Goal: Task Accomplishment & Management: Use online tool/utility

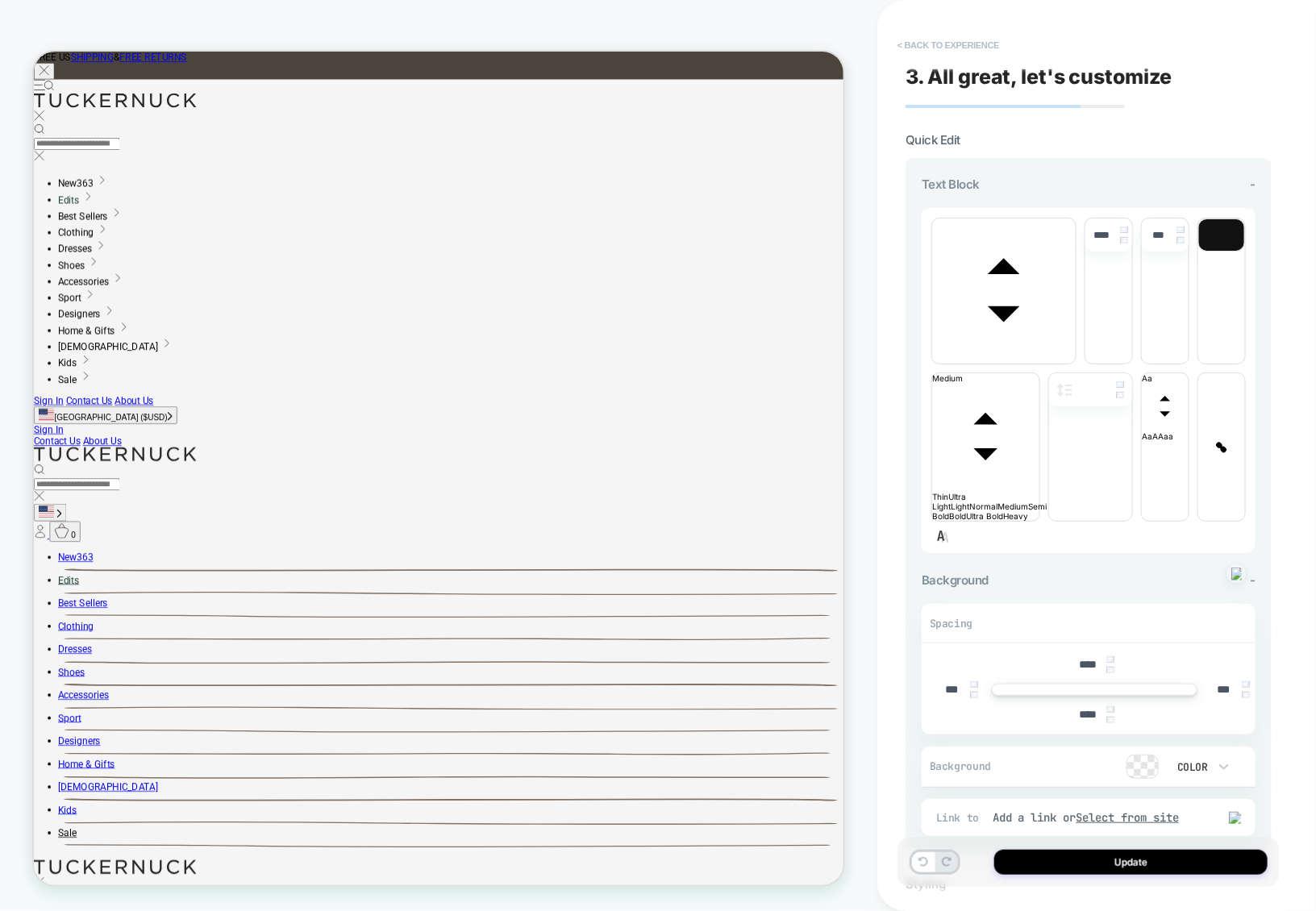
click at [953, 54] on button "< Back to experience" at bounding box center [948, 44] width 118 height 26
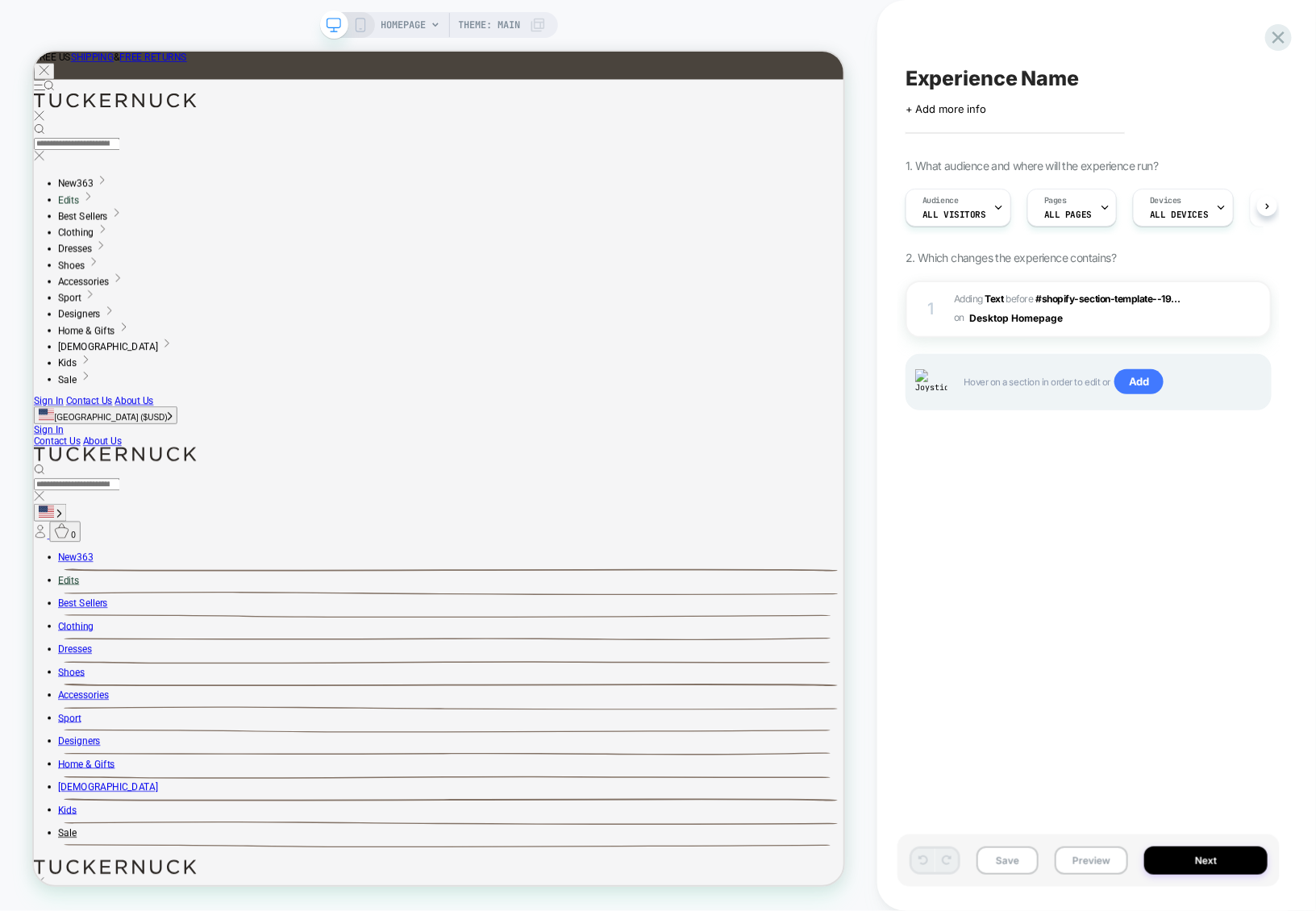
scroll to position [0, 1]
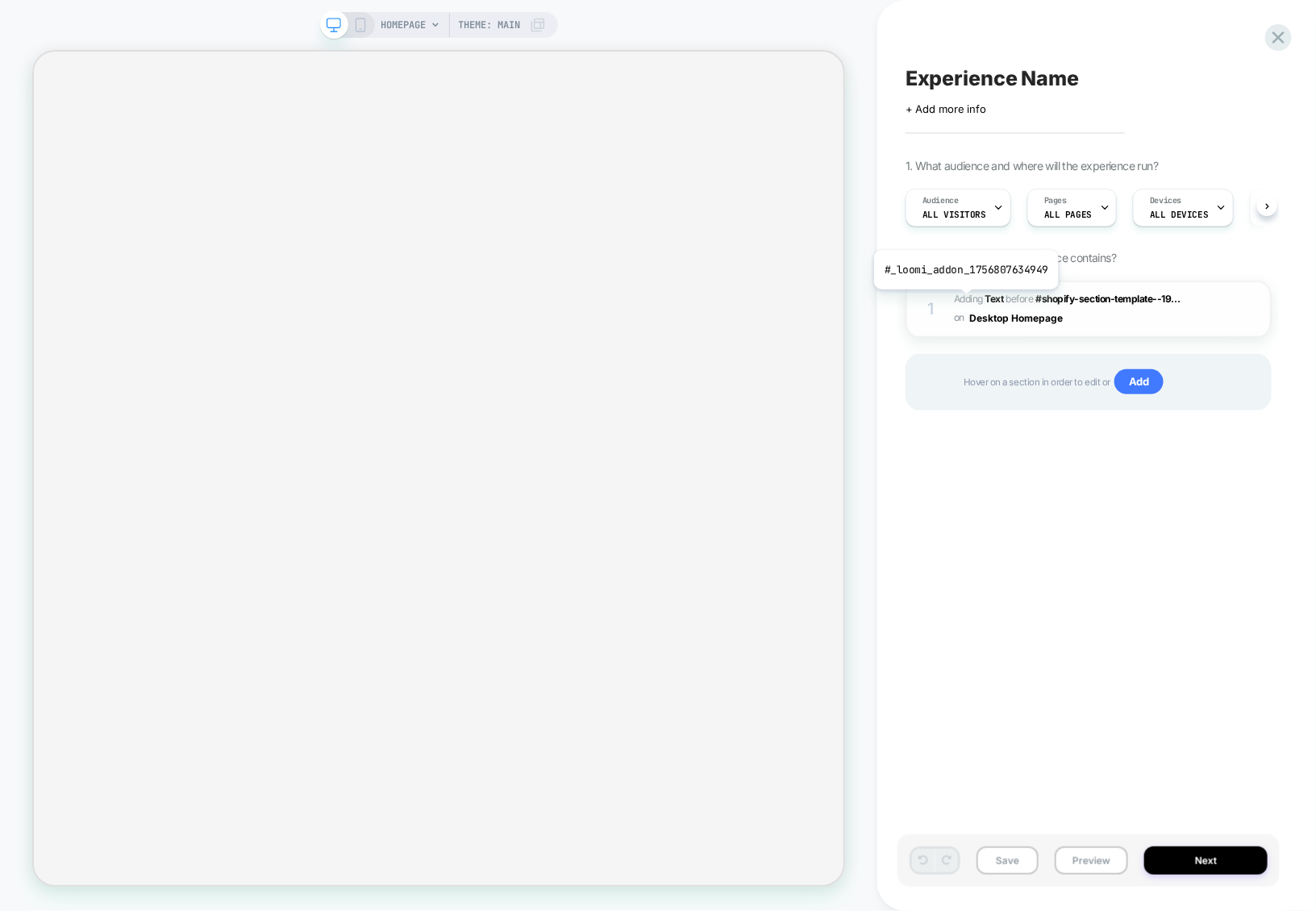
scroll to position [0, 1]
click at [1113, 330] on div "1 #_loomi_addon_1756807634949 Adding Text BEFORE #shopify-section-template--19.…" at bounding box center [1089, 309] width 366 height 57
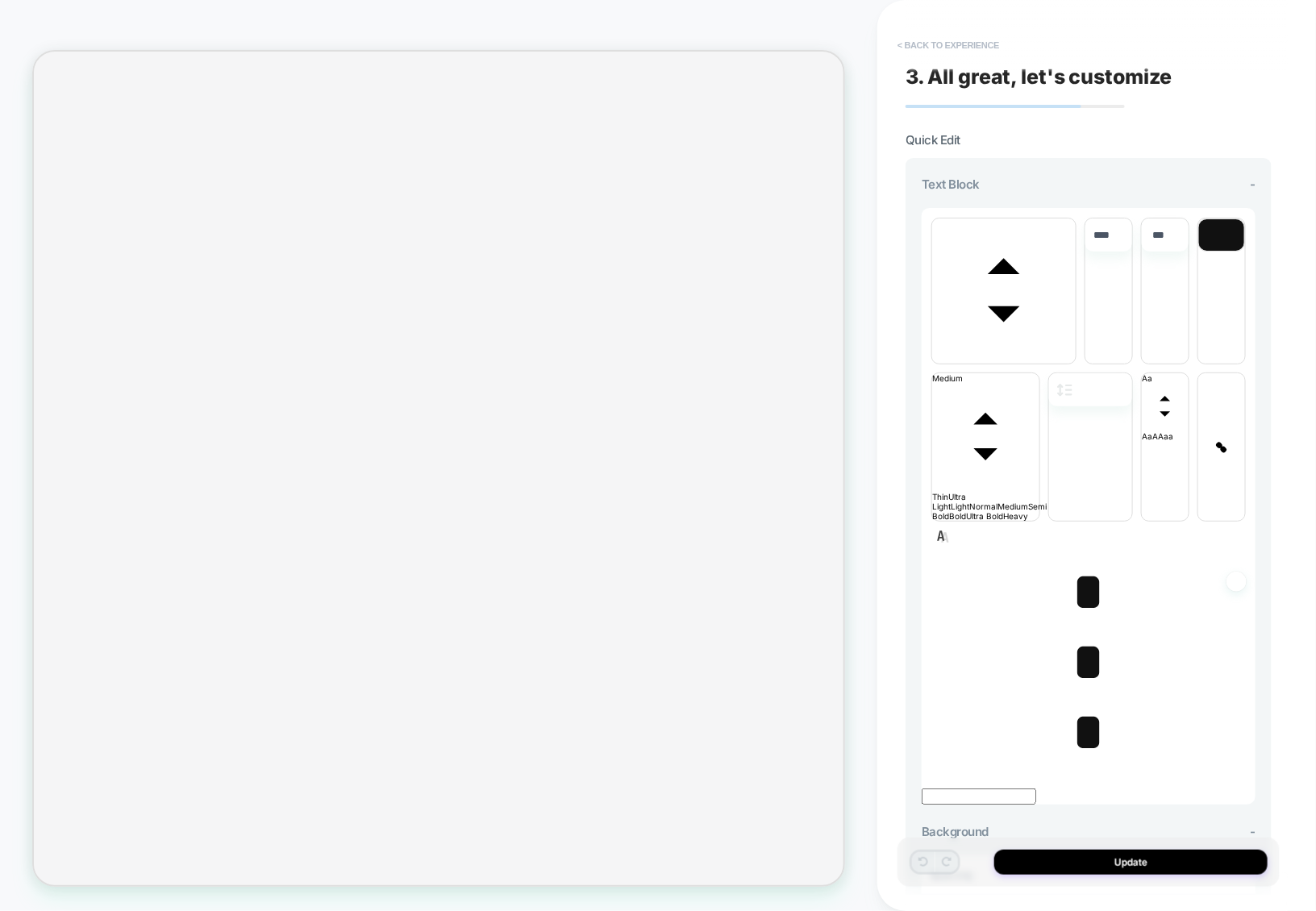
click at [934, 49] on button "< Back to experience" at bounding box center [948, 44] width 118 height 26
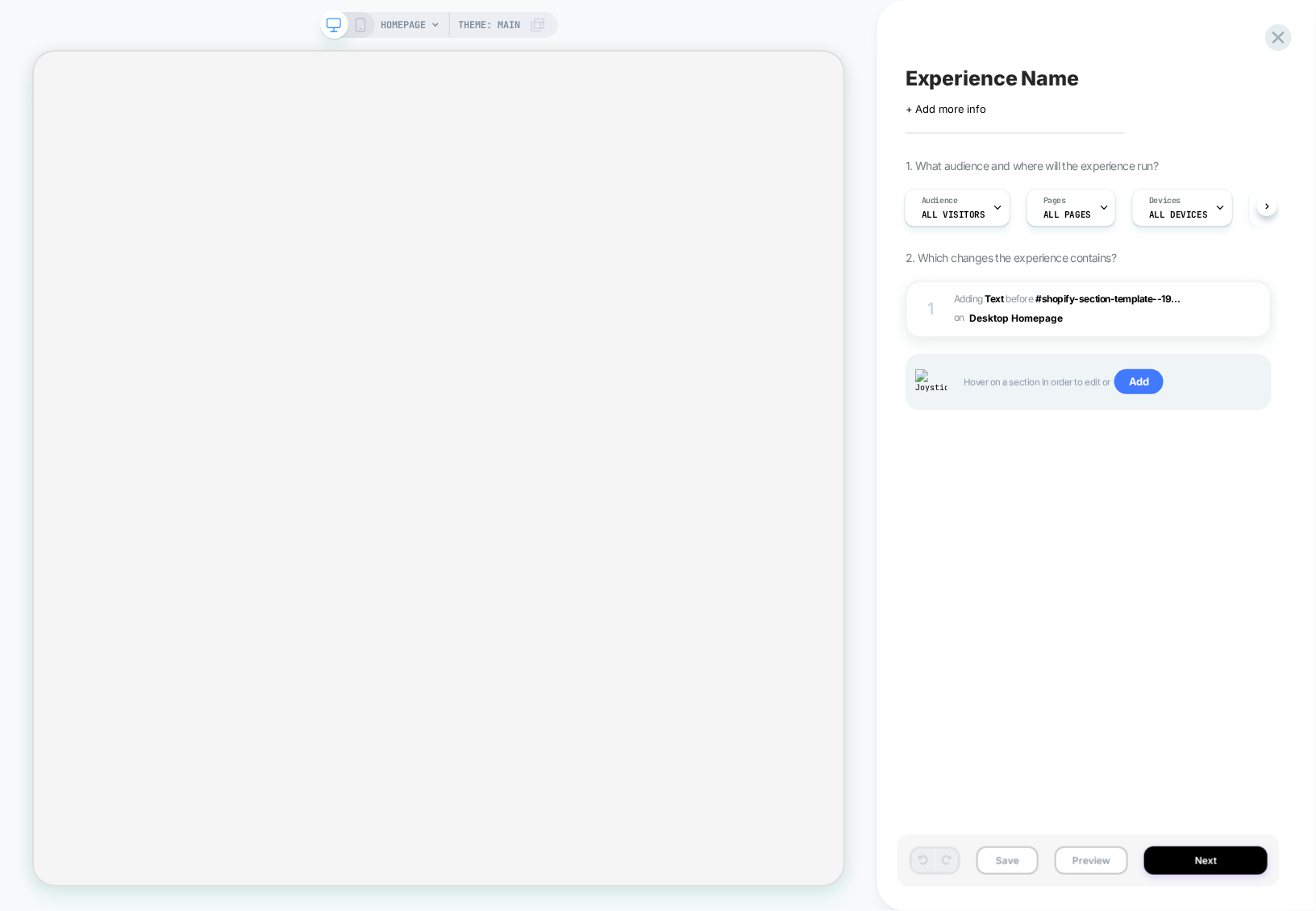
click at [1081, 317] on span "#_loomi_addon_1756807634949 Adding Text BEFORE #shopify-section-template--19...…" at bounding box center [1075, 309] width 242 height 38
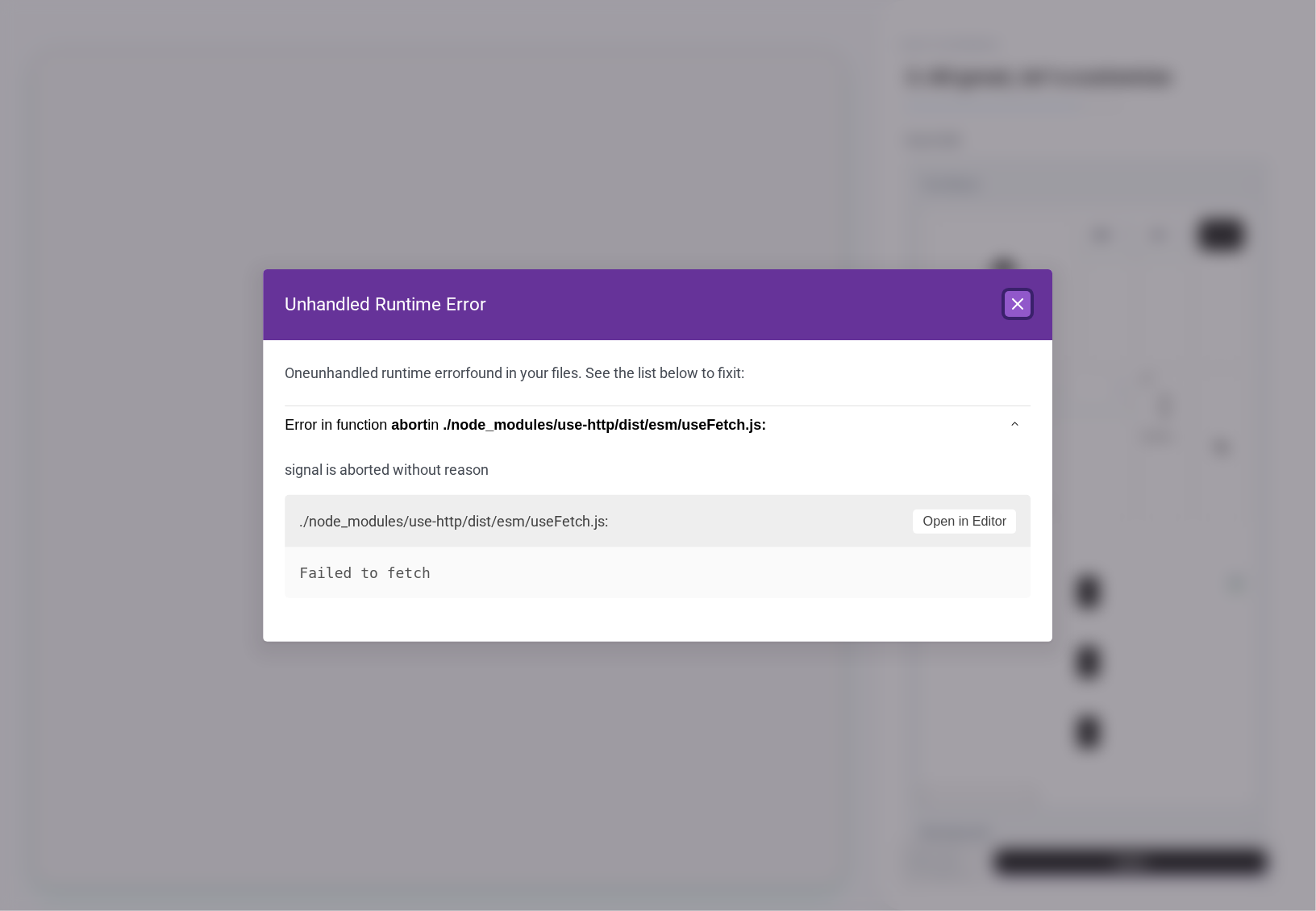
click at [1017, 307] on icon at bounding box center [1019, 305] width 20 height 20
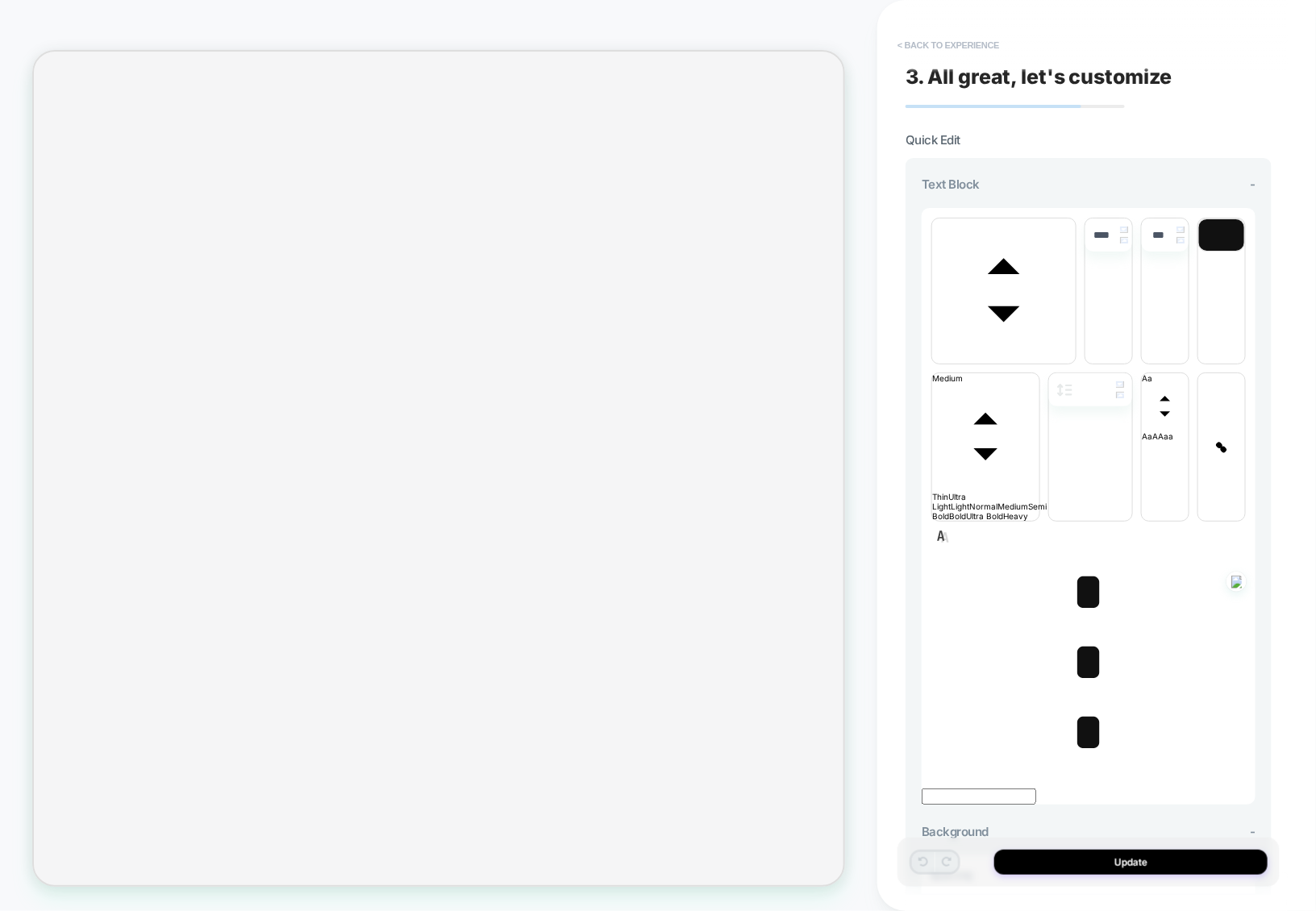
click at [967, 43] on button "< Back to experience" at bounding box center [948, 44] width 118 height 26
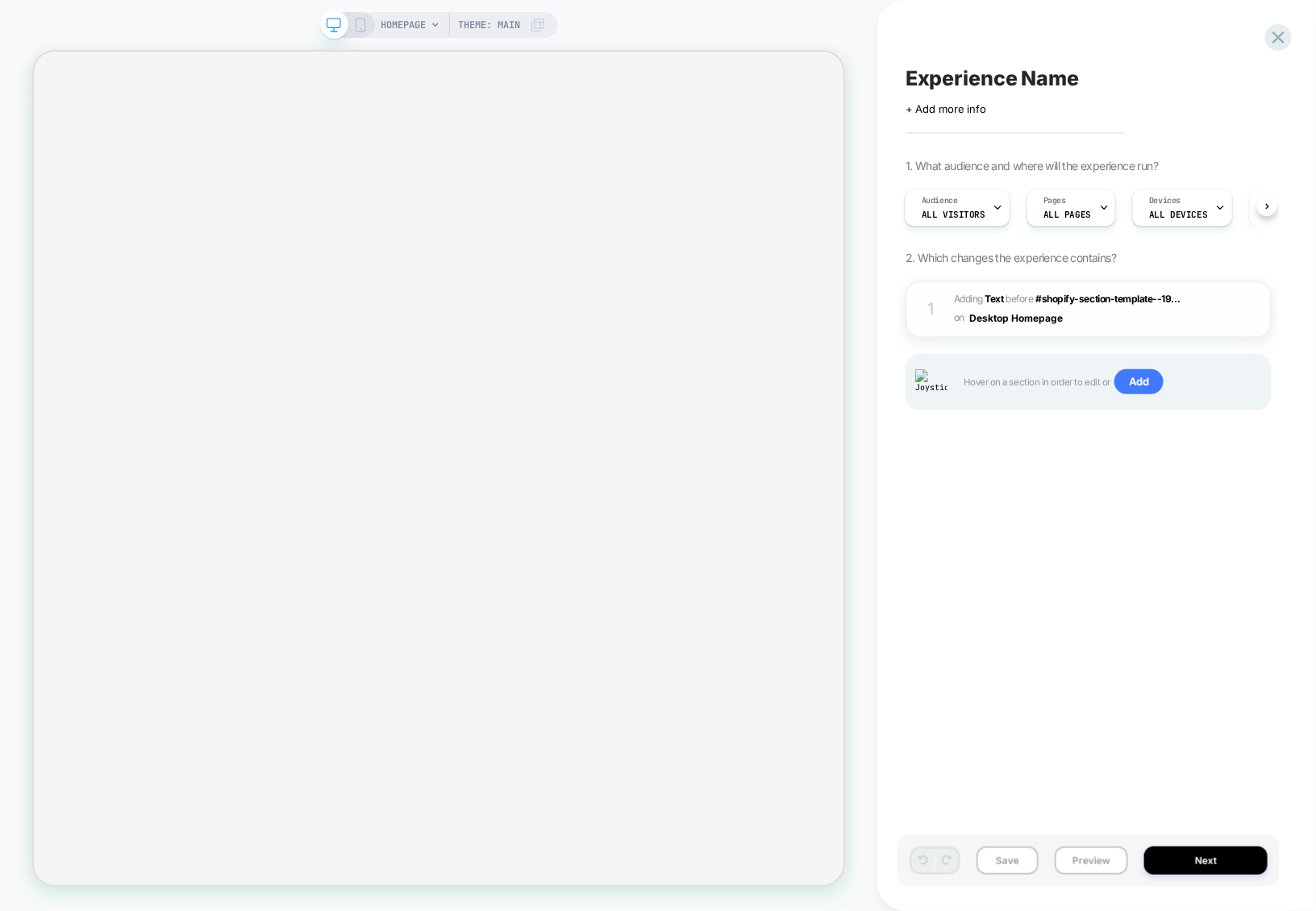
click at [1230, 308] on img at bounding box center [1225, 309] width 13 height 13
click at [1138, 317] on span "#_loomi_addon_1756807634949 Adding Text BEFORE #shopify-section-template--19...…" at bounding box center [1075, 309] width 242 height 38
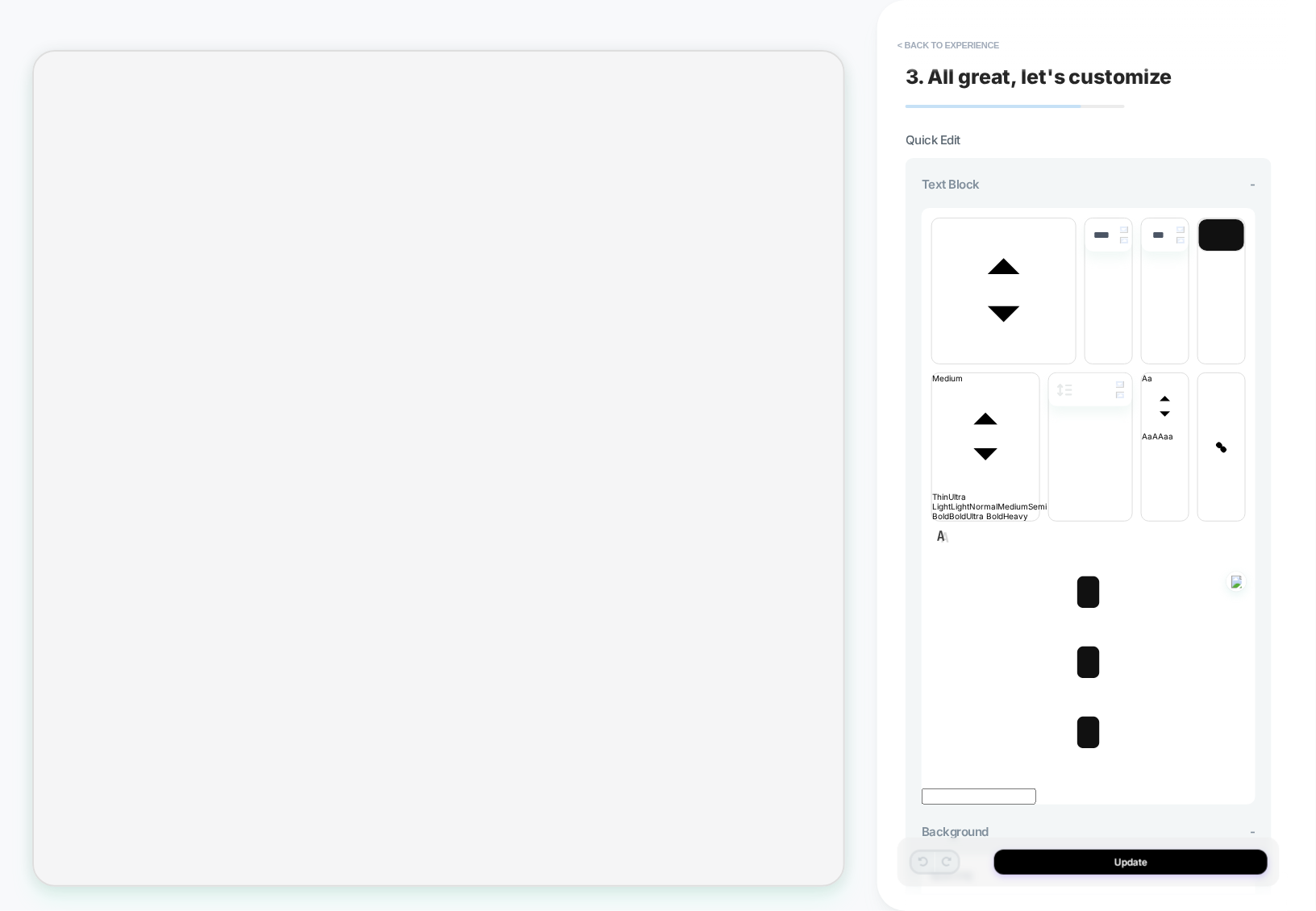
scroll to position [424, 0]
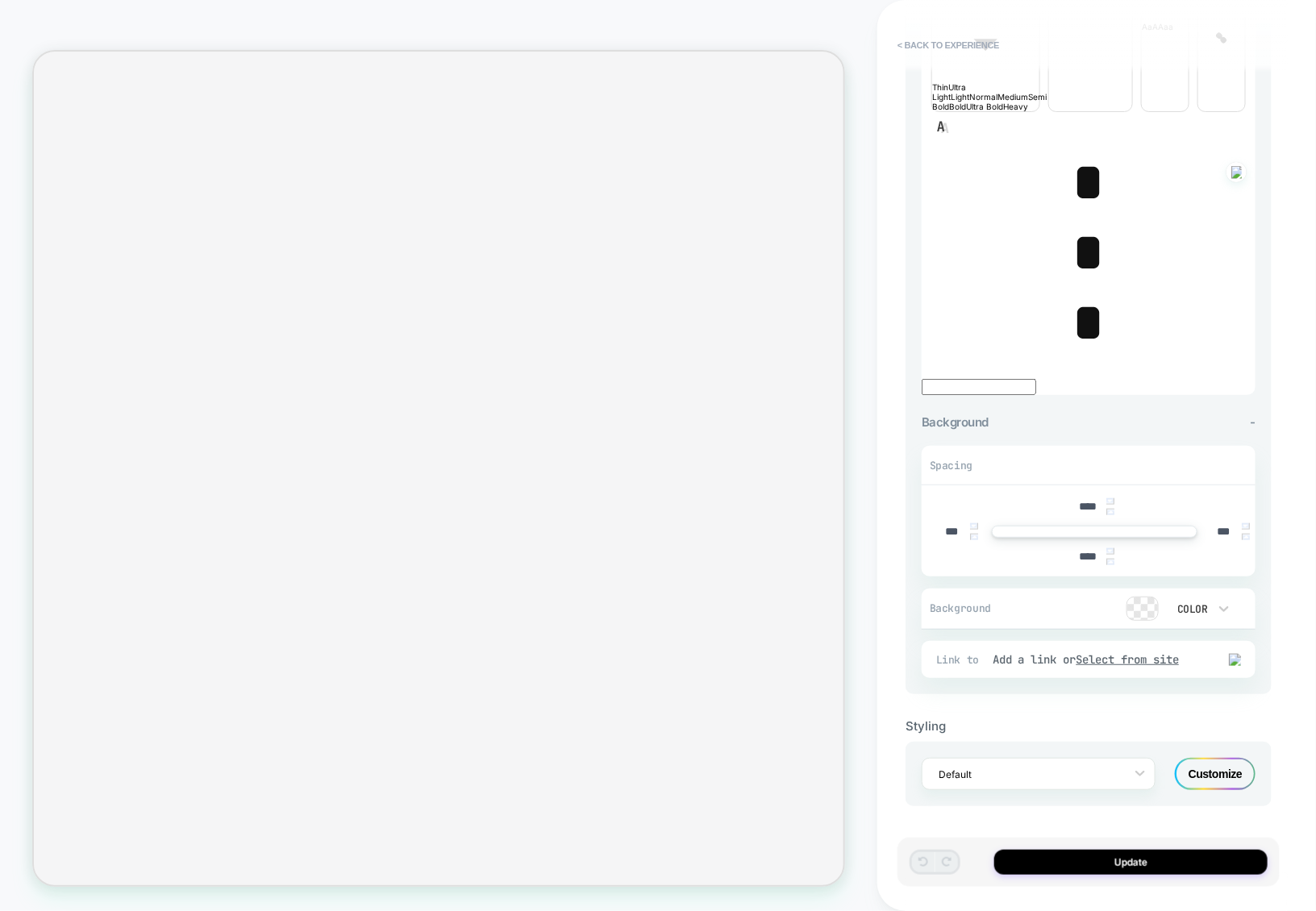
click at [1201, 772] on div "Customize" at bounding box center [1215, 774] width 81 height 32
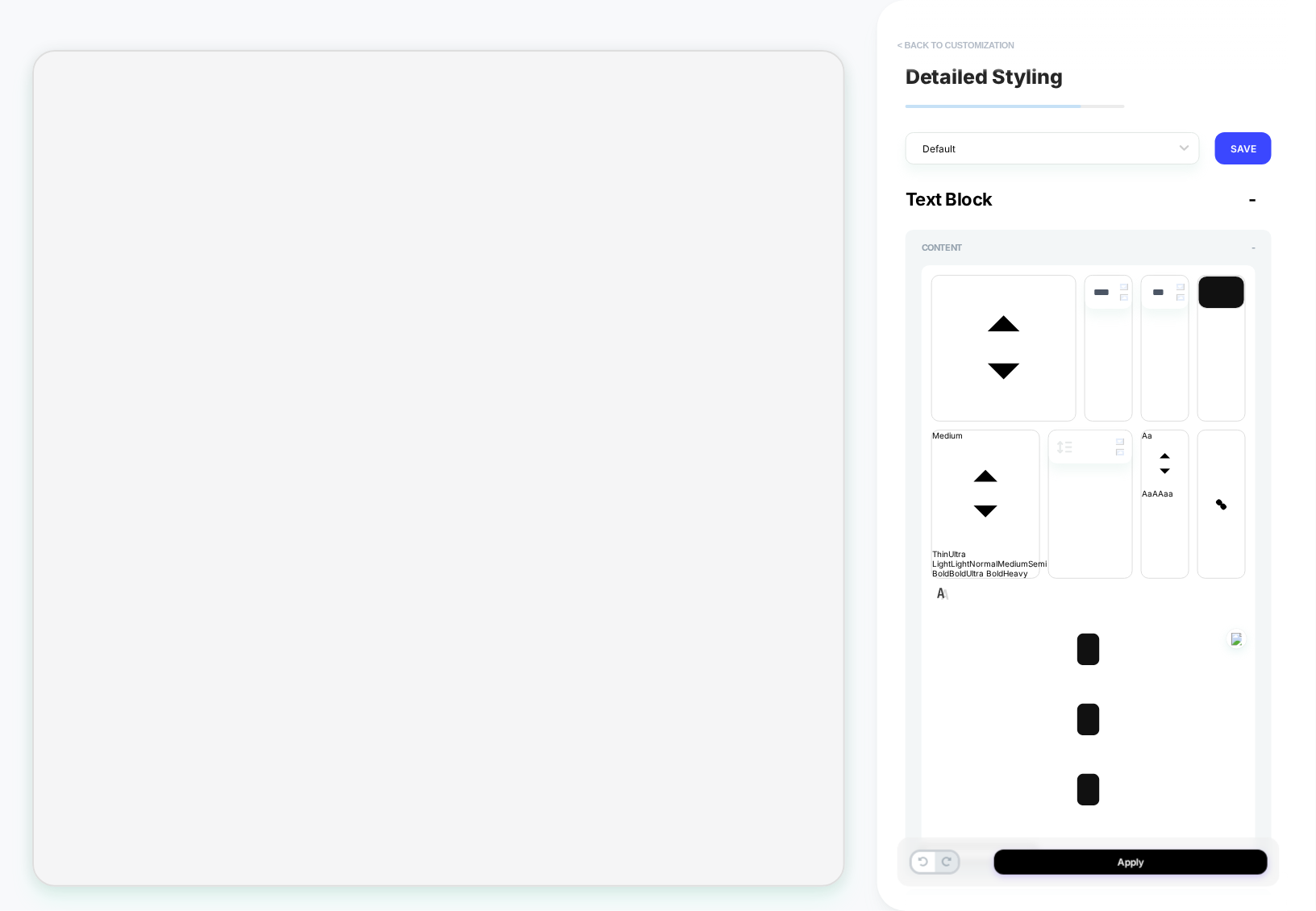
click at [992, 48] on button "< Back to customization" at bounding box center [956, 44] width 133 height 26
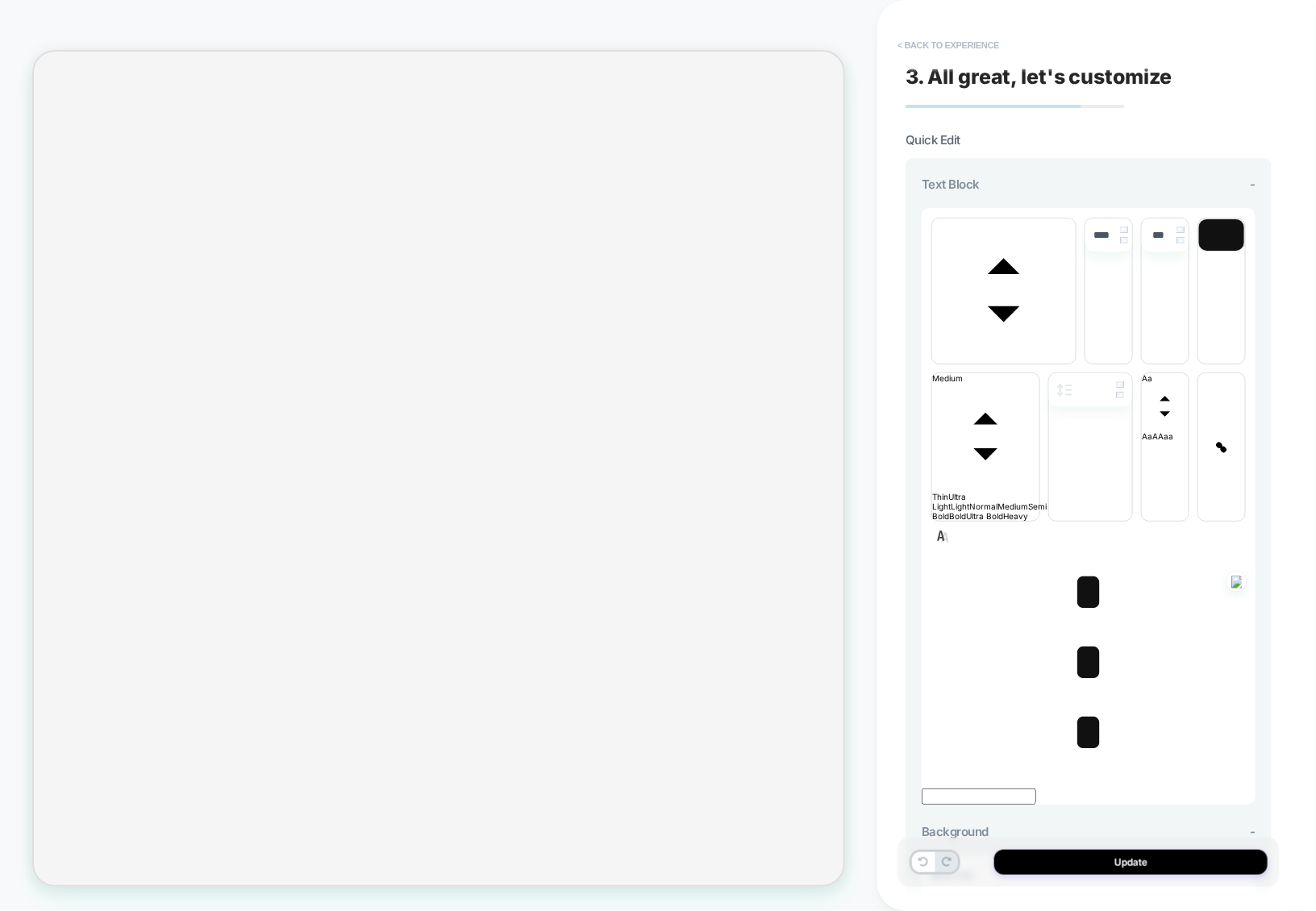
click at [987, 46] on button "< Back to experience" at bounding box center [948, 44] width 118 height 26
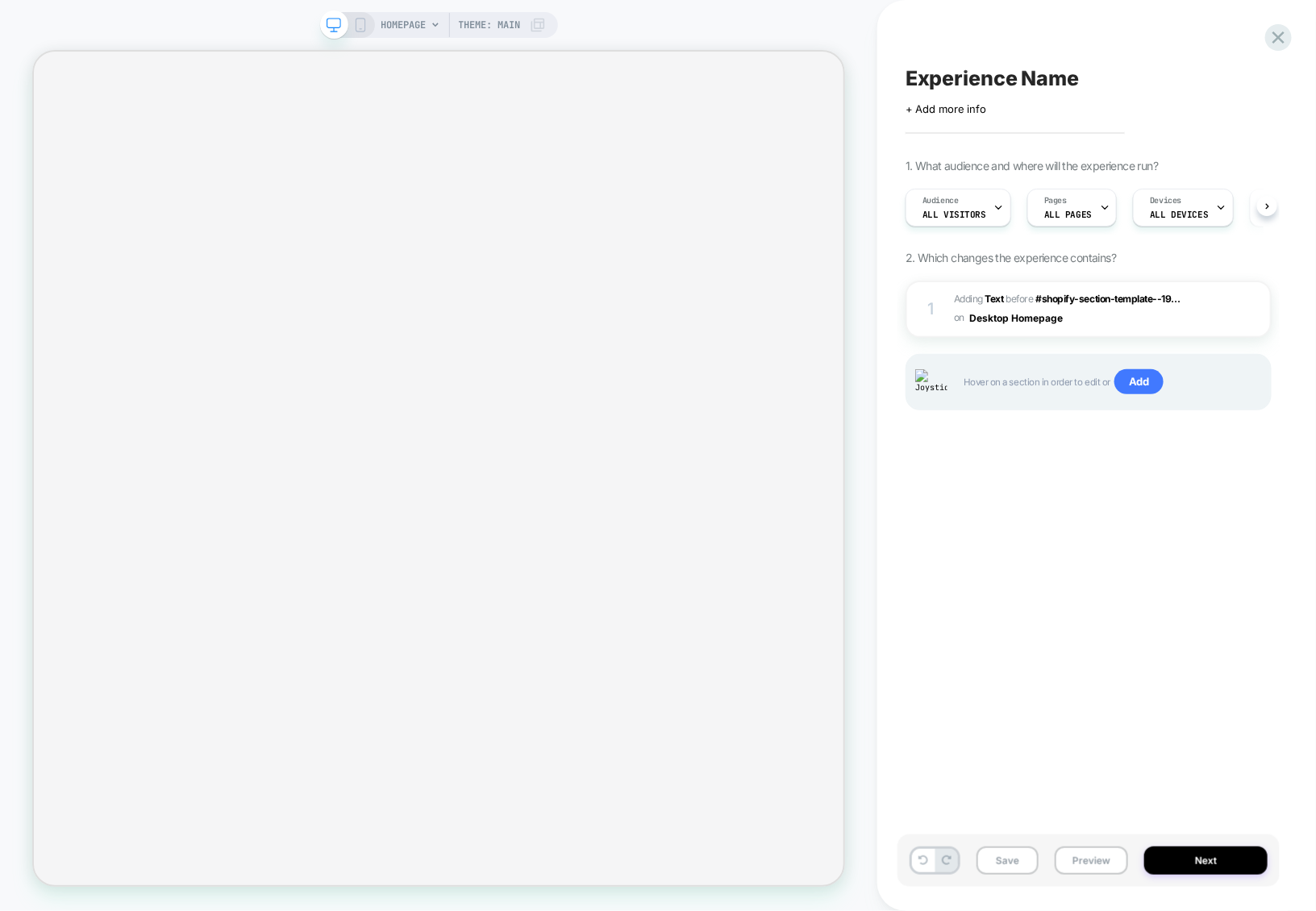
scroll to position [0, 1]
click at [1128, 337] on div "1 #_loomi_addon_1756807634949 Adding Text BEFORE #shopify-section-template--19.…" at bounding box center [1089, 309] width 366 height 57
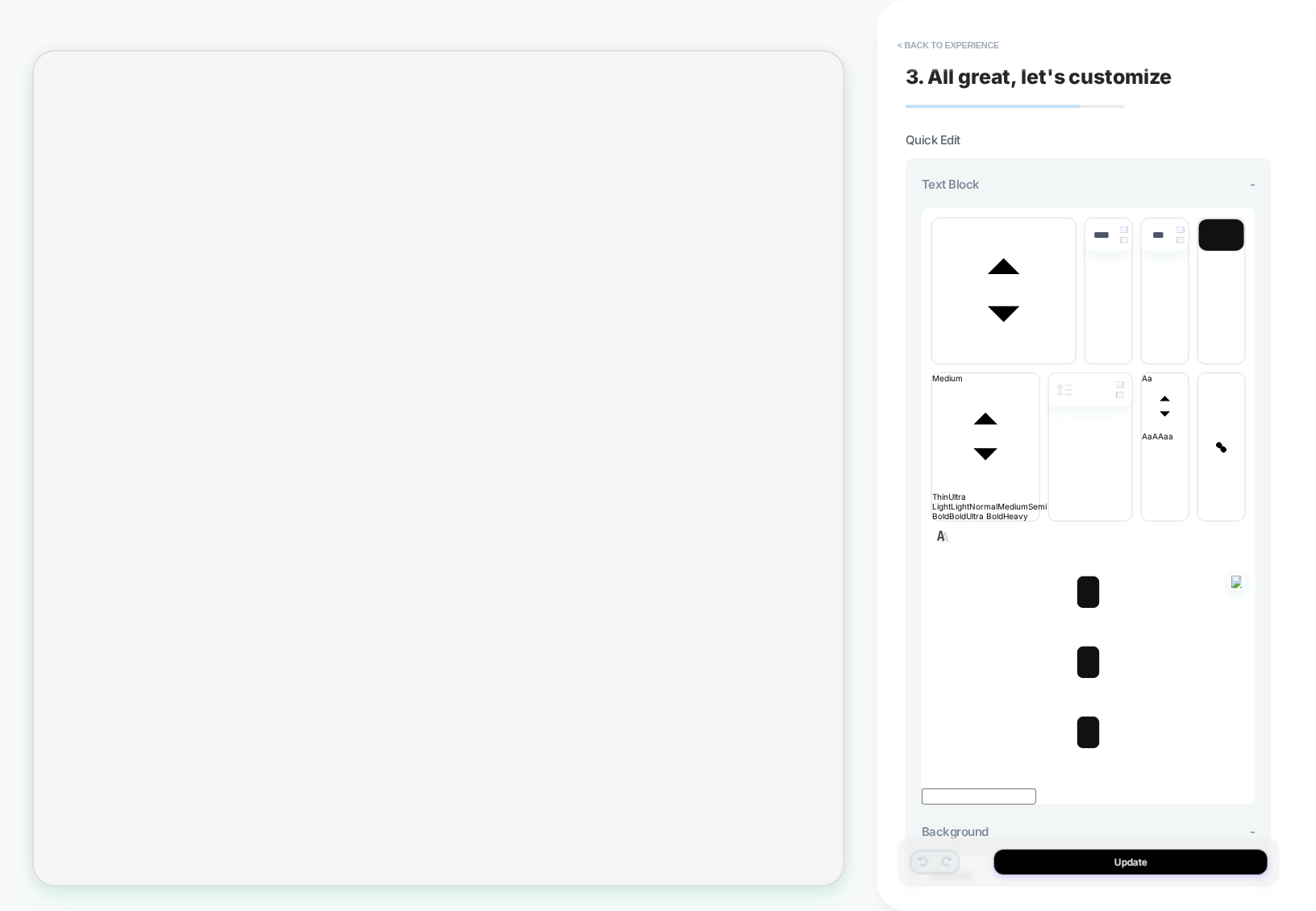
click at [1088, 669] on span "*" at bounding box center [1089, 662] width 33 height 57
click at [1086, 668] on span "*" at bounding box center [1089, 662] width 33 height 57
click at [1090, 753] on span "*" at bounding box center [1089, 733] width 33 height 57
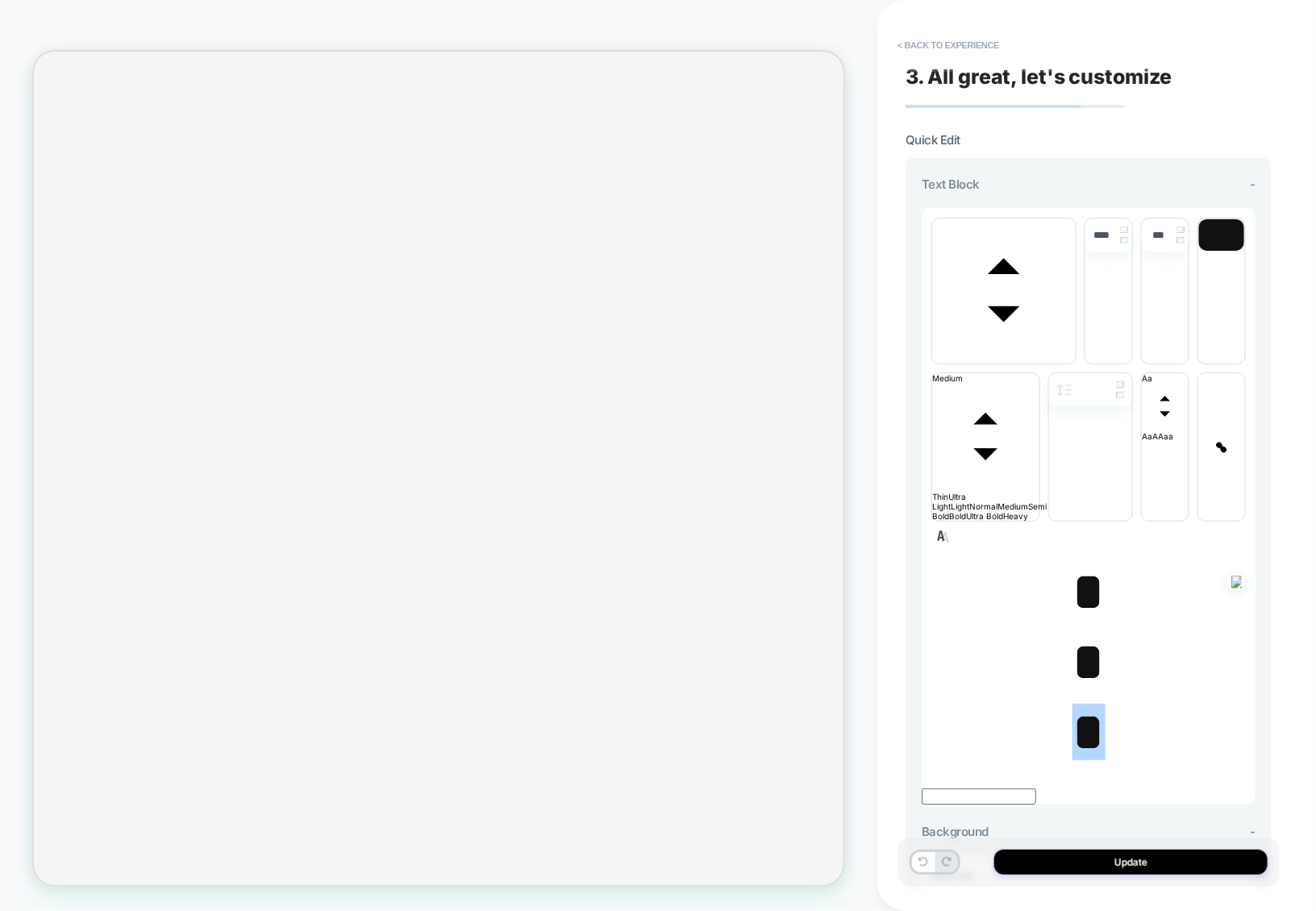
click at [1093, 665] on span "*" at bounding box center [1089, 662] width 33 height 57
click at [1086, 674] on span "*" at bounding box center [1089, 662] width 33 height 57
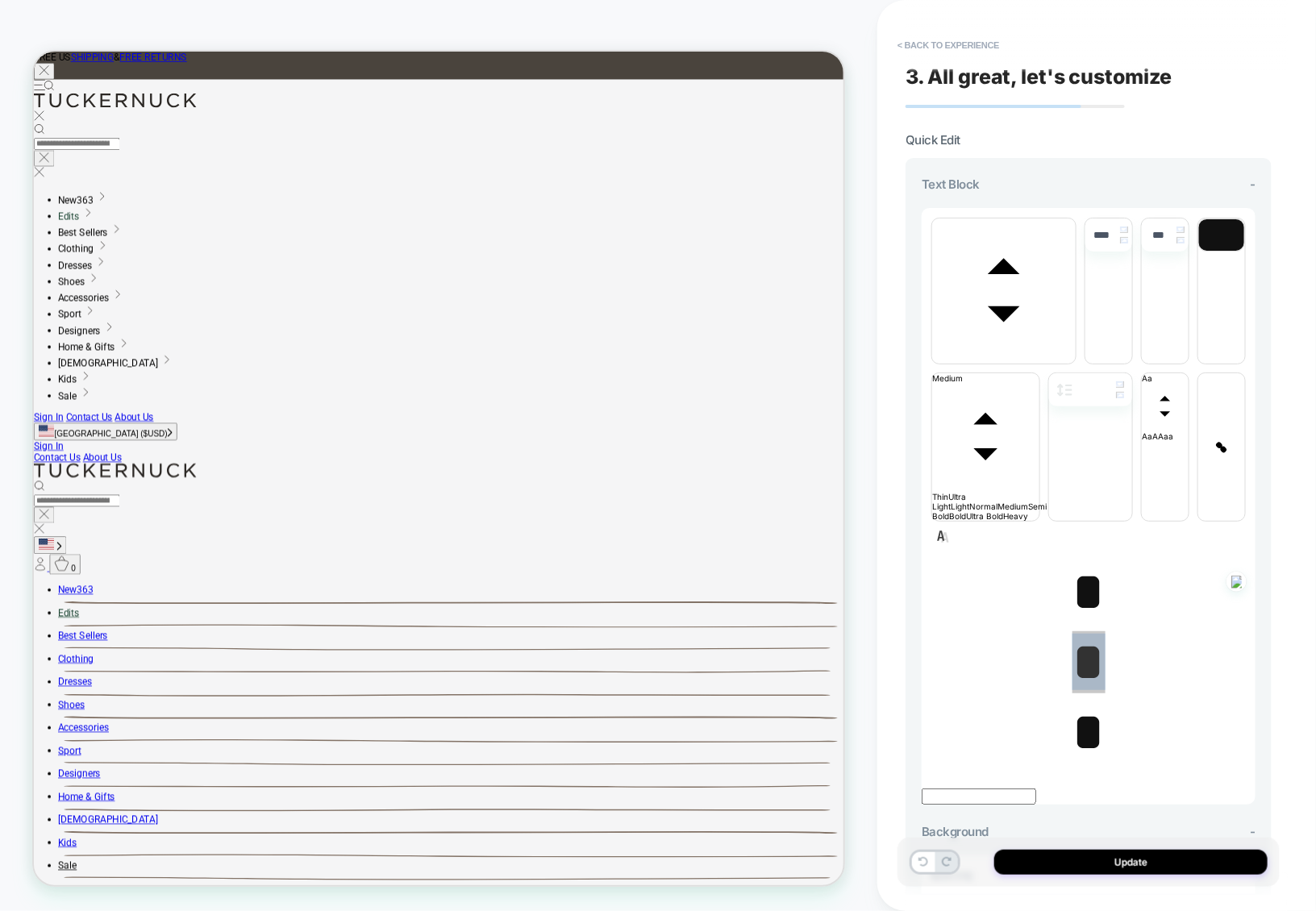
scroll to position [0, 0]
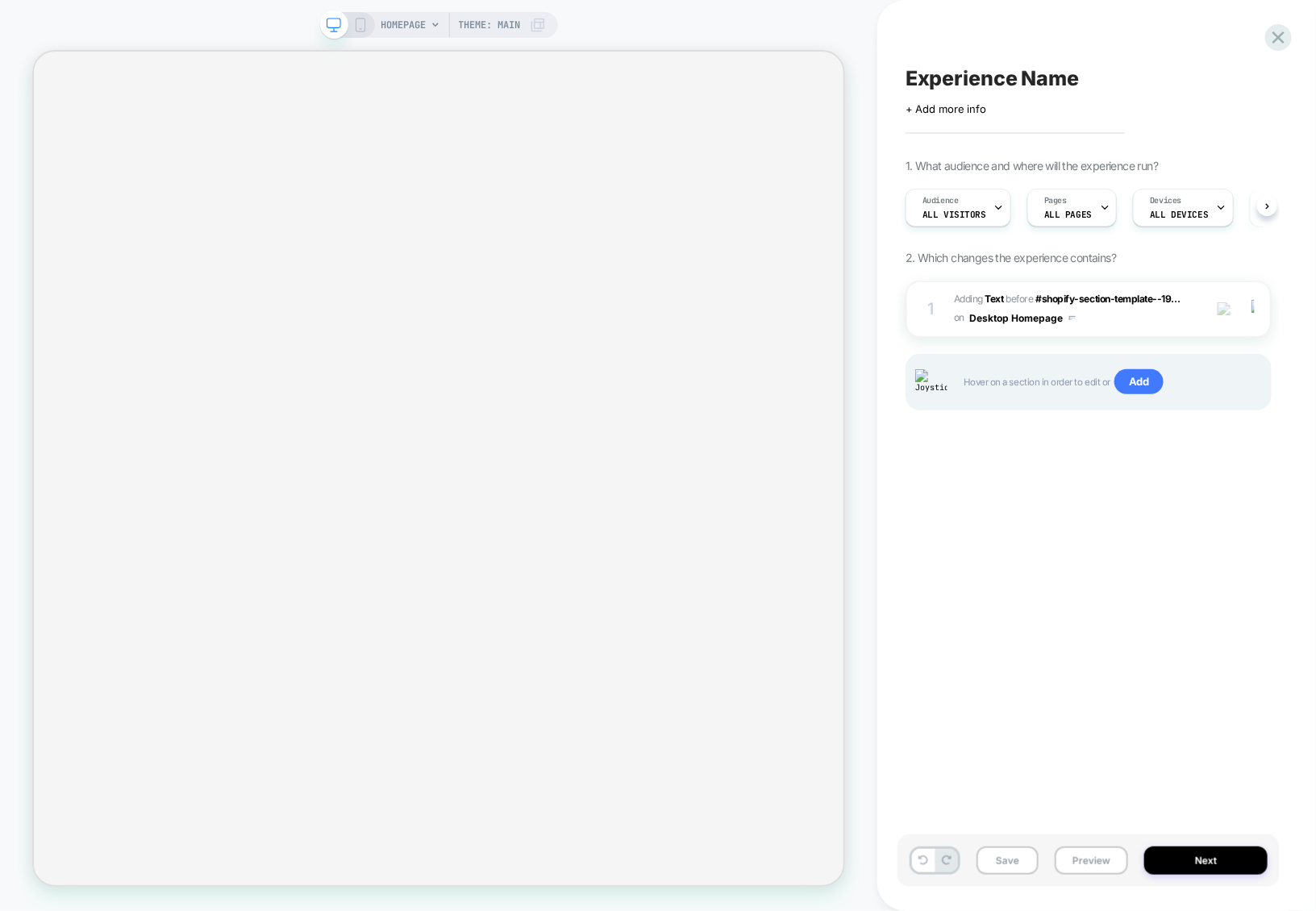
scroll to position [0, 1]
click at [1141, 329] on div "1 #_loomi_addon_1756807634949 Adding Text BEFORE #shopify-section-template--19.…" at bounding box center [1089, 309] width 366 height 57
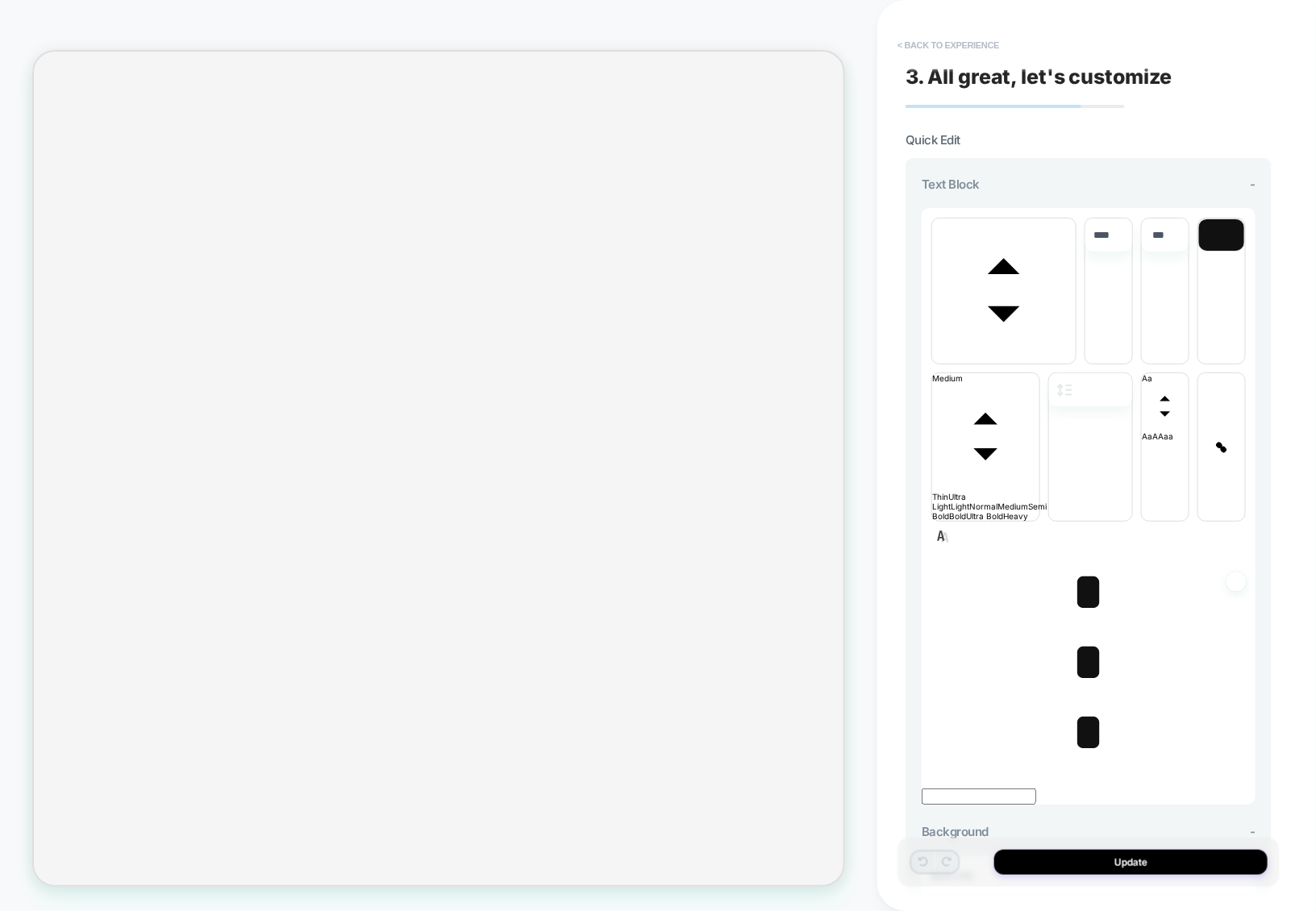
click at [962, 51] on button "< Back to experience" at bounding box center [948, 44] width 118 height 26
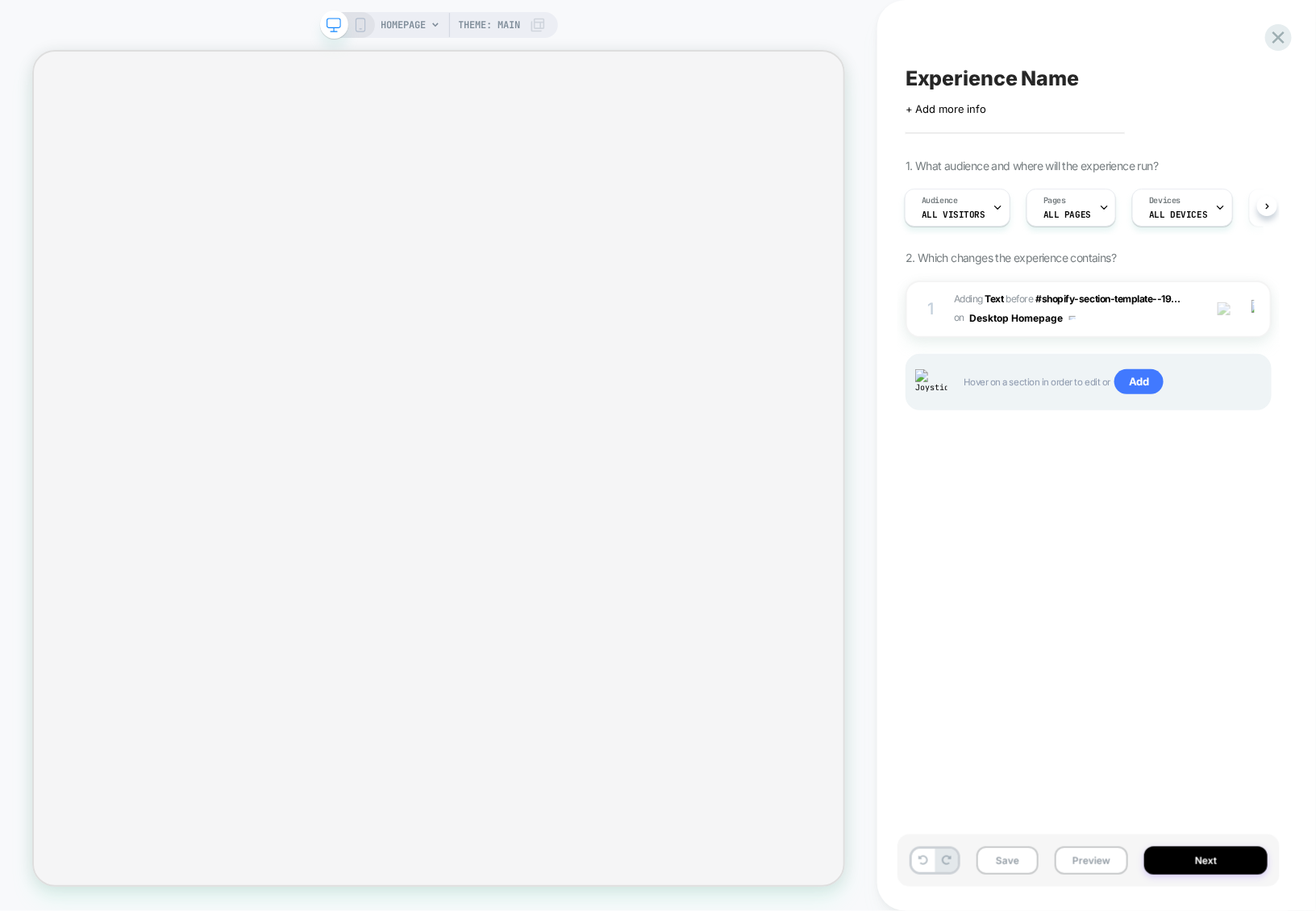
scroll to position [0, 2]
click at [1140, 329] on div "1 #_loomi_addon_1756807634949 Adding Text BEFORE #shopify-section-template--19.…" at bounding box center [1089, 309] width 366 height 57
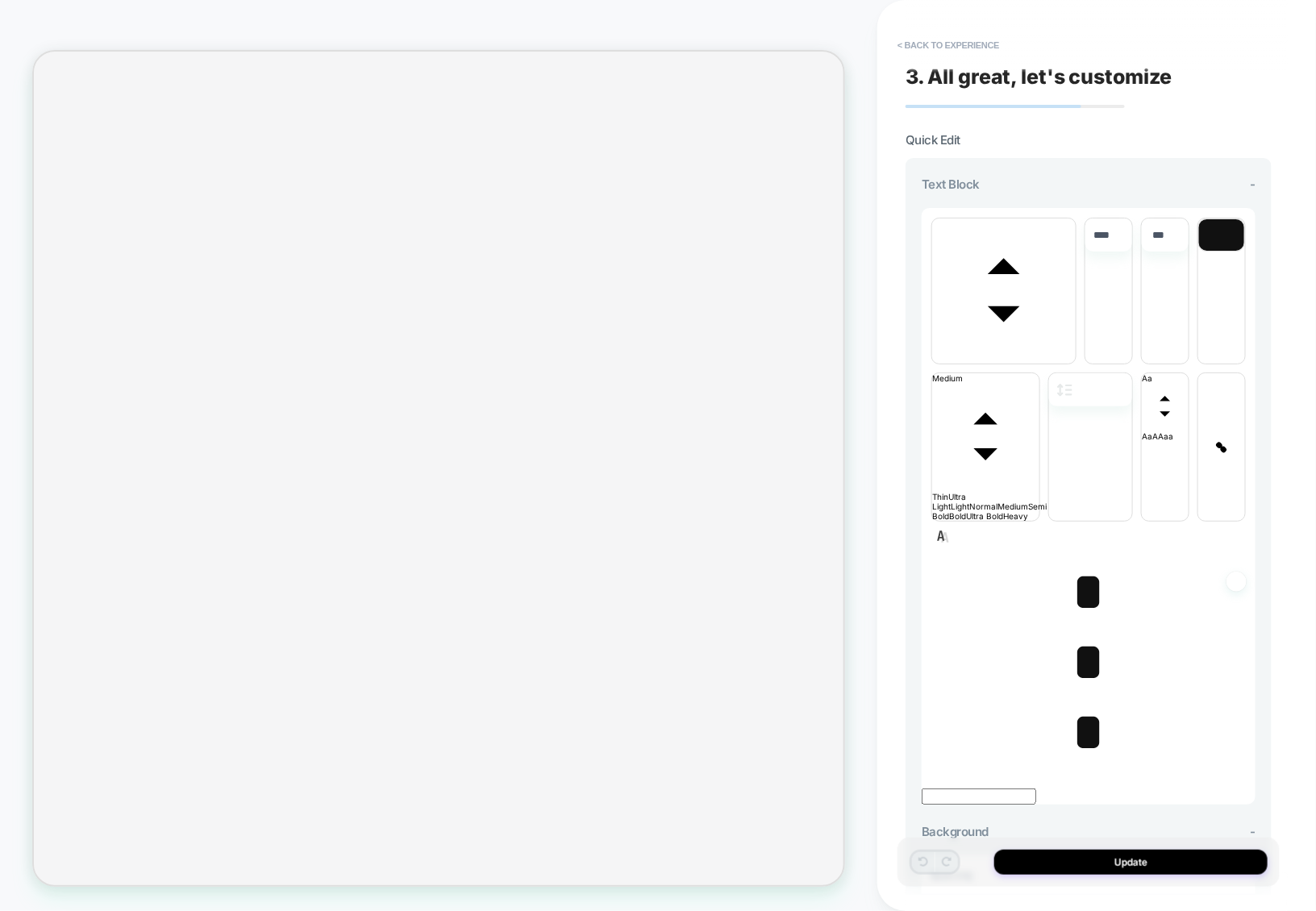
click at [1082, 634] on span "*" at bounding box center [1089, 662] width 33 height 57
click at [1085, 704] on span "*" at bounding box center [1089, 733] width 33 height 57
click at [1086, 634] on span "*" at bounding box center [1089, 662] width 33 height 57
click at [1081, 564] on span "*" at bounding box center [1089, 592] width 33 height 57
click at [1077, 704] on span "*" at bounding box center [1089, 733] width 33 height 57
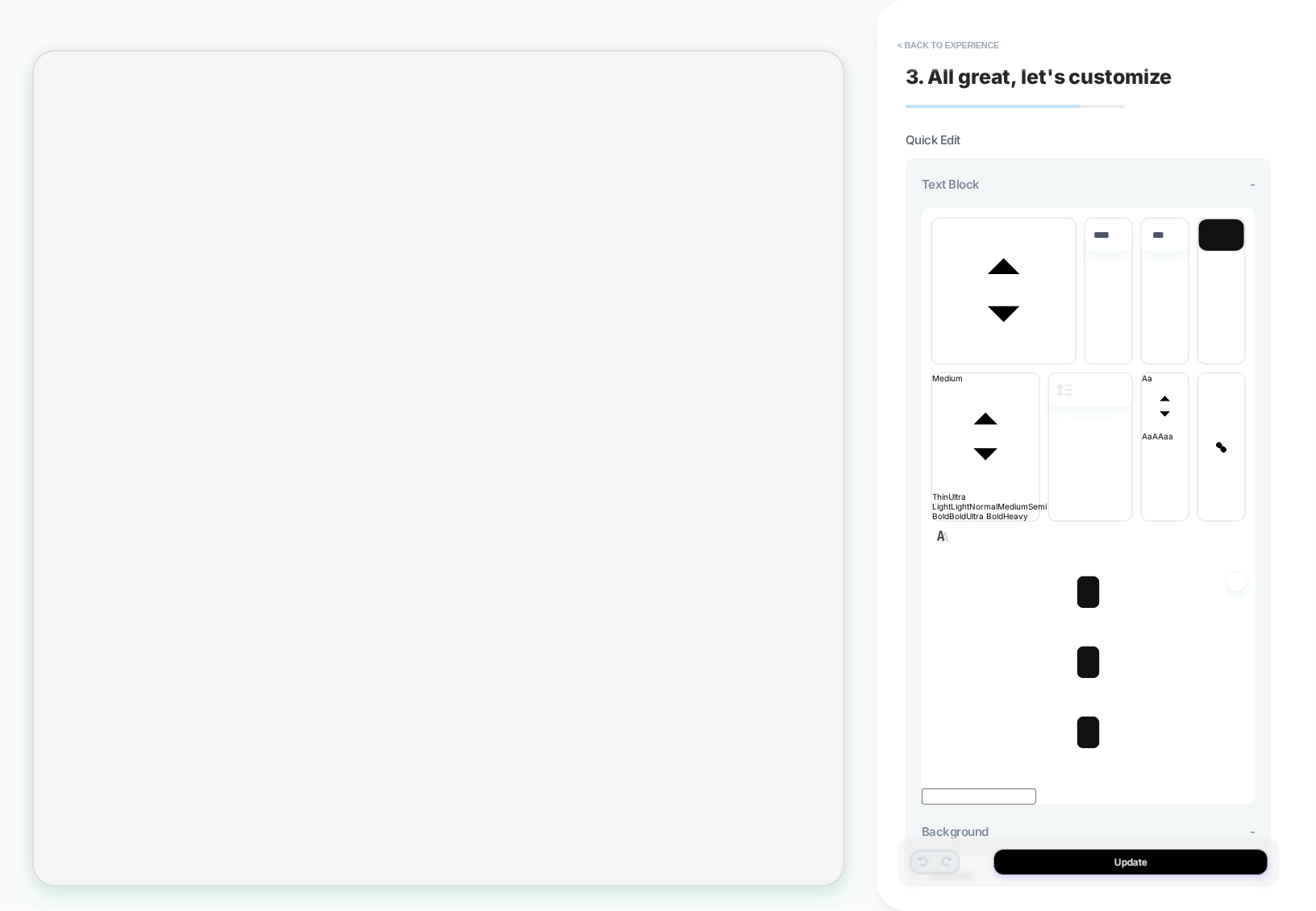
click at [1082, 634] on span "*" at bounding box center [1089, 662] width 33 height 57
click at [1086, 704] on span "*" at bounding box center [1089, 733] width 33 height 57
click at [1082, 564] on span "*" at bounding box center [1089, 592] width 33 height 57
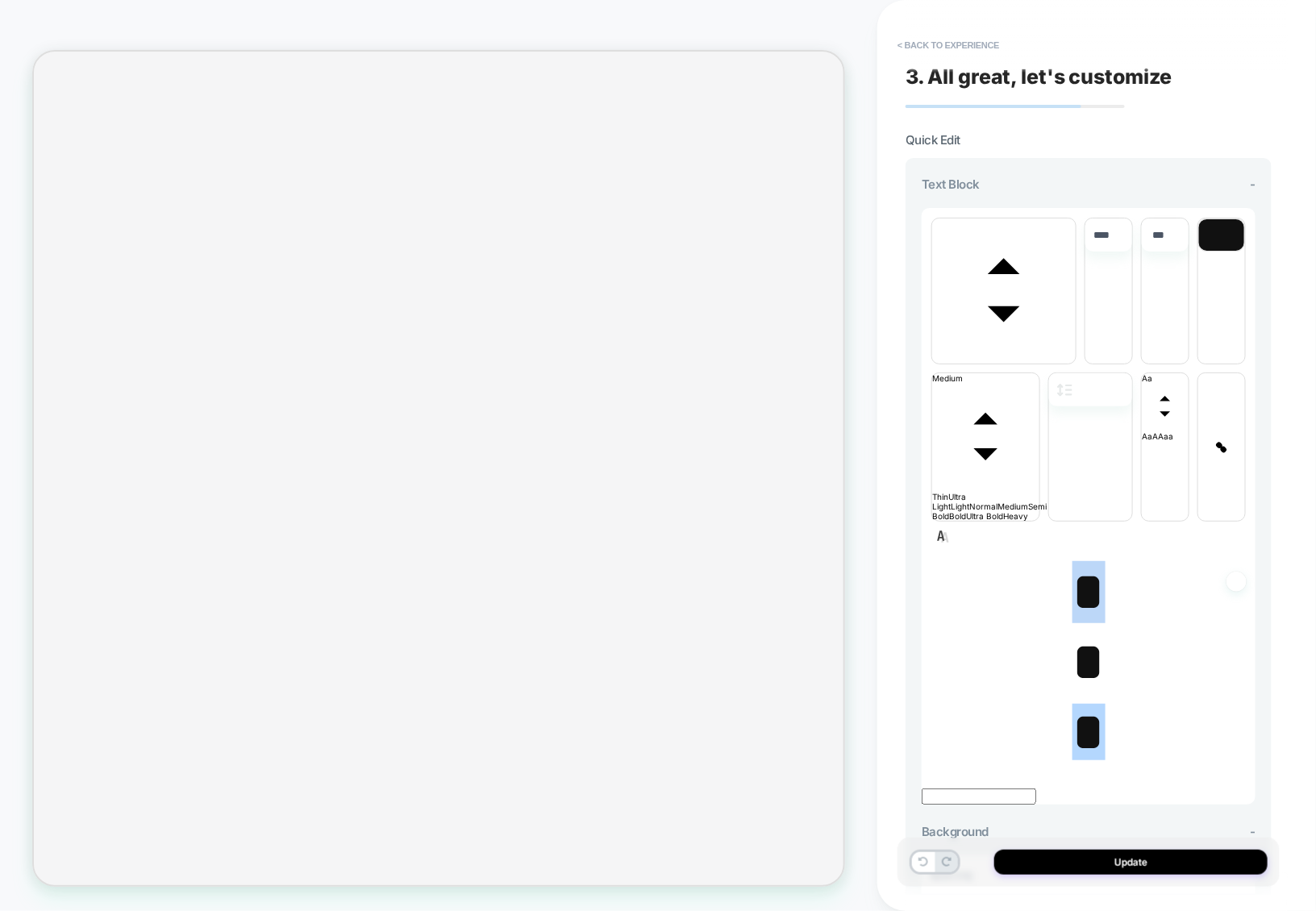
click at [1082, 564] on span "*" at bounding box center [1089, 592] width 33 height 57
click at [1082, 634] on span "*" at bounding box center [1089, 662] width 33 height 57
click at [1083, 704] on span "*" at bounding box center [1089, 733] width 33 height 57
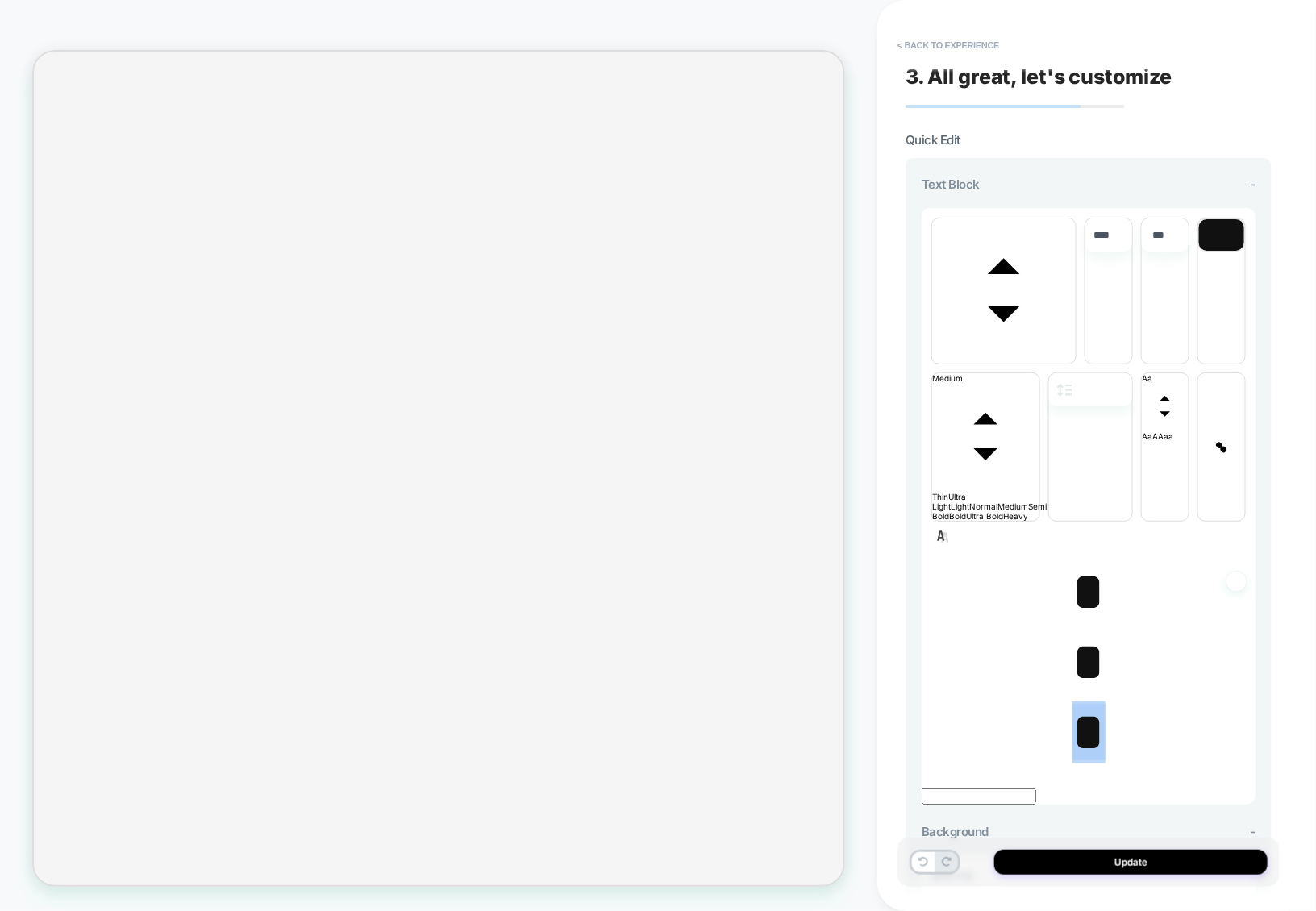
click at [1034, 354] on span "font" at bounding box center [1004, 359] width 144 height 10
click at [1076, 364] on span "font" at bounding box center [1076, 359] width 0 height 10
click at [1078, 634] on span "*" at bounding box center [1089, 662] width 33 height 57
click at [1080, 704] on span "*" at bounding box center [1089, 733] width 33 height 57
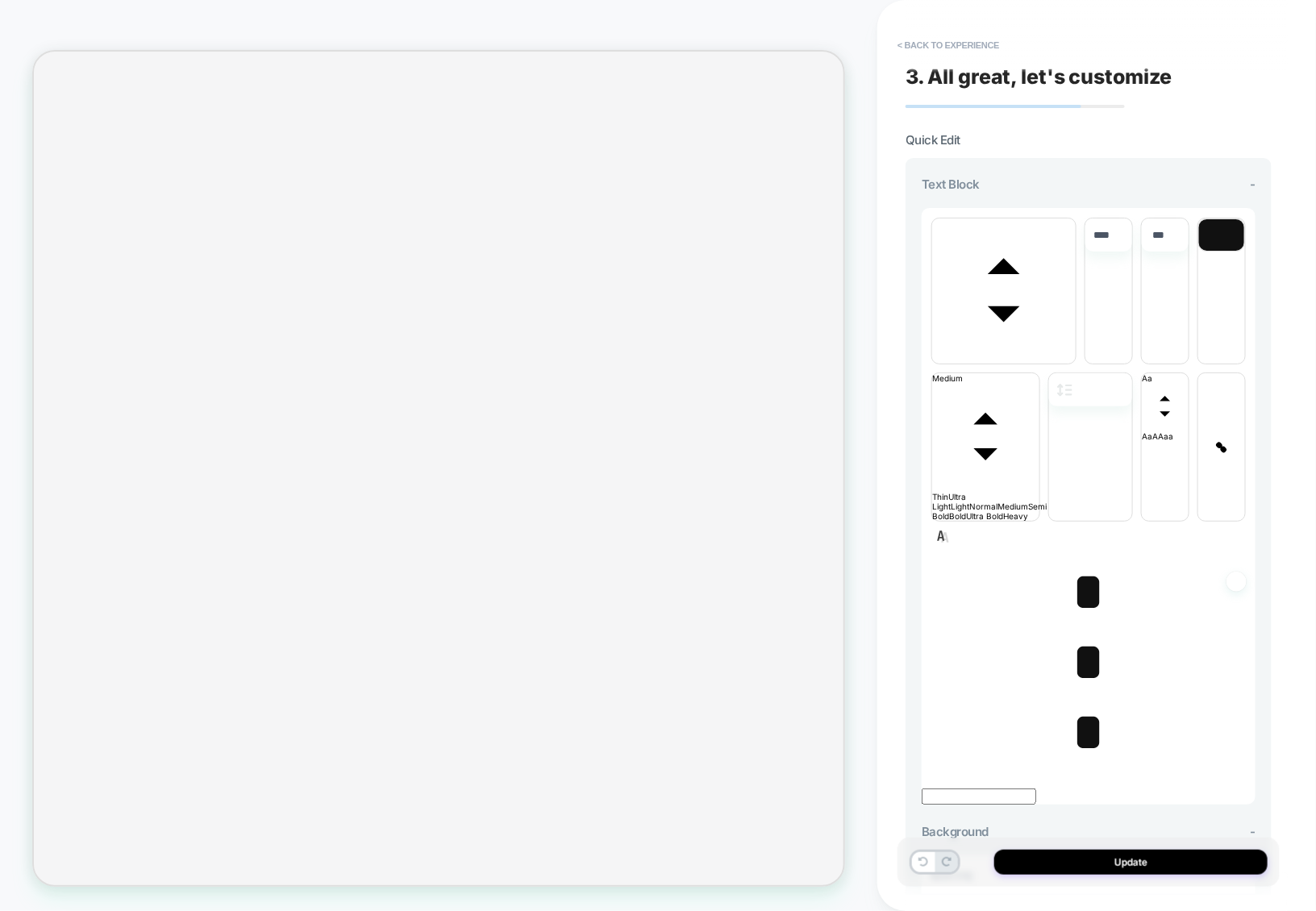
click at [1080, 564] on span "*" at bounding box center [1089, 592] width 33 height 57
click at [1087, 564] on span "*" at bounding box center [1089, 592] width 33 height 57
click at [1083, 564] on span "*" at bounding box center [1089, 592] width 33 height 57
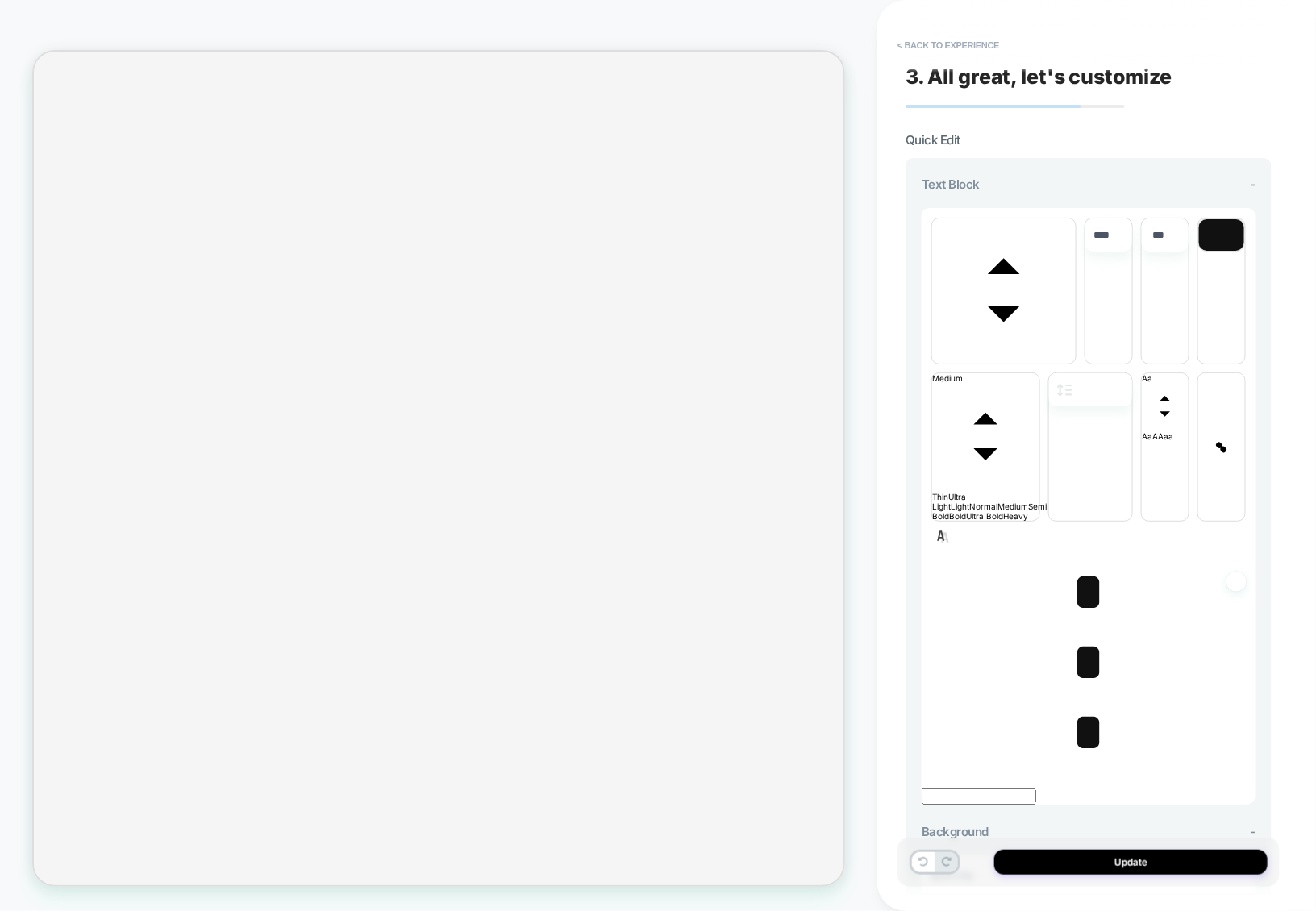
click at [1083, 564] on span "*" at bounding box center [1089, 592] width 33 height 57
click at [1081, 564] on span "*" at bounding box center [1089, 592] width 33 height 57
click at [1081, 634] on span "*" at bounding box center [1089, 662] width 33 height 57
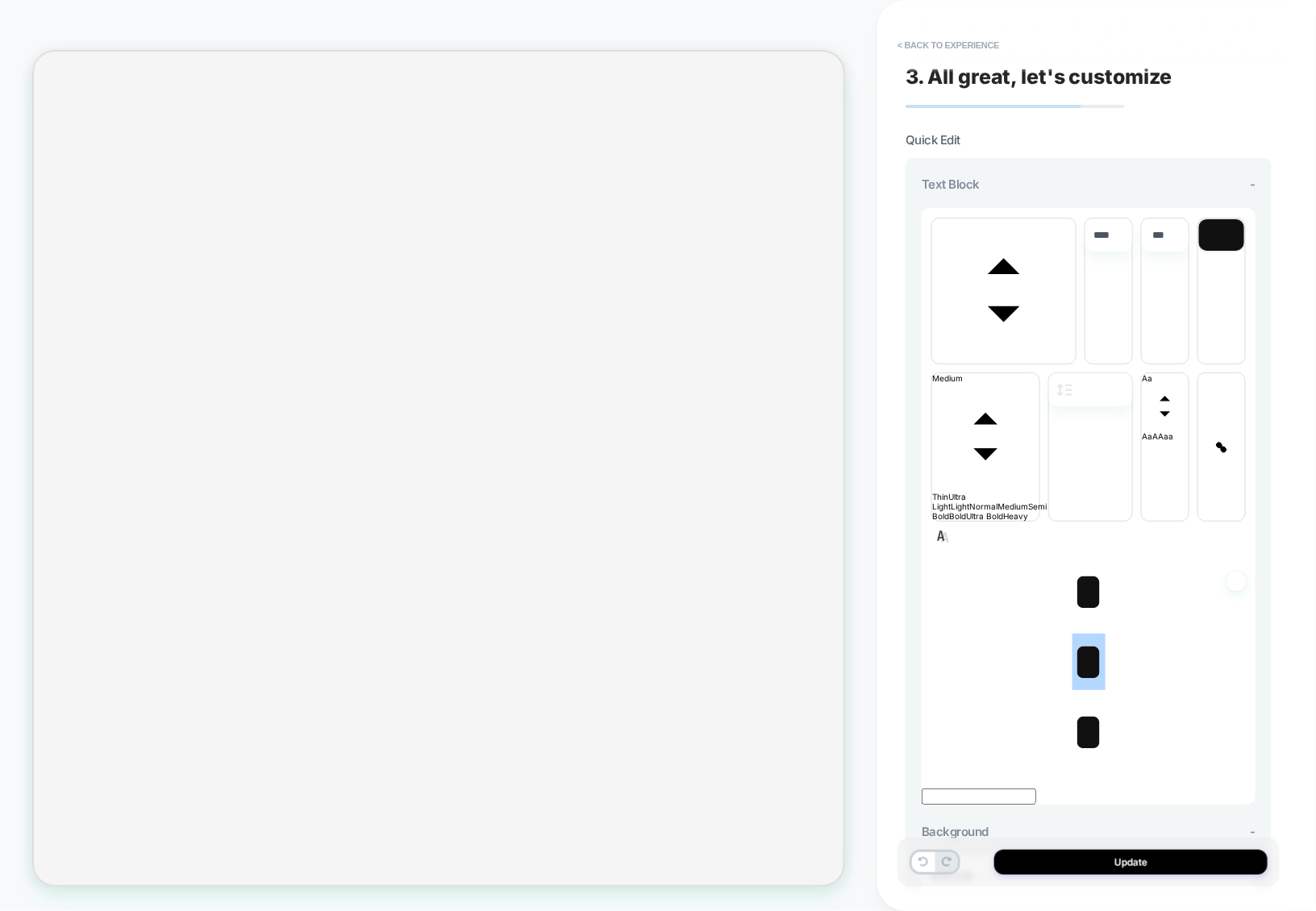
click at [1081, 564] on span "*" at bounding box center [1089, 592] width 33 height 57
click at [1082, 704] on span "*" at bounding box center [1089, 733] width 33 height 57
click at [1082, 634] on span "*" at bounding box center [1089, 662] width 33 height 57
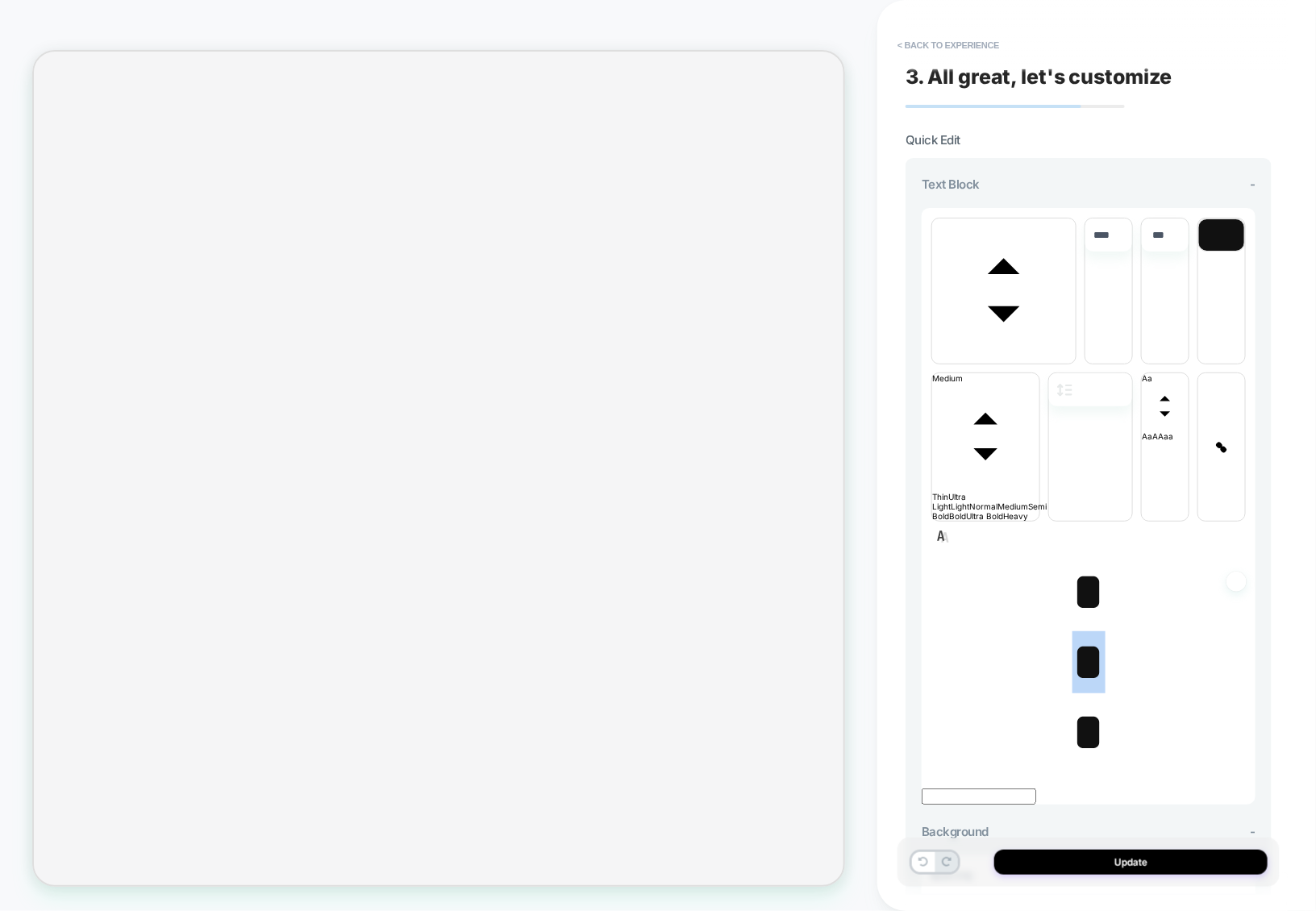
click at [1082, 634] on span "*" at bounding box center [1089, 662] width 33 height 57
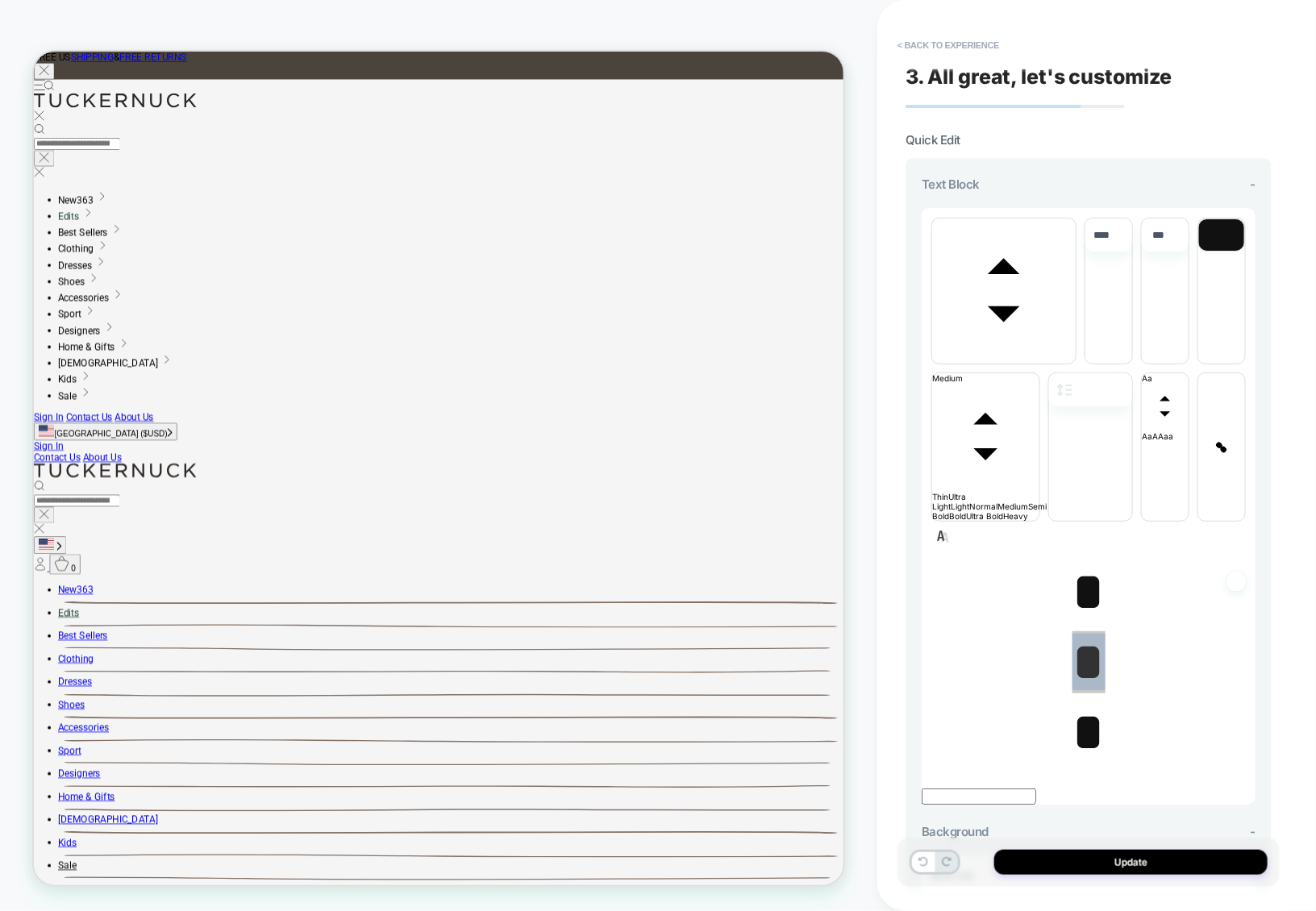
scroll to position [0, 0]
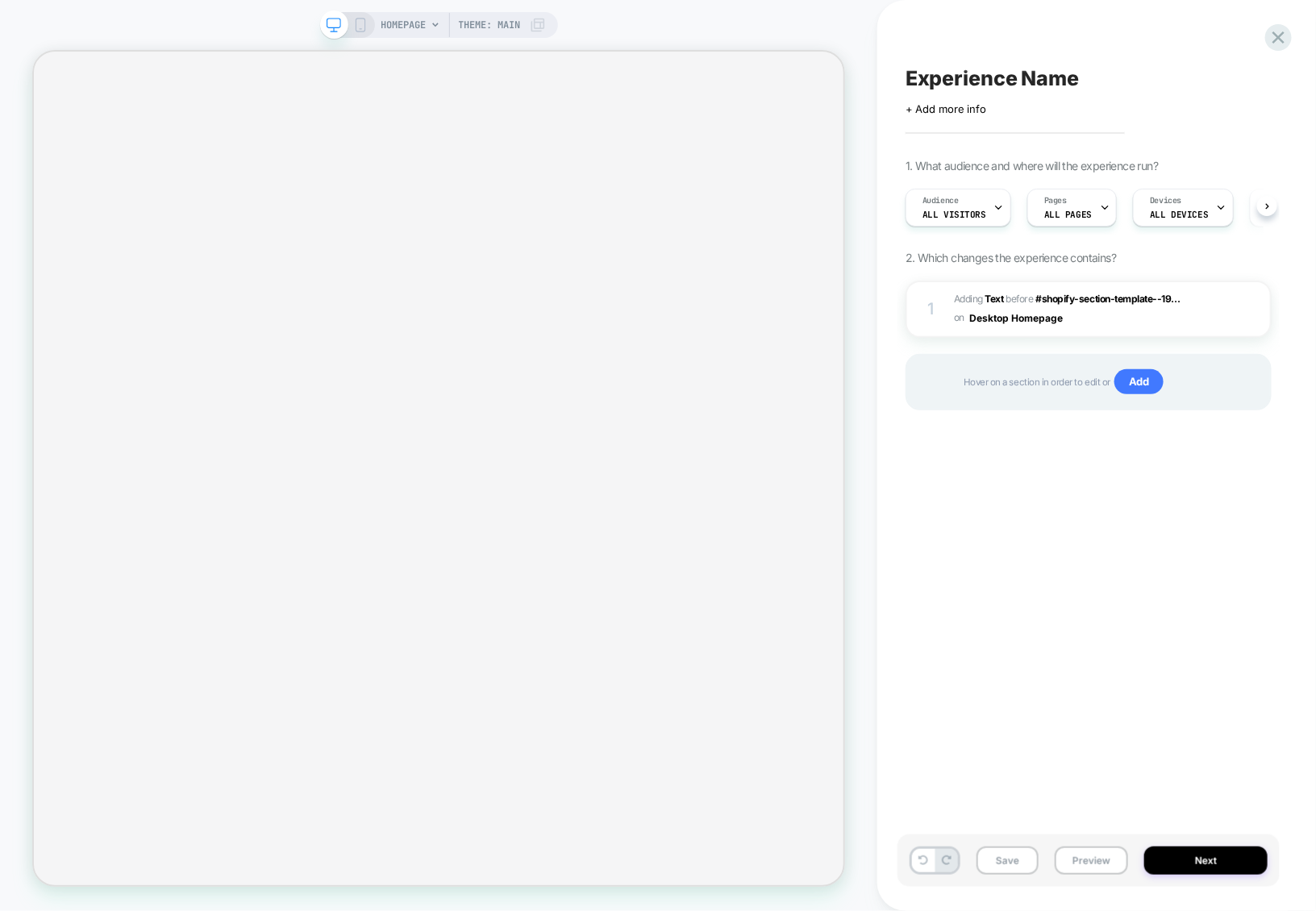
scroll to position [0, 1]
click at [1094, 322] on span "#_loomi_addon_1756807634949 Adding Text BEFORE #shopify-section-template--19...…" at bounding box center [1075, 309] width 242 height 38
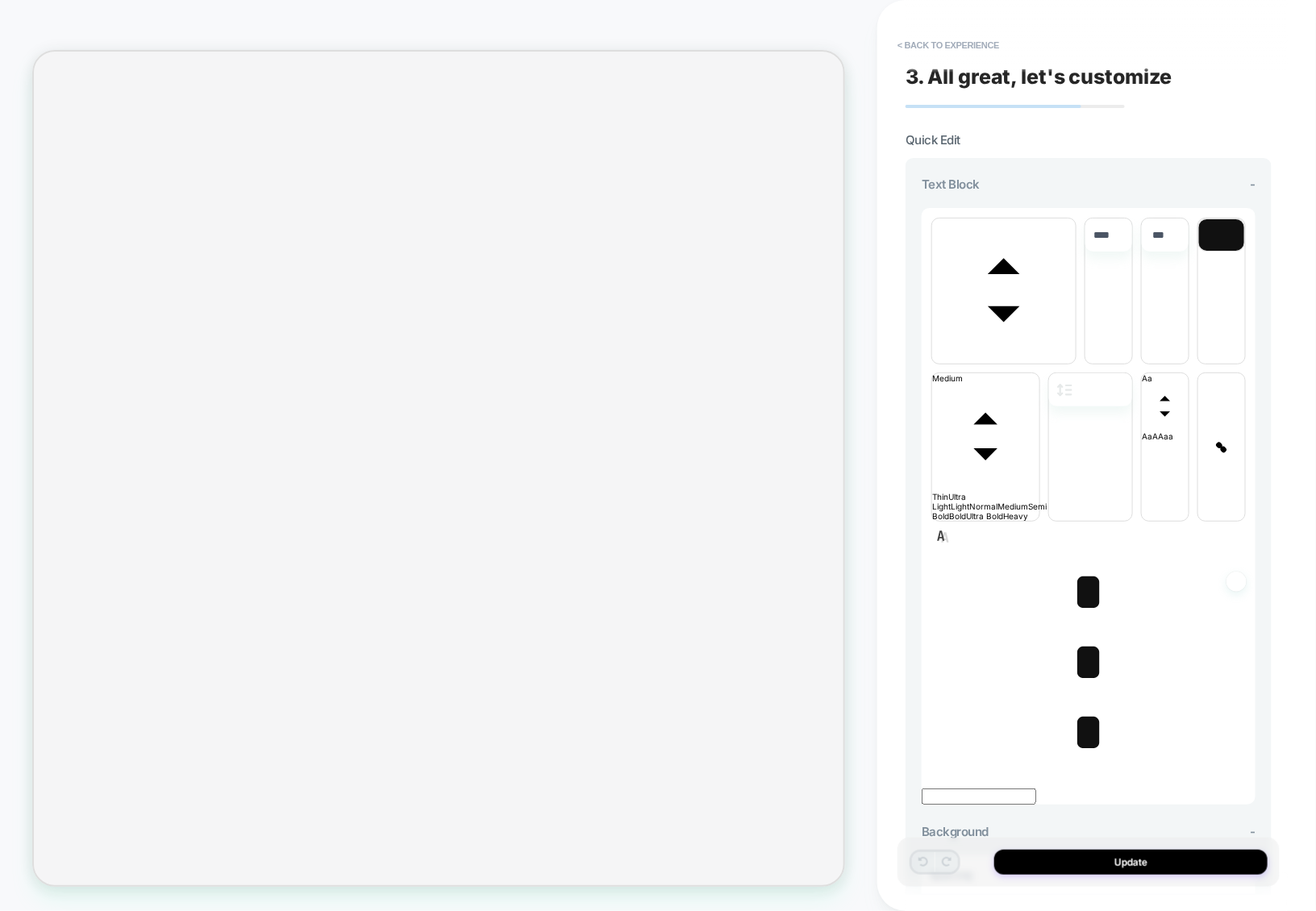
click at [1082, 704] on span "*" at bounding box center [1089, 733] width 33 height 57
click at [1084, 704] on span "*" at bounding box center [1089, 733] width 33 height 57
click at [1082, 634] on span "*" at bounding box center [1089, 662] width 33 height 57
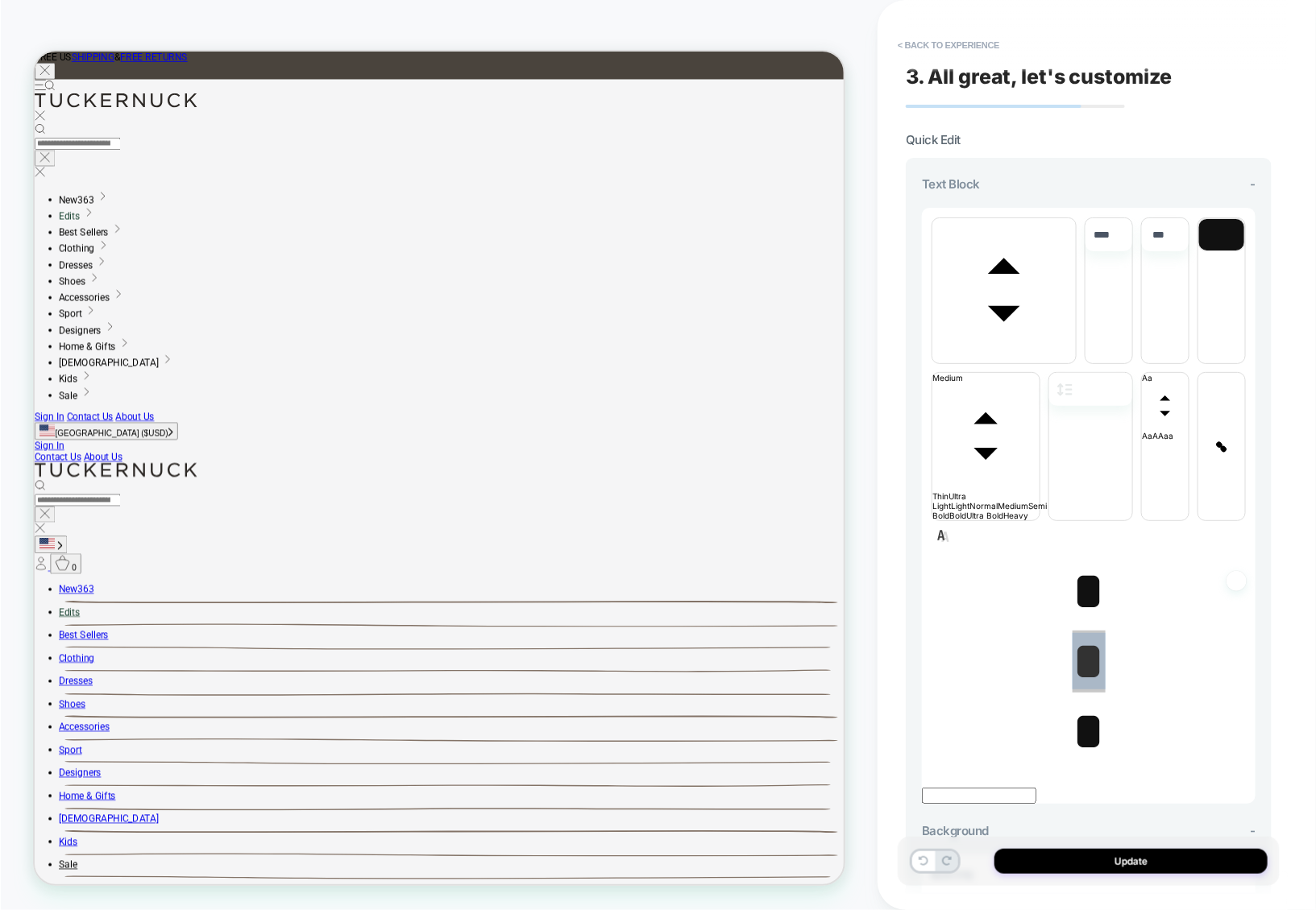
scroll to position [0, 0]
click at [1033, 354] on span "font" at bounding box center [1005, 358] width 144 height 10
click at [1076, 364] on span "font" at bounding box center [1076, 358] width 0 height 10
click at [1086, 564] on span "*" at bounding box center [1088, 592] width 33 height 57
click at [1072, 564] on span "*" at bounding box center [1088, 592] width 33 height 57
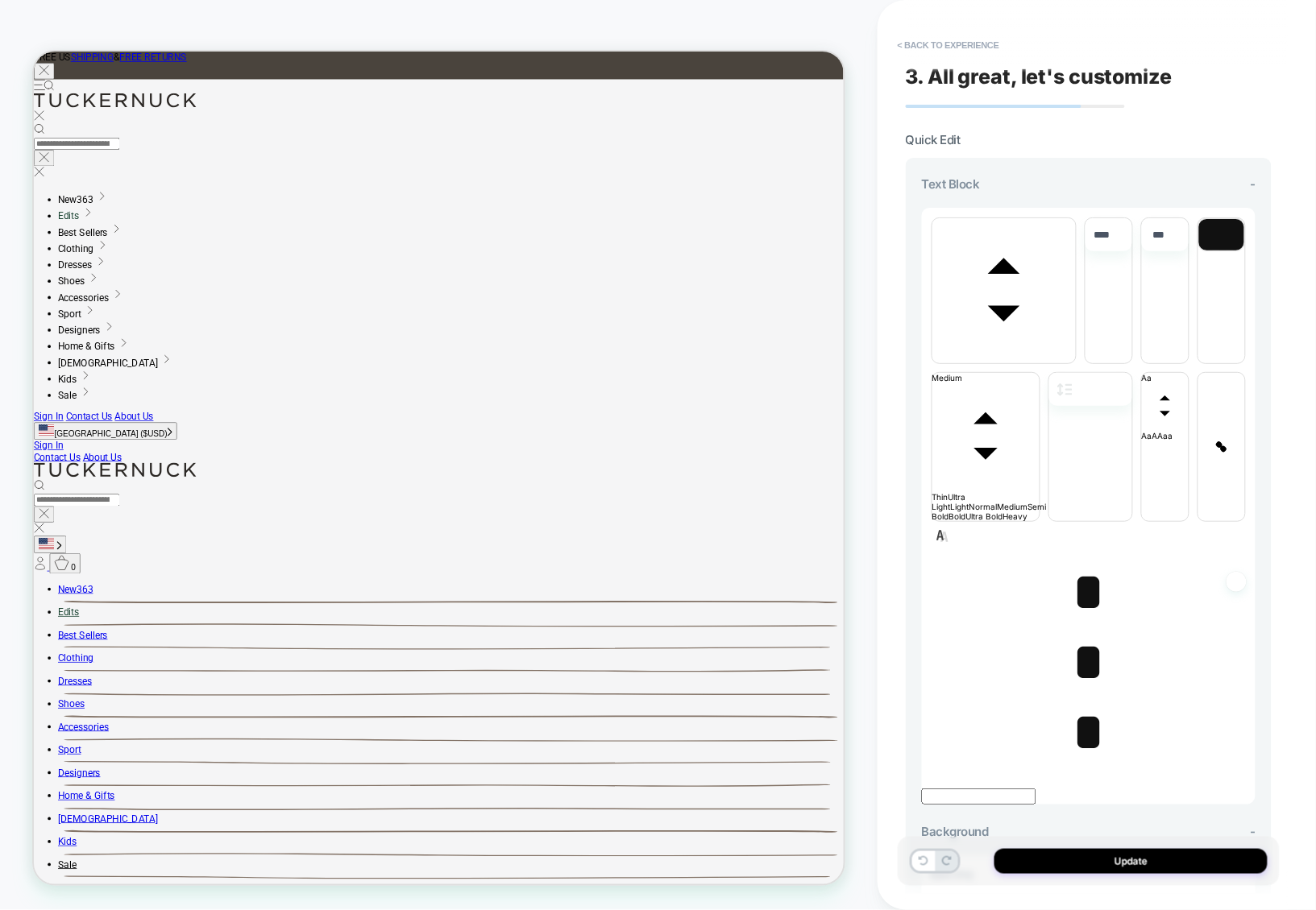
click at [1081, 704] on span "*" at bounding box center [1088, 733] width 33 height 57
click at [1080, 564] on span "*" at bounding box center [1088, 592] width 33 height 57
click at [1074, 634] on span "*" at bounding box center [1088, 663] width 33 height 57
click at [1081, 564] on span "*" at bounding box center [1088, 592] width 33 height 57
click at [1081, 634] on span "*" at bounding box center [1088, 663] width 33 height 57
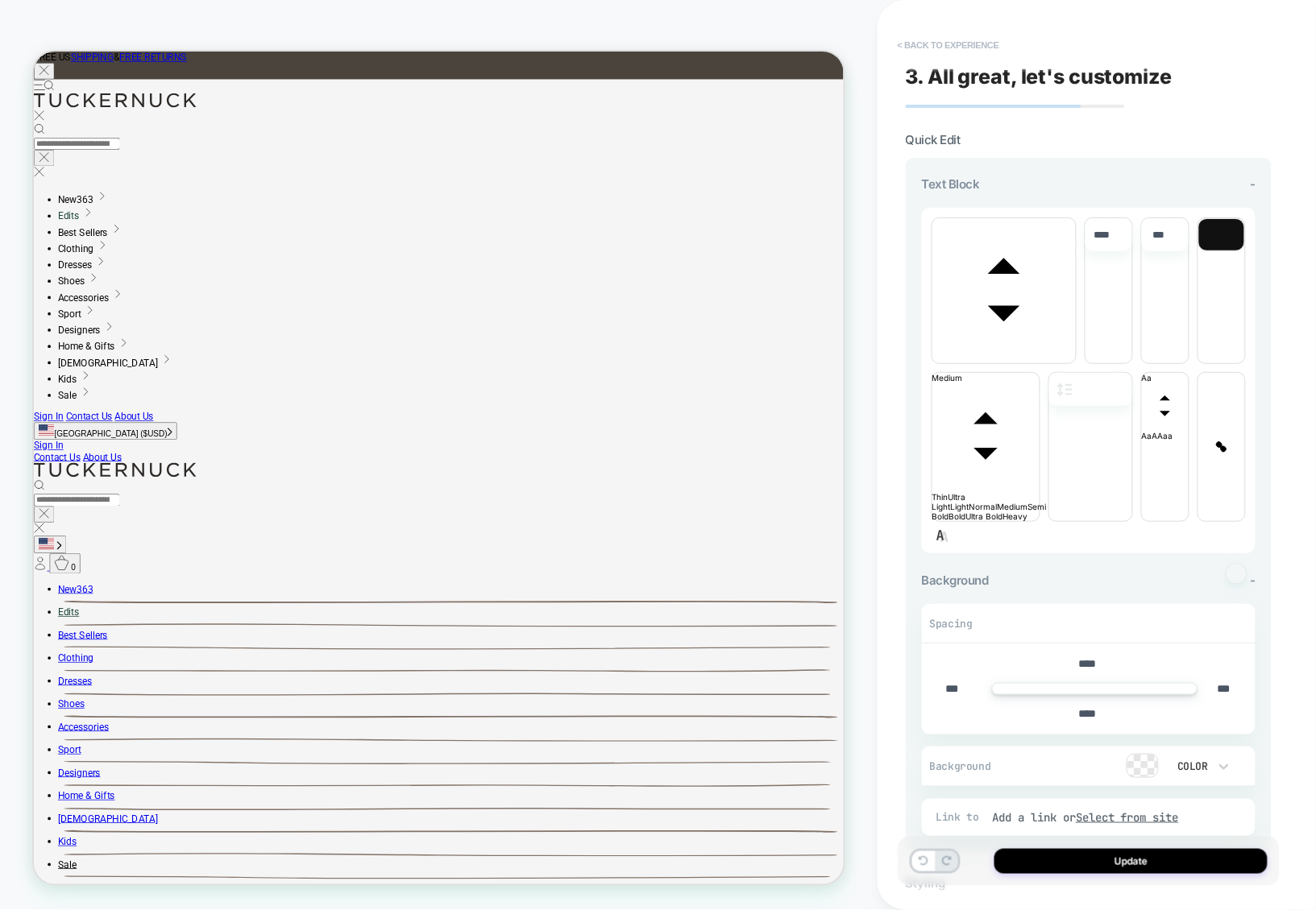
click at [935, 40] on button "< Back to experience" at bounding box center [949, 44] width 118 height 26
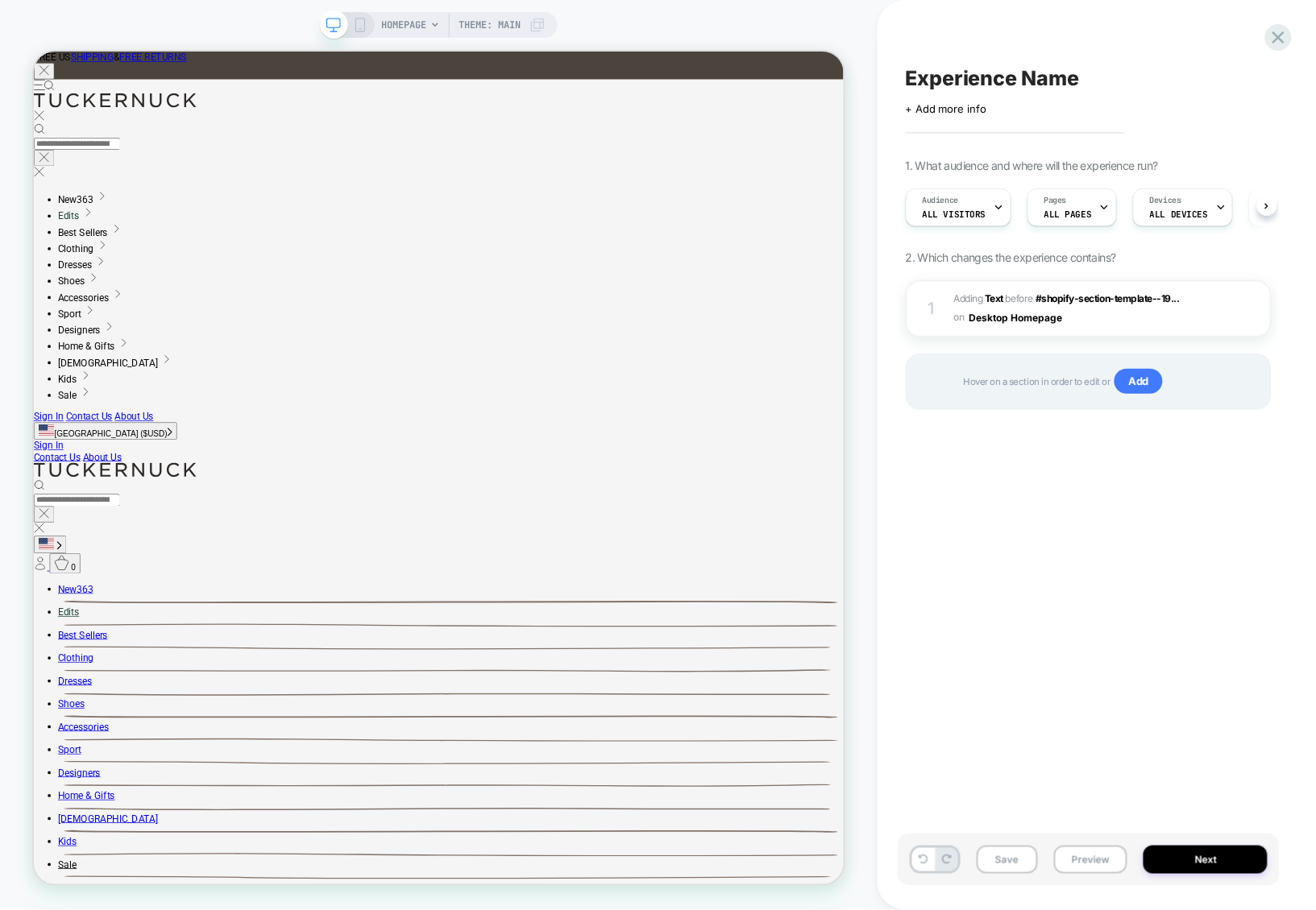
scroll to position [0, 1]
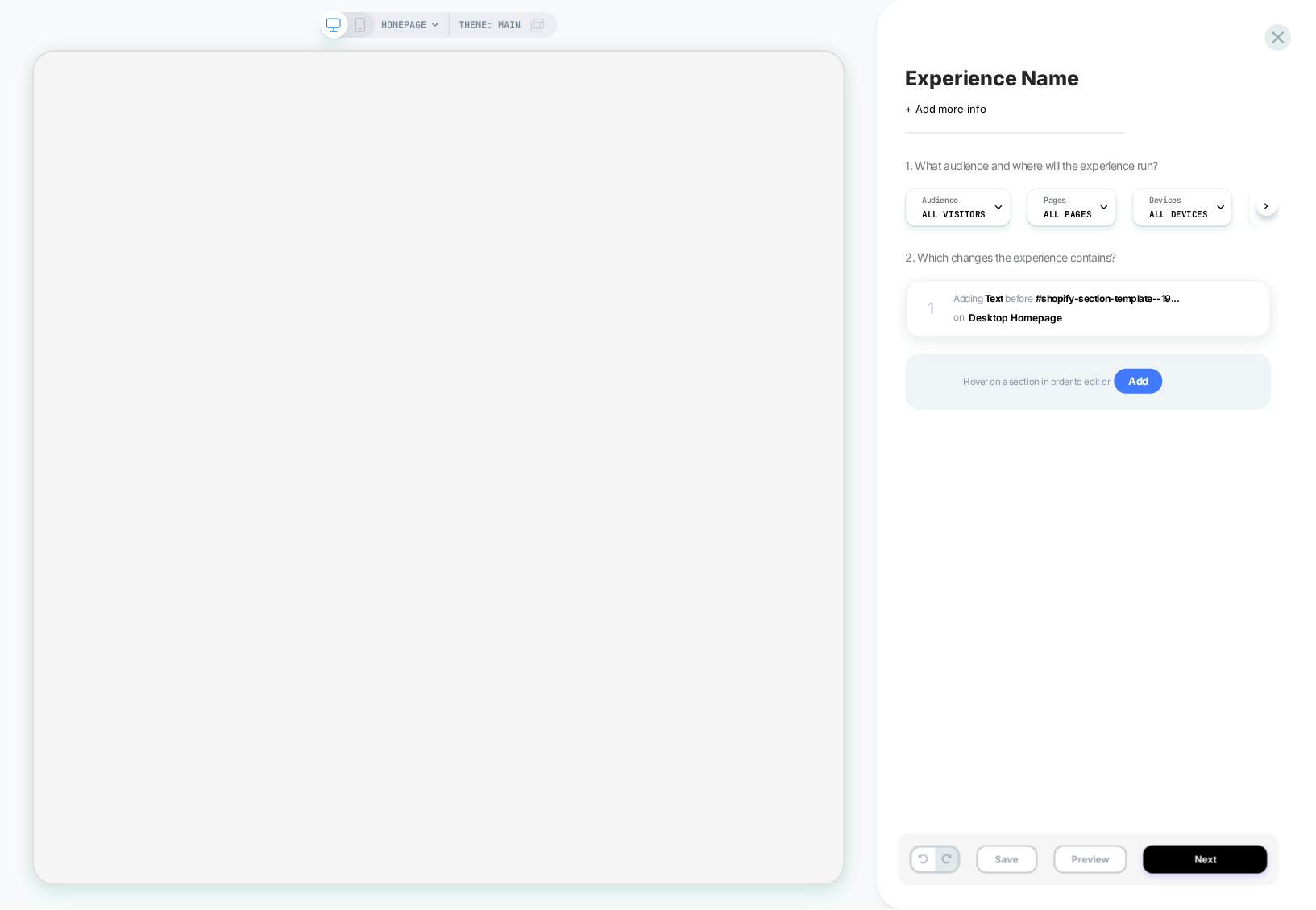
scroll to position [0, 1]
click at [1112, 328] on span "#_loomi_addon_1756807634949 Adding Text BEFORE #shopify-section-template--19...…" at bounding box center [1075, 309] width 241 height 38
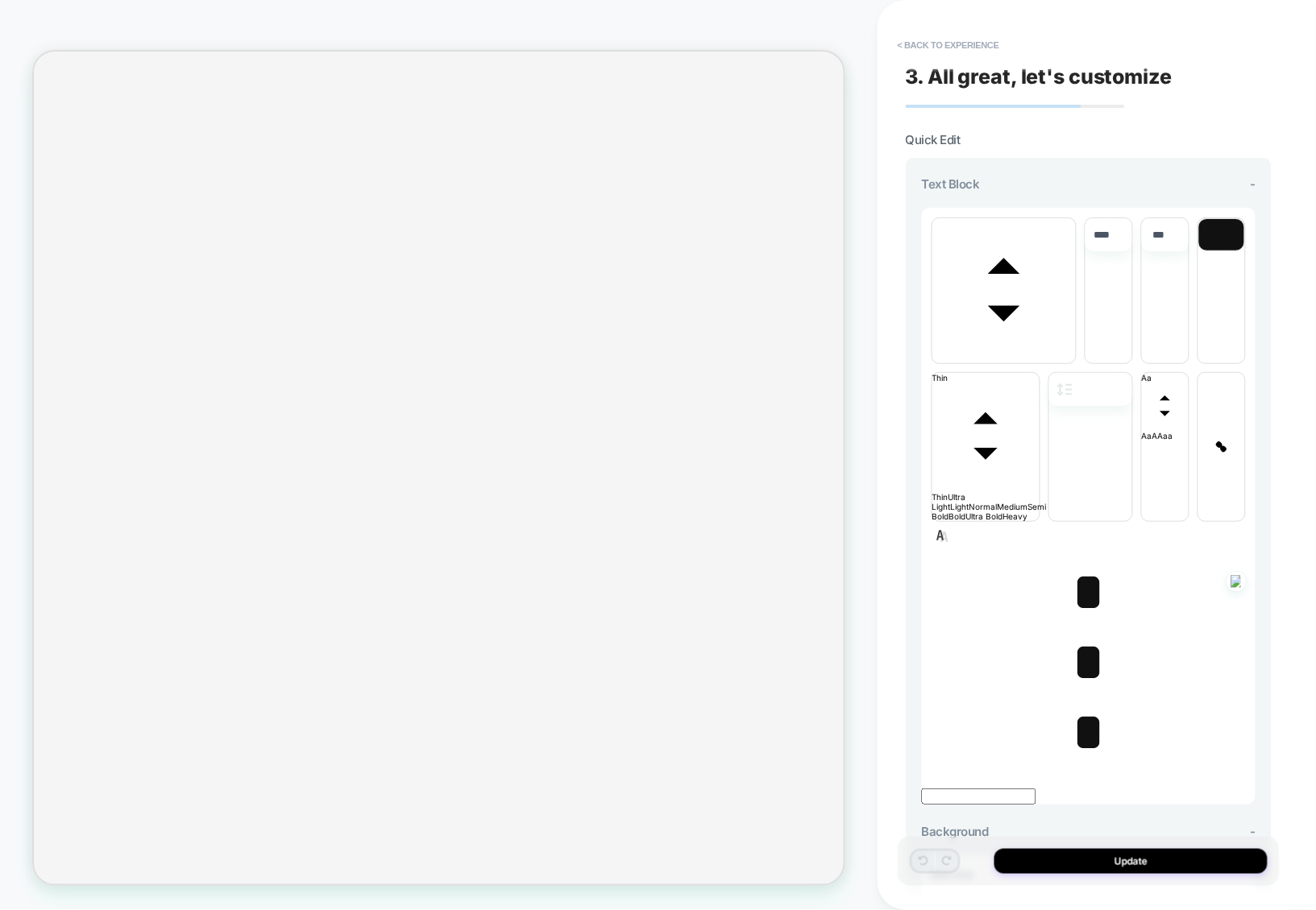
click at [1080, 564] on span "*" at bounding box center [1088, 592] width 33 height 57
type input "****"
click at [1085, 634] on span "*" at bounding box center [1088, 663] width 33 height 57
click at [1090, 704] on span "*" at bounding box center [1088, 733] width 33 height 57
click at [1079, 704] on span "*" at bounding box center [1088, 733] width 33 height 57
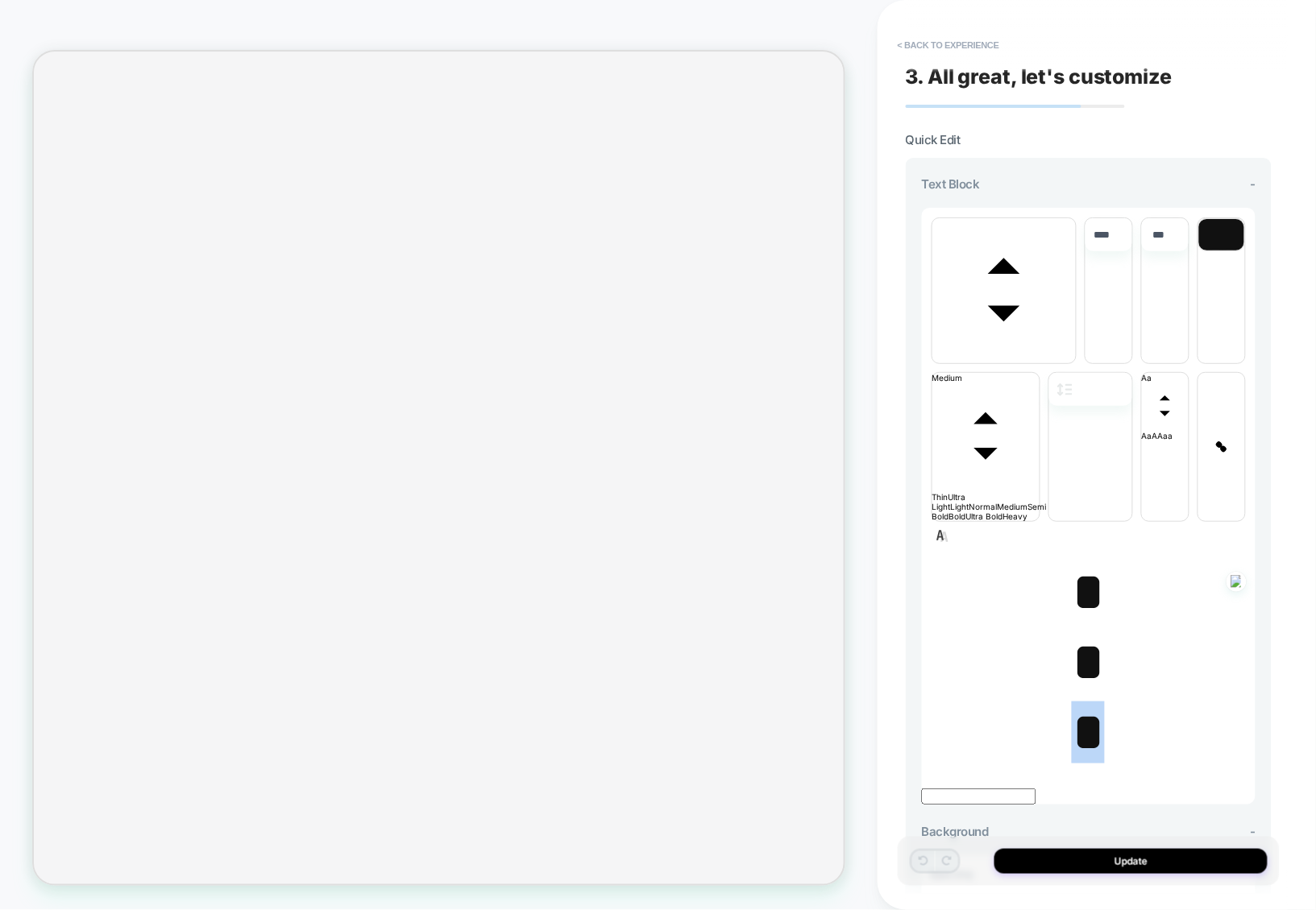
click at [1079, 704] on span "*" at bounding box center [1088, 733] width 33 height 57
click at [1079, 634] on span "*" at bounding box center [1088, 663] width 33 height 57
click at [1084, 564] on span "*" at bounding box center [1088, 592] width 33 height 57
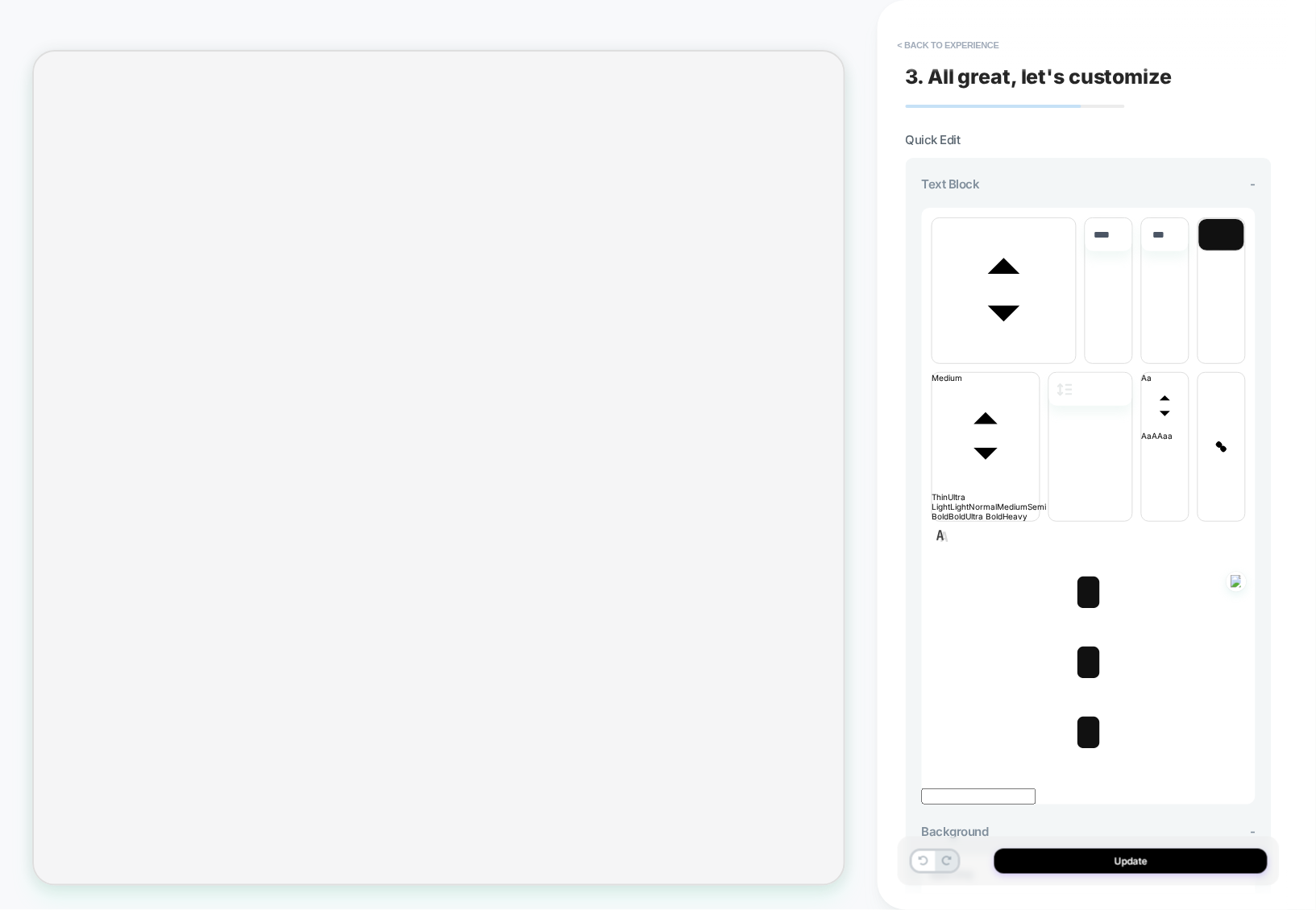
click at [1078, 564] on span "*" at bounding box center [1088, 592] width 33 height 57
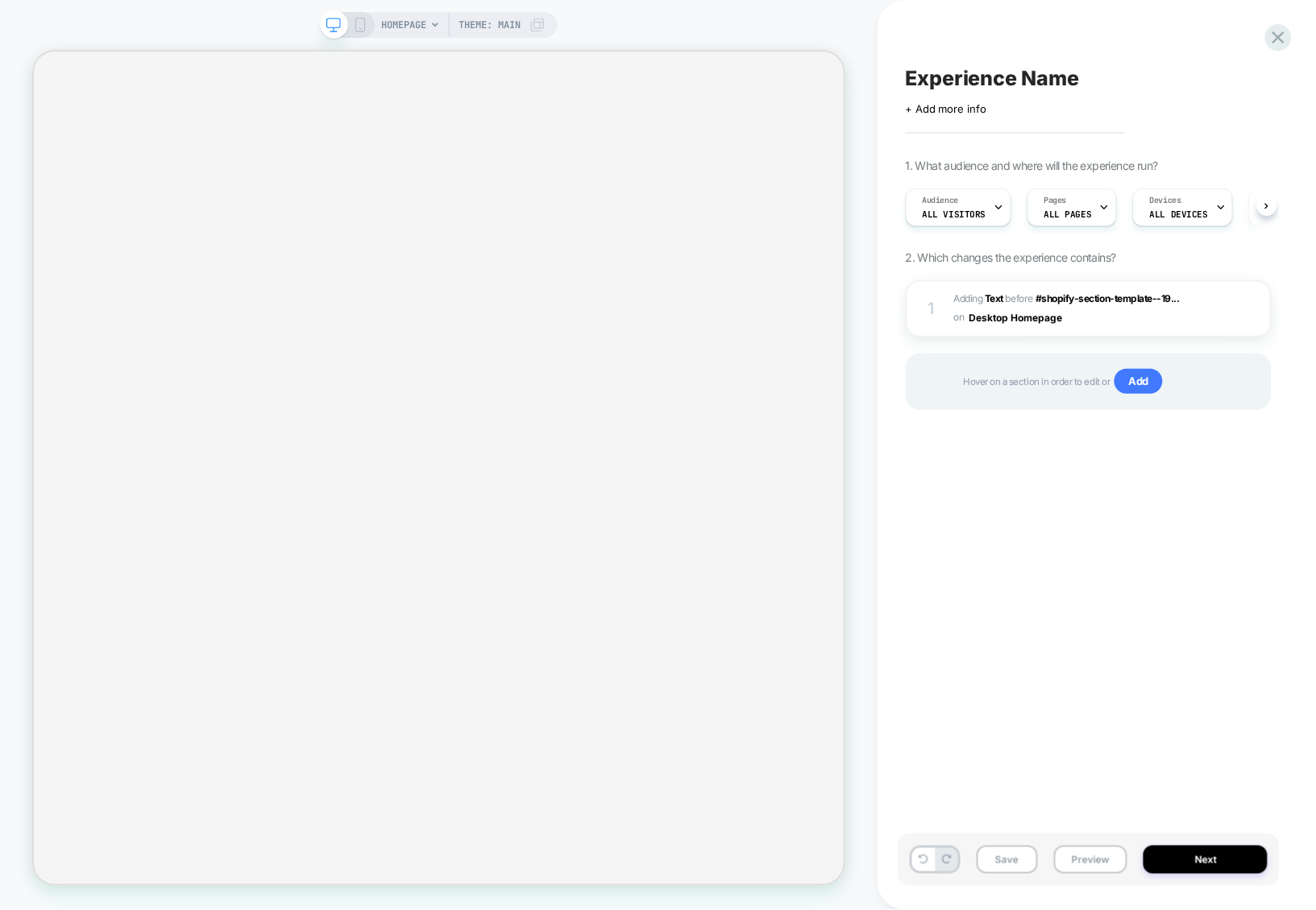
scroll to position [0, 1]
click at [1086, 326] on span "#_loomi_addon_1756807634949 Adding Text BEFORE #shopify-section-template--19...…" at bounding box center [1075, 309] width 241 height 38
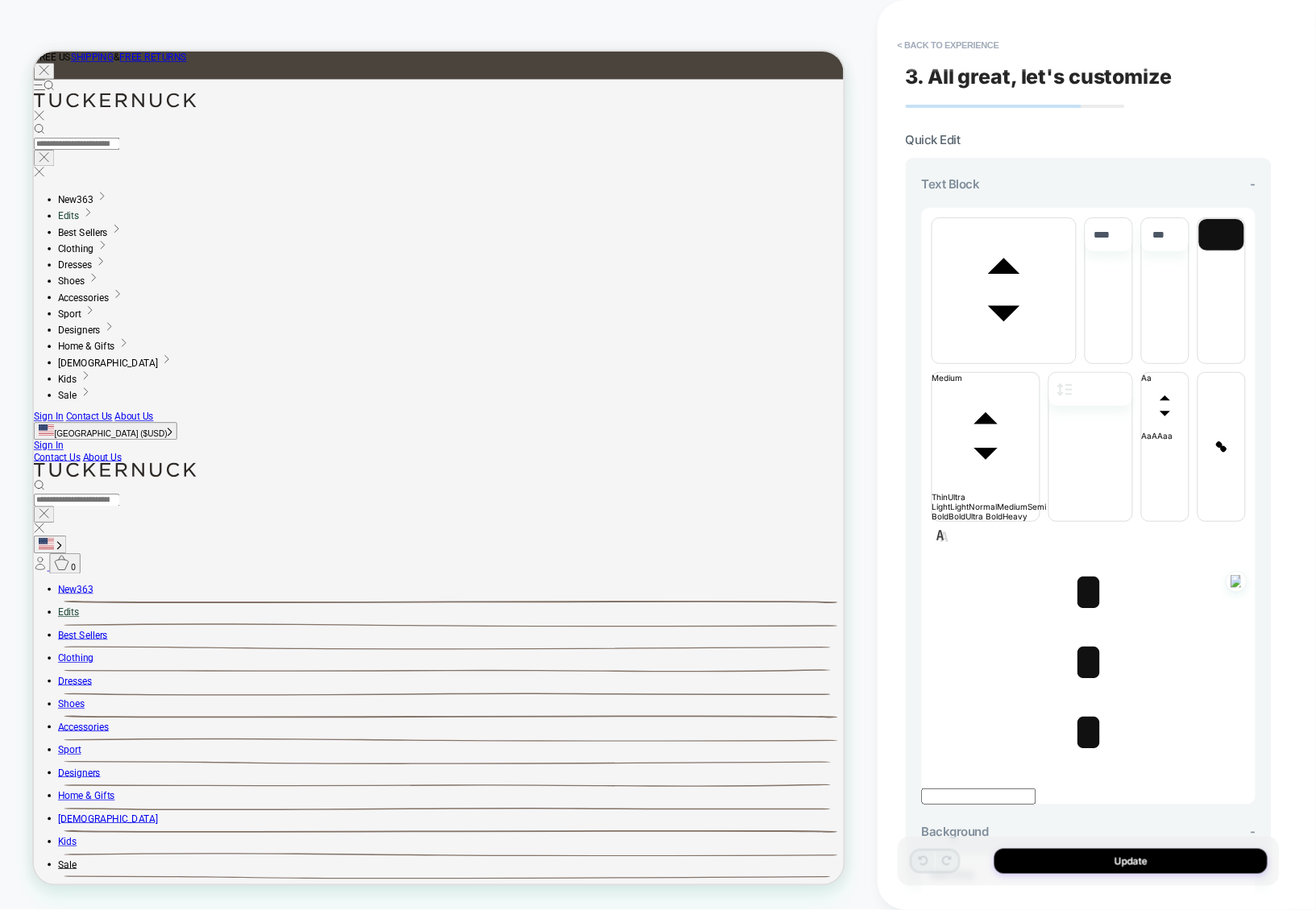
scroll to position [0, 0]
click at [1084, 634] on span "*" at bounding box center [1088, 663] width 33 height 57
click at [1080, 634] on span "*" at bounding box center [1088, 663] width 33 height 57
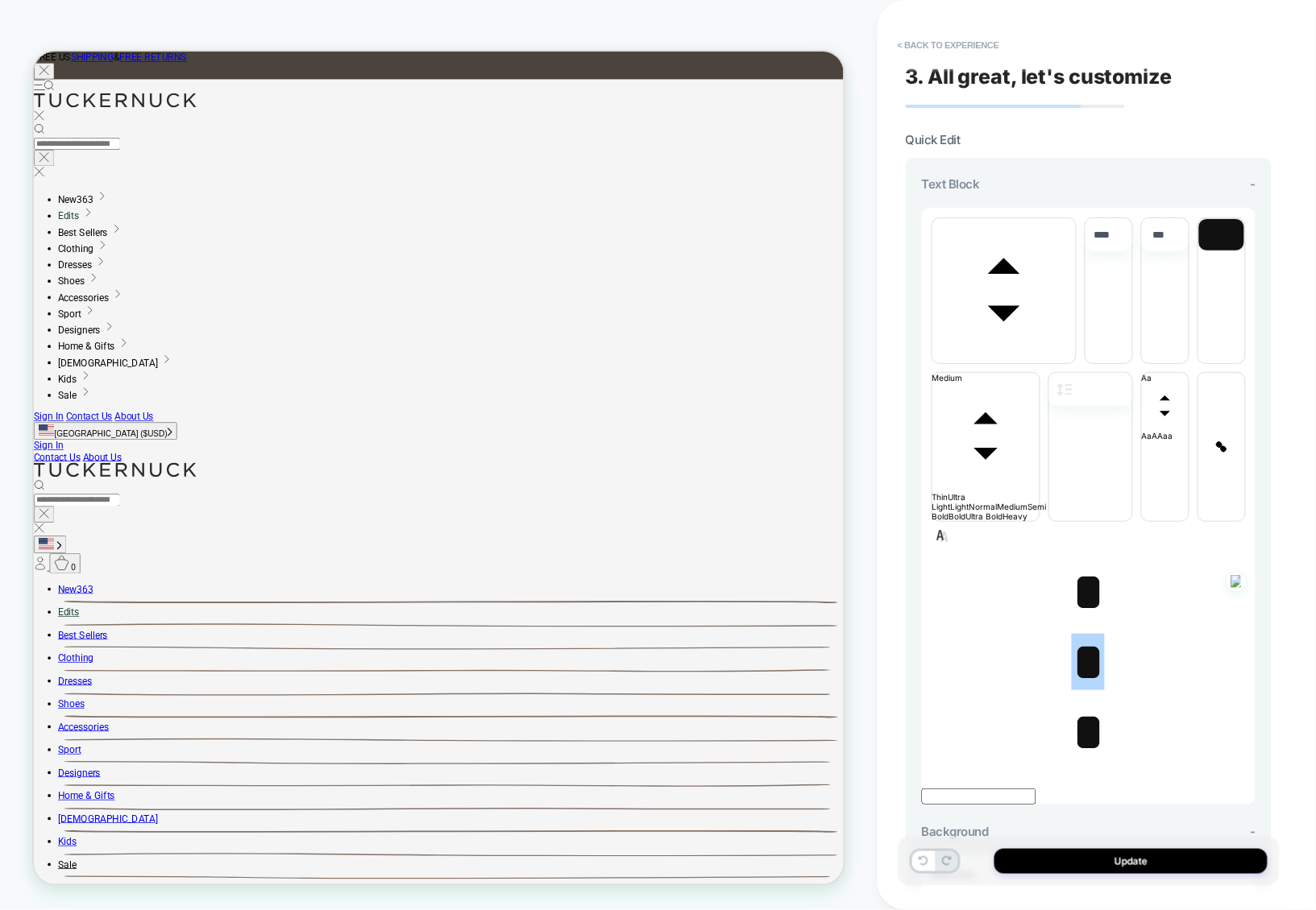
click at [1083, 704] on span "*" at bounding box center [1088, 733] width 33 height 57
click at [1081, 634] on span "*" at bounding box center [1088, 663] width 33 height 57
click at [1085, 564] on span "*" at bounding box center [1088, 592] width 33 height 57
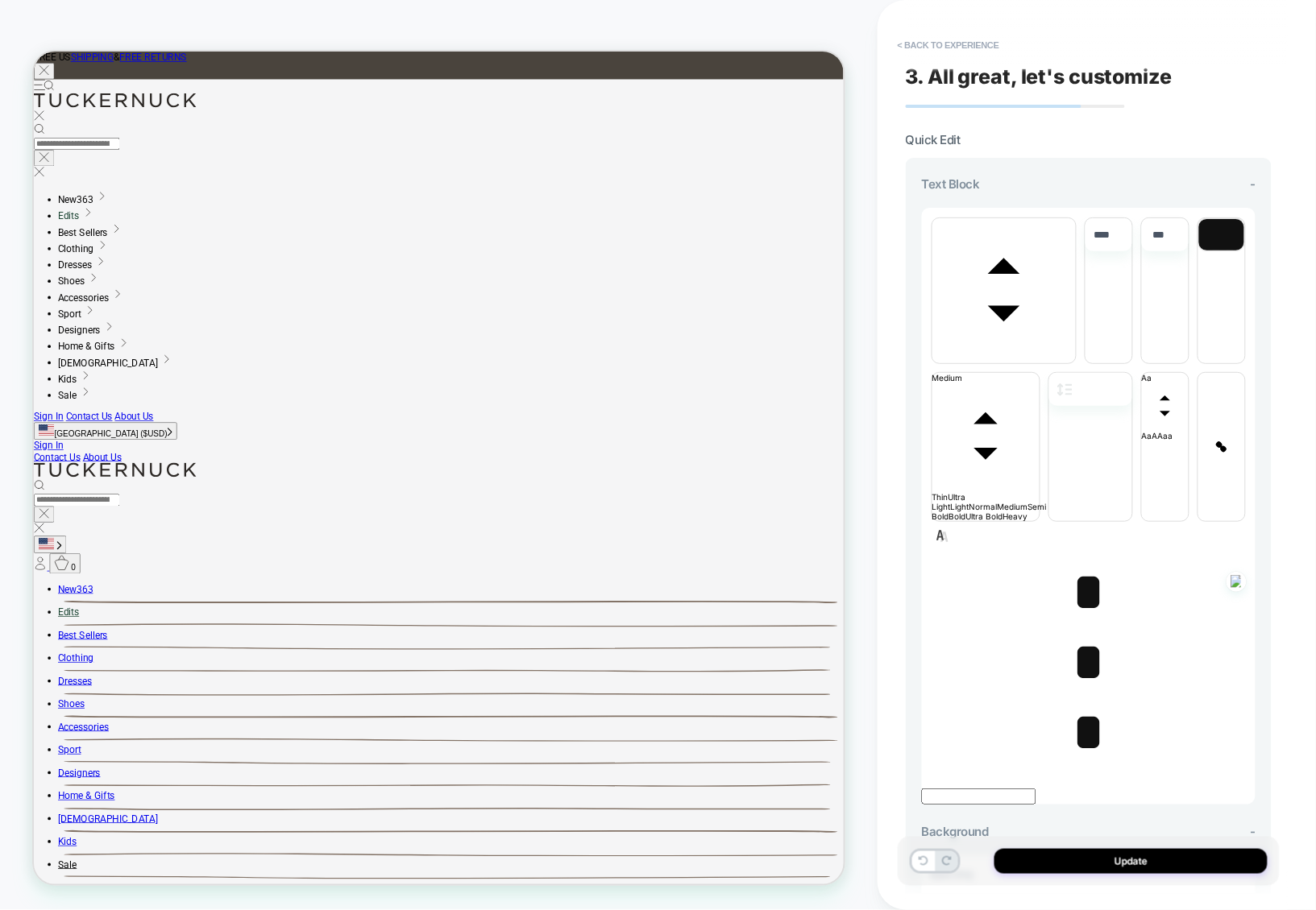
click at [1085, 564] on span "*" at bounding box center [1088, 592] width 33 height 57
click at [1084, 564] on span "*" at bounding box center [1088, 592] width 33 height 57
click at [1076, 564] on span "*" at bounding box center [1088, 592] width 33 height 57
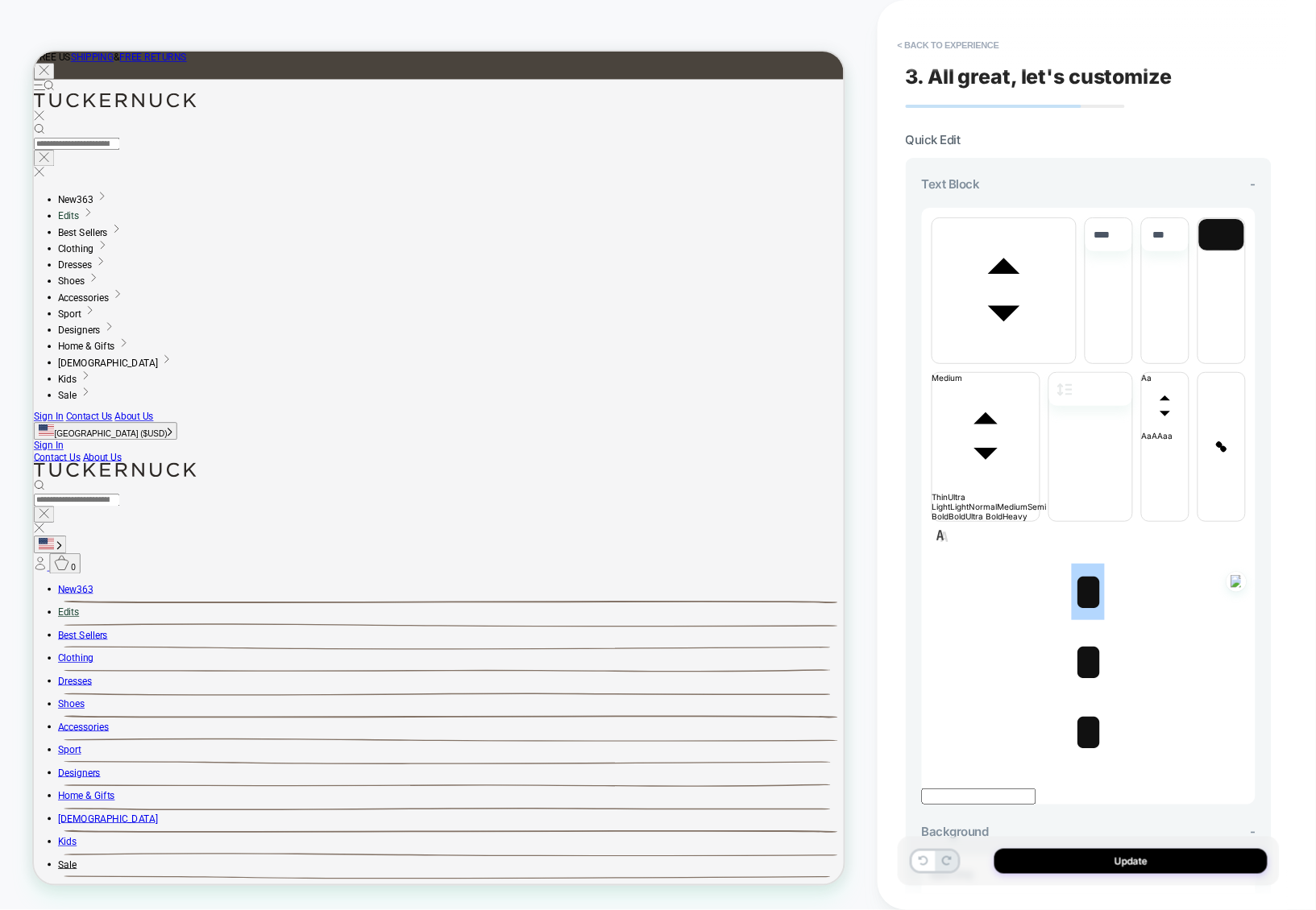
click at [1076, 634] on span "*" at bounding box center [1088, 663] width 33 height 57
click at [1080, 634] on span "*" at bounding box center [1088, 663] width 33 height 57
click at [1081, 704] on span "*" at bounding box center [1088, 733] width 33 height 57
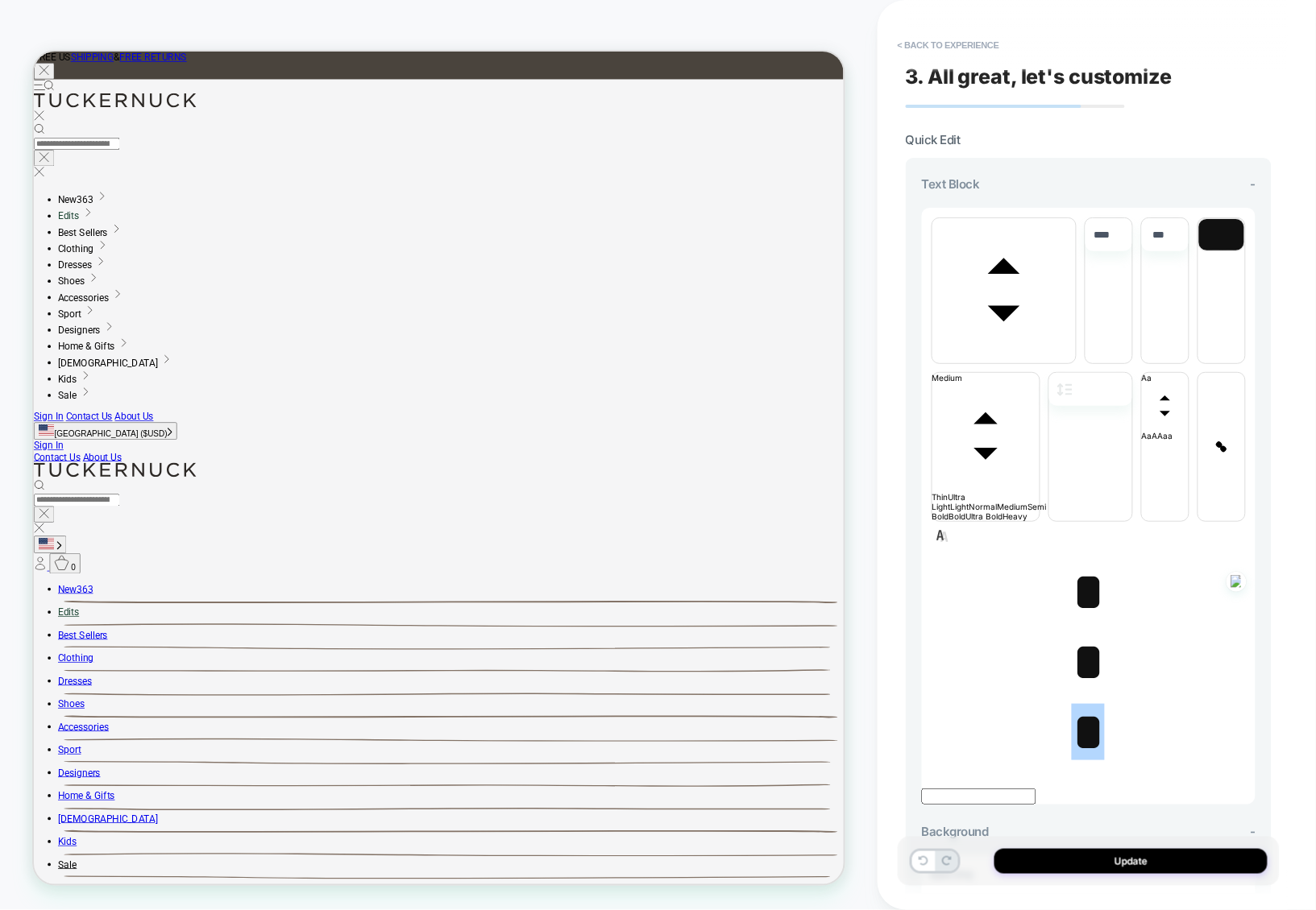
click at [1080, 634] on span "*" at bounding box center [1088, 663] width 33 height 57
click at [1083, 564] on span "*" at bounding box center [1088, 592] width 33 height 57
click at [1091, 634] on span "*" at bounding box center [1088, 663] width 33 height 57
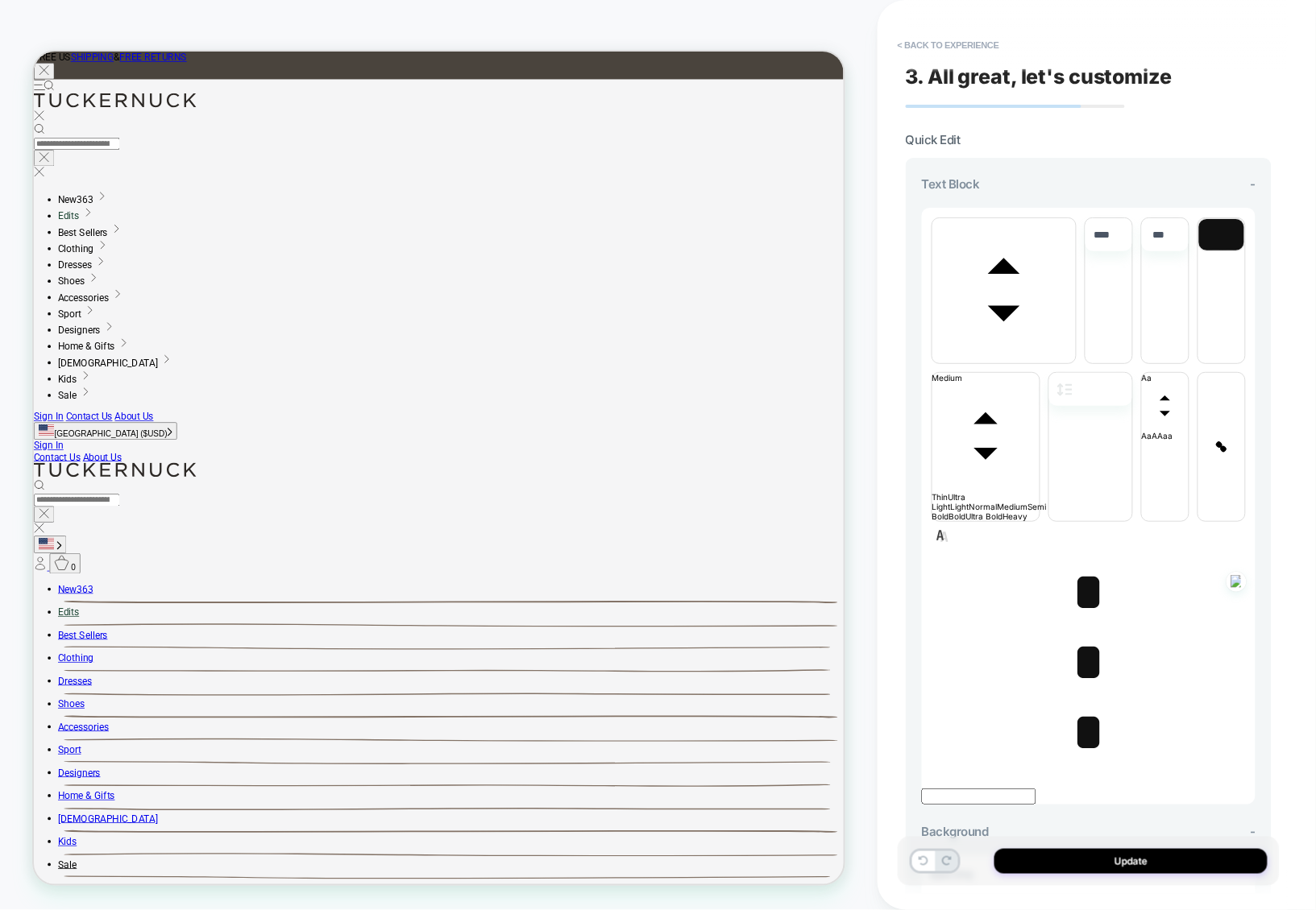
click at [1091, 634] on span "*" at bounding box center [1088, 663] width 33 height 57
click at [1087, 634] on span "*" at bounding box center [1088, 663] width 33 height 57
click at [1078, 634] on span "*" at bounding box center [1088, 663] width 33 height 57
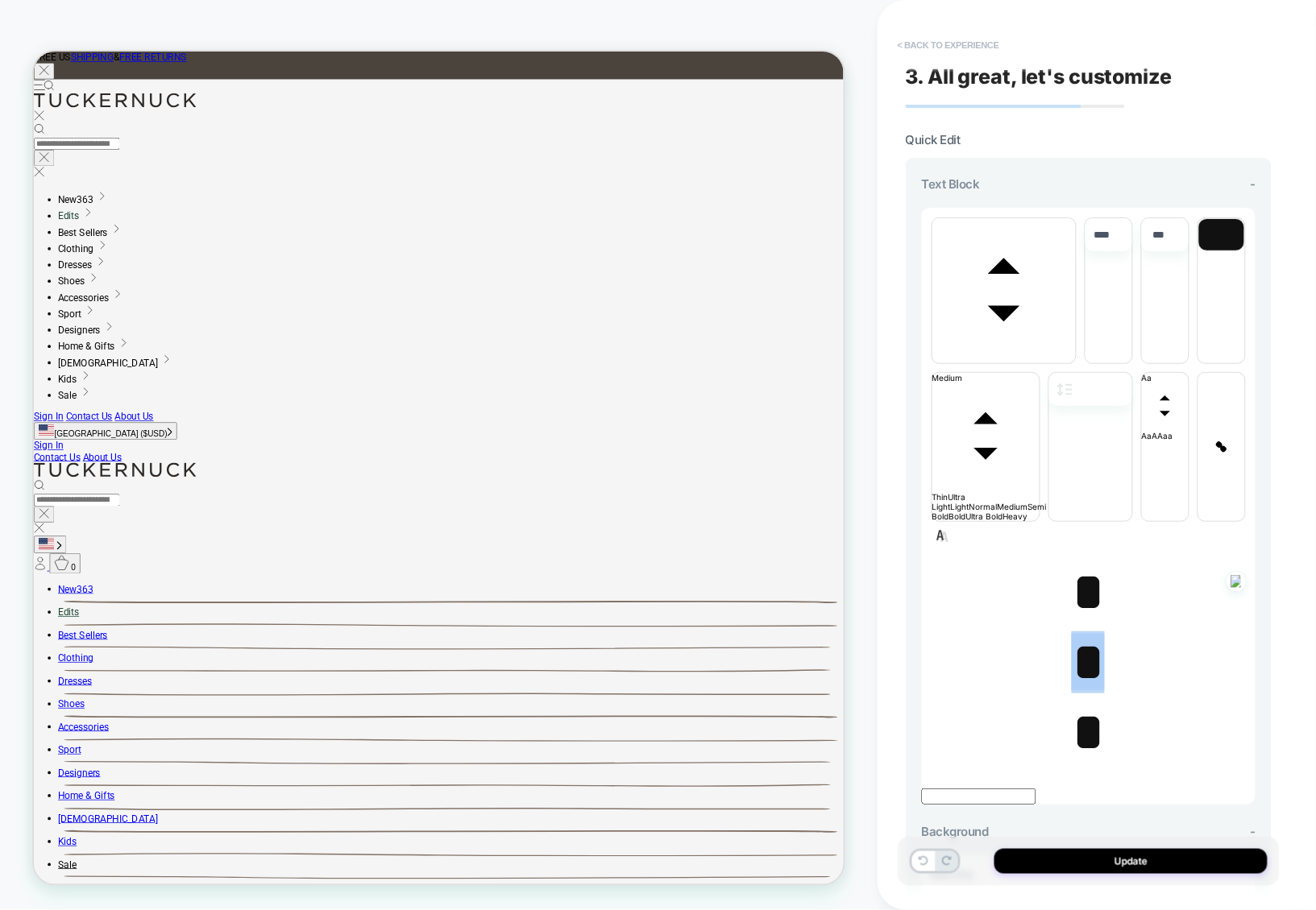
click at [954, 51] on button "< Back to experience" at bounding box center [949, 44] width 118 height 26
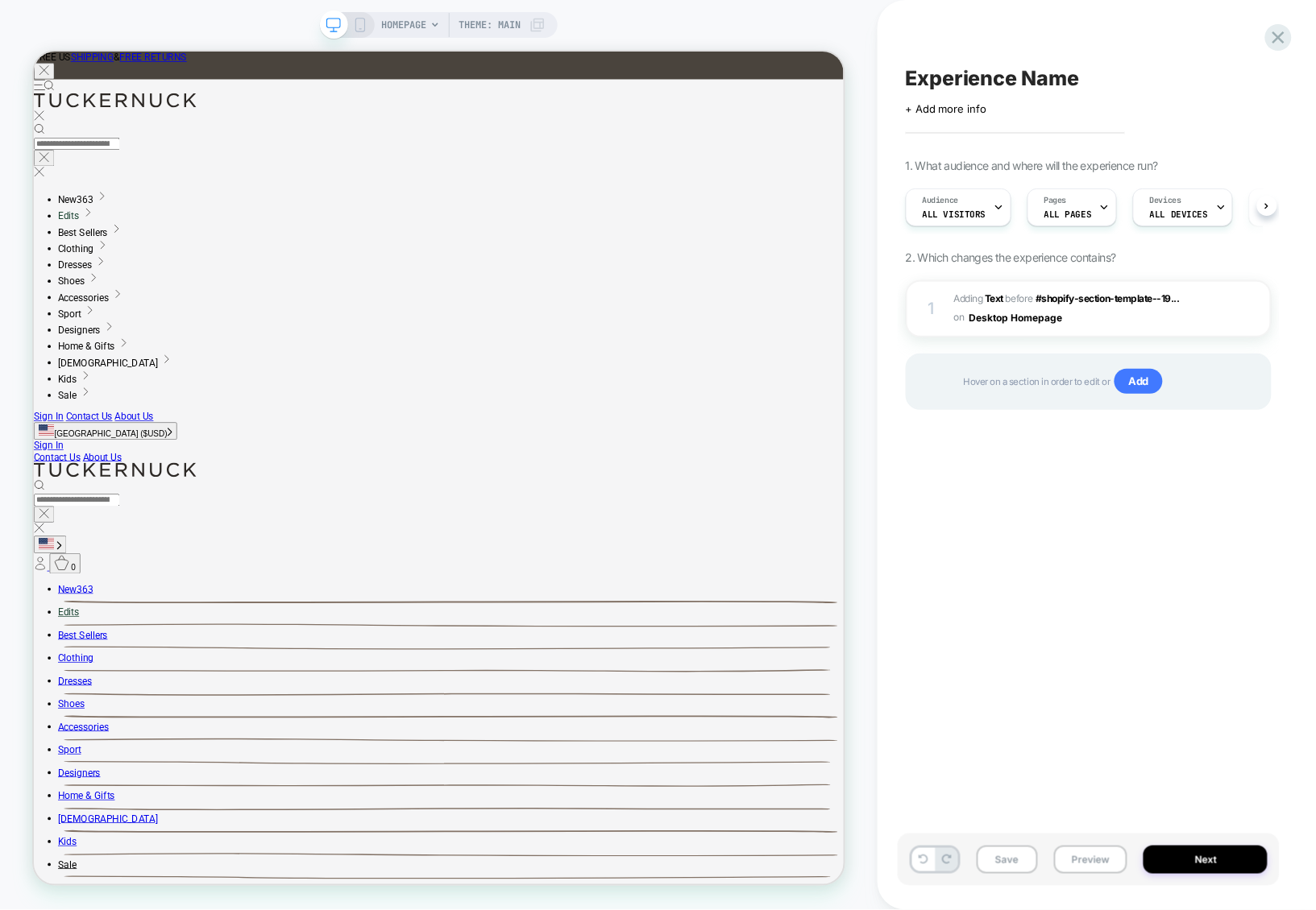
scroll to position [0, 1]
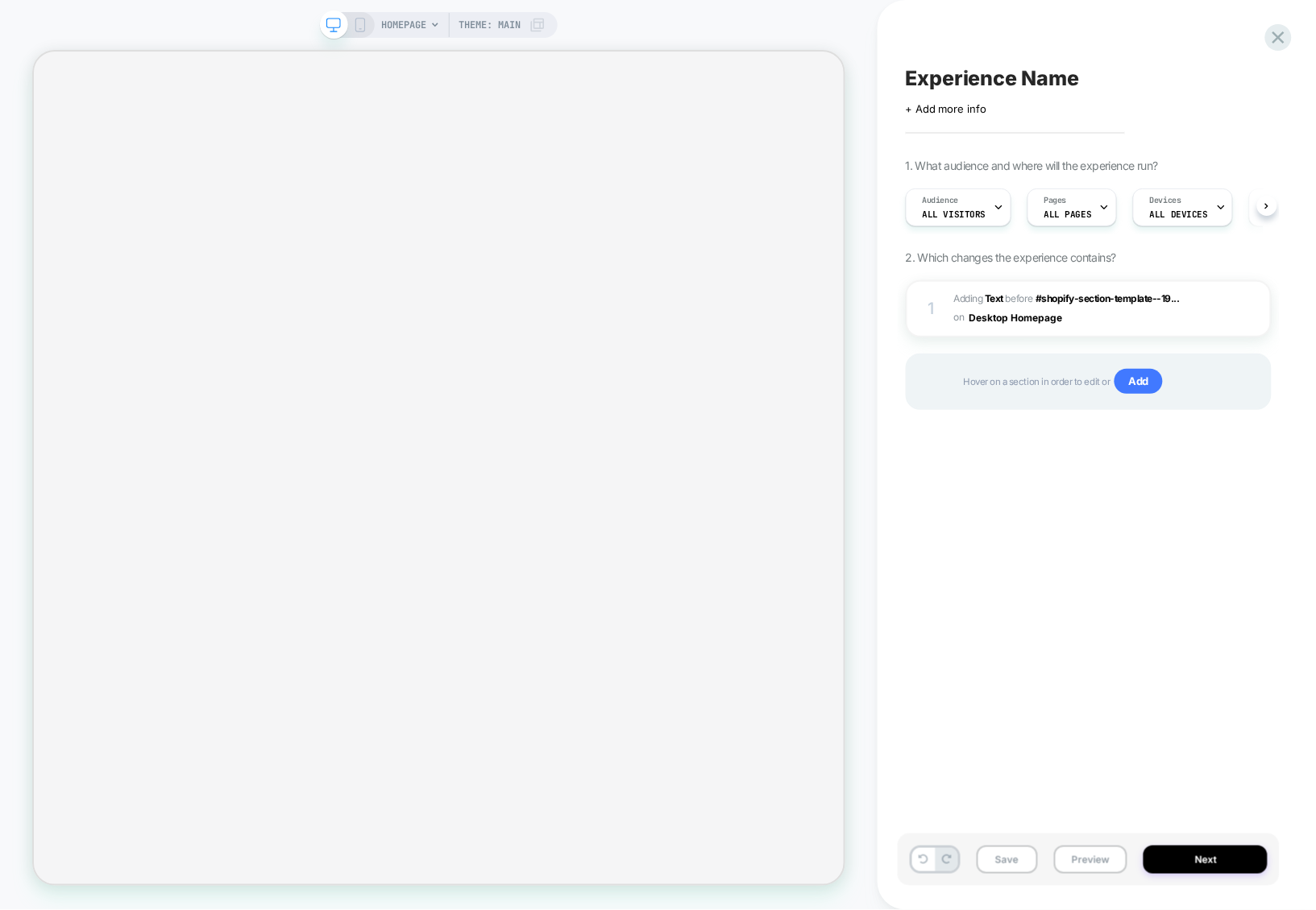
scroll to position [0, 1]
click at [1096, 335] on div "1 #_loomi_addon_1756807634949 Adding Text BEFORE #shopify-section-template--19.…" at bounding box center [1089, 309] width 366 height 57
click at [1119, 331] on div "1 #_loomi_addon_1756807634949 Adding Text BEFORE #shopify-section-template--19.…" at bounding box center [1089, 309] width 366 height 57
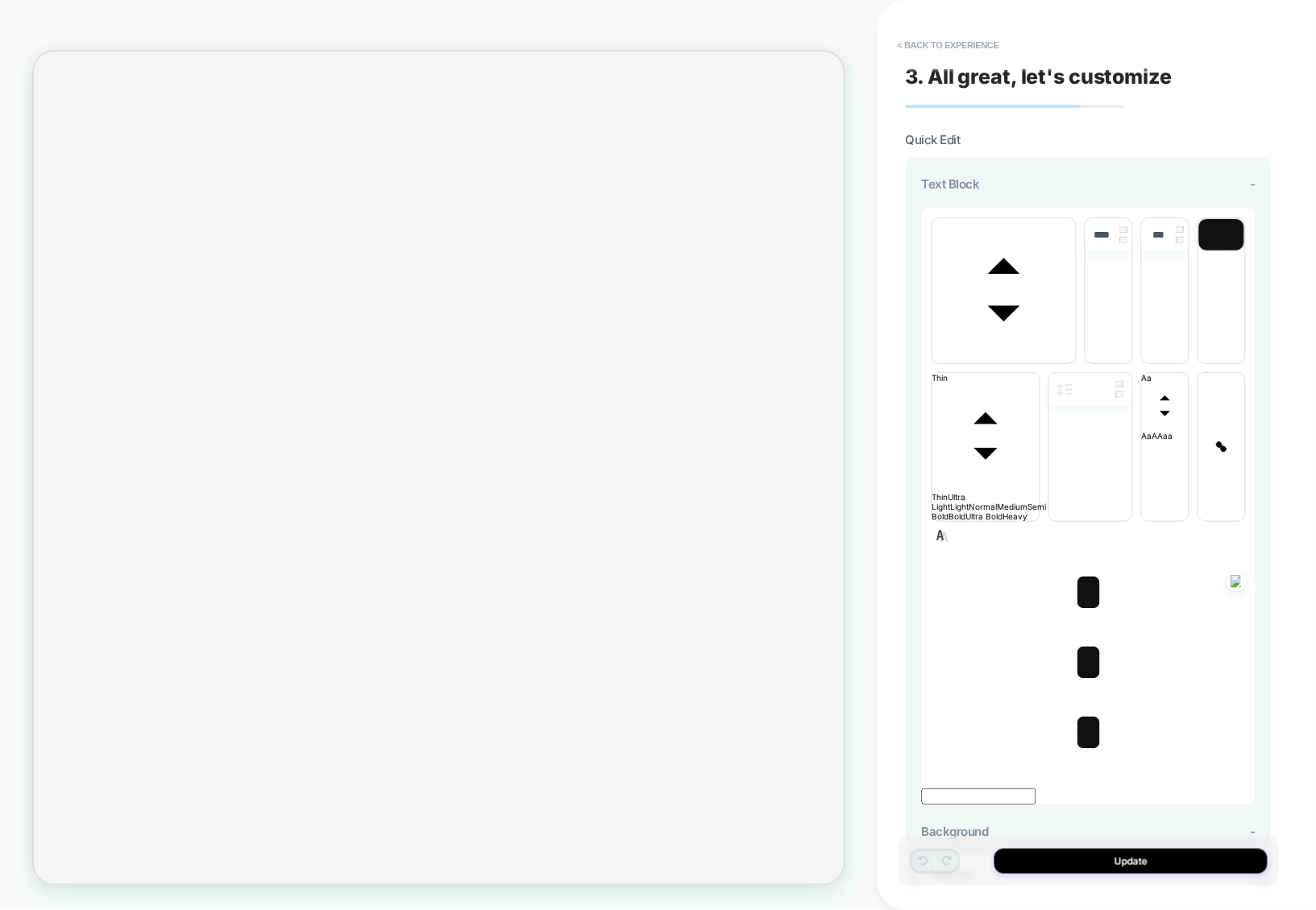
click at [1087, 704] on span "*" at bounding box center [1088, 733] width 33 height 57
type input "****"
click at [1082, 634] on span "*" at bounding box center [1088, 663] width 33 height 57
click at [1093, 564] on span "*" at bounding box center [1088, 592] width 33 height 57
click at [1085, 564] on span "*" at bounding box center [1088, 592] width 33 height 57
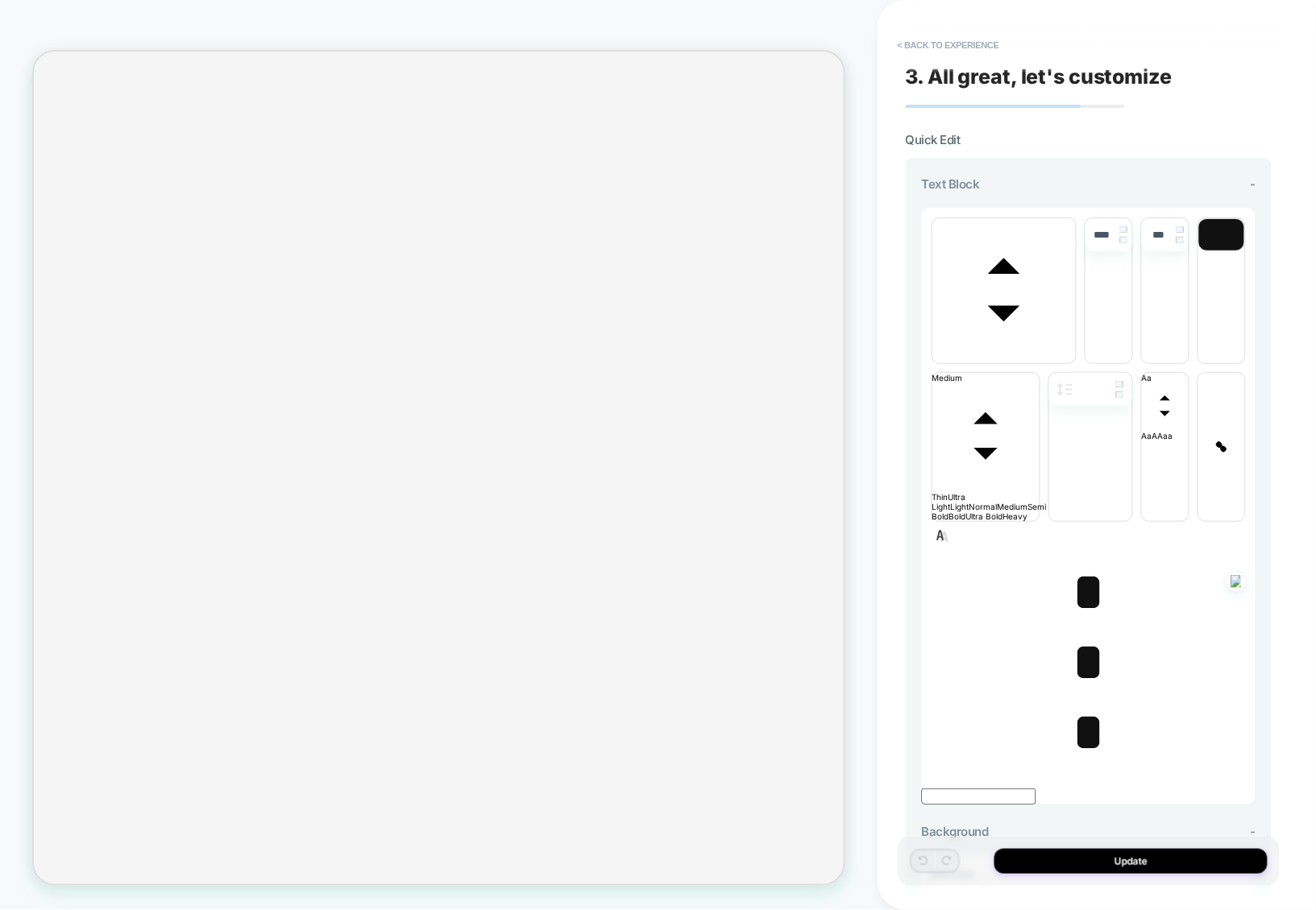
click at [1085, 564] on span "*" at bounding box center [1088, 592] width 33 height 57
click at [1081, 564] on span "*" at bounding box center [1088, 592] width 33 height 57
click at [1081, 634] on span "*" at bounding box center [1088, 663] width 33 height 57
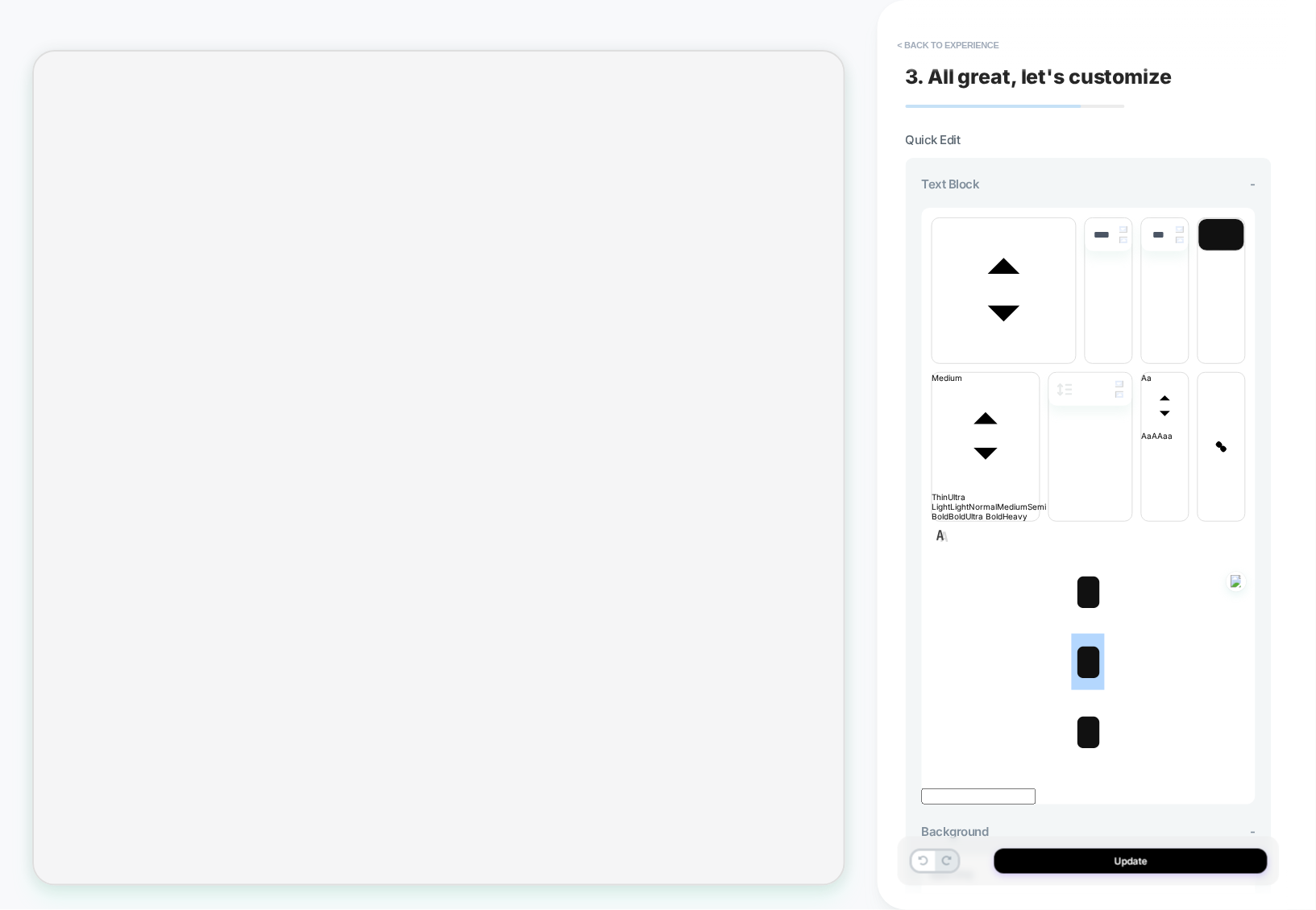
click at [1083, 704] on span "*" at bounding box center [1088, 733] width 33 height 57
click at [1036, 354] on span "font" at bounding box center [1005, 358] width 144 height 10
click at [1076, 364] on span "font" at bounding box center [1076, 358] width 0 height 10
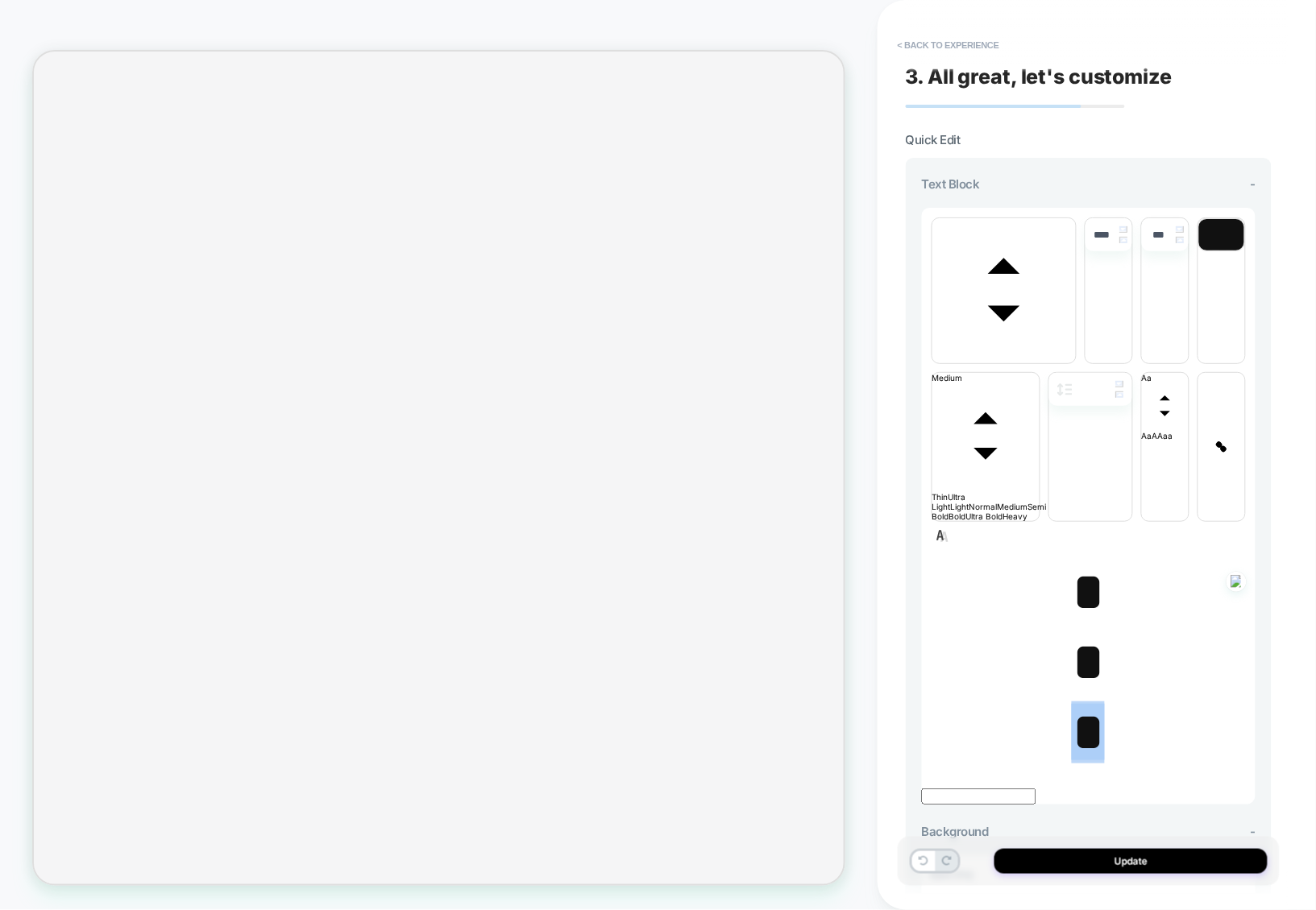
click at [1001, 354] on span "font" at bounding box center [1005, 358] width 144 height 10
click at [1076, 361] on span "font" at bounding box center [1076, 358] width 0 height 10
click at [1076, 634] on span "*" at bounding box center [1088, 663] width 33 height 57
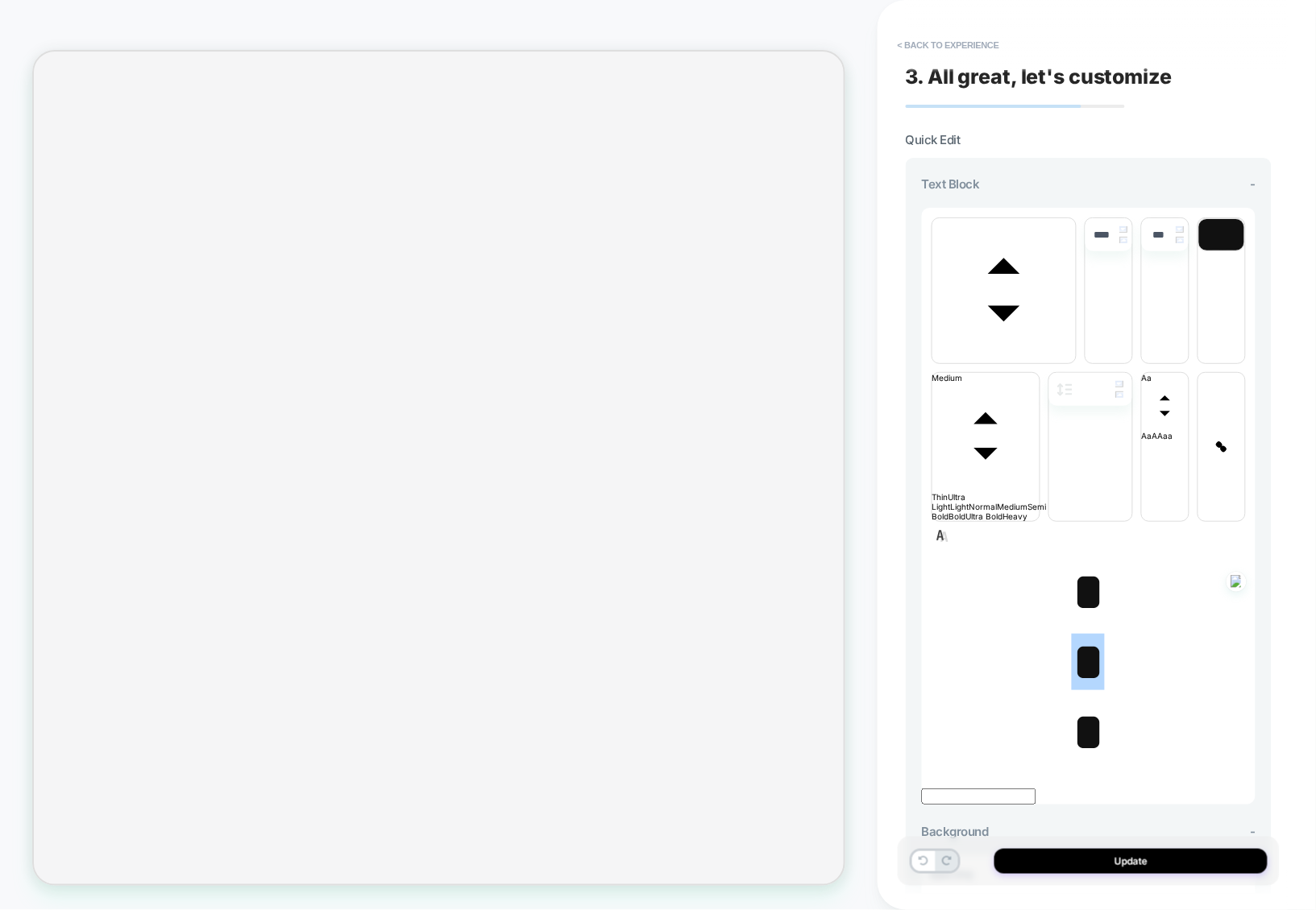
click at [1084, 704] on span "*" at bounding box center [1088, 733] width 33 height 57
click at [1084, 564] on span "*" at bounding box center [1088, 592] width 33 height 57
click at [1078, 564] on span "*" at bounding box center [1088, 592] width 33 height 57
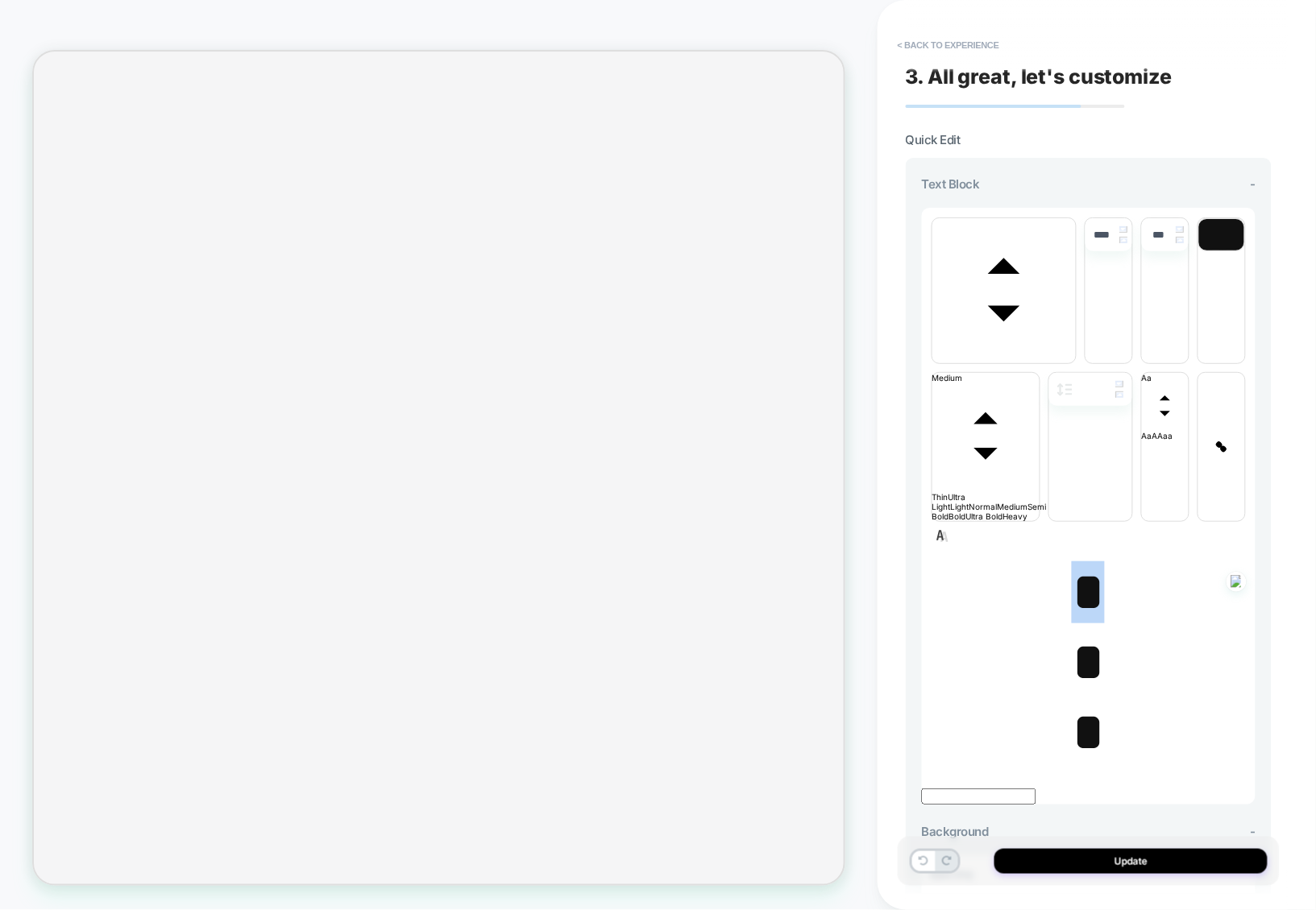
click at [1078, 564] on span "*" at bounding box center [1088, 592] width 33 height 57
click at [973, 48] on button "< Back to experience" at bounding box center [949, 44] width 118 height 26
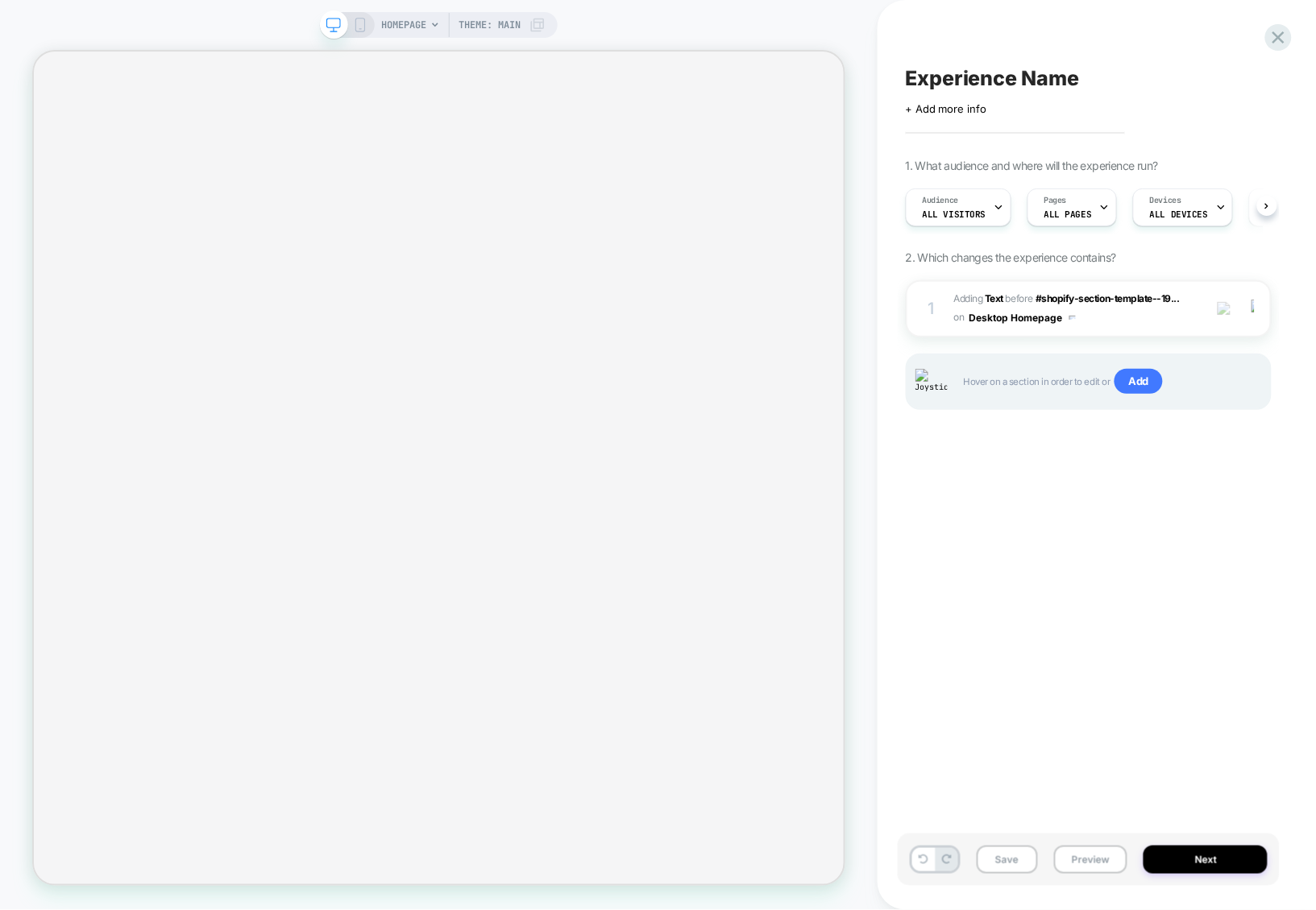
scroll to position [0, 1]
click at [1108, 322] on span "#_loomi_addon_1756807634949 Adding Text BEFORE #shopify-section-template--19...…" at bounding box center [1075, 309] width 241 height 38
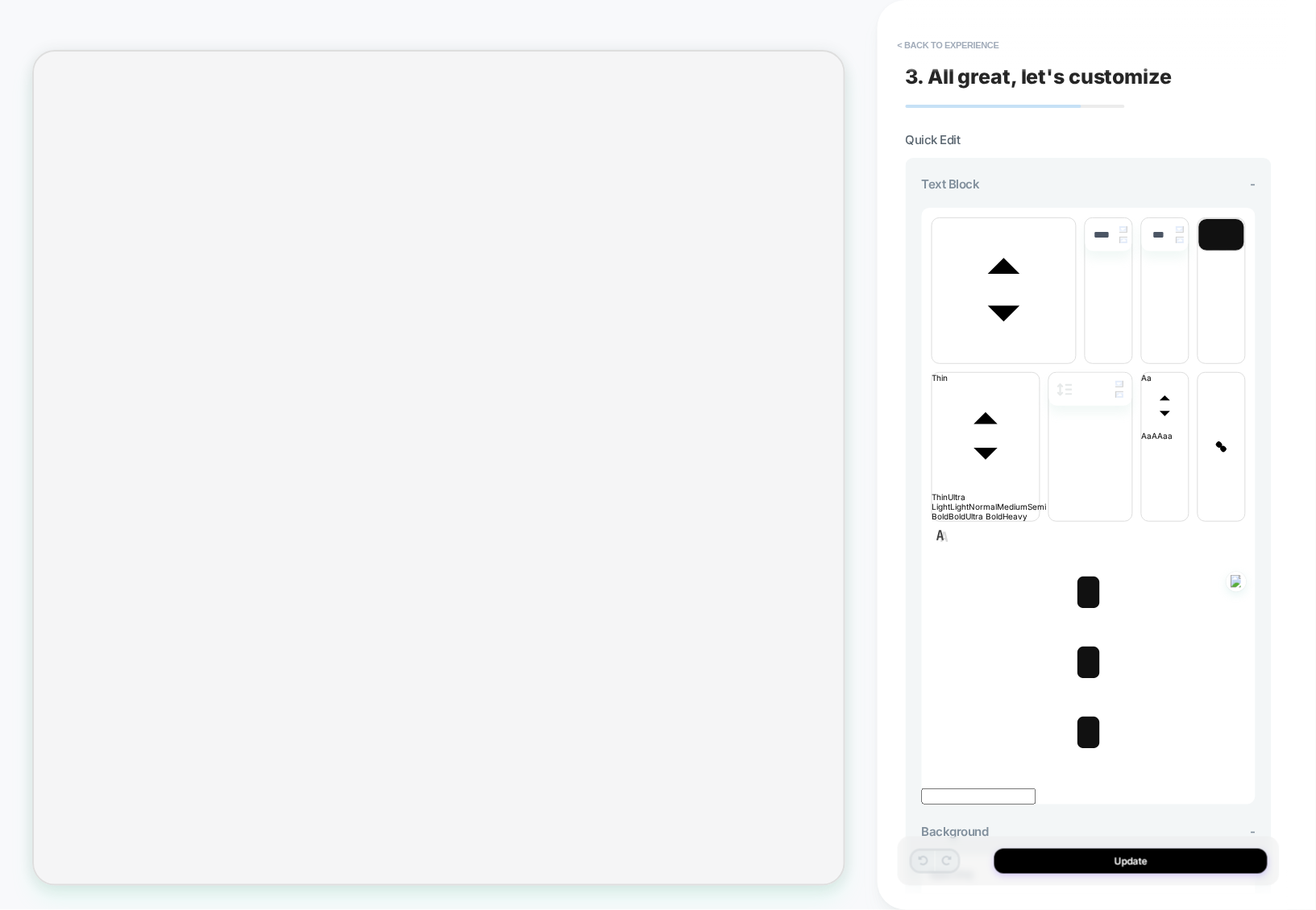
click at [1084, 634] on span "*" at bounding box center [1088, 663] width 33 height 57
type input "****"
click at [1082, 704] on span "*" at bounding box center [1088, 733] width 33 height 57
click at [1076, 634] on span "*" at bounding box center [1088, 663] width 33 height 57
click at [1076, 704] on span "*" at bounding box center [1088, 733] width 33 height 57
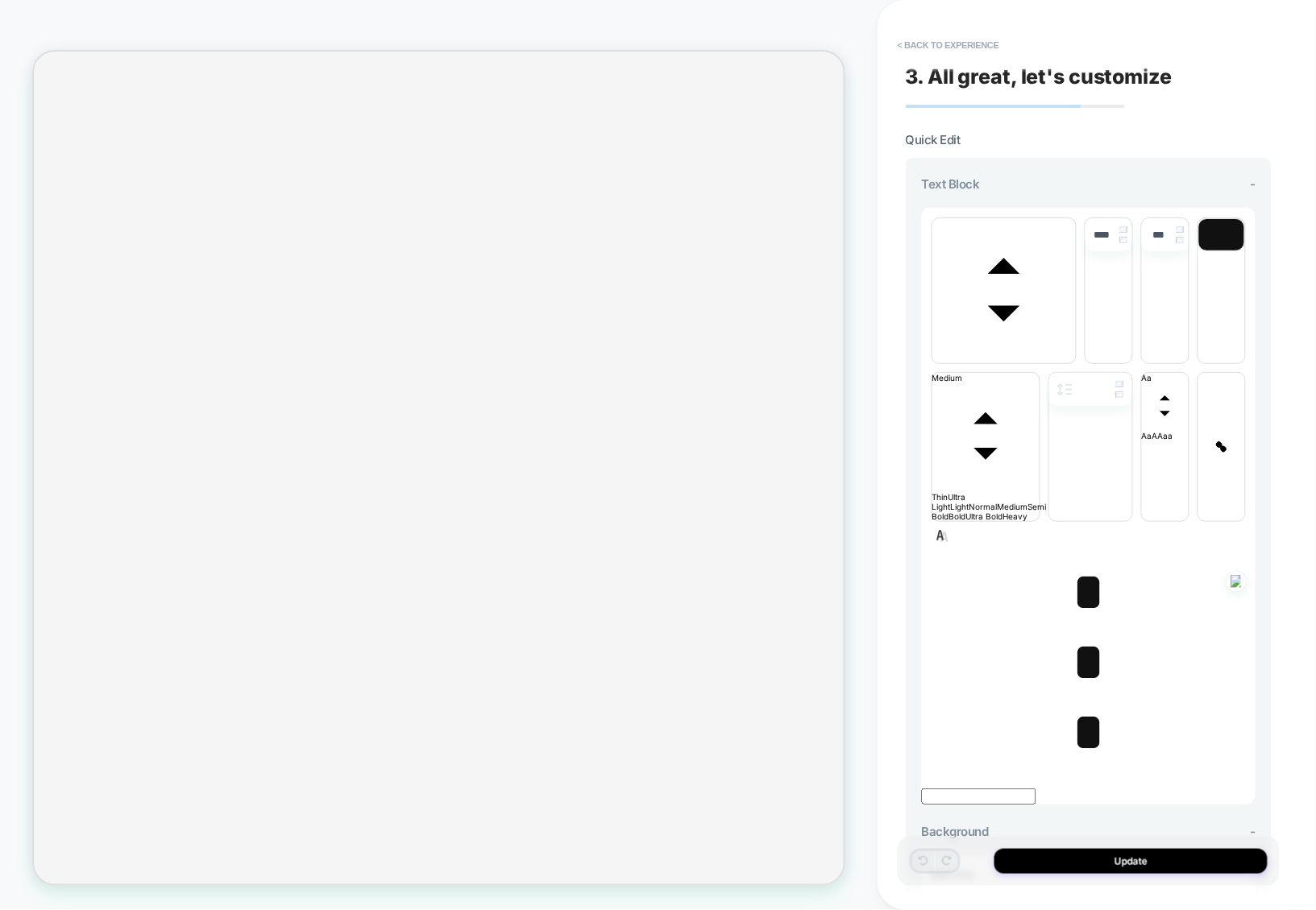
click at [1076, 564] on span "*" at bounding box center [1088, 592] width 33 height 57
click at [1084, 634] on span "*" at bounding box center [1088, 663] width 33 height 57
click at [1073, 704] on span "*" at bounding box center [1088, 733] width 33 height 57
click at [1081, 704] on span "*" at bounding box center [1088, 733] width 33 height 57
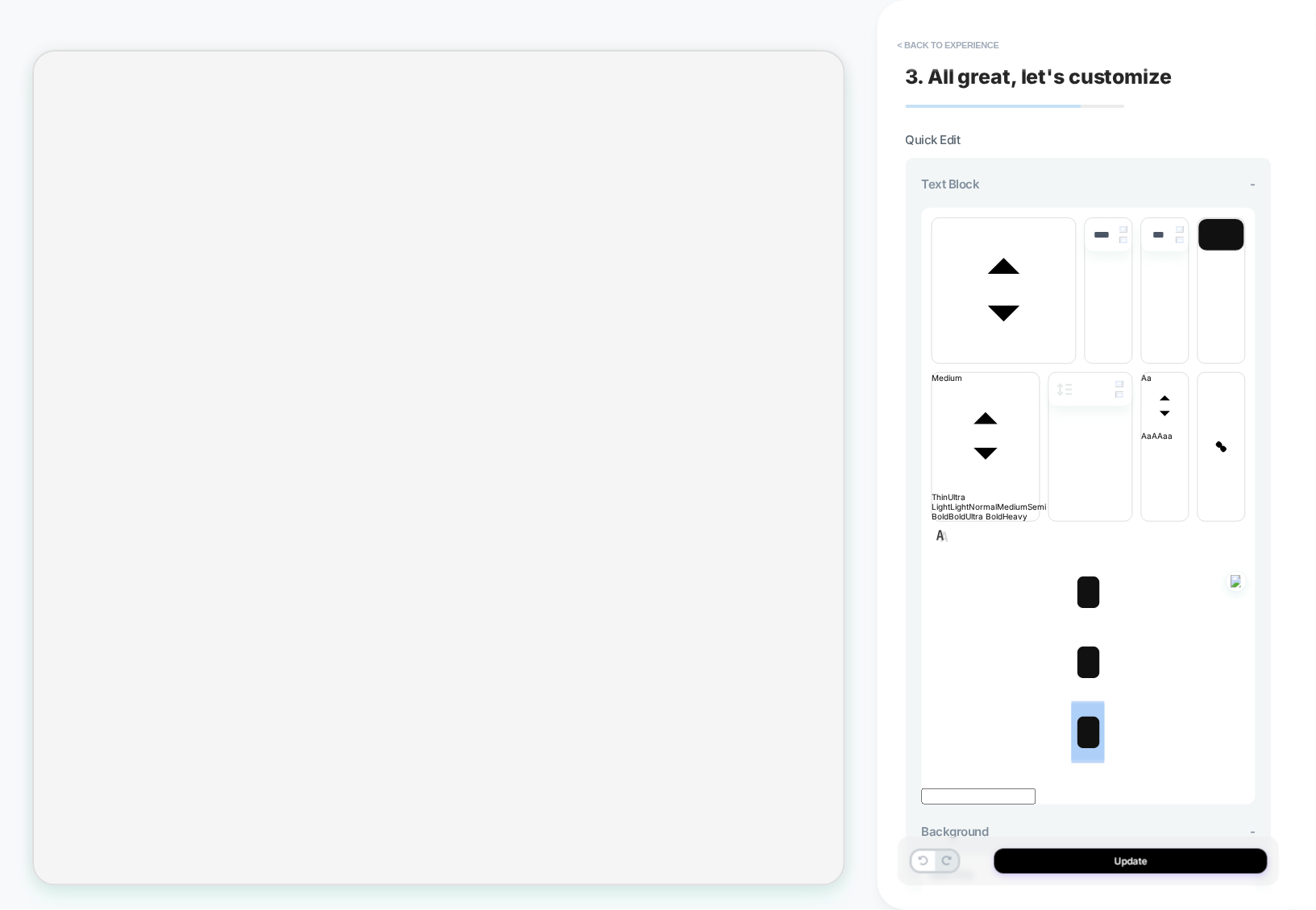
click at [985, 354] on span "font" at bounding box center [1005, 358] width 144 height 10
click at [1076, 364] on span "font" at bounding box center [1076, 358] width 0 height 10
click at [1076, 634] on span "*" at bounding box center [1088, 663] width 33 height 57
click at [1086, 704] on span "*" at bounding box center [1088, 733] width 33 height 57
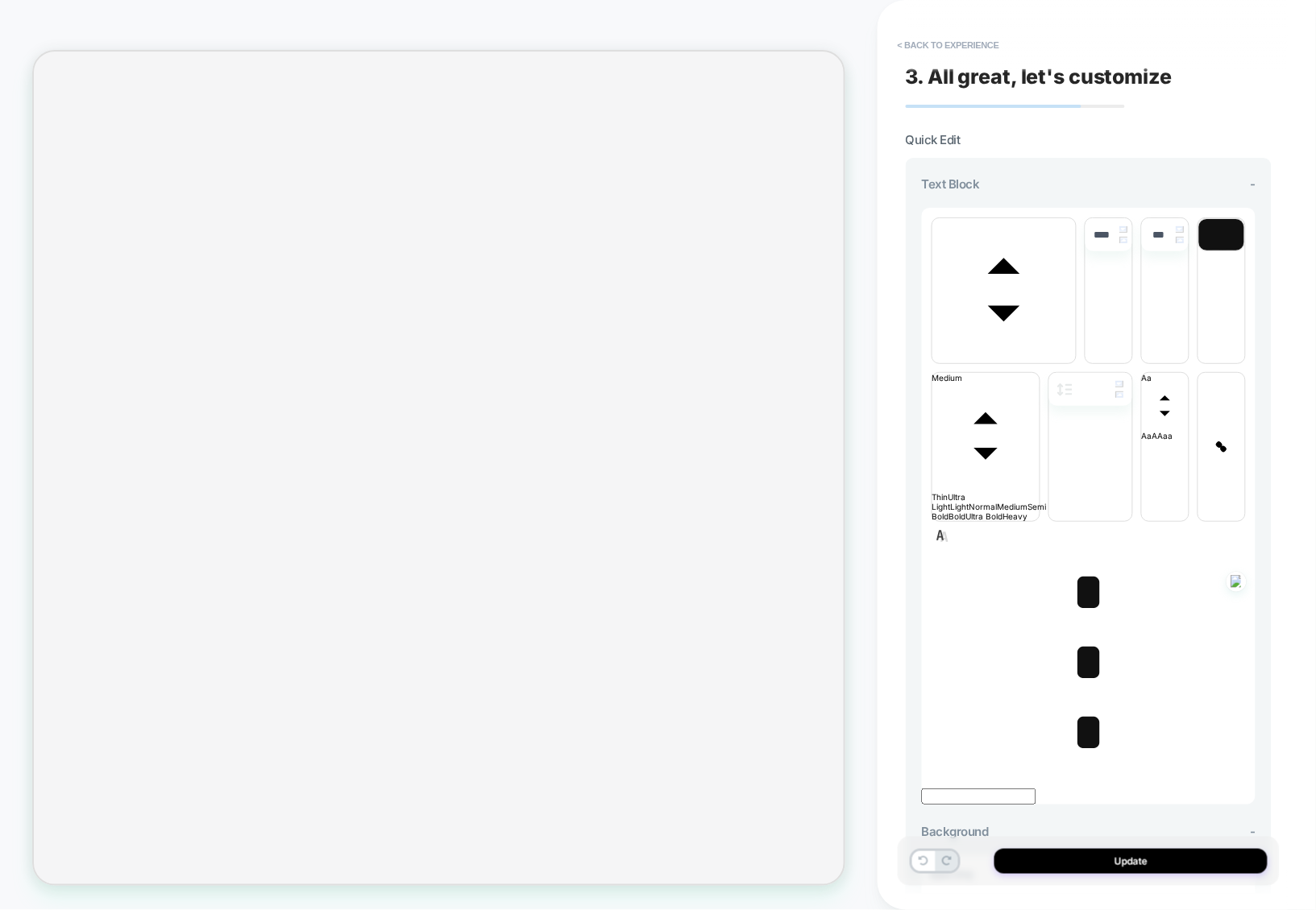
click at [1080, 634] on span "*" at bounding box center [1088, 663] width 33 height 57
click at [1081, 564] on span "*" at bounding box center [1088, 592] width 33 height 57
click at [1086, 634] on span "*" at bounding box center [1088, 663] width 33 height 57
click at [1085, 704] on span "*" at bounding box center [1088, 733] width 33 height 57
click at [1087, 564] on span "*" at bounding box center [1088, 592] width 33 height 57
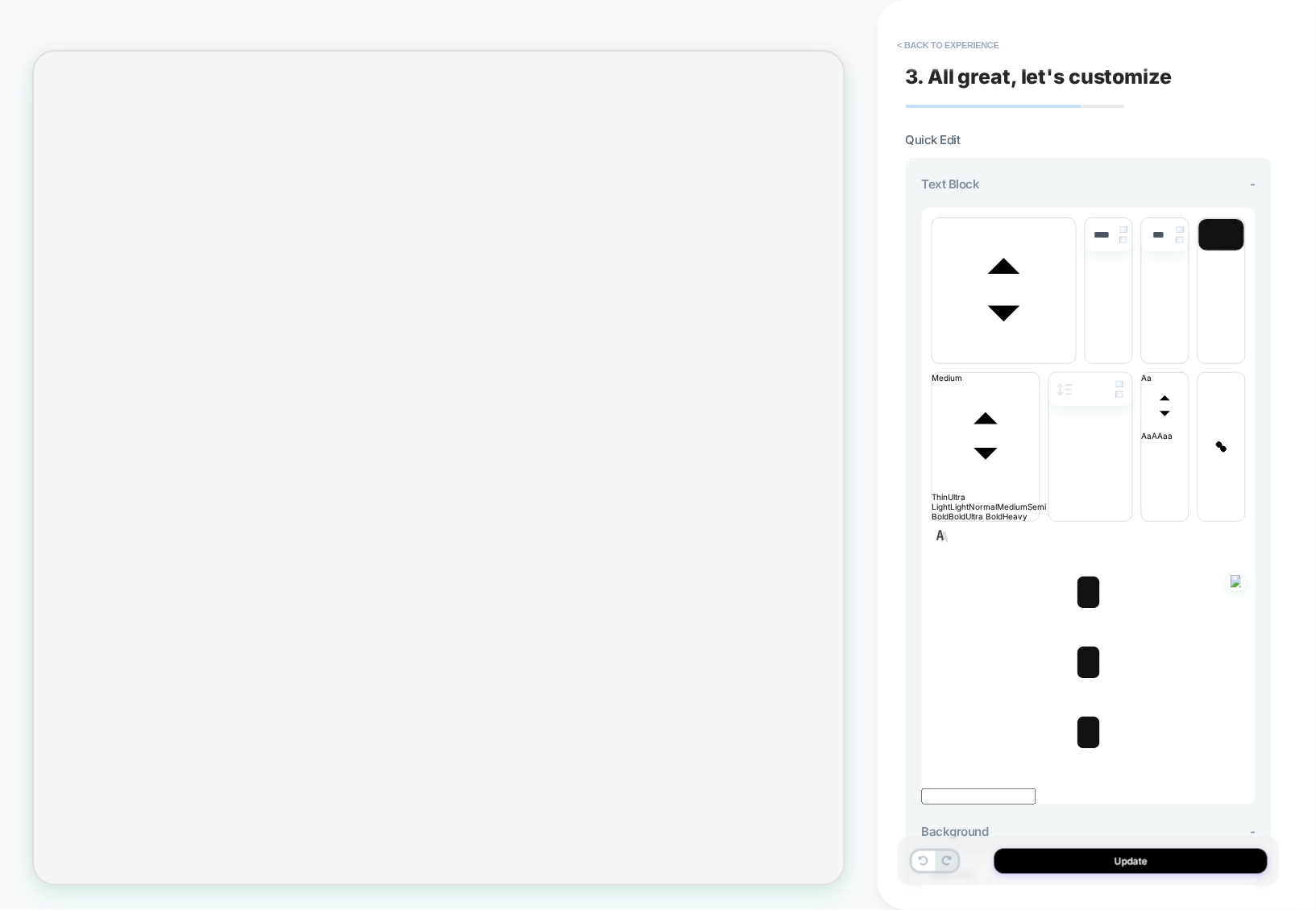
click at [1072, 634] on span "*" at bounding box center [1088, 663] width 33 height 57
click at [1076, 704] on span "*" at bounding box center [1088, 733] width 33 height 57
click at [1077, 634] on span "*" at bounding box center [1088, 663] width 33 height 57
click at [1023, 354] on span "font" at bounding box center [1005, 358] width 144 height 10
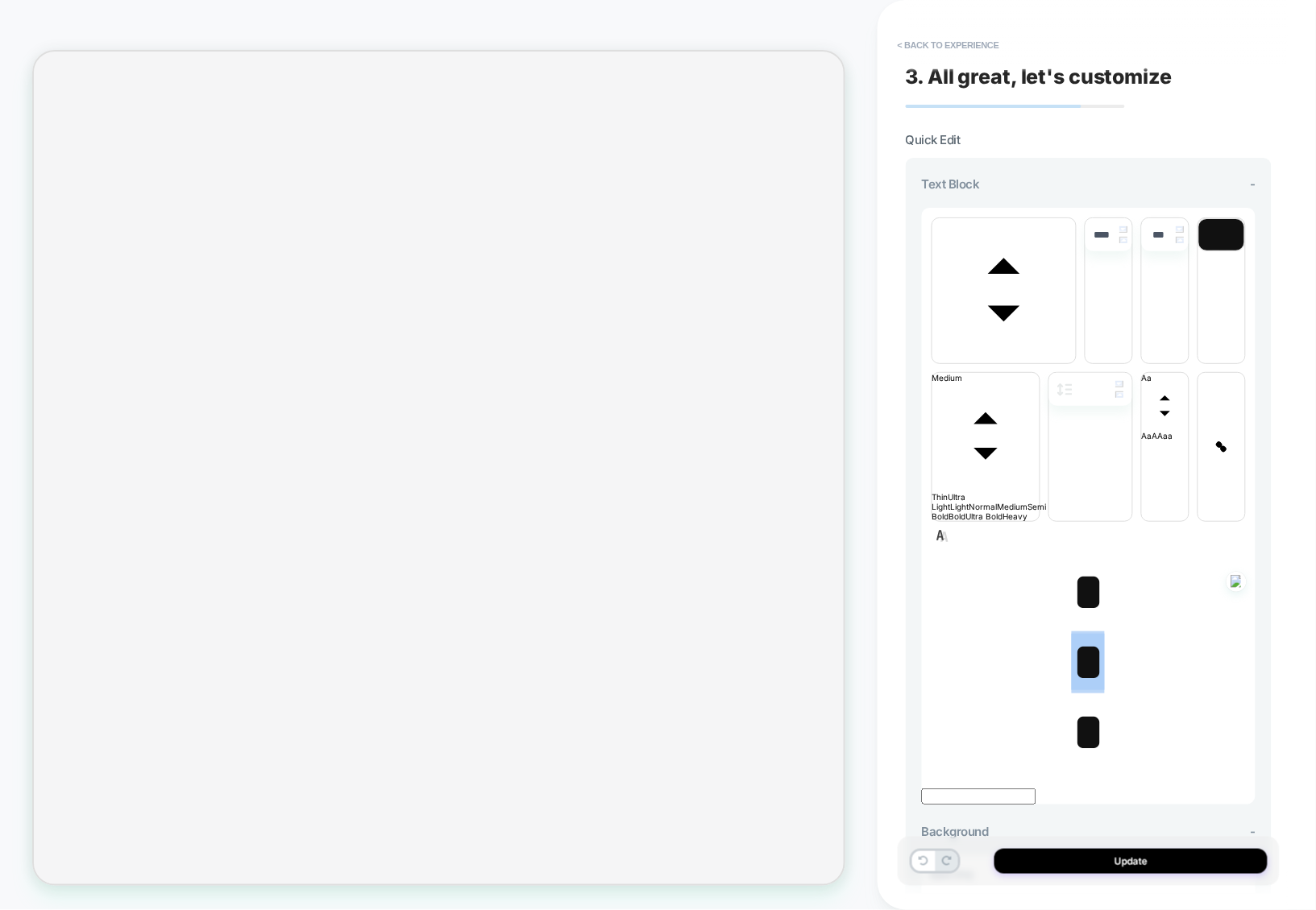
scroll to position [0, 0]
click at [1076, 364] on span "font" at bounding box center [1076, 358] width 0 height 10
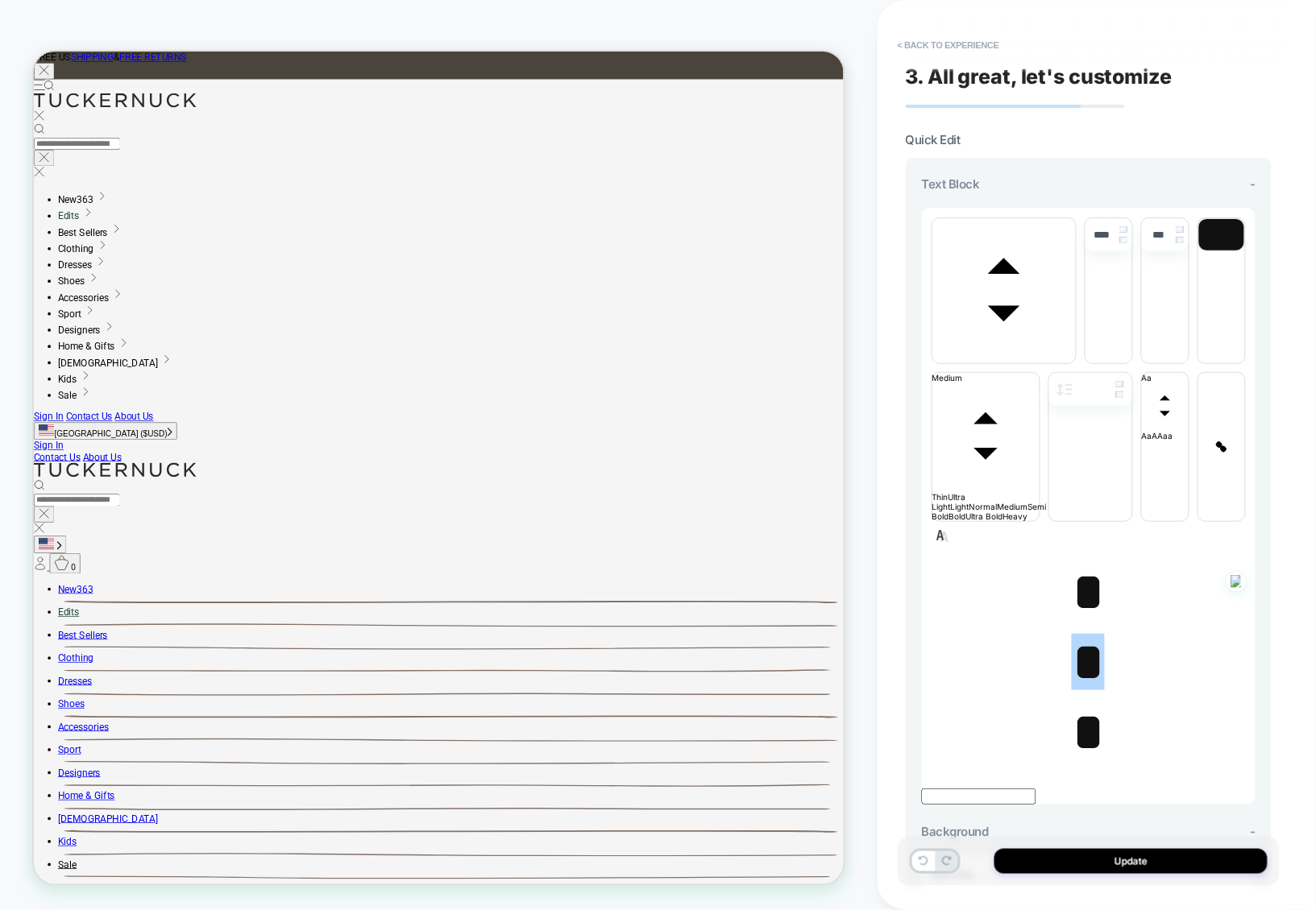
click at [1085, 704] on span "*" at bounding box center [1088, 733] width 33 height 57
click at [1076, 634] on span "*" at bounding box center [1088, 663] width 33 height 57
click at [1077, 634] on span "*" at bounding box center [1088, 663] width 33 height 57
click at [1080, 564] on span "*" at bounding box center [1088, 592] width 33 height 57
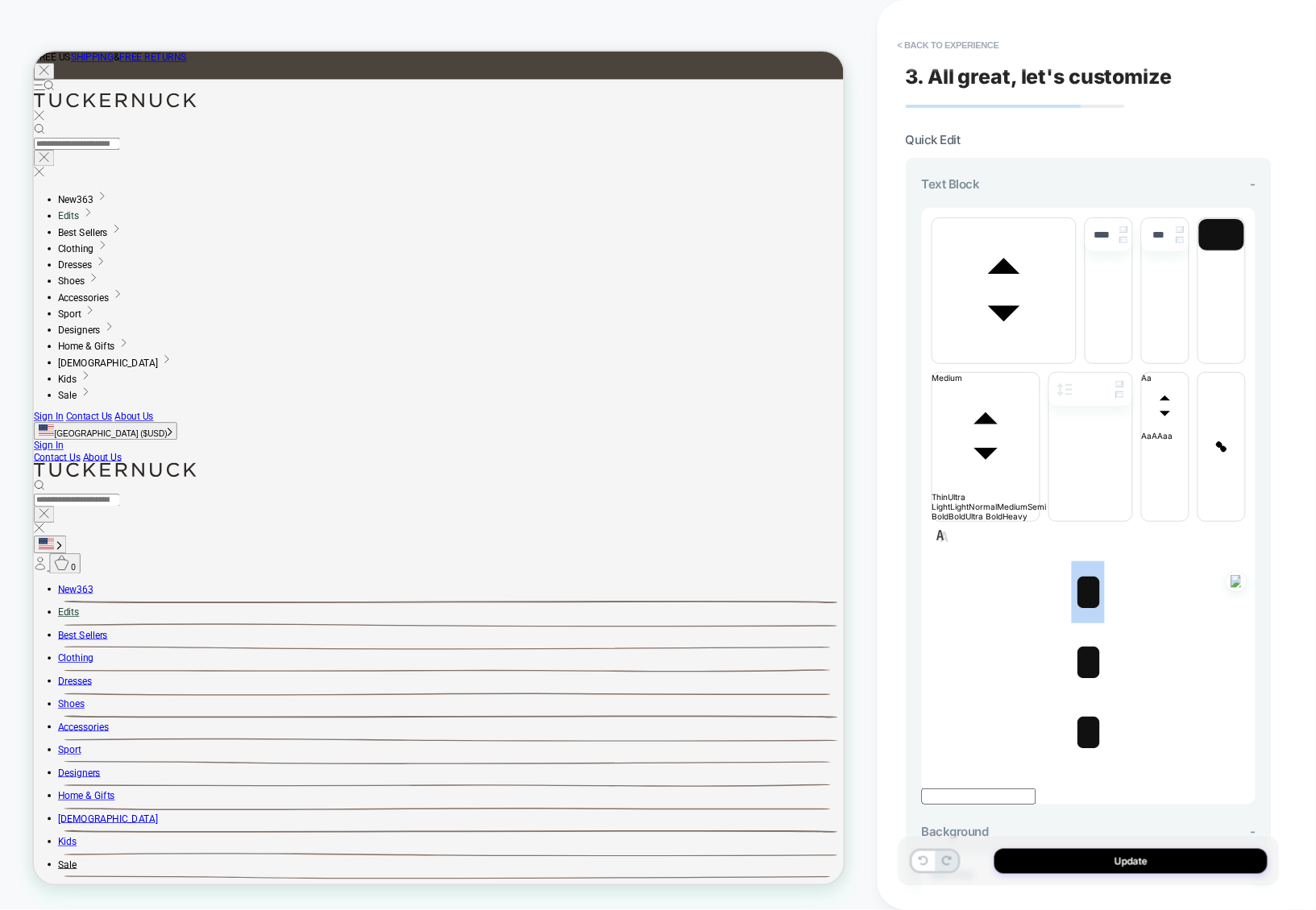
click at [1080, 564] on span "*" at bounding box center [1088, 592] width 33 height 57
click at [1014, 354] on span "font" at bounding box center [1005, 358] width 144 height 10
click at [1076, 354] on span "font" at bounding box center [1076, 358] width 0 height 10
click at [1076, 704] on span "*" at bounding box center [1088, 733] width 33 height 57
click at [1080, 564] on span "*" at bounding box center [1088, 592] width 33 height 57
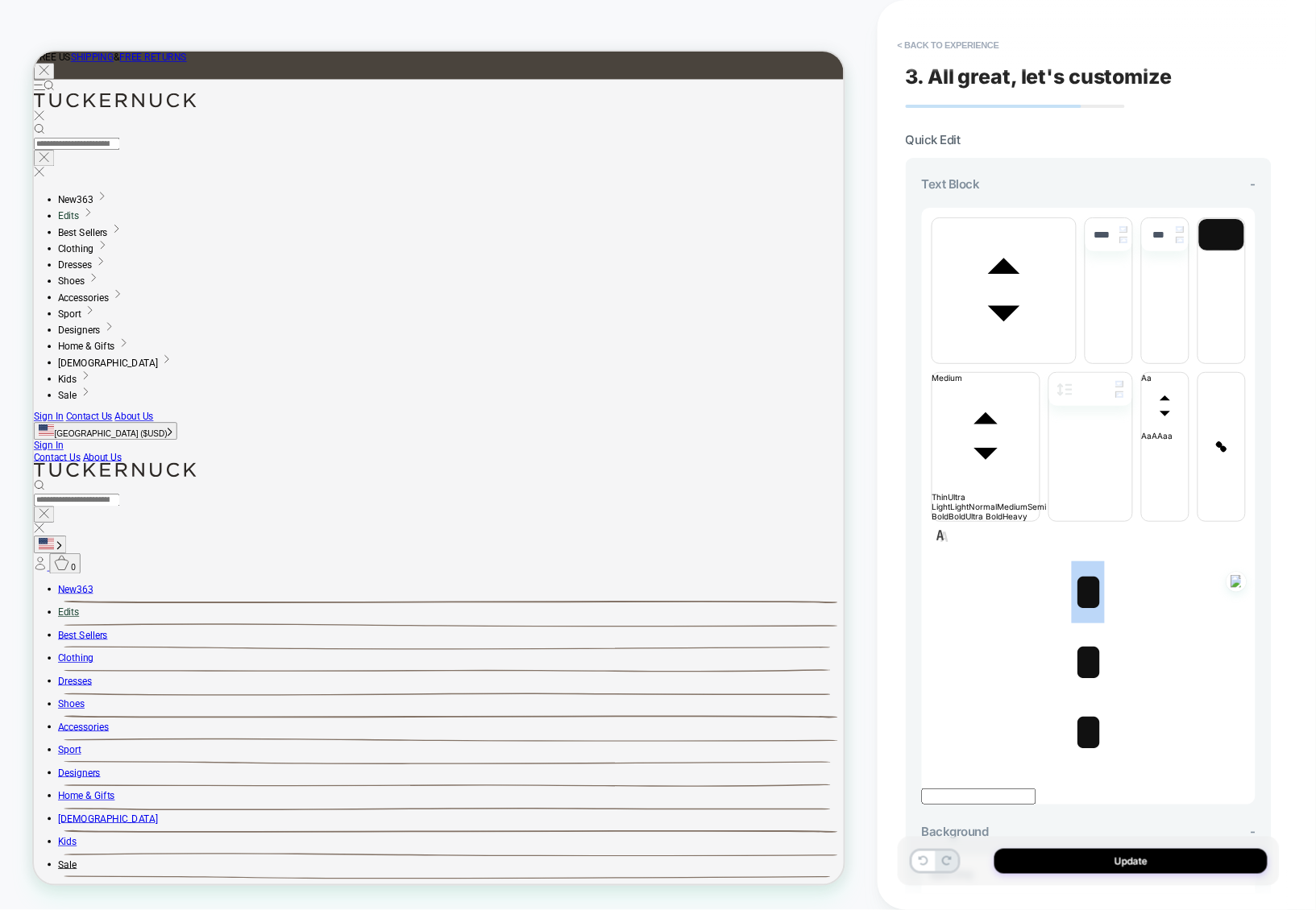
click at [1080, 564] on span "*" at bounding box center [1088, 592] width 33 height 57
click at [1081, 634] on span "*" at bounding box center [1088, 663] width 33 height 57
click at [1091, 564] on span "*" at bounding box center [1088, 592] width 33 height 57
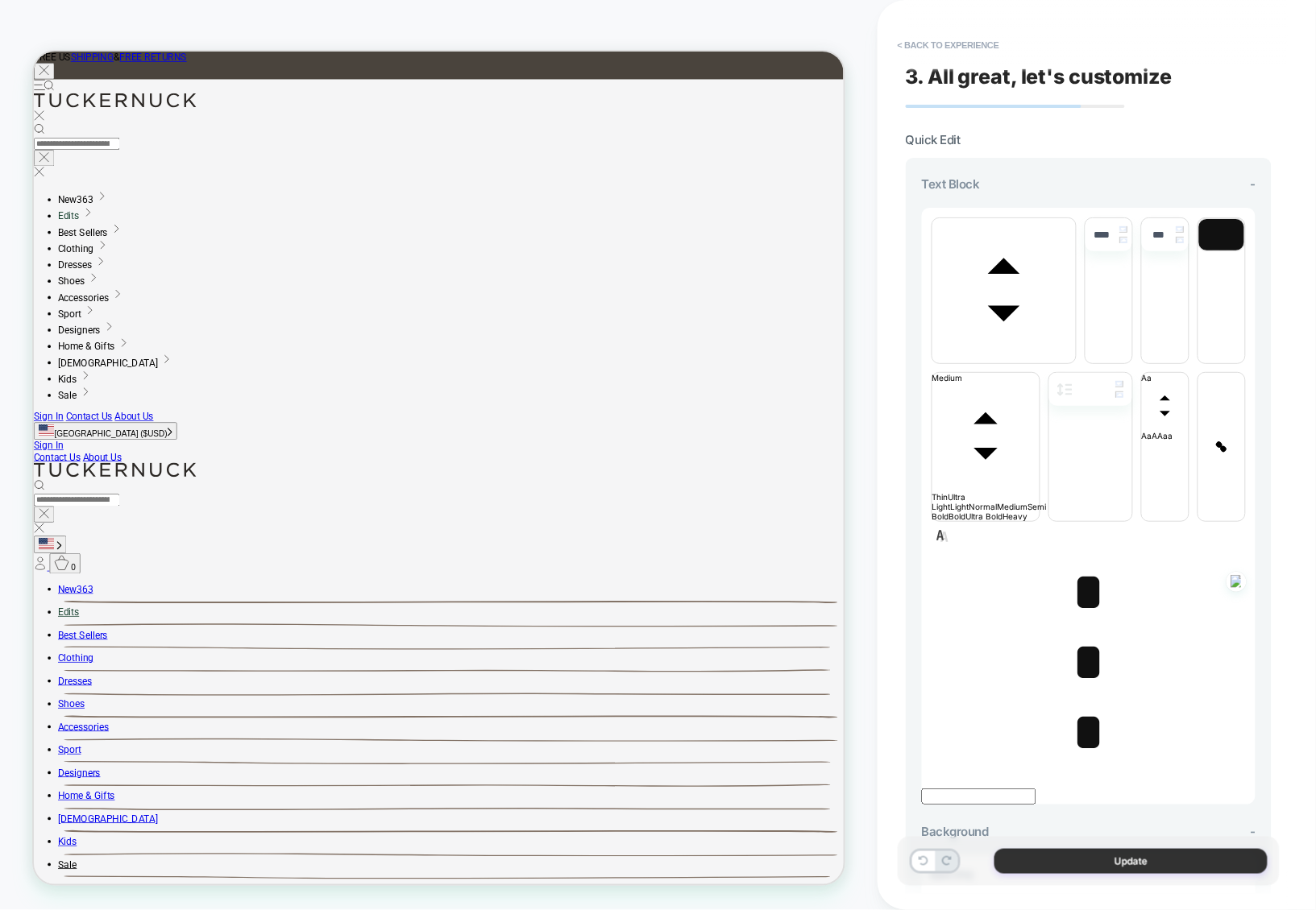
click at [1101, 856] on button "Update" at bounding box center [1131, 861] width 273 height 25
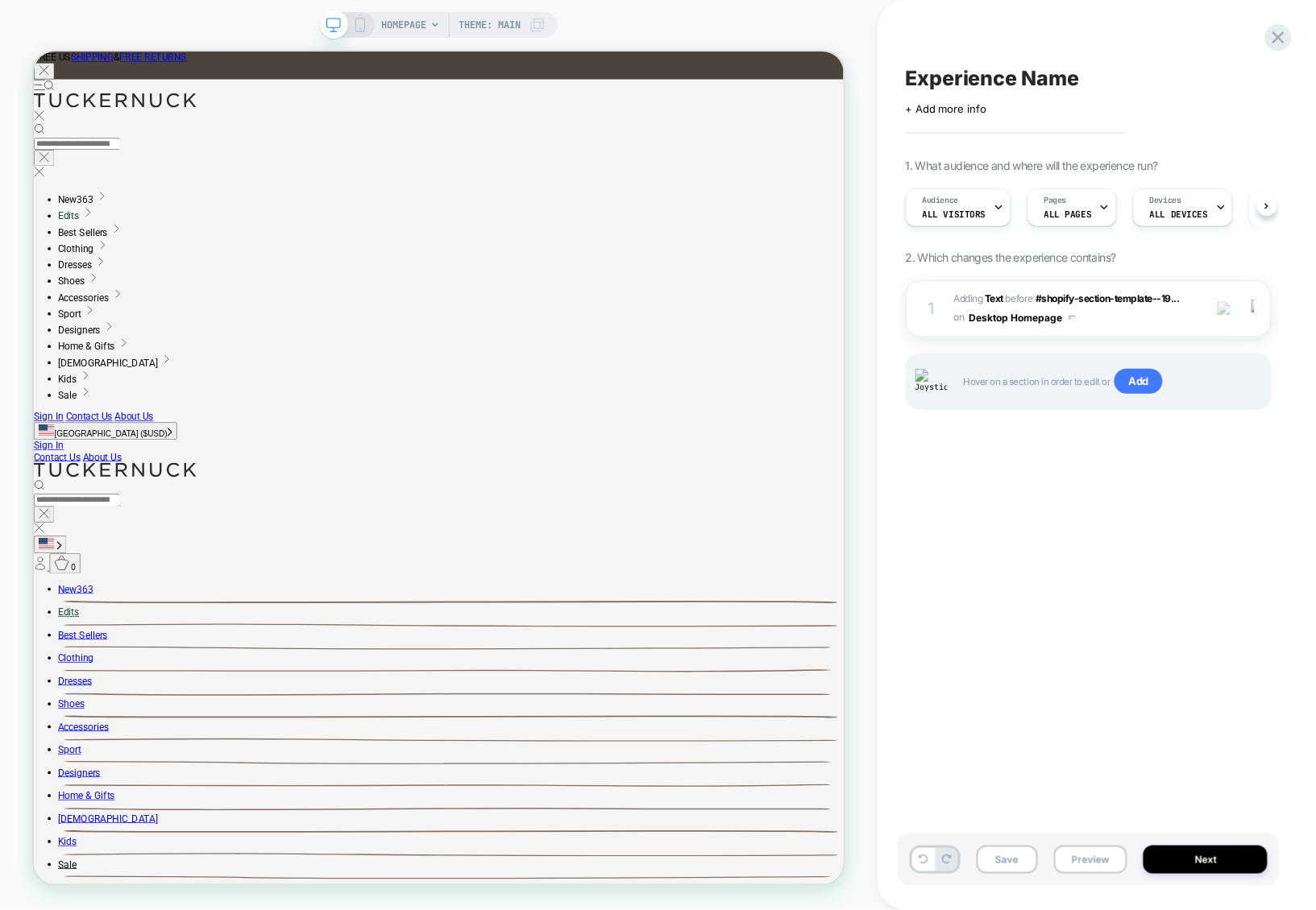
scroll to position [0, 1]
click at [1110, 331] on div "1 #_loomi_addon_1756807634949 Adding Text BEFORE #shopify-section-template--19.…" at bounding box center [1089, 309] width 366 height 57
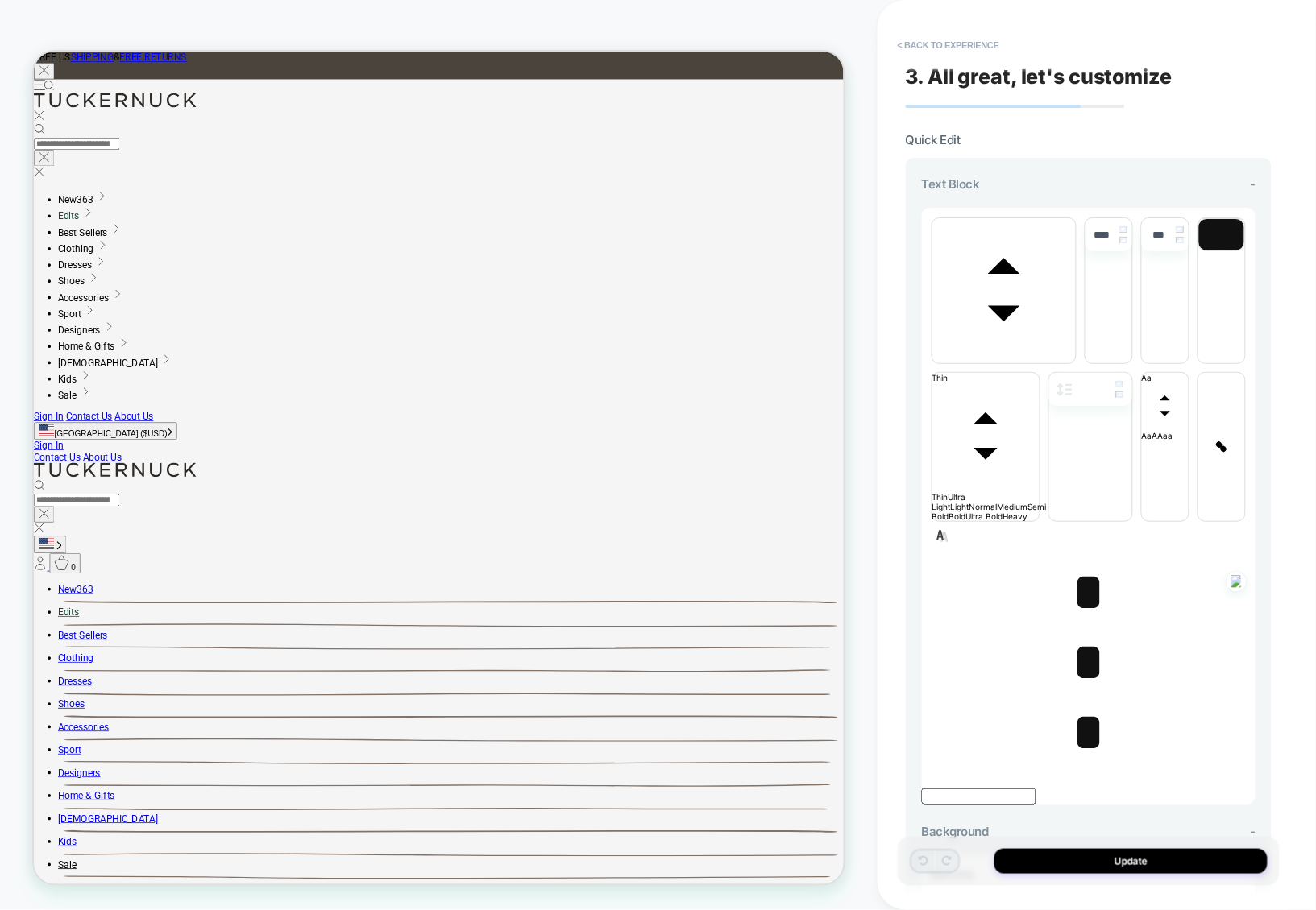
click at [1078, 564] on span "*" at bounding box center [1088, 592] width 33 height 57
type input "****"
click at [1084, 564] on span "*" at bounding box center [1088, 592] width 33 height 57
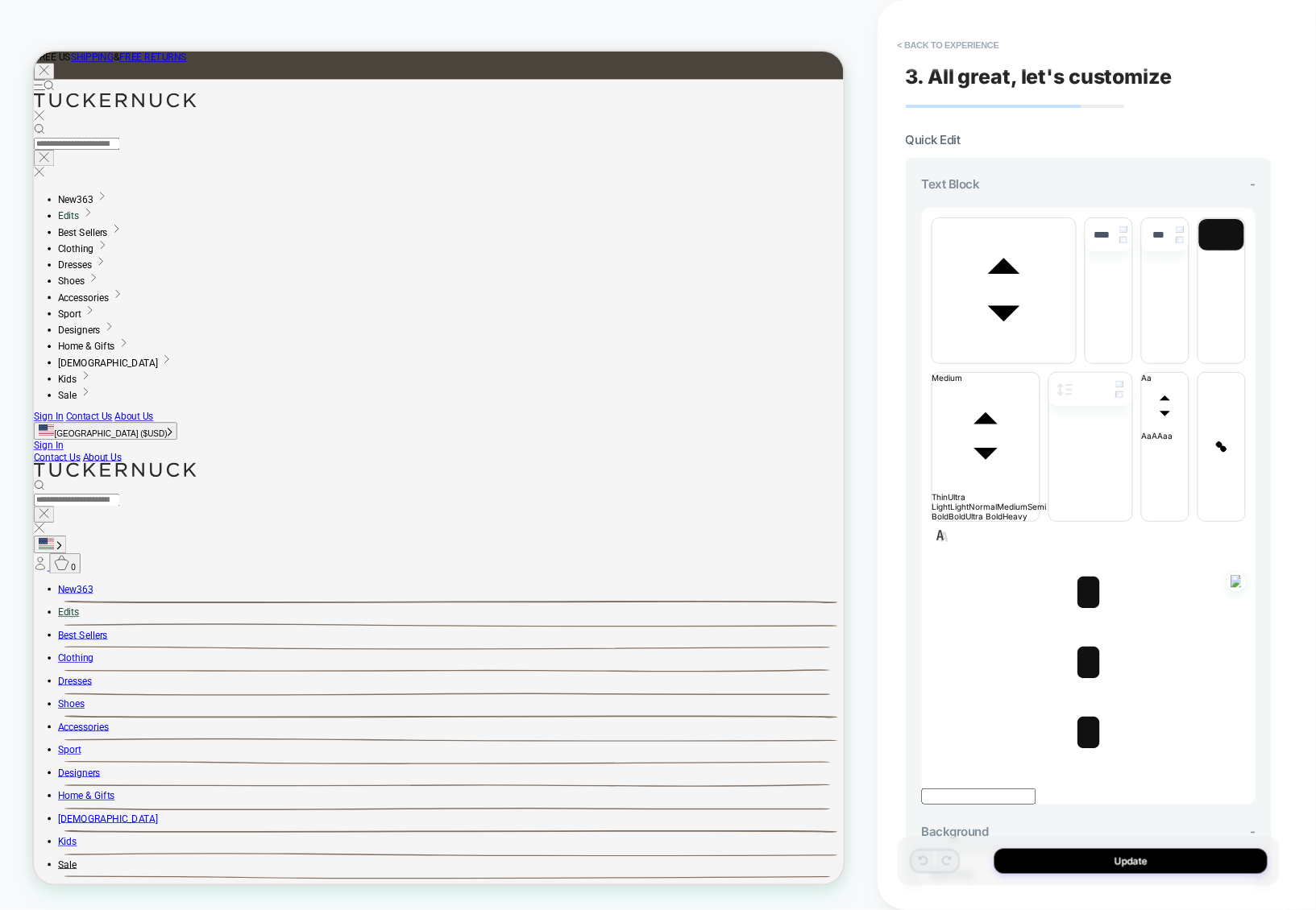
click at [1084, 564] on span "*" at bounding box center [1088, 592] width 33 height 57
click at [1080, 564] on span "*" at bounding box center [1088, 592] width 33 height 57
click at [1077, 634] on span "*" at bounding box center [1088, 663] width 33 height 57
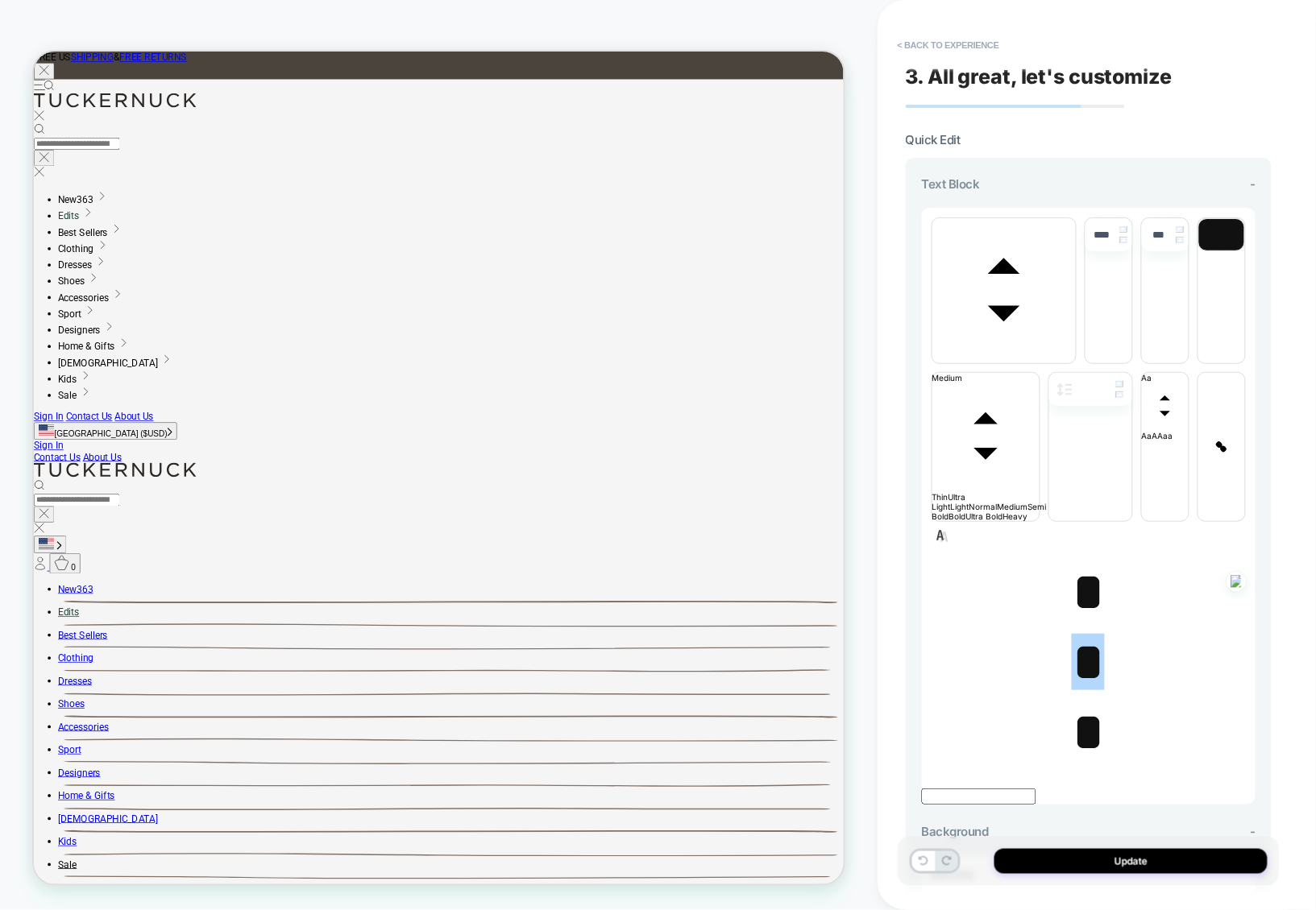
click at [1083, 704] on span "*" at bounding box center [1088, 733] width 33 height 57
click at [1085, 634] on span "*" at bounding box center [1088, 663] width 33 height 57
click at [1080, 634] on span "*" at bounding box center [1088, 663] width 33 height 57
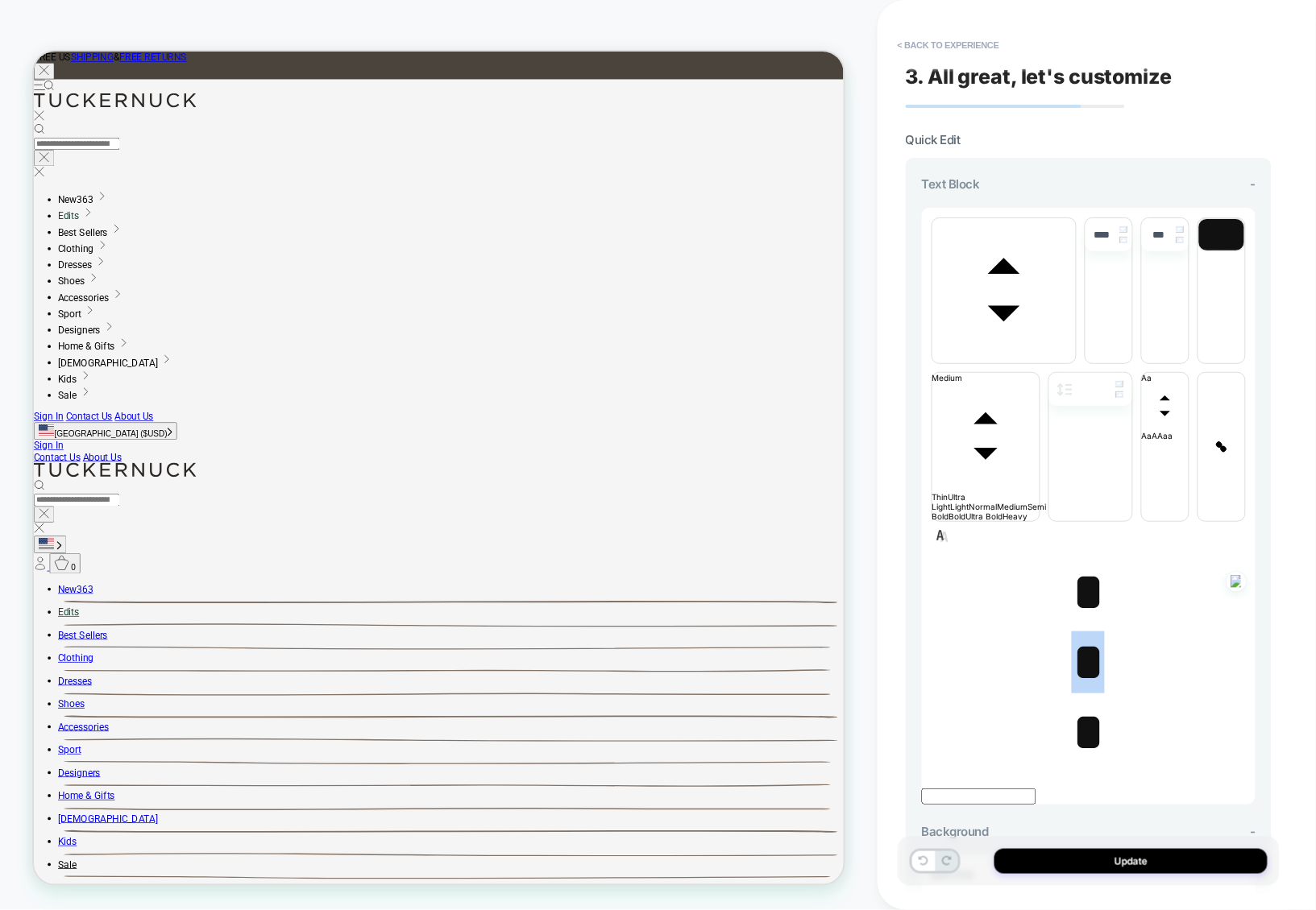
click at [1080, 634] on span "*" at bounding box center [1088, 663] width 33 height 57
click at [1082, 564] on span "*" at bounding box center [1088, 592] width 33 height 57
click at [950, 35] on button "< Back to experience" at bounding box center [949, 44] width 118 height 26
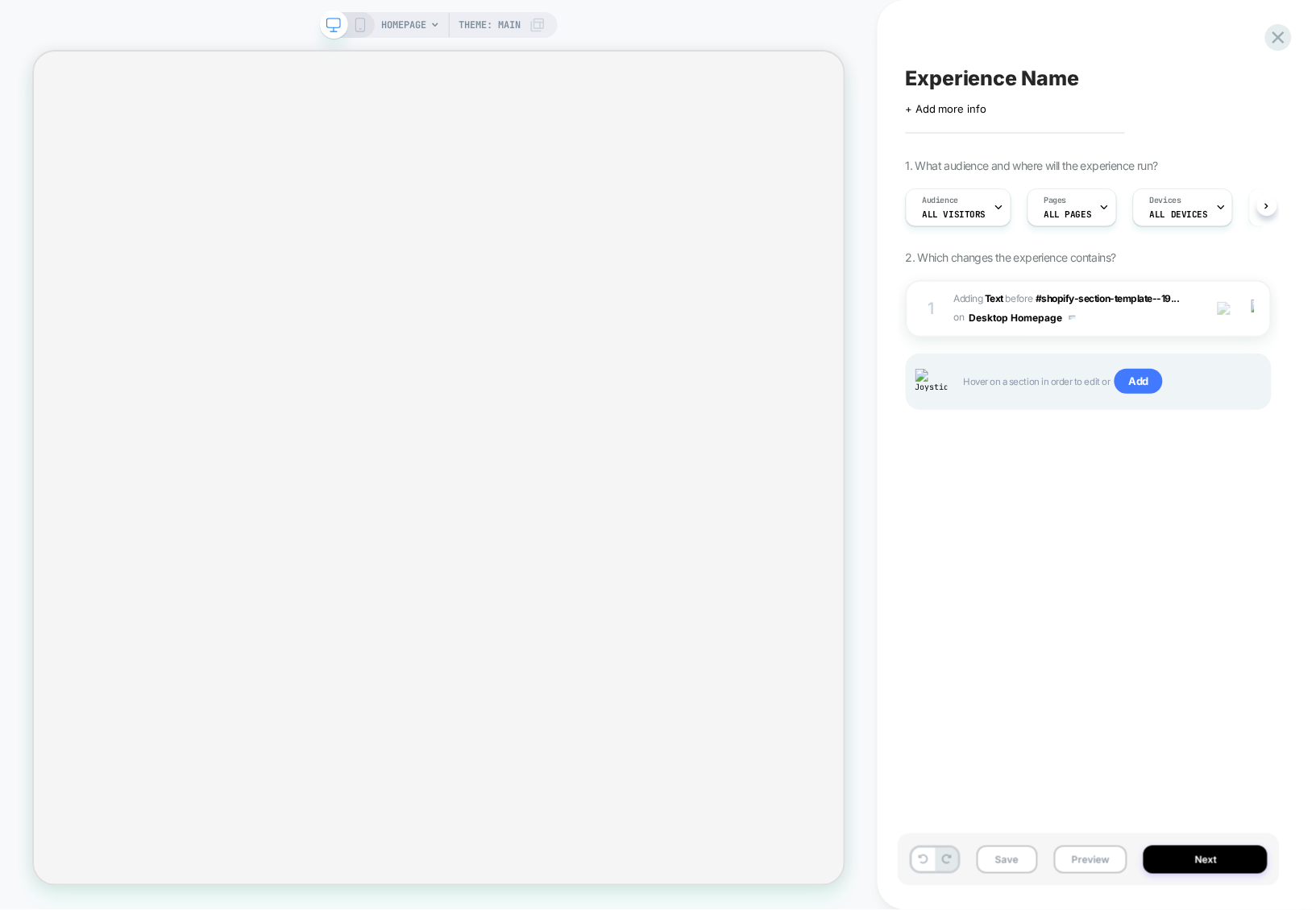
scroll to position [0, 1]
click at [1107, 321] on span "#_loomi_addon_1756807634949 Adding Text BEFORE #shopify-section-template--19...…" at bounding box center [1075, 309] width 241 height 38
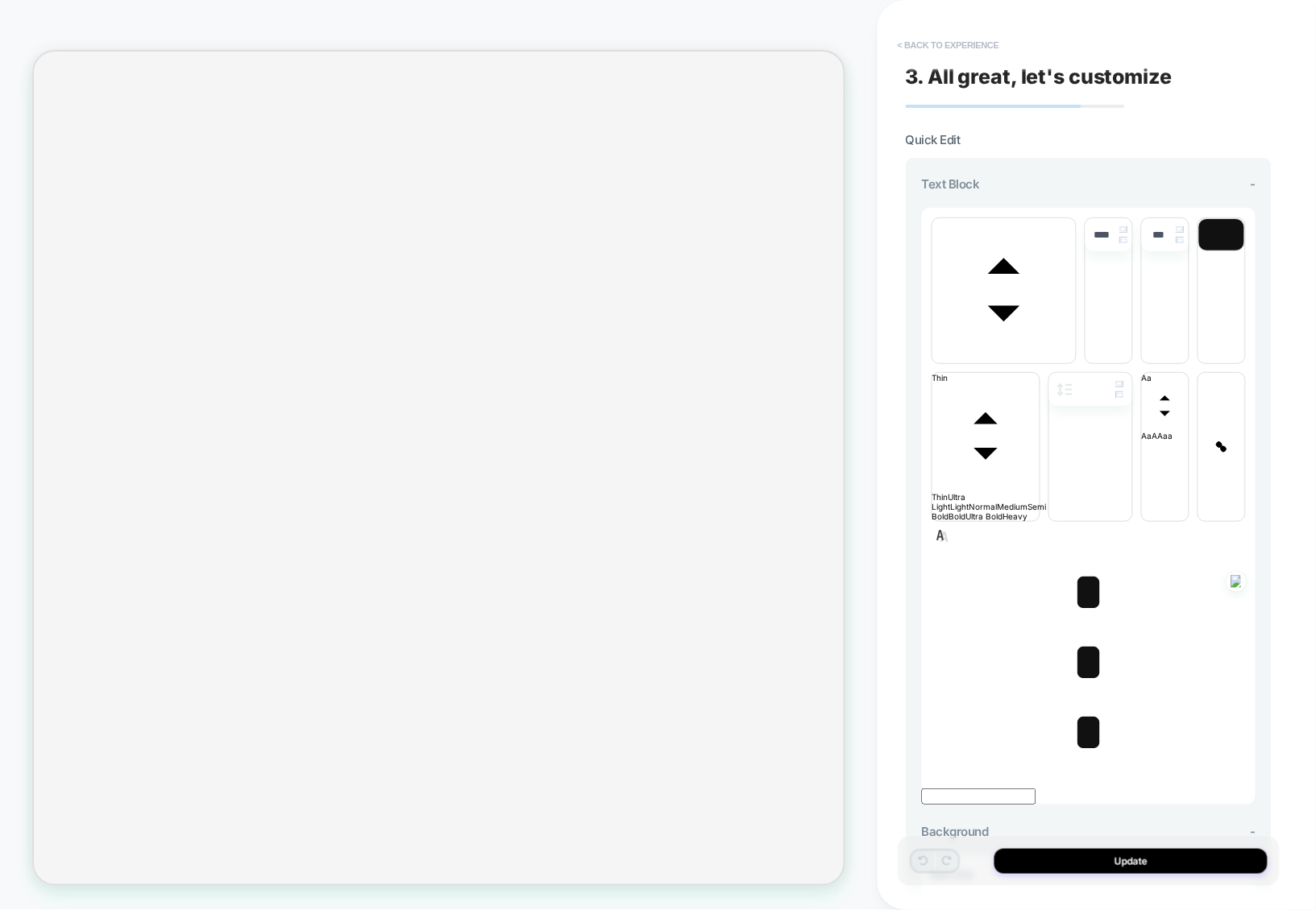
click at [969, 52] on button "< Back to experience" at bounding box center [949, 44] width 118 height 26
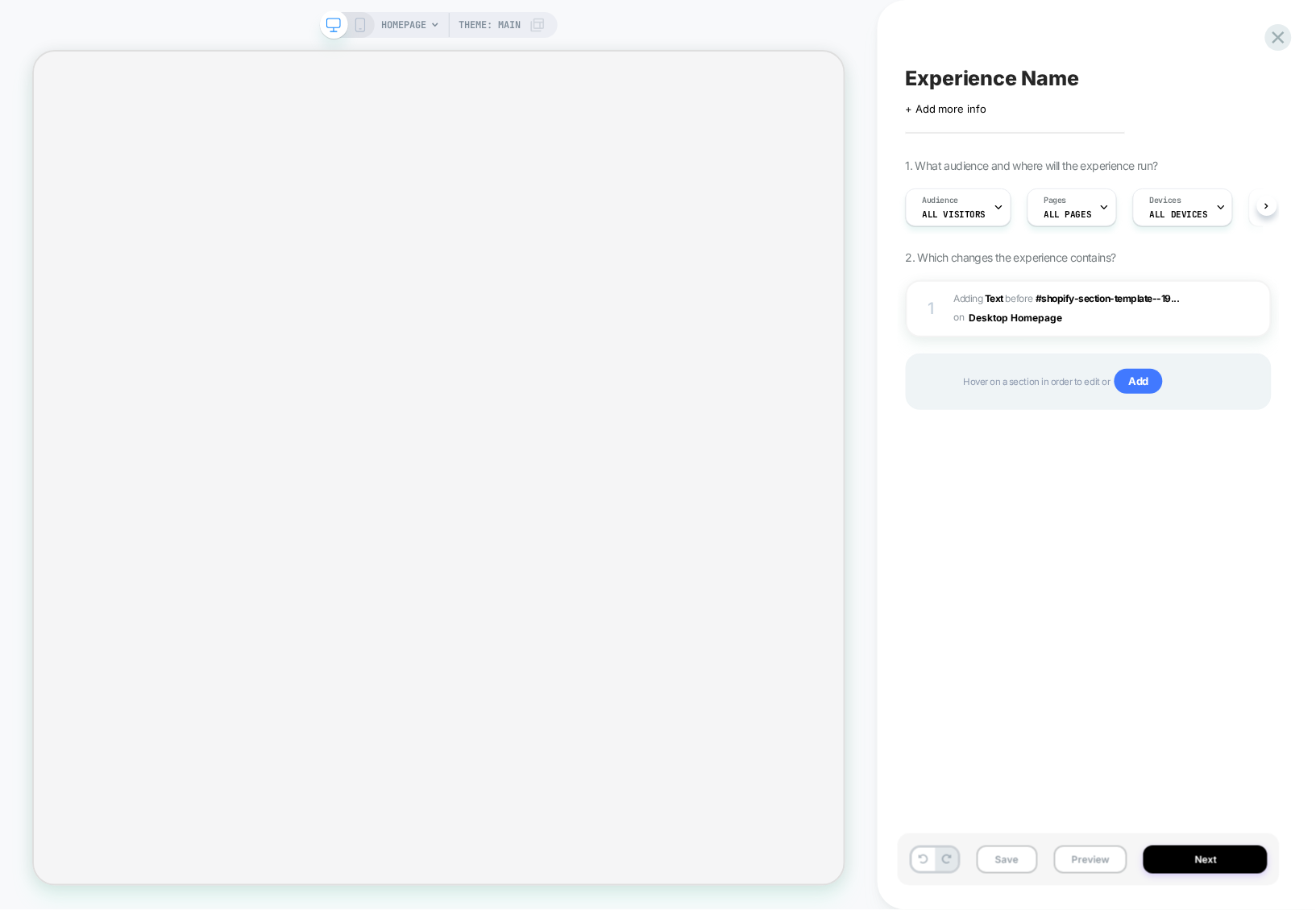
scroll to position [0, 1]
click at [1103, 326] on span "#_loomi_addon_1756807634949 Adding Text BEFORE #shopify-section-template--19...…" at bounding box center [1075, 309] width 241 height 38
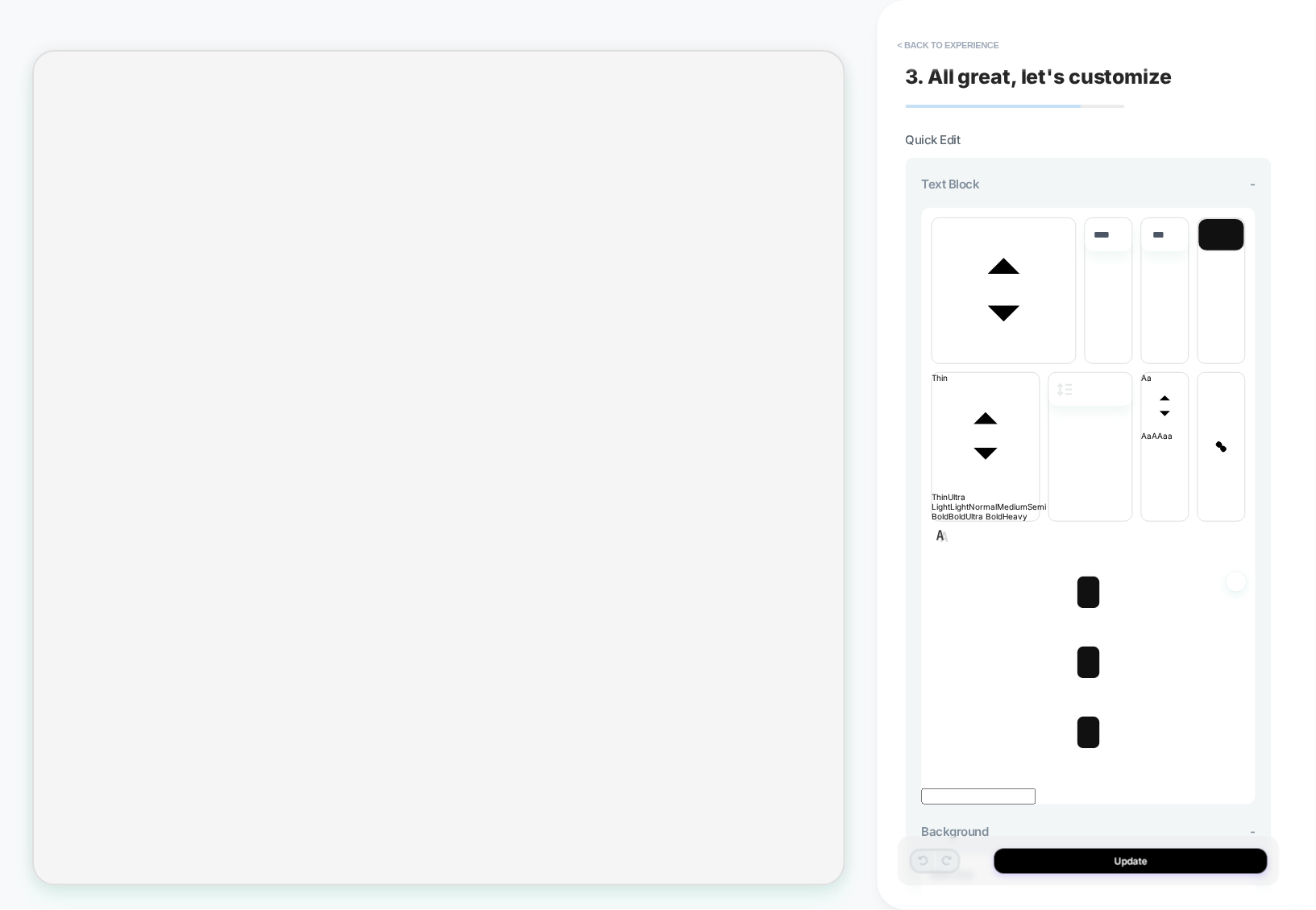
click at [1078, 564] on span "*" at bounding box center [1088, 592] width 33 height 57
type input "****"
click at [1078, 564] on span "*" at bounding box center [1088, 592] width 33 height 57
click at [1079, 704] on span "*" at bounding box center [1088, 733] width 33 height 57
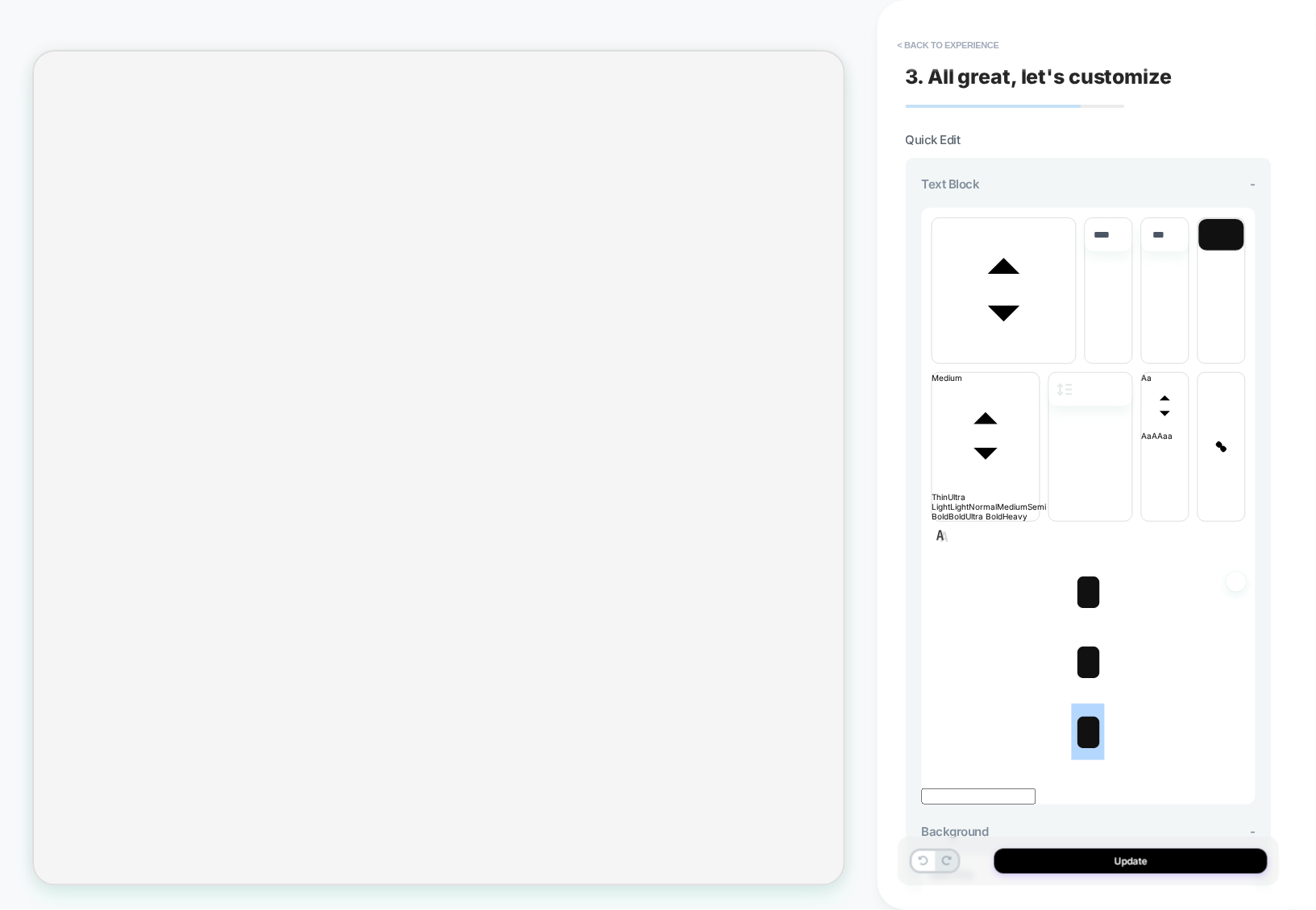
click at [1086, 634] on span "*" at bounding box center [1088, 663] width 33 height 57
click at [1083, 634] on span "*" at bounding box center [1088, 663] width 33 height 57
click at [1085, 564] on span "*" at bounding box center [1088, 592] width 33 height 57
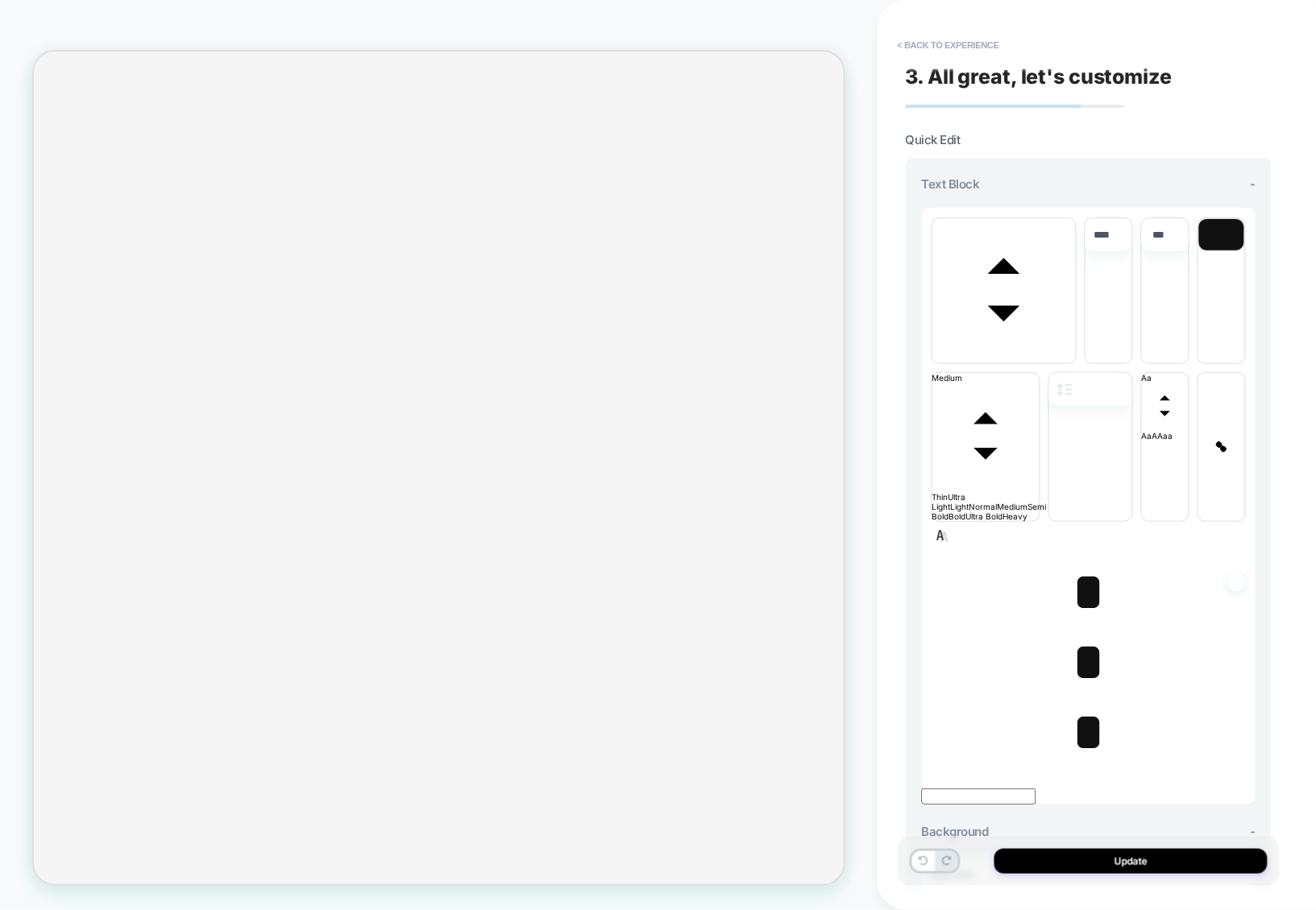
click at [1085, 564] on span "*" at bounding box center [1088, 592] width 33 height 57
click at [1080, 564] on span "*" at bounding box center [1088, 592] width 33 height 57
click at [1080, 634] on span "*" at bounding box center [1088, 663] width 33 height 57
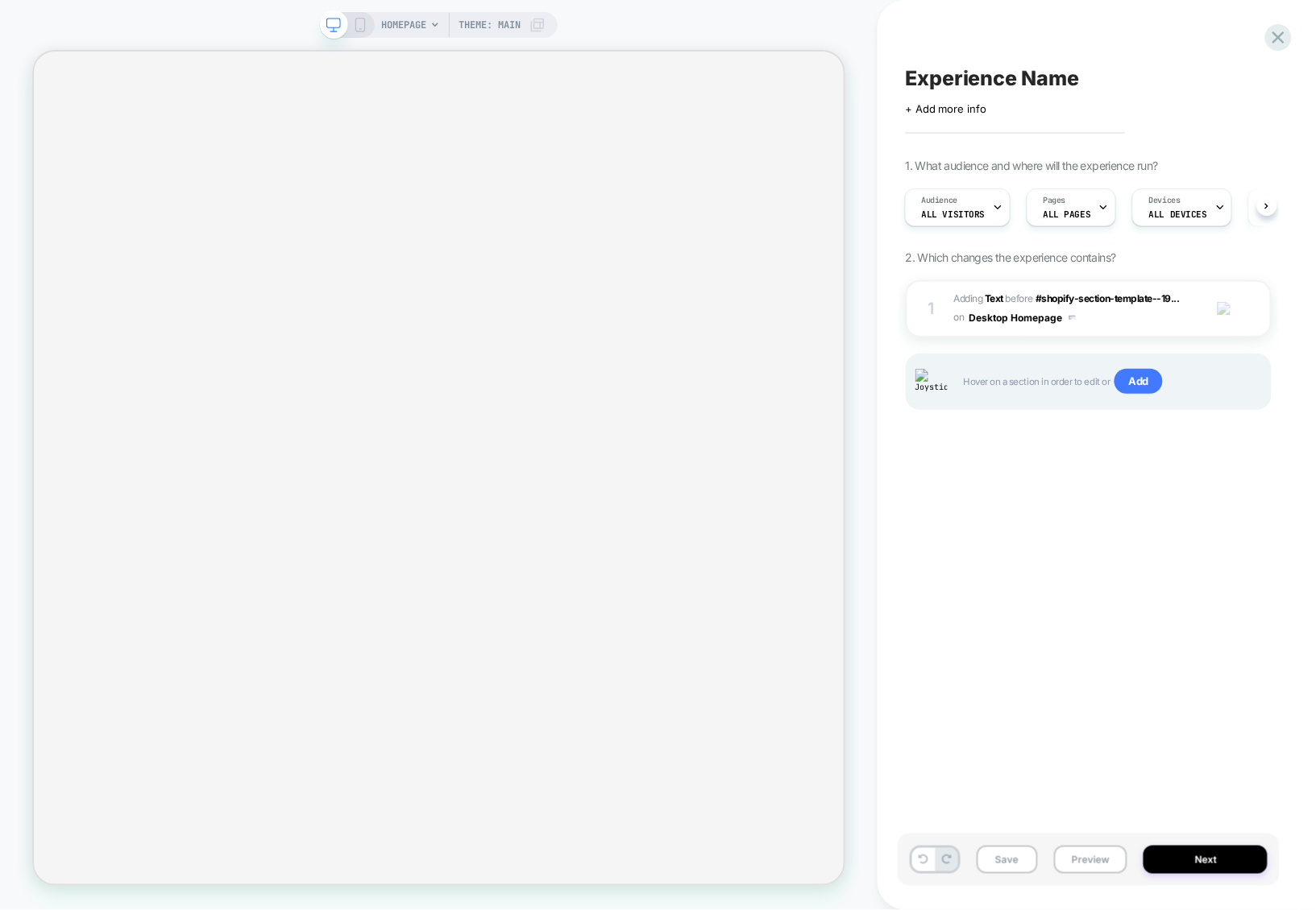
scroll to position [0, 2]
click at [1101, 330] on div "1 #_loomi_addon_1756807634949 Adding Text BEFORE #shopify-section-template--19.…" at bounding box center [1089, 309] width 366 height 57
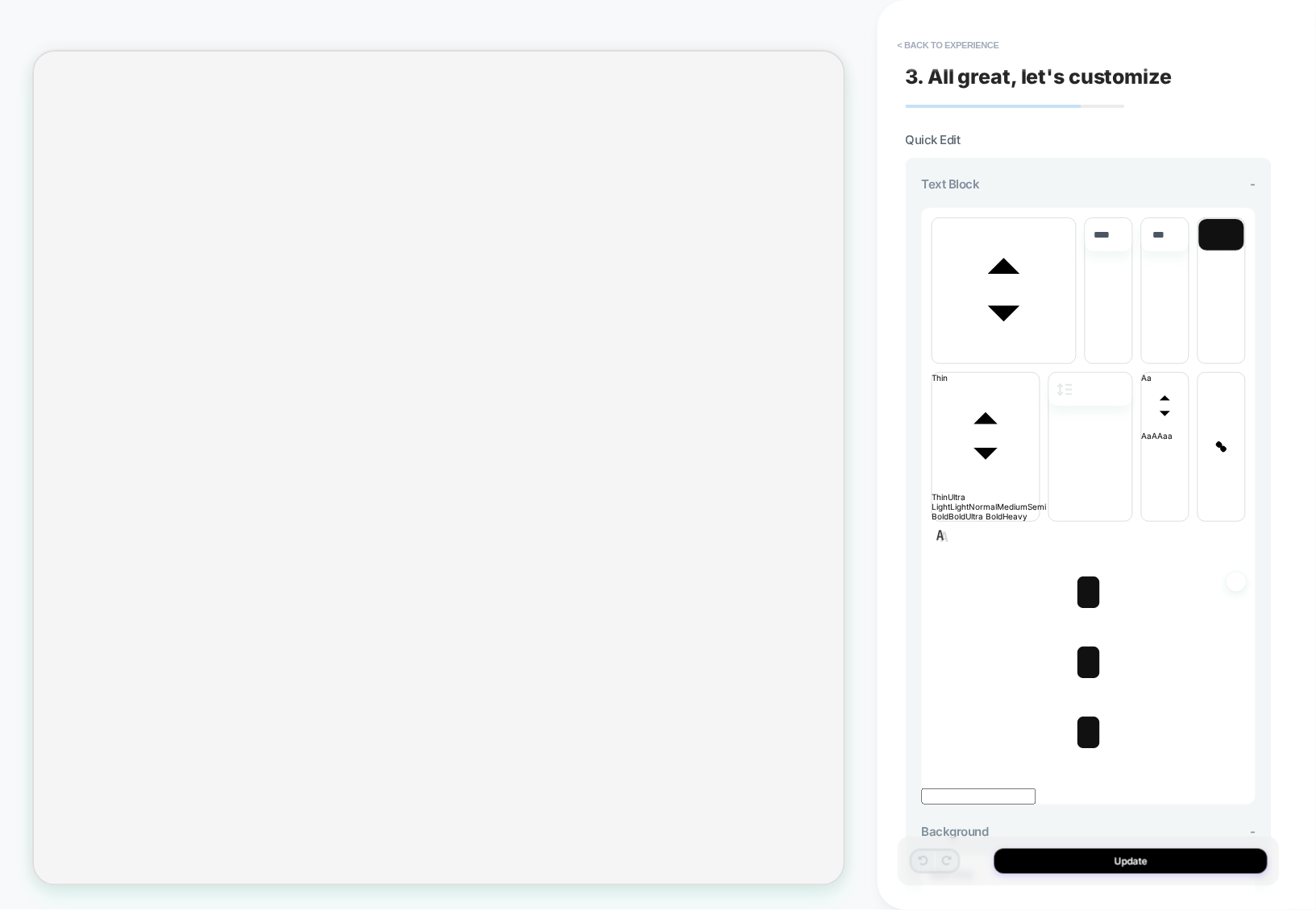
click at [1090, 592] on span "*" at bounding box center [1088, 592] width 33 height 57
type input "****"
click at [1090, 592] on span "*" at bounding box center [1088, 592] width 33 height 57
click at [1095, 688] on span "*" at bounding box center [1088, 663] width 33 height 57
click at [1088, 682] on span "*" at bounding box center [1088, 663] width 33 height 57
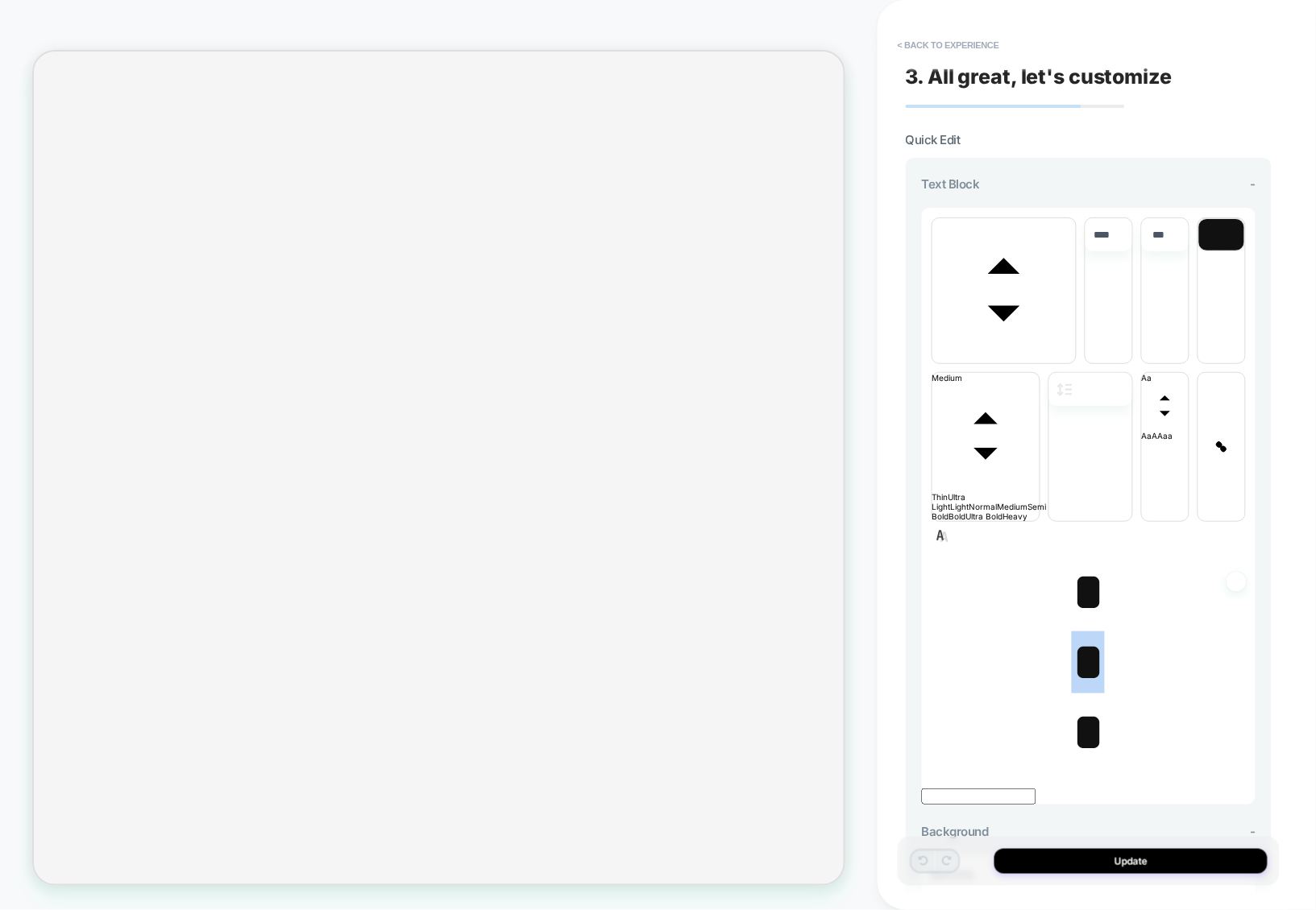
click at [1088, 682] on span "*" at bounding box center [1088, 663] width 33 height 57
click at [1093, 742] on span "*" at bounding box center [1088, 733] width 33 height 57
click at [1086, 742] on span "*" at bounding box center [1088, 733] width 33 height 57
click at [1084, 675] on span "*" at bounding box center [1088, 663] width 33 height 57
click at [1085, 605] on span "*" at bounding box center [1088, 592] width 33 height 57
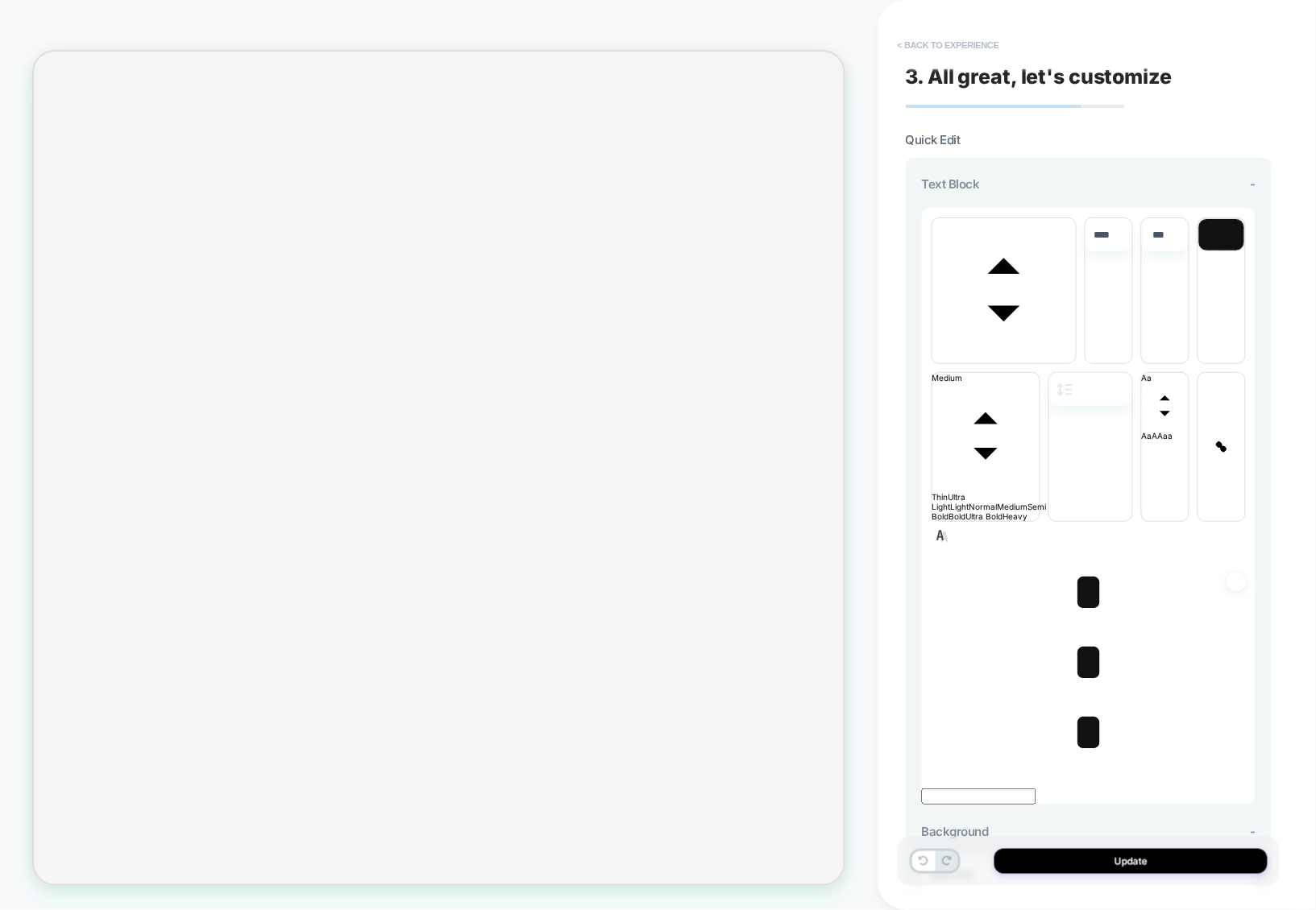
click at [950, 55] on button "< Back to experience" at bounding box center [949, 44] width 118 height 26
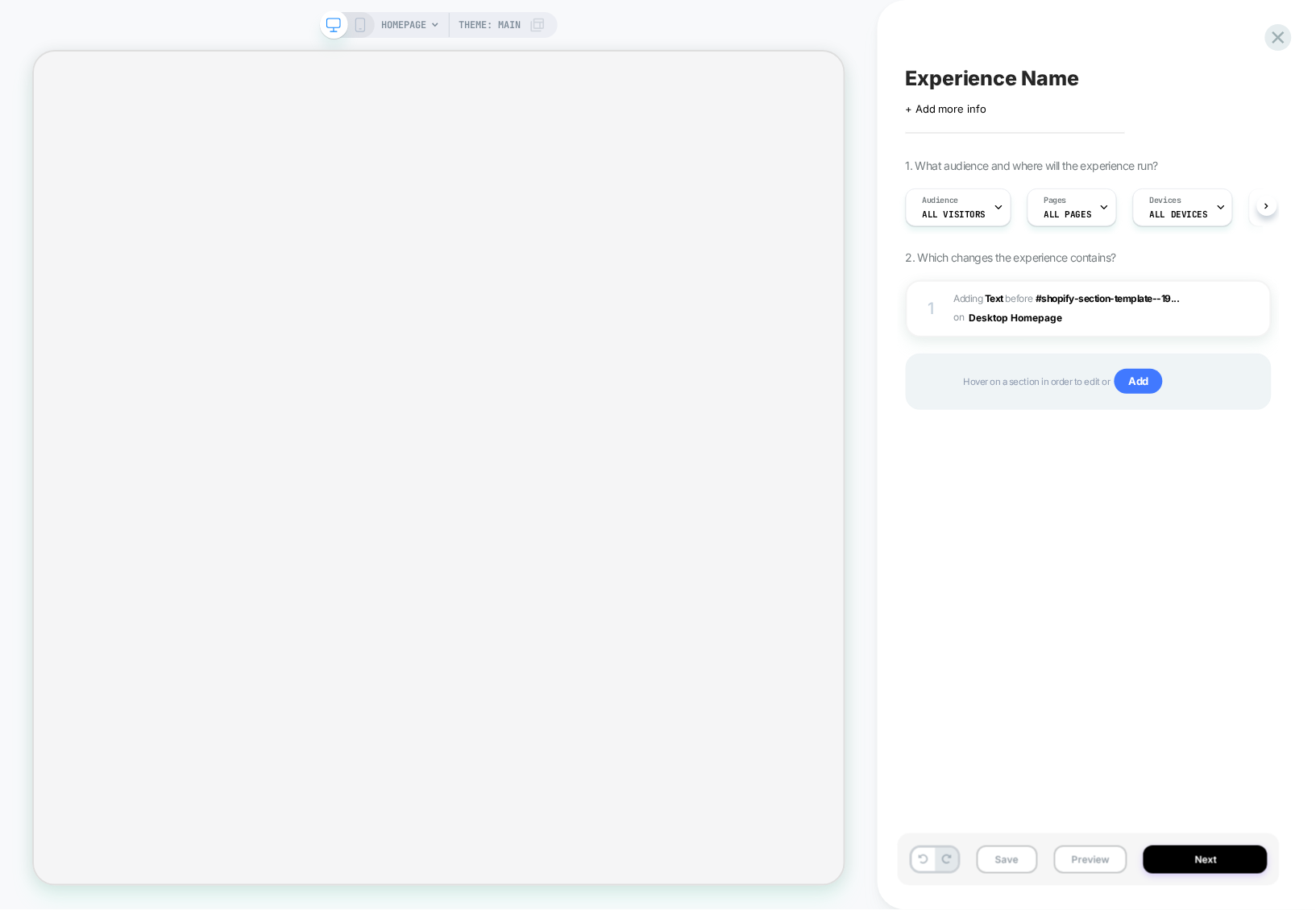
scroll to position [0, 1]
click at [1084, 333] on div "1 #_loomi_addon_1756807634949 Adding Text BEFORE #shopify-section-template--19.…" at bounding box center [1089, 309] width 366 height 57
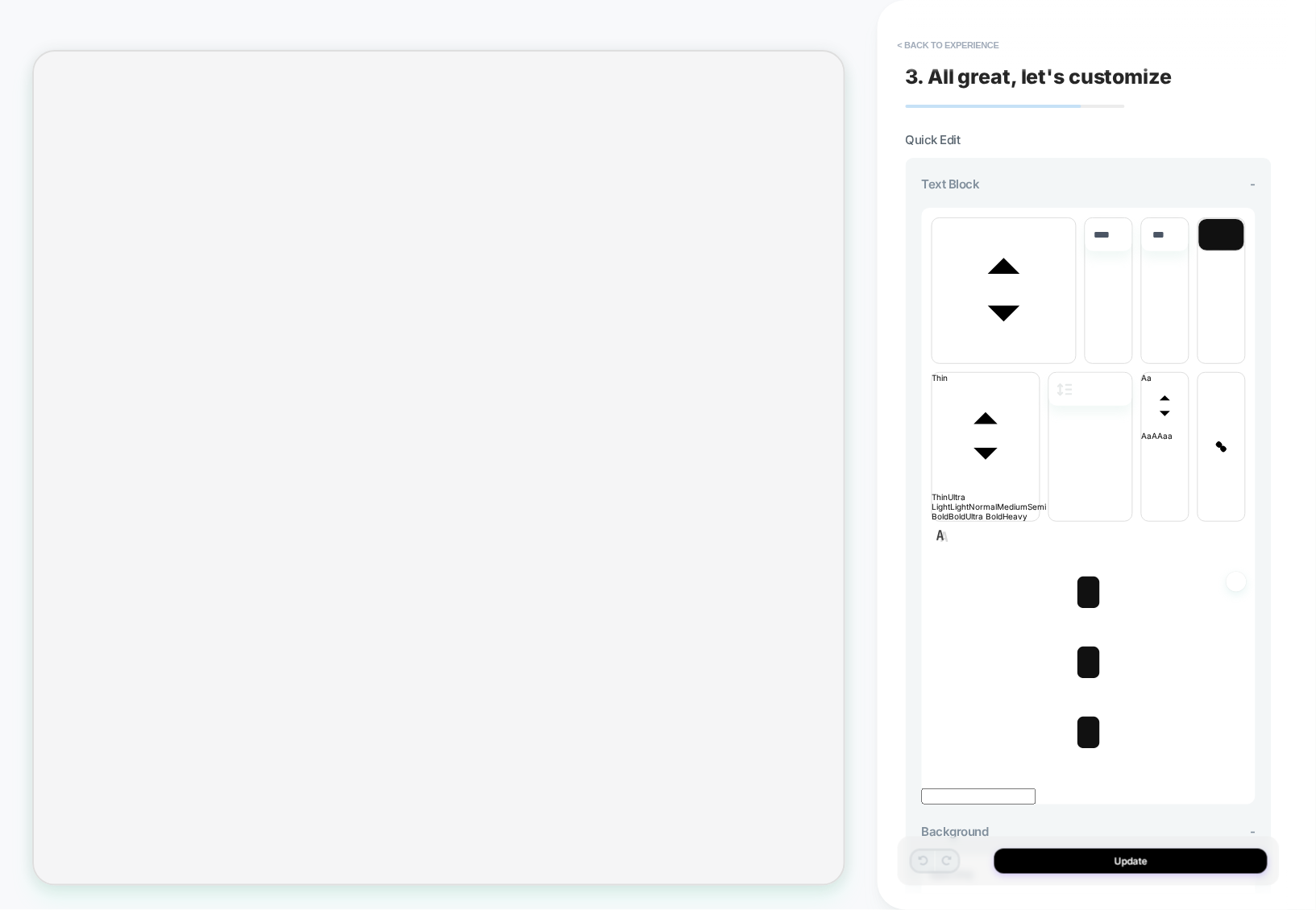
click at [1081, 564] on span "*" at bounding box center [1088, 592] width 33 height 57
type input "****"
click at [1078, 634] on span "*" at bounding box center [1088, 663] width 33 height 57
click at [1076, 704] on span "*" at bounding box center [1088, 733] width 33 height 57
click at [1078, 634] on span "*" at bounding box center [1088, 663] width 33 height 57
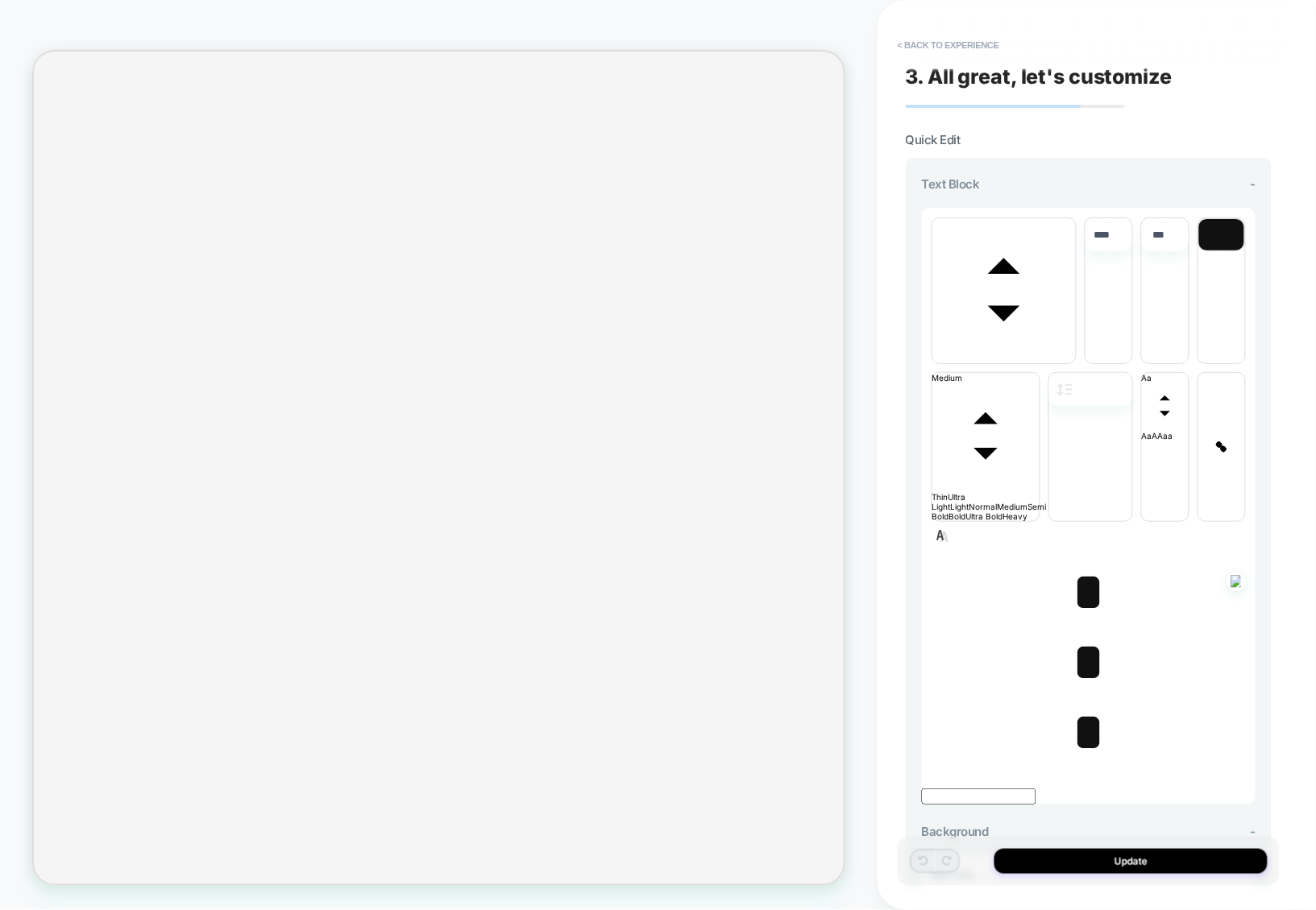
click at [1076, 564] on span "*" at bounding box center [1088, 592] width 33 height 57
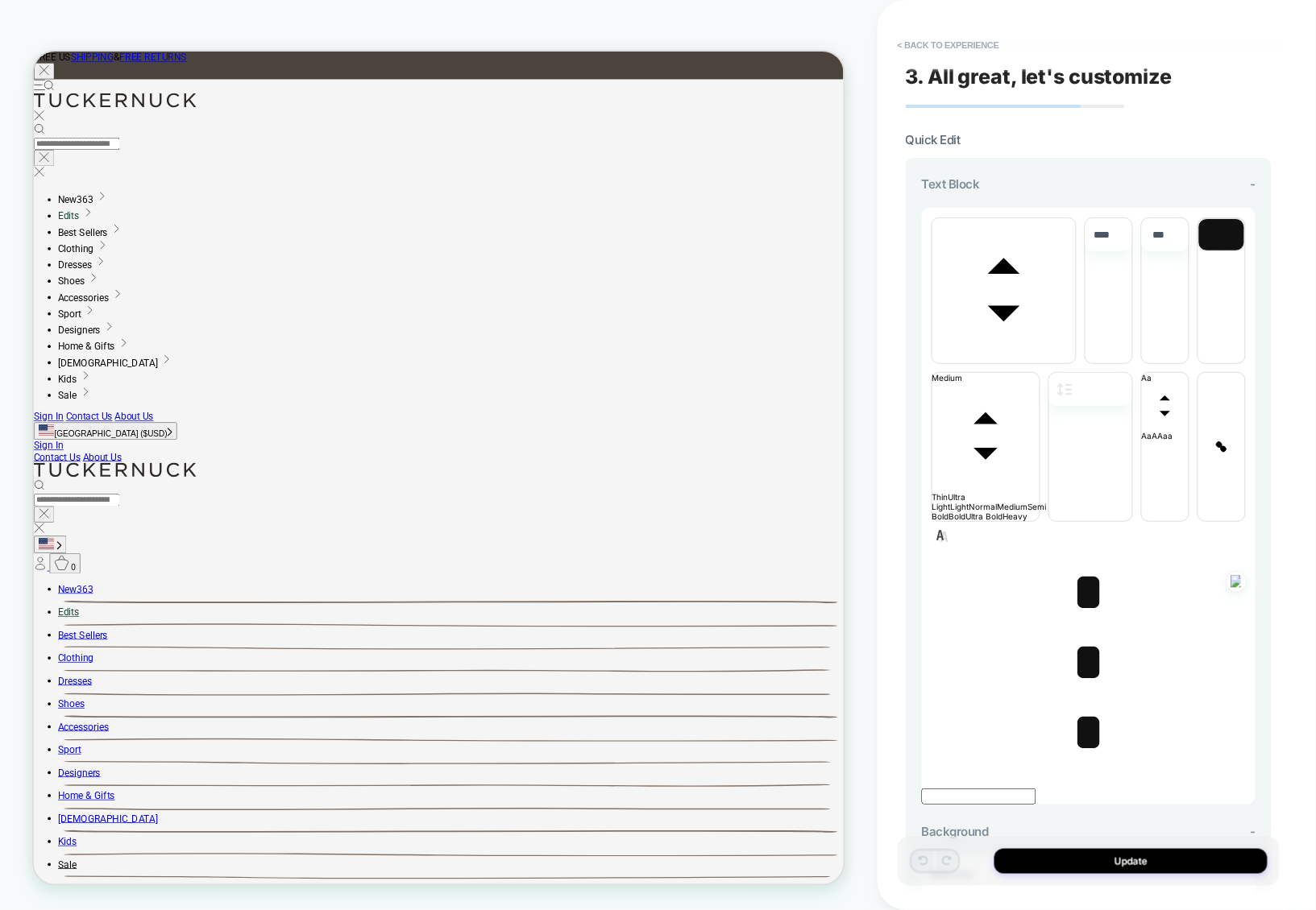
scroll to position [0, 0]
click at [945, 40] on button "< Back to experience" at bounding box center [949, 44] width 118 height 26
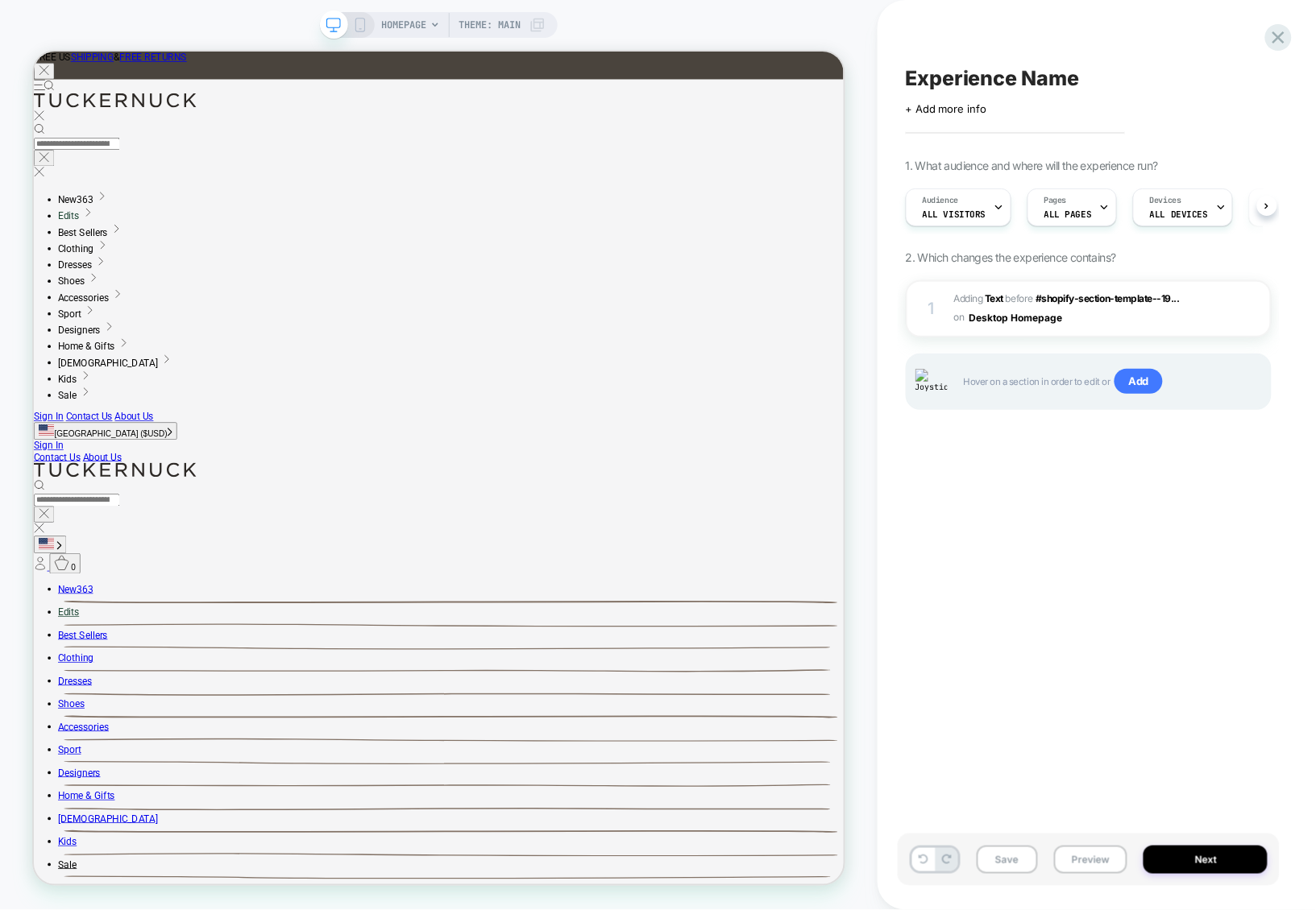
scroll to position [0, 1]
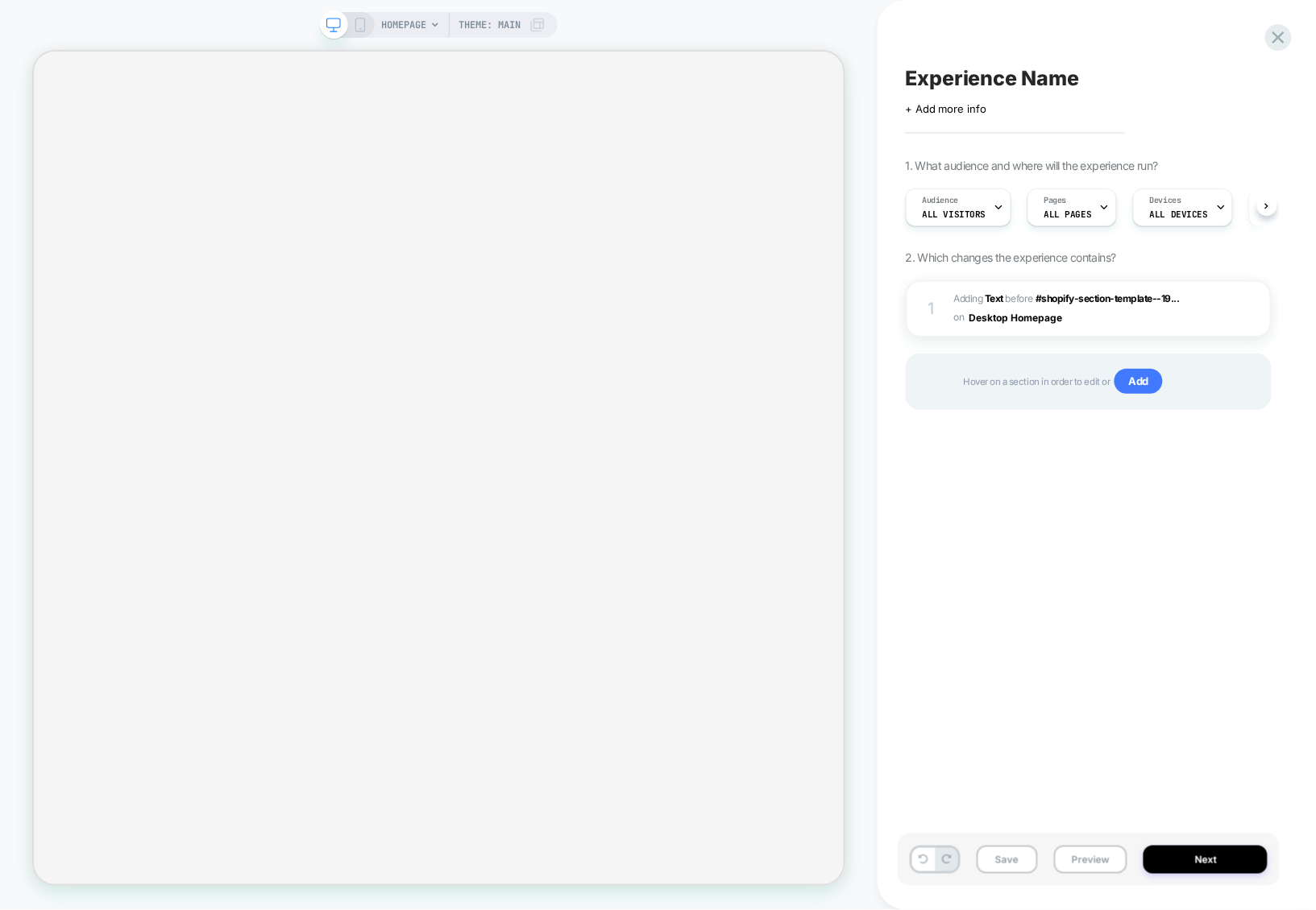
scroll to position [0, 1]
click at [1087, 314] on span "#_loomi_addon_1756807634949 Adding Text BEFORE #shopify-section-template--19...…" at bounding box center [1075, 309] width 241 height 38
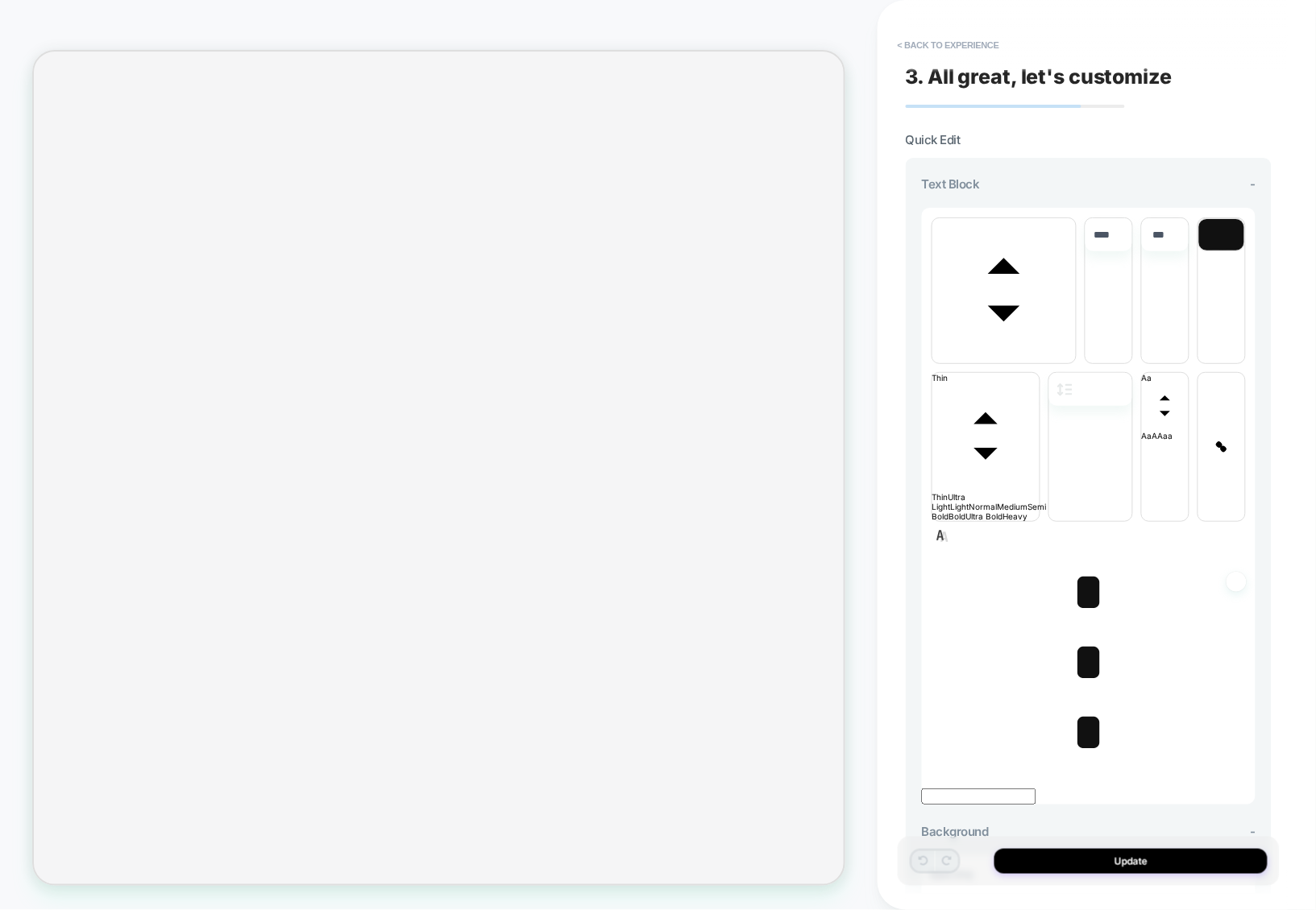
click at [1092, 596] on span "*" at bounding box center [1088, 592] width 33 height 57
type input "****"
click at [1092, 596] on span "*" at bounding box center [1088, 592] width 33 height 57
click at [1088, 660] on span "*" at bounding box center [1088, 663] width 33 height 57
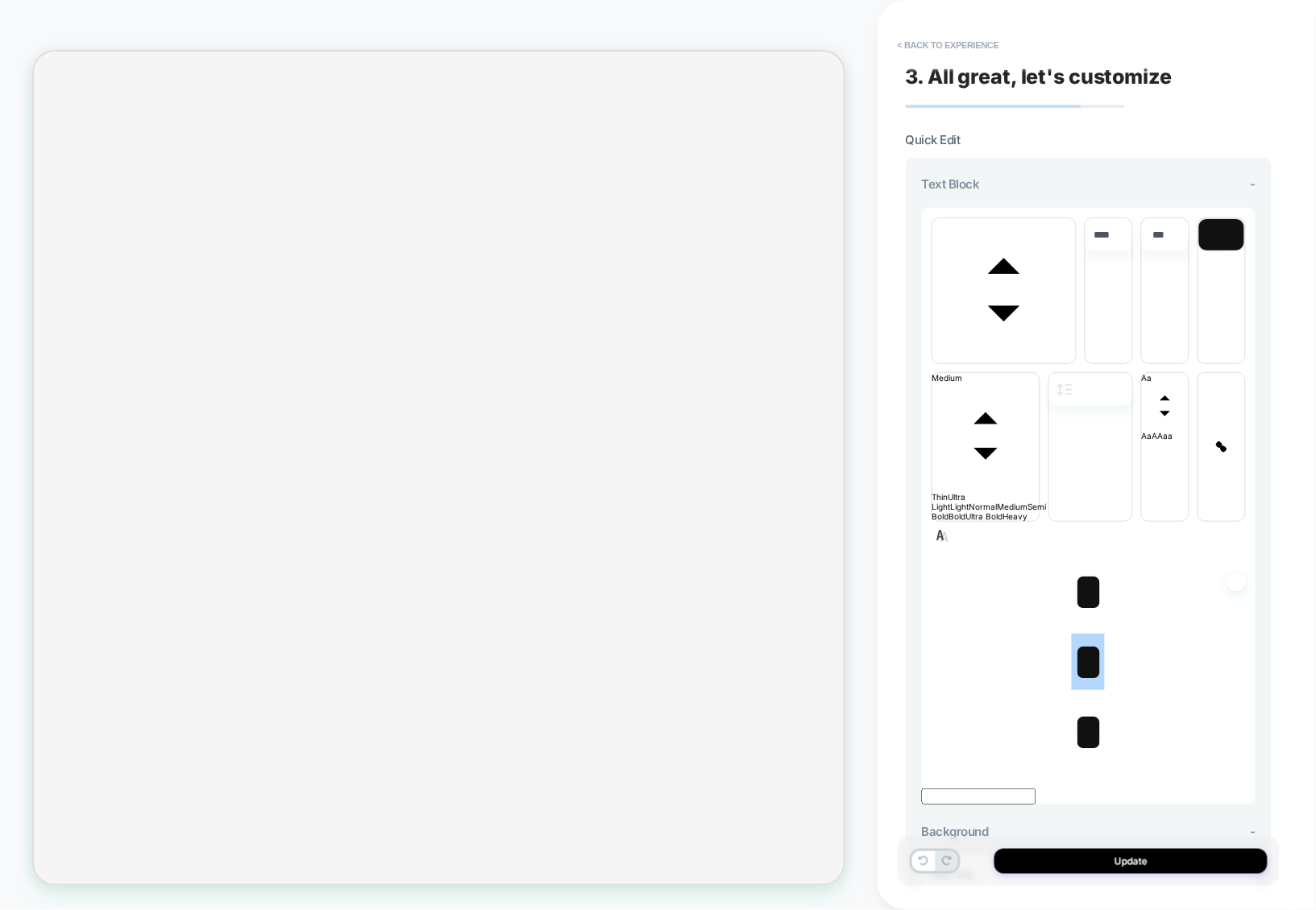
click at [1094, 741] on span "*" at bounding box center [1088, 733] width 33 height 57
click at [1091, 681] on span "*" at bounding box center [1088, 663] width 33 height 57
click at [1087, 616] on span "*" at bounding box center [1088, 592] width 33 height 57
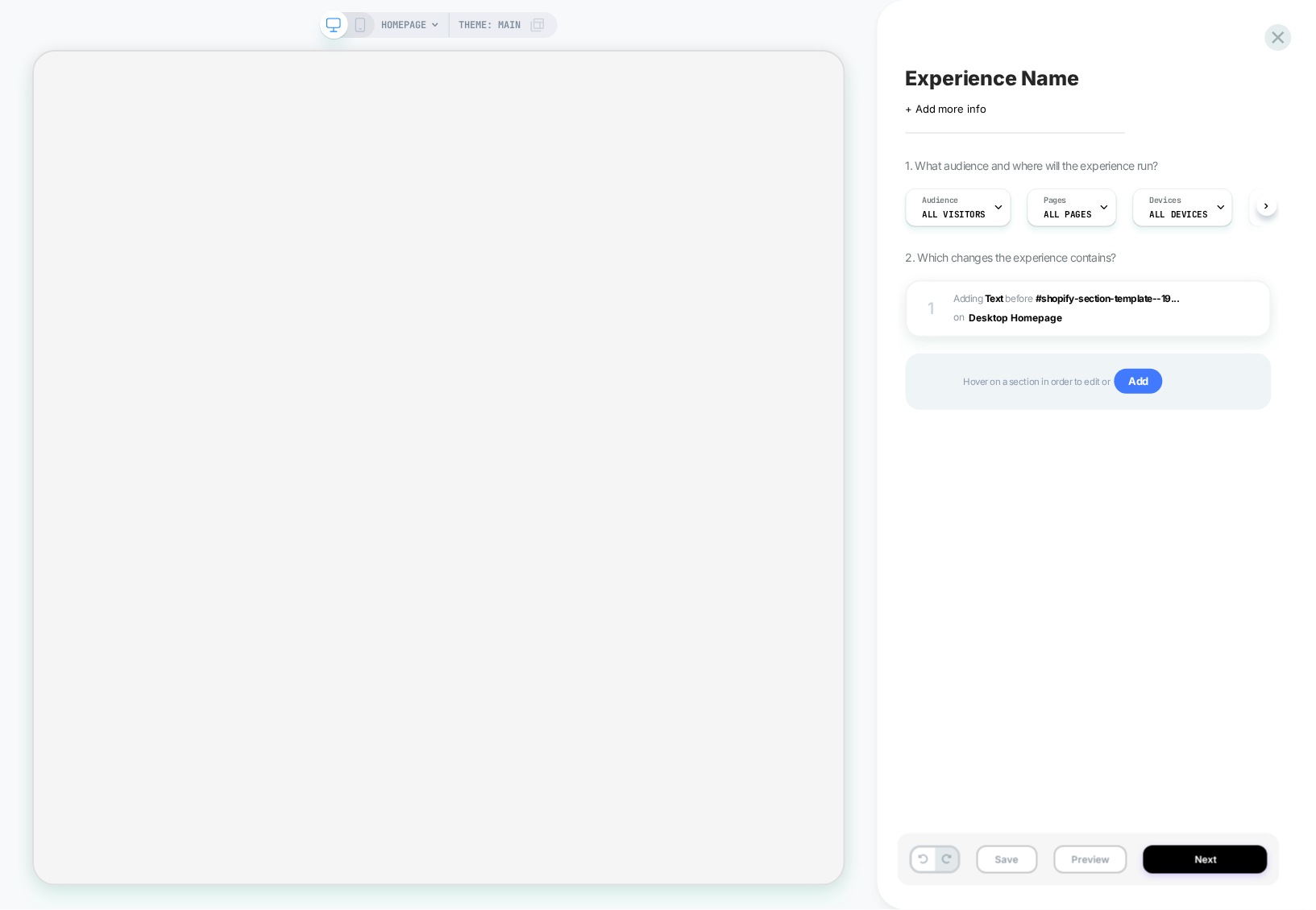
scroll to position [0, 1]
click at [1103, 331] on div "1 #_loomi_addon_1756807634949 Adding Text BEFORE #shopify-section-template--19.…" at bounding box center [1089, 309] width 366 height 57
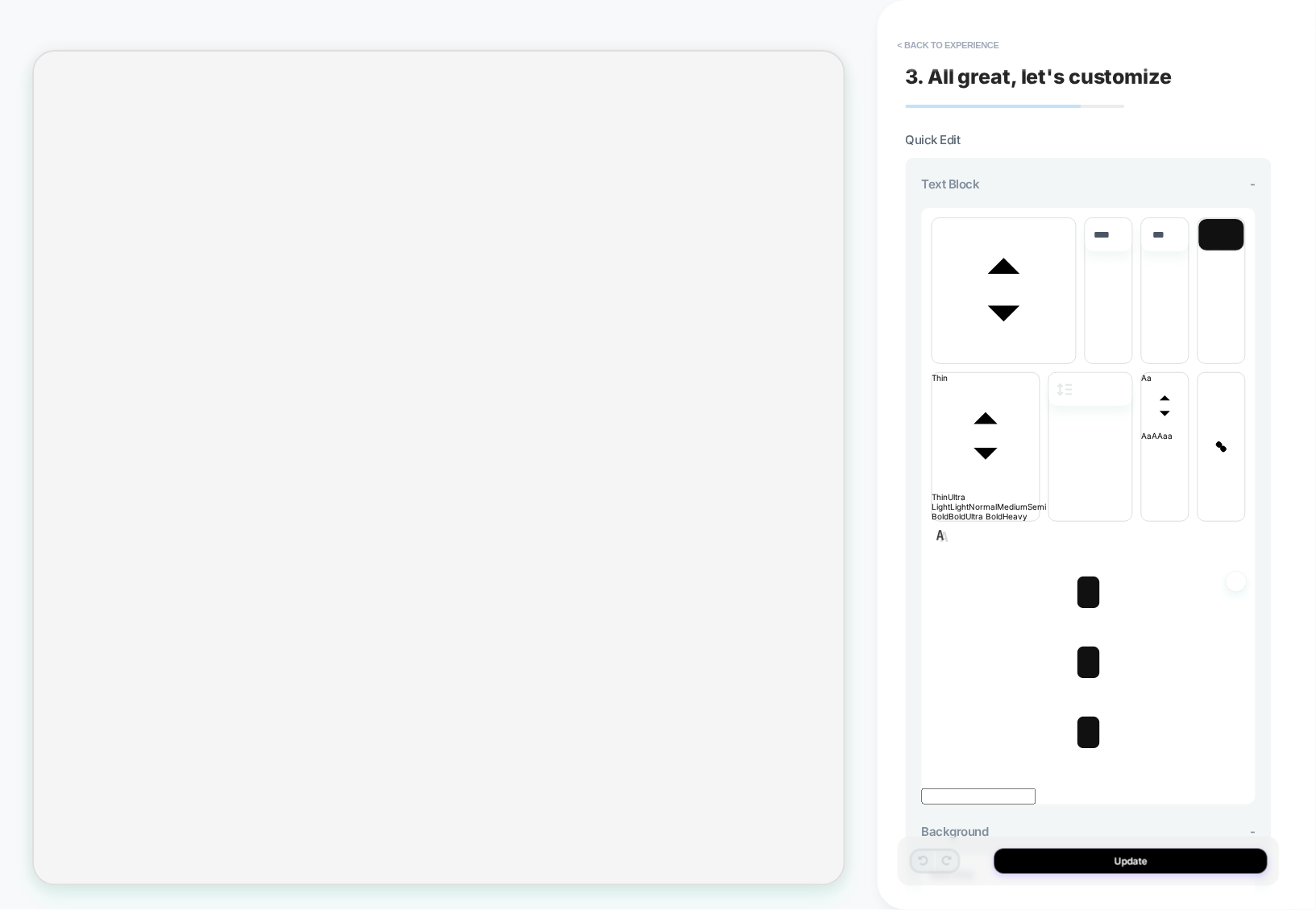
click at [1088, 564] on span "*" at bounding box center [1088, 592] width 33 height 57
type input "****"
click at [1080, 634] on span "*" at bounding box center [1088, 663] width 33 height 57
click at [1085, 704] on span "*" at bounding box center [1088, 733] width 33 height 57
click at [1085, 634] on span "*" at bounding box center [1088, 663] width 33 height 57
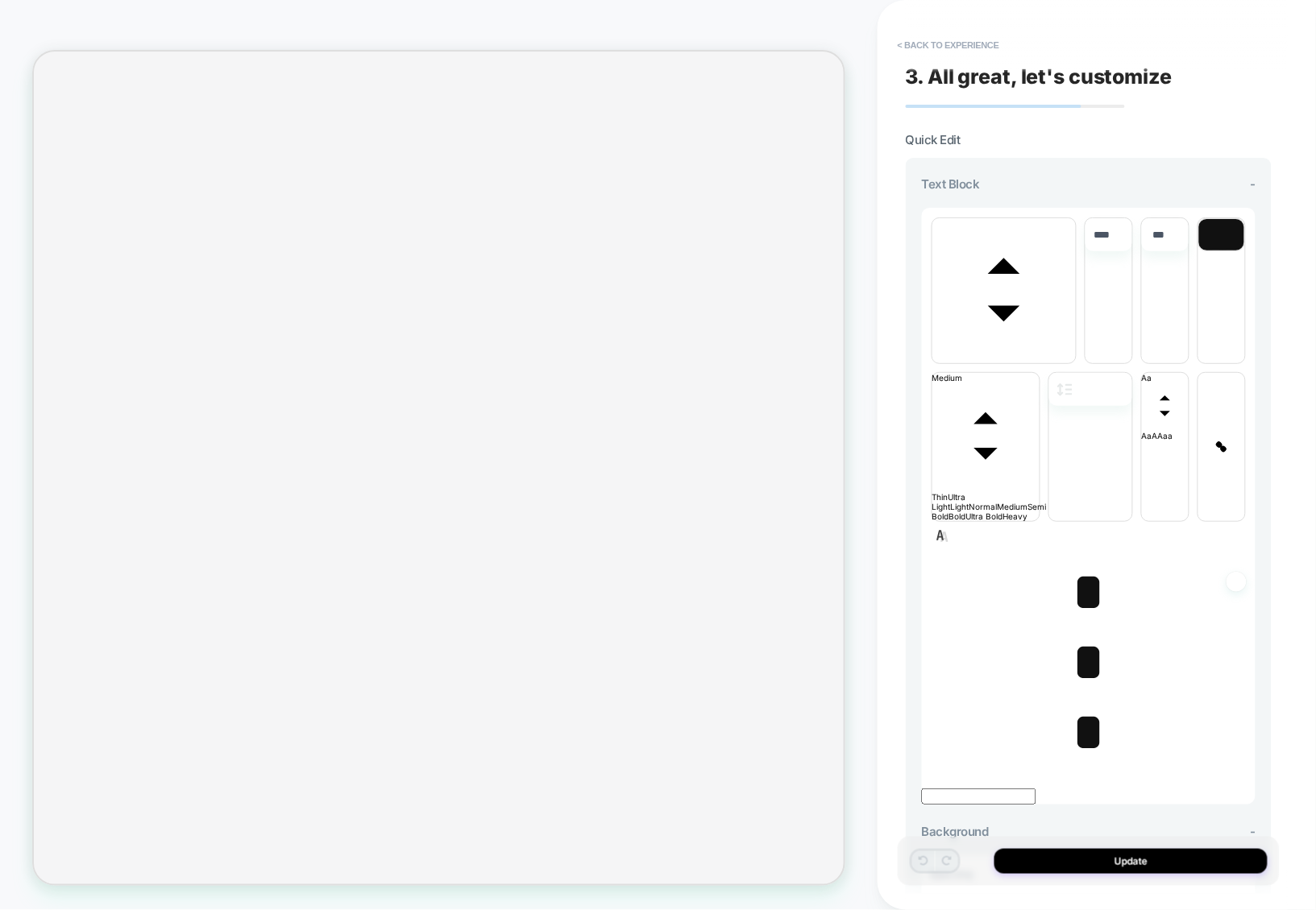
click at [1085, 634] on span "*" at bounding box center [1088, 663] width 33 height 57
click at [1072, 634] on span "*" at bounding box center [1088, 663] width 33 height 57
click at [1083, 564] on span "*" at bounding box center [1088, 592] width 33 height 57
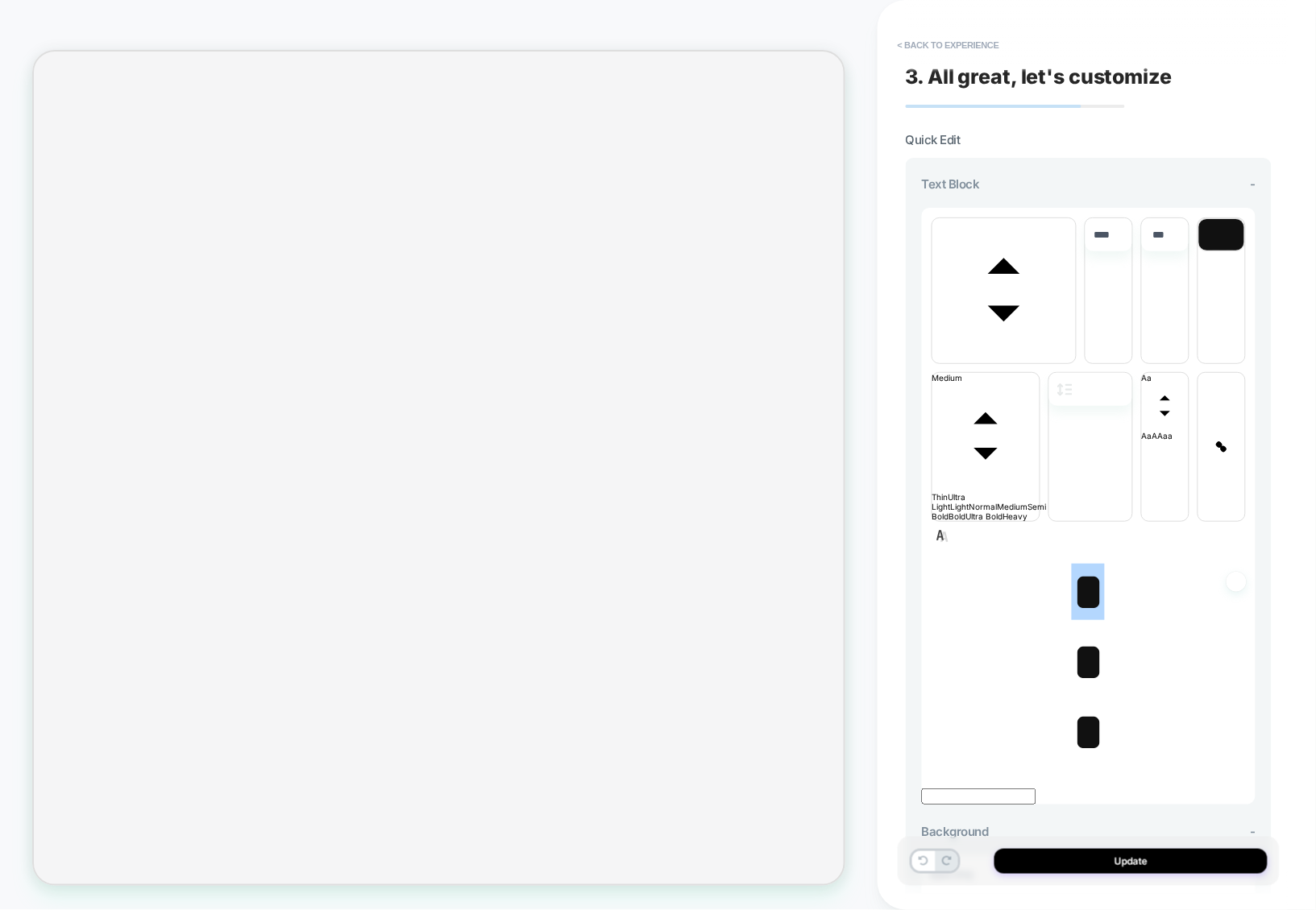
click at [1084, 704] on span "*" at bounding box center [1088, 733] width 33 height 57
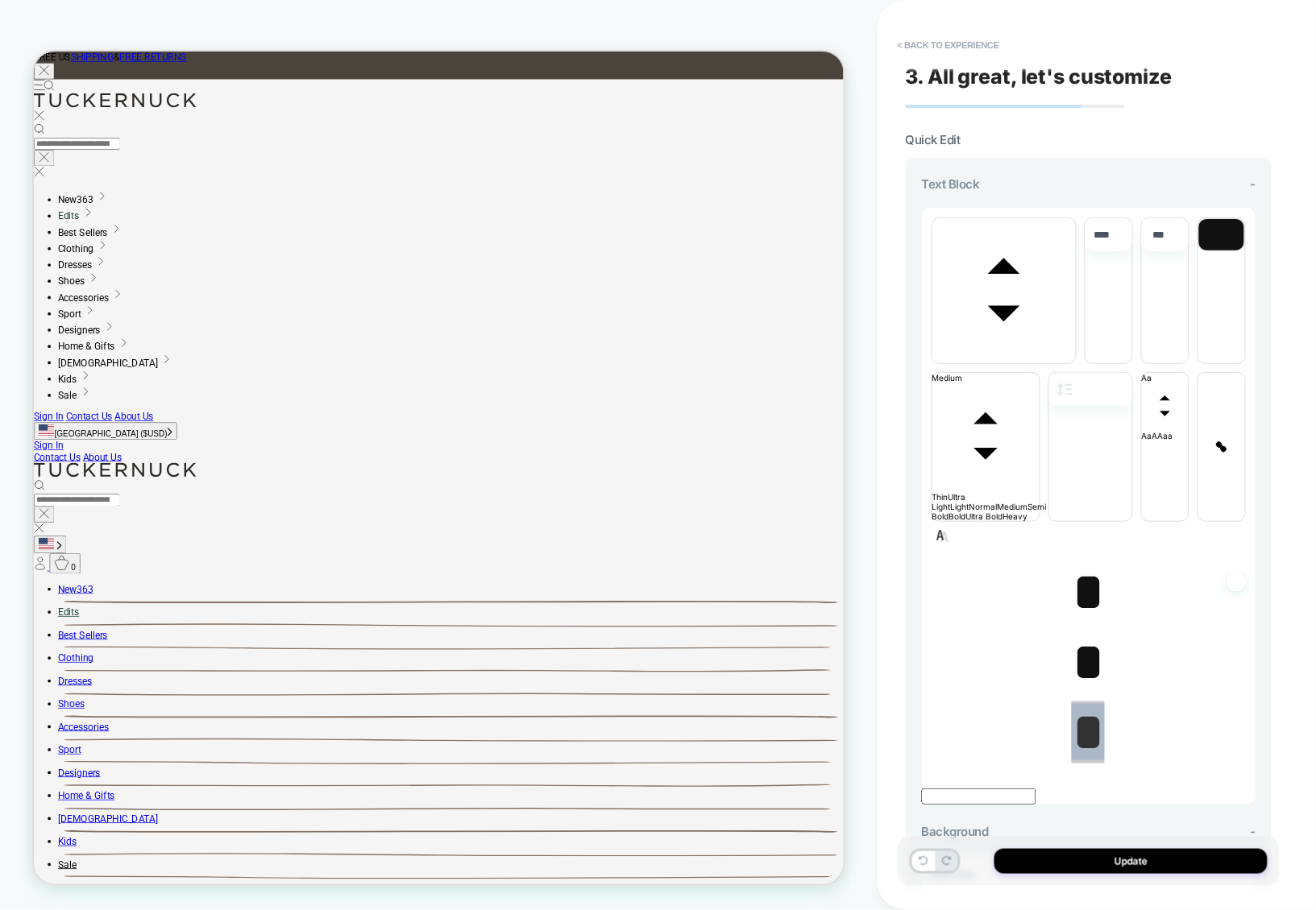
scroll to position [0, 0]
click at [985, 32] on button "< Back to experience" at bounding box center [949, 44] width 118 height 26
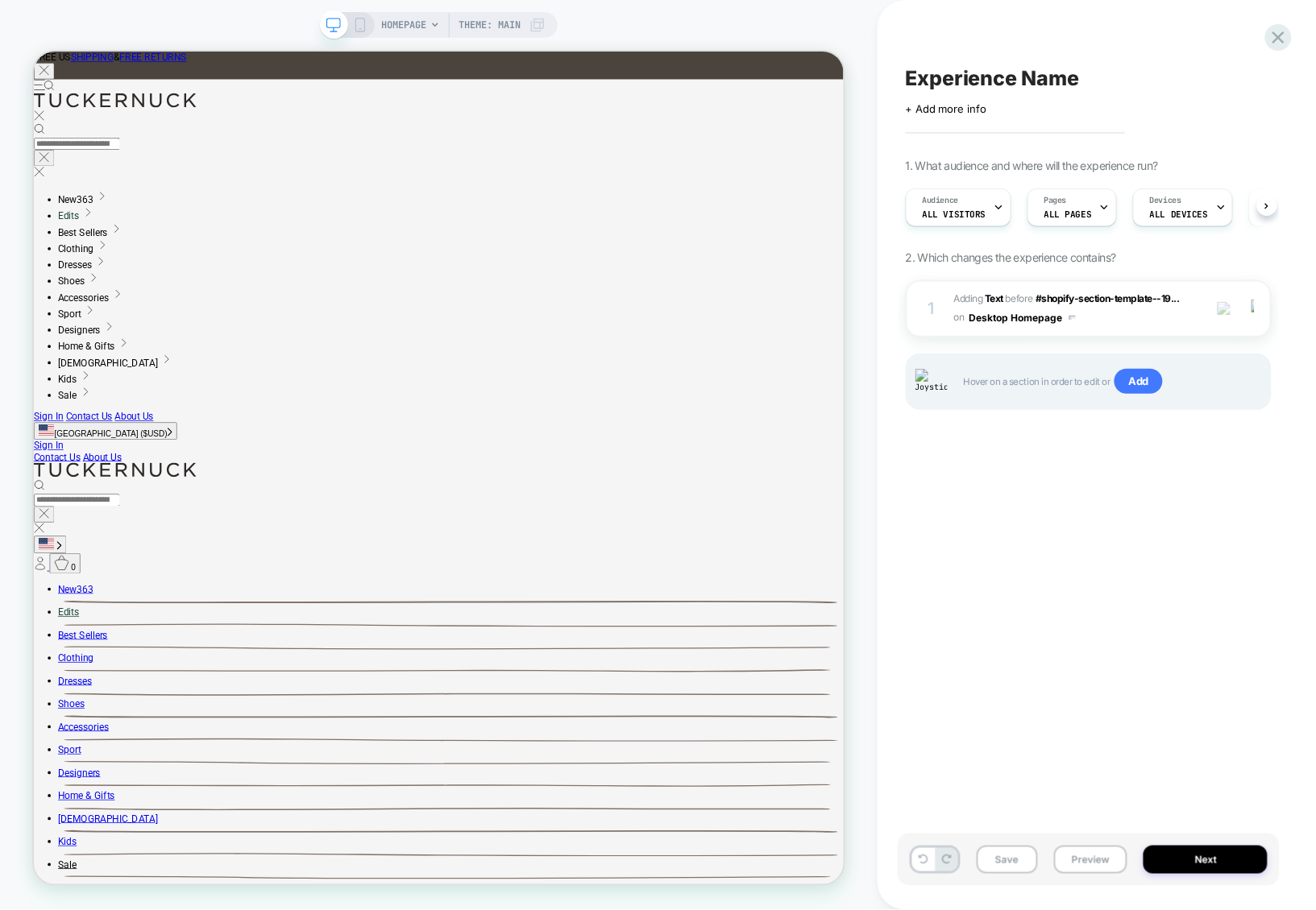
scroll to position [0, 1]
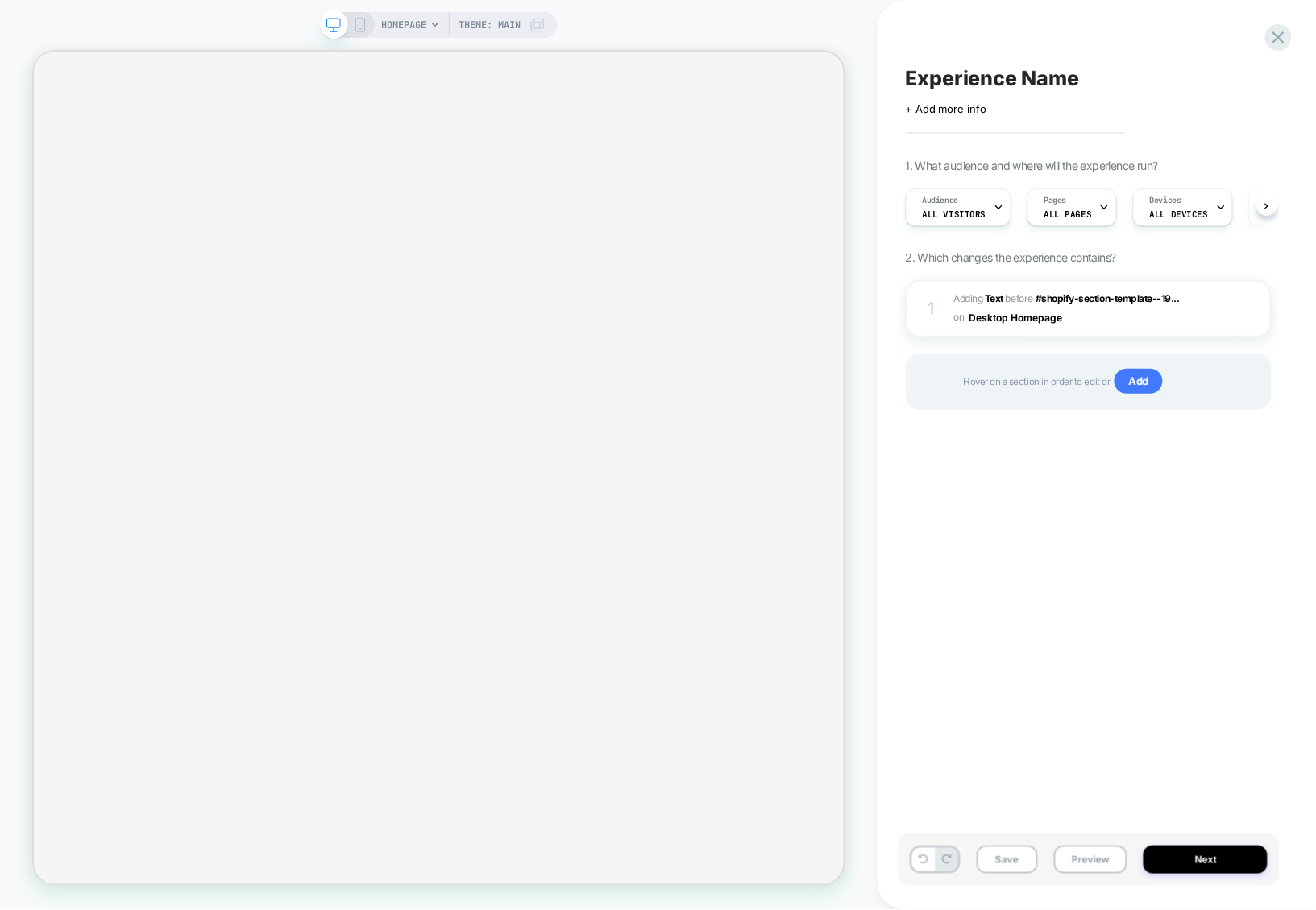
scroll to position [0, 1]
click at [1143, 332] on div "1 #_loomi_addon_1756807634949 Adding Text BEFORE #shopify-section-template--19.…" at bounding box center [1089, 309] width 366 height 57
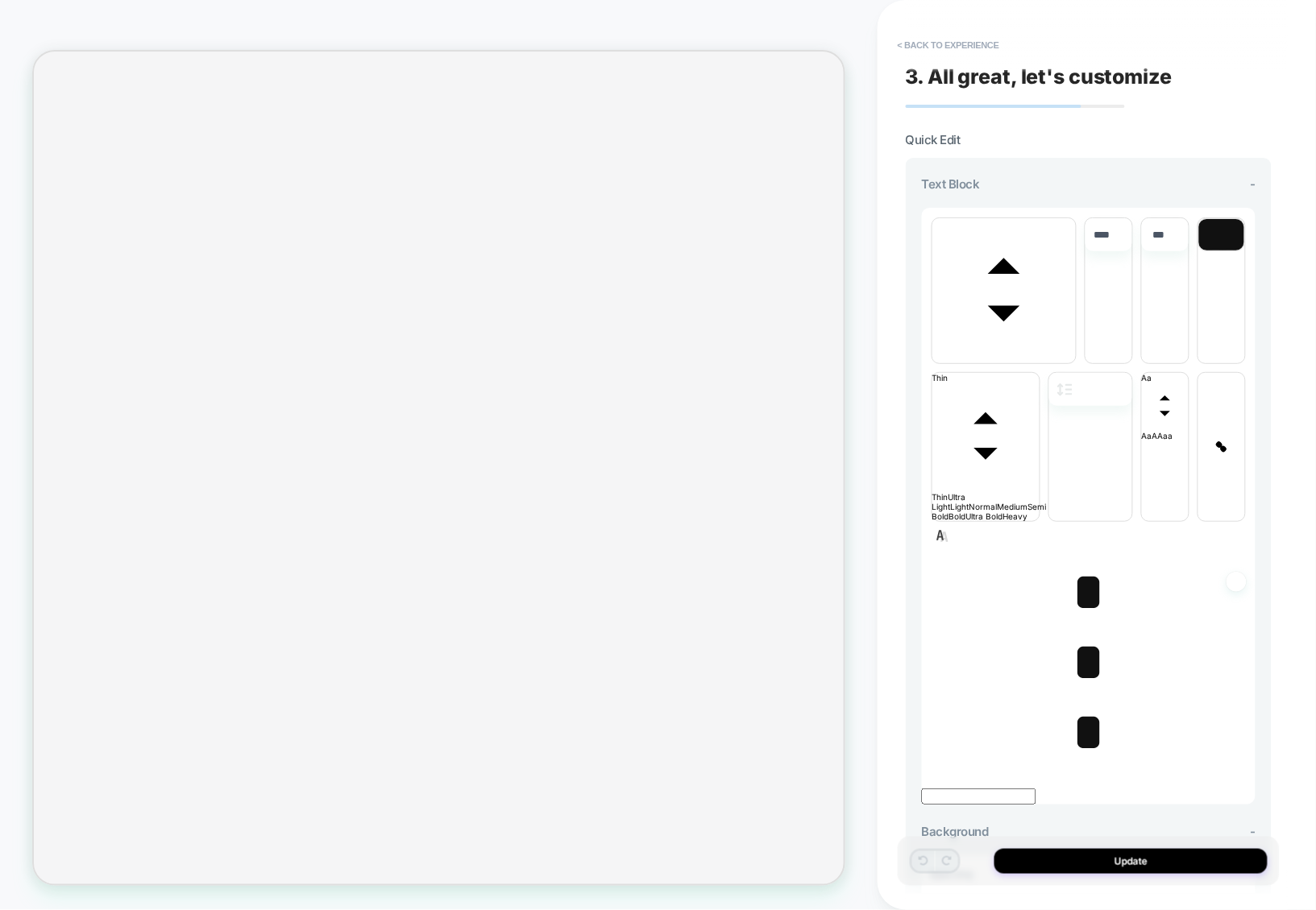
click at [1083, 564] on span "*" at bounding box center [1088, 592] width 33 height 57
type input "****"
click at [1083, 564] on span "﻿ *" at bounding box center [1088, 592] width 33 height 57
click at [1086, 634] on span "*" at bounding box center [1088, 663] width 33 height 57
click at [1086, 634] on span "* ﻿" at bounding box center [1088, 663] width 33 height 57
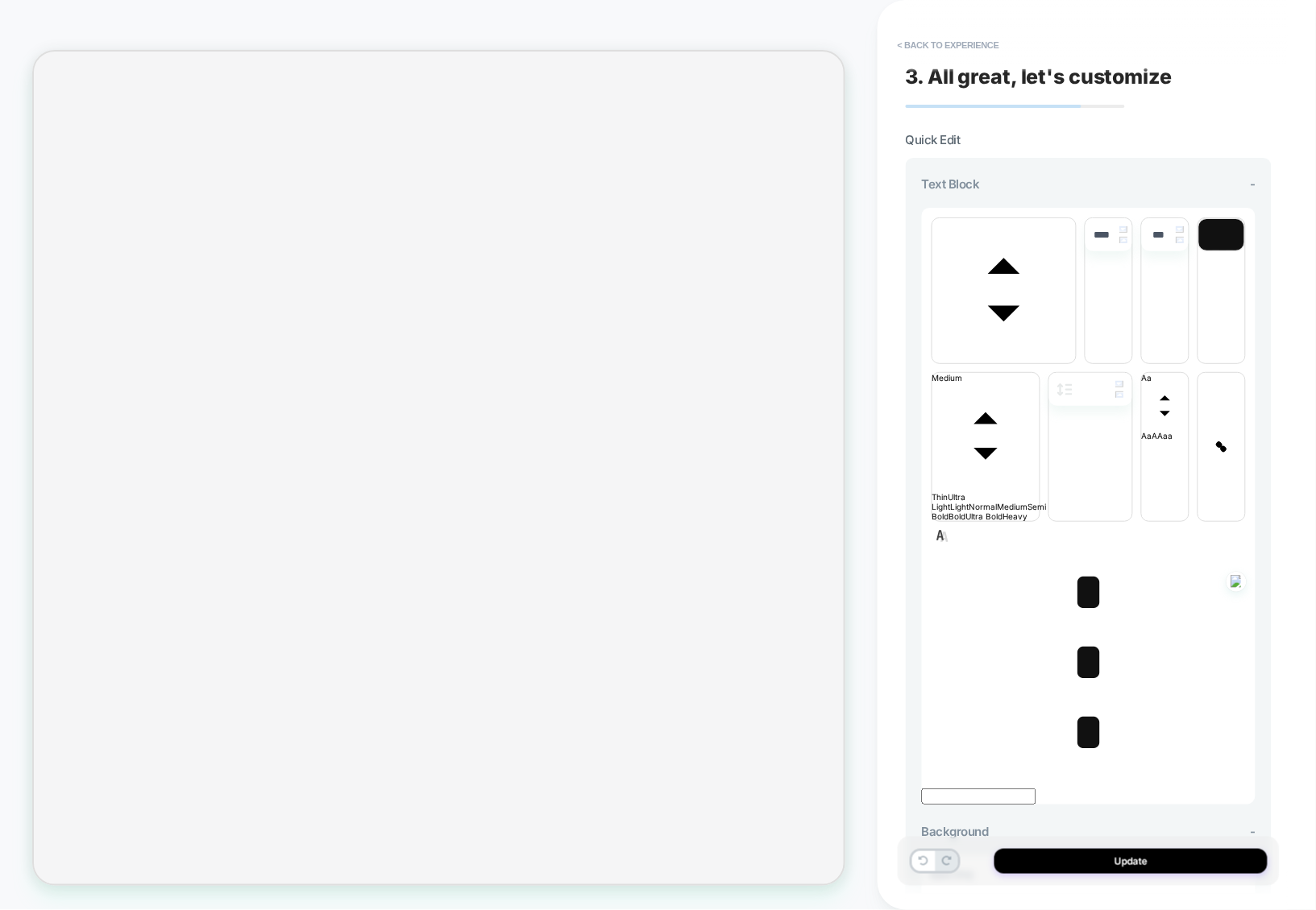
click at [1076, 634] on span "* ﻿" at bounding box center [1088, 663] width 33 height 57
click at [1076, 634] on span "﻿ *" at bounding box center [1088, 663] width 33 height 57
click at [1083, 704] on span "*" at bounding box center [1088, 733] width 33 height 57
click at [1083, 704] on span "﻿ *" at bounding box center [1088, 733] width 33 height 57
click at [1079, 634] on span "*" at bounding box center [1088, 663] width 33 height 57
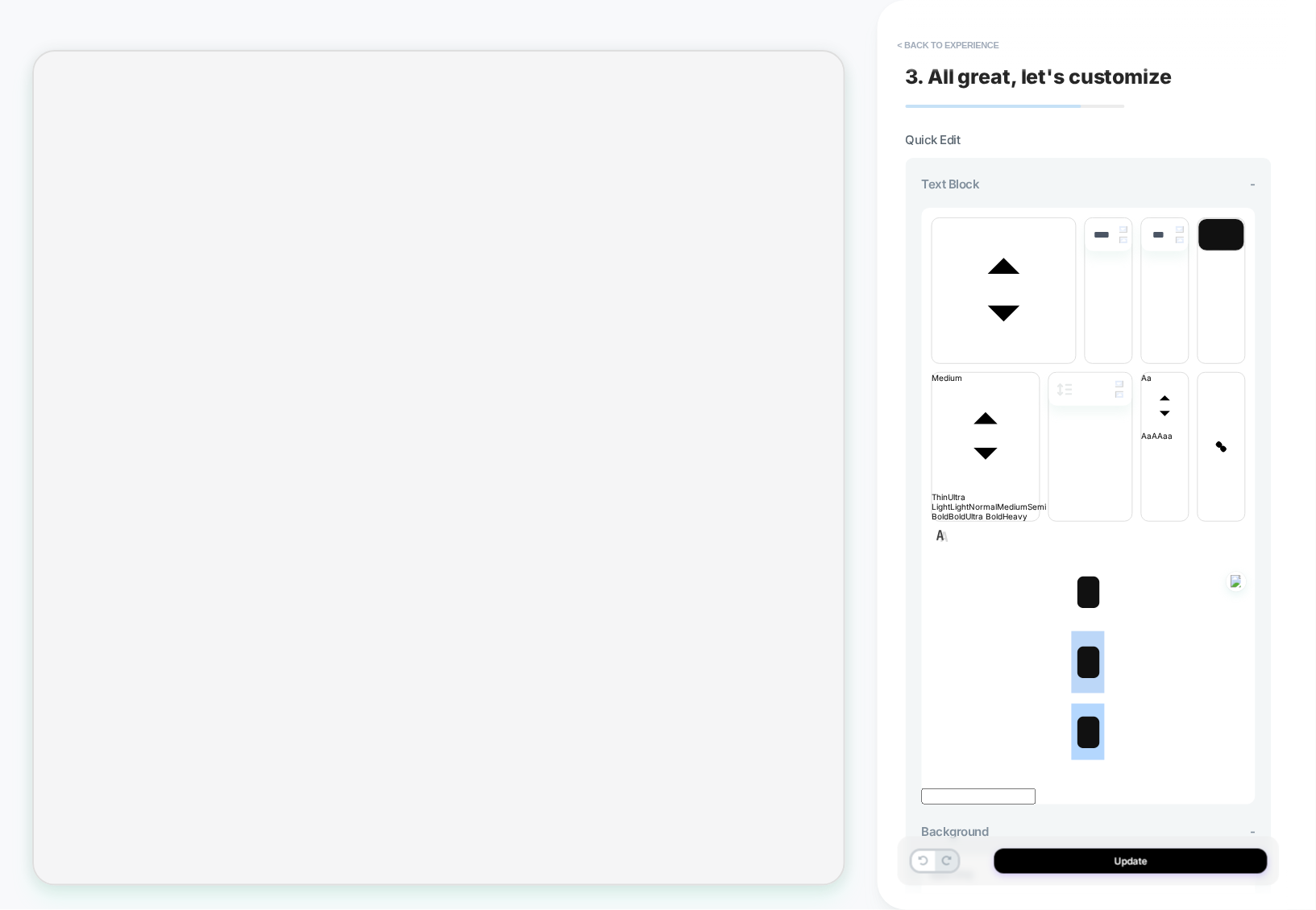
click at [1079, 634] on span "*" at bounding box center [1088, 663] width 33 height 57
click at [1079, 704] on span "*" at bounding box center [1088, 733] width 33 height 57
click at [1079, 704] on span "﻿ *" at bounding box center [1088, 733] width 33 height 57
click at [1086, 634] on span "*" at bounding box center [1088, 663] width 33 height 57
click at [1082, 634] on span "* ﻿" at bounding box center [1088, 663] width 33 height 57
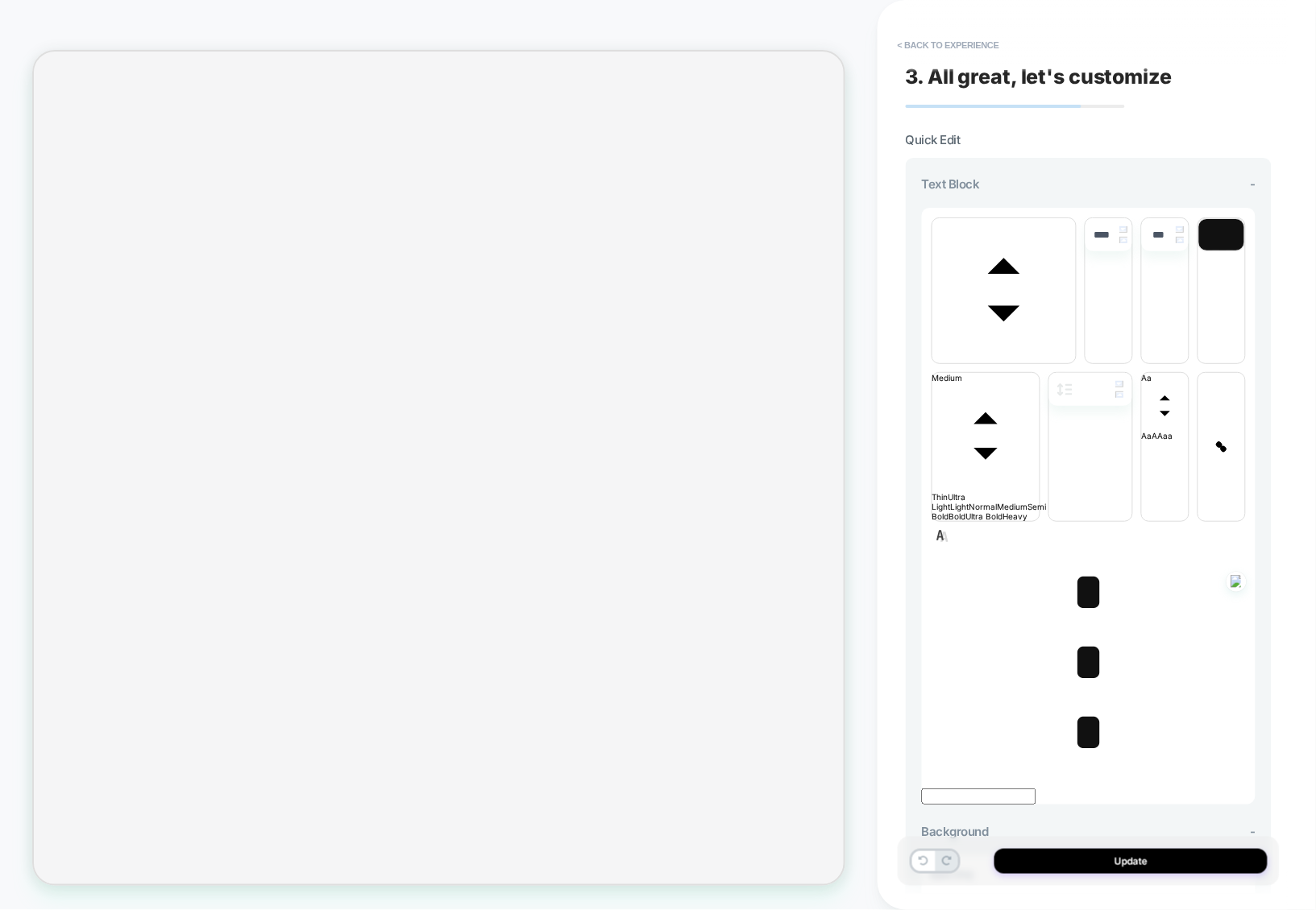
click at [1080, 564] on span "*" at bounding box center [1088, 592] width 33 height 57
click at [1080, 704] on span "*" at bounding box center [1088, 733] width 33 height 57
click at [1080, 704] on span "﻿ *" at bounding box center [1088, 733] width 33 height 57
click at [958, 51] on button "< Back to experience" at bounding box center [949, 44] width 118 height 26
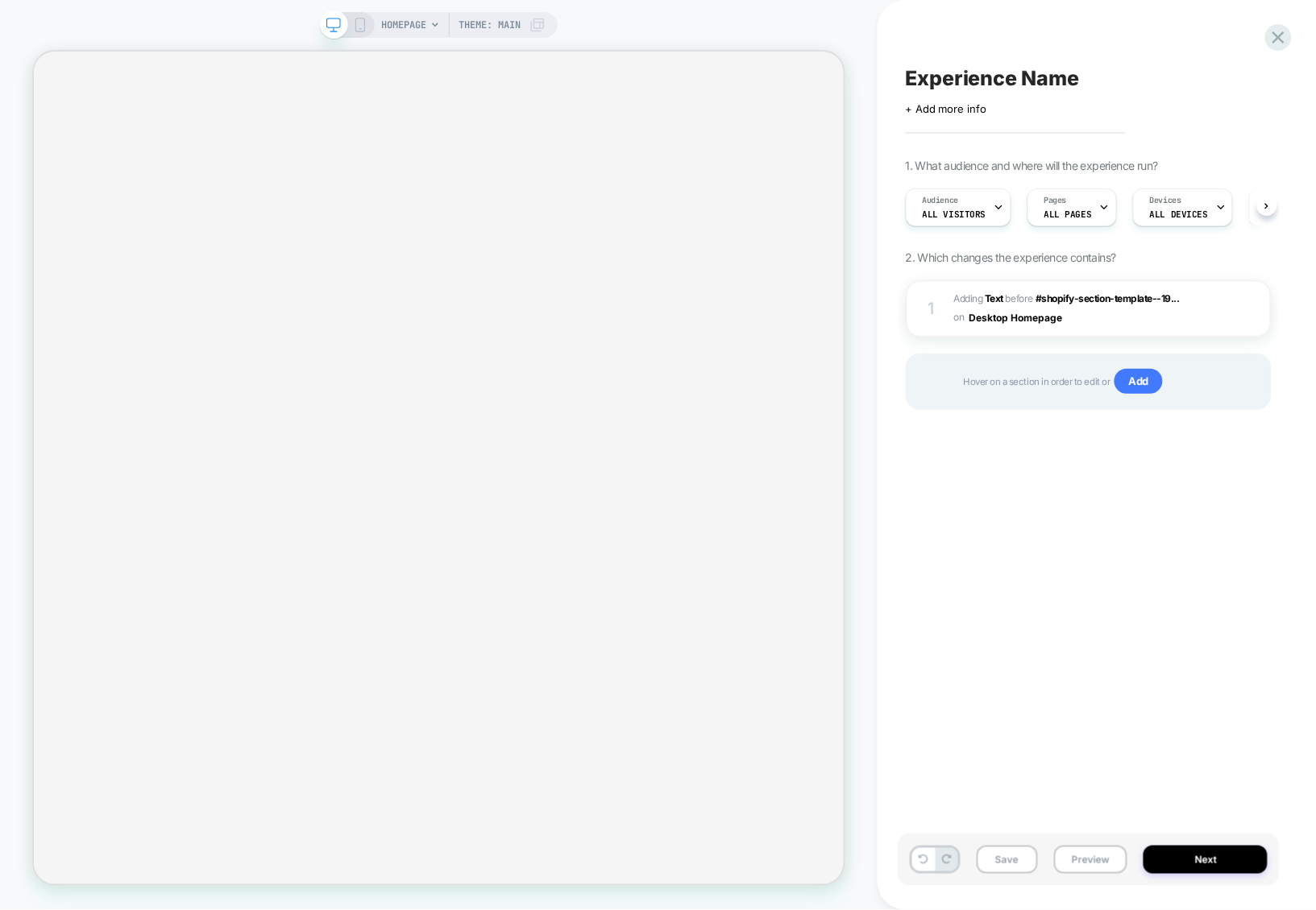
scroll to position [0, 1]
click at [1094, 329] on div "1 #_loomi_addon_1756807634949 Adding Text BEFORE #shopify-section-template--19.…" at bounding box center [1089, 309] width 366 height 57
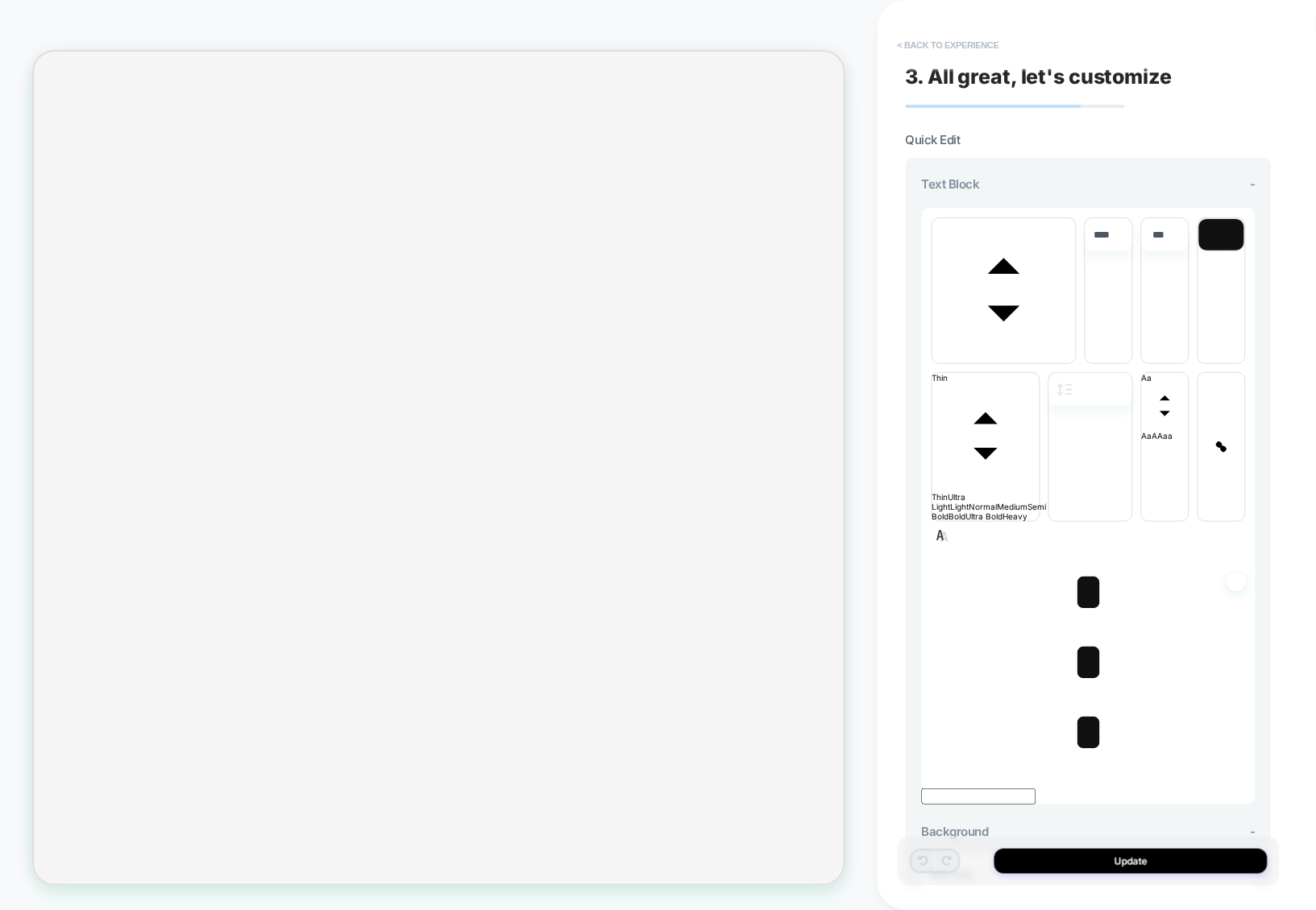
click at [973, 54] on button "< Back to experience" at bounding box center [949, 44] width 118 height 26
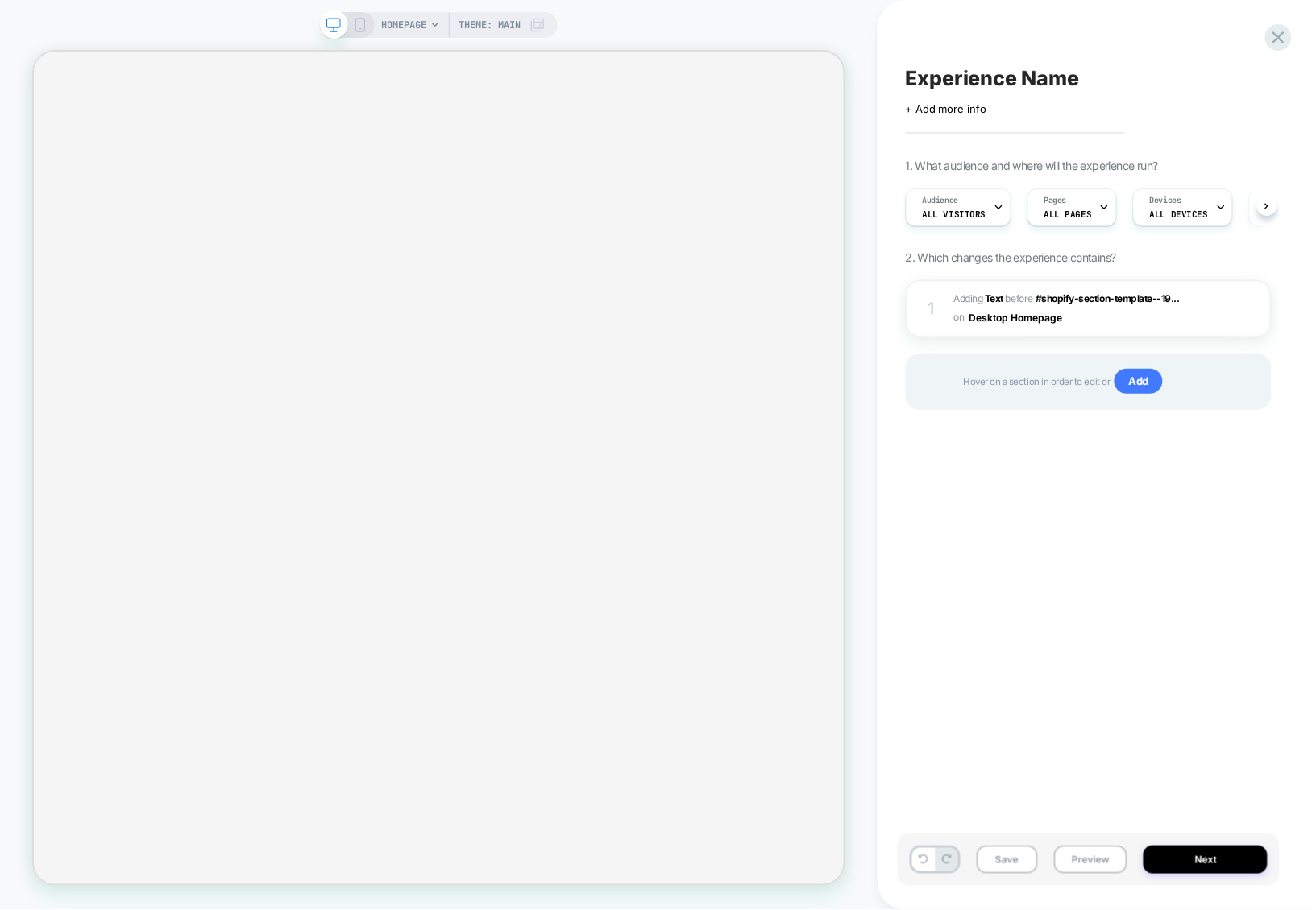
scroll to position [0, 1]
click at [1120, 325] on span "#_loomi_addon_1756807634949 Adding Text BEFORE #shopify-section-template--19...…" at bounding box center [1075, 309] width 241 height 38
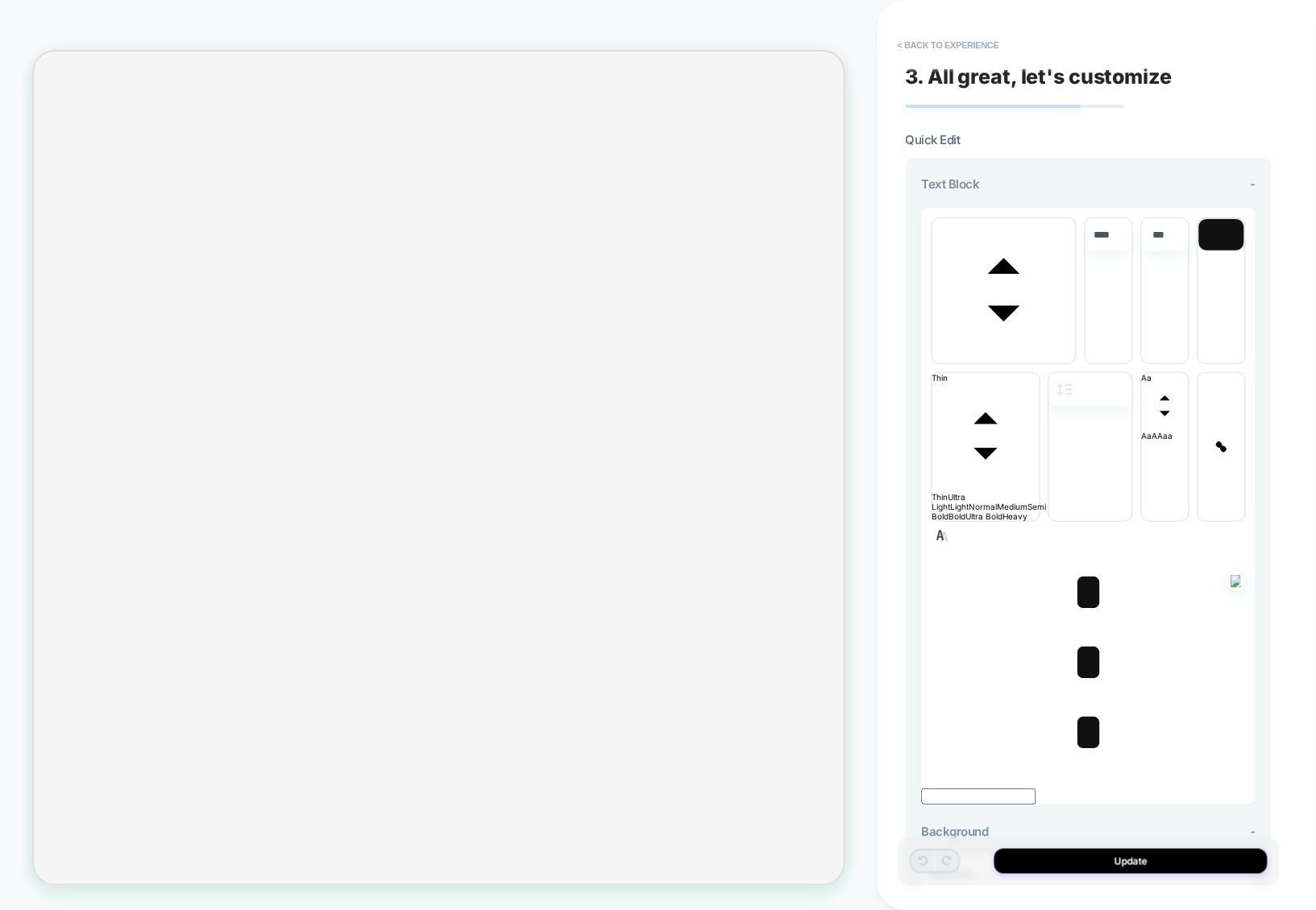
click at [1080, 704] on span "*" at bounding box center [1088, 733] width 33 height 57
type input "****"
click at [1081, 634] on span "*" at bounding box center [1088, 663] width 33 height 57
click at [1081, 634] on span "﻿ *" at bounding box center [1088, 663] width 33 height 57
click at [1084, 564] on span "*" at bounding box center [1088, 592] width 33 height 57
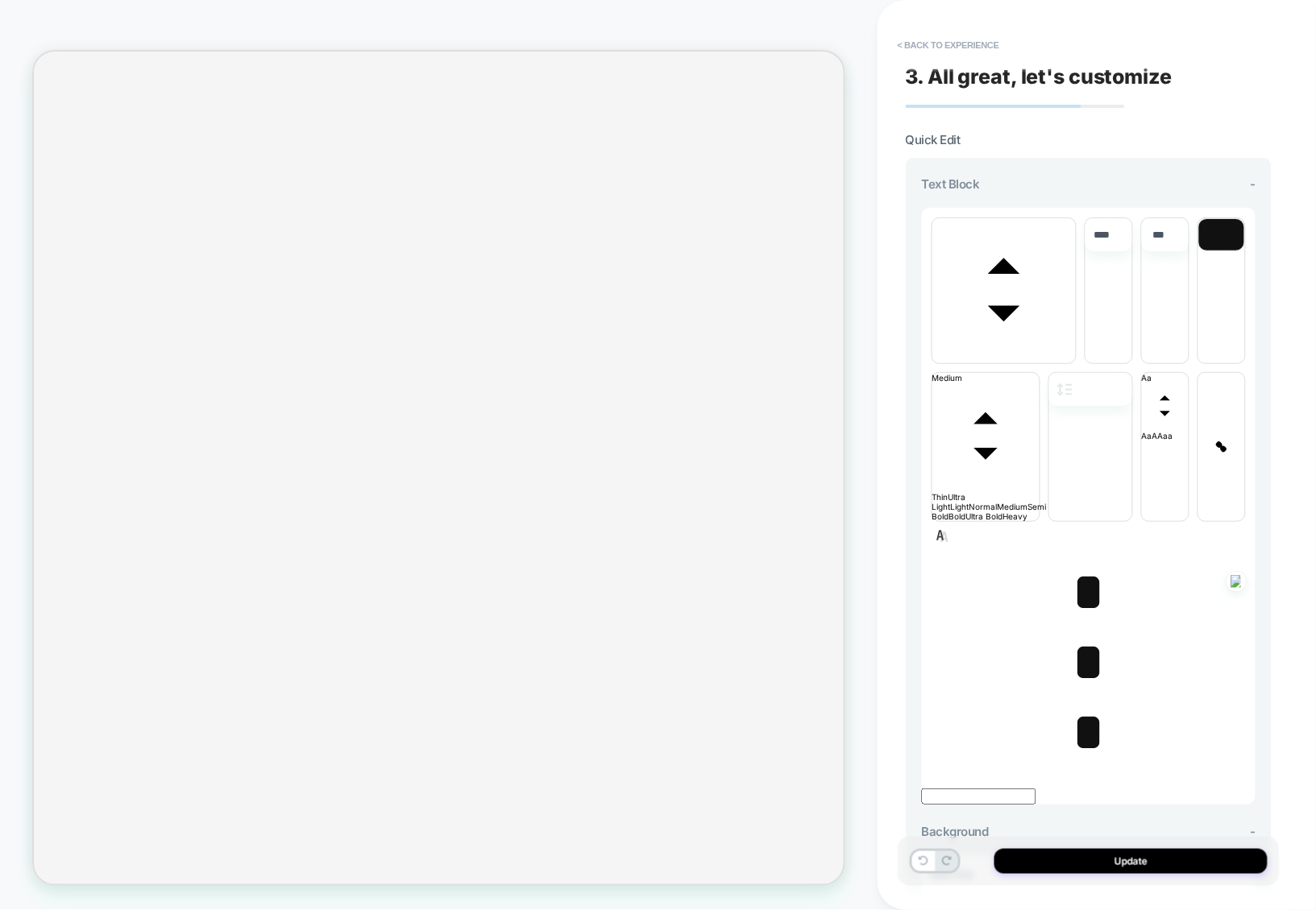
click at [1084, 564] on span "* ﻿" at bounding box center [1088, 592] width 33 height 57
click at [1084, 704] on span "*" at bounding box center [1088, 733] width 33 height 57
click at [1084, 704] on span "* ﻿ ﻿" at bounding box center [1088, 733] width 33 height 57
click at [1083, 634] on span "*" at bounding box center [1088, 663] width 33 height 57
click at [1083, 634] on span "﻿ *" at bounding box center [1088, 663] width 33 height 57
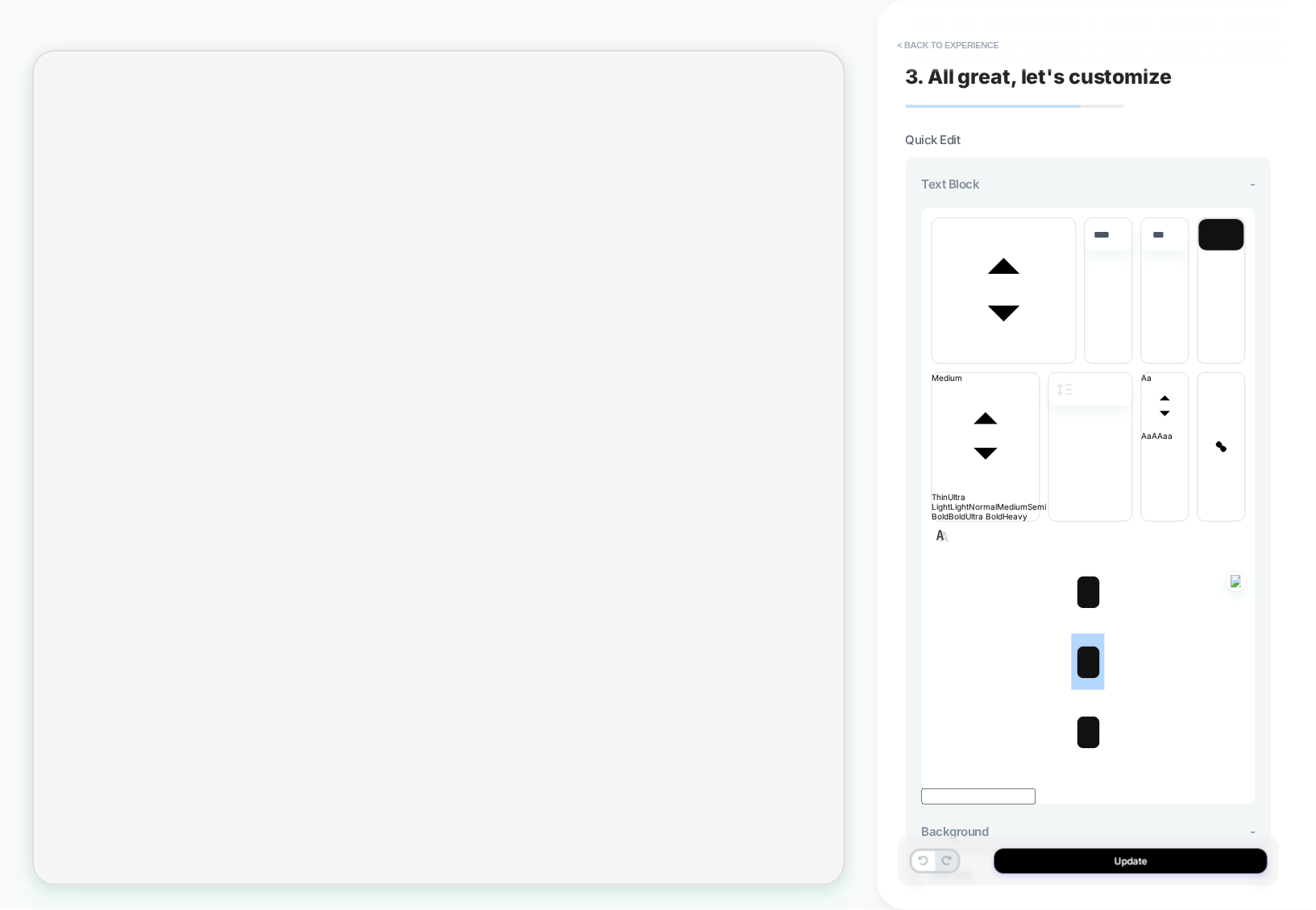
click at [1078, 564] on span "*" at bounding box center [1088, 592] width 33 height 57
click at [1078, 634] on span "*" at bounding box center [1088, 663] width 33 height 57
click at [1080, 704] on span "*" at bounding box center [1088, 733] width 33 height 57
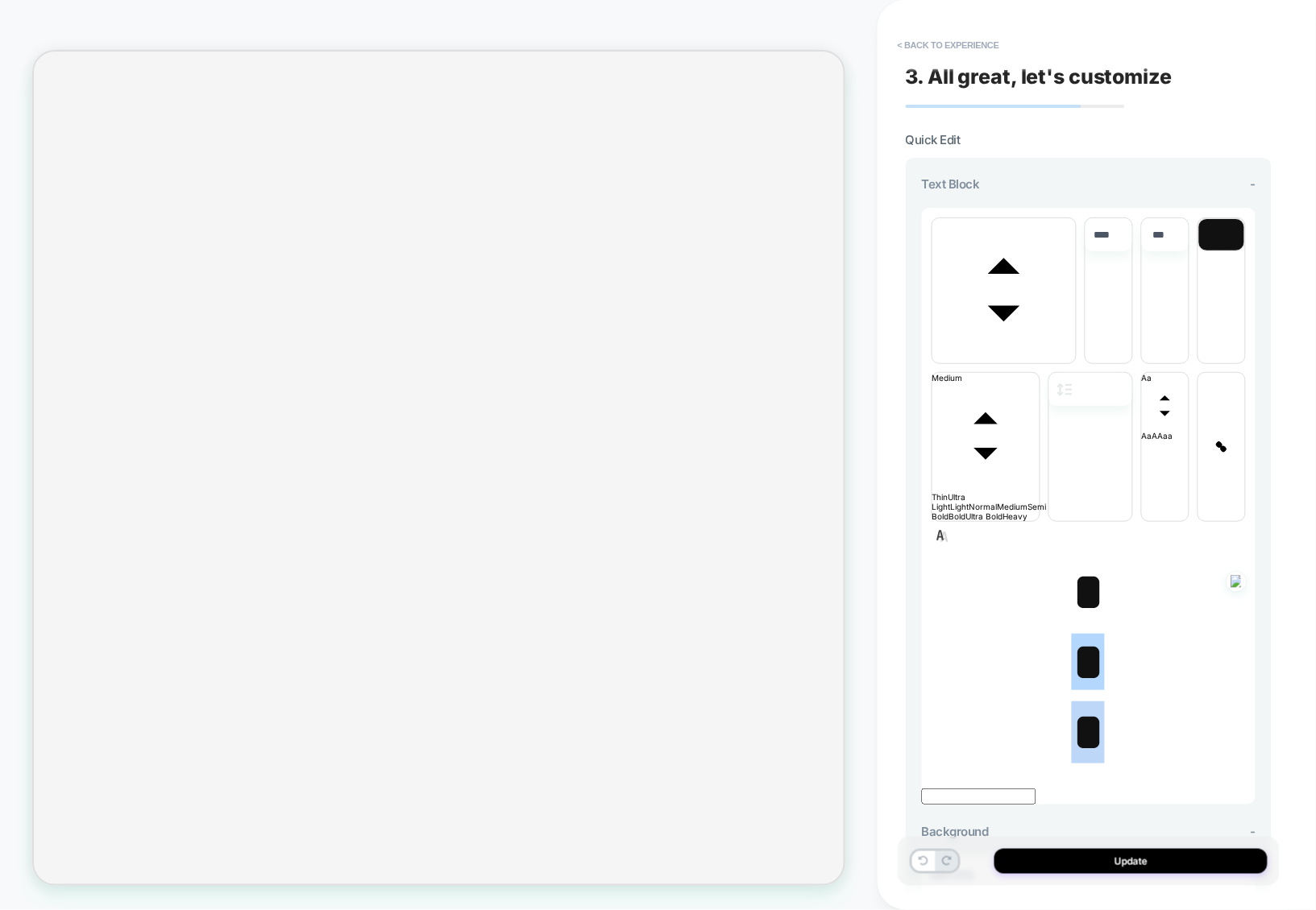
click at [1080, 704] on span "*" at bounding box center [1088, 733] width 33 height 57
click at [1082, 634] on span "*" at bounding box center [1088, 663] width 33 height 57
click at [1082, 634] on span "﻿ *" at bounding box center [1088, 663] width 33 height 57
click at [1082, 564] on span "*" at bounding box center [1088, 592] width 33 height 57
click at [1082, 564] on span "﻿ *" at bounding box center [1088, 592] width 33 height 57
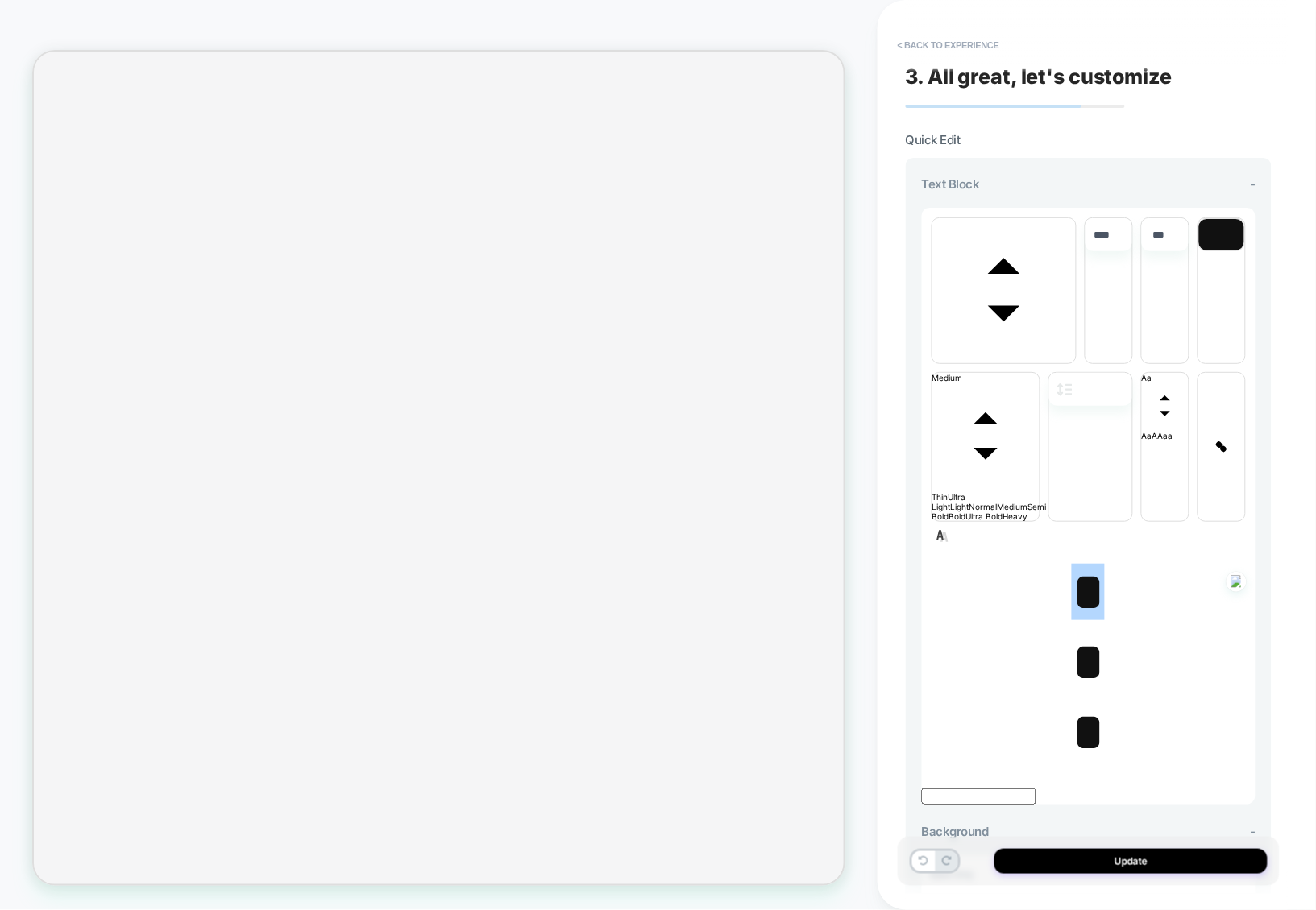
click at [1083, 634] on span "*" at bounding box center [1088, 663] width 33 height 57
click at [1083, 634] on span "﻿ *" at bounding box center [1088, 663] width 33 height 57
click at [1085, 704] on span "*" at bounding box center [1088, 733] width 33 height 57
click at [1085, 704] on span "* ﻿ ﻿" at bounding box center [1088, 733] width 33 height 57
click at [1082, 634] on span "*" at bounding box center [1088, 663] width 33 height 57
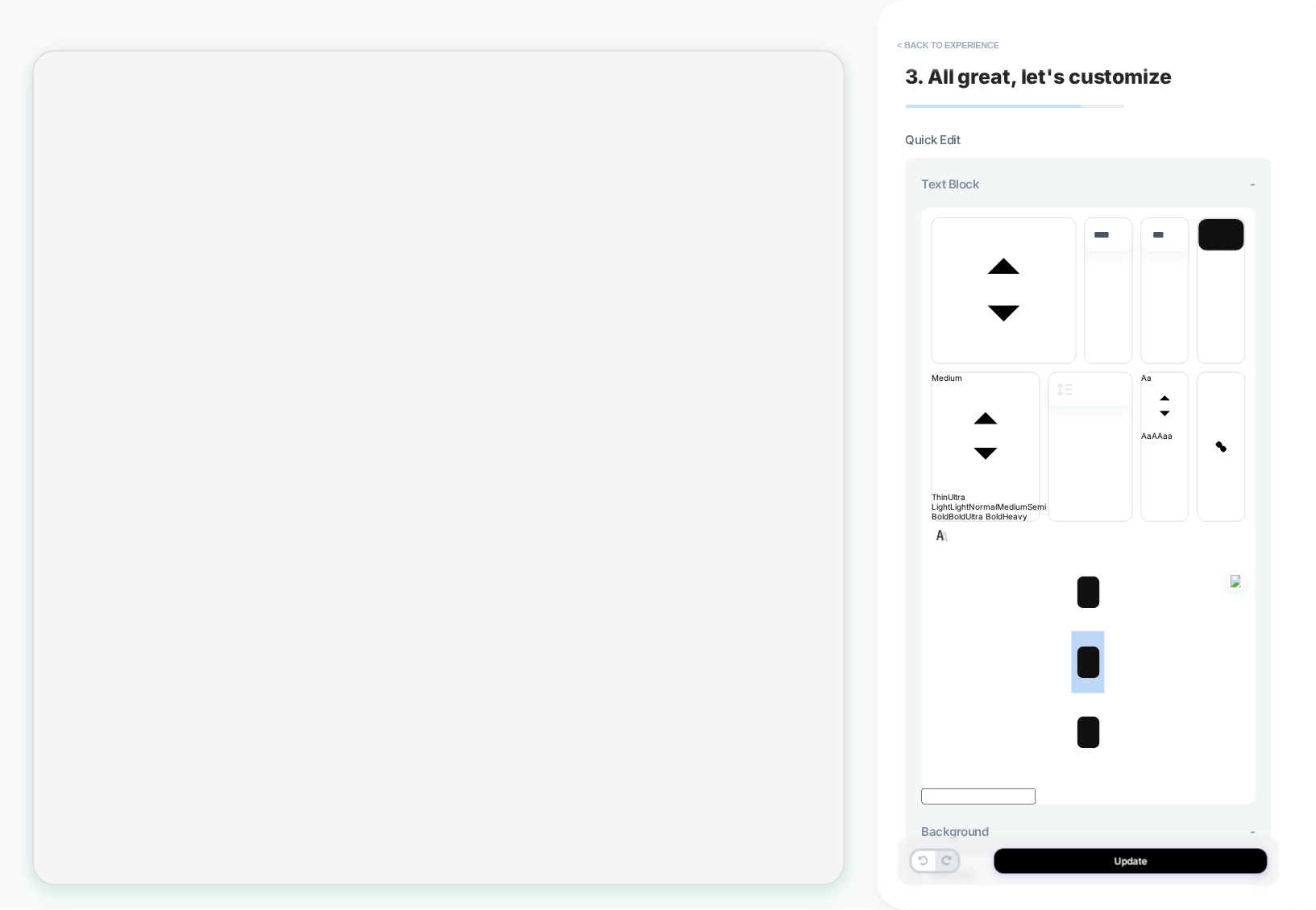
click at [1082, 634] on span "﻿ *" at bounding box center [1088, 663] width 33 height 57
click at [1089, 564] on span "*" at bounding box center [1088, 592] width 33 height 57
click at [1089, 564] on span "* ﻿" at bounding box center [1088, 592] width 33 height 57
click at [1089, 634] on span "*" at bounding box center [1088, 663] width 33 height 57
click at [1089, 634] on span "* ﻿" at bounding box center [1088, 663] width 33 height 57
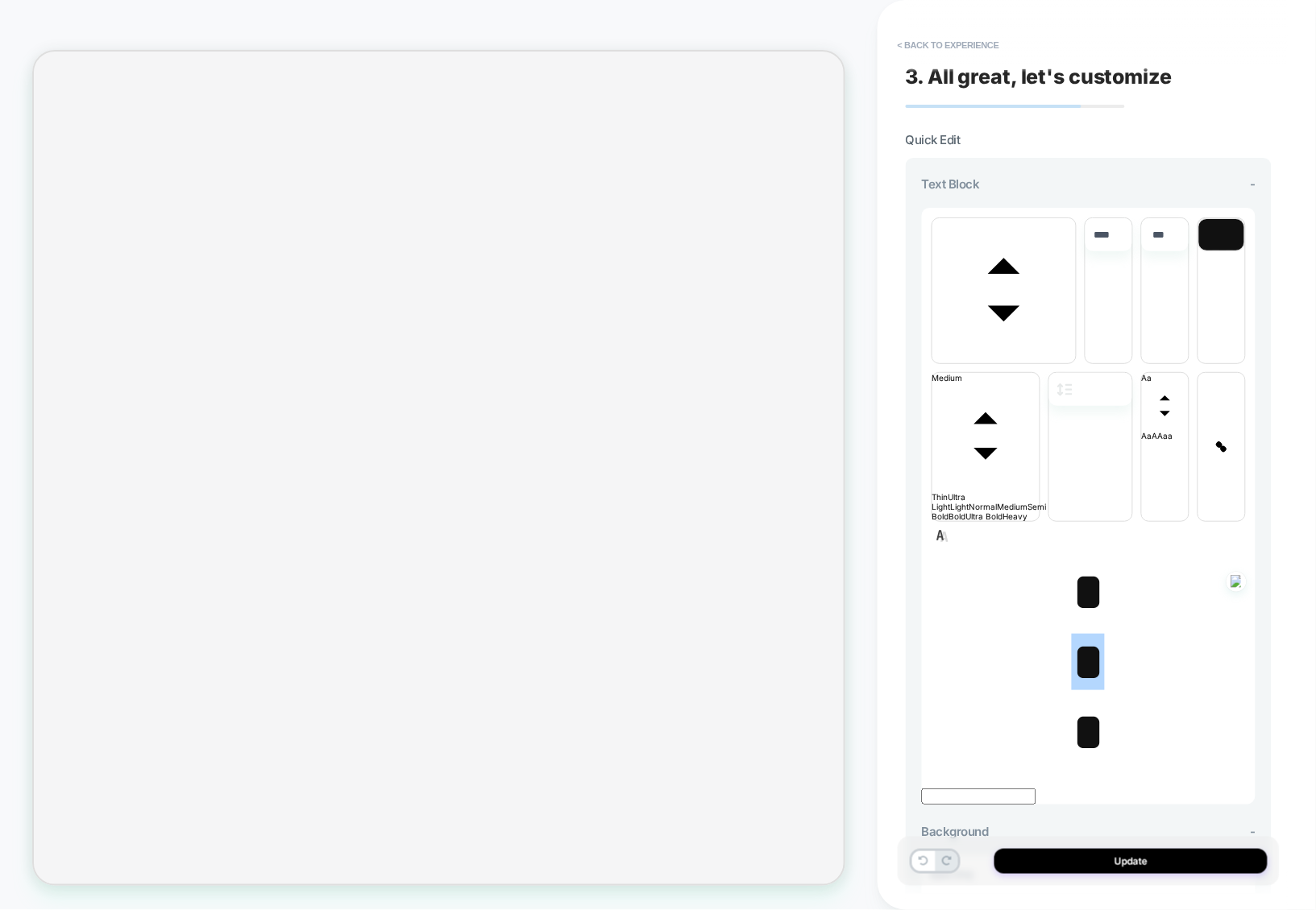
click at [1085, 564] on span "*" at bounding box center [1088, 592] width 33 height 57
click at [1083, 704] on span "*" at bounding box center [1088, 733] width 33 height 57
click at [1083, 704] on span "﻿ *" at bounding box center [1088, 733] width 33 height 57
click at [1084, 634] on span "*" at bounding box center [1088, 663] width 33 height 57
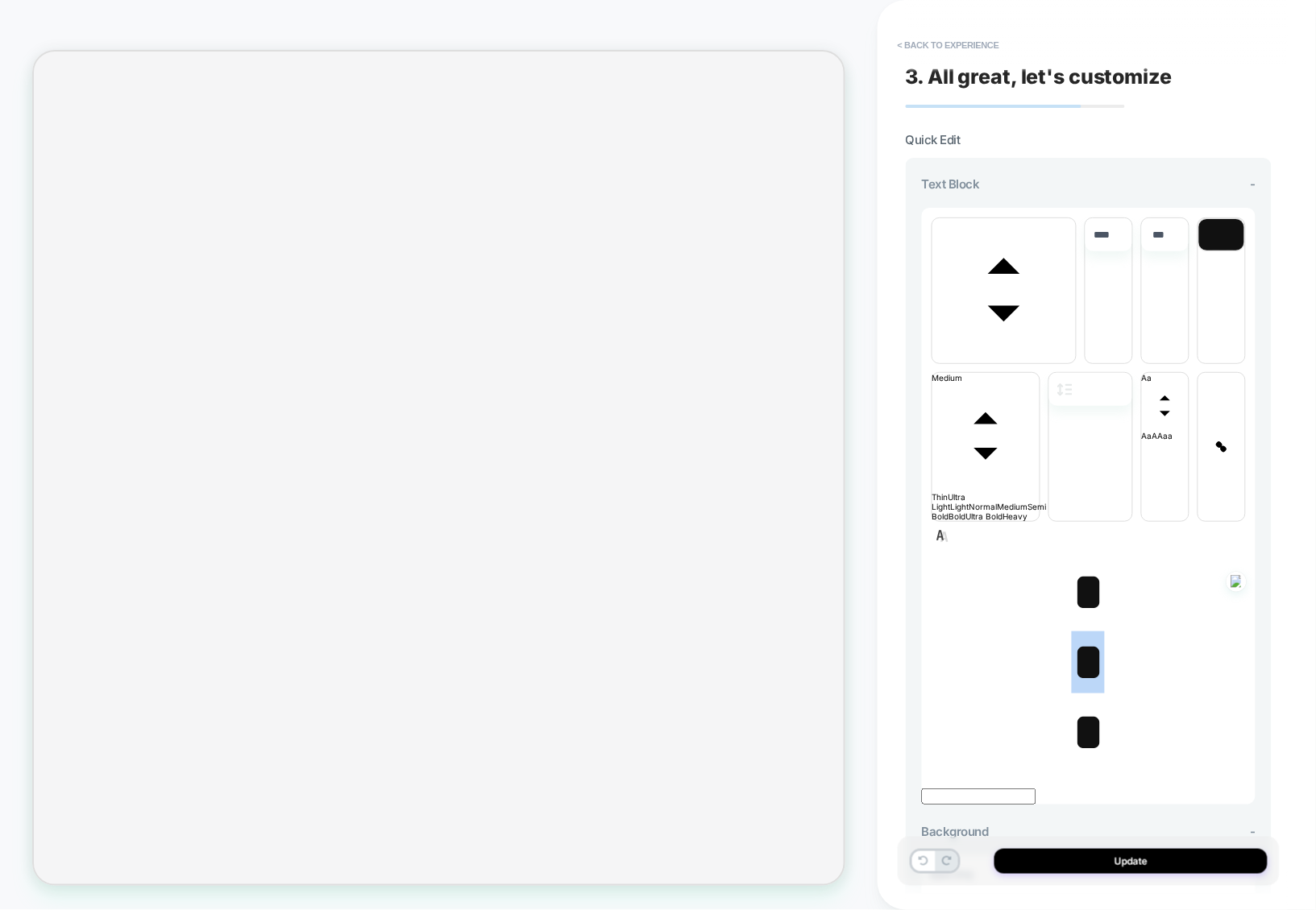
click at [1084, 634] on span "* ﻿" at bounding box center [1088, 663] width 33 height 57
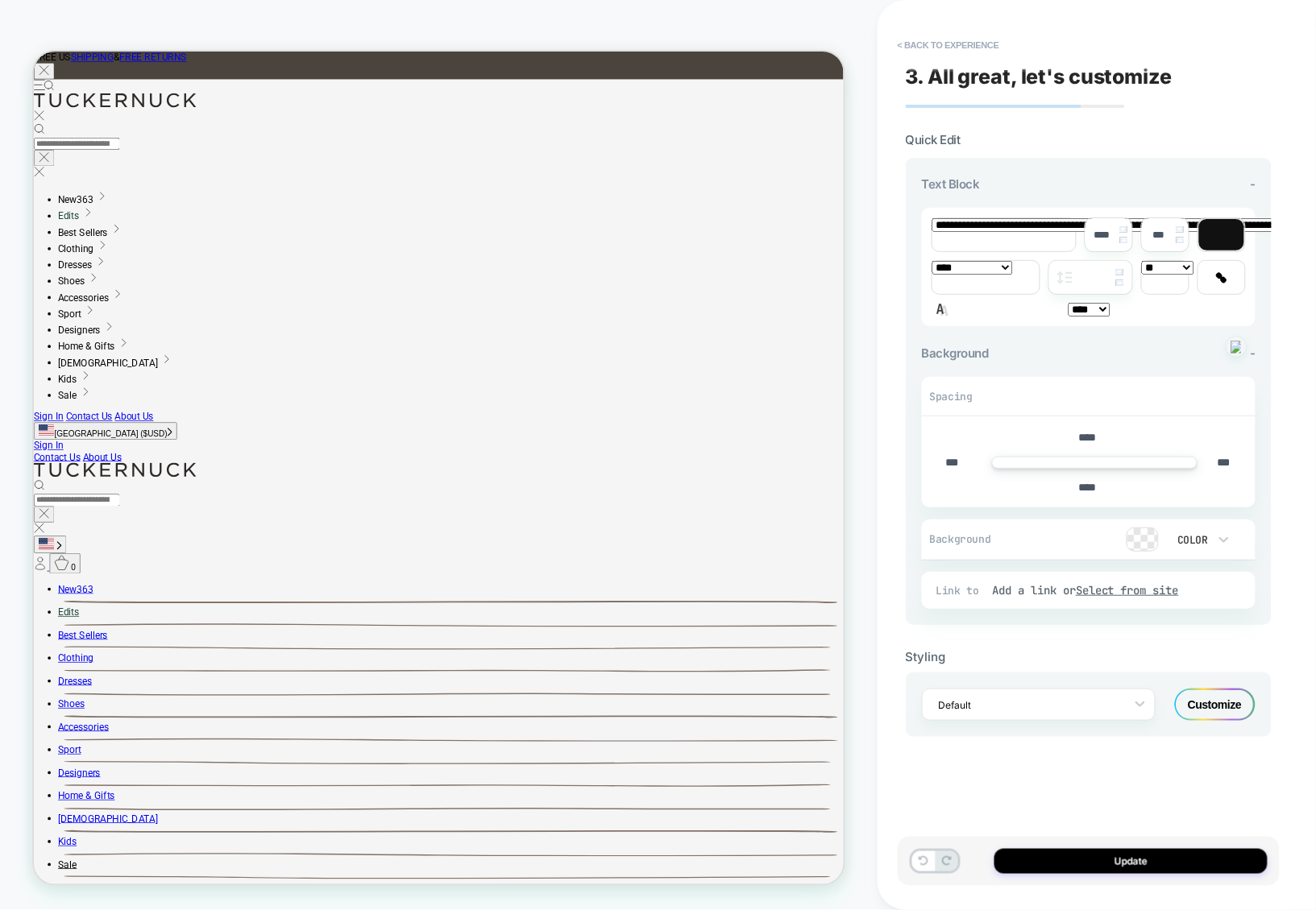
scroll to position [0, 0]
click at [950, 49] on button "< Back to experience" at bounding box center [949, 44] width 118 height 26
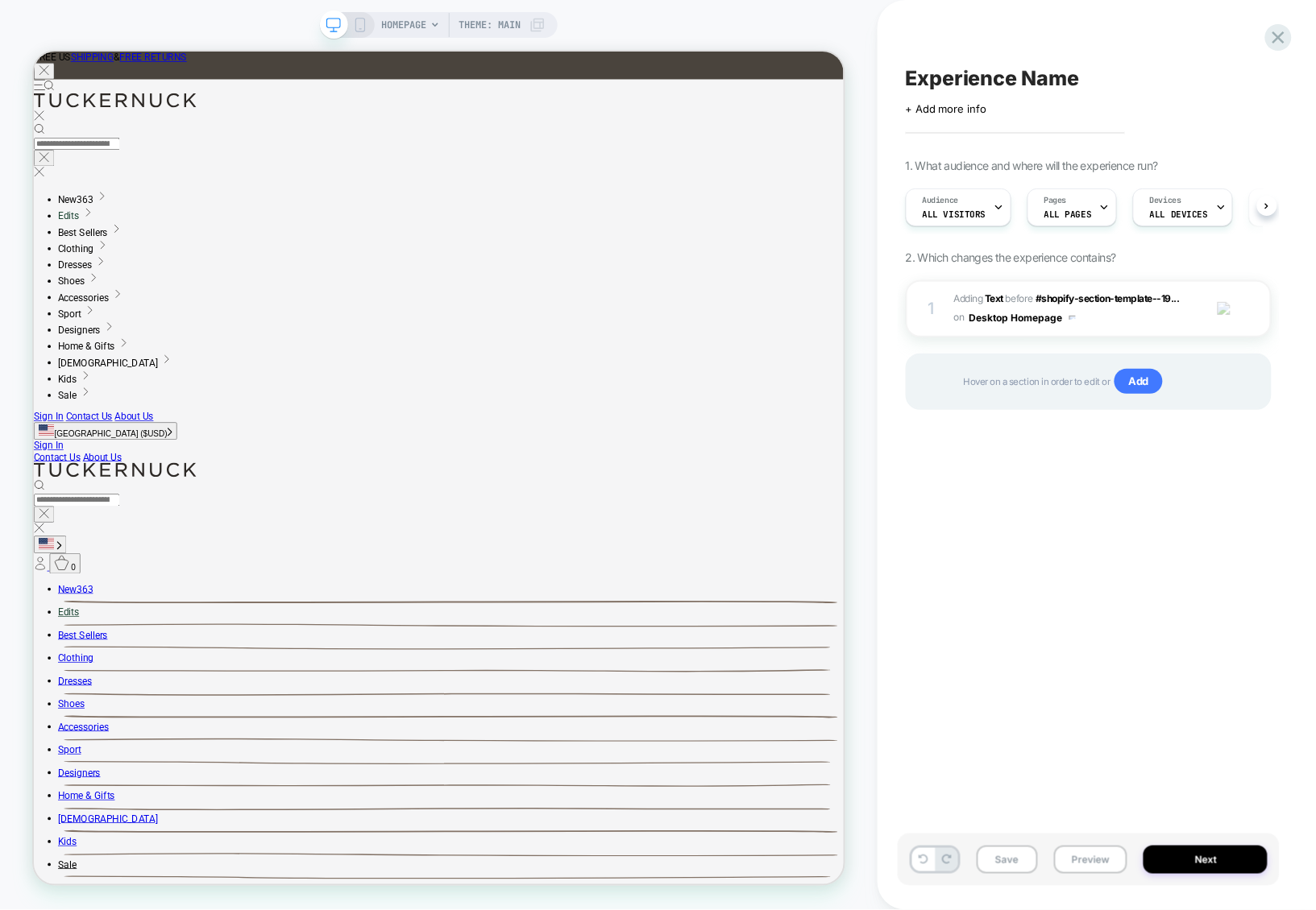
scroll to position [0, 1]
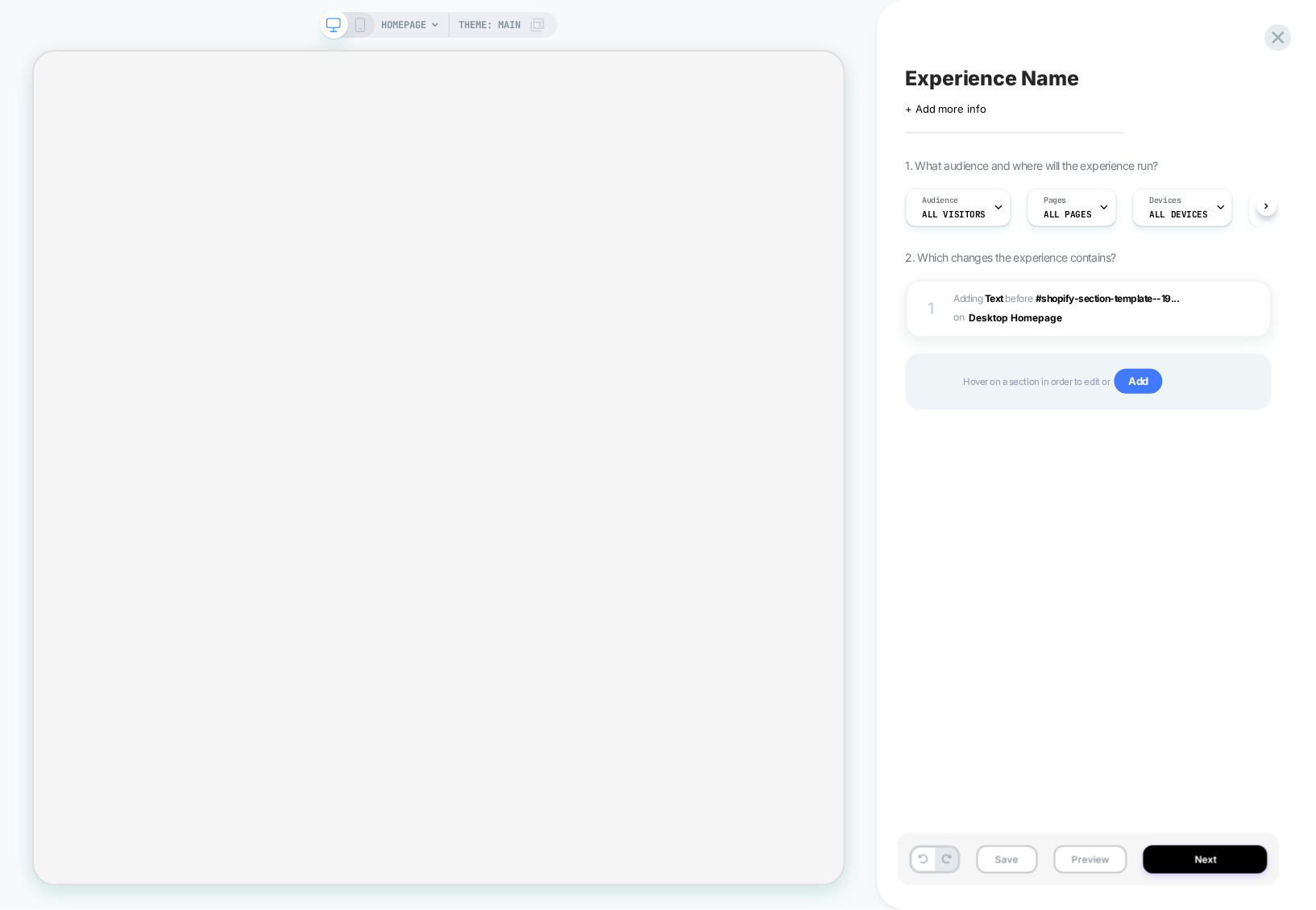
scroll to position [0, 1]
click at [1094, 326] on span "#_loomi_addon_1756807634949 Adding Text BEFORE #shopify-section-template--19...…" at bounding box center [1075, 309] width 241 height 38
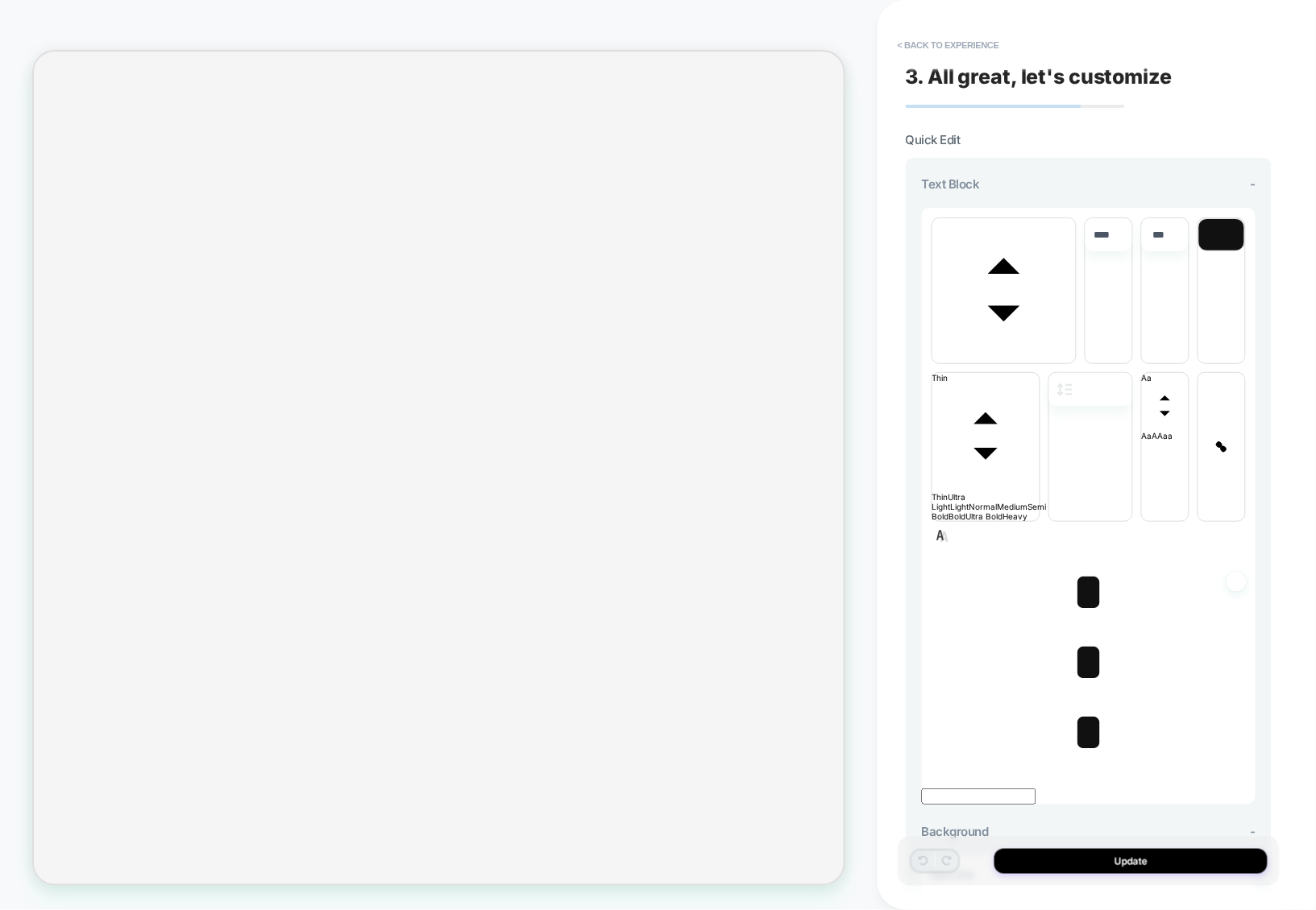
click at [1083, 564] on span "*" at bounding box center [1088, 592] width 33 height 57
type input "****"
click at [1083, 564] on span "*" at bounding box center [1088, 592] width 33 height 57
click at [1082, 634] on span "*" at bounding box center [1088, 663] width 33 height 57
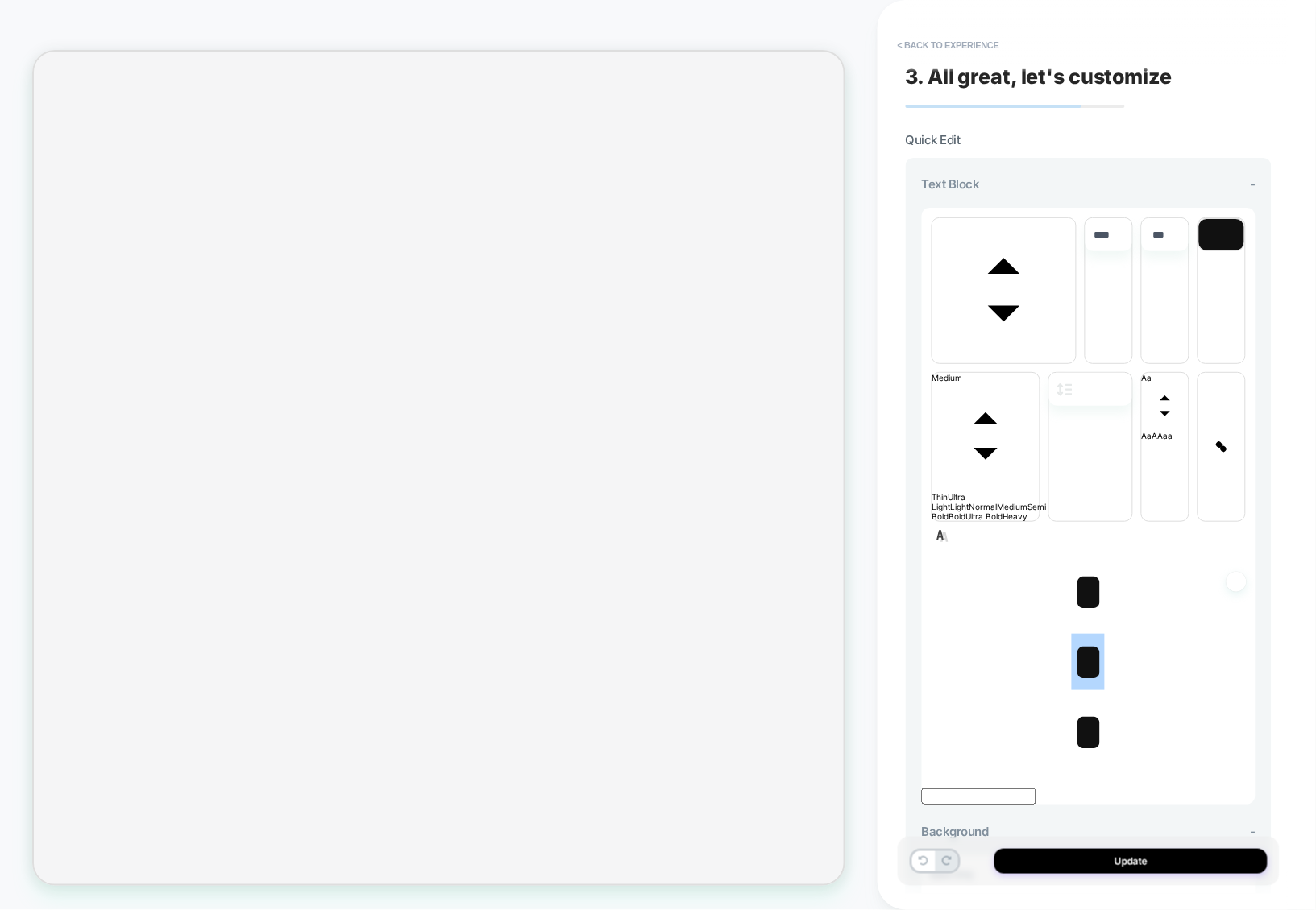
click at [965, 31] on div "**********" at bounding box center [1089, 455] width 382 height 878
click at [968, 42] on button "< Back to experience" at bounding box center [949, 44] width 118 height 26
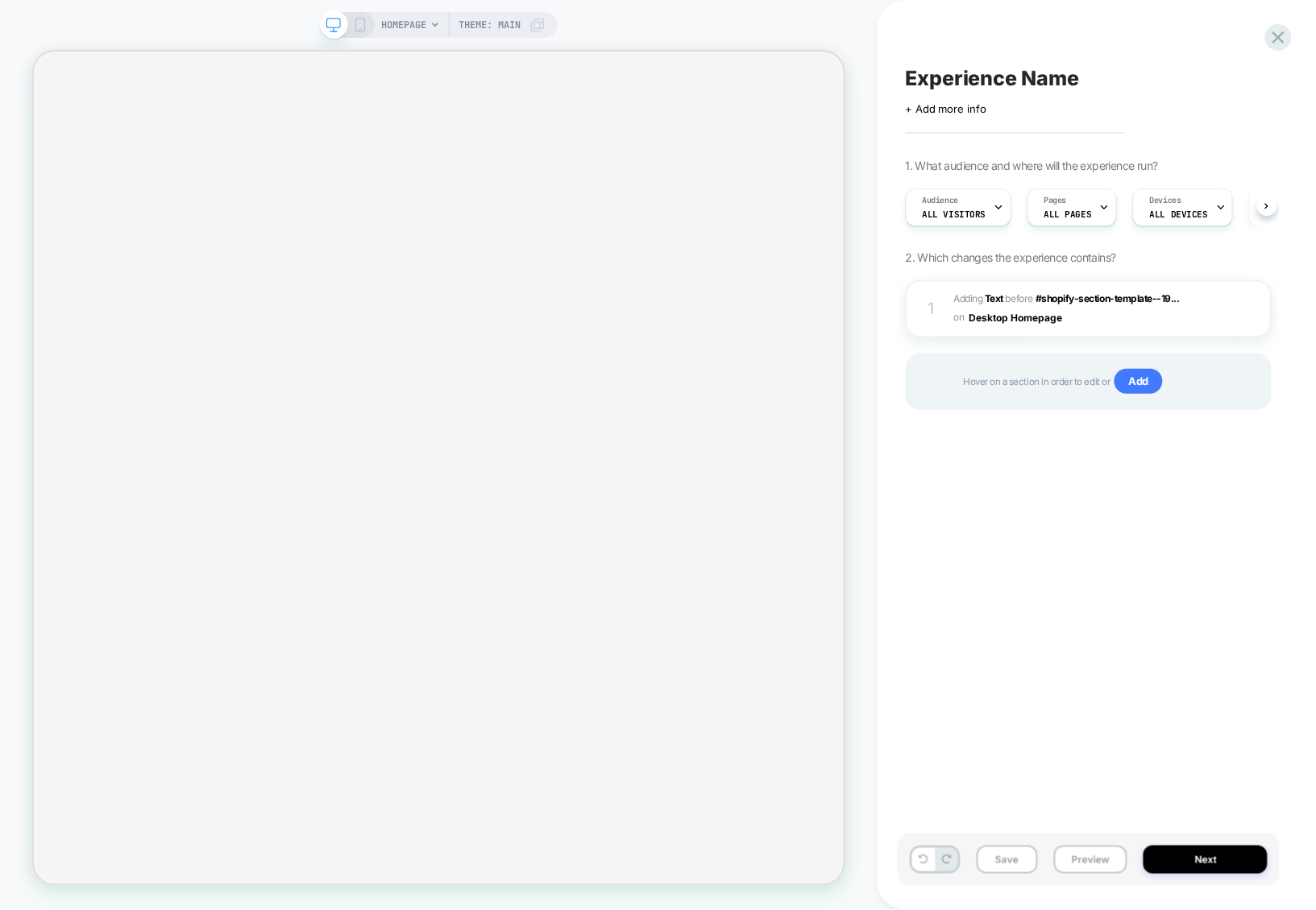
scroll to position [0, 1]
click at [1094, 326] on span "#_loomi_addon_1756807634949 Adding Text BEFORE #shopify-section-template--19...…" at bounding box center [1075, 309] width 241 height 38
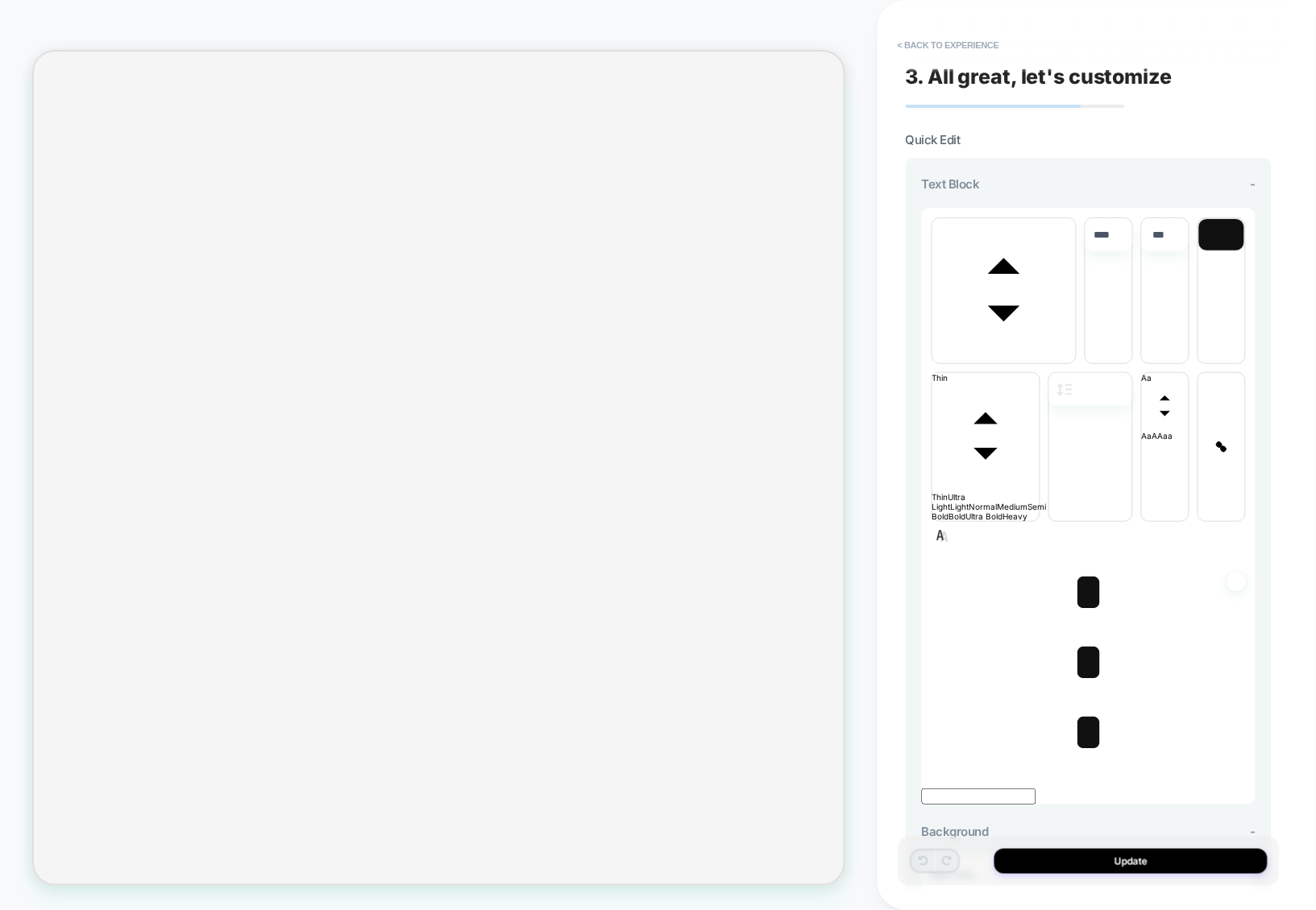
click at [1084, 564] on span "*" at bounding box center [1088, 592] width 33 height 57
type input "****"
click at [1081, 564] on span "* ﻿" at bounding box center [1088, 592] width 33 height 57
click at [1081, 564] on span "﻿ *" at bounding box center [1088, 592] width 33 height 57
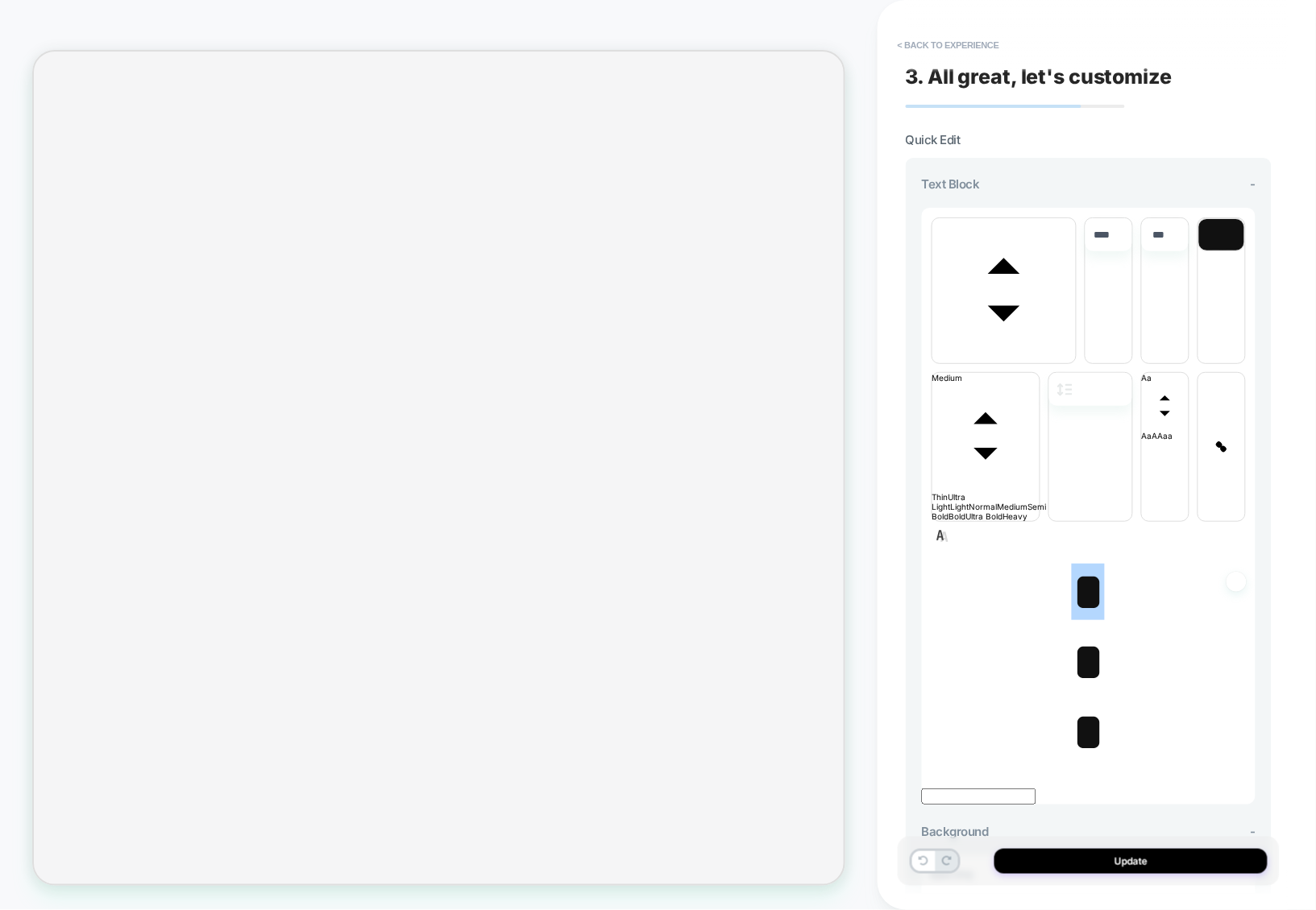
click at [1087, 634] on span "*" at bounding box center [1088, 663] width 33 height 57
click at [1087, 634] on span "* ﻿" at bounding box center [1088, 663] width 33 height 57
click at [1086, 704] on span "*" at bounding box center [1088, 733] width 33 height 57
click at [1086, 704] on span "* ﻿ ﻿" at bounding box center [1088, 733] width 33 height 57
click at [1080, 634] on span "*" at bounding box center [1088, 663] width 33 height 57
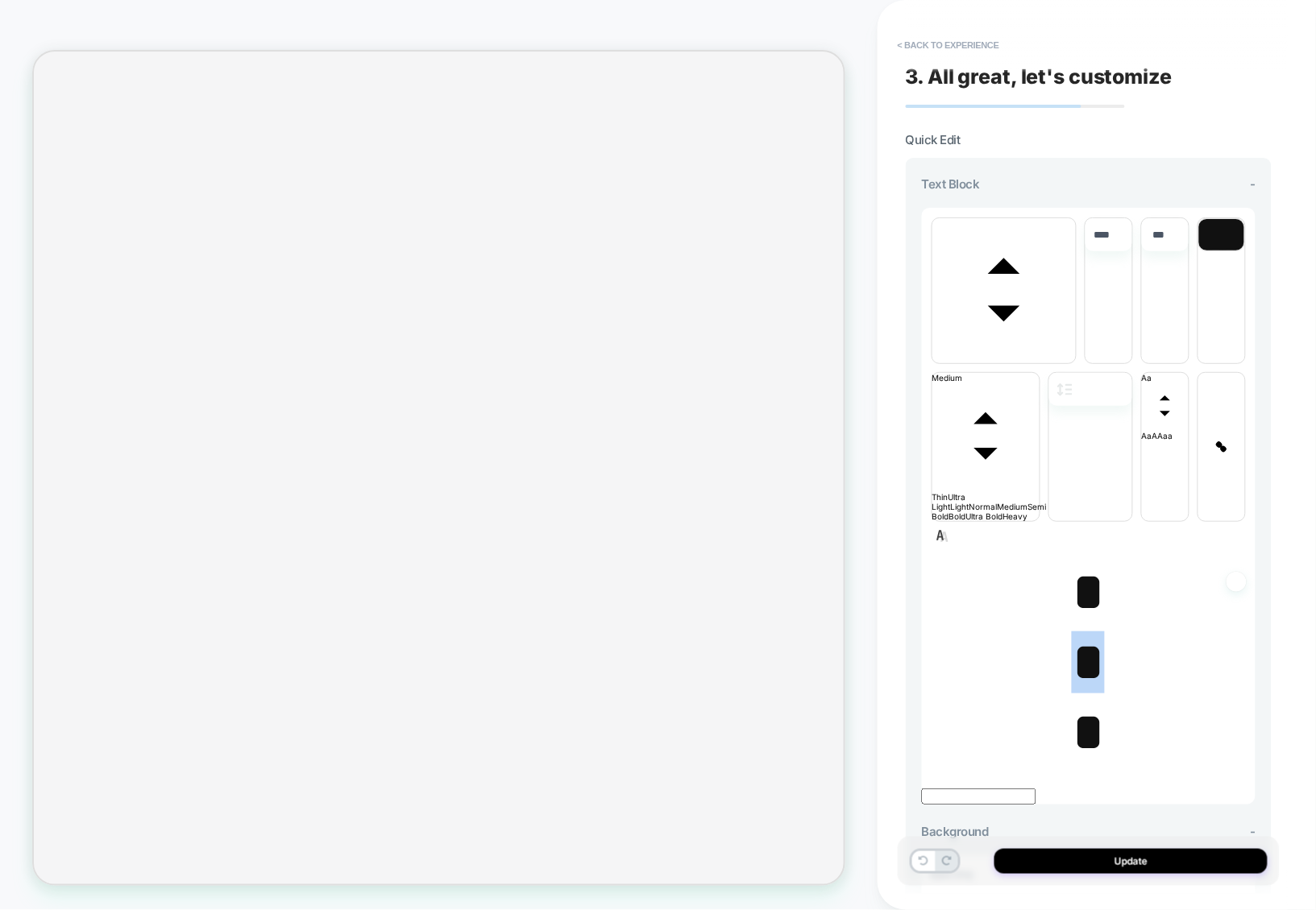
click at [1080, 634] on span "﻿ *" at bounding box center [1088, 663] width 33 height 57
click at [1078, 564] on span "*" at bounding box center [1088, 592] width 33 height 57
click at [1083, 634] on span "*" at bounding box center [1088, 663] width 33 height 57
click at [1084, 704] on span "*" at bounding box center [1088, 733] width 33 height 57
click at [1074, 634] on span "*" at bounding box center [1088, 663] width 33 height 57
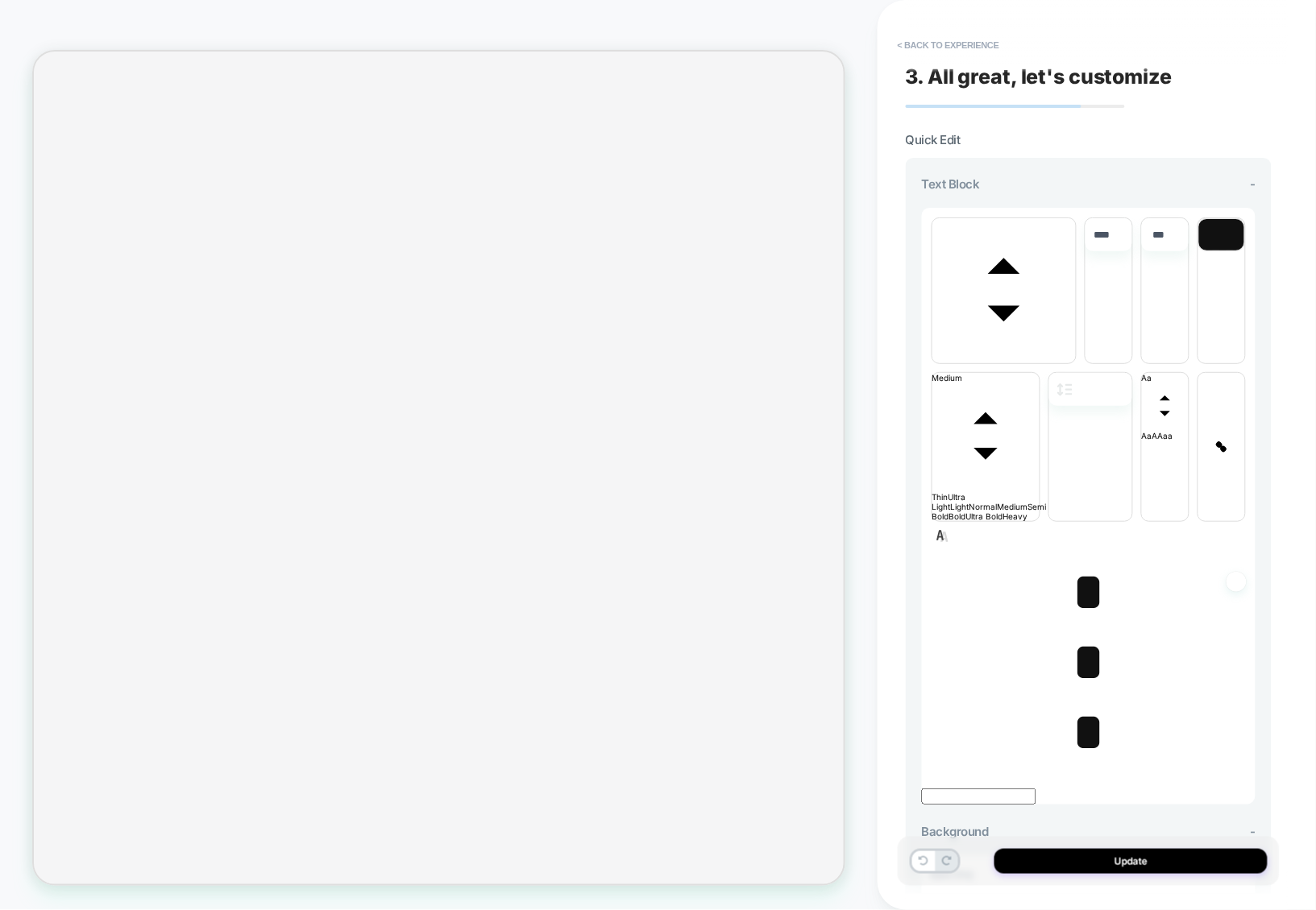
click at [1085, 634] on span "﻿ *" at bounding box center [1088, 663] width 33 height 57
click at [1085, 634] on span "* ﻿" at bounding box center [1088, 663] width 33 height 57
click at [1053, 632] on p "* ﻿" at bounding box center [1089, 663] width 334 height 62
click at [1082, 704] on span "*" at bounding box center [1088, 733] width 33 height 57
click at [1083, 564] on span "*" at bounding box center [1088, 592] width 33 height 57
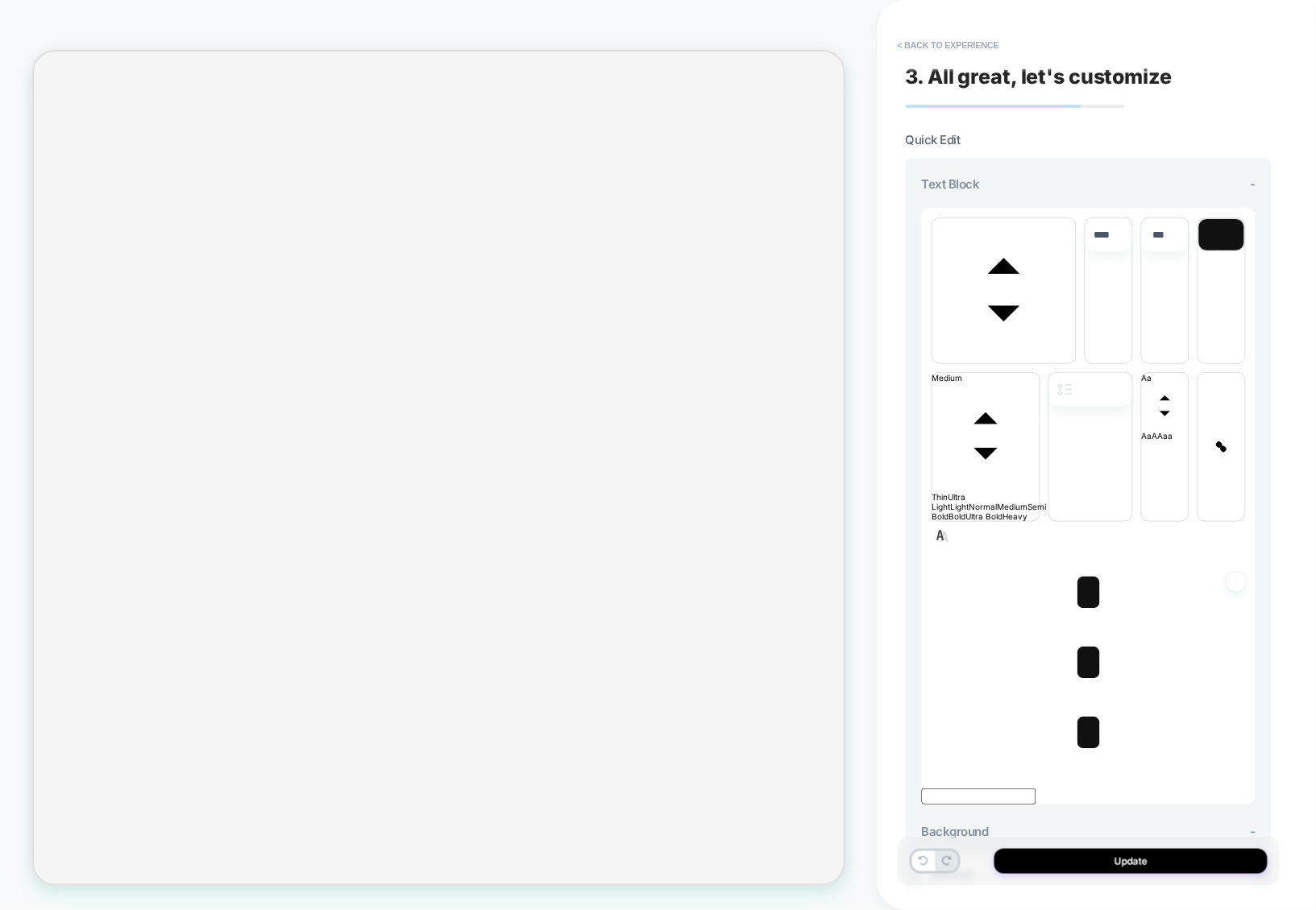
click at [1083, 634] on span "*" at bounding box center [1088, 663] width 33 height 57
click at [1089, 857] on button "Update" at bounding box center [1131, 861] width 273 height 25
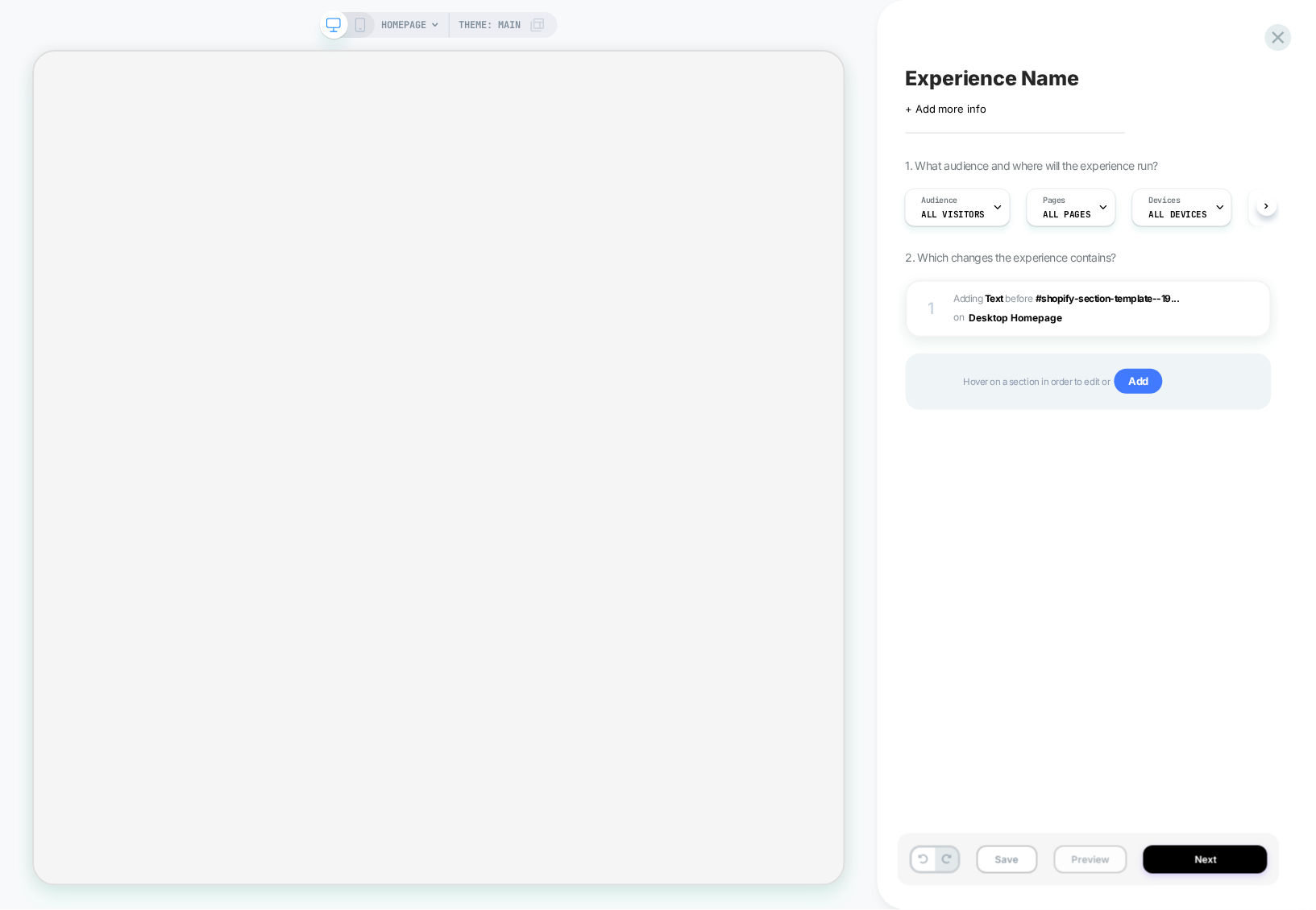
click at [1089, 860] on button "Preview" at bounding box center [1091, 860] width 74 height 28
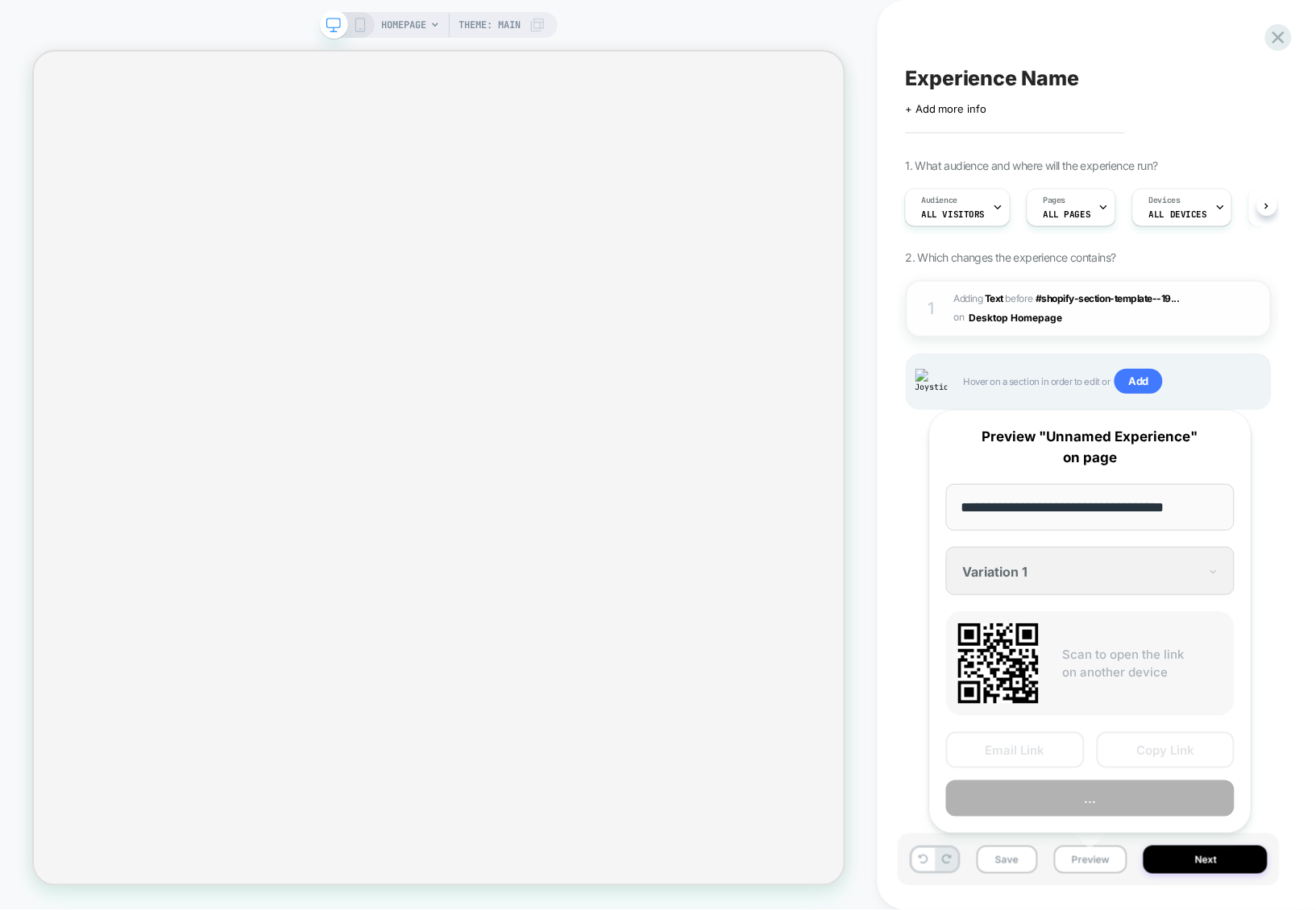
click at [1226, 321] on div "1 #_loomi_addon_1756807634949 Adding Text BEFORE #shopify-section-template--19.…" at bounding box center [1089, 309] width 366 height 57
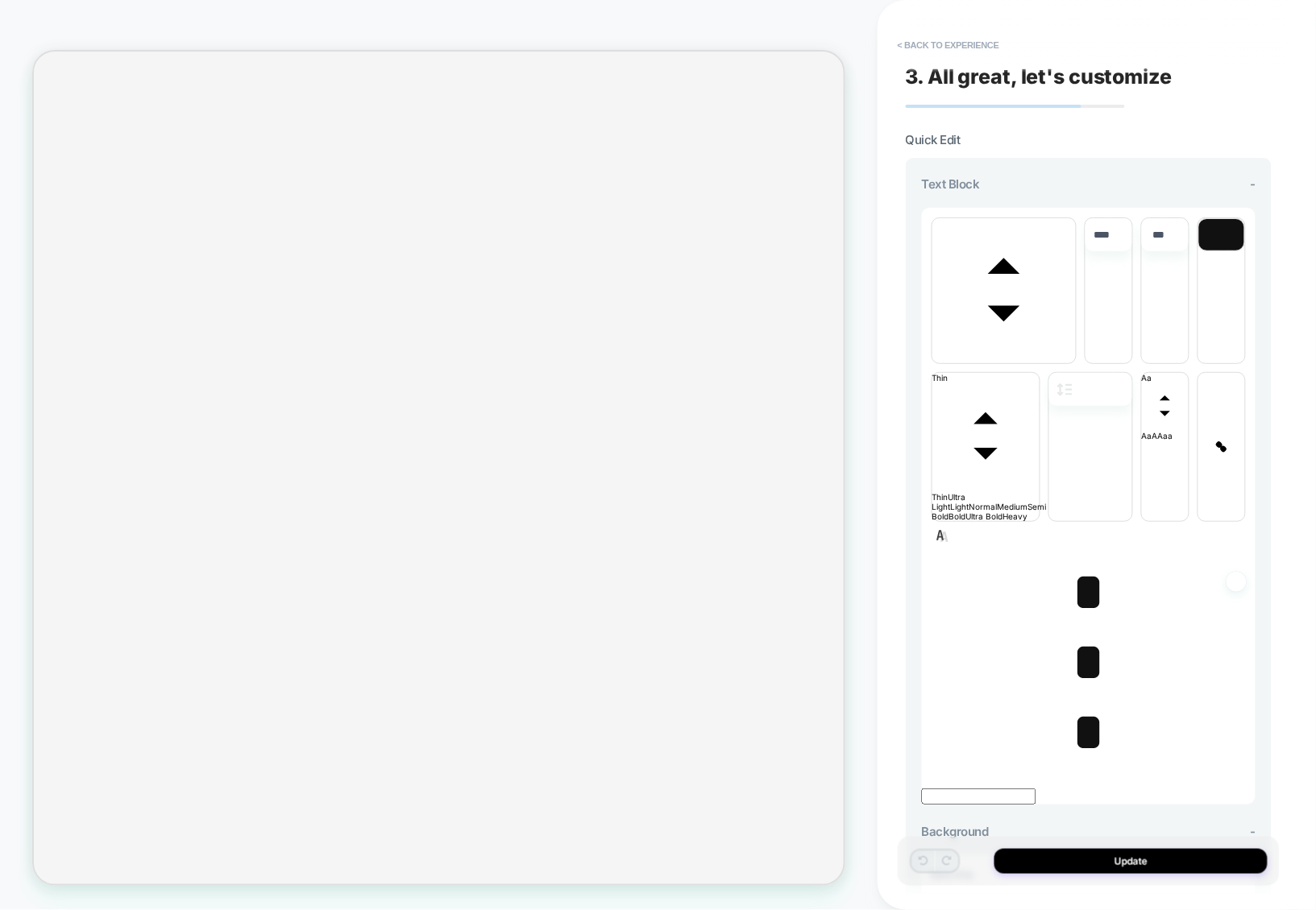
click at [1083, 564] on span "*" at bounding box center [1088, 592] width 33 height 57
click at [1068, 561] on p "*" at bounding box center [1089, 592] width 334 height 62
type input "****"
click at [1068, 561] on p "﻿ *" at bounding box center [1089, 592] width 334 height 62
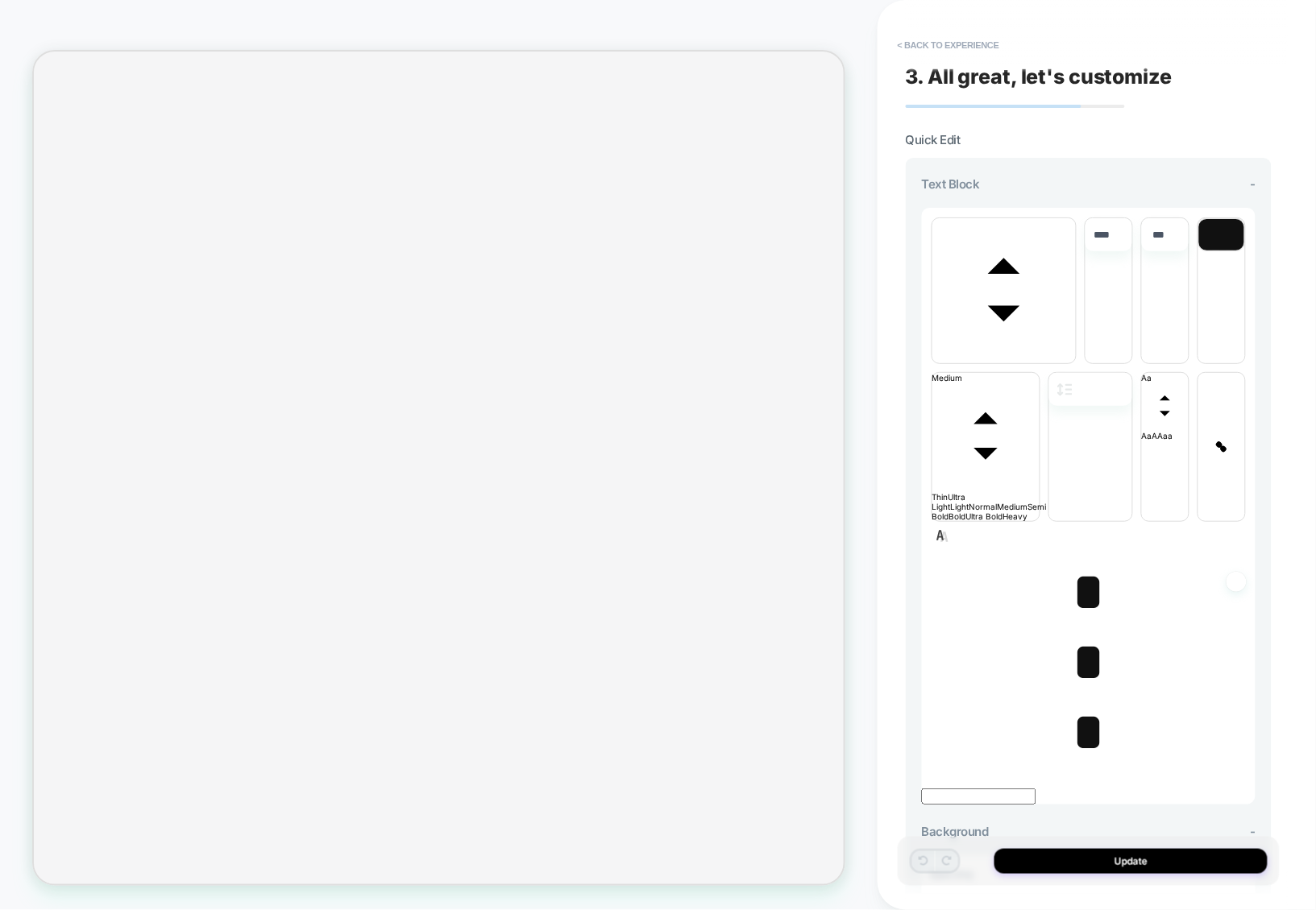
click at [1079, 564] on span "﻿ *" at bounding box center [1088, 592] width 33 height 57
click at [1083, 634] on span "*" at bounding box center [1088, 663] width 33 height 57
click at [1083, 634] on span "﻿ *" at bounding box center [1088, 663] width 33 height 57
click at [1083, 564] on span "*" at bounding box center [1088, 592] width 33 height 57
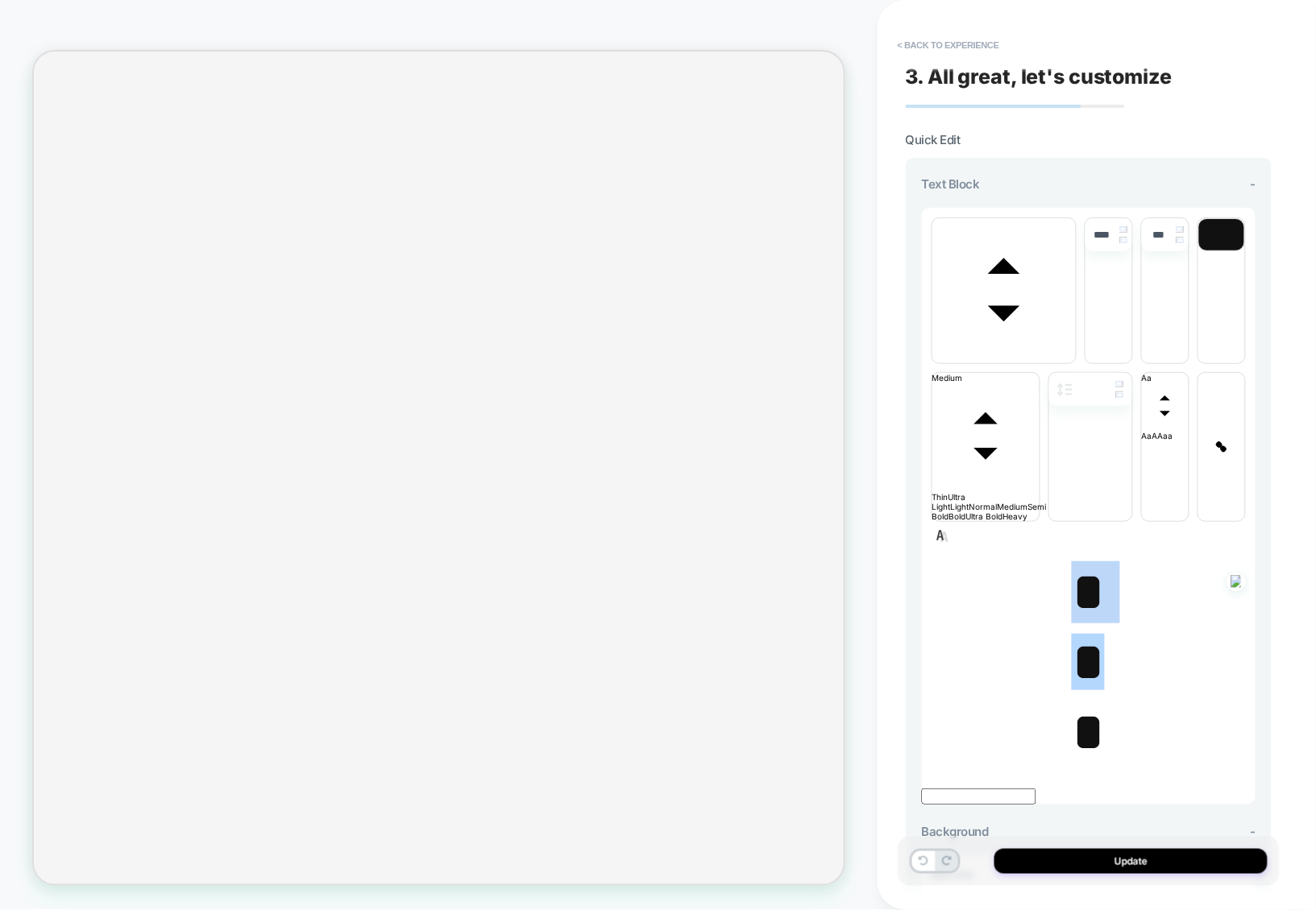
click at [1083, 564] on span "*" at bounding box center [1088, 592] width 33 height 57
click at [1013, 354] on span "font" at bounding box center [1005, 358] width 144 height 10
click at [1076, 354] on span "font" at bounding box center [1076, 358] width 0 height 10
click at [1076, 364] on span "font" at bounding box center [1076, 358] width 0 height 10
click at [1076, 634] on span "*" at bounding box center [1088, 663] width 33 height 57
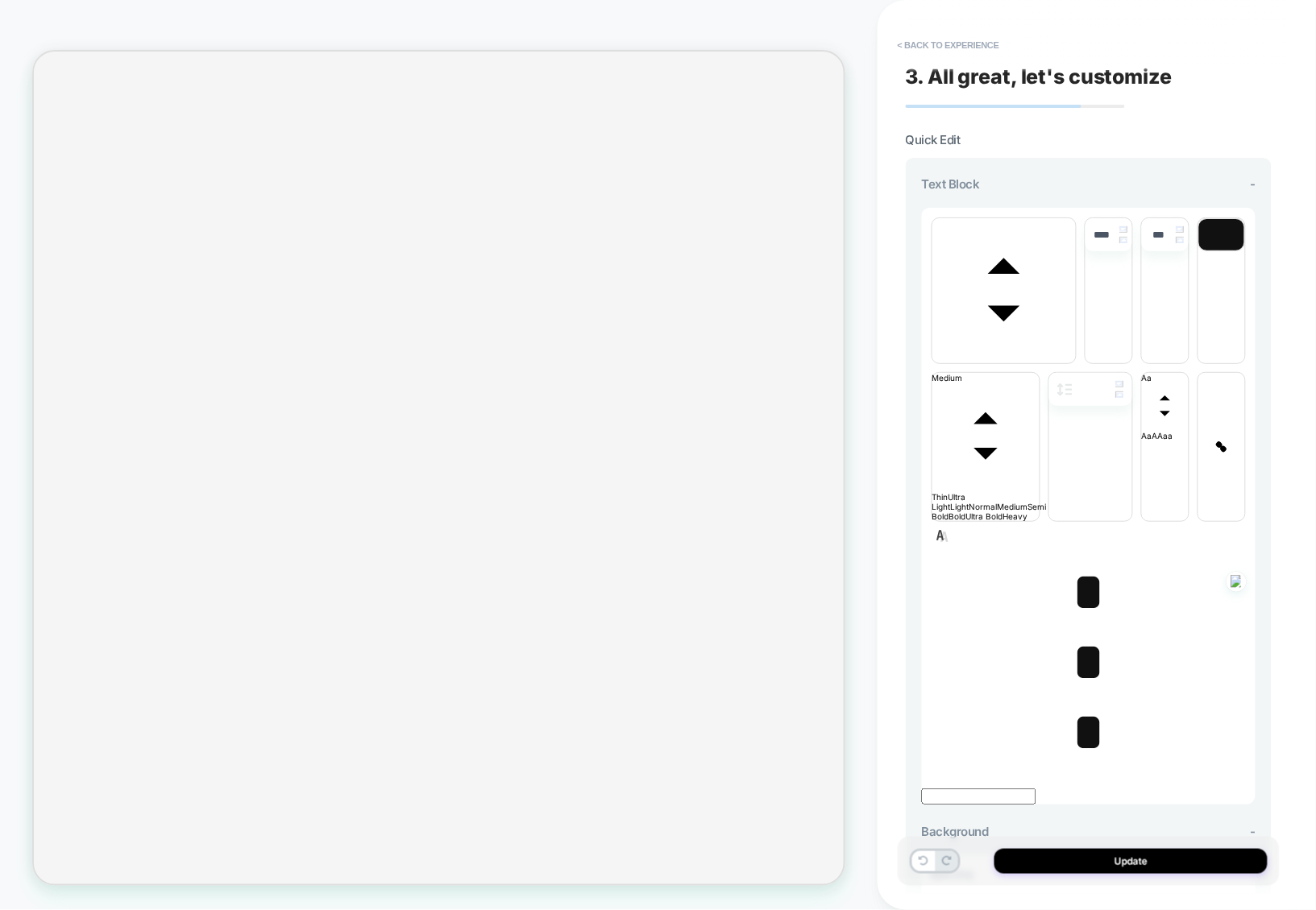
click at [1076, 634] on span "﻿ *" at bounding box center [1088, 663] width 33 height 57
click at [1006, 354] on span "font" at bounding box center [1005, 358] width 144 height 10
click at [1076, 354] on span "font" at bounding box center [1076, 358] width 0 height 10
click at [1078, 704] on span "*" at bounding box center [1088, 733] width 33 height 57
click at [1084, 634] on span "*" at bounding box center [1088, 663] width 33 height 57
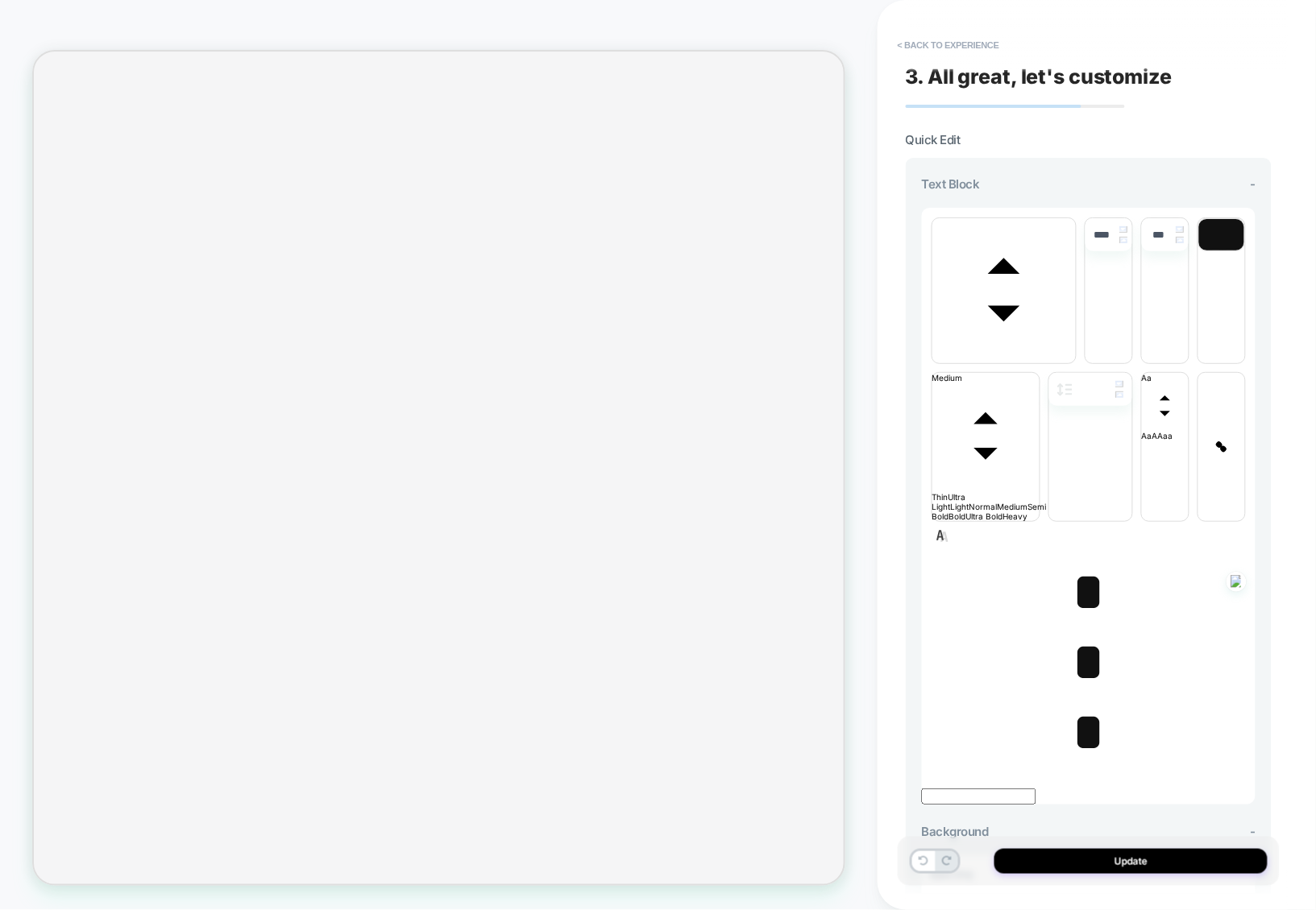
click at [1080, 564] on span "*" at bounding box center [1088, 592] width 33 height 57
click at [1088, 859] on button "Update" at bounding box center [1131, 861] width 273 height 25
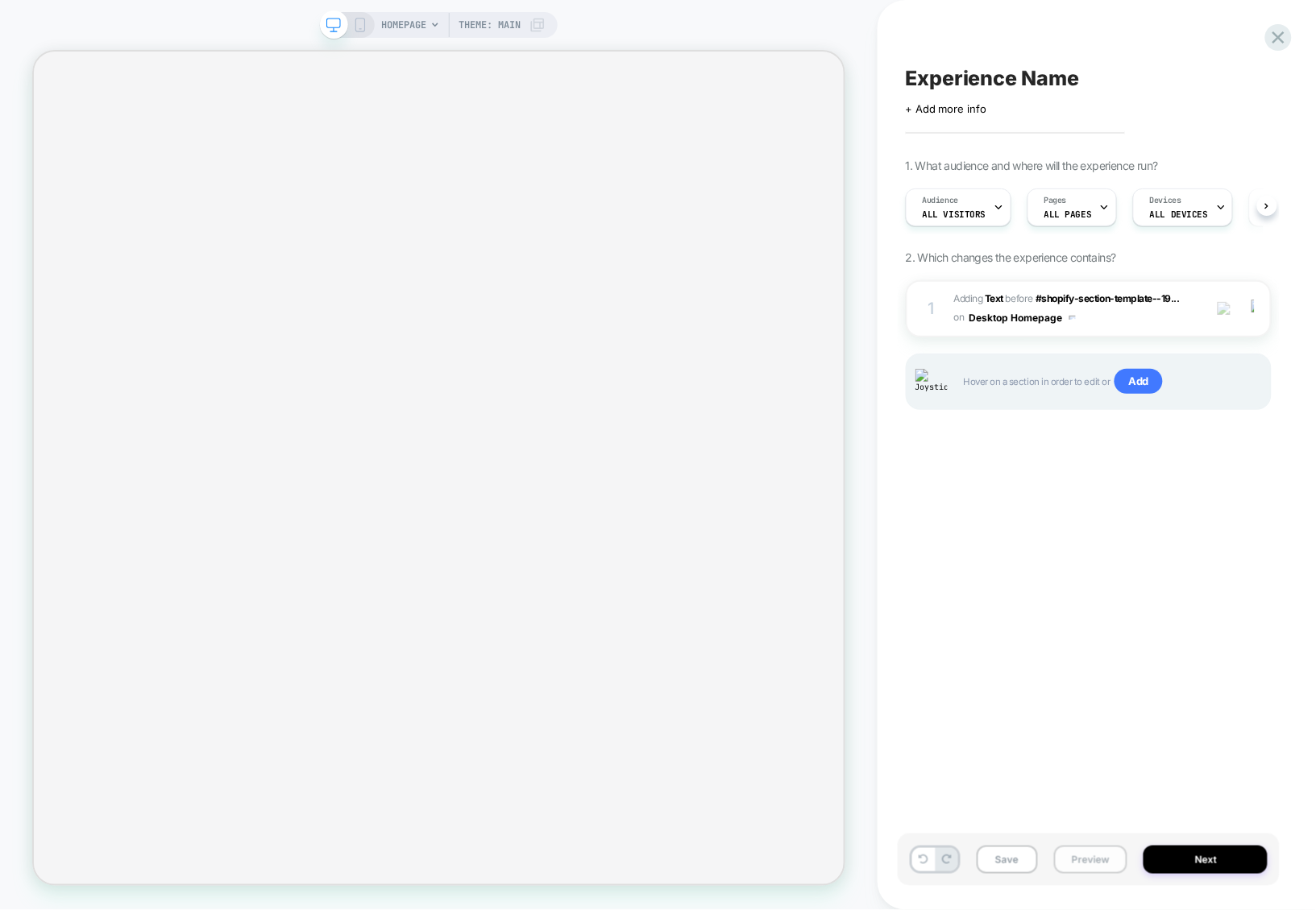
click at [1084, 858] on button "Preview" at bounding box center [1091, 860] width 74 height 28
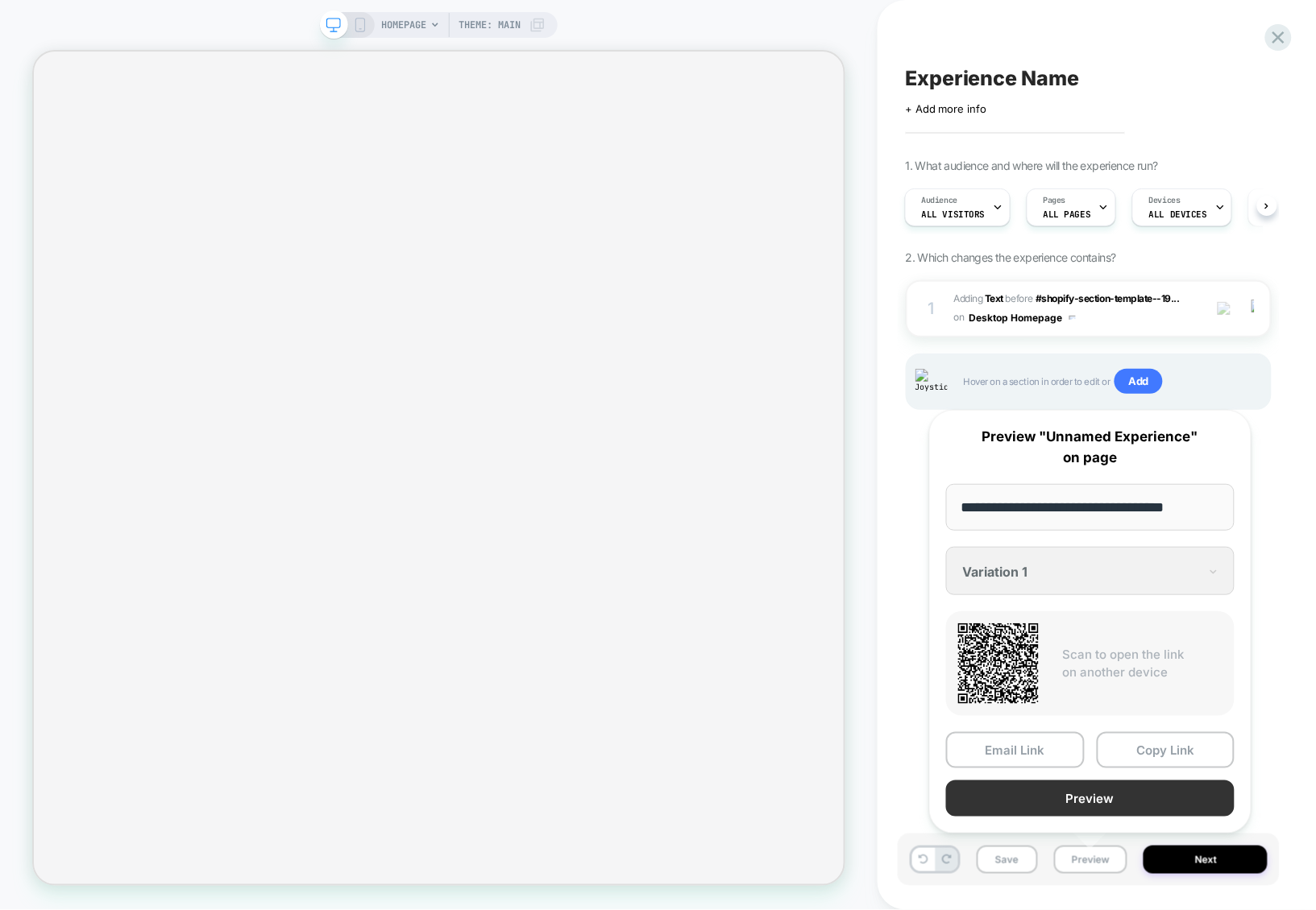
click at [1091, 798] on button "Preview" at bounding box center [1090, 798] width 288 height 36
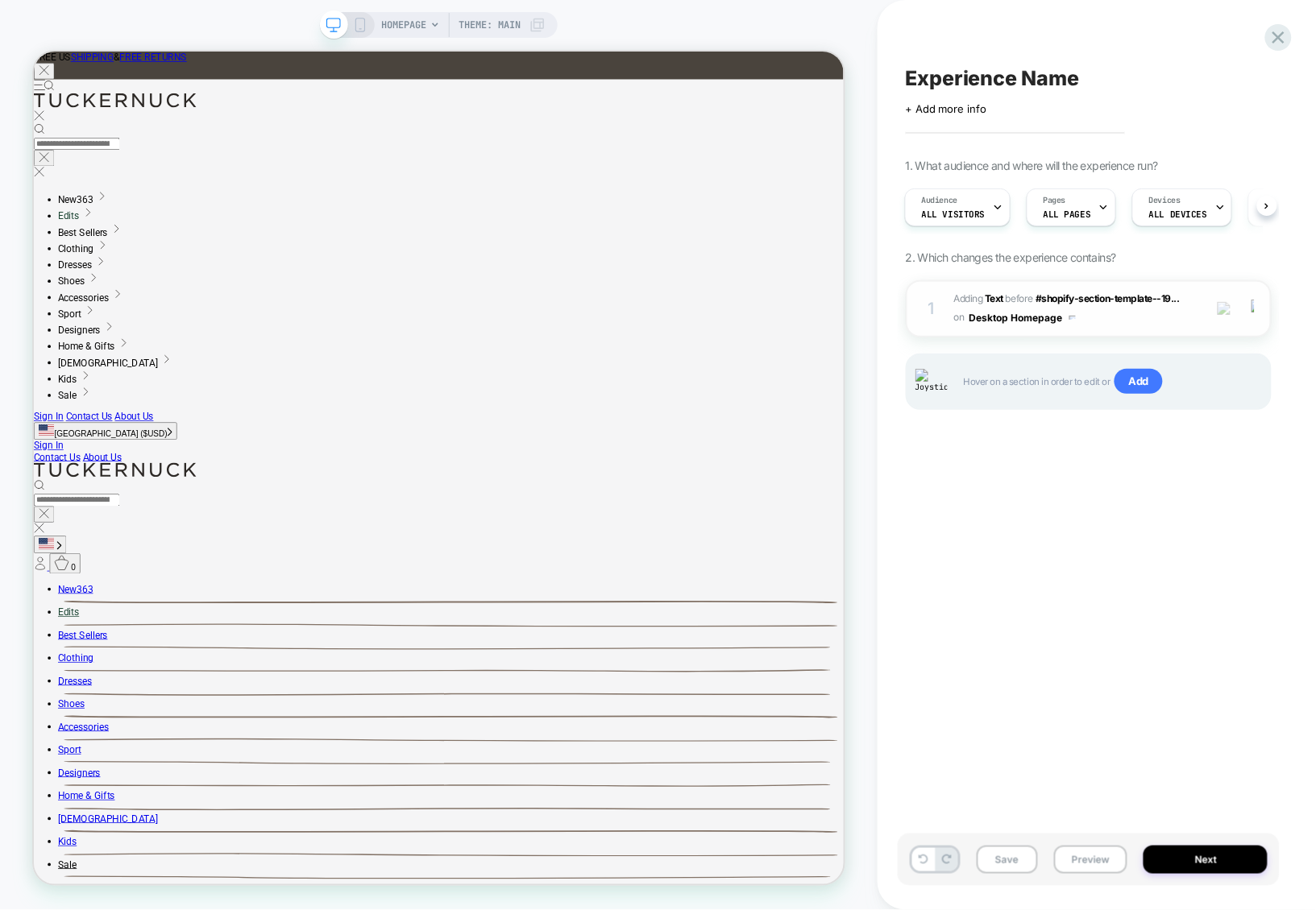
scroll to position [0, 0]
click at [1134, 320] on span "#_loomi_addon_1756807634949 Adding Text BEFORE #shopify-section-template--19...…" at bounding box center [1075, 309] width 241 height 38
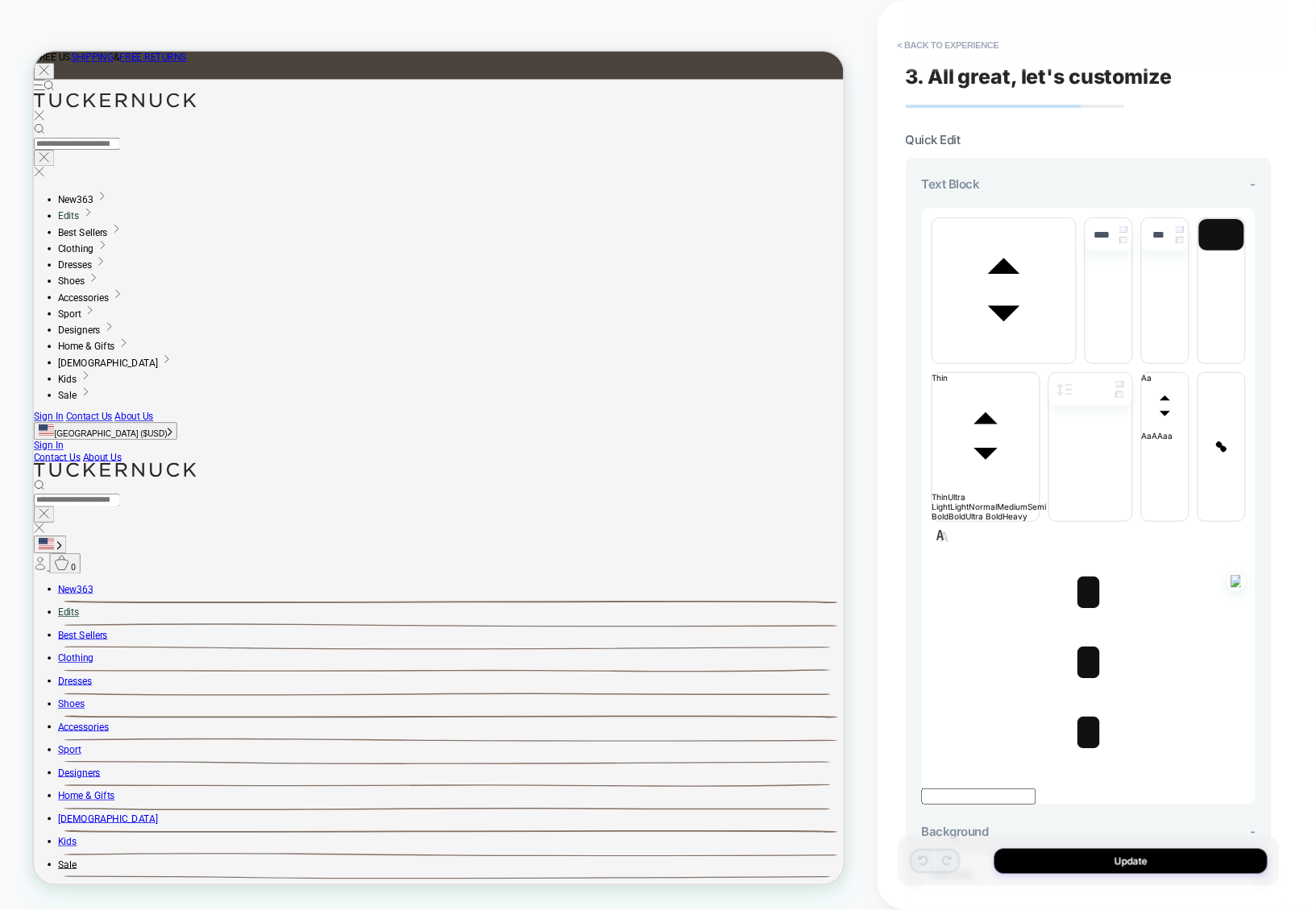
click at [1089, 564] on span "*" at bounding box center [1088, 592] width 33 height 57
click at [1084, 564] on span "*" at bounding box center [1088, 592] width 33 height 57
type input "****"
click at [1076, 634] on span "*" at bounding box center [1088, 663] width 33 height 57
click at [1078, 704] on span "*" at bounding box center [1088, 733] width 33 height 57
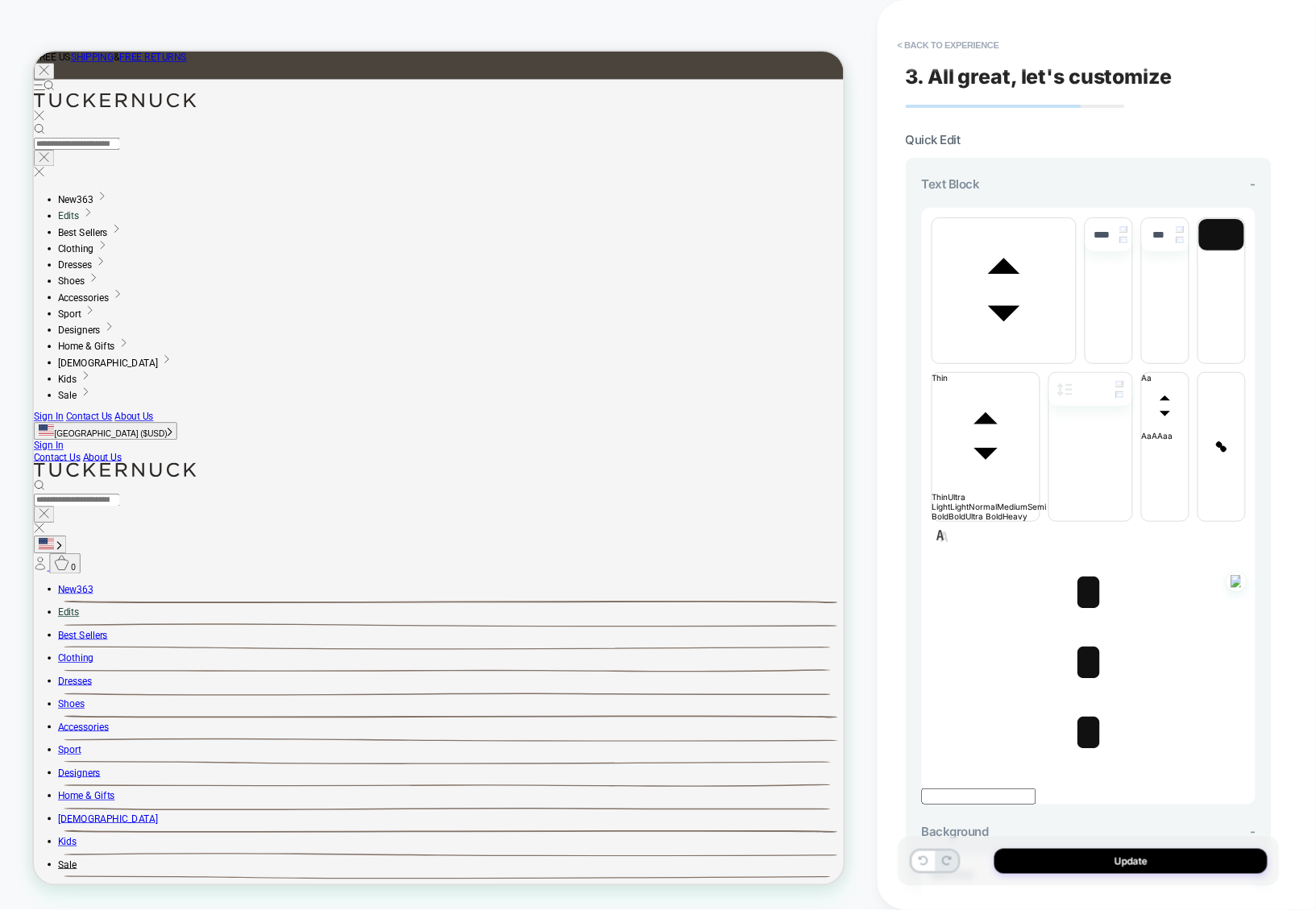
click at [1026, 354] on span "font" at bounding box center [1005, 358] width 144 height 10
click at [1134, 632] on p "*" at bounding box center [1089, 663] width 334 height 62
type input "****"
click at [1103, 702] on p "*" at bounding box center [1089, 733] width 334 height 62
click at [1094, 634] on span "*" at bounding box center [1088, 663] width 33 height 57
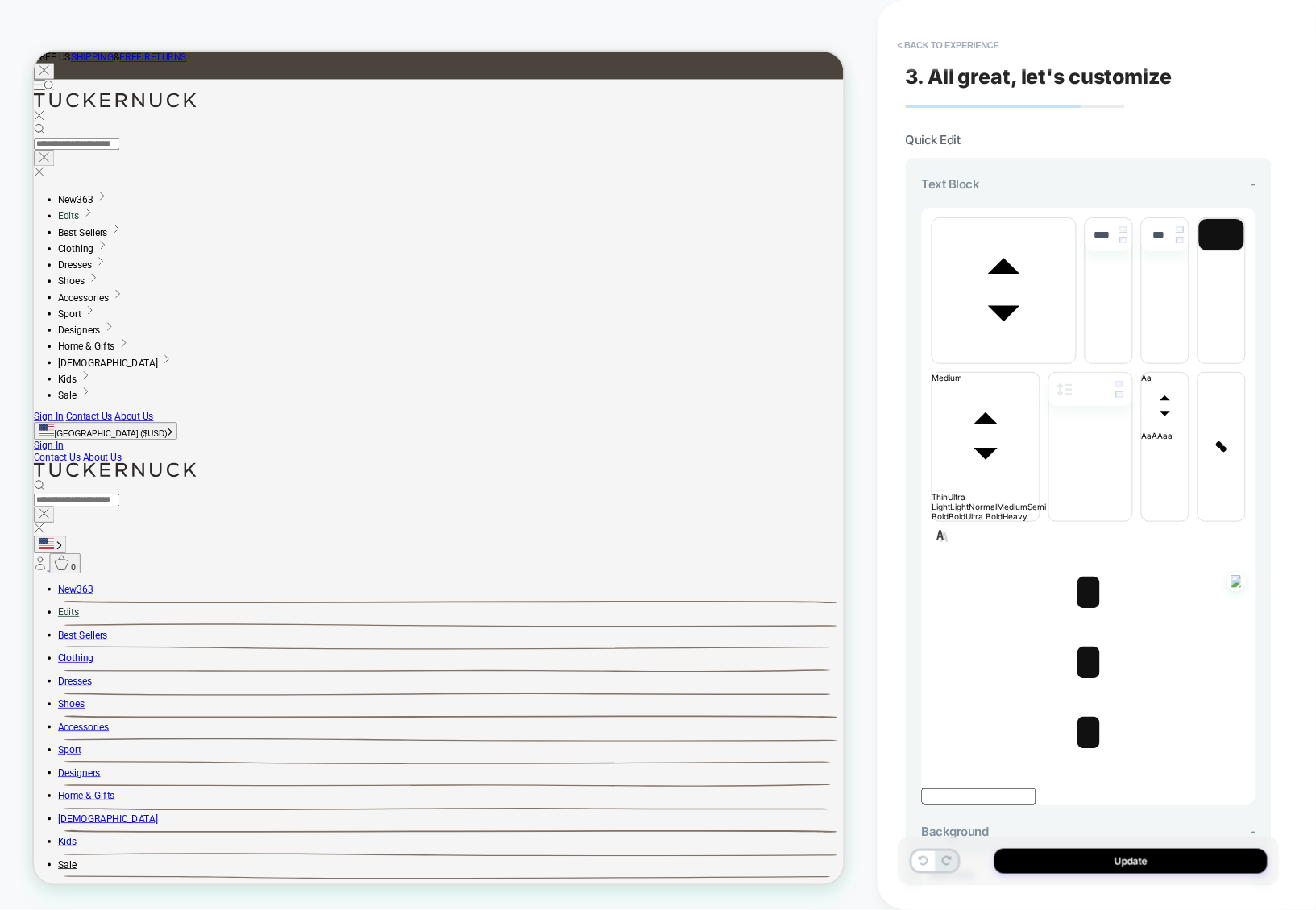
click at [1094, 564] on span "*" at bounding box center [1088, 592] width 33 height 57
click at [1072, 634] on span "*" at bounding box center [1088, 663] width 33 height 57
click at [1081, 704] on span "*" at bounding box center [1088, 733] width 33 height 57
click at [981, 48] on button "< Back to experience" at bounding box center [949, 44] width 118 height 26
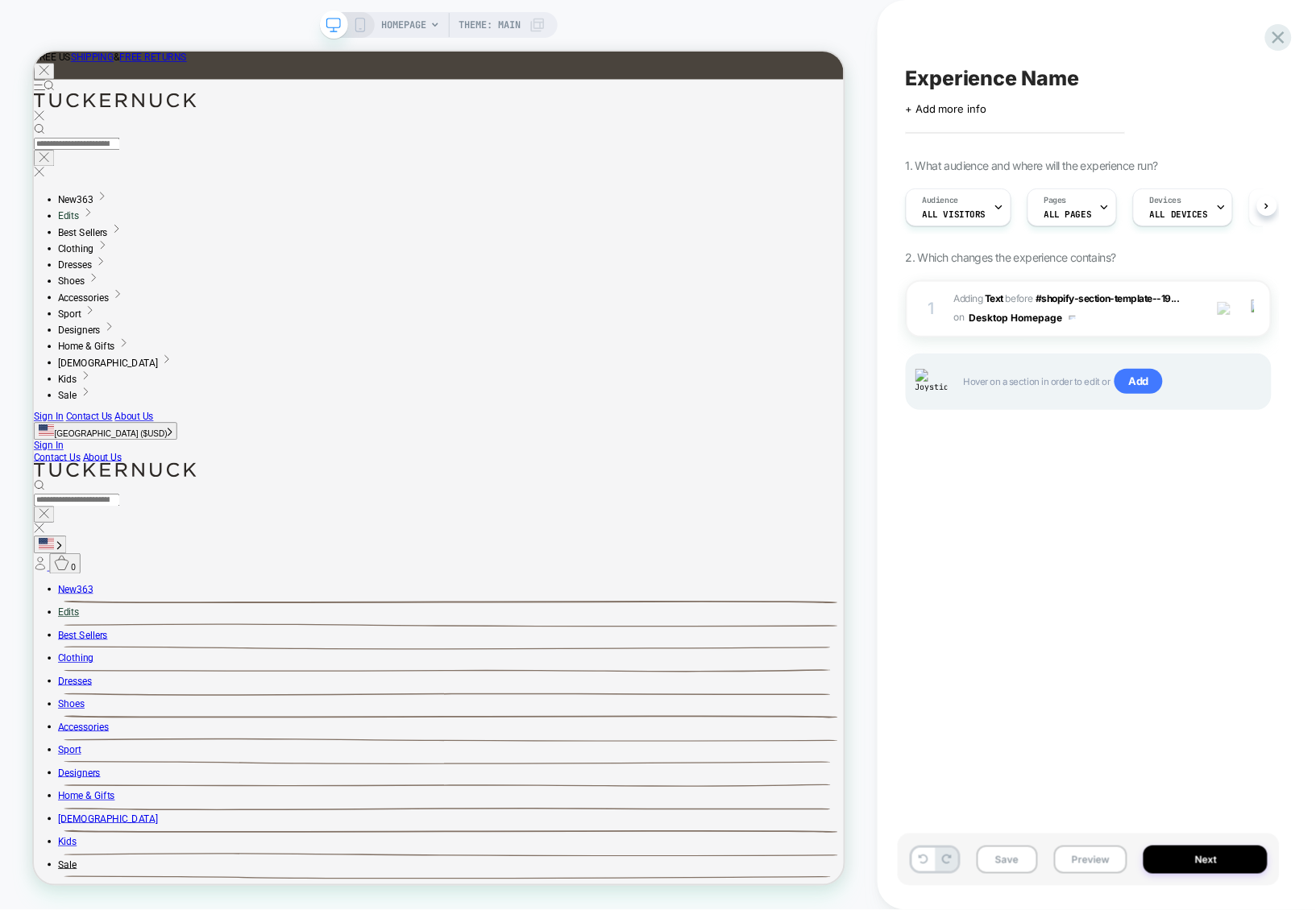
scroll to position [0, 1]
click at [1275, 35] on icon at bounding box center [1279, 37] width 22 height 22
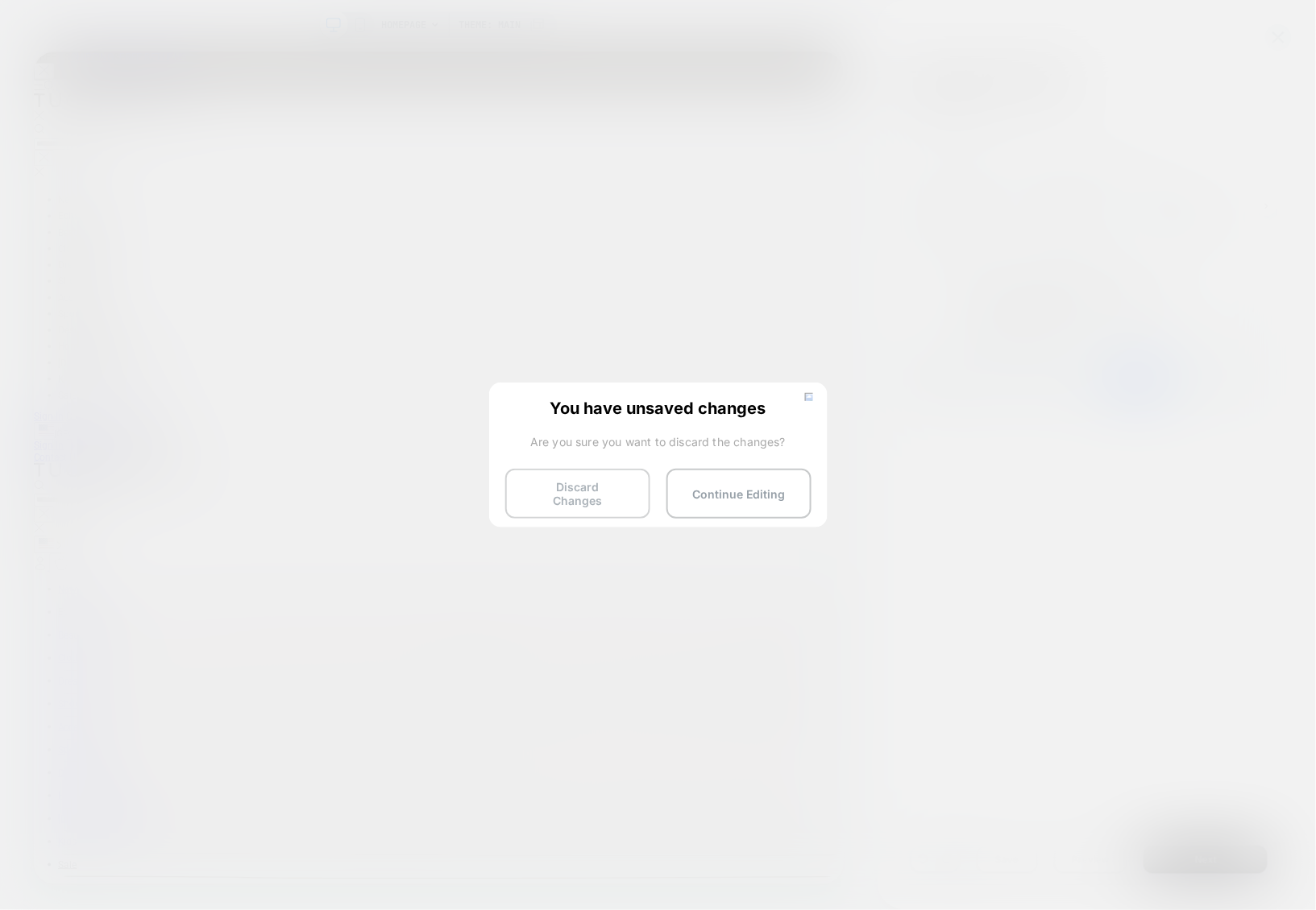
click at [594, 493] on button "Discard Changes" at bounding box center [578, 494] width 145 height 50
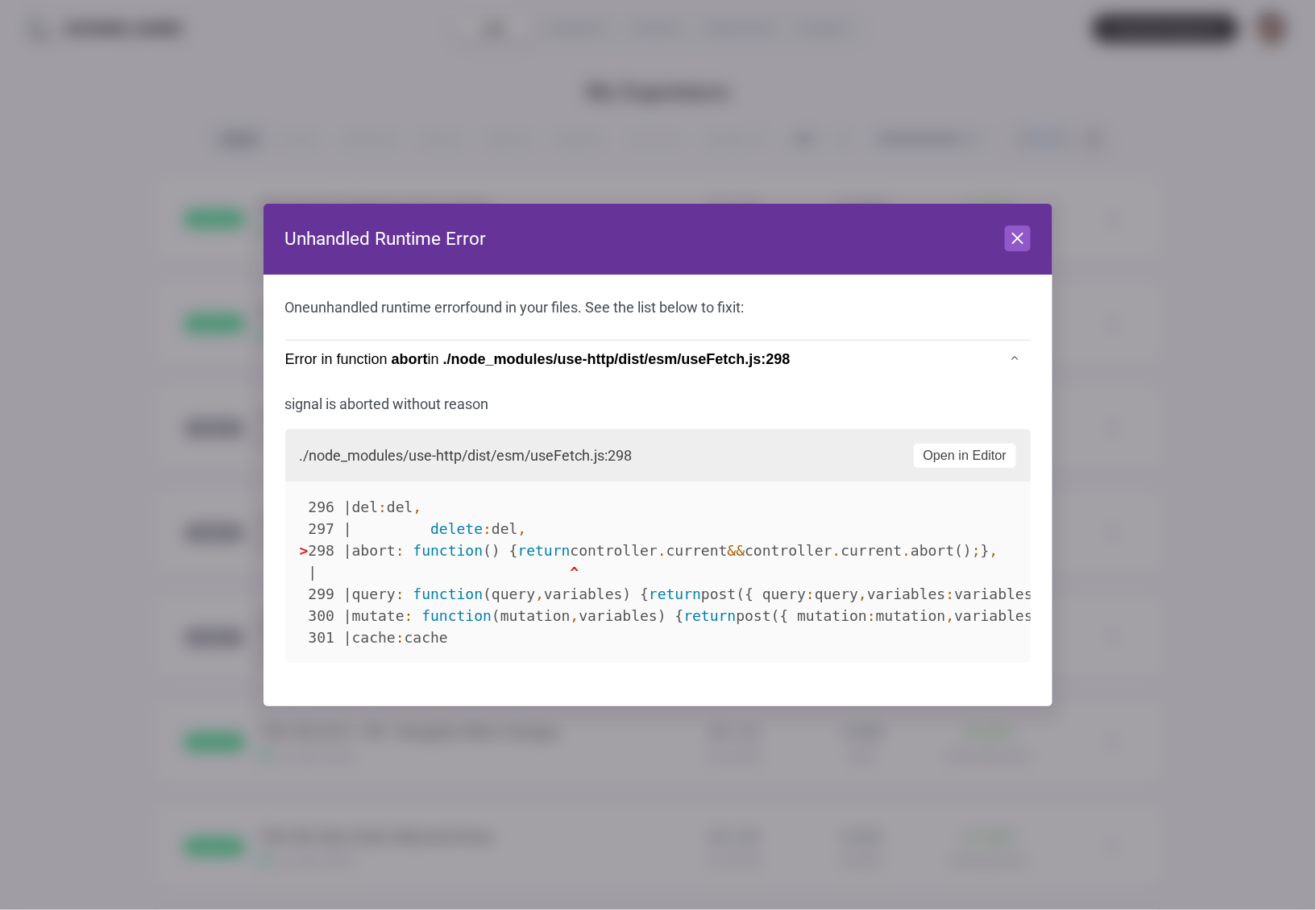
click at [1030, 222] on header "Unhandled Runtime Error Close" at bounding box center [658, 239] width 790 height 71
click at [1020, 238] on icon at bounding box center [1018, 238] width 10 height 10
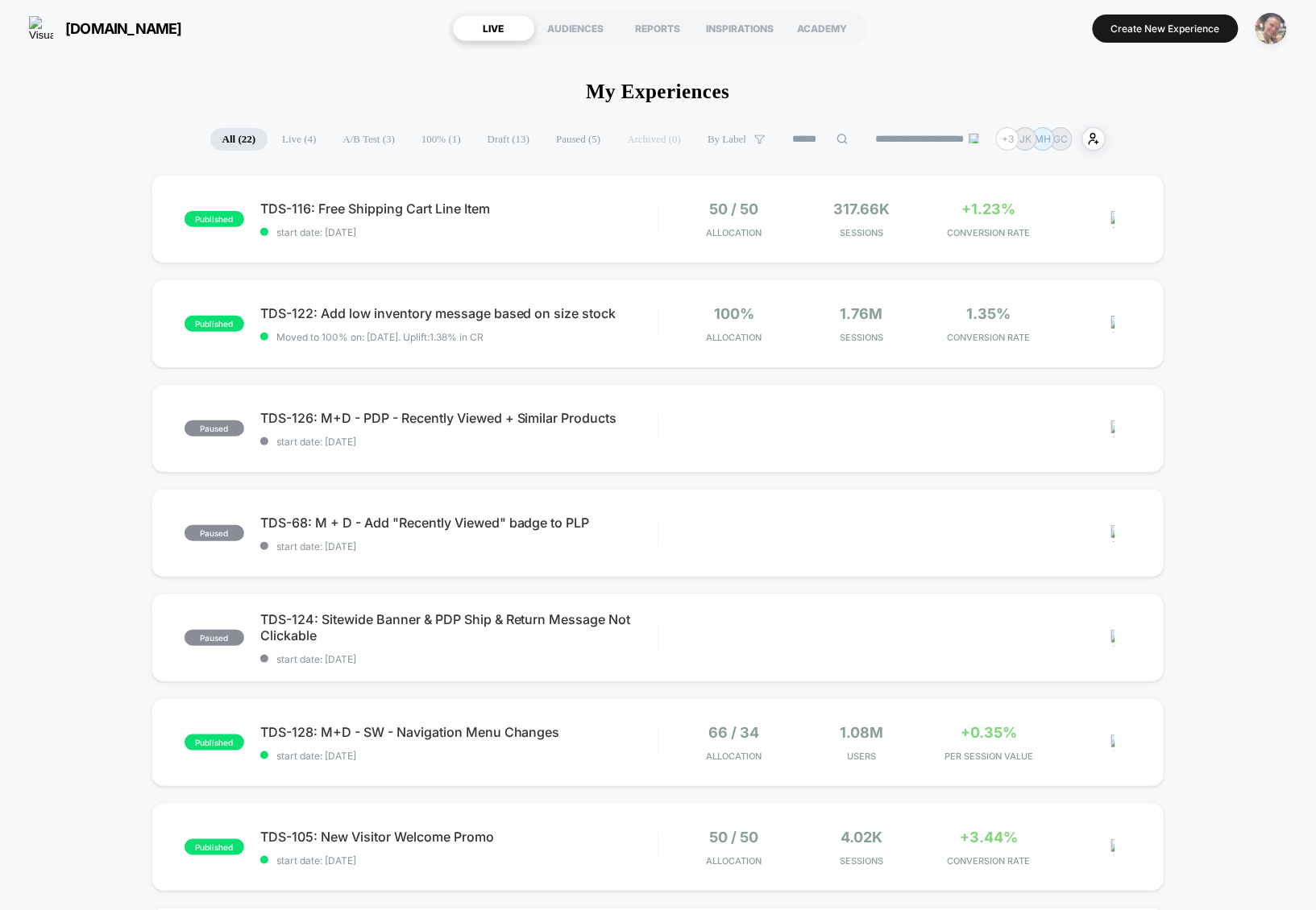
click at [1267, 31] on img "button" at bounding box center [1271, 28] width 31 height 31
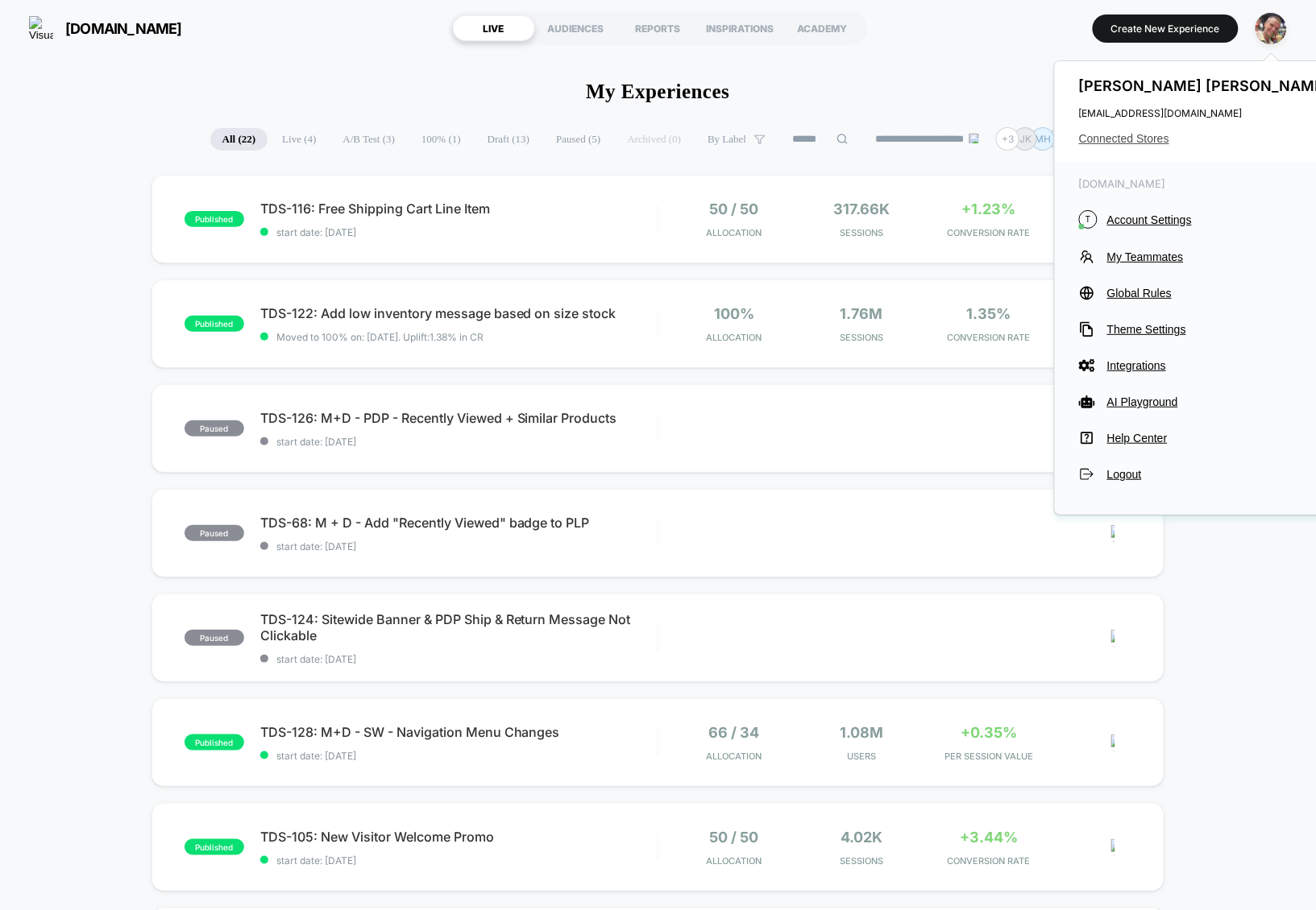
click at [1098, 136] on span "Connected Stores" at bounding box center [1206, 138] width 255 height 13
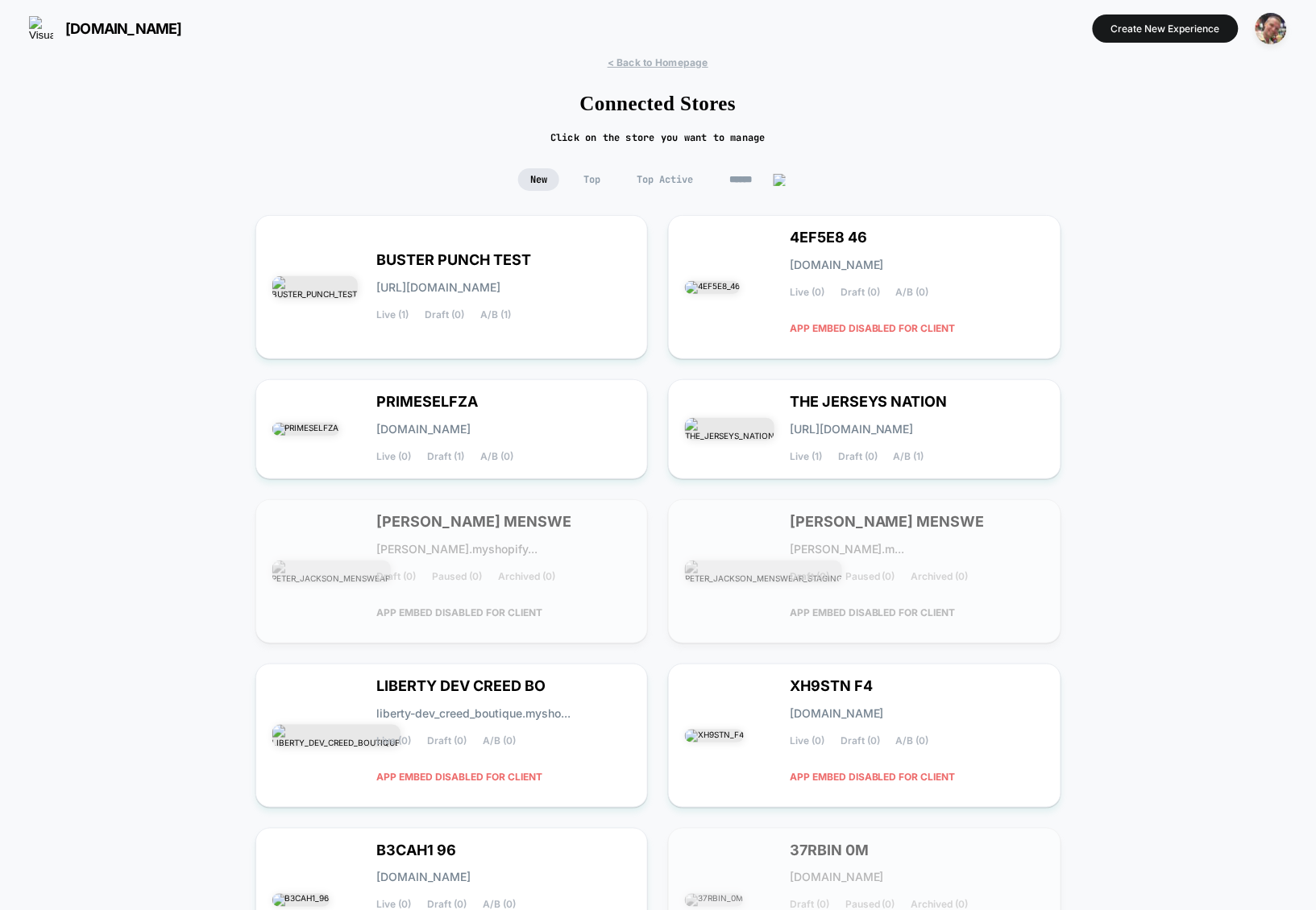
click at [753, 177] on input at bounding box center [757, 179] width 81 height 22
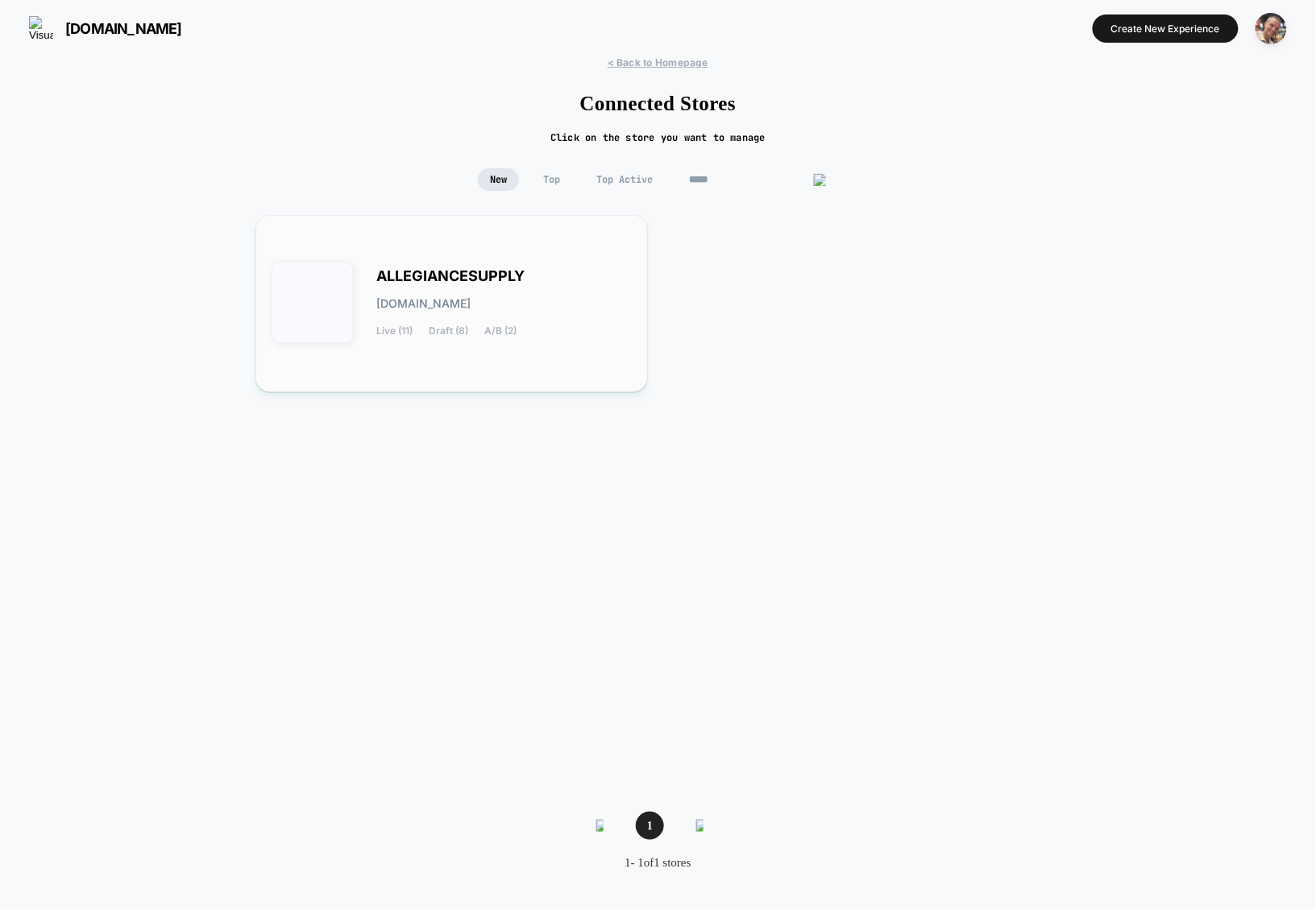
type input "*****"
click at [506, 285] on div "ALLEGIANCESUPPLY allegiancesupply.myshopify.com Live (11) Draft (8) A/B (2)" at bounding box center [504, 303] width 255 height 66
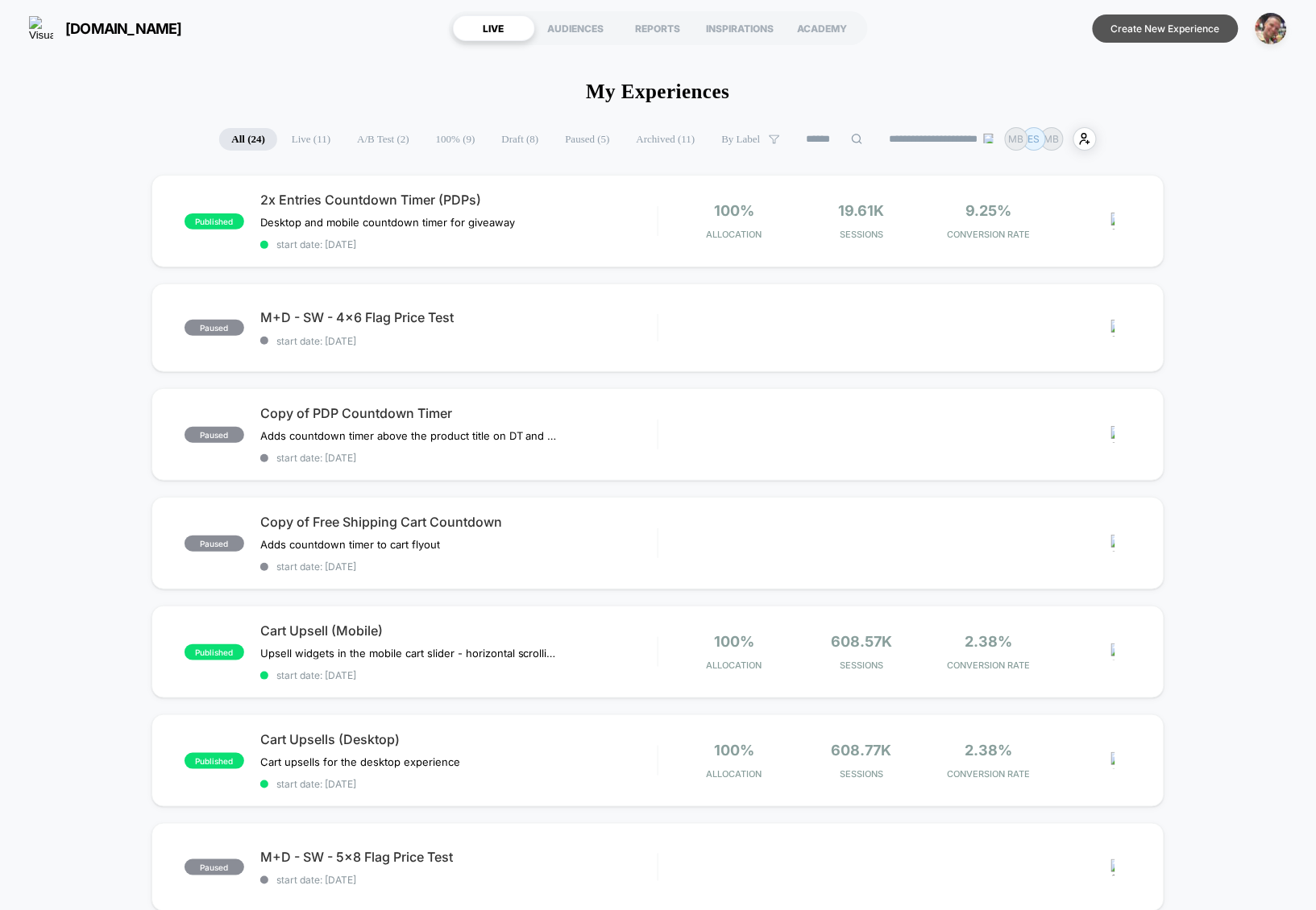
click at [1162, 32] on button "Create New Experience" at bounding box center [1166, 28] width 146 height 28
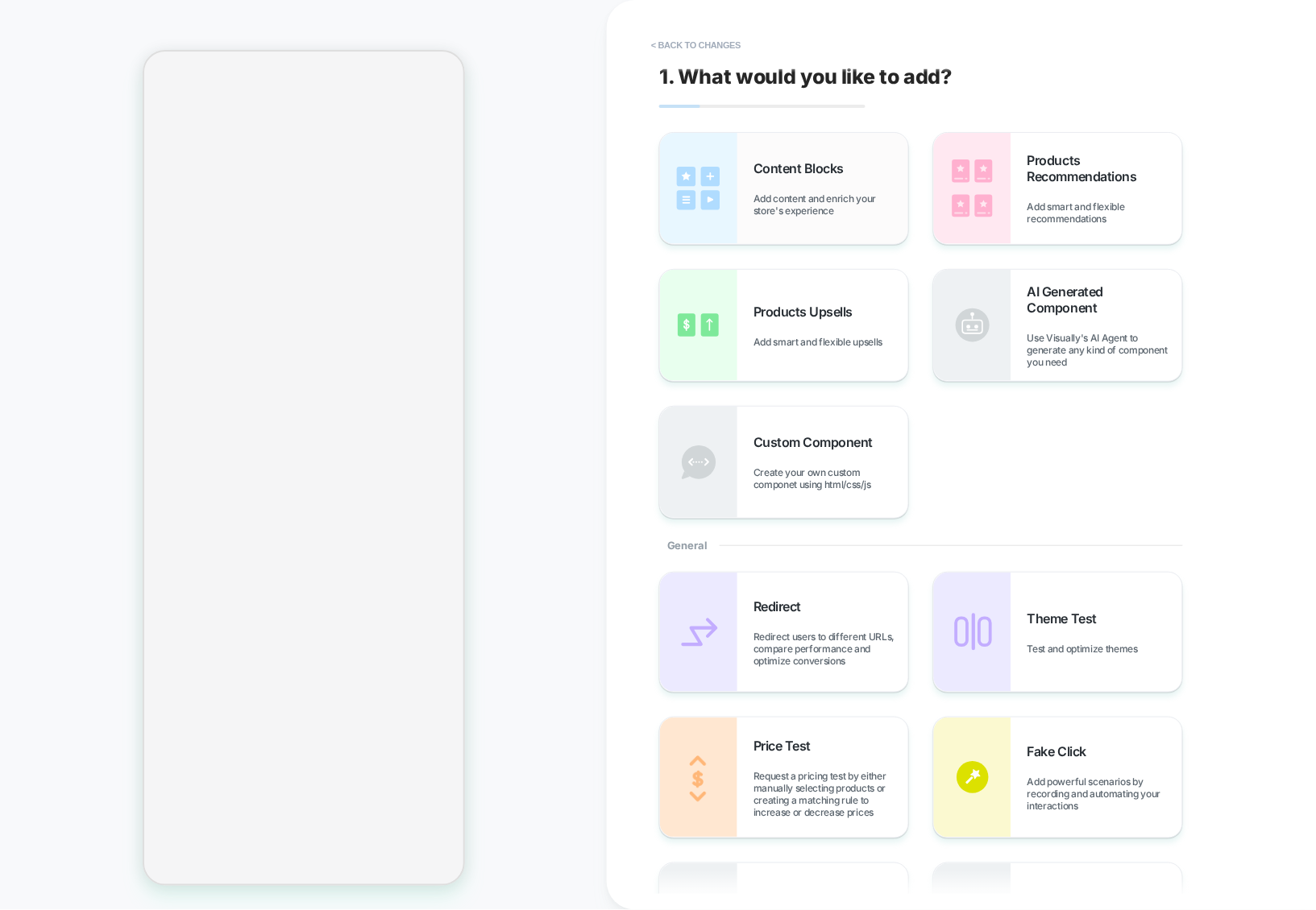
click at [780, 224] on div "Content Blocks Add content and enrich your store's experience" at bounding box center [784, 188] width 248 height 111
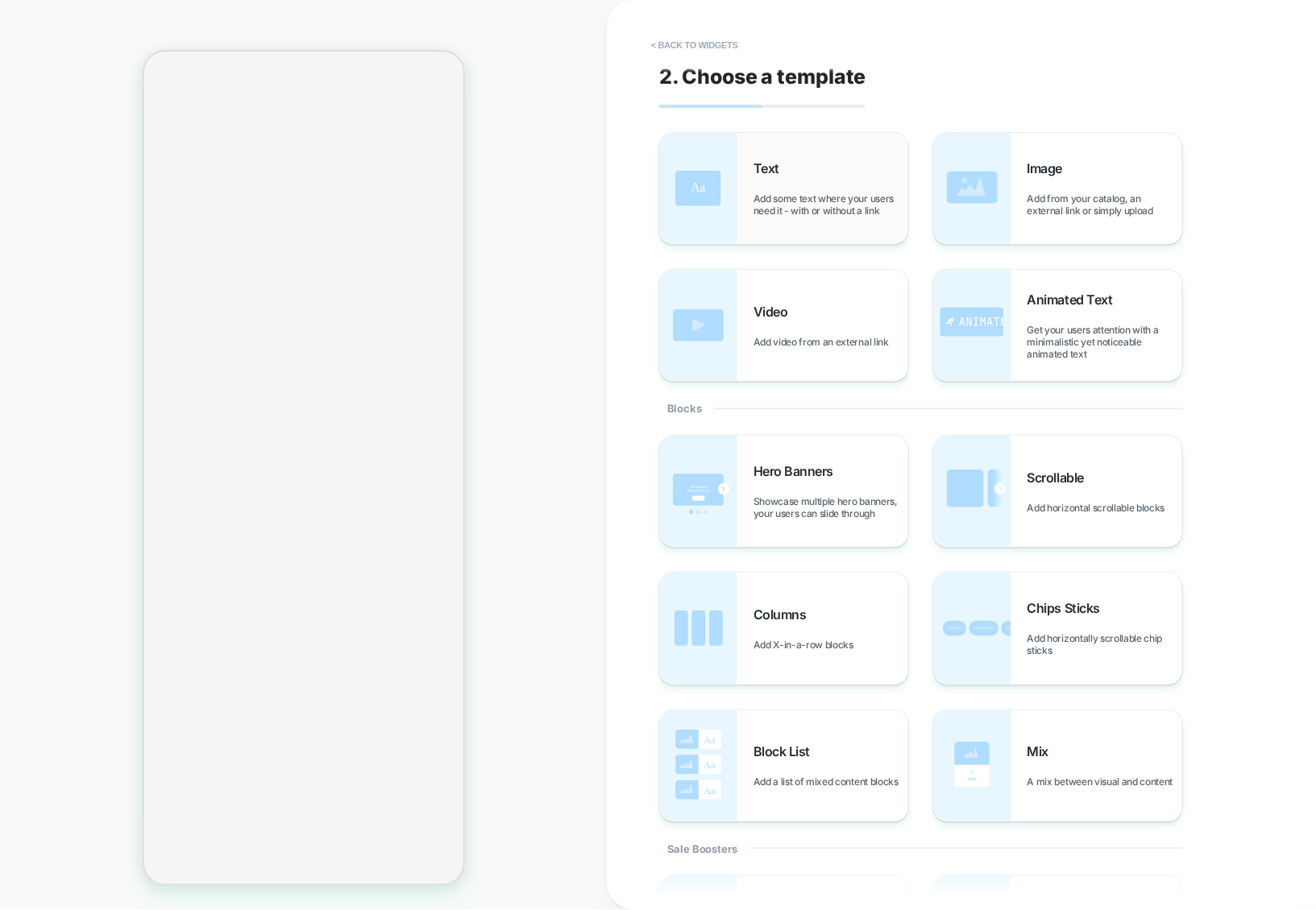
click at [817, 216] on span "Add some text where your users need it - with or without a link" at bounding box center [831, 204] width 154 height 24
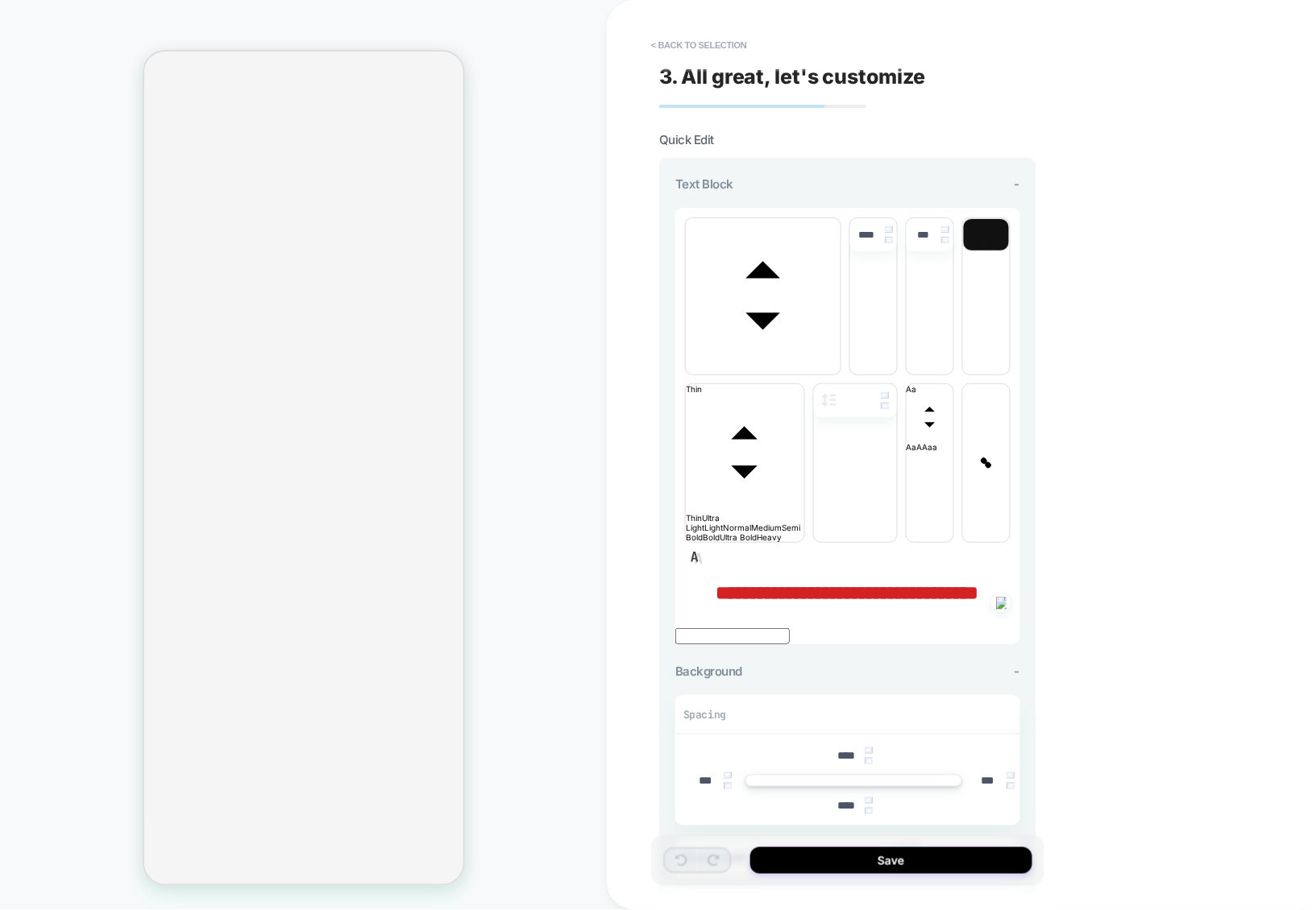
click at [862, 584] on span "**********" at bounding box center [847, 593] width 263 height 20
drag, startPoint x: 871, startPoint y: 394, endPoint x: 707, endPoint y: 365, distance: 166.5
type input "****"
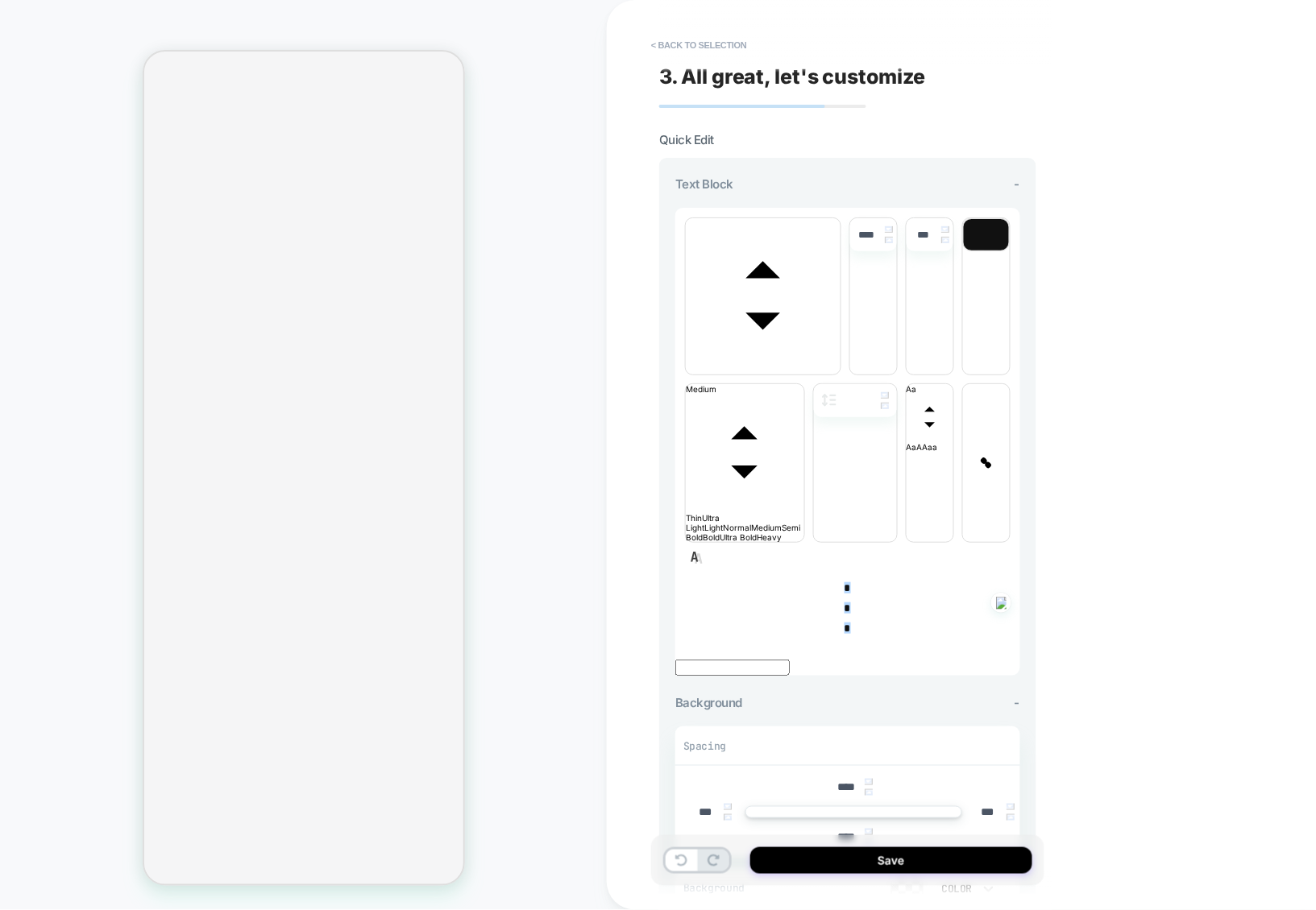
click at [860, 239] on input "****" at bounding box center [866, 235] width 33 height 12
type input "****"
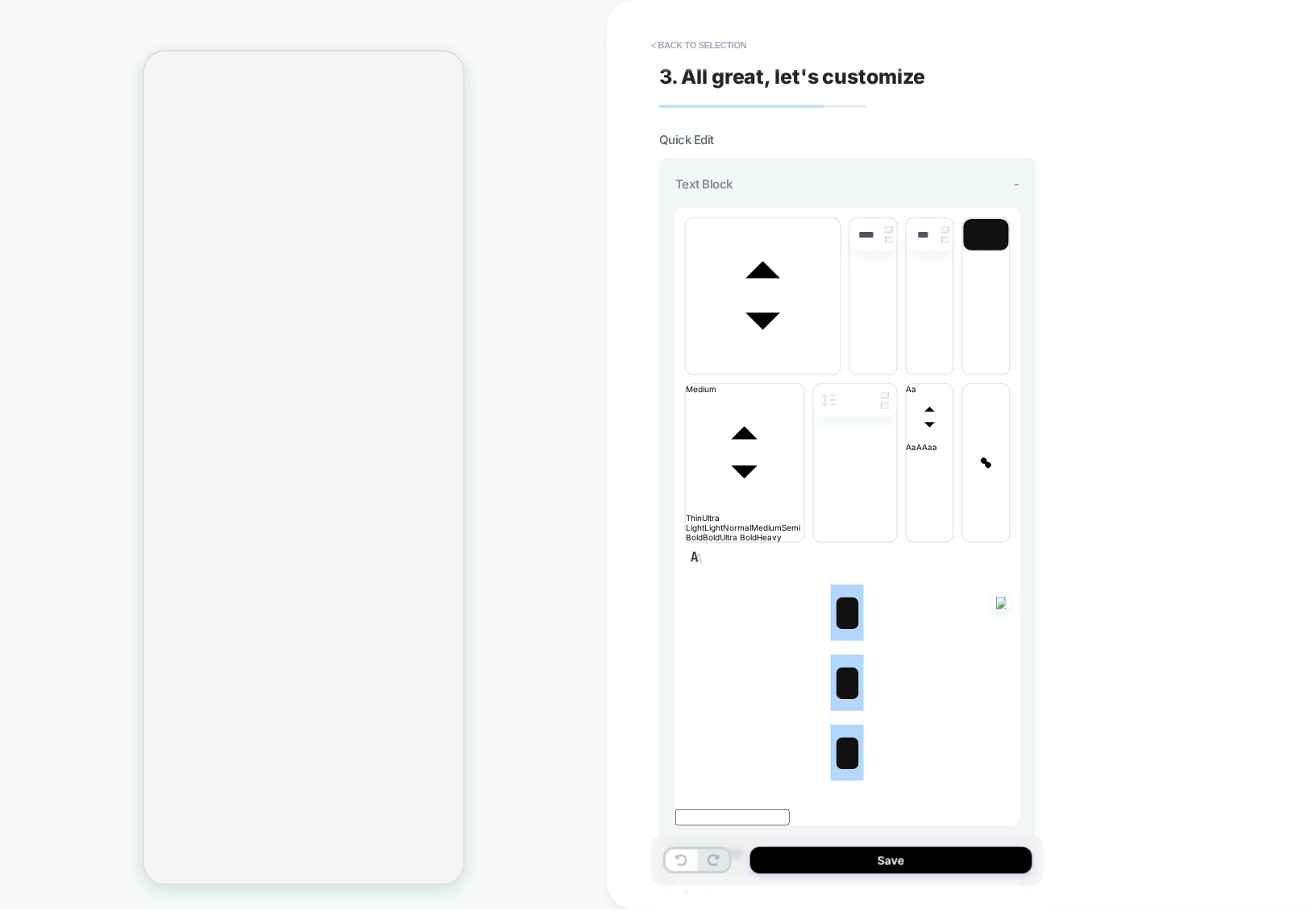
click at [880, 583] on p "*" at bounding box center [847, 614] width 345 height 62
click at [838, 584] on span "* ﻿" at bounding box center [847, 613] width 33 height 57
click at [777, 365] on span "font" at bounding box center [763, 369] width 154 height 10
click at [840, 365] on span "font" at bounding box center [840, 369] width 0 height 10
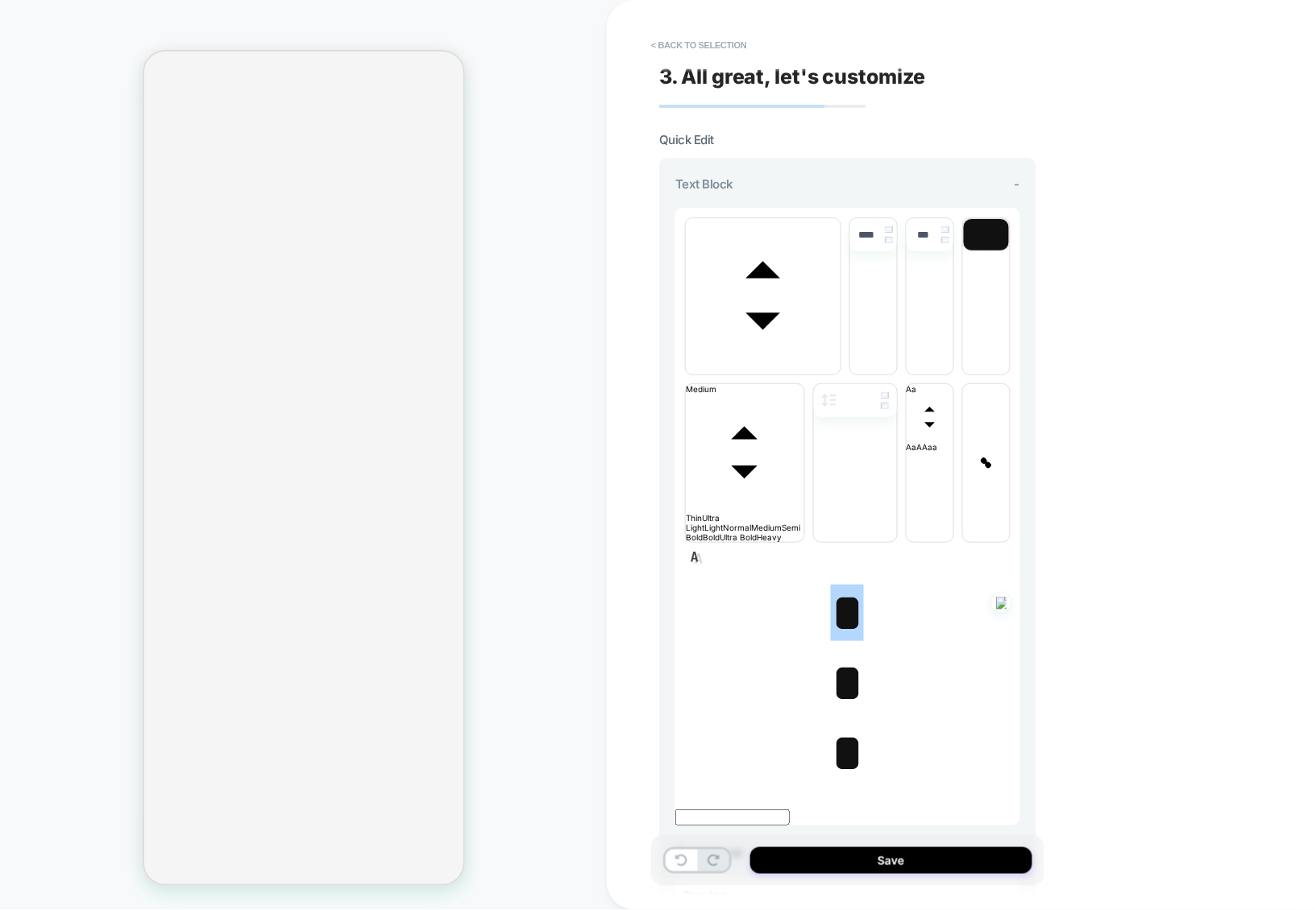
click at [833, 655] on span "*" at bounding box center [847, 683] width 33 height 57
click at [833, 655] on span "﻿ *" at bounding box center [847, 683] width 33 height 57
click at [822, 583] on p "*" at bounding box center [847, 614] width 345 height 62
click at [839, 584] on span "﻿ *" at bounding box center [847, 613] width 33 height 57
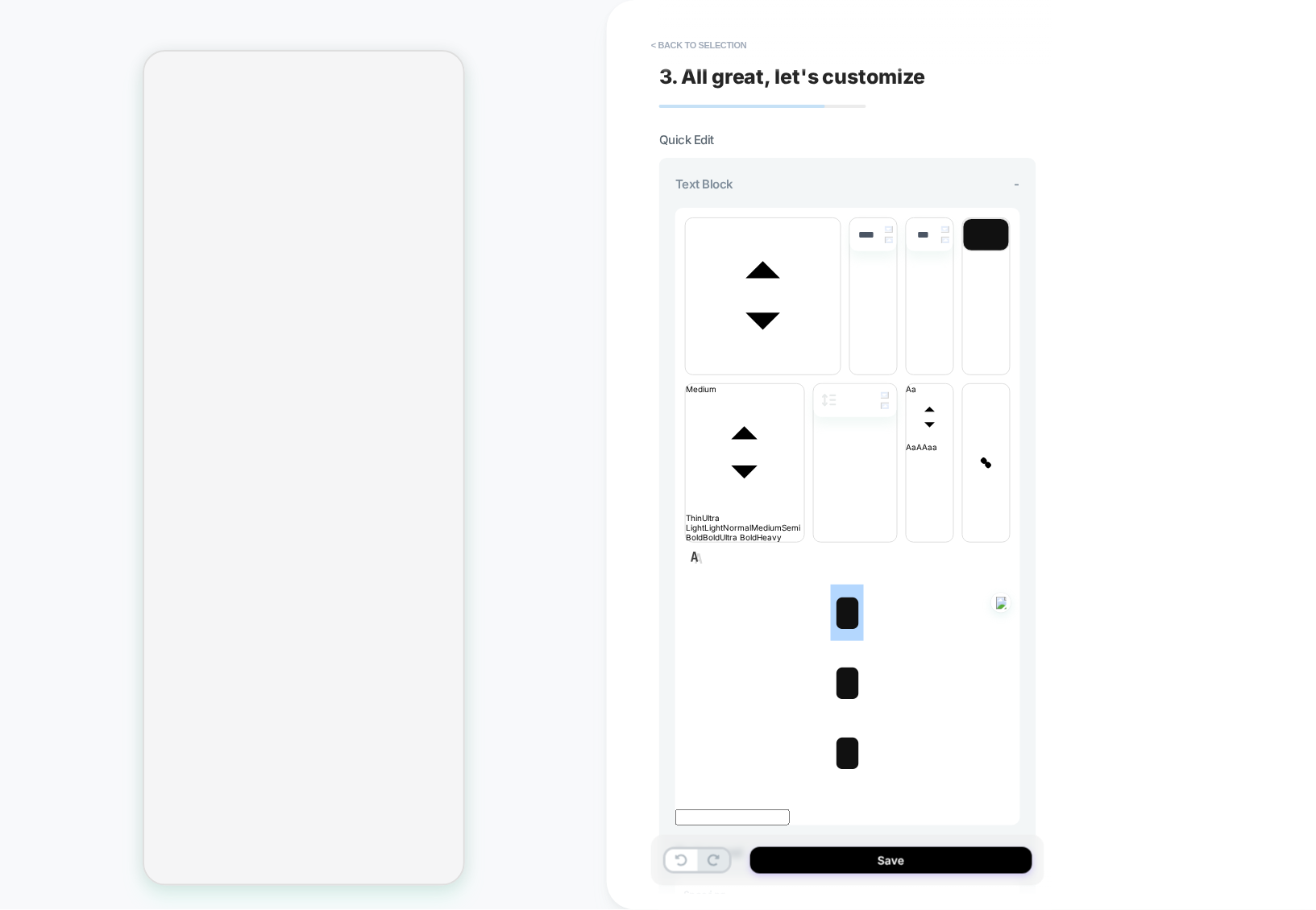
click at [843, 655] on span "*" at bounding box center [847, 683] width 33 height 57
click at [843, 655] on span "* ﻿" at bounding box center [847, 683] width 33 height 57
click at [742, 365] on span "font" at bounding box center [763, 369] width 154 height 10
click at [840, 374] on span "font" at bounding box center [840, 369] width 0 height 10
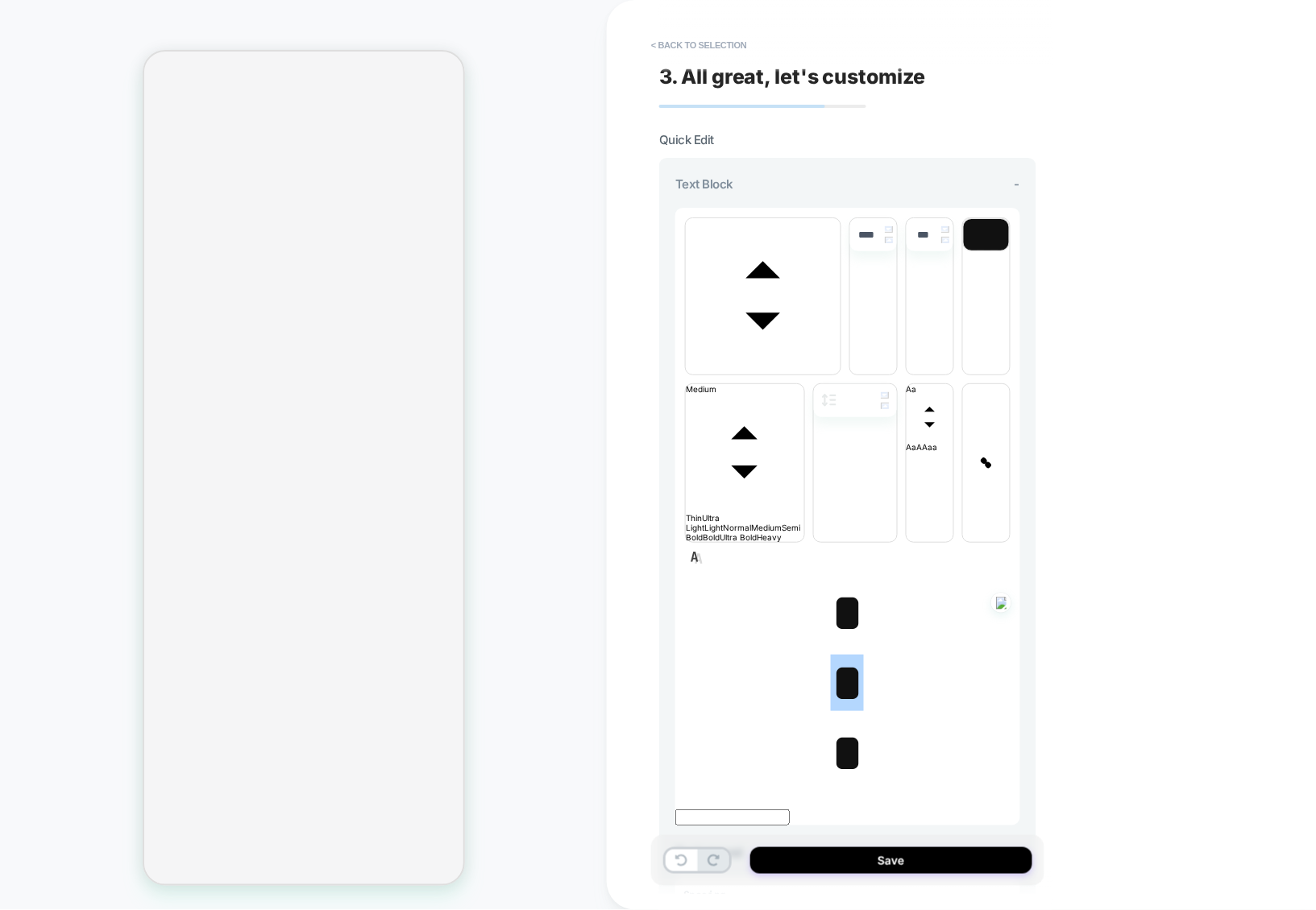
click at [832, 725] on span "*" at bounding box center [847, 753] width 33 height 57
click at [832, 725] on span "﻿ *" at bounding box center [847, 753] width 33 height 57
click at [786, 365] on span "font" at bounding box center [763, 369] width 154 height 10
click at [840, 365] on span "font" at bounding box center [840, 369] width 0 height 10
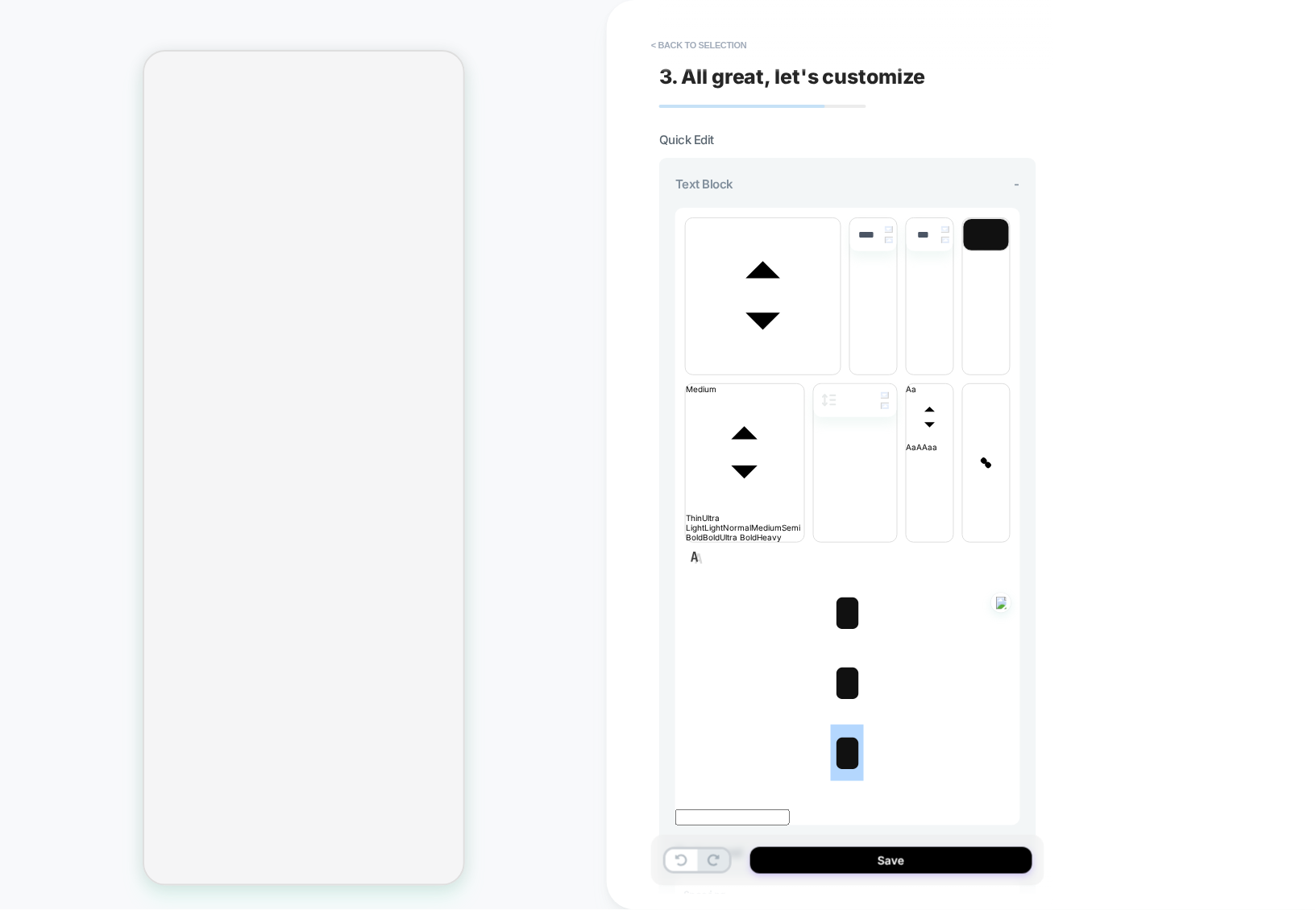
click at [839, 655] on span "*" at bounding box center [847, 683] width 33 height 57
click at [848, 584] on span "*" at bounding box center [847, 613] width 33 height 57
click at [841, 584] on span "* ﻿" at bounding box center [847, 613] width 33 height 57
click at [841, 584] on span "﻿ *" at bounding box center [847, 613] width 33 height 57
click at [844, 655] on span "*" at bounding box center [847, 683] width 33 height 57
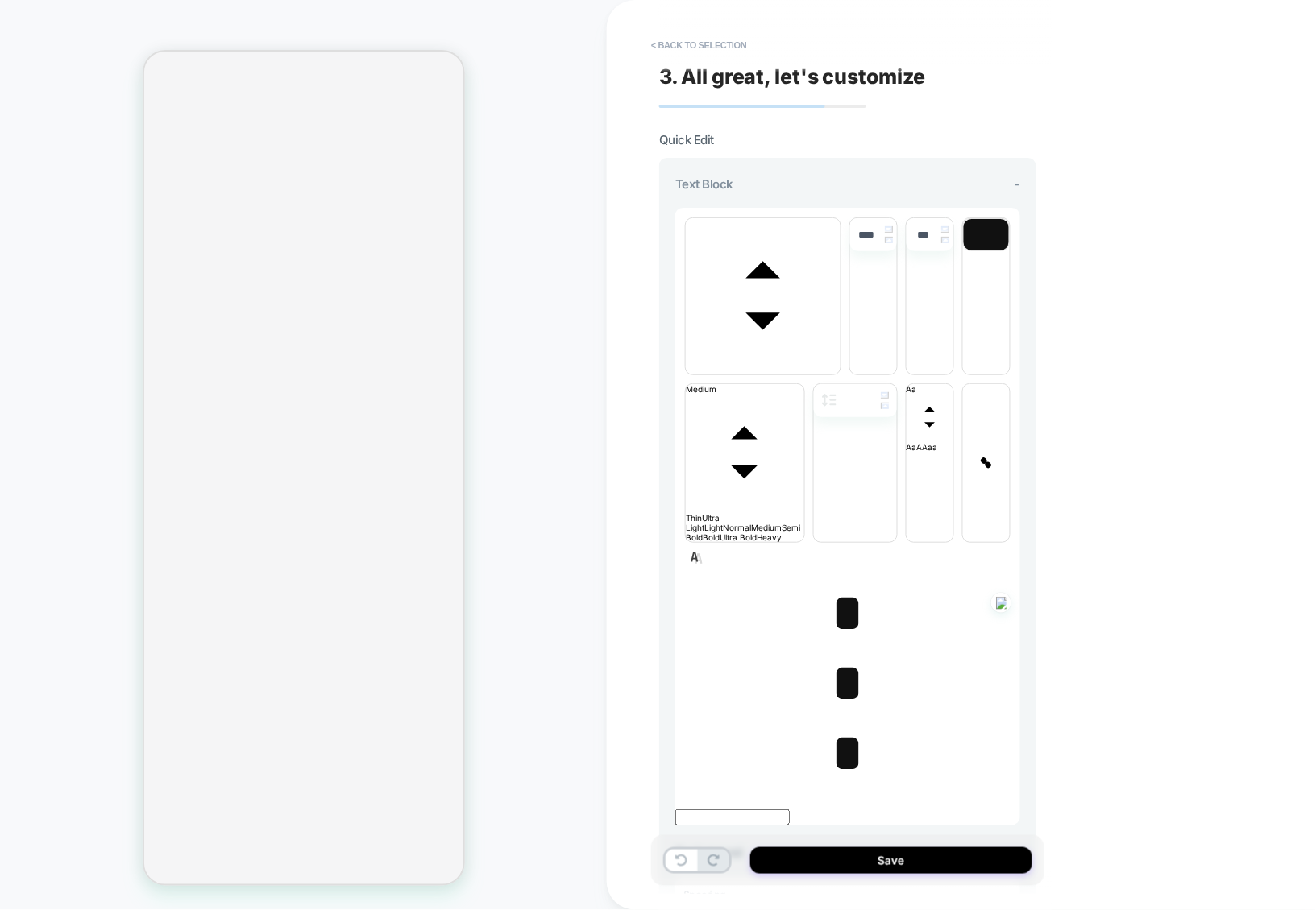
click at [844, 655] on span "* ﻿" at bounding box center [847, 683] width 33 height 57
click at [832, 584] on span "*" at bounding box center [847, 613] width 33 height 57
click at [832, 584] on span "﻿ *" at bounding box center [847, 613] width 33 height 57
click at [885, 854] on button "Save" at bounding box center [892, 861] width 282 height 27
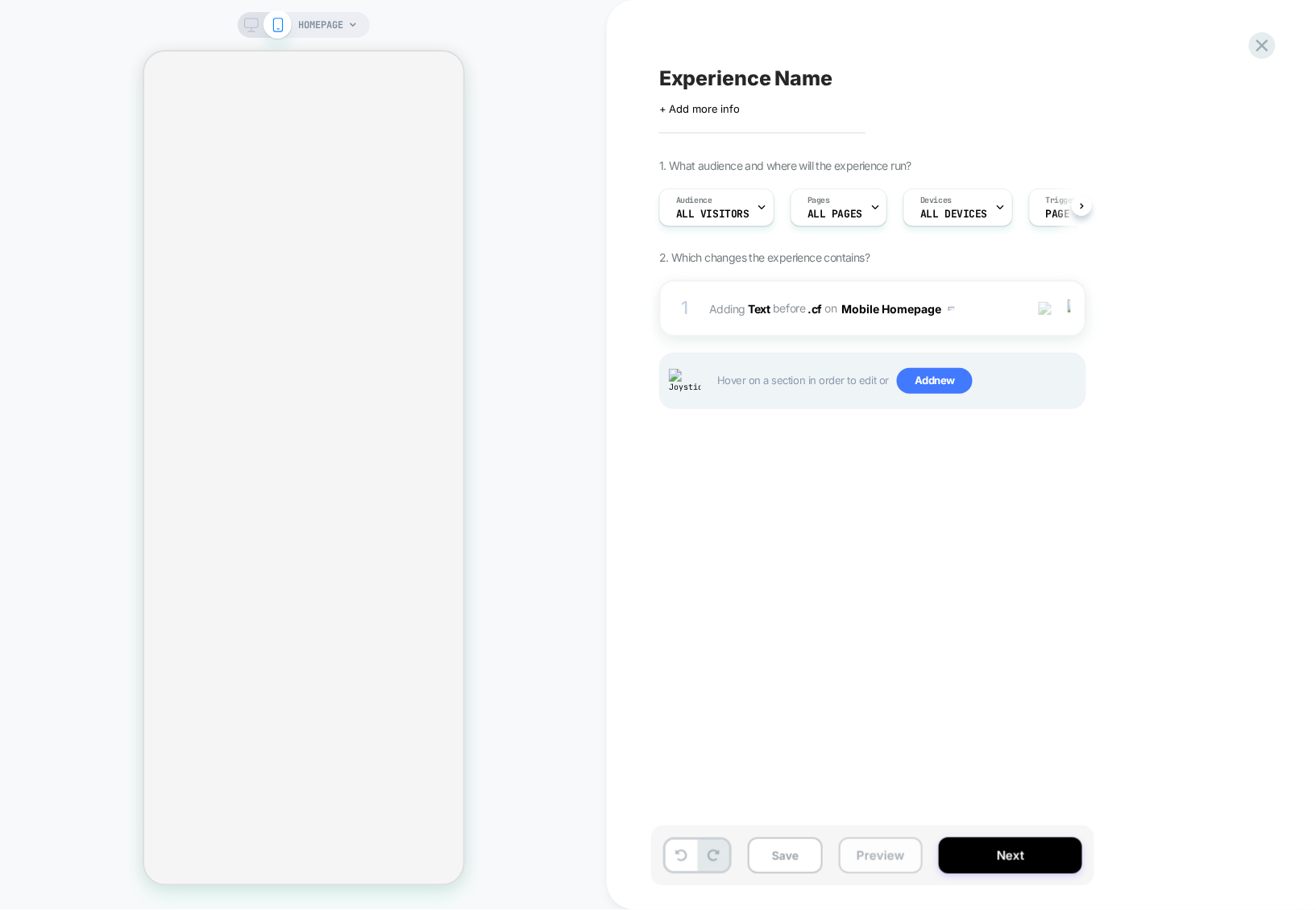
scroll to position [0, 1]
click at [866, 857] on button "Preview" at bounding box center [881, 856] width 83 height 36
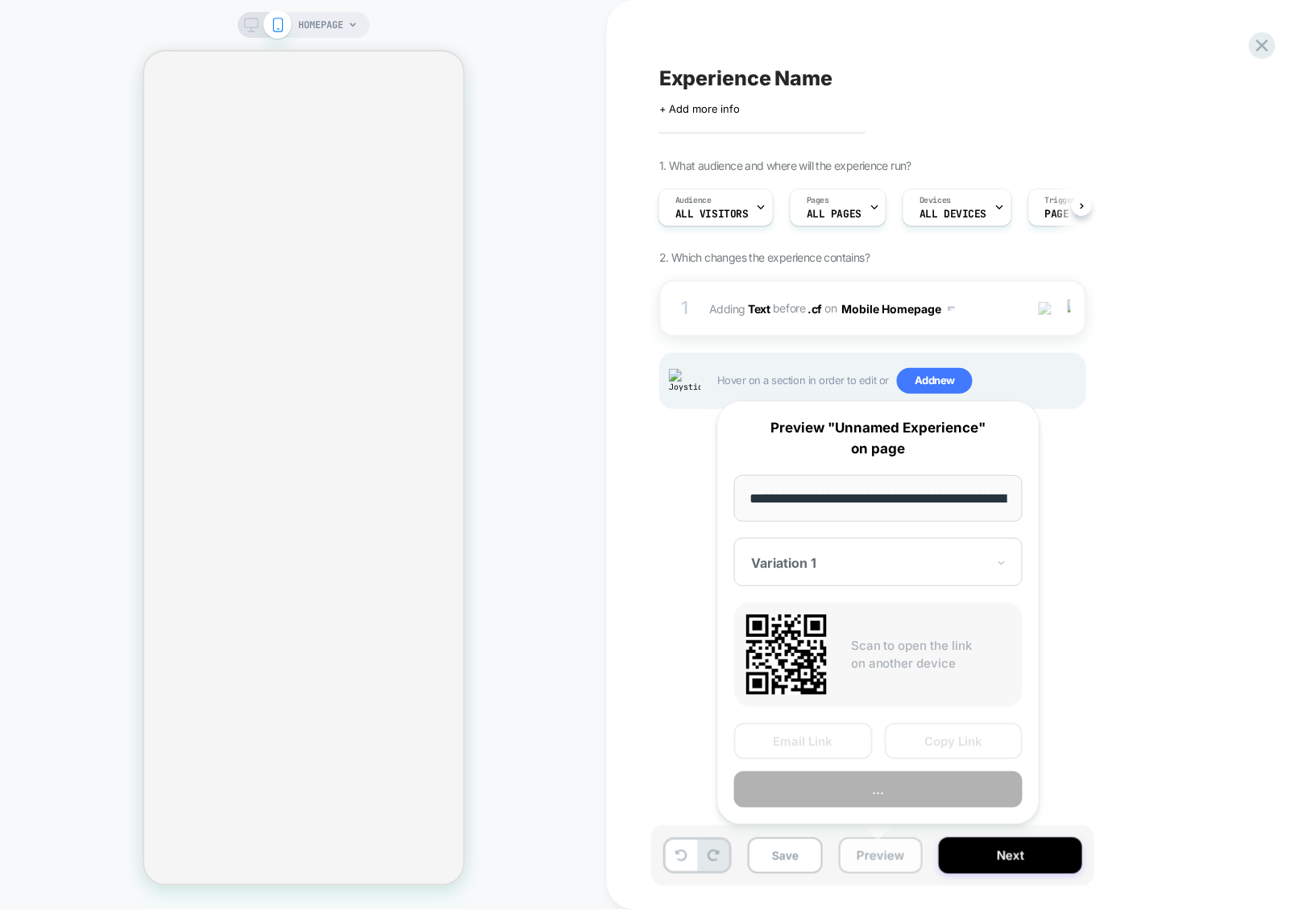
scroll to position [0, 91]
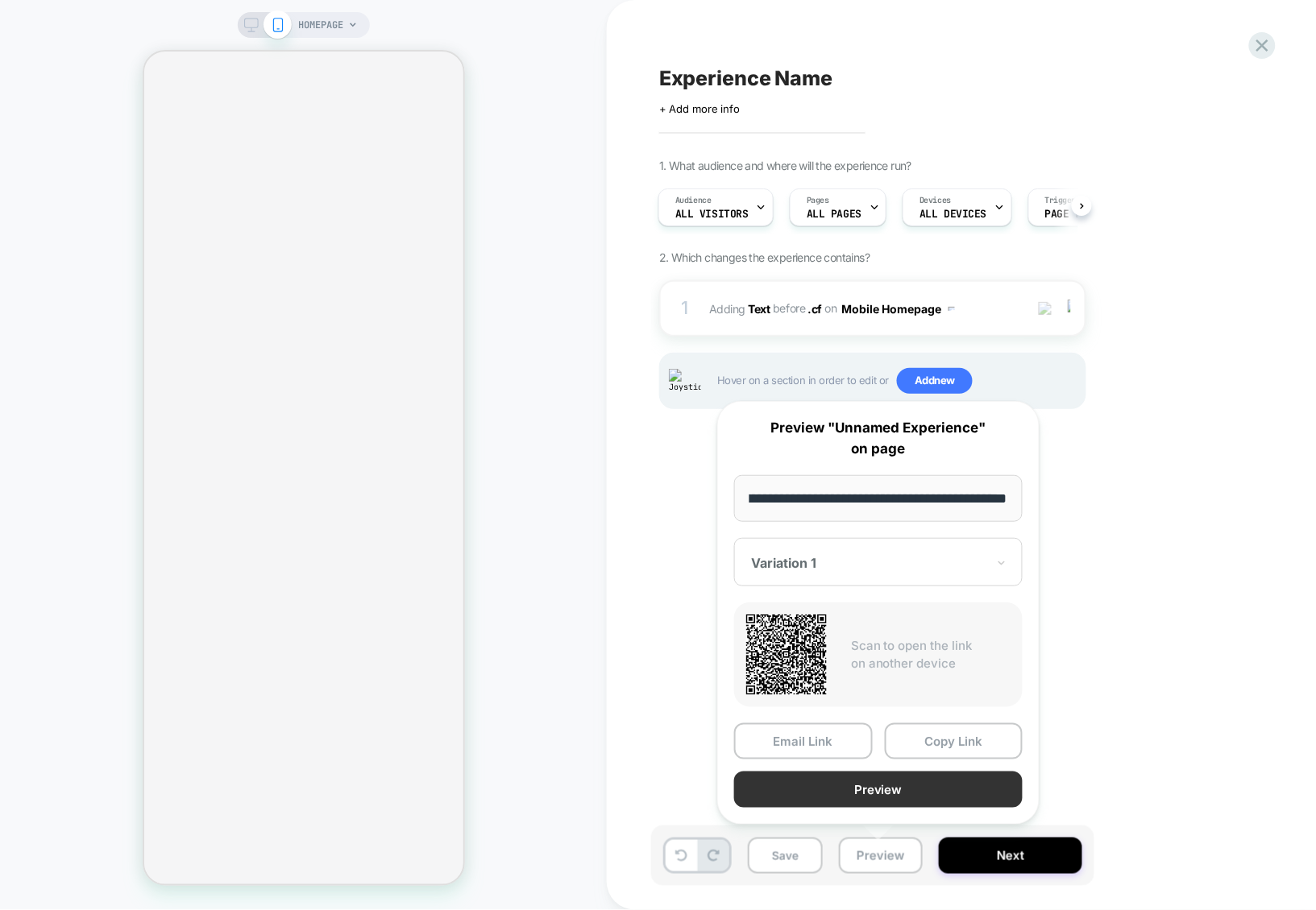
click at [897, 793] on button "Preview" at bounding box center [878, 789] width 288 height 36
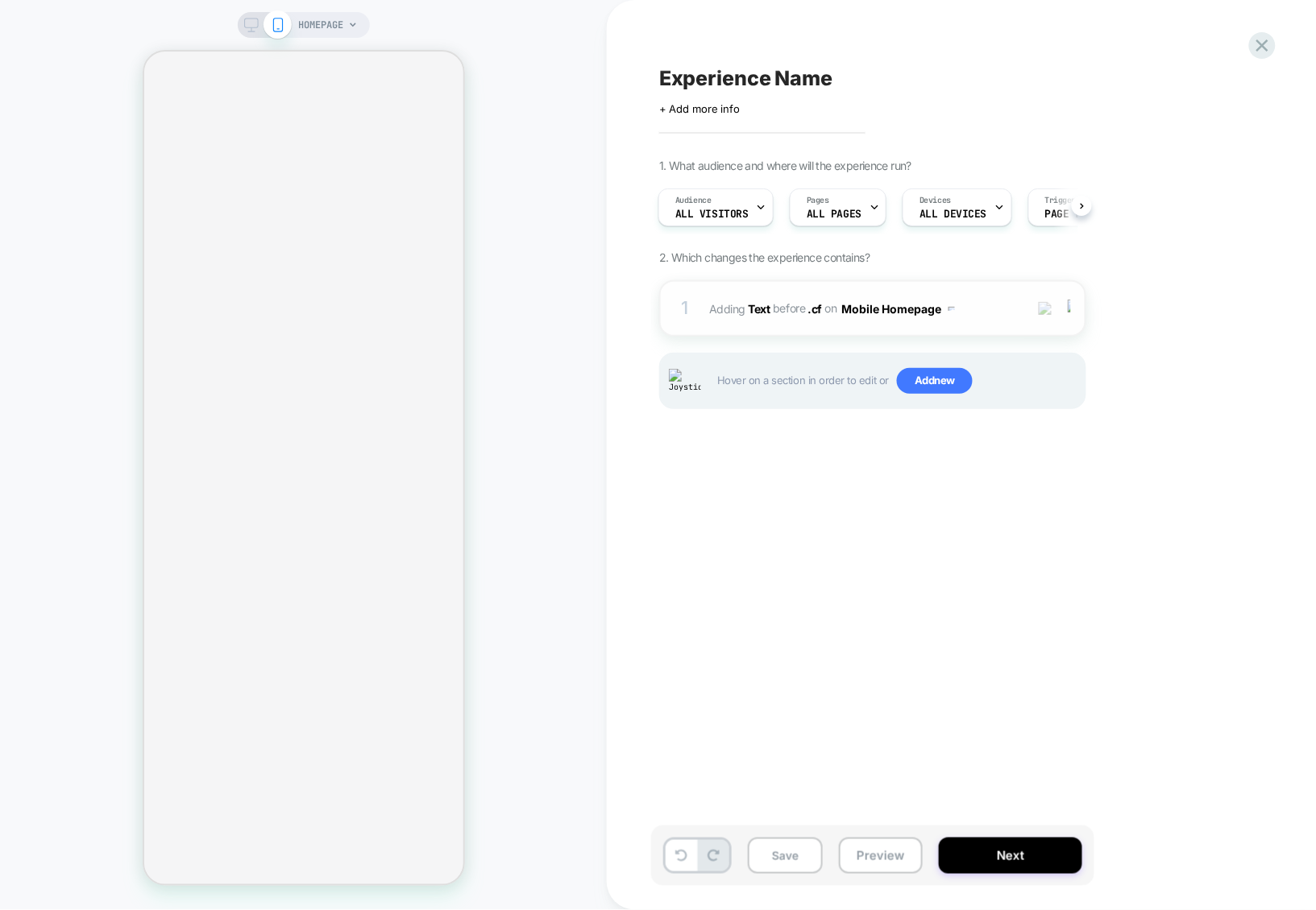
click at [993, 303] on span "#_loomi_addon_1756818552396 Adding Text BEFORE .cf .cf on Mobile Homepage" at bounding box center [863, 309] width 307 height 23
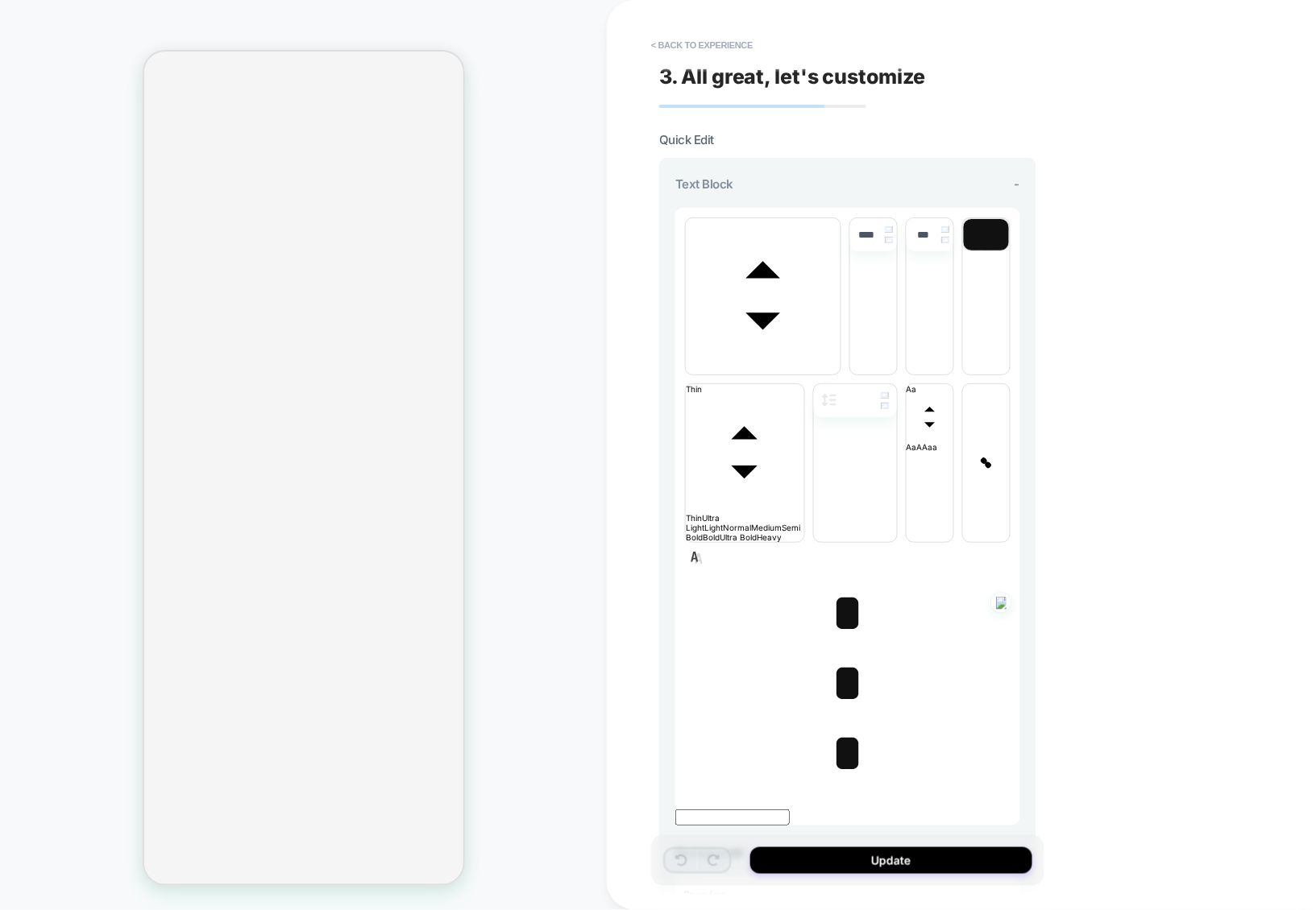
click at [839, 584] on span "*" at bounding box center [847, 613] width 33 height 57
click at [837, 584] on span "*" at bounding box center [847, 613] width 33 height 57
type input "****"
click at [837, 584] on span "﻿ ﻿ *" at bounding box center [847, 613] width 33 height 57
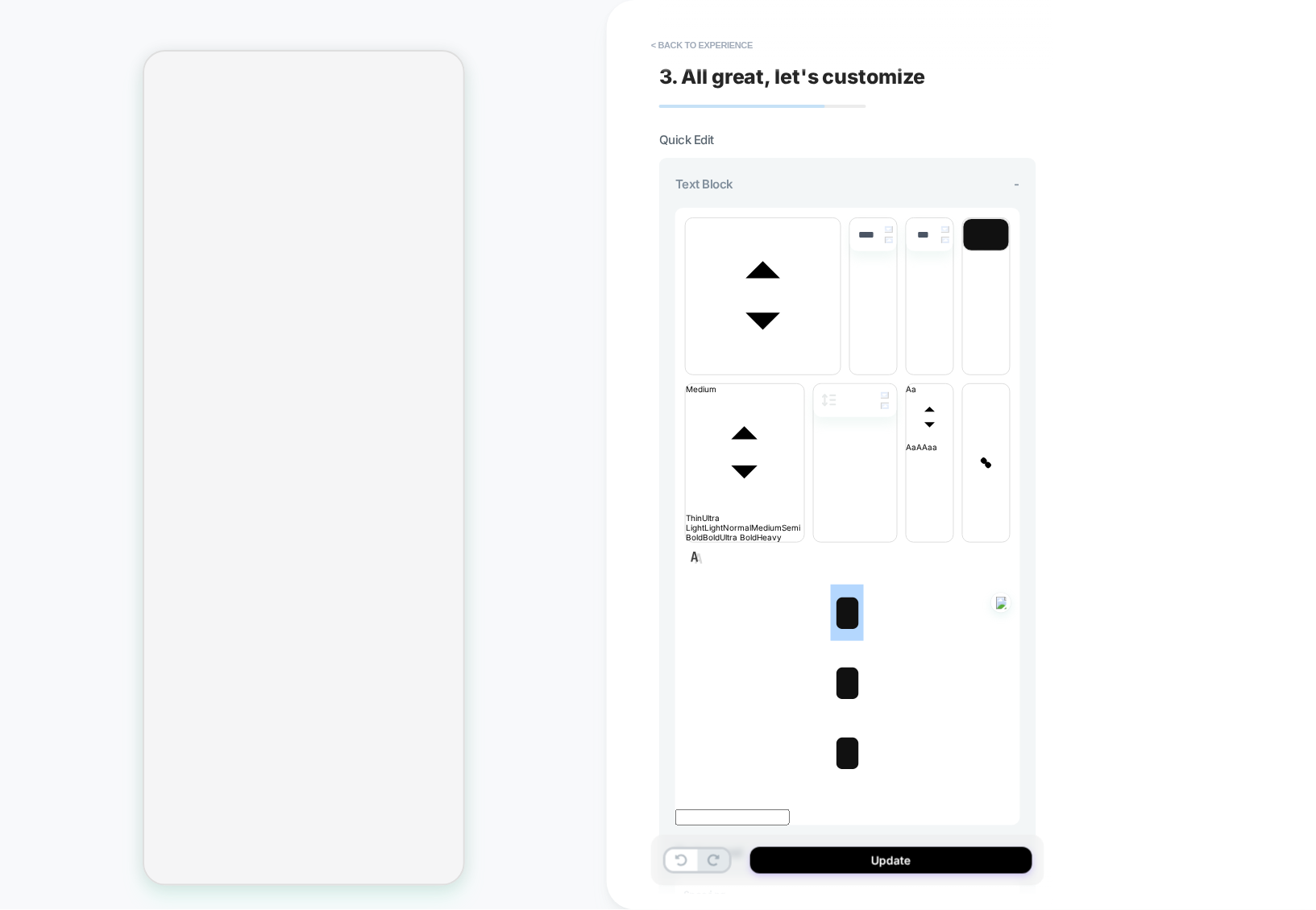
click at [847, 655] on span "*" at bounding box center [847, 683] width 33 height 57
click at [847, 655] on span "* ﻿" at bounding box center [847, 683] width 33 height 57
click at [839, 584] on span "*" at bounding box center [847, 613] width 33 height 57
click at [698, 39] on button "< Back to experience" at bounding box center [702, 44] width 118 height 26
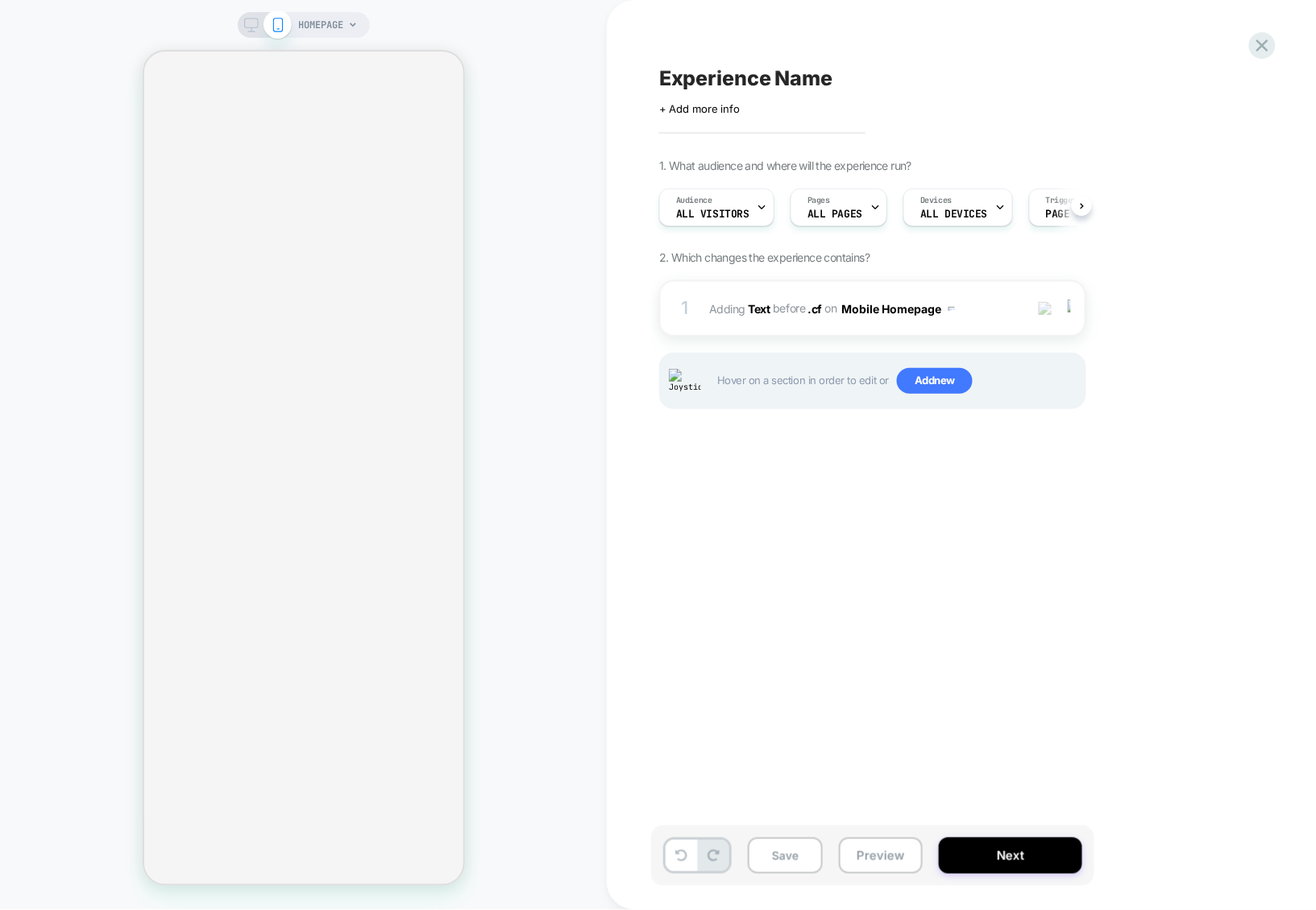
scroll to position [0, 1]
click at [973, 291] on div "1 #_loomi_addon_1756818552396 Adding Text BEFORE .cf .cf on Mobile Homepage Add…" at bounding box center [872, 309] width 427 height 57
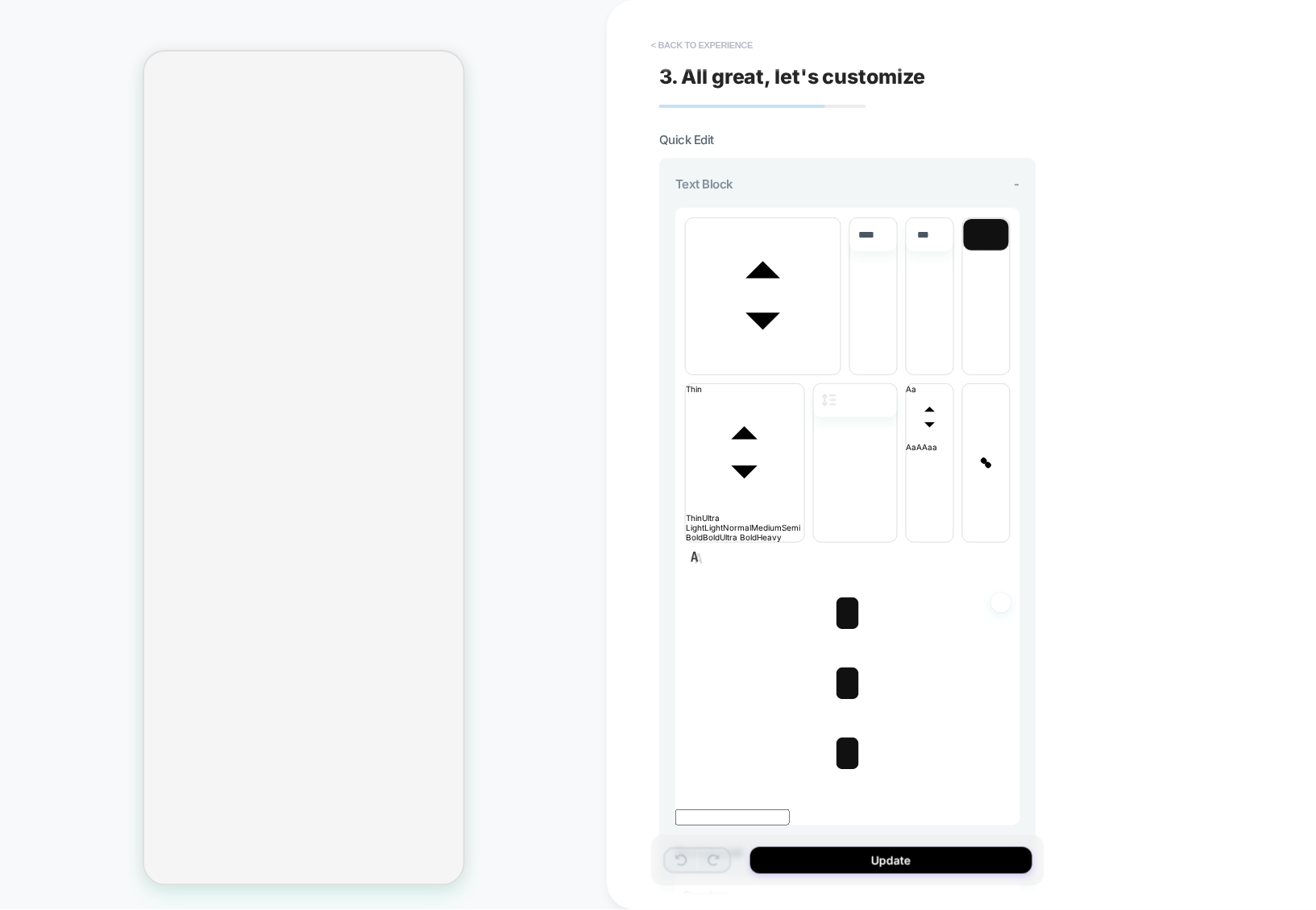
click at [707, 49] on button "< Back to experience" at bounding box center [702, 44] width 118 height 26
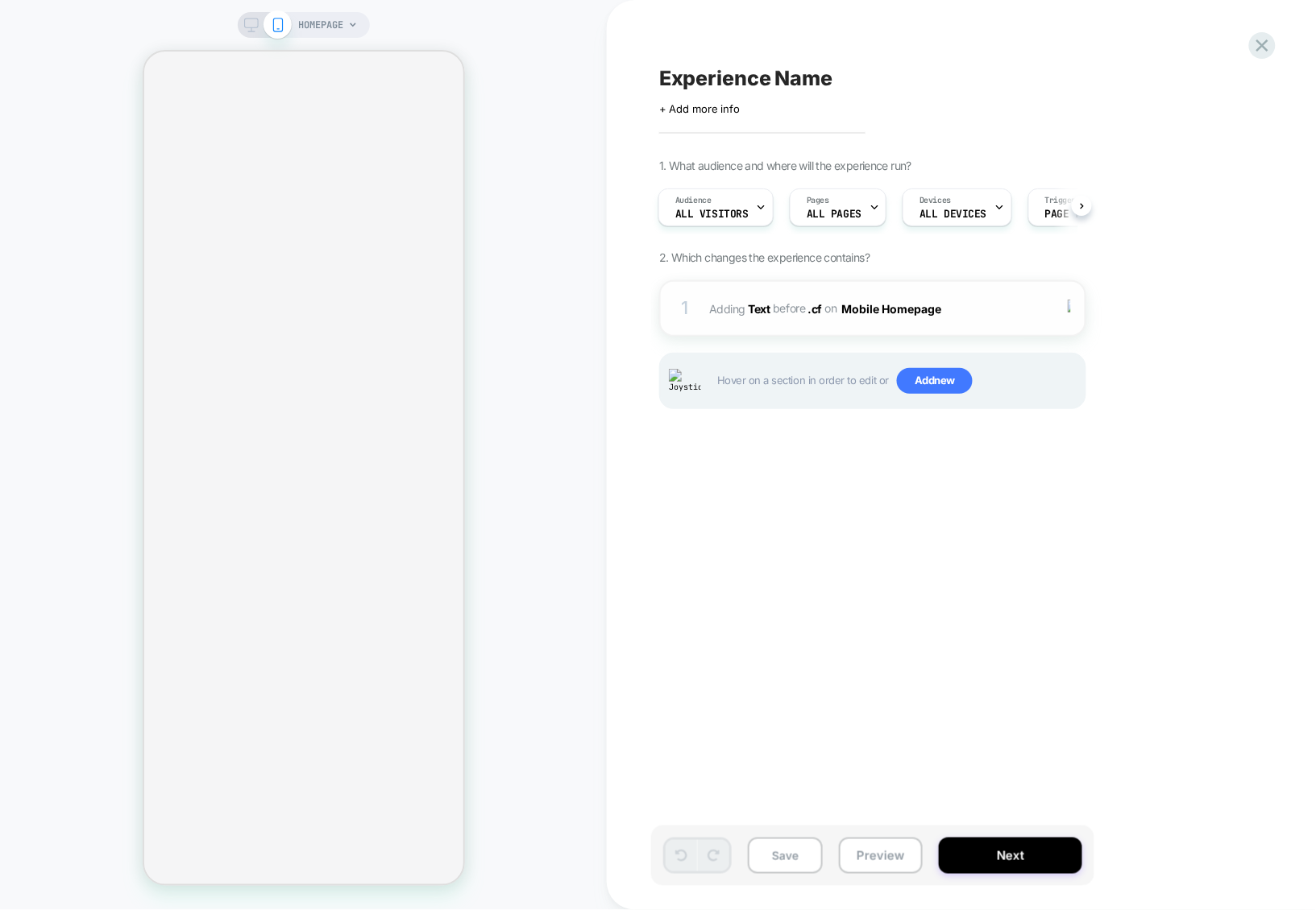
click at [963, 298] on span "#_loomi_addon_1756818552396 Adding Text BEFORE .cf .cf on Mobile Homepage" at bounding box center [863, 309] width 307 height 23
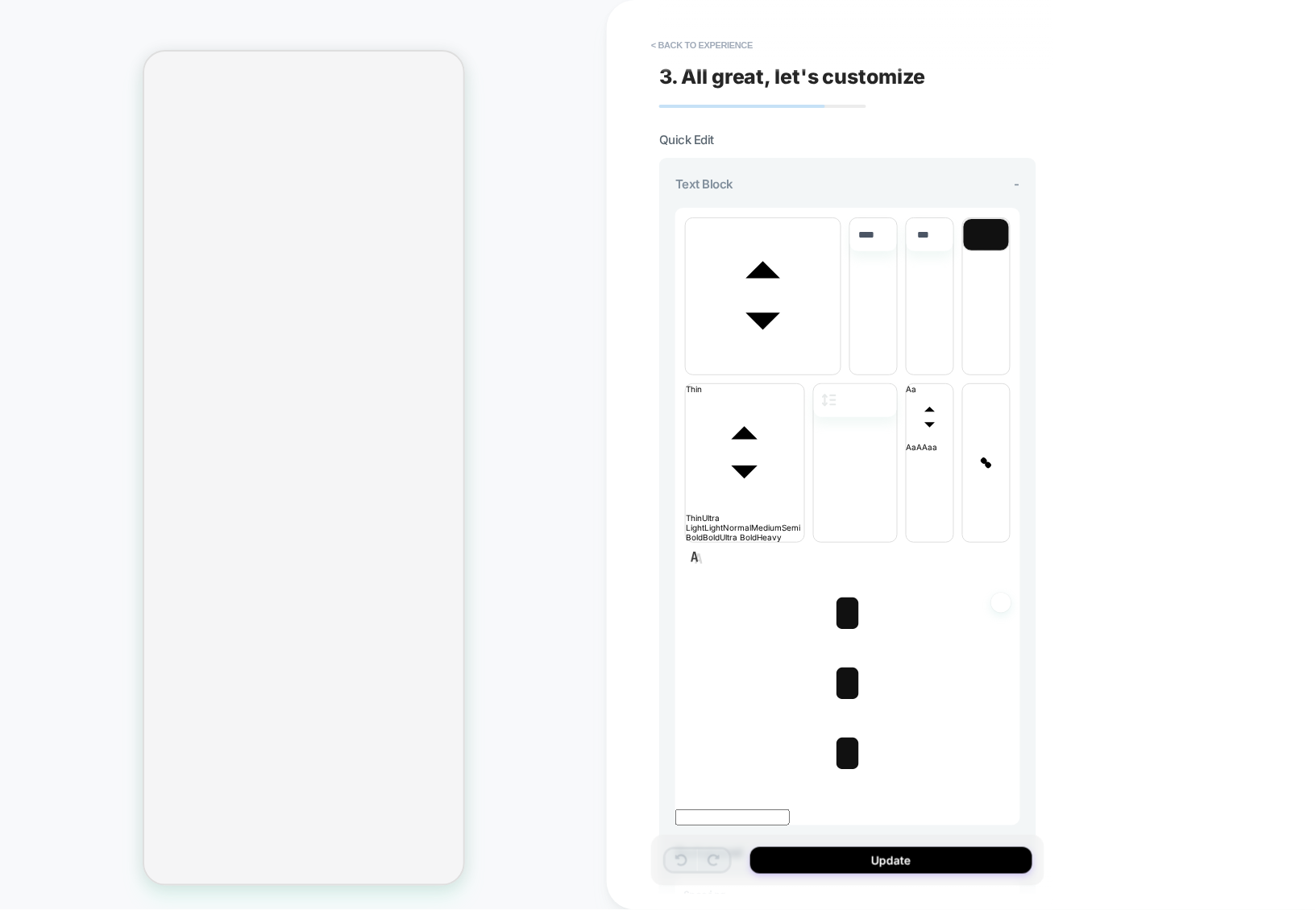
click at [833, 613] on span "*" at bounding box center [847, 613] width 33 height 57
click at [844, 613] on span "*" at bounding box center [847, 613] width 33 height 57
type input "****"
click at [849, 691] on span "*" at bounding box center [847, 683] width 33 height 57
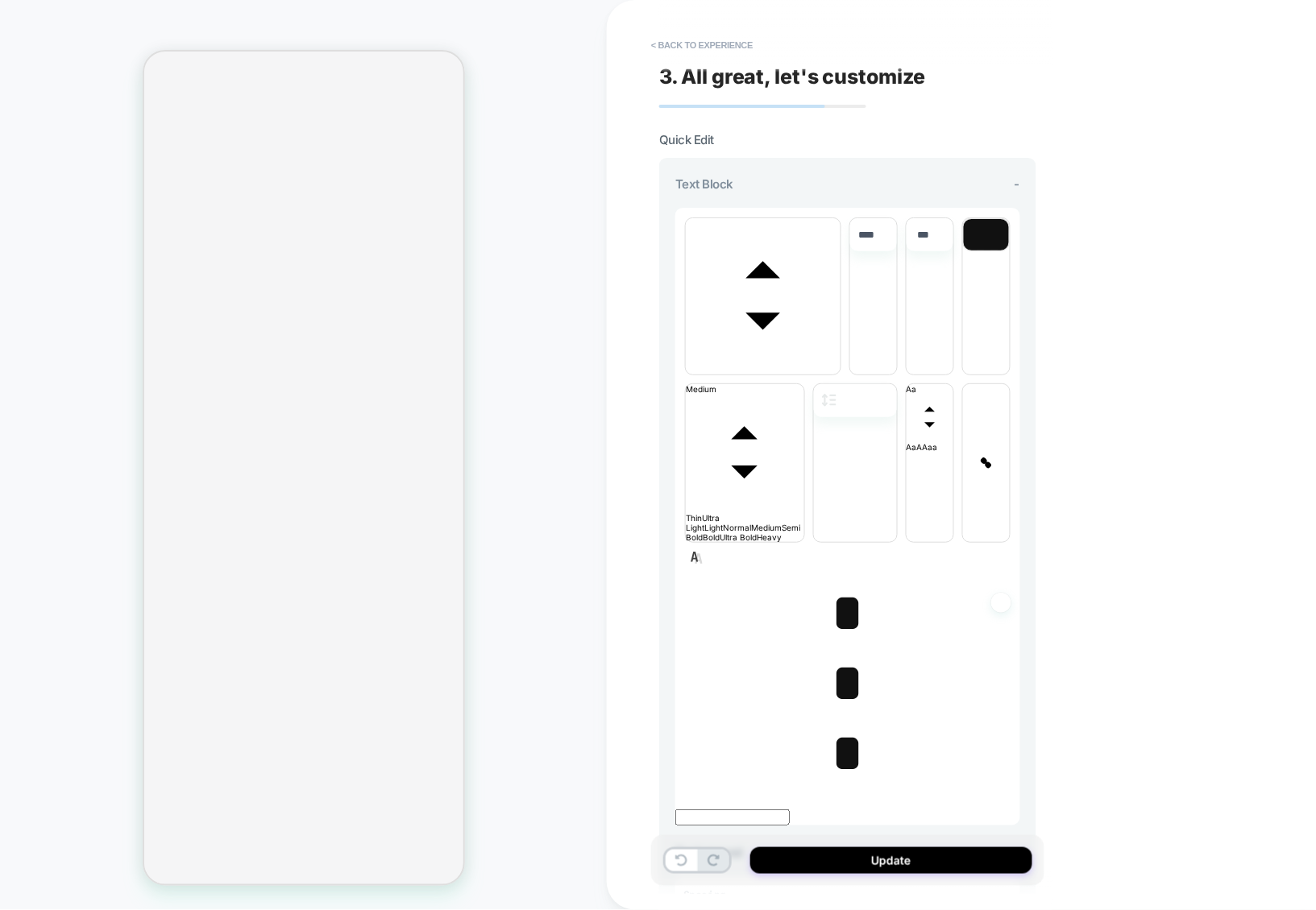
click at [849, 691] on span "* ﻿" at bounding box center [847, 683] width 33 height 57
click at [737, 35] on button "< Back to experience" at bounding box center [702, 44] width 118 height 26
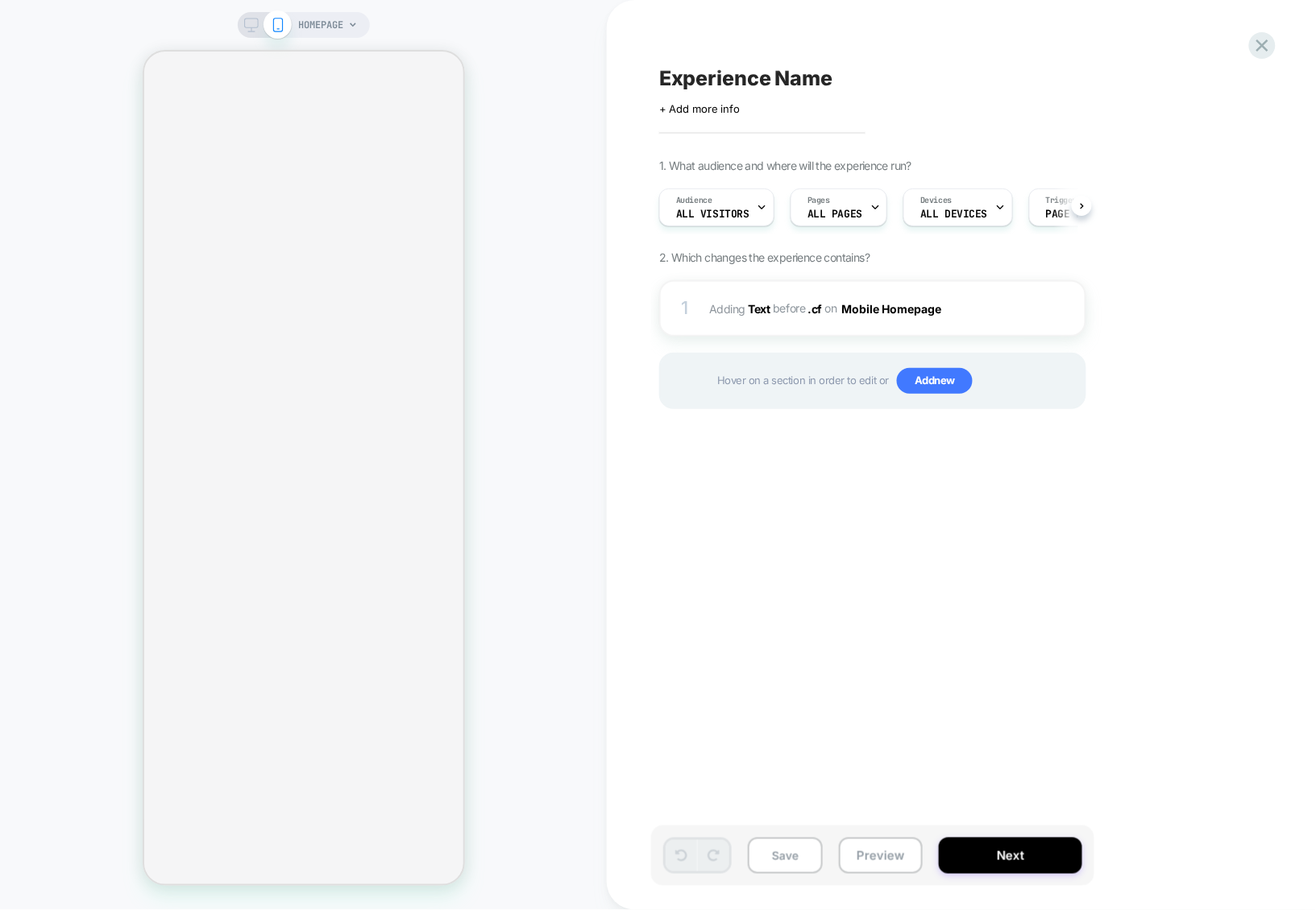
scroll to position [0, 1]
click at [978, 285] on div "1 #_loomi_addon_1756818552396 Adding Text BEFORE .cf .cf on Mobile Homepage Add…" at bounding box center [872, 309] width 427 height 57
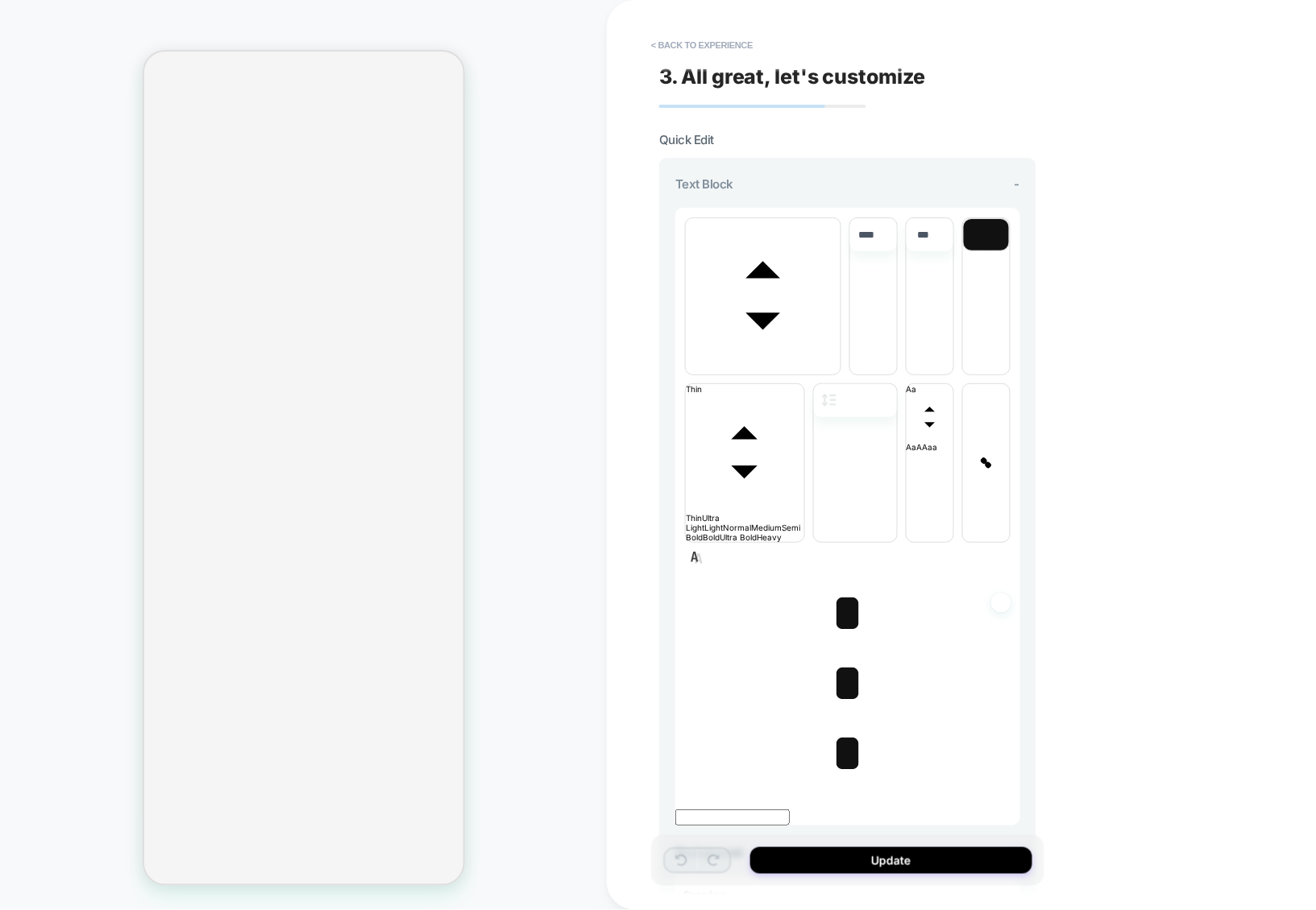
click at [840, 584] on span "*" at bounding box center [847, 613] width 33 height 57
type input "****"
click at [841, 655] on span "*" at bounding box center [847, 683] width 33 height 57
click at [837, 725] on span "*" at bounding box center [847, 753] width 33 height 57
click at [837, 655] on span "*" at bounding box center [847, 683] width 33 height 57
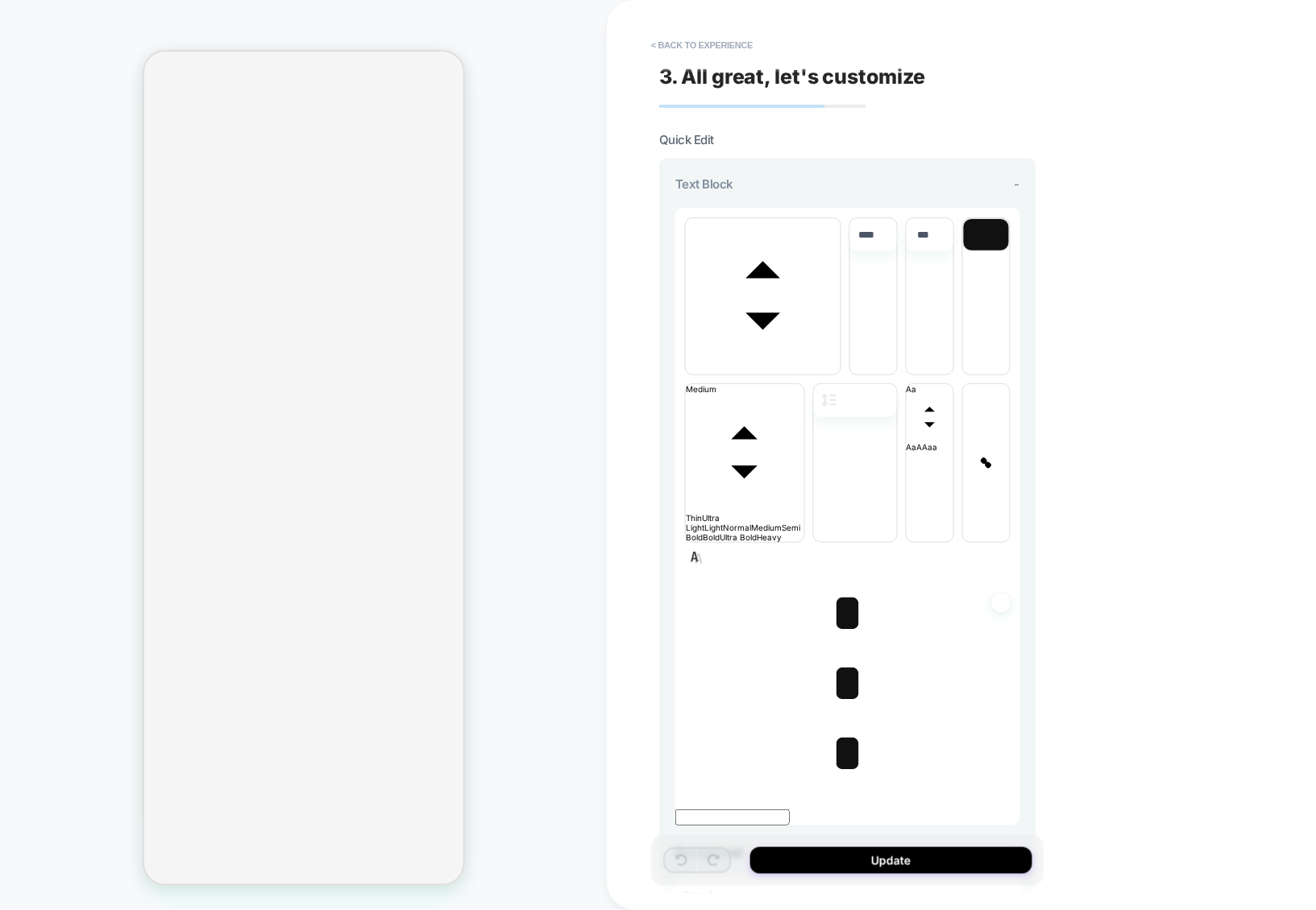
click at [837, 655] on span "﻿ *" at bounding box center [847, 683] width 33 height 57
click at [769, 365] on span "font" at bounding box center [763, 369] width 154 height 10
click at [840, 365] on span "font" at bounding box center [840, 369] width 0 height 10
click at [839, 584] on span "*" at bounding box center [847, 613] width 33 height 57
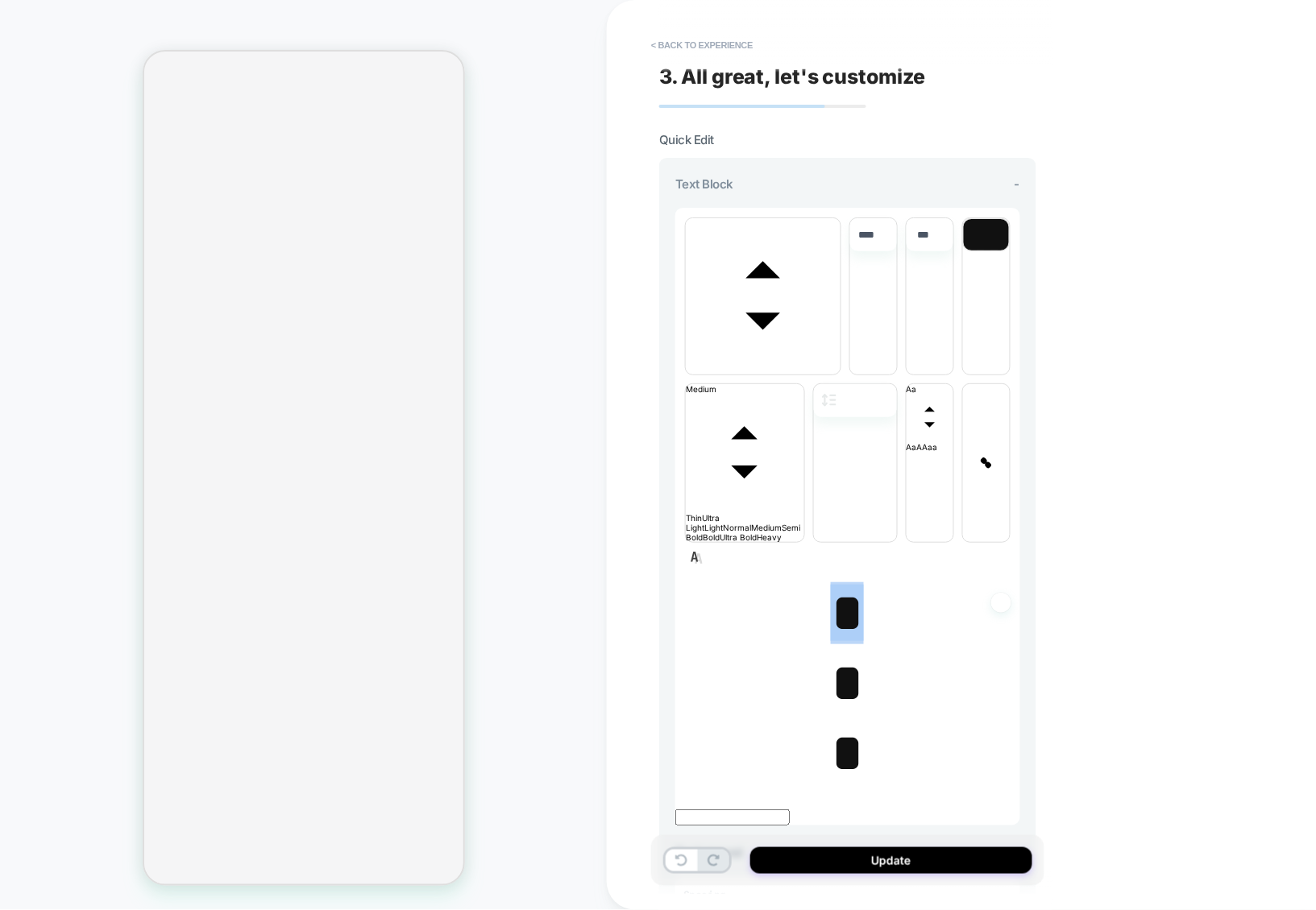
click at [774, 365] on span "font" at bounding box center [763, 369] width 154 height 10
click at [840, 374] on span "font" at bounding box center [840, 369] width 0 height 10
click at [778, 365] on span "font" at bounding box center [763, 369] width 154 height 10
click at [840, 374] on span "font" at bounding box center [840, 369] width 0 height 10
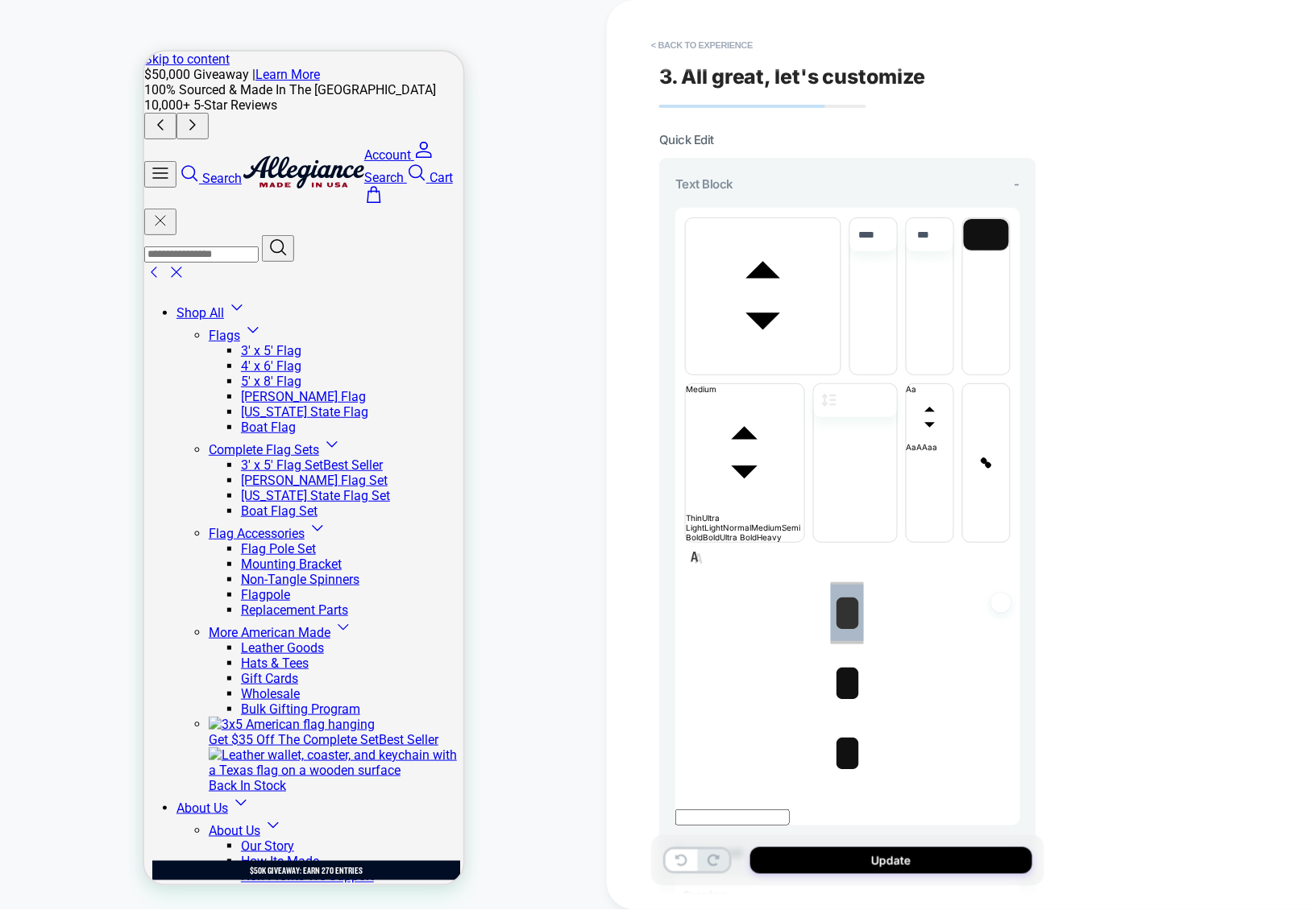
scroll to position [0, 0]
click at [846, 725] on span "*" at bounding box center [847, 753] width 33 height 57
click at [846, 725] on span "* ﻿ ﻿" at bounding box center [847, 753] width 33 height 57
click at [791, 365] on span "font" at bounding box center [763, 369] width 154 height 10
click at [840, 365] on span "font" at bounding box center [840, 369] width 0 height 10
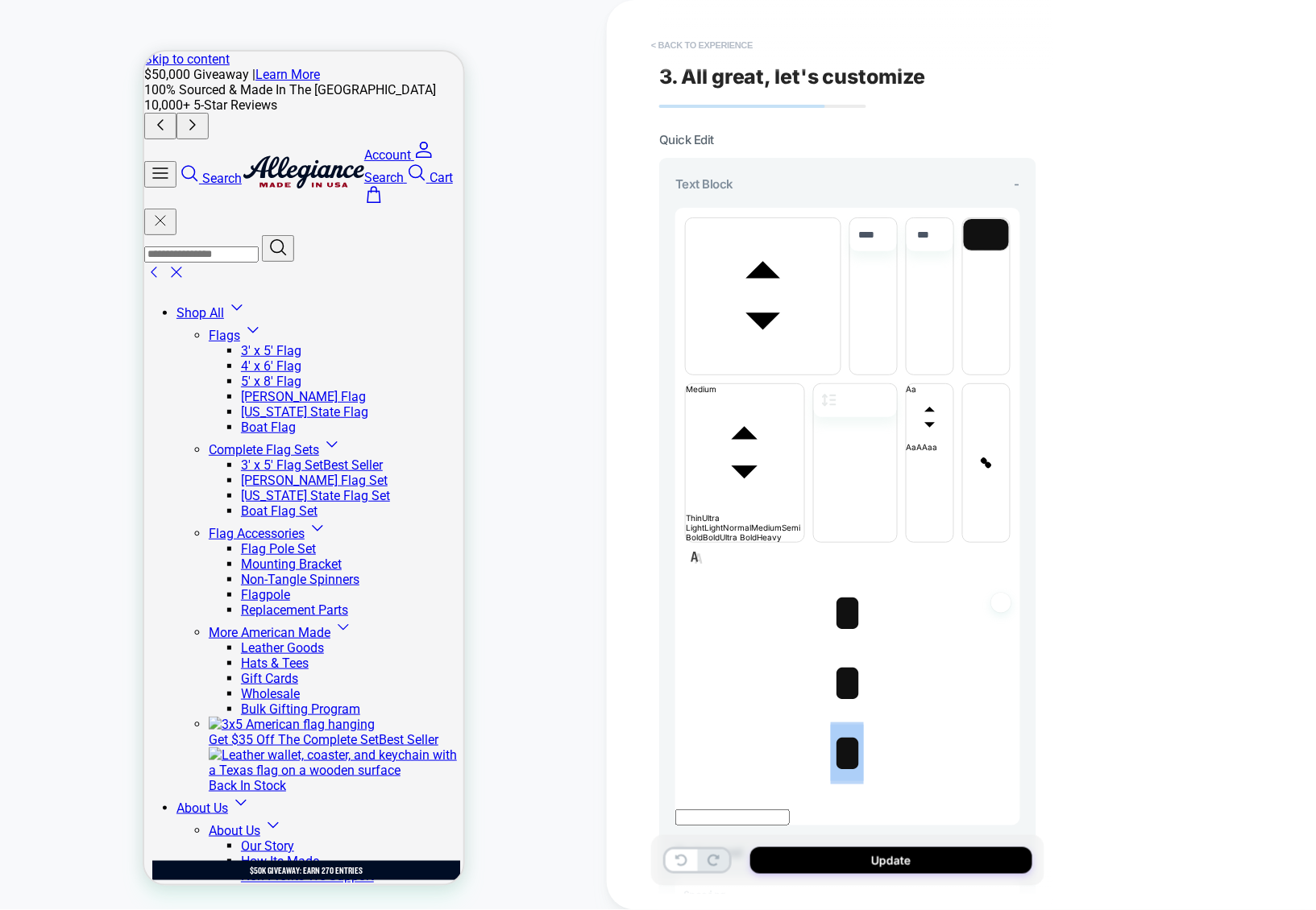
click at [738, 44] on button "< Back to experience" at bounding box center [702, 44] width 118 height 26
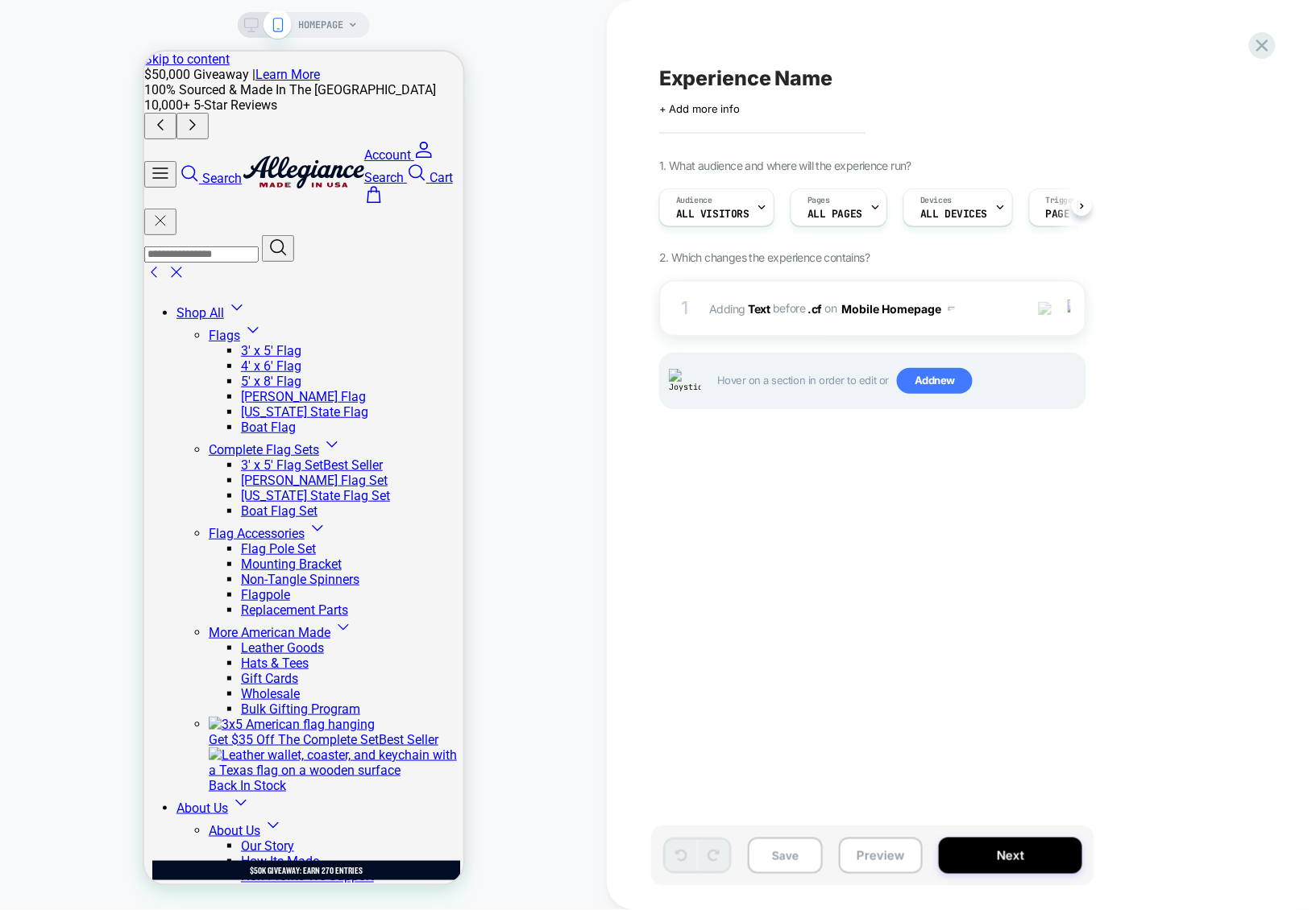
scroll to position [0, 1]
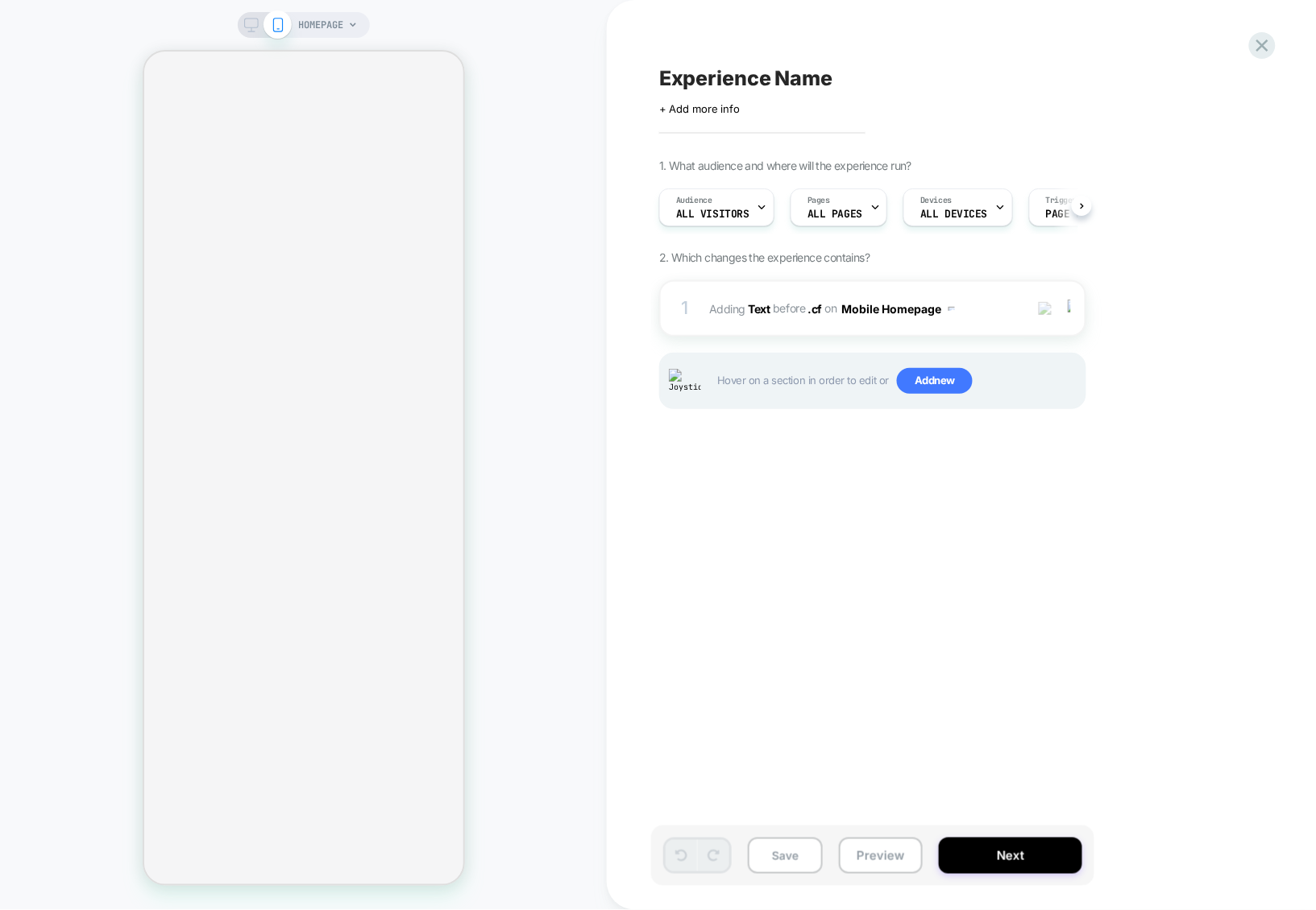
scroll to position [0, 1]
click at [988, 311] on span "#_loomi_addon_1756818552396 Adding Text BEFORE .cf .cf on Mobile Homepage" at bounding box center [863, 309] width 307 height 23
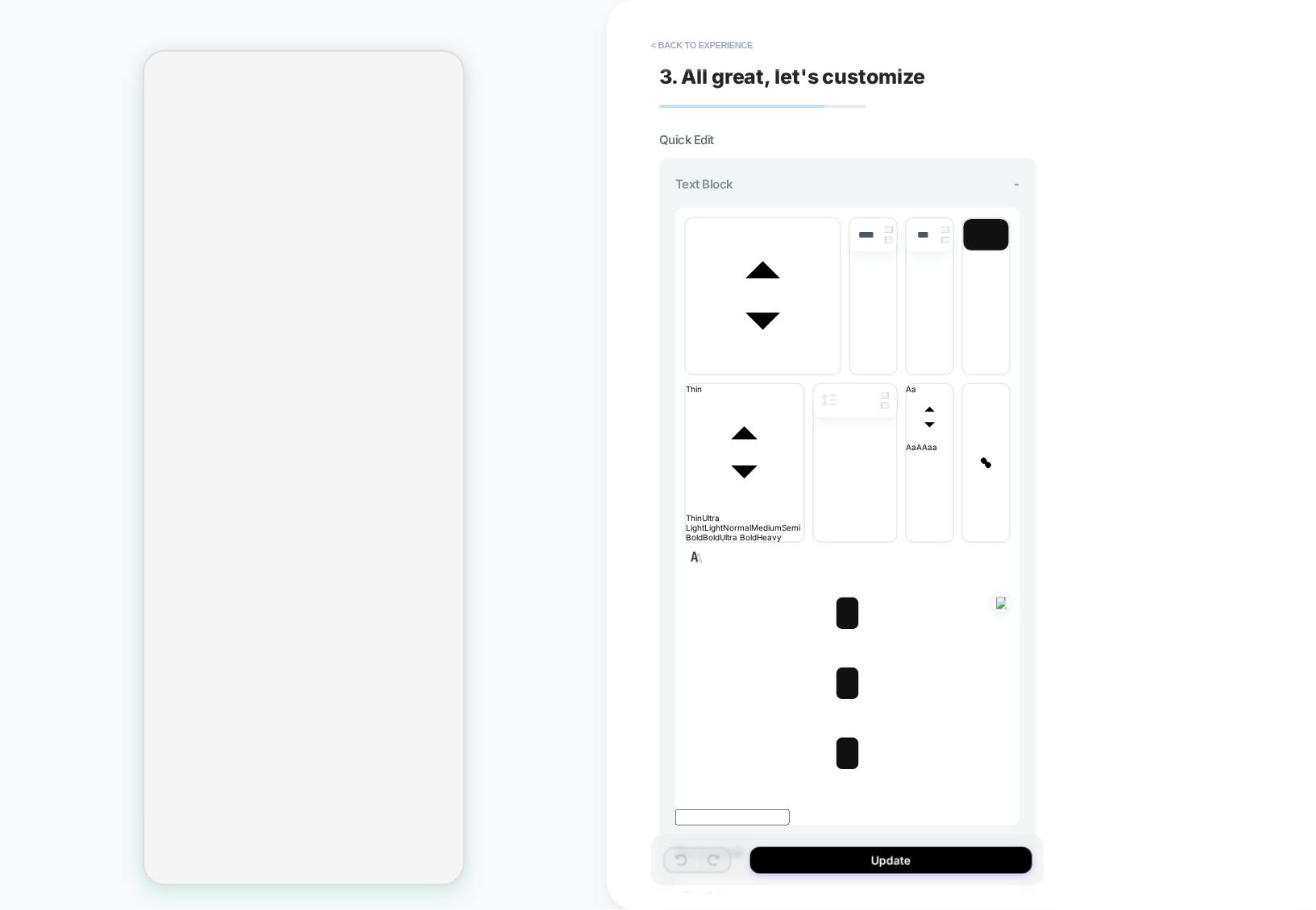
click at [839, 655] on span "*" at bounding box center [847, 683] width 33 height 57
type input "****"
click at [839, 655] on span "*" at bounding box center [847, 683] width 33 height 57
click at [788, 365] on span "font" at bounding box center [763, 369] width 154 height 10
click at [840, 365] on span "font" at bounding box center [840, 369] width 0 height 10
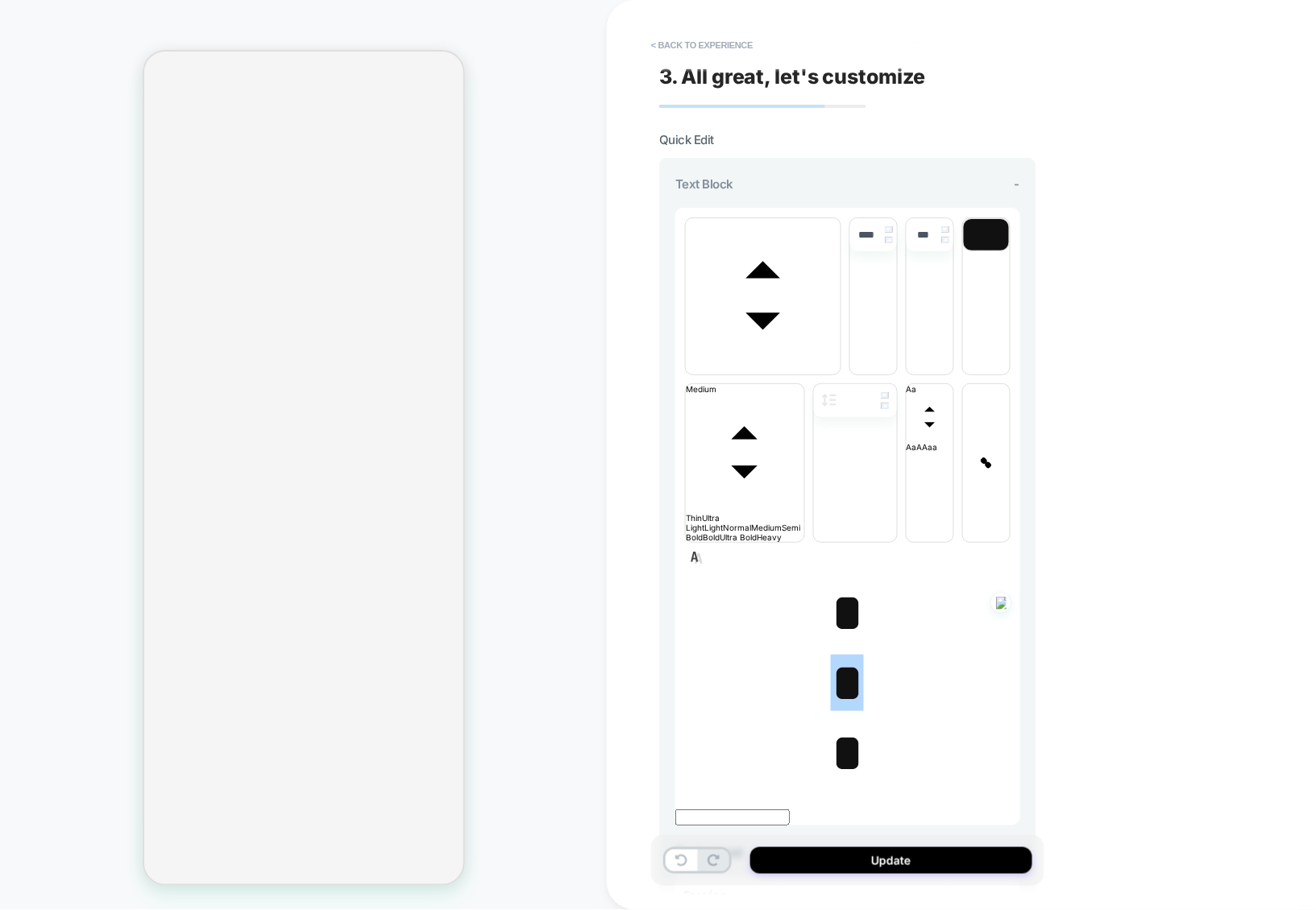
click at [844, 584] on span "*" at bounding box center [847, 613] width 33 height 57
click at [839, 584] on span "*" at bounding box center [847, 613] width 33 height 57
click at [776, 365] on span "font" at bounding box center [763, 369] width 154 height 10
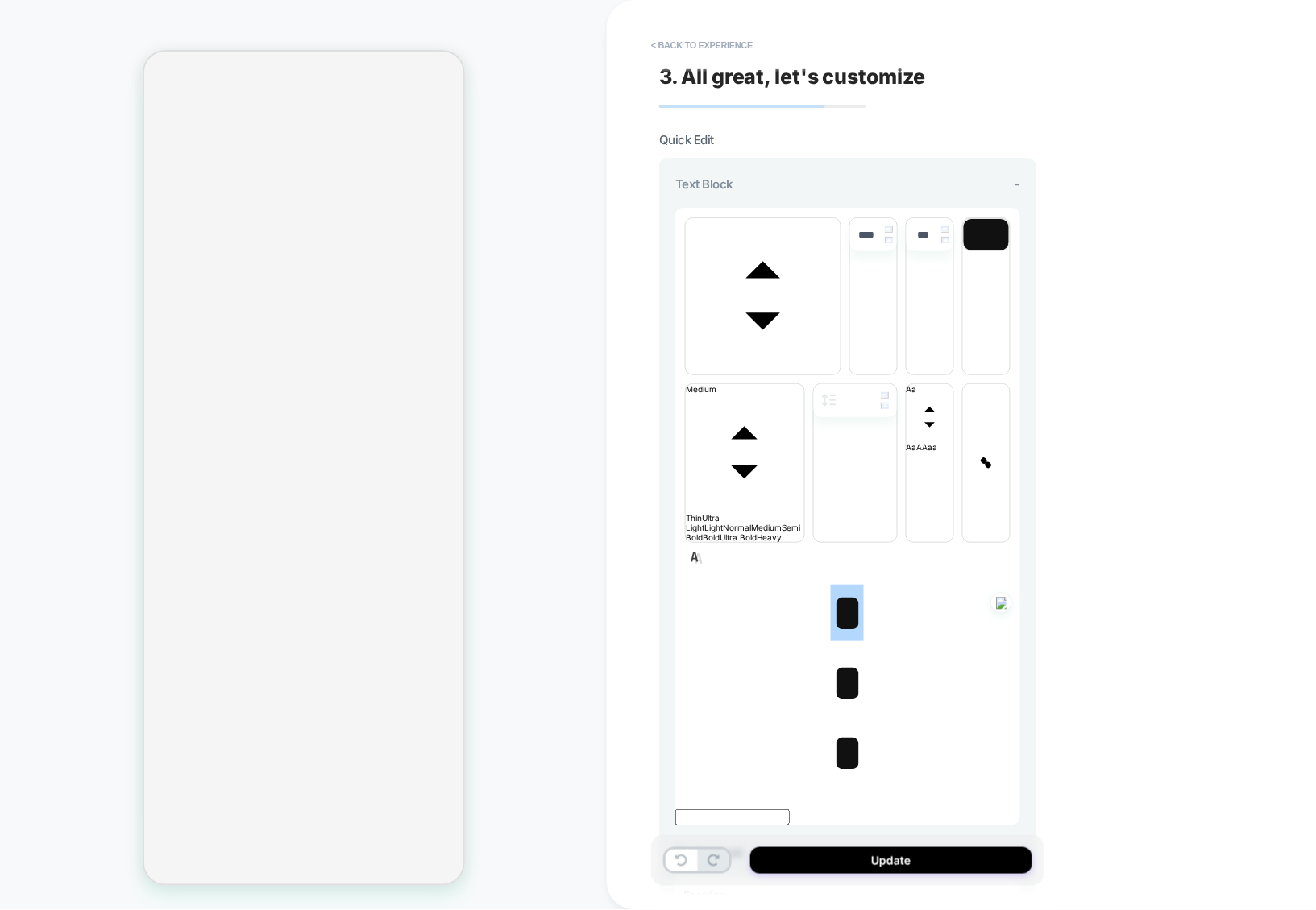
scroll to position [67, 0]
click at [840, 374] on span "font" at bounding box center [840, 369] width 0 height 10
click at [839, 655] on span "*" at bounding box center [847, 683] width 33 height 57
click at [844, 655] on span "*" at bounding box center [847, 683] width 33 height 57
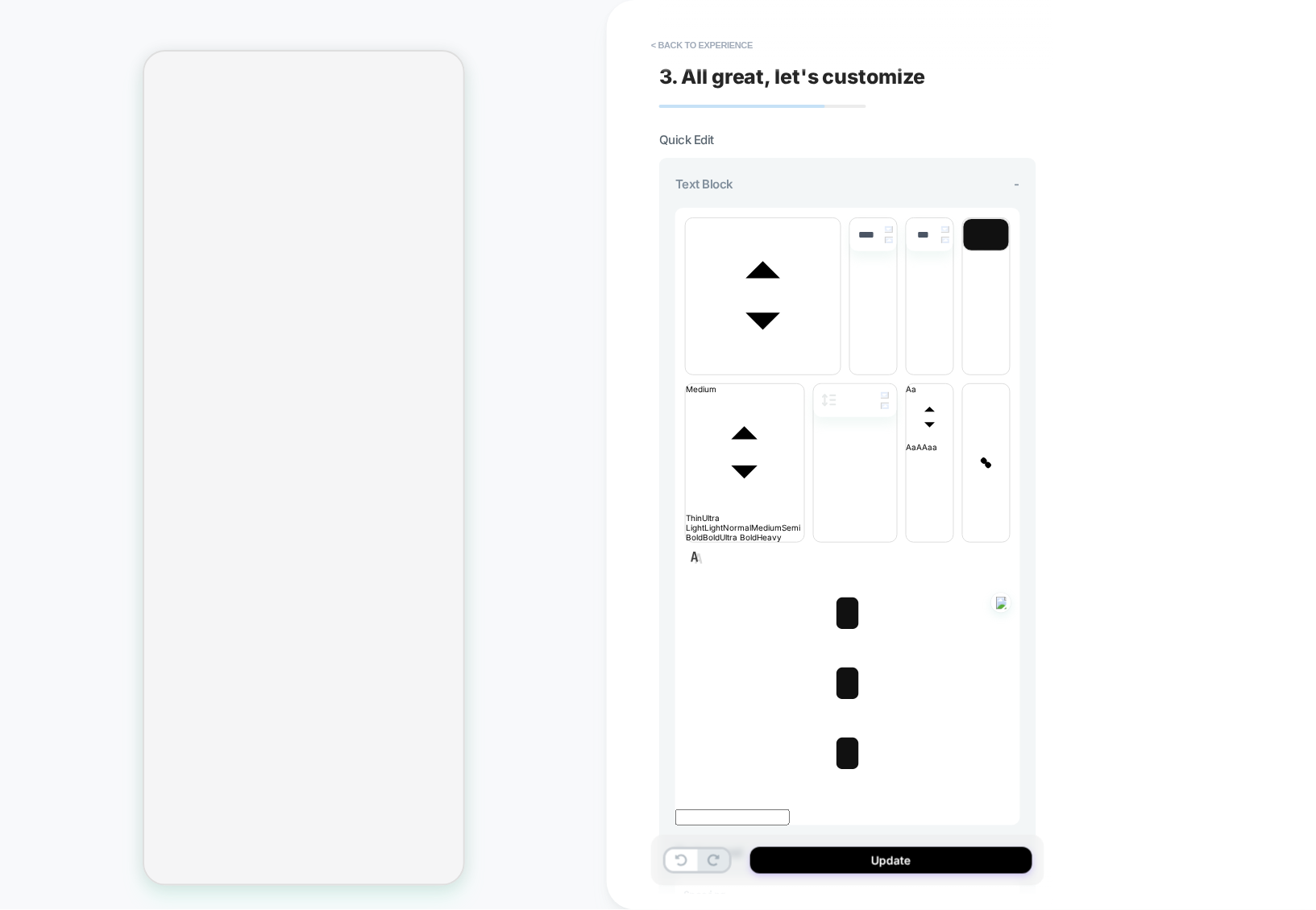
click at [840, 655] on span "*" at bounding box center [847, 683] width 33 height 57
click at [839, 584] on span "*" at bounding box center [847, 613] width 33 height 57
click at [848, 655] on span "*" at bounding box center [847, 683] width 33 height 57
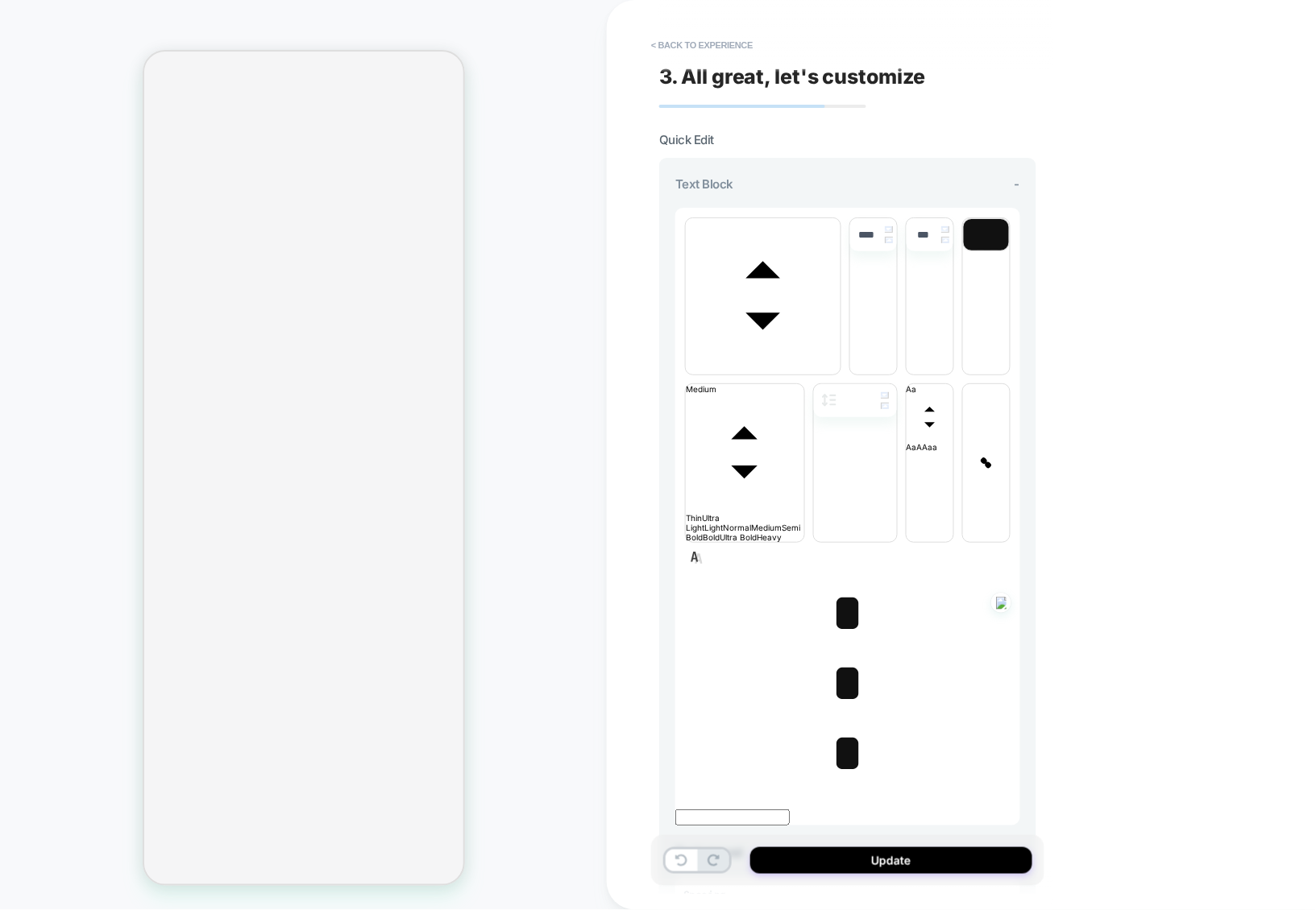
click at [848, 655] on span "*" at bounding box center [847, 683] width 33 height 57
click at [847, 725] on span "*" at bounding box center [847, 753] width 33 height 57
click at [839, 655] on span "*" at bounding box center [847, 683] width 33 height 57
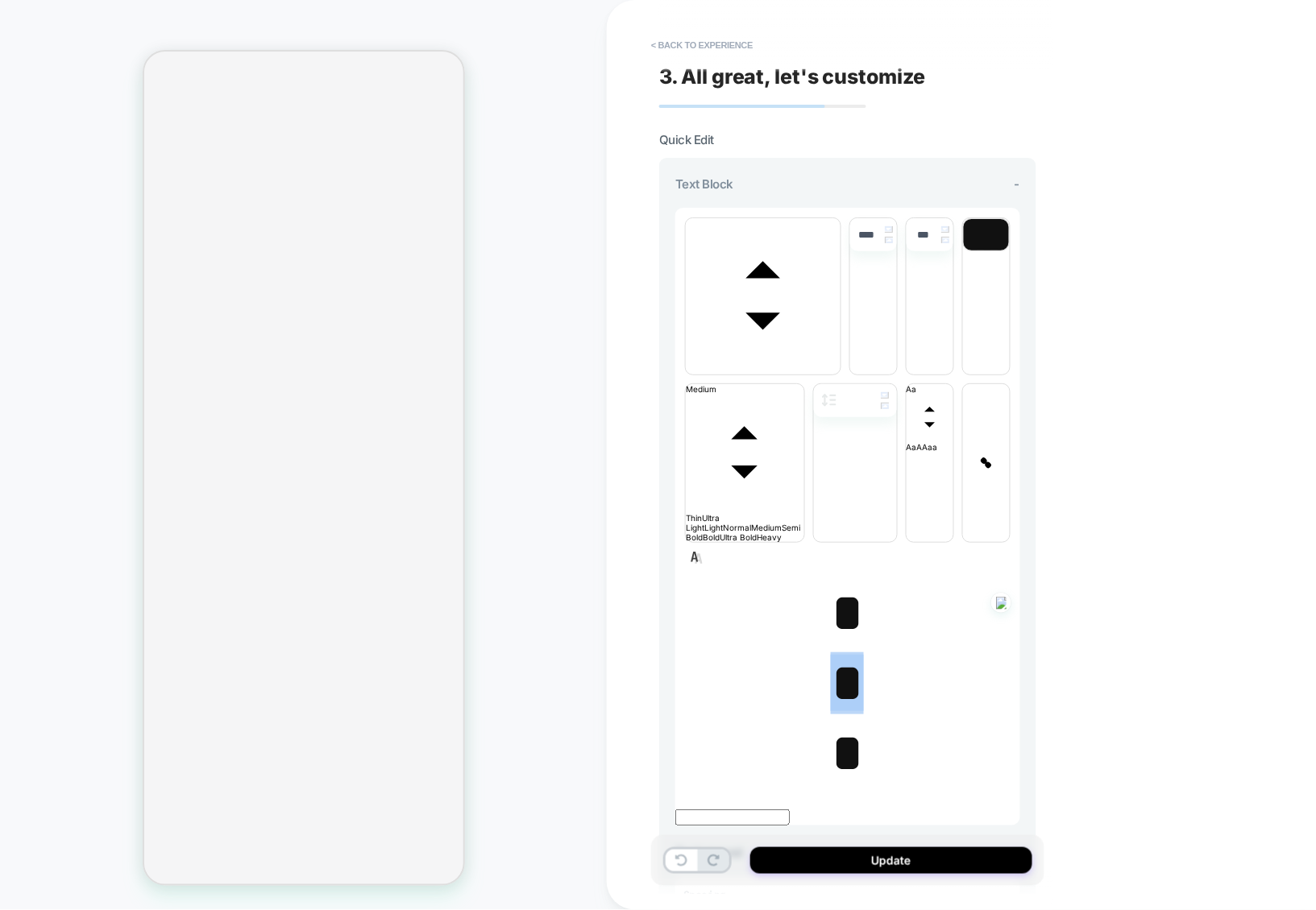
click at [794, 365] on span "font" at bounding box center [763, 369] width 154 height 10
click at [840, 365] on span "font" at bounding box center [840, 369] width 0 height 10
click at [839, 584] on span "*" at bounding box center [847, 613] width 33 height 57
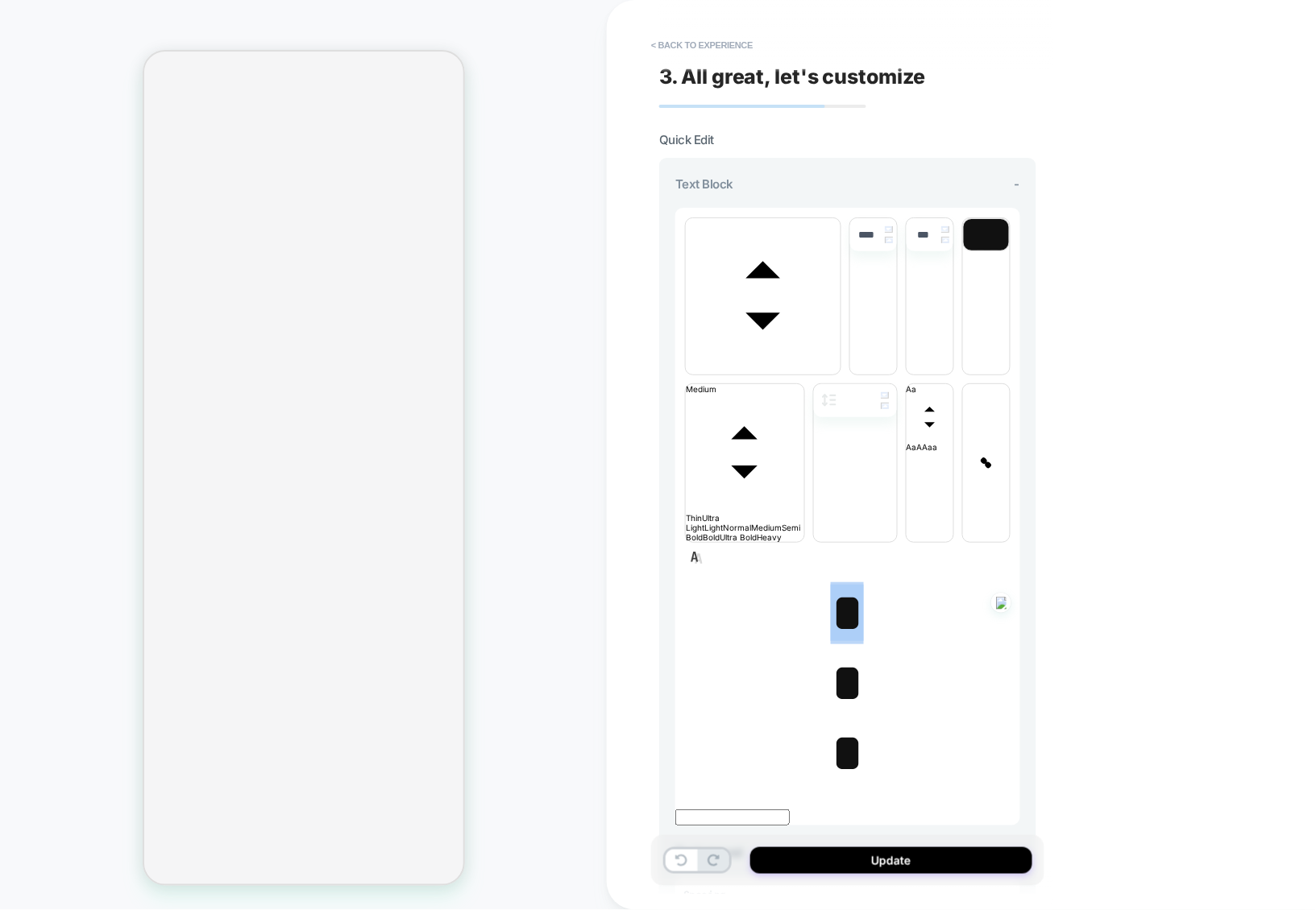
click at [746, 365] on span "font" at bounding box center [763, 369] width 154 height 10
click at [840, 374] on span "font" at bounding box center [840, 369] width 0 height 10
click at [884, 849] on button "Update" at bounding box center [892, 861] width 282 height 27
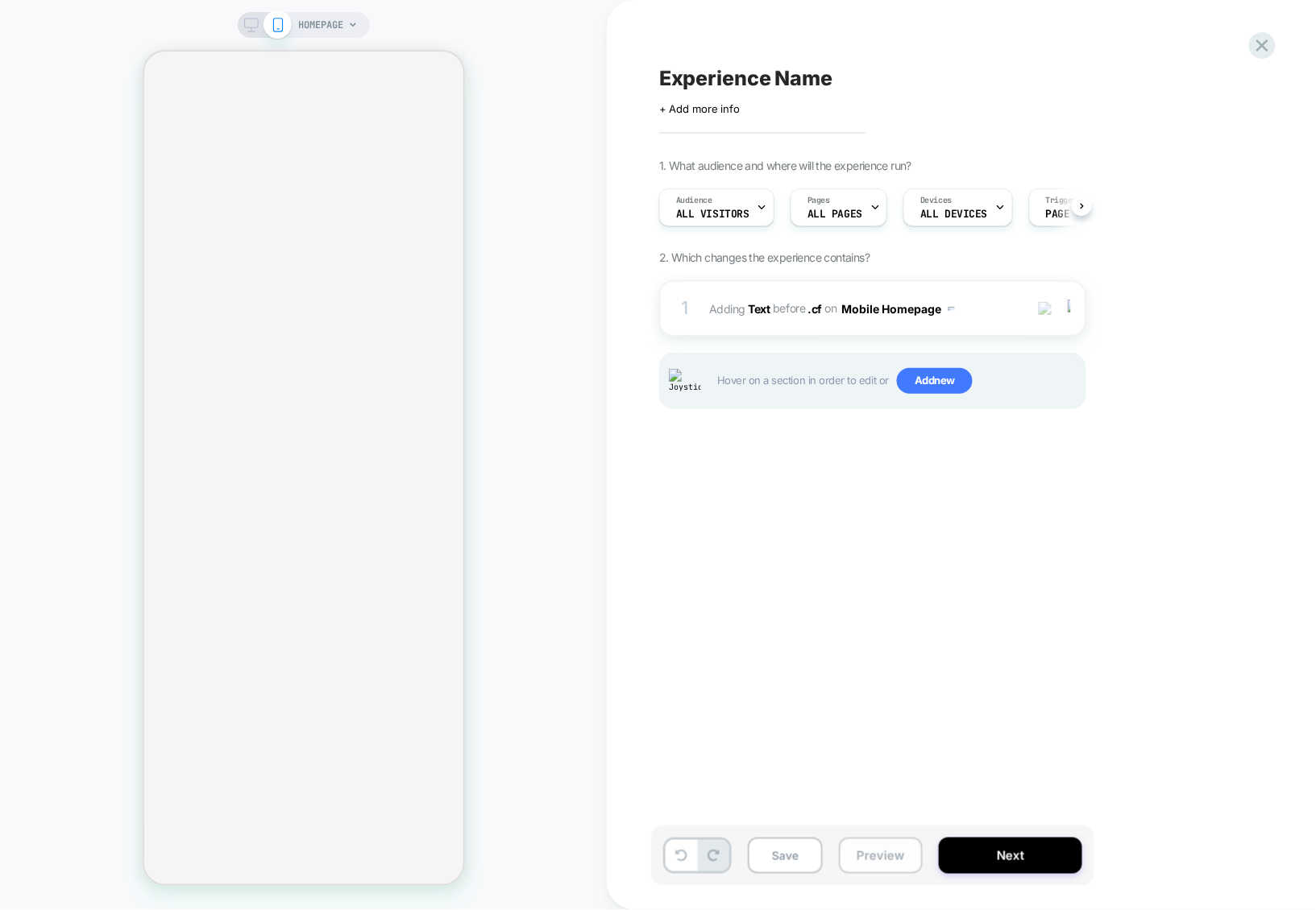
click at [883, 851] on button "Preview" at bounding box center [881, 856] width 83 height 36
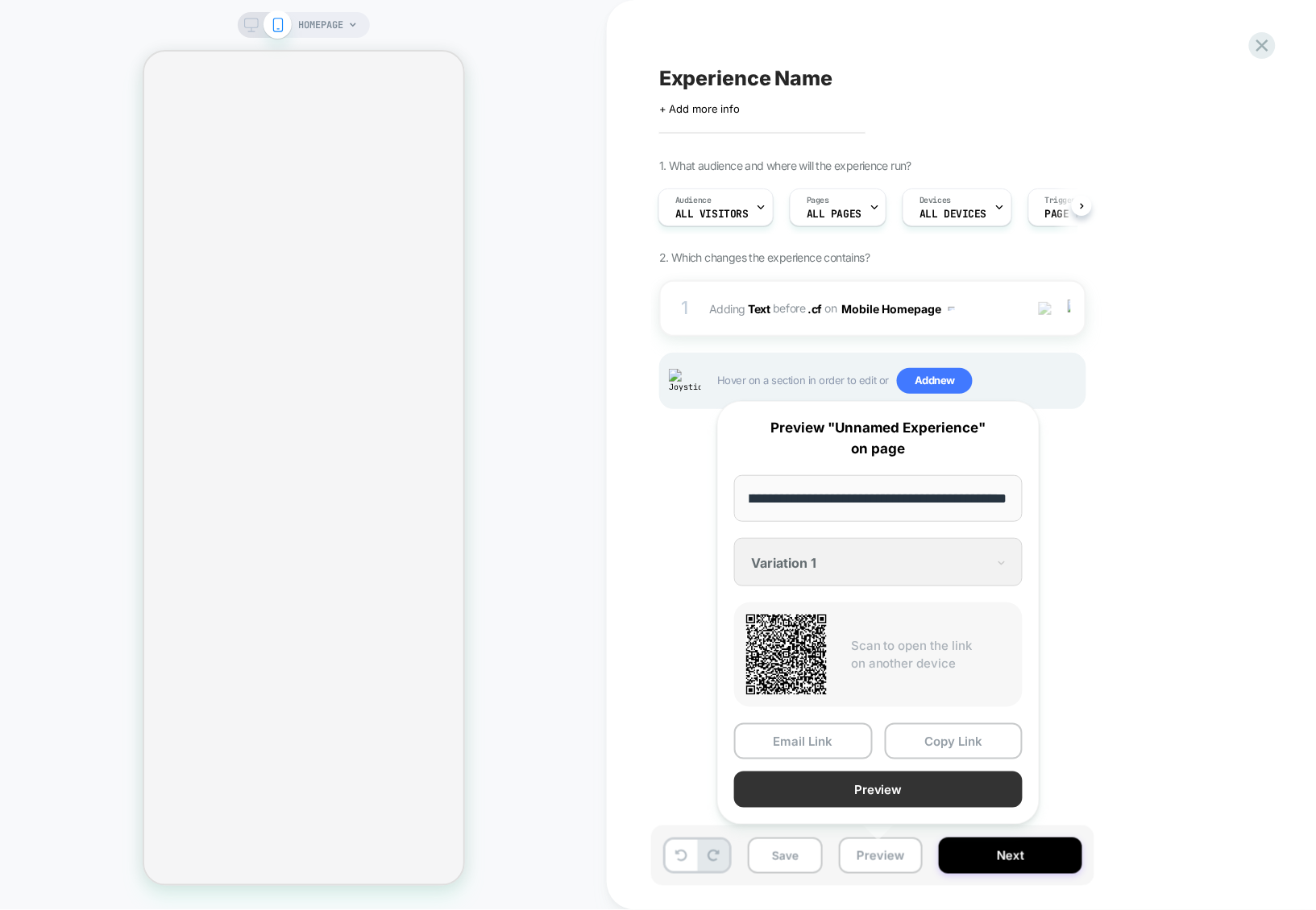
scroll to position [0, 0]
click at [880, 799] on button "Preview" at bounding box center [878, 789] width 288 height 36
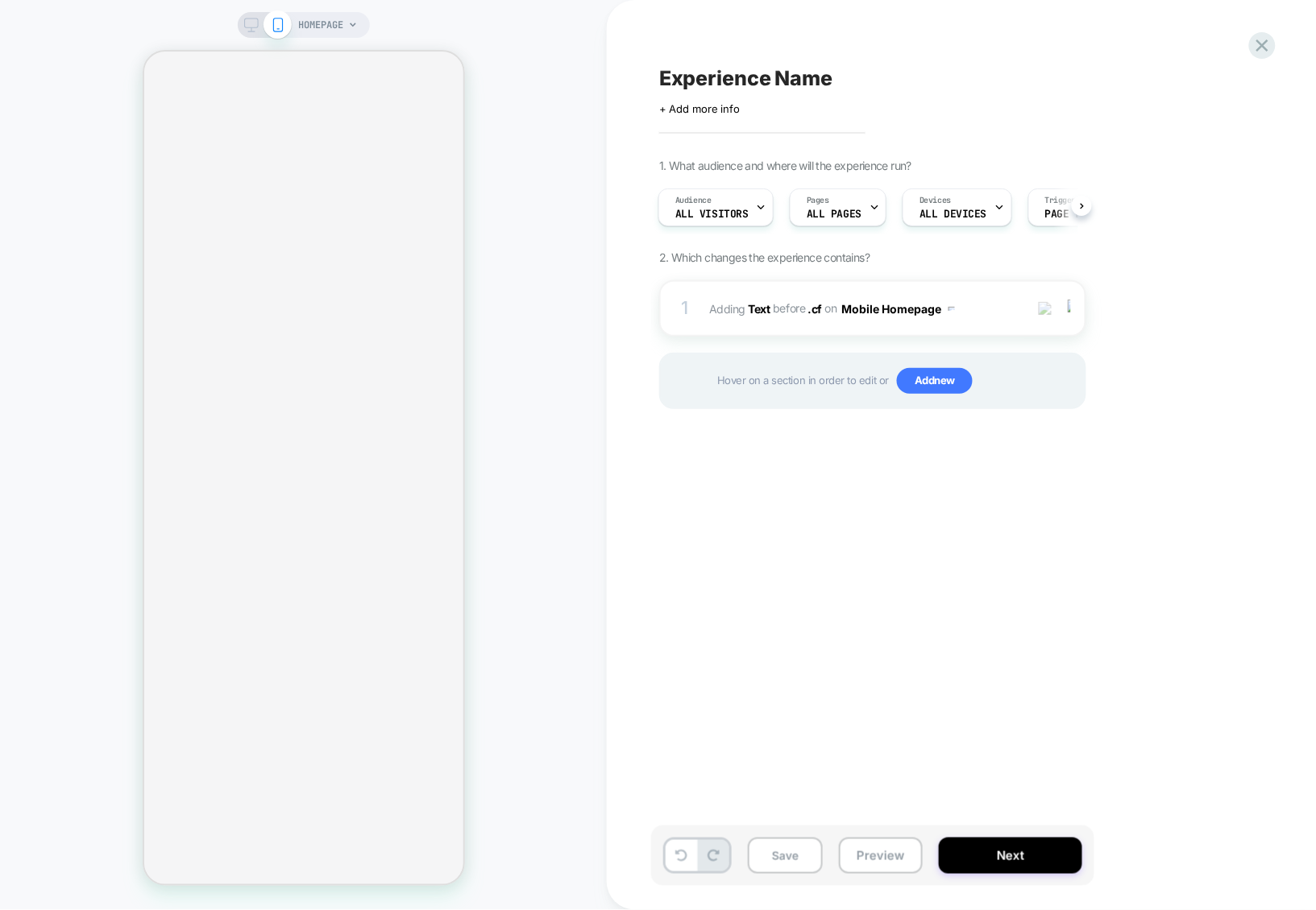
scroll to position [0, 2]
click at [934, 337] on div "1 #_loomi_addon_1756818552396 Adding Text BEFORE .cf .cf on Mobile Homepage Add…" at bounding box center [872, 309] width 427 height 57
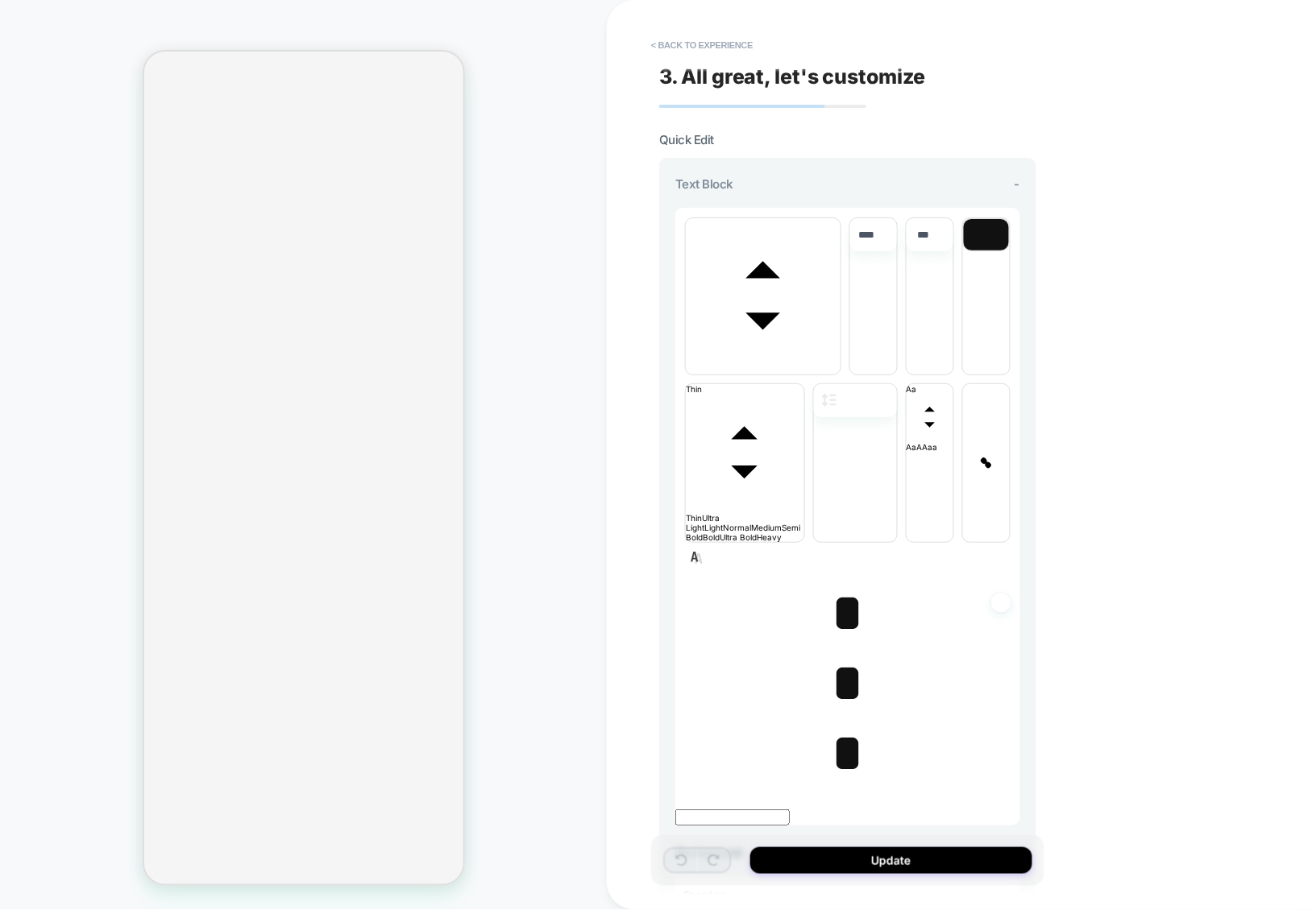
click at [839, 655] on span "*" at bounding box center [847, 683] width 33 height 57
type input "****"
click at [839, 655] on span "*" at bounding box center [847, 683] width 33 height 57
click at [803, 365] on span "font" at bounding box center [763, 369] width 154 height 10
click at [840, 365] on span "font" at bounding box center [840, 369] width 0 height 10
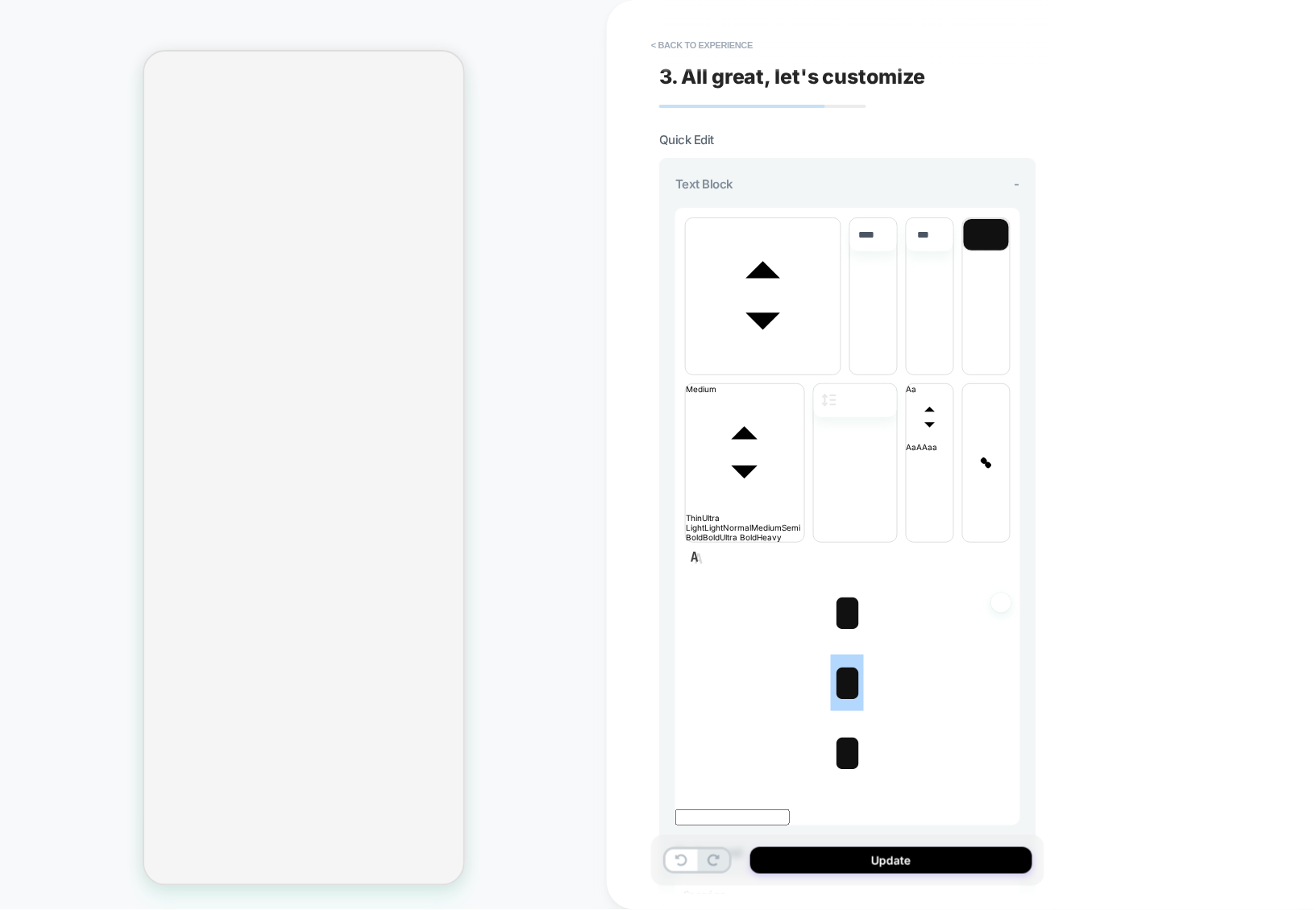
click at [839, 584] on span "*" at bounding box center [847, 613] width 33 height 57
click at [798, 365] on span "font" at bounding box center [763, 369] width 154 height 10
click at [840, 374] on span "font" at bounding box center [840, 369] width 0 height 10
click at [837, 655] on span "*" at bounding box center [847, 683] width 33 height 57
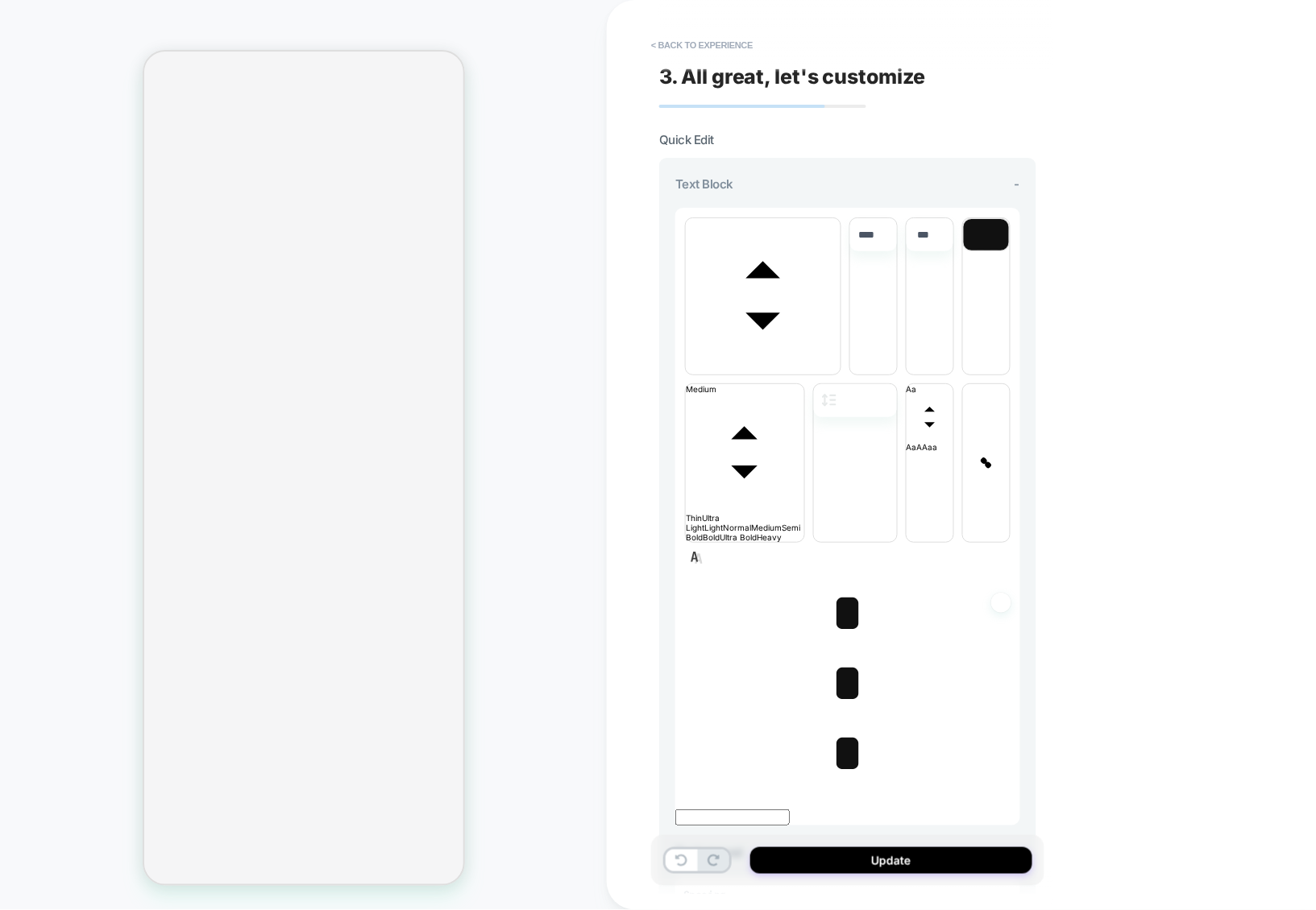
click at [839, 653] on p "*" at bounding box center [847, 684] width 345 height 62
click at [839, 584] on span "*" at bounding box center [847, 613] width 33 height 57
click at [842, 655] on span "*" at bounding box center [847, 683] width 33 height 57
click at [841, 655] on span "*" at bounding box center [847, 683] width 33 height 57
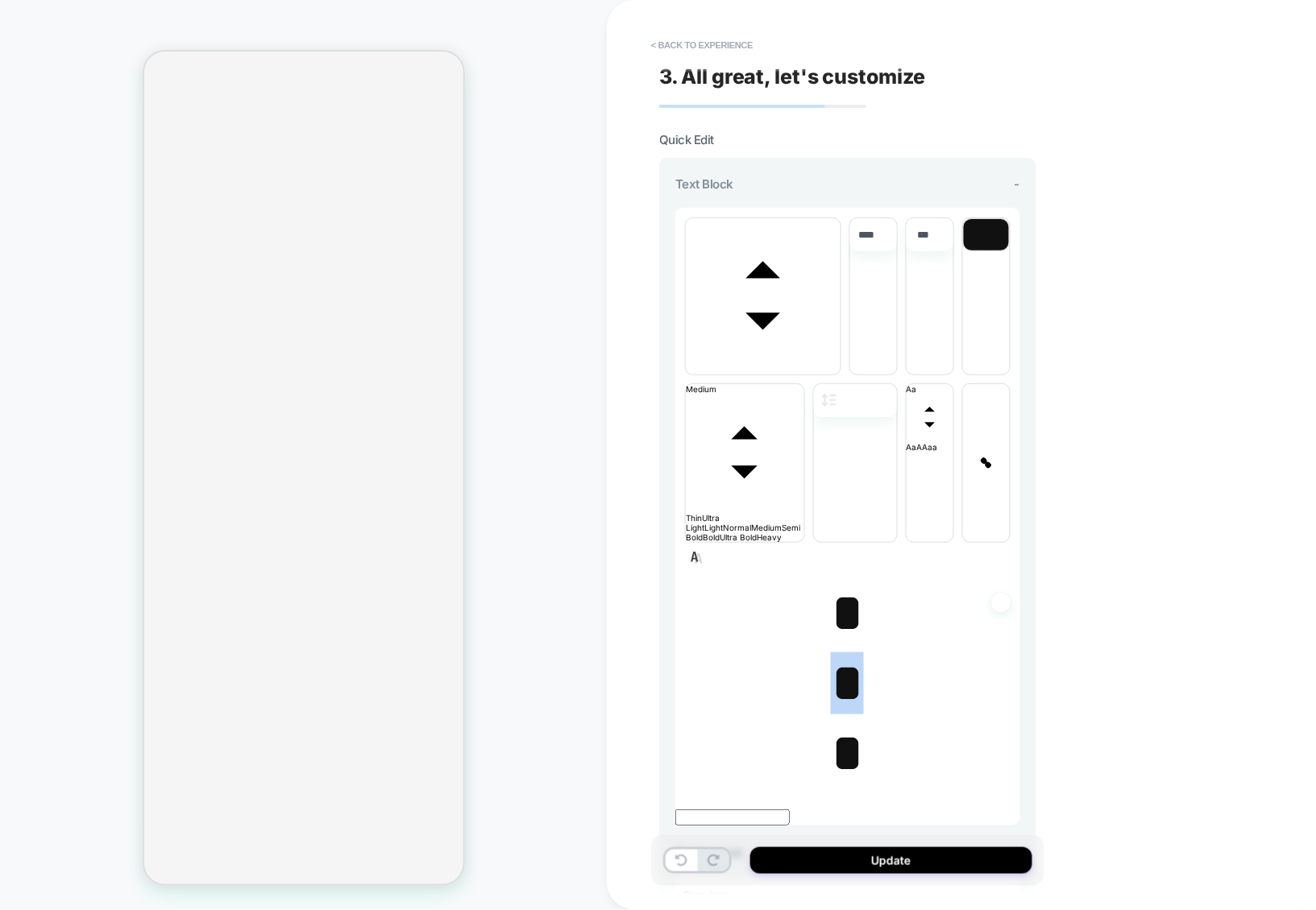
click at [841, 655] on span "*" at bounding box center [847, 683] width 33 height 57
click at [840, 584] on span "*" at bounding box center [847, 613] width 33 height 57
click at [840, 725] on span "*" at bounding box center [847, 753] width 33 height 57
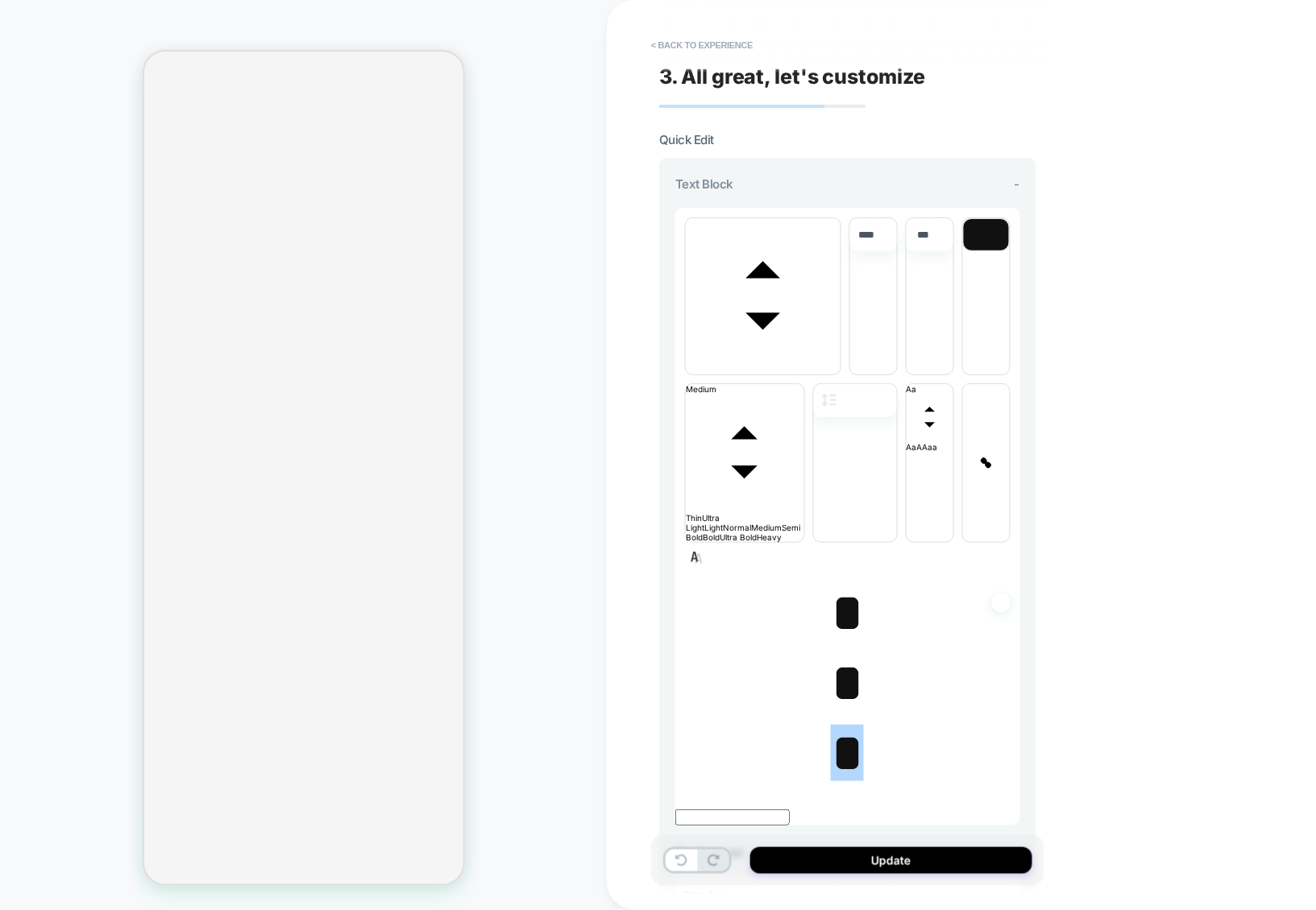
click at [839, 655] on span "*" at bounding box center [847, 683] width 33 height 57
click at [790, 251] on div "**********" at bounding box center [763, 296] width 156 height 158
click at [790, 365] on span "font" at bounding box center [763, 369] width 154 height 10
click at [840, 365] on span "font" at bounding box center [840, 369] width 0 height 10
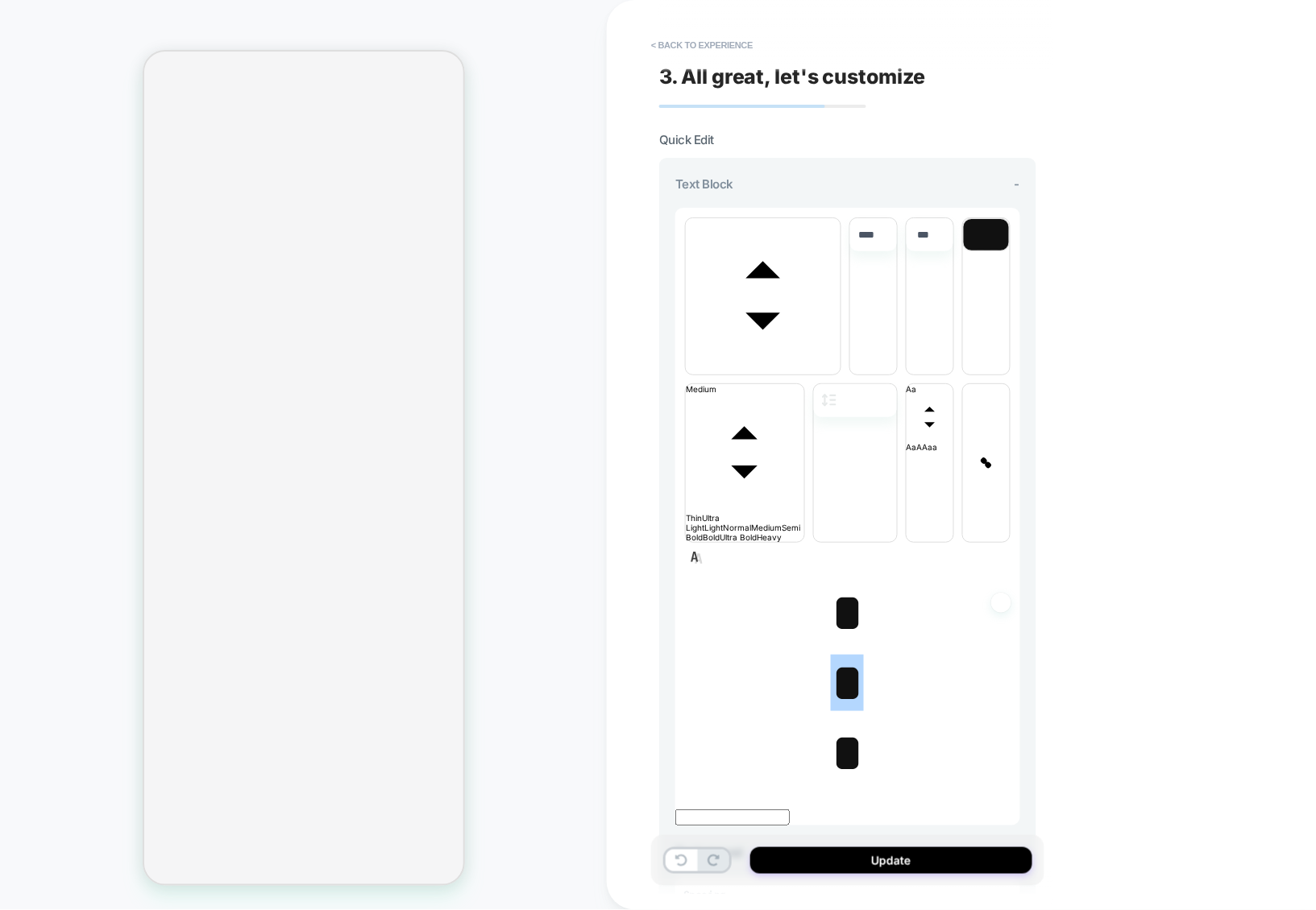
click at [842, 584] on span "*" at bounding box center [847, 613] width 33 height 57
click at [831, 584] on span "*" at bounding box center [847, 613] width 33 height 57
click at [784, 365] on span "font" at bounding box center [763, 369] width 154 height 10
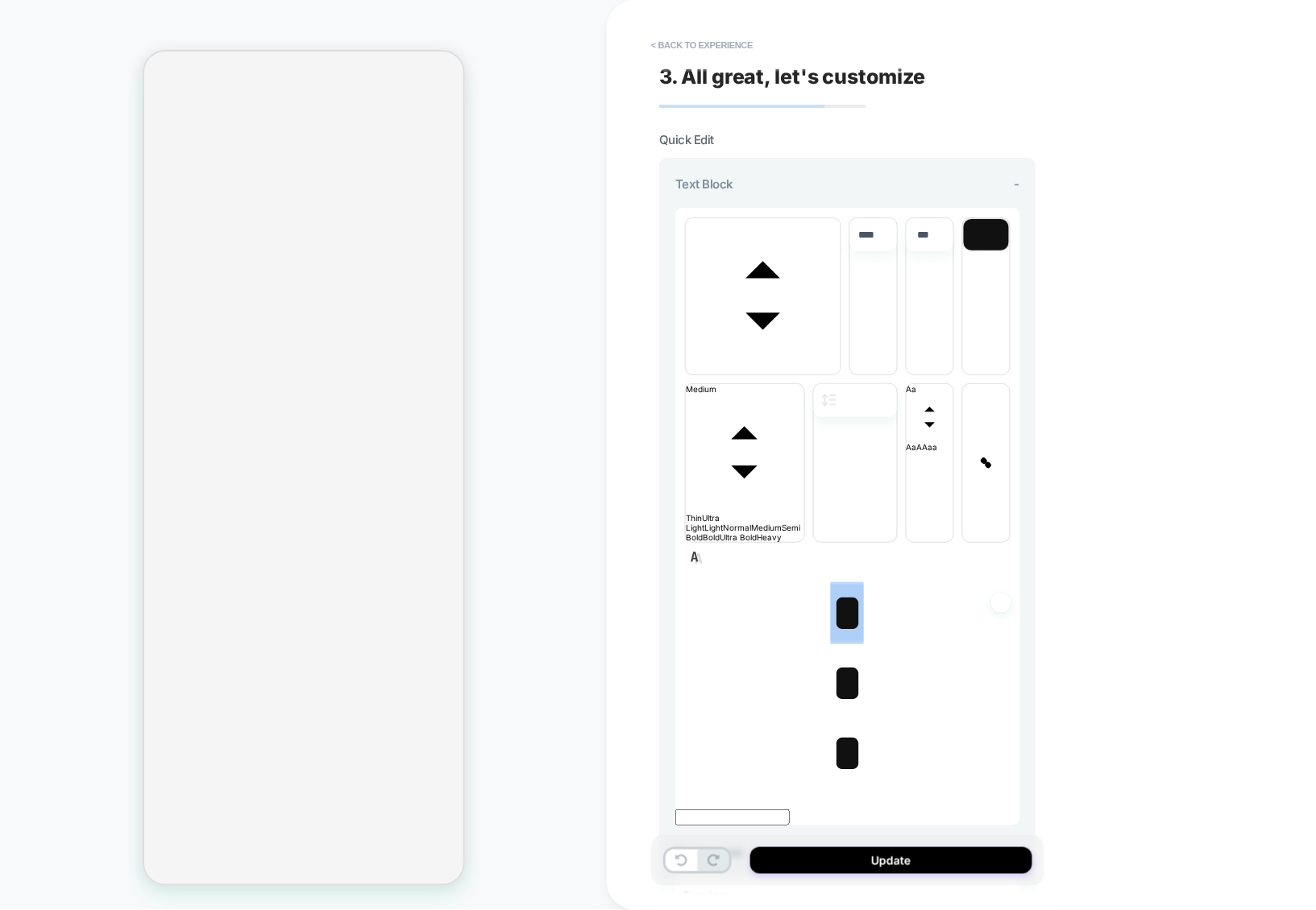
click at [840, 374] on span "font" at bounding box center [840, 369] width 0 height 10
click at [839, 655] on span "*" at bounding box center [847, 683] width 33 height 57
click at [839, 584] on span "*" at bounding box center [847, 613] width 33 height 57
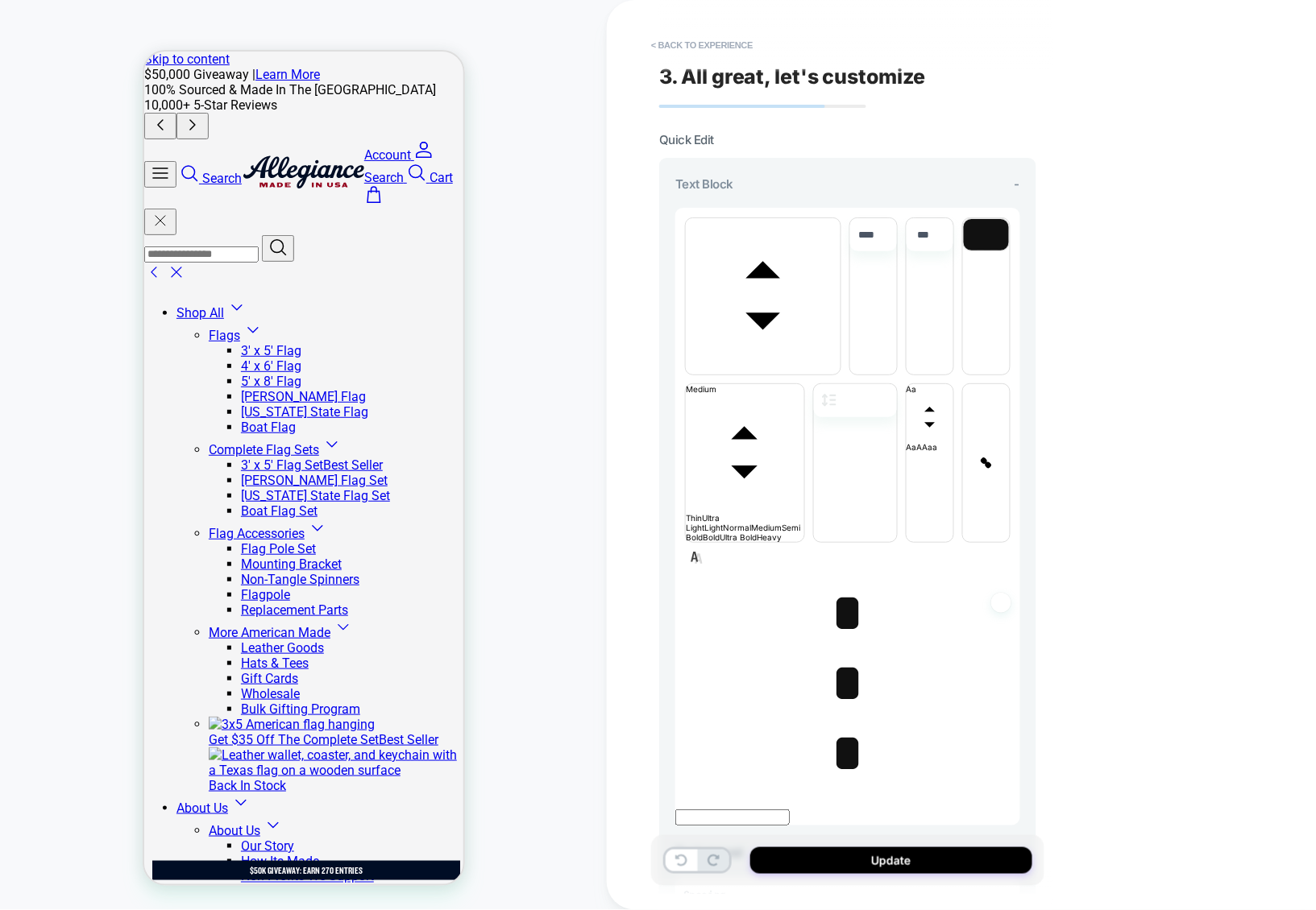
scroll to position [0, 0]
click at [722, 45] on button "< Back to experience" at bounding box center [702, 44] width 118 height 26
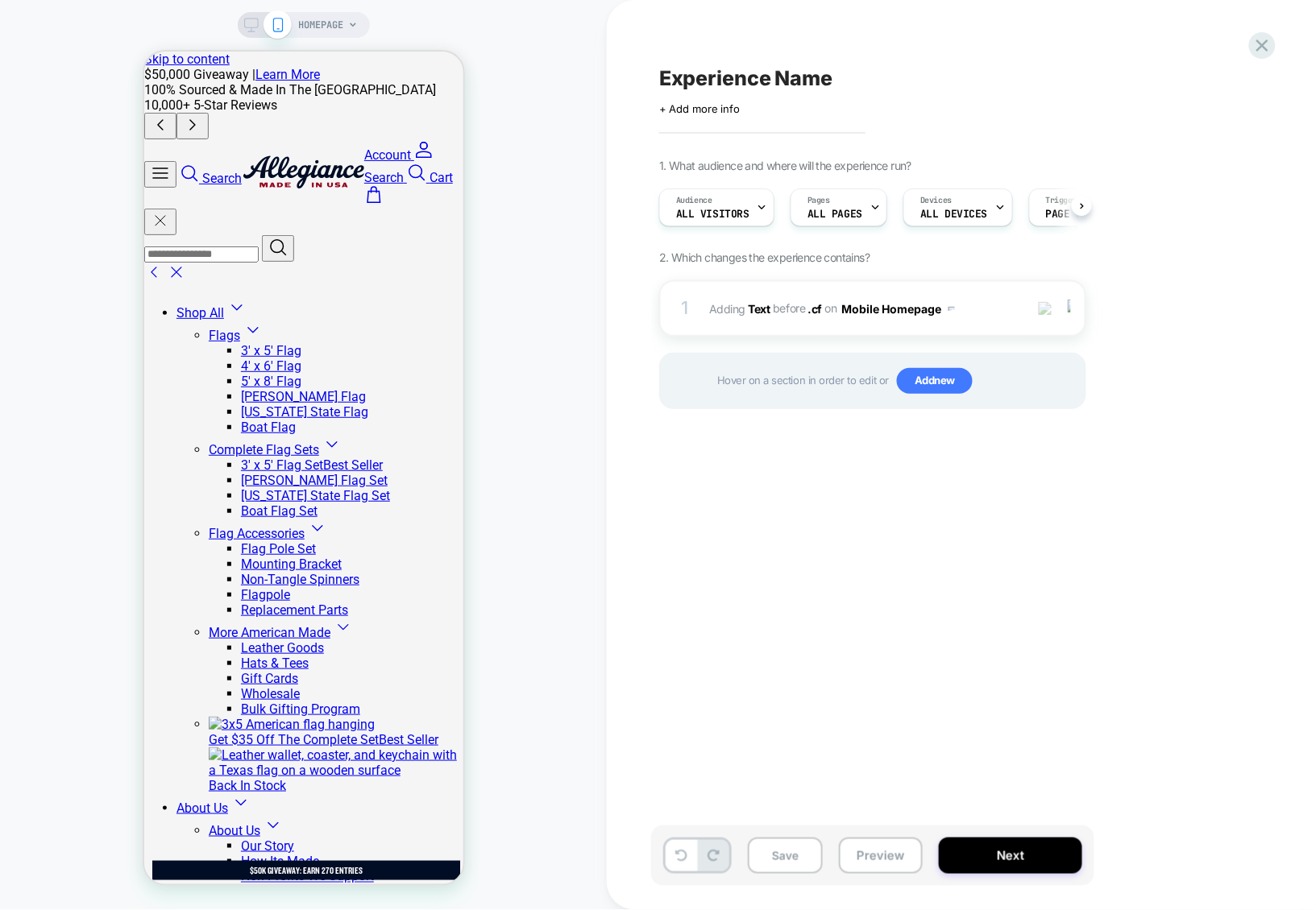
scroll to position [0, 1]
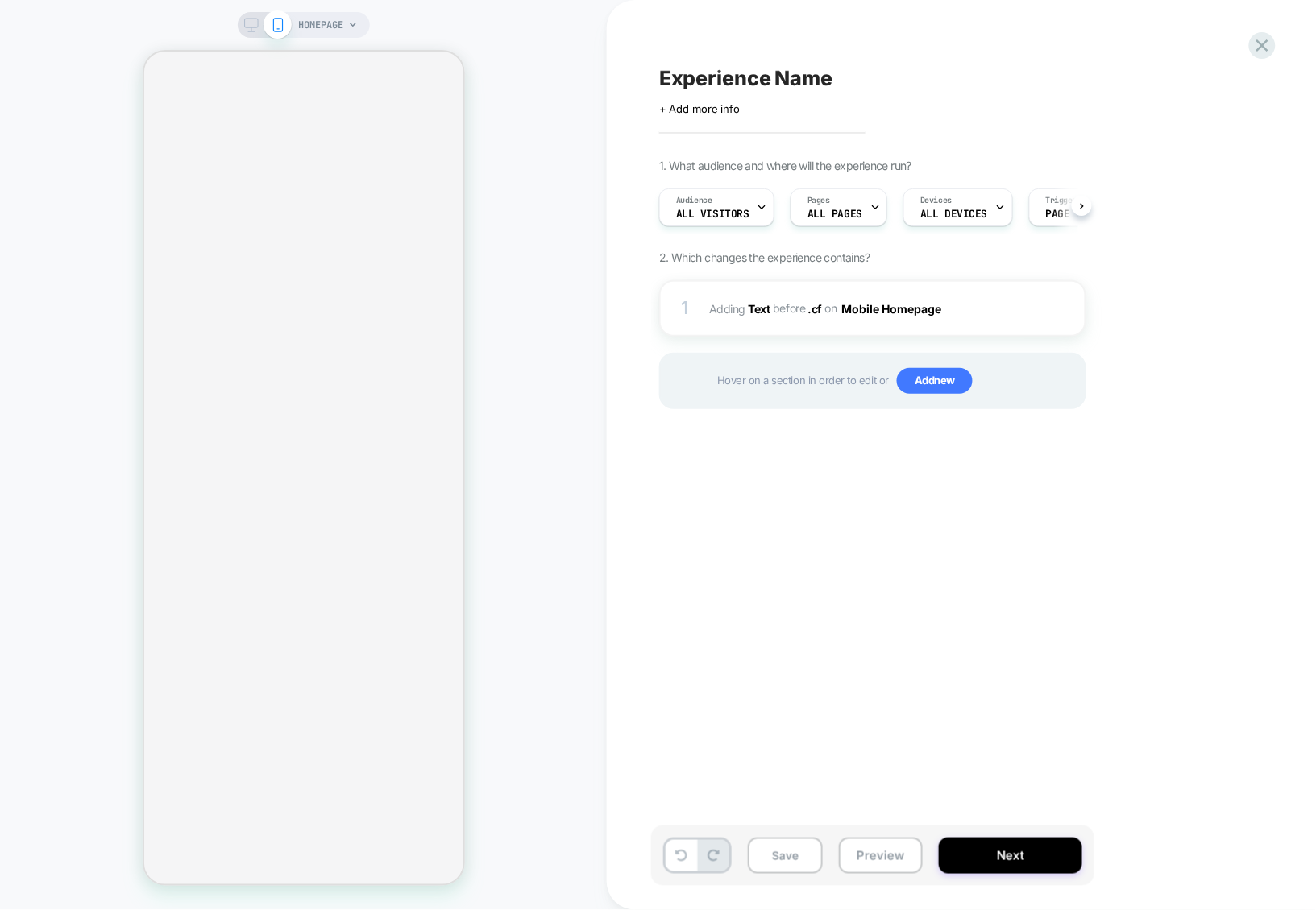
scroll to position [0, 1]
click at [821, 334] on div "1 #_loomi_addon_1756818552396 Adding Text BEFORE .cf .cf on Mobile Homepage Add…" at bounding box center [872, 309] width 427 height 57
click at [813, 329] on div "1 #_loomi_addon_1756818552396 Adding Text BEFORE .cf .cf on Mobile Homepage Add…" at bounding box center [872, 309] width 427 height 57
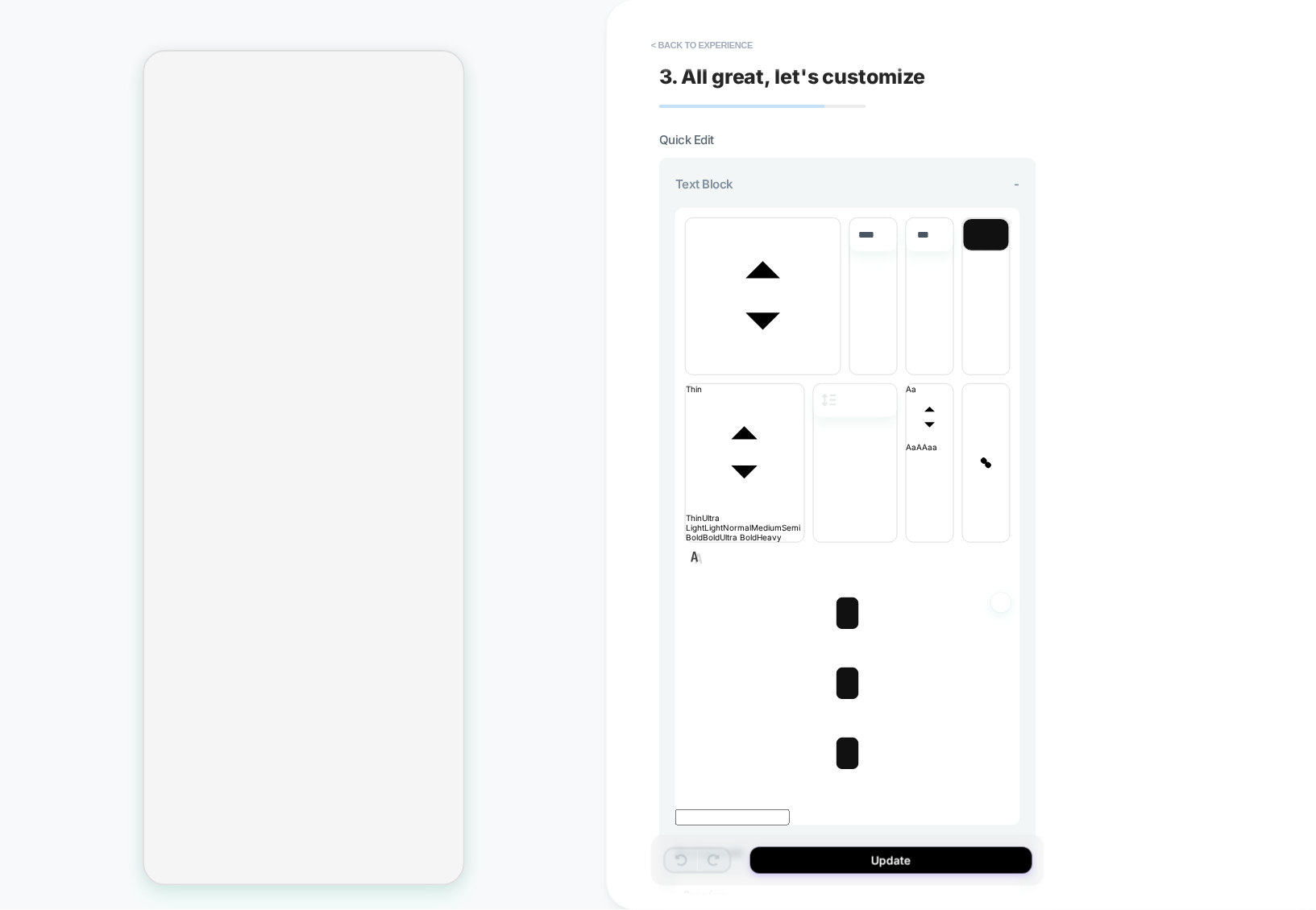
click at [831, 625] on span "*" at bounding box center [847, 613] width 33 height 57
type input "****"
click at [849, 624] on span "*" at bounding box center [847, 613] width 33 height 57
click at [846, 619] on span "*" at bounding box center [847, 613] width 33 height 57
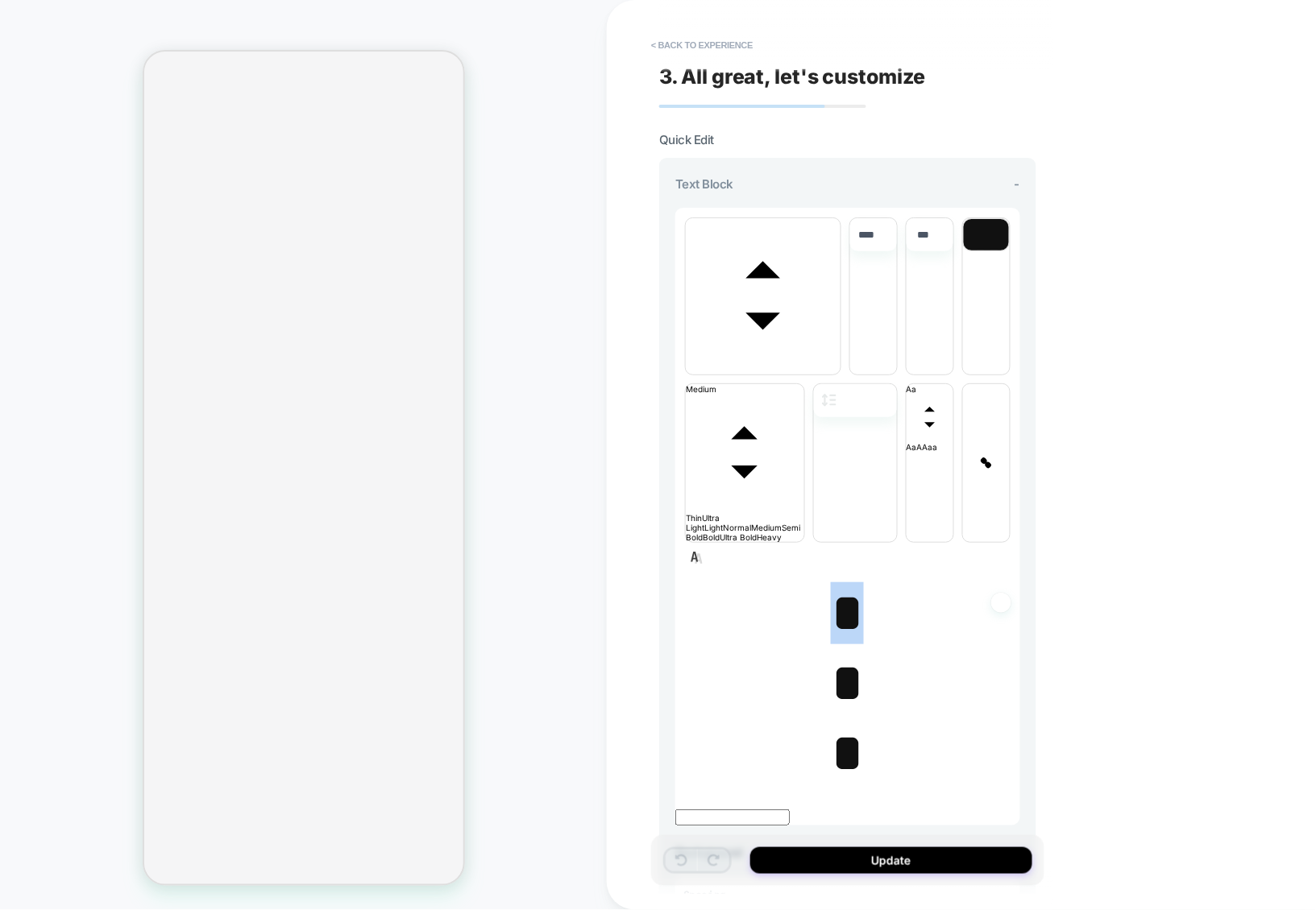
click at [846, 619] on span "*" at bounding box center [847, 613] width 33 height 57
click at [845, 693] on span "*" at bounding box center [847, 683] width 33 height 57
click at [846, 755] on span "*" at bounding box center [847, 753] width 33 height 57
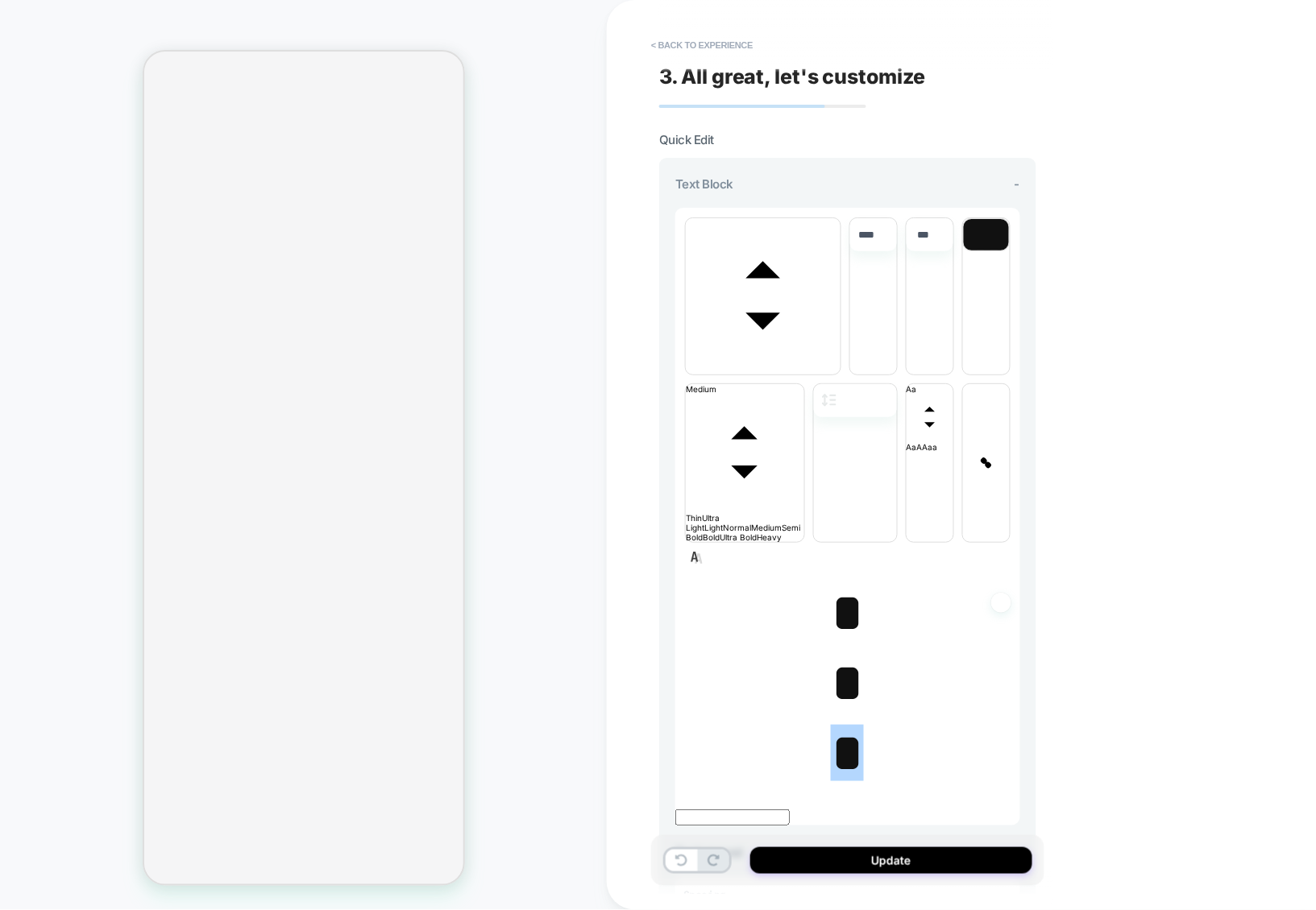
click at [843, 622] on span "*" at bounding box center [847, 613] width 33 height 57
click at [754, 273] on polygon "font" at bounding box center [762, 269] width 35 height 17
click at [721, 54] on button "< Back to experience" at bounding box center [702, 44] width 118 height 26
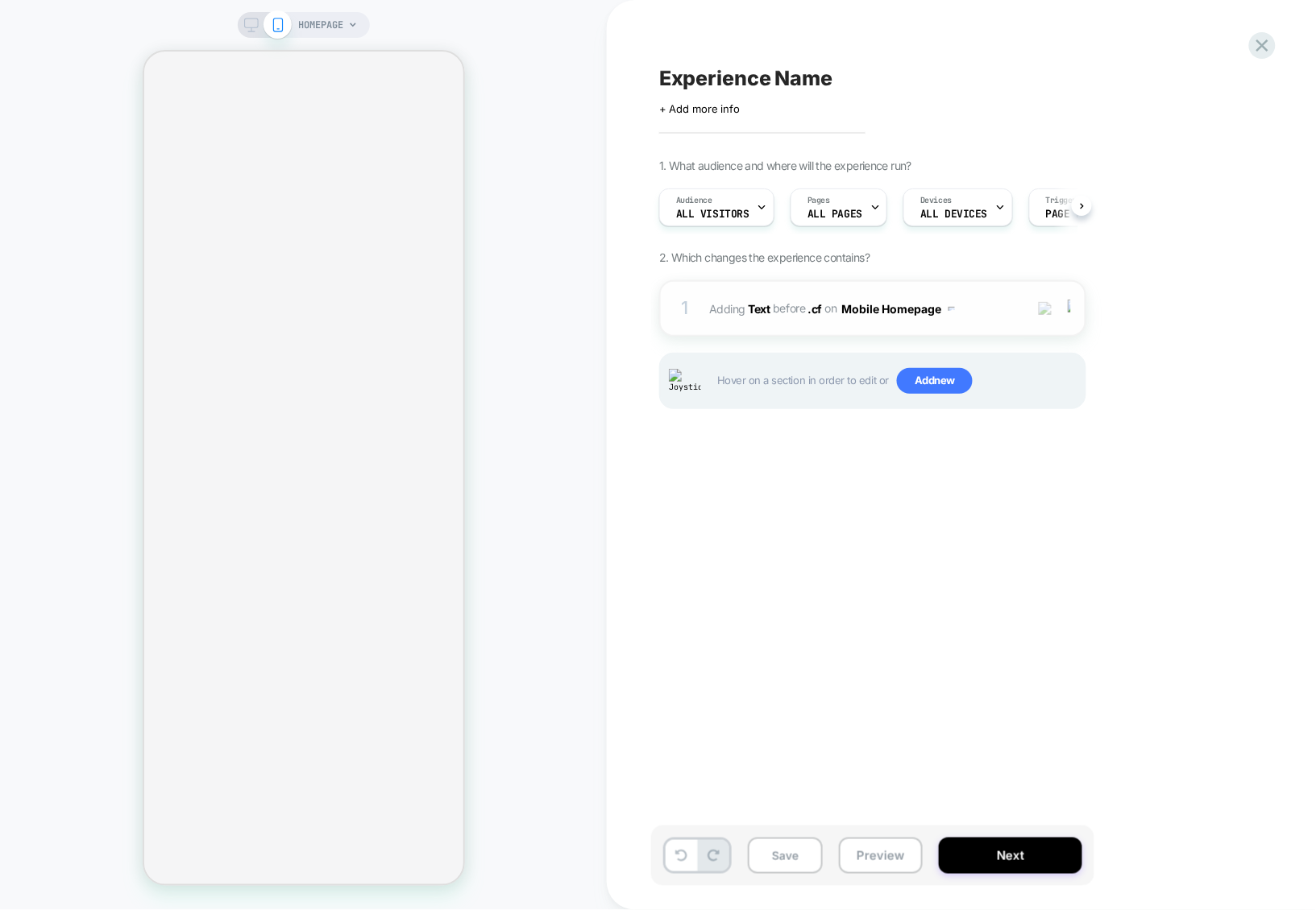
scroll to position [0, 1]
click at [963, 334] on div "1 #_loomi_addon_1756818552396 Adding Text BEFORE .cf .cf on Mobile Homepage Add…" at bounding box center [872, 309] width 427 height 57
click at [978, 293] on div "1 #_loomi_addon_1756818552396 Adding Text BEFORE .cf .cf on Mobile Homepage Add…" at bounding box center [872, 309] width 427 height 57
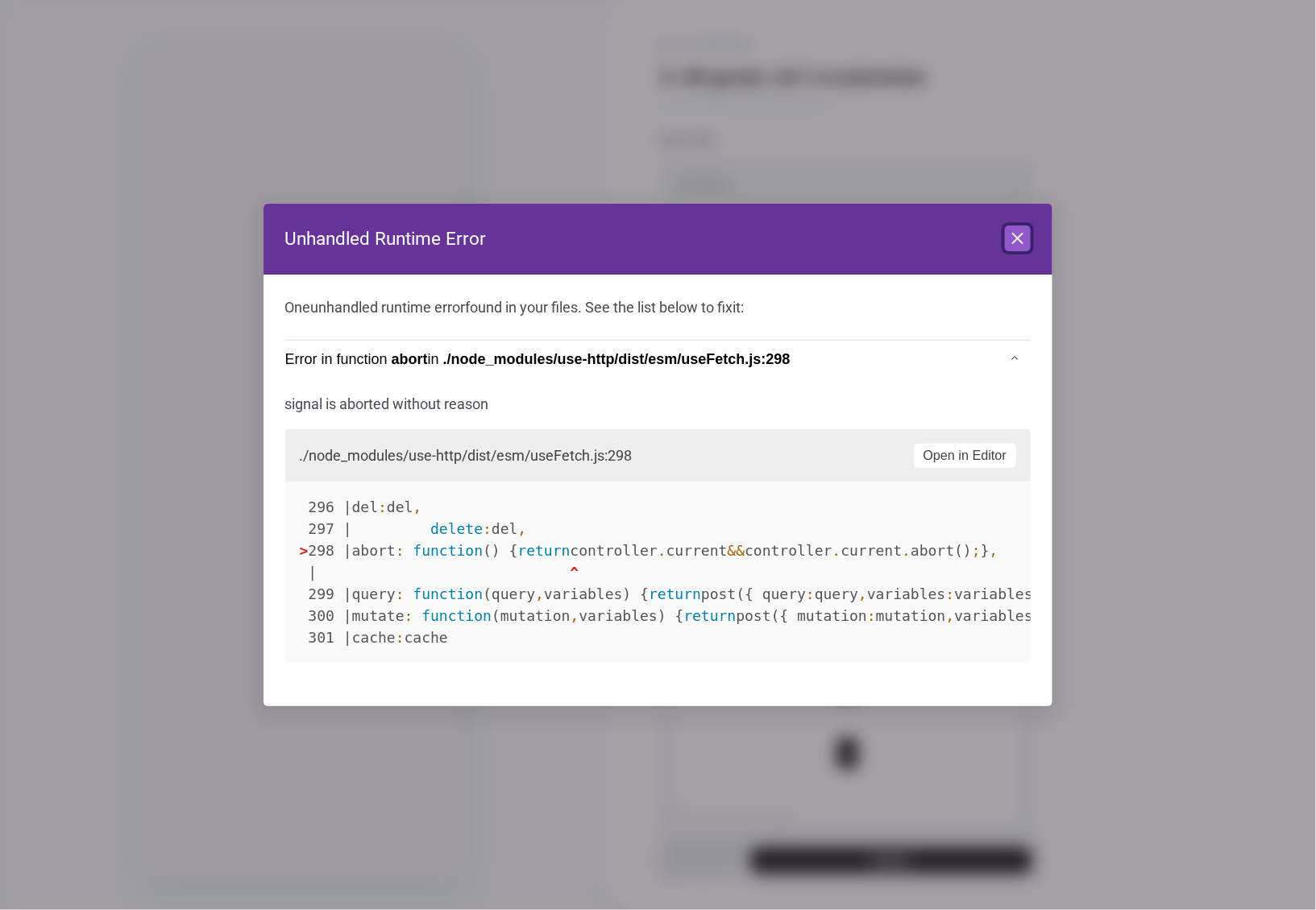
click at [1014, 237] on icon at bounding box center [1018, 239] width 20 height 20
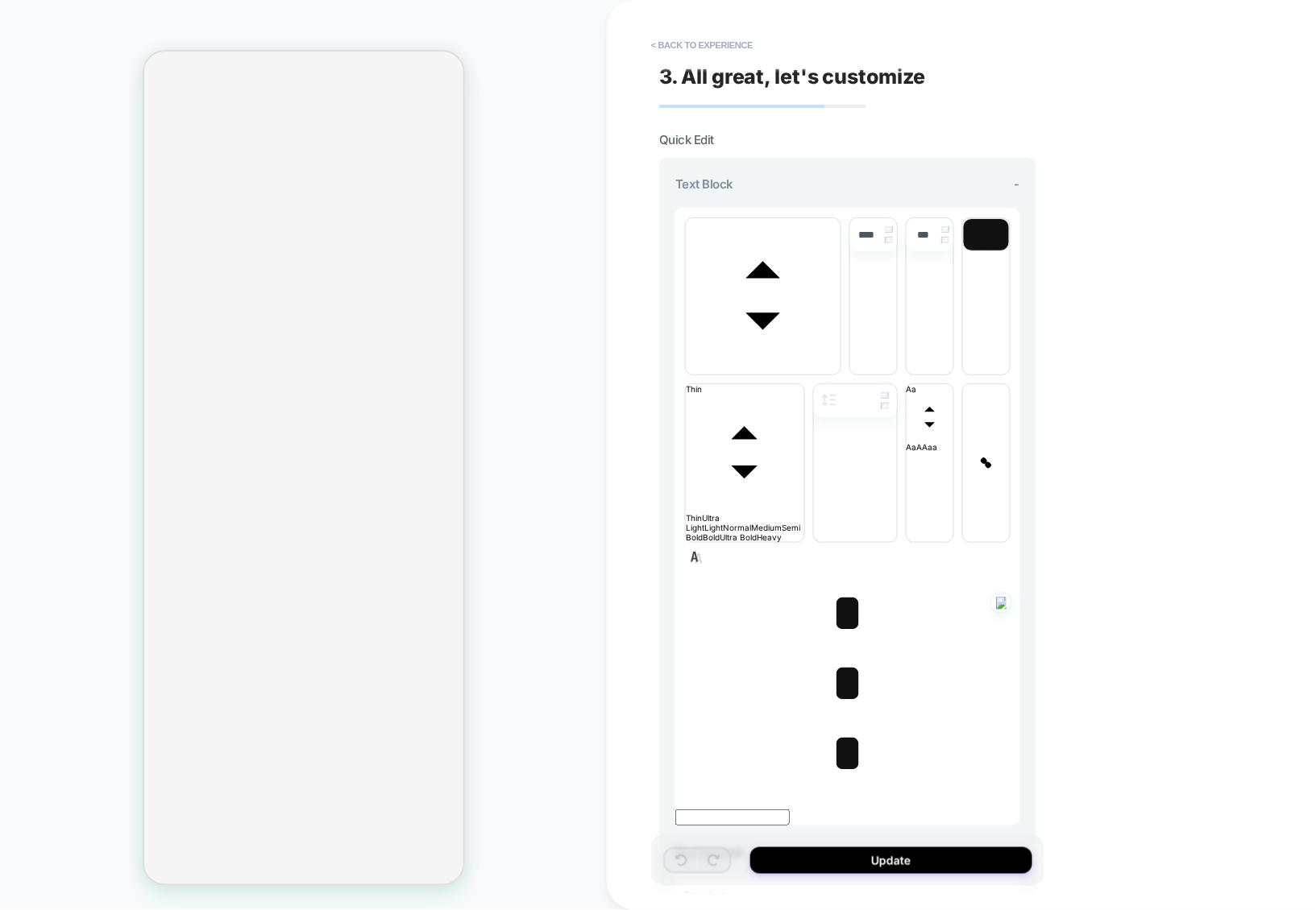
click at [835, 584] on span "*" at bounding box center [847, 613] width 33 height 57
type input "****"
click at [843, 584] on span "*" at bounding box center [847, 613] width 33 height 57
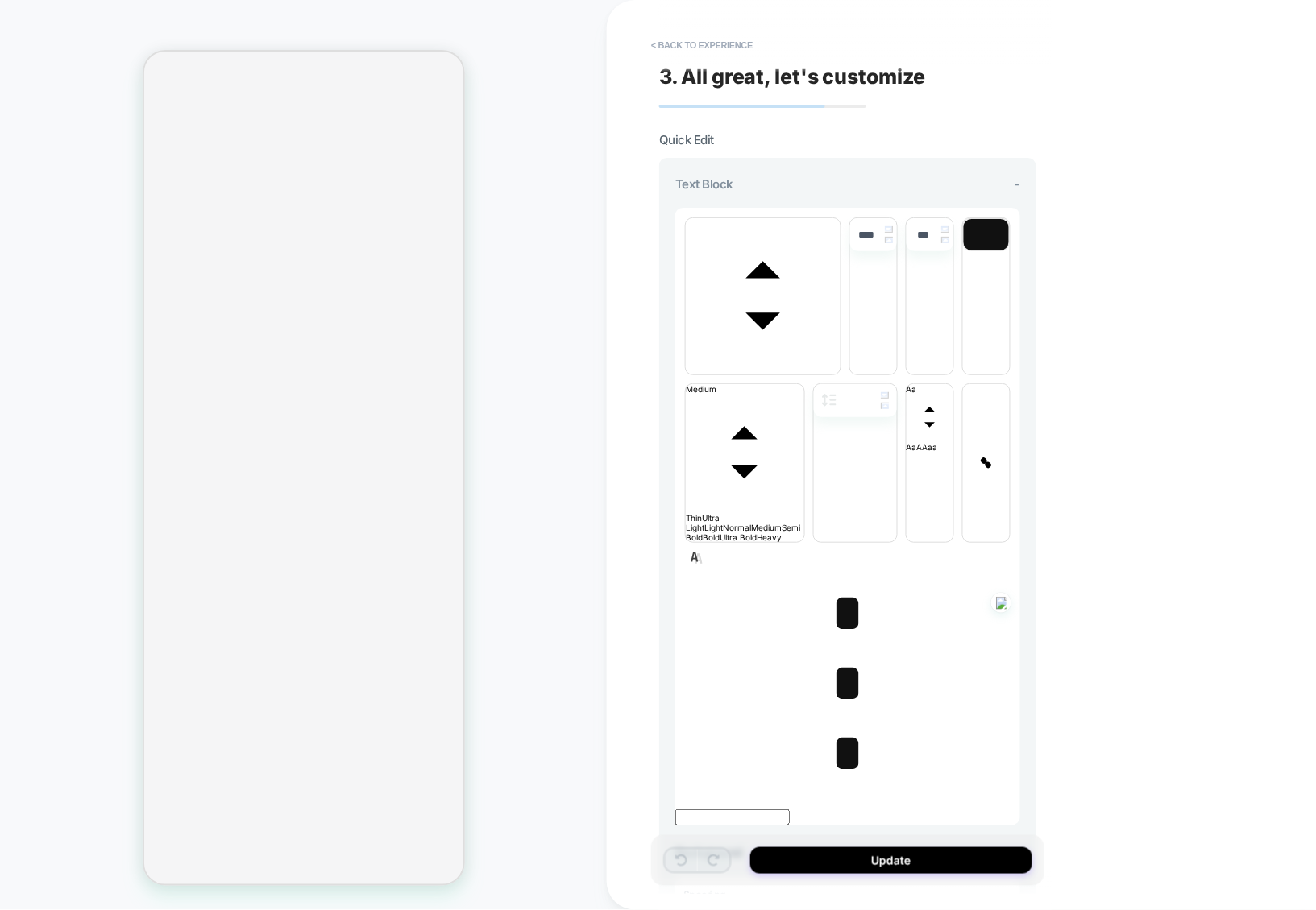
click at [843, 584] on span "*" at bounding box center [847, 613] width 33 height 57
click at [839, 584] on span "*" at bounding box center [847, 613] width 33 height 57
click at [800, 365] on span "font" at bounding box center [763, 369] width 154 height 10
click at [840, 365] on span "font" at bounding box center [840, 369] width 0 height 10
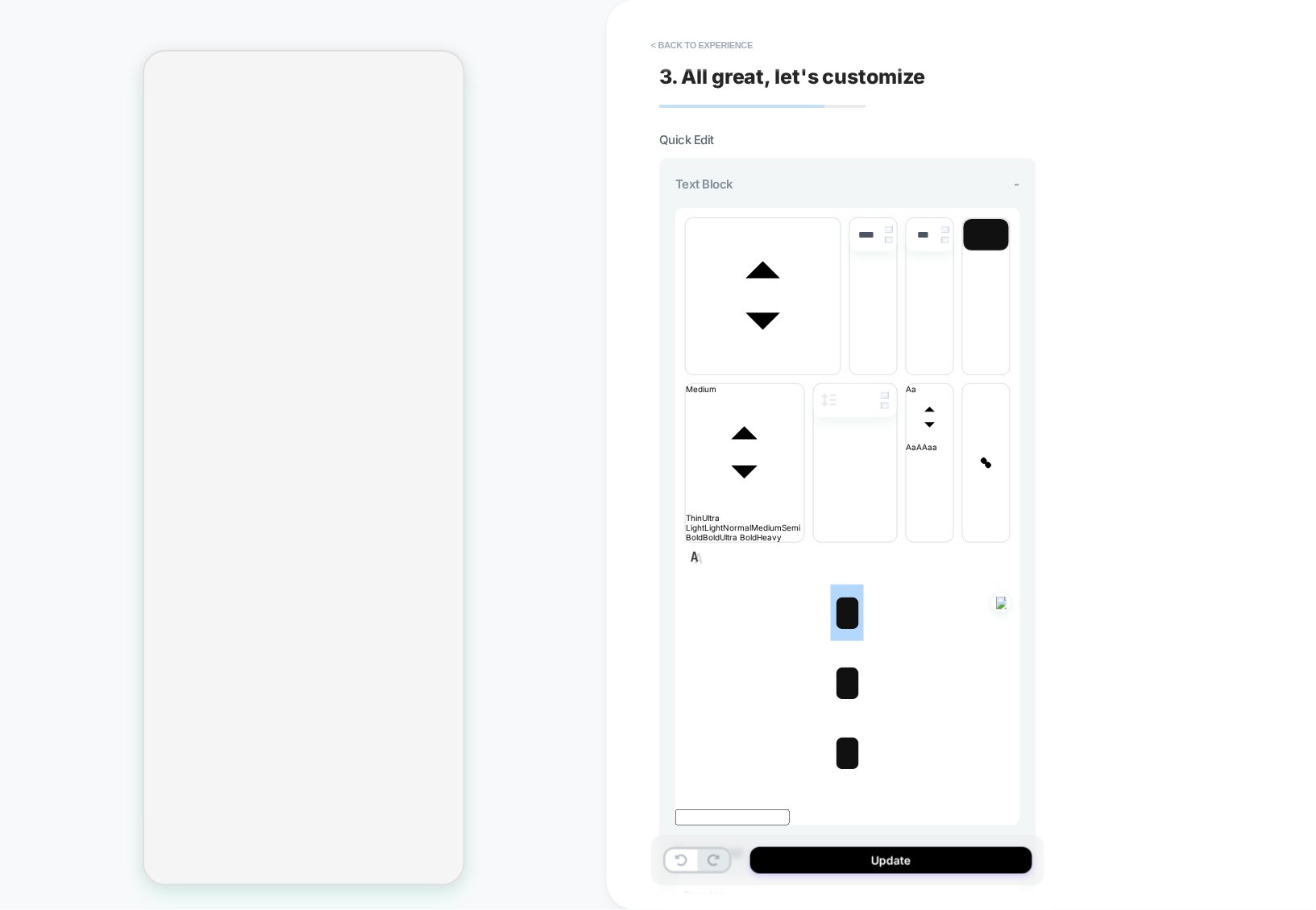
click at [836, 655] on span "*" at bounding box center [847, 683] width 33 height 57
click at [767, 365] on span "font" at bounding box center [763, 369] width 154 height 10
click at [840, 374] on span "font" at bounding box center [840, 369] width 0 height 10
click at [844, 584] on span "*" at bounding box center [847, 613] width 33 height 57
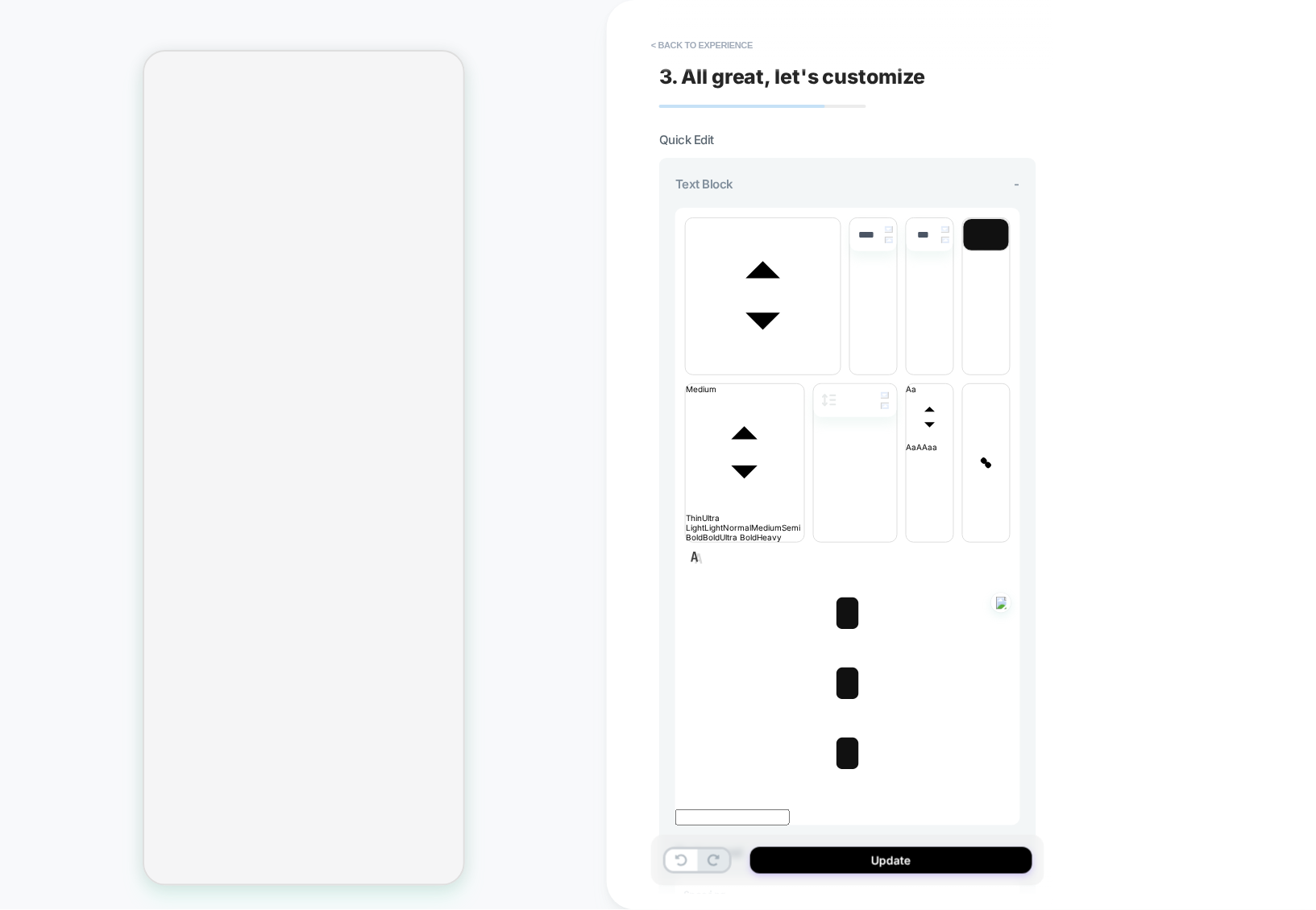
click at [839, 584] on span "*" at bounding box center [847, 613] width 33 height 57
click at [839, 655] on span "*" at bounding box center [847, 683] width 33 height 57
click at [784, 365] on span "font" at bounding box center [763, 369] width 154 height 10
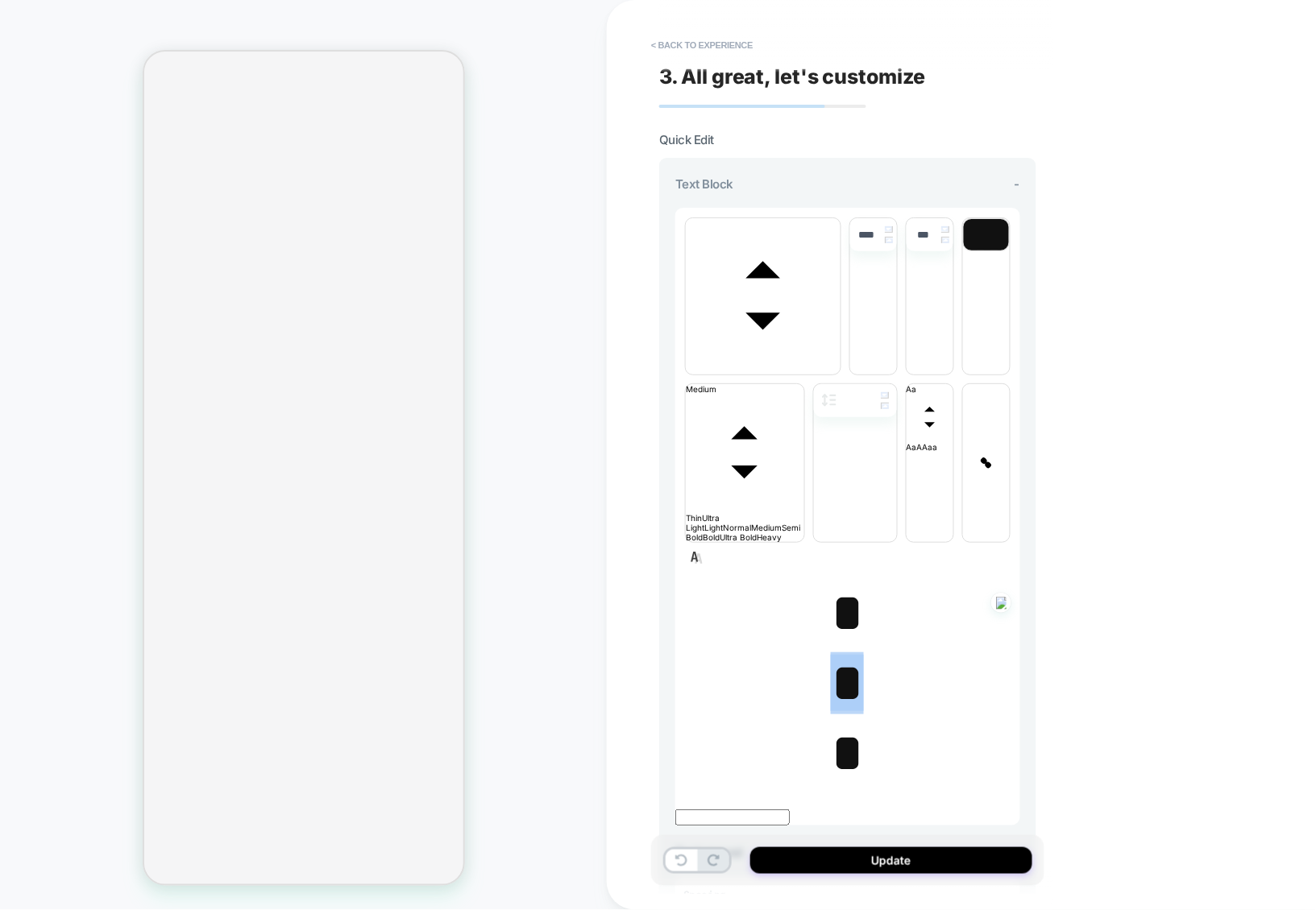
click at [840, 365] on span "font" at bounding box center [840, 369] width 0 height 10
click at [838, 584] on span "*" at bounding box center [847, 613] width 33 height 57
click at [787, 365] on span "font" at bounding box center [763, 369] width 154 height 10
click at [840, 374] on span "font" at bounding box center [840, 369] width 0 height 10
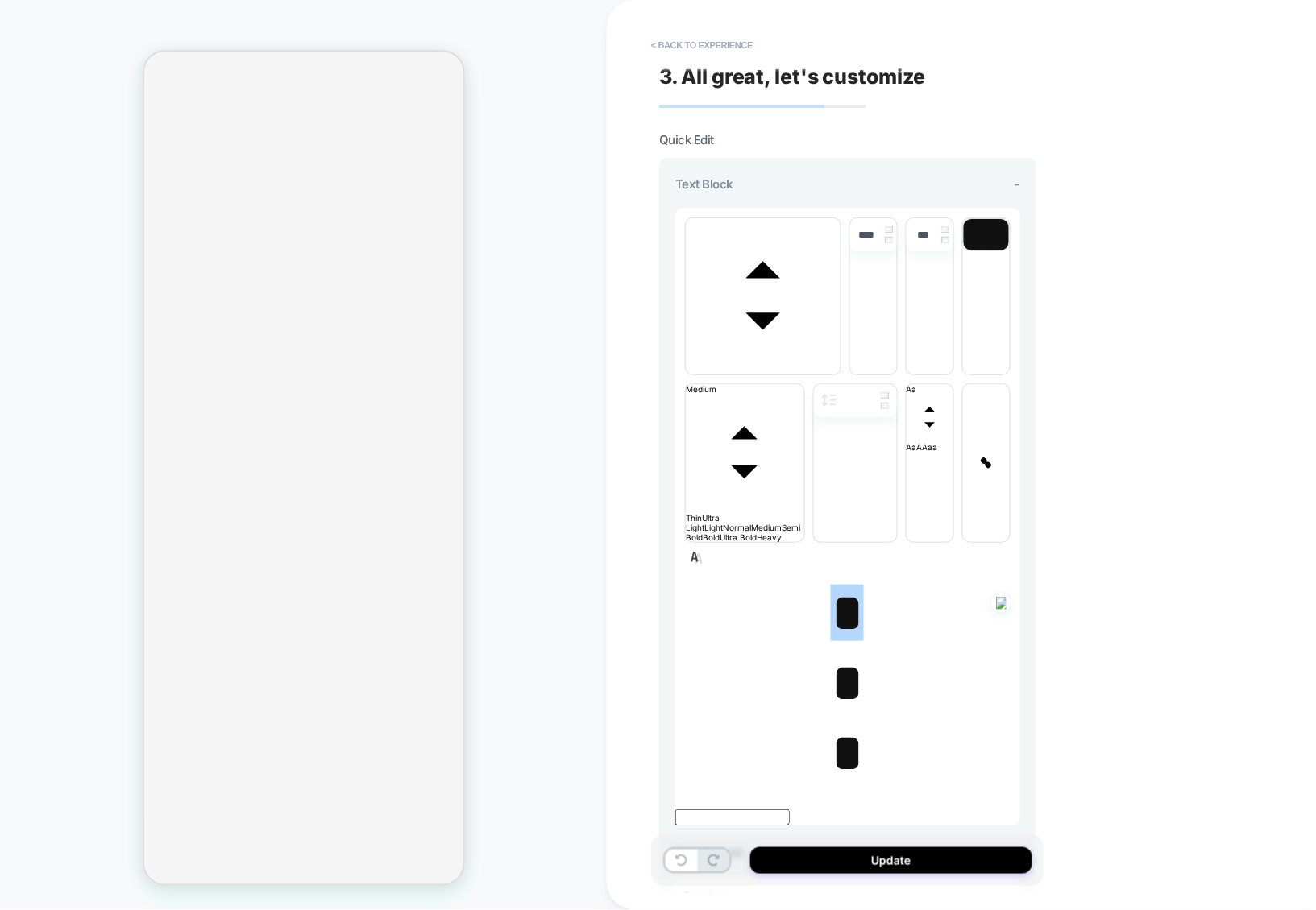
click at [831, 725] on span "*" at bounding box center [847, 753] width 33 height 57
click at [839, 655] on span "*" at bounding box center [847, 683] width 33 height 57
click at [843, 584] on span "*" at bounding box center [847, 613] width 33 height 57
click at [831, 655] on span "*" at bounding box center [847, 683] width 33 height 57
click at [837, 725] on span "*" at bounding box center [847, 753] width 33 height 57
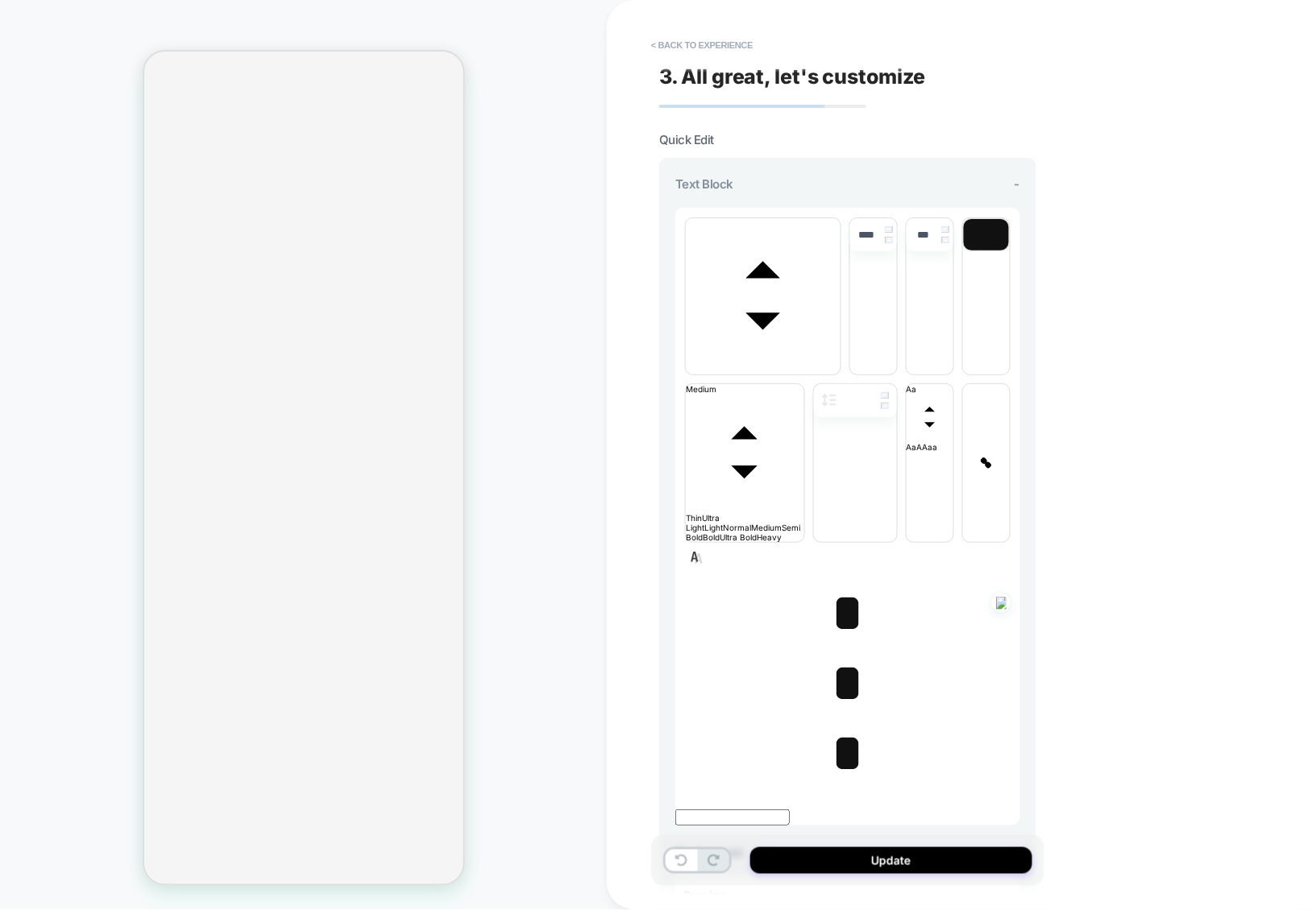
click at [838, 655] on span "*" at bounding box center [847, 683] width 33 height 57
click at [840, 584] on span "*" at bounding box center [847, 613] width 33 height 57
click at [839, 655] on span "*" at bounding box center [847, 683] width 33 height 57
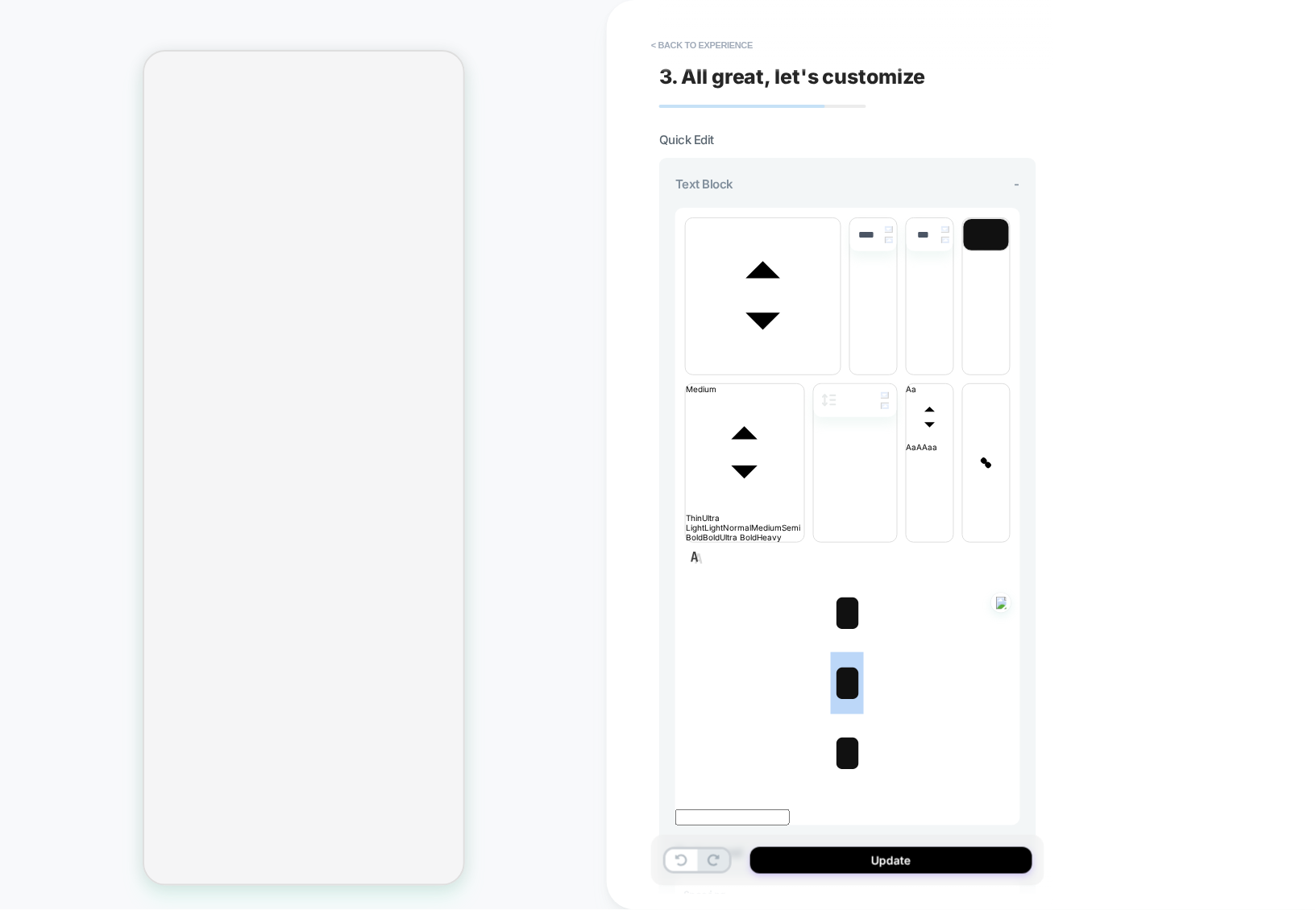
click at [839, 655] on span "*" at bounding box center [847, 683] width 33 height 57
click at [839, 584] on span "*" at bounding box center [847, 613] width 33 height 57
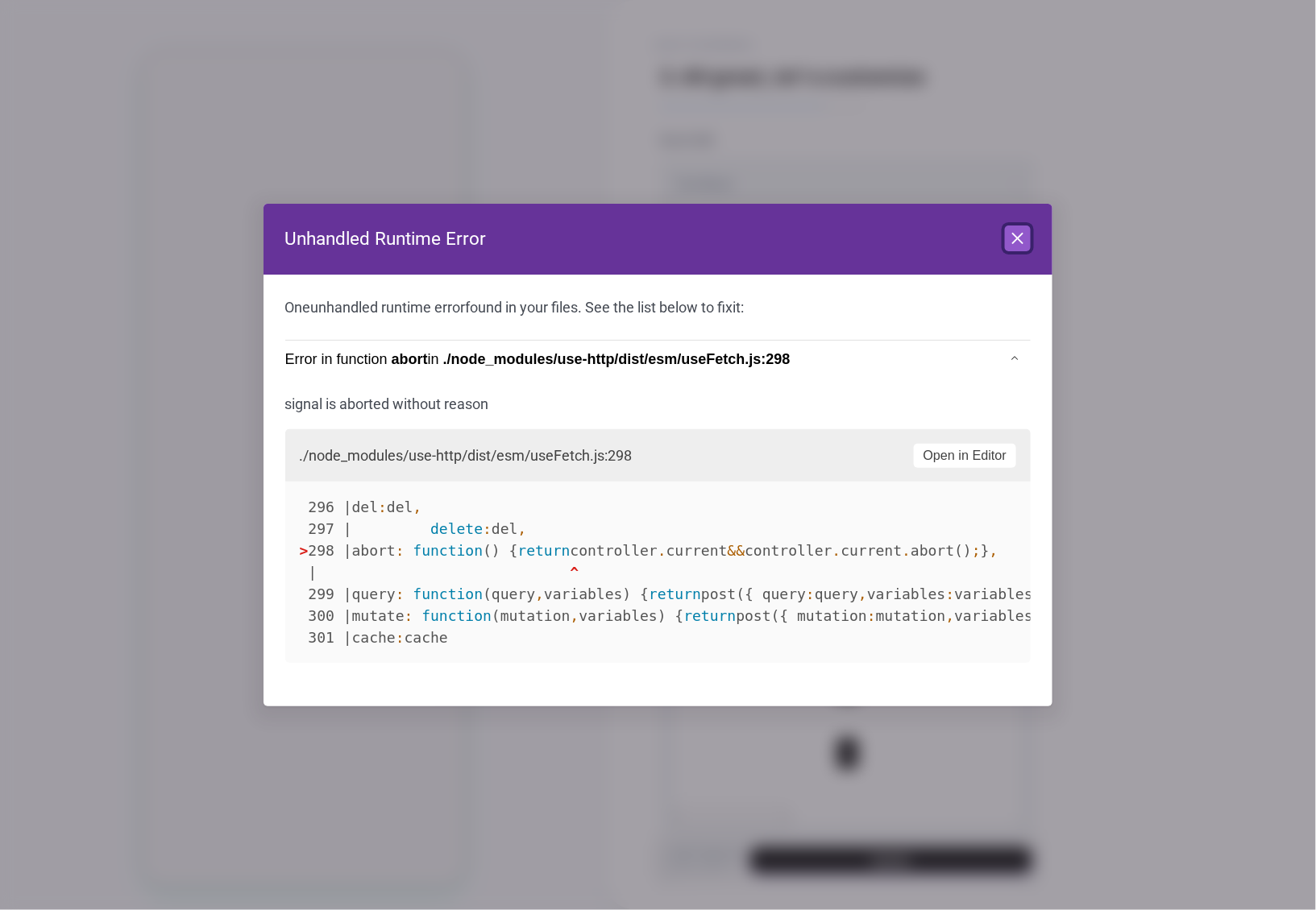
click at [1010, 242] on icon at bounding box center [1018, 239] width 20 height 20
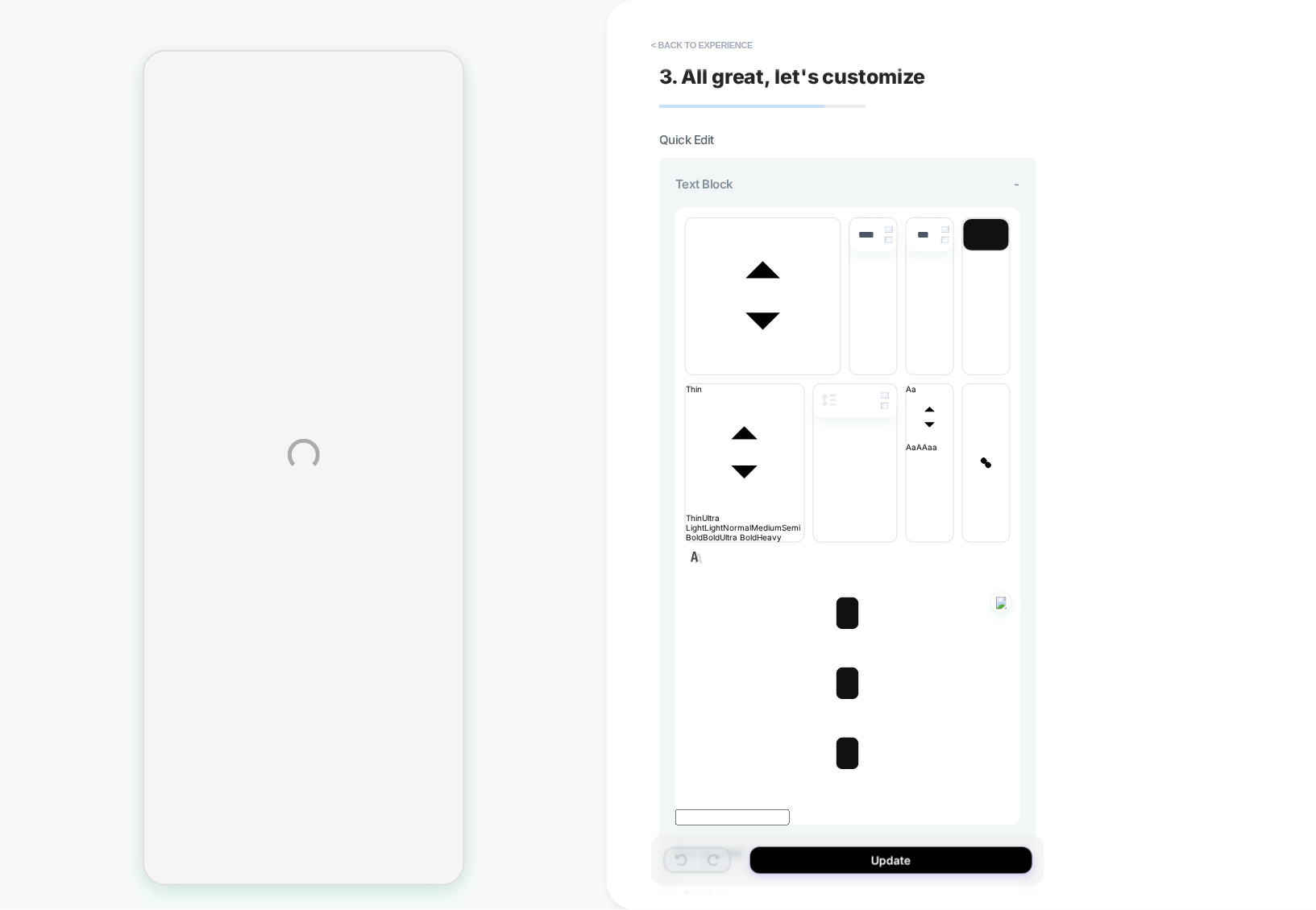
click at [723, 44] on div "**********" at bounding box center [658, 455] width 1316 height 910
click at [685, 48] on div "**********" at bounding box center [658, 455] width 1316 height 910
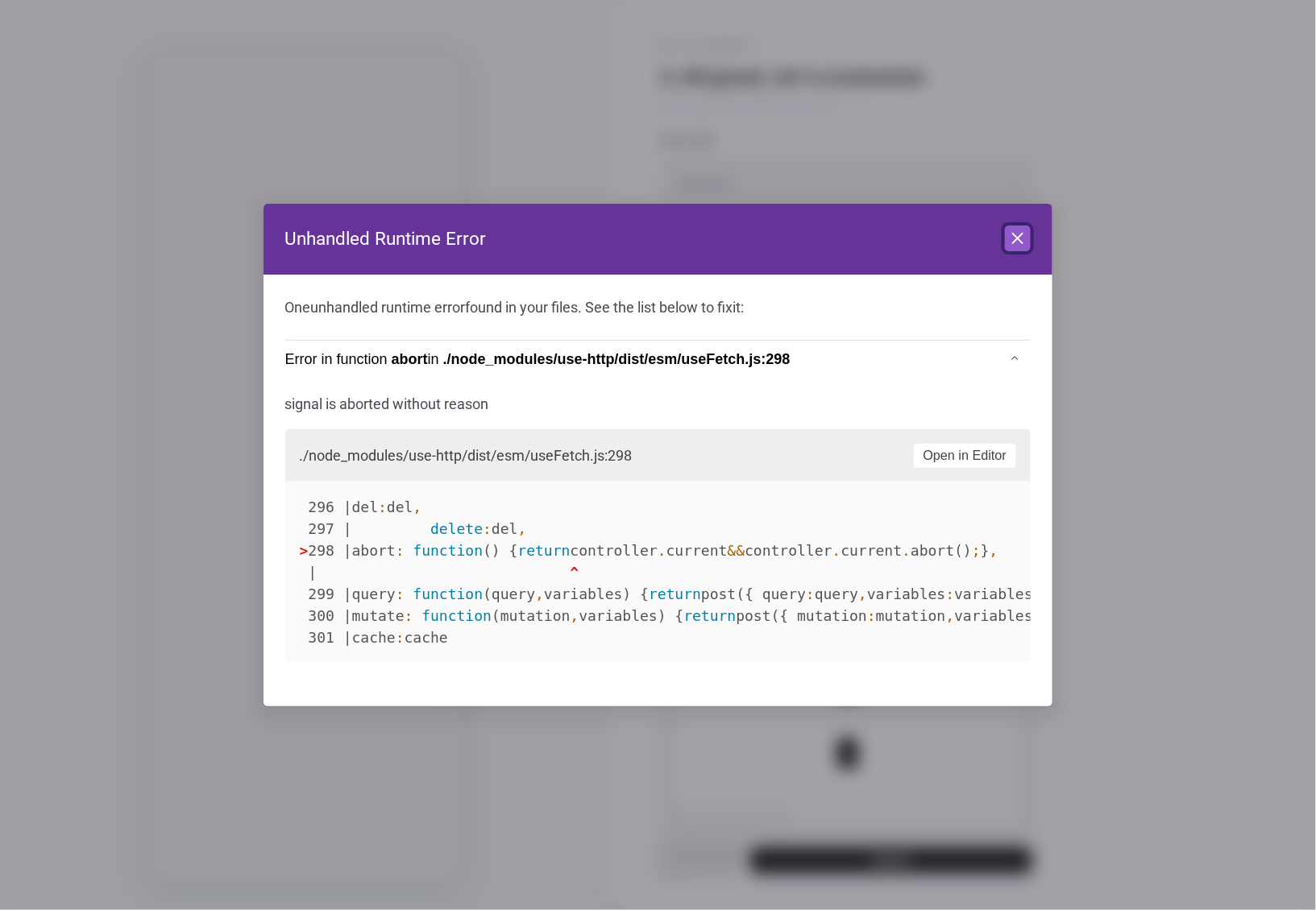
click at [1025, 239] on icon at bounding box center [1018, 239] width 20 height 20
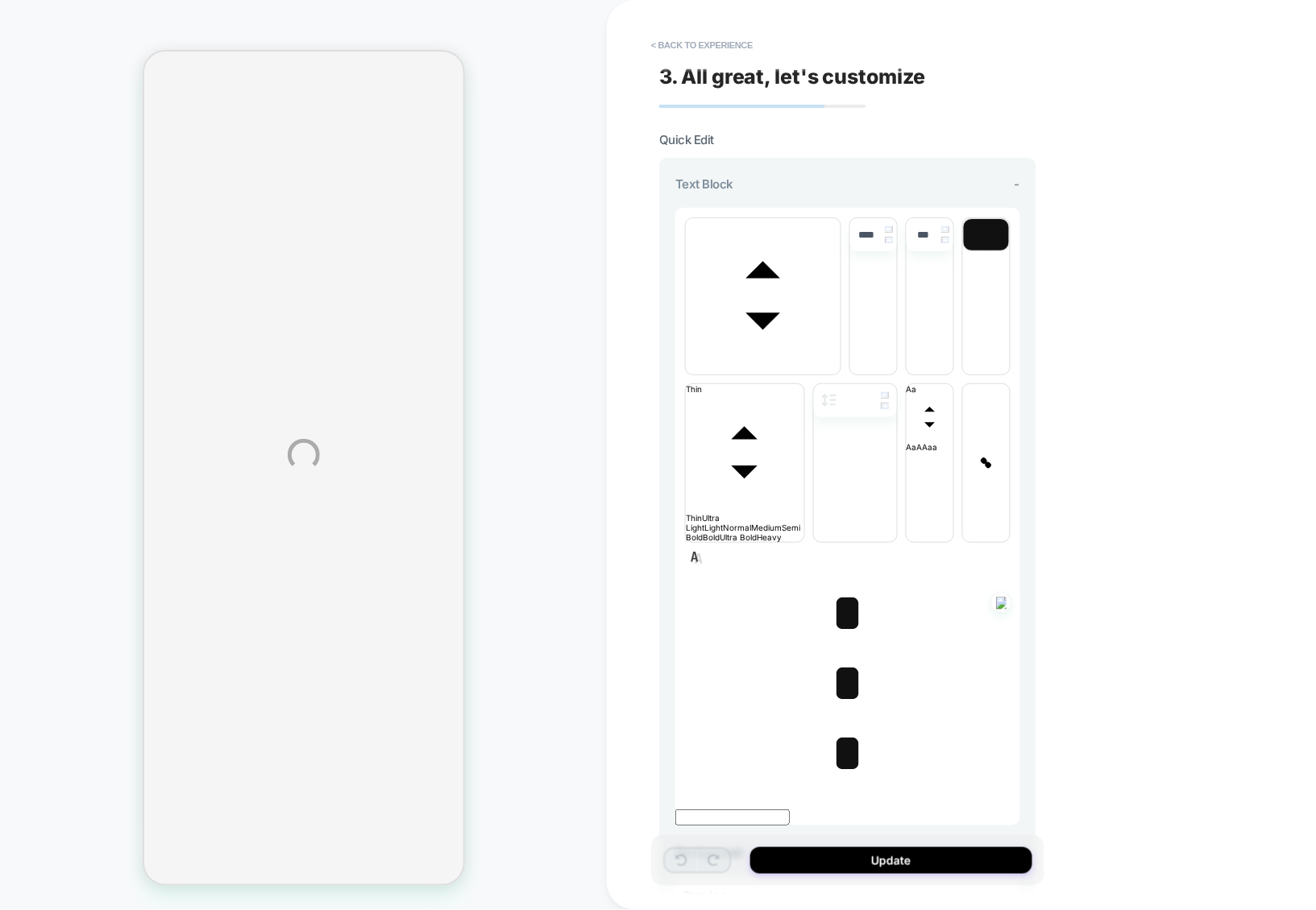
click at [699, 43] on div "**********" at bounding box center [658, 455] width 1316 height 910
click at [643, 47] on div "**********" at bounding box center [658, 455] width 1316 height 910
click at [701, 49] on button "< Back to experience" at bounding box center [702, 44] width 118 height 26
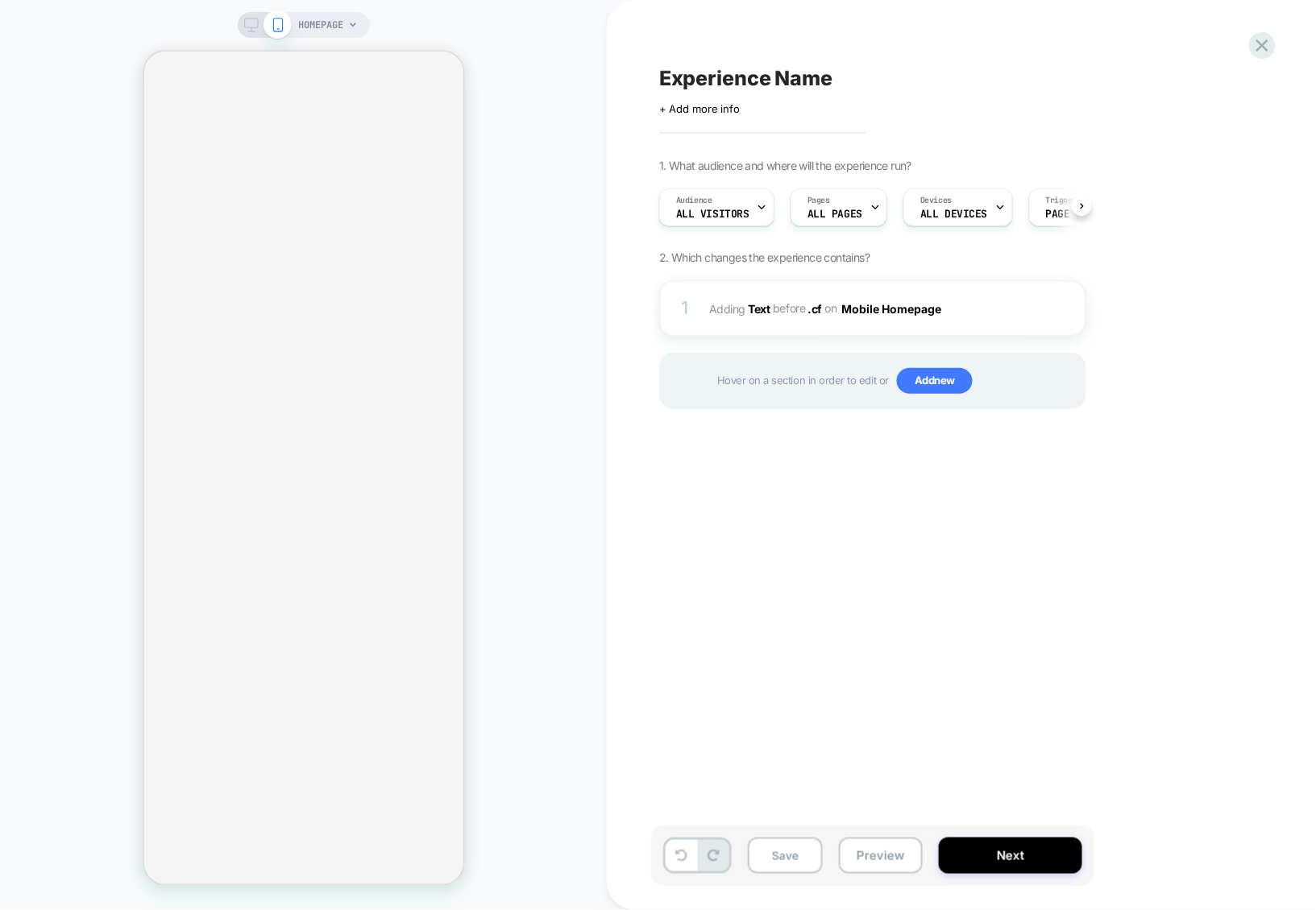
scroll to position [0, 1]
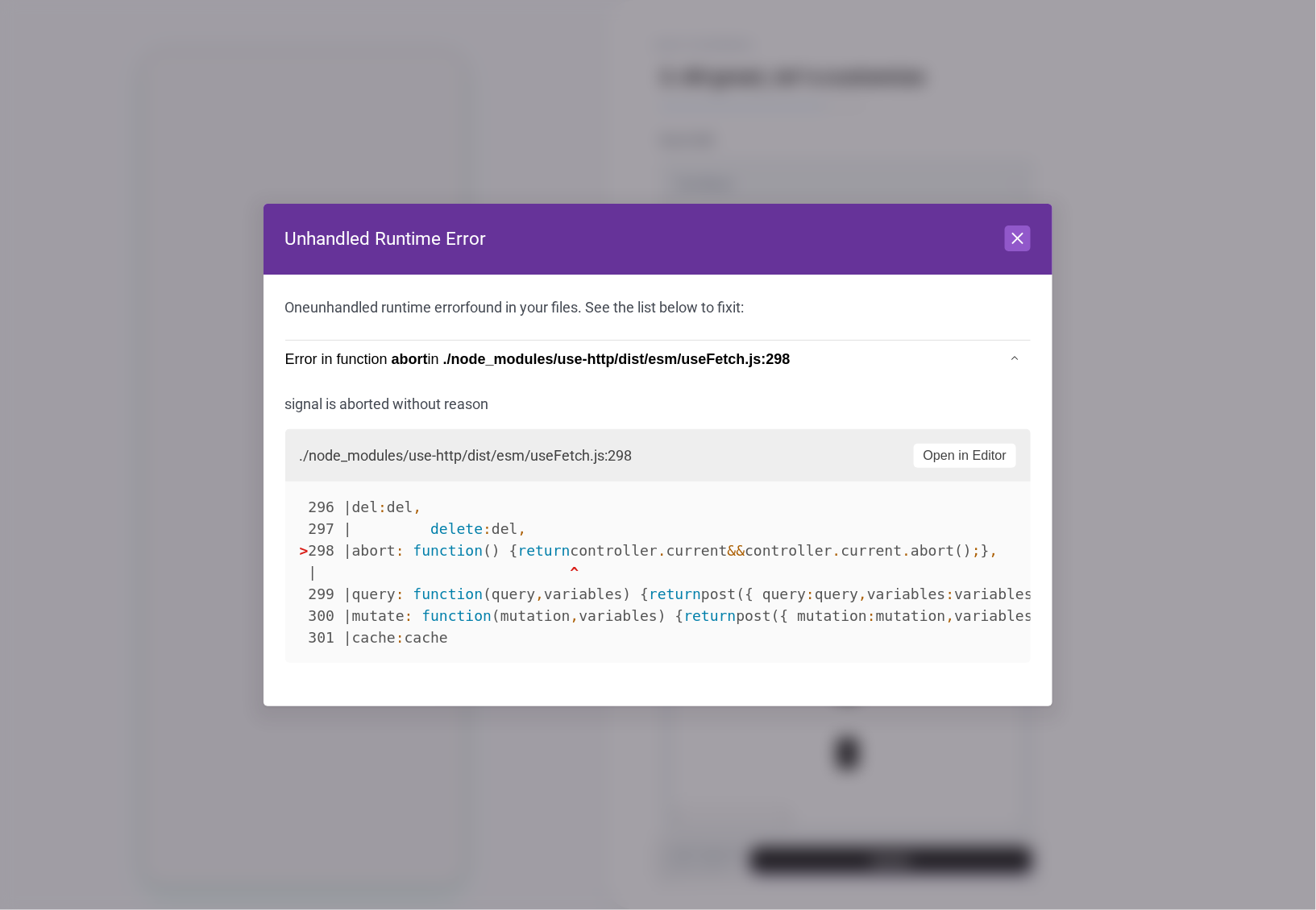
click at [1034, 232] on header "Unhandled Runtime Error Close" at bounding box center [658, 239] width 790 height 71
click at [1032, 235] on header "Unhandled Runtime Error Close" at bounding box center [658, 239] width 790 height 71
click at [1032, 240] on header "Unhandled Runtime Error Close" at bounding box center [658, 239] width 790 height 71
click at [1027, 240] on icon at bounding box center [1018, 239] width 20 height 20
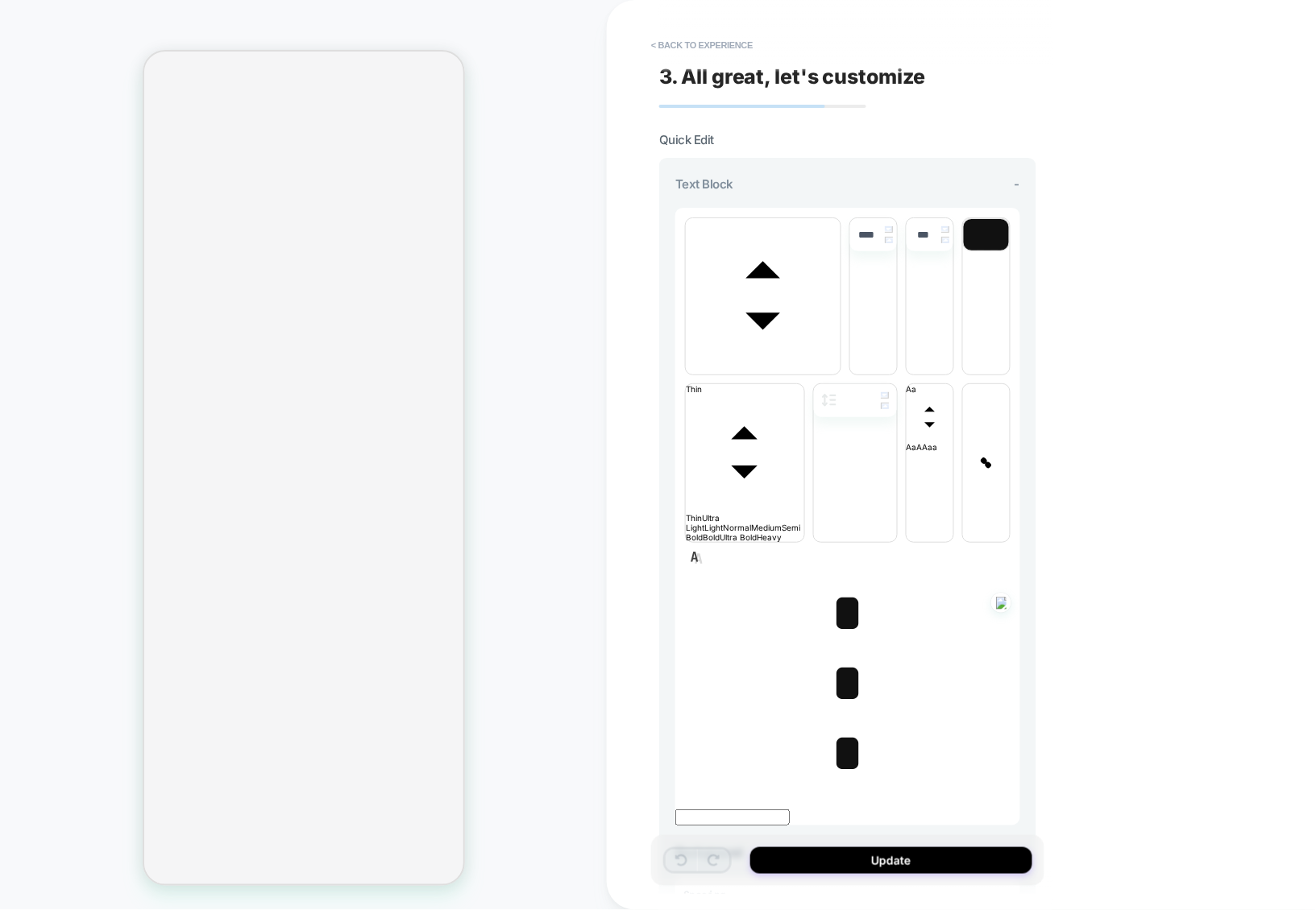
click at [840, 584] on span "*" at bounding box center [847, 613] width 33 height 57
type input "****"
click at [840, 584] on span "*" at bounding box center [847, 613] width 33 height 57
click at [773, 365] on span "font" at bounding box center [763, 369] width 154 height 10
click at [840, 365] on span "font" at bounding box center [840, 369] width 0 height 10
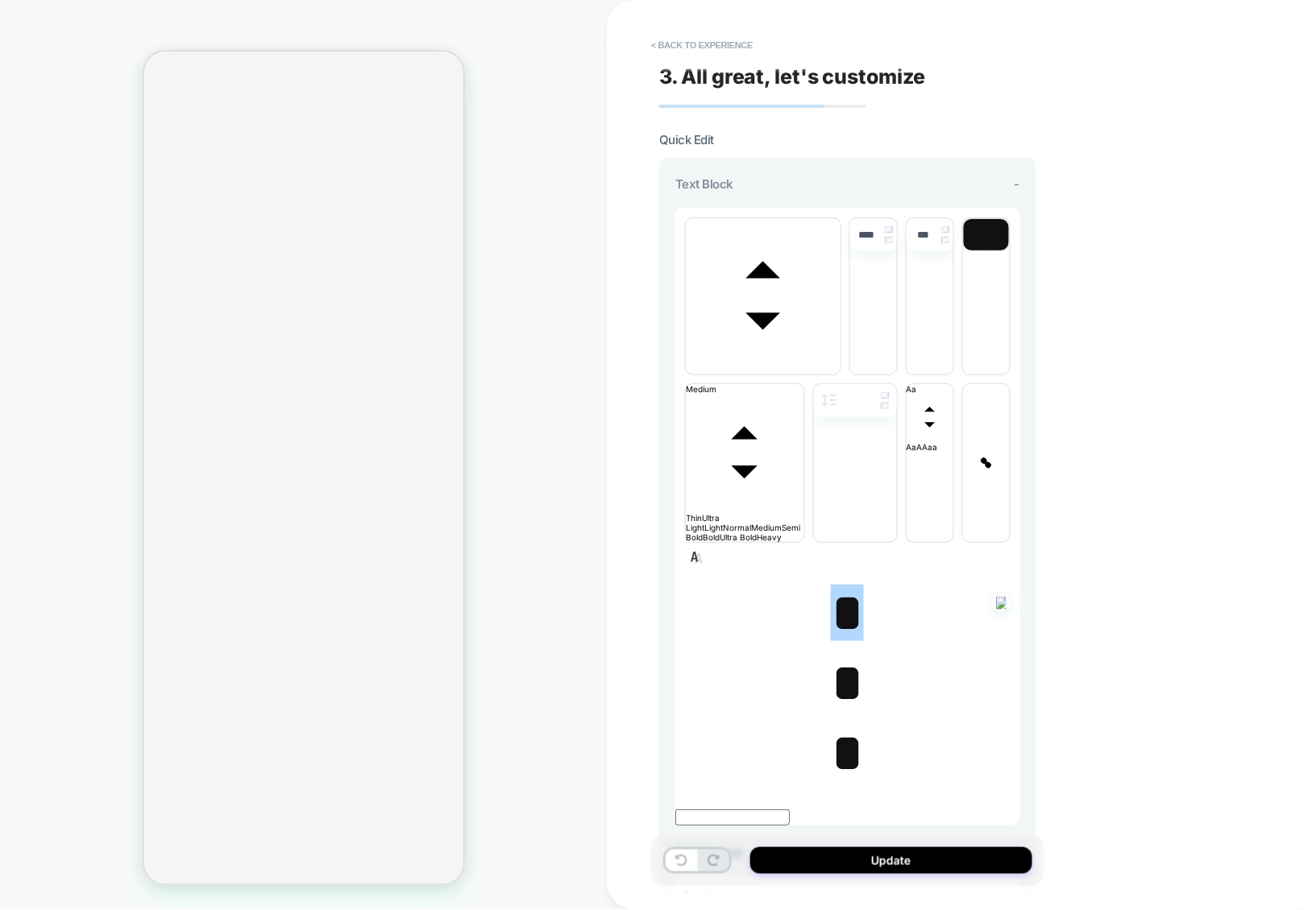
click at [839, 655] on span "*" at bounding box center [847, 683] width 33 height 57
click at [804, 365] on span "font" at bounding box center [763, 369] width 154 height 10
click at [840, 374] on span "font" at bounding box center [840, 369] width 0 height 10
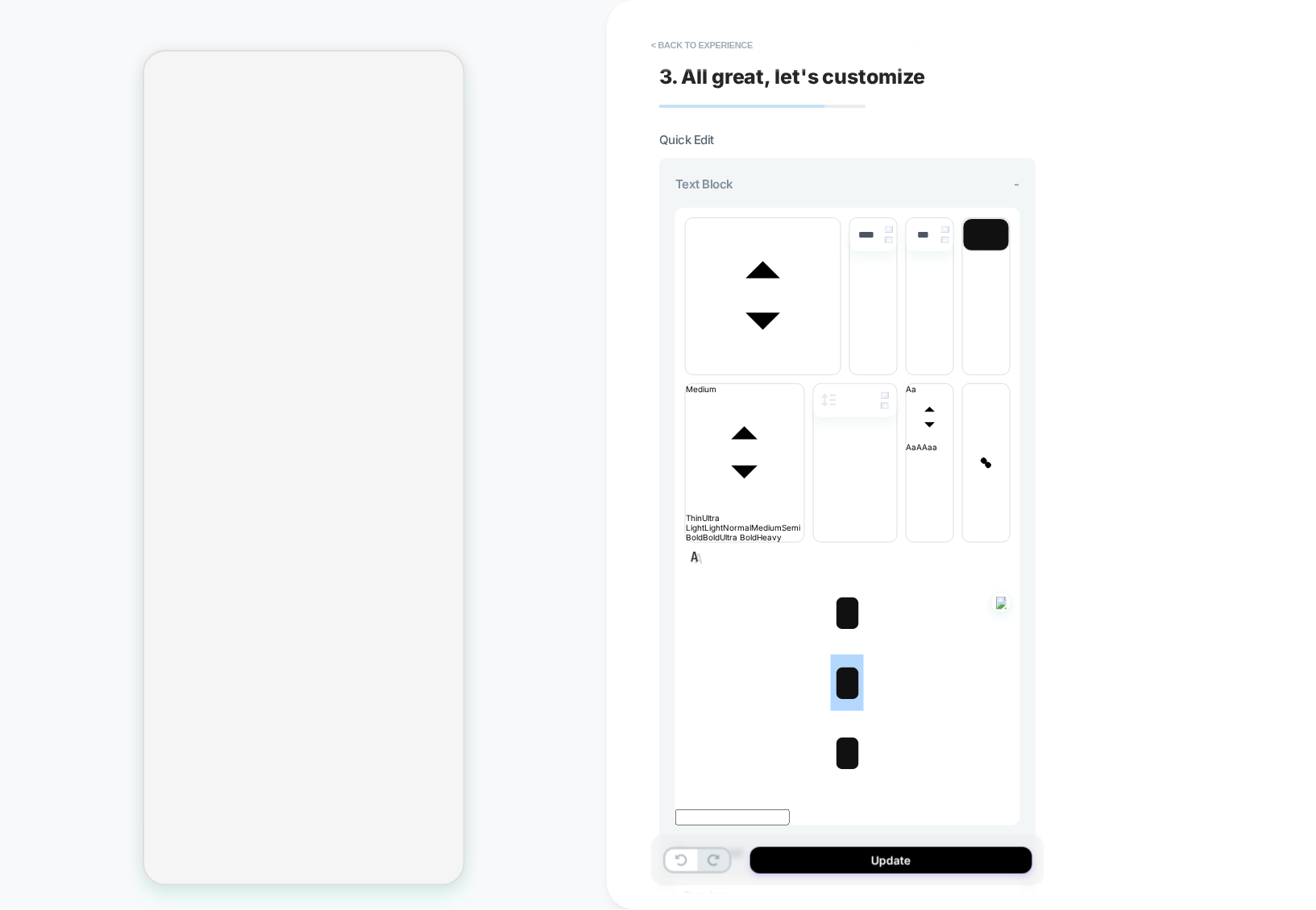
click at [839, 584] on span "*" at bounding box center [847, 613] width 33 height 57
click at [836, 655] on span "*" at bounding box center [847, 683] width 33 height 57
click at [839, 655] on span "*" at bounding box center [847, 683] width 33 height 57
click at [842, 584] on span "*" at bounding box center [847, 613] width 33 height 57
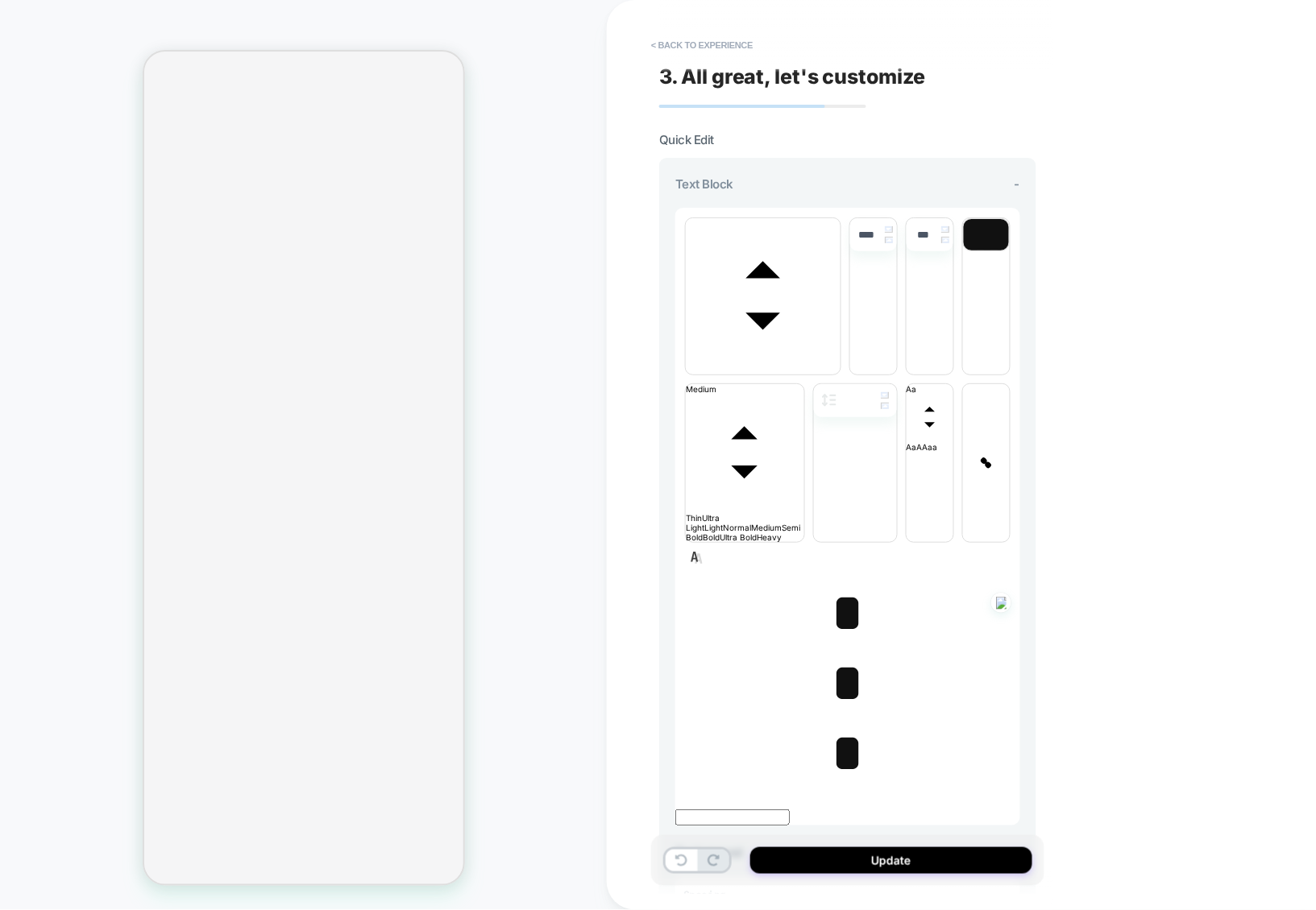
click at [842, 584] on span "*" at bounding box center [847, 613] width 33 height 57
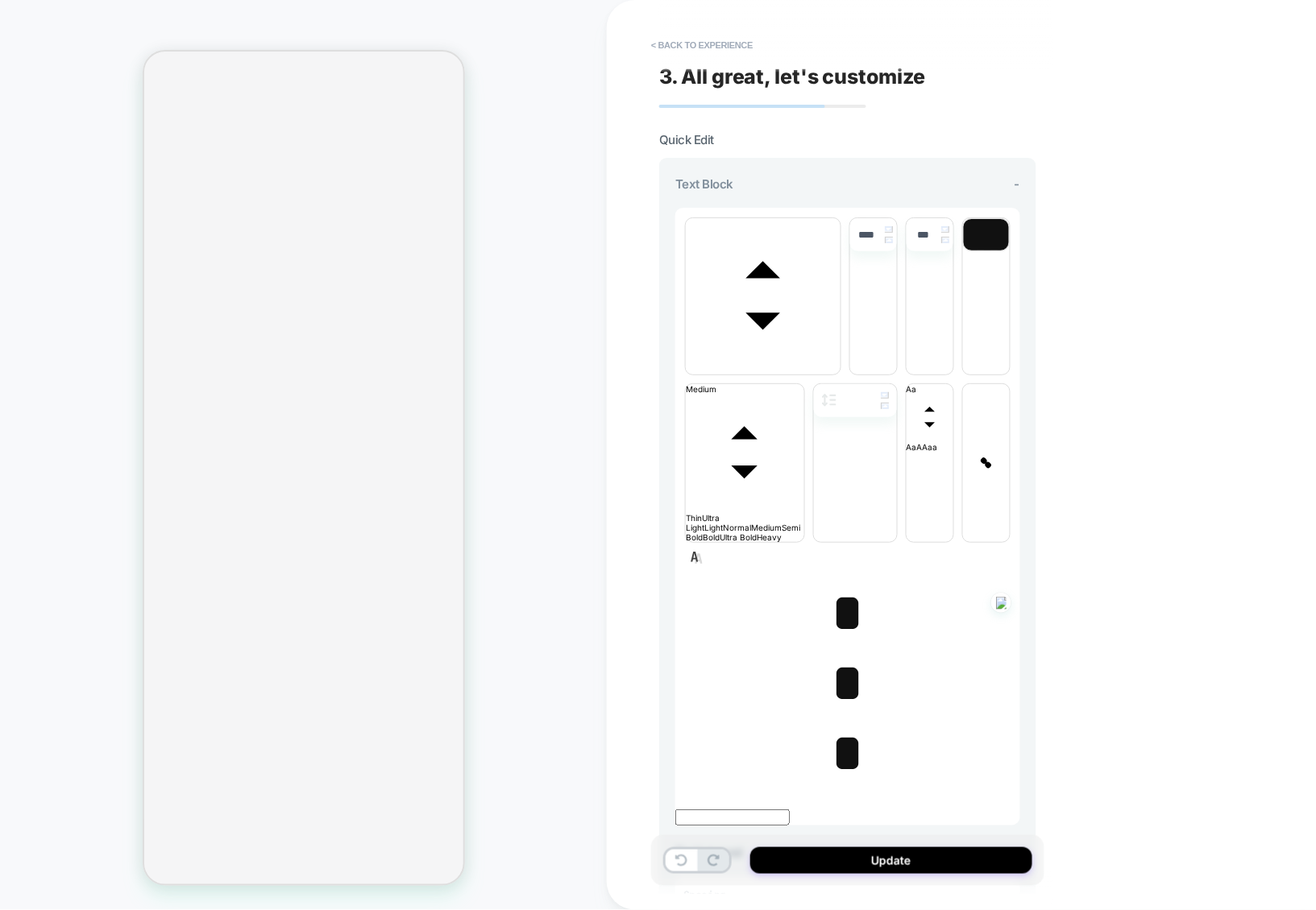
click at [836, 584] on span "*" at bounding box center [847, 613] width 33 height 57
click at [776, 365] on span "font" at bounding box center [763, 369] width 154 height 10
click at [840, 365] on span "font" at bounding box center [840, 369] width 0 height 10
click at [837, 655] on span "*" at bounding box center [847, 683] width 33 height 57
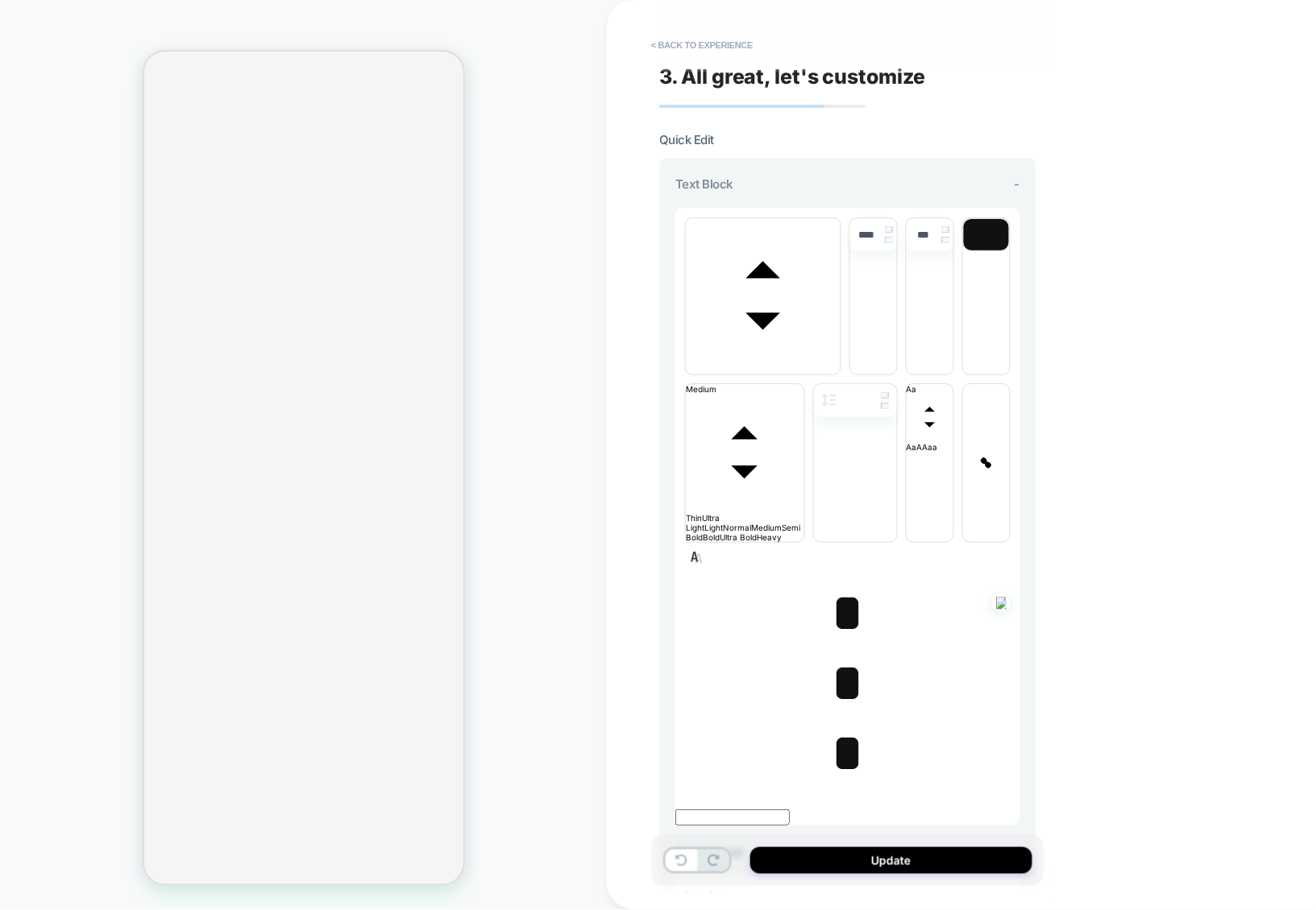
click at [837, 655] on span "*" at bounding box center [847, 683] width 33 height 57
click at [789, 365] on span "font" at bounding box center [763, 369] width 154 height 10
click at [840, 374] on span "font" at bounding box center [840, 369] width 0 height 10
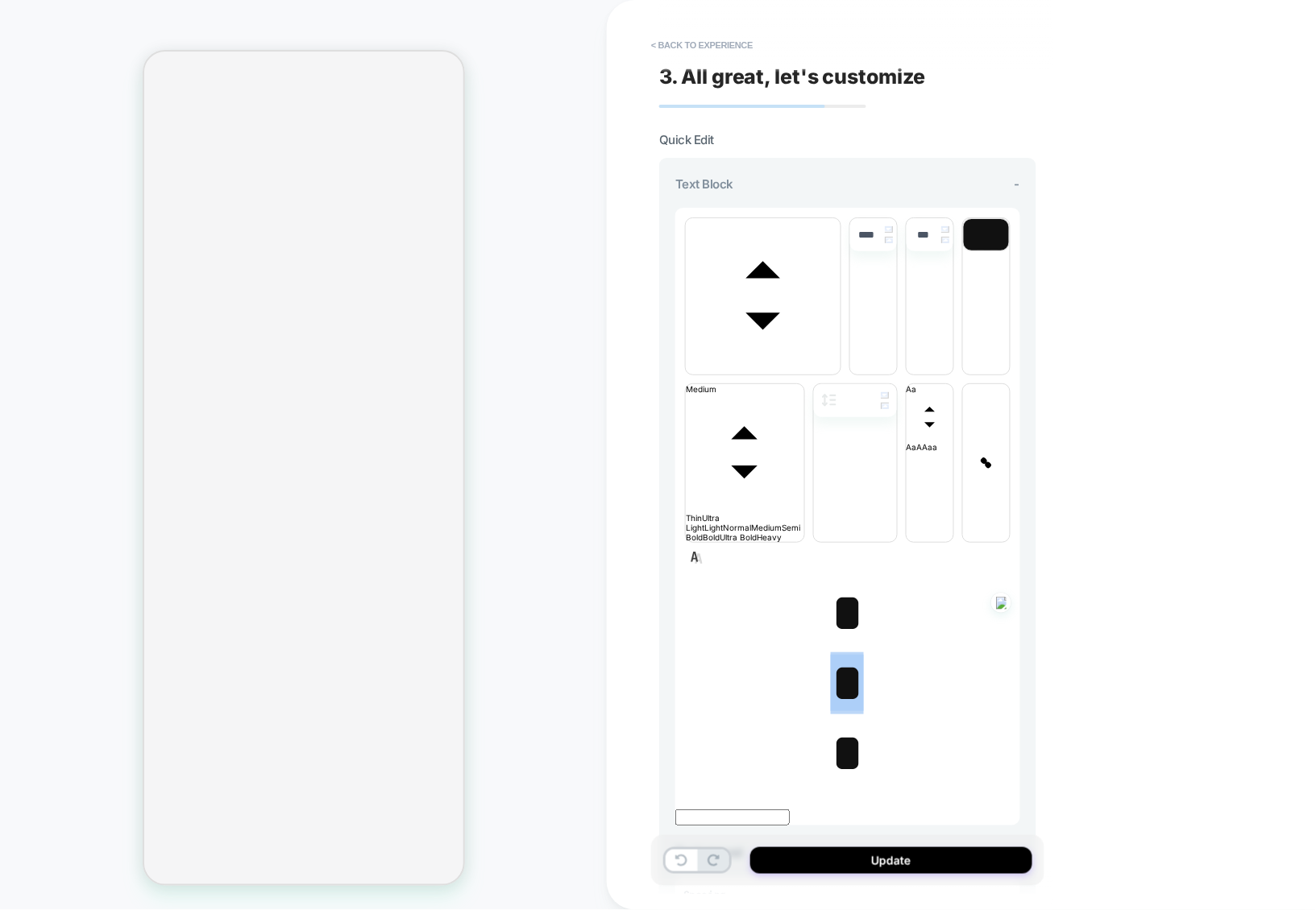
click at [831, 655] on span "*" at bounding box center [847, 683] width 33 height 57
click at [841, 725] on span "*" at bounding box center [847, 753] width 33 height 57
click at [840, 655] on span "*" at bounding box center [847, 683] width 33 height 57
click at [841, 655] on span "*" at bounding box center [847, 683] width 33 height 57
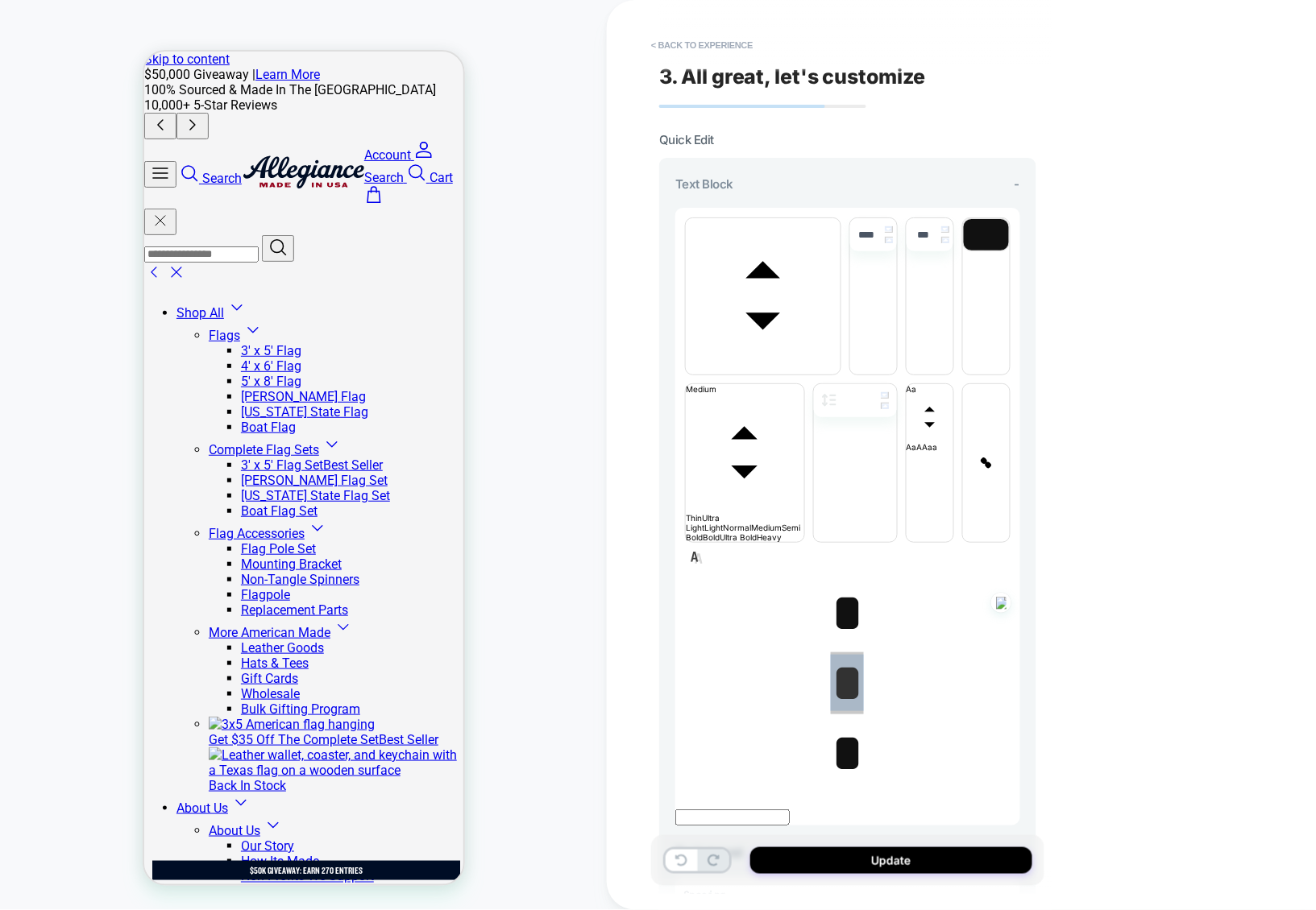
scroll to position [0, 0]
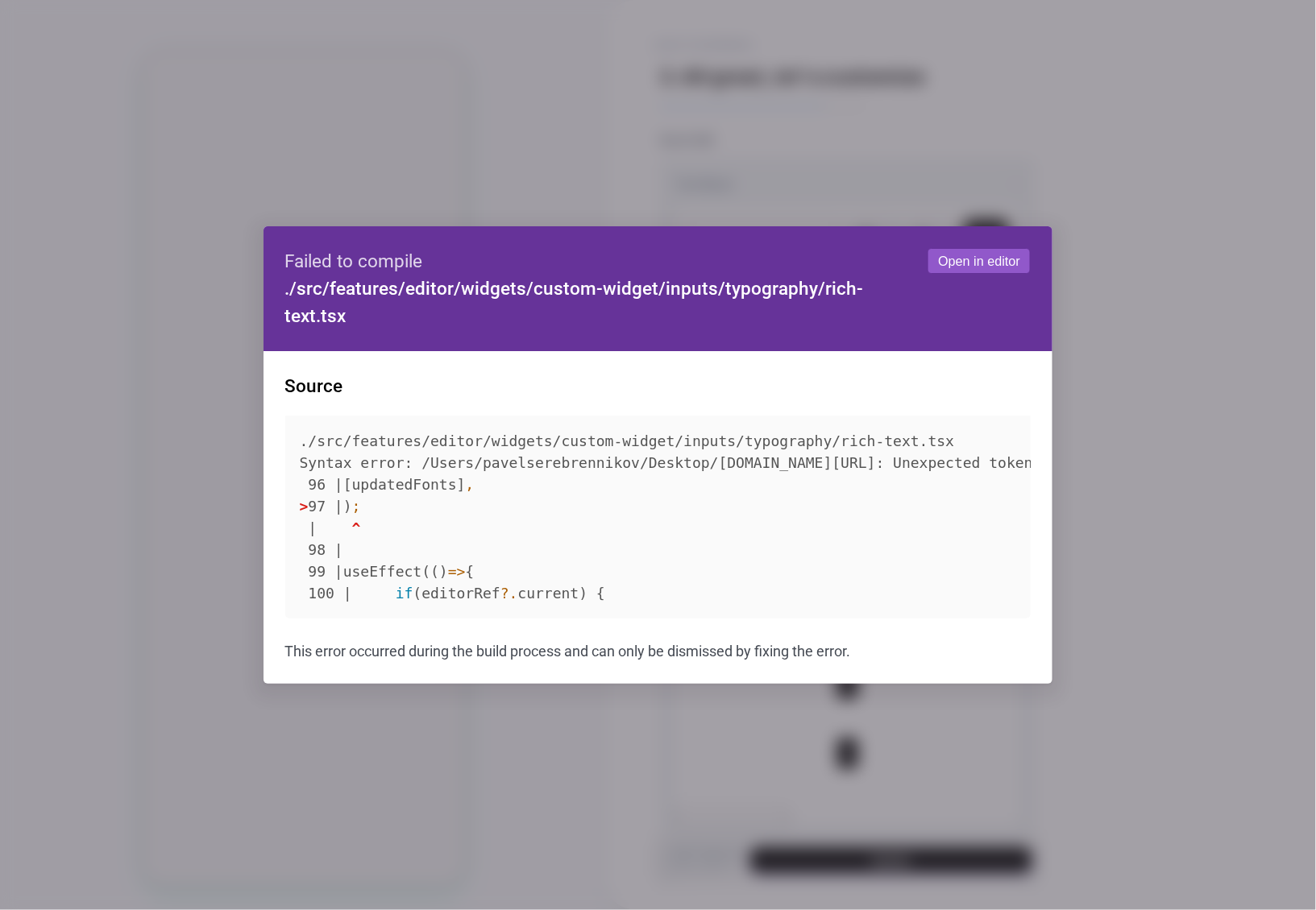
click at [1139, 233] on div at bounding box center [658, 455] width 1316 height 910
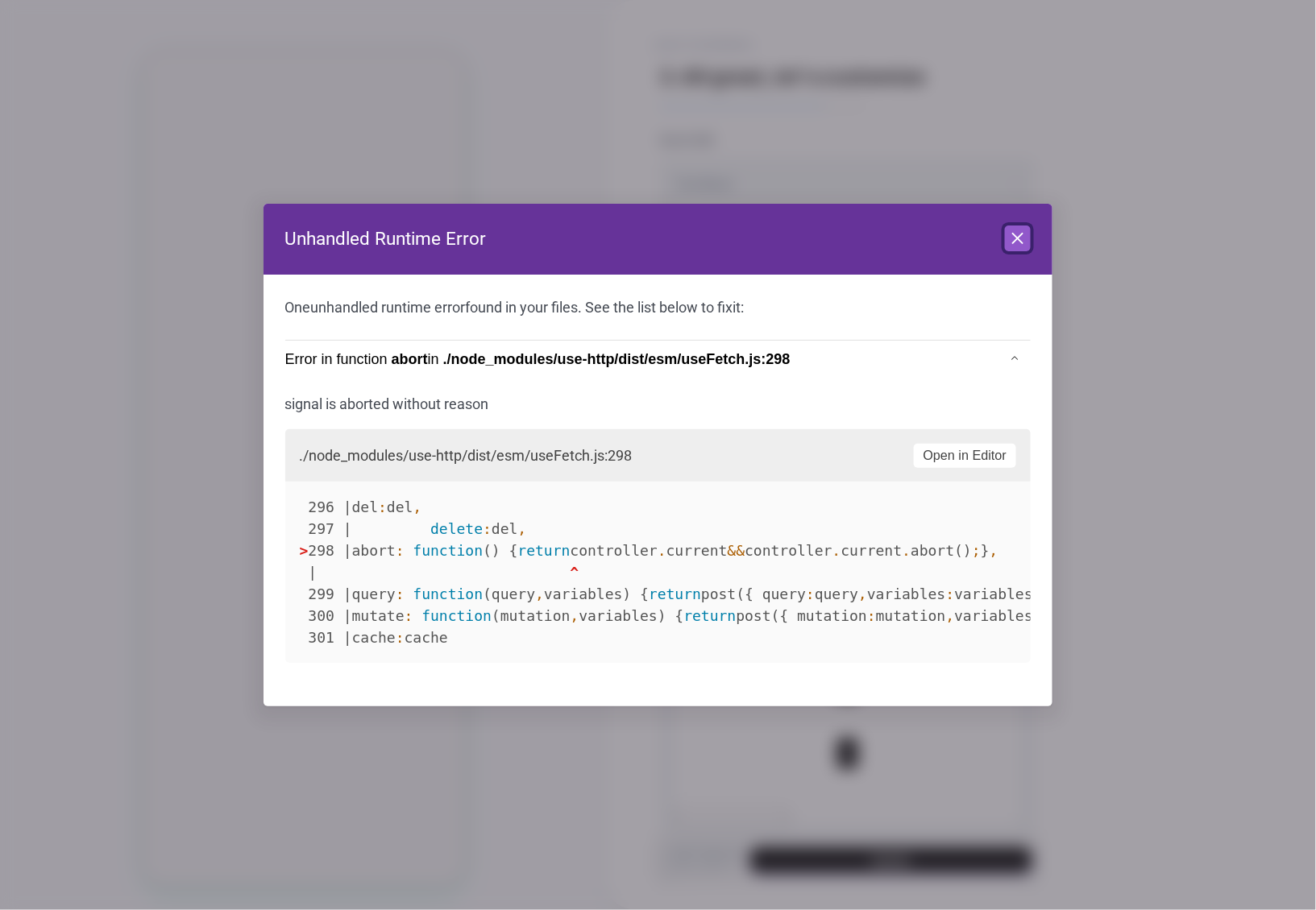
click at [1021, 241] on icon at bounding box center [1018, 239] width 20 height 20
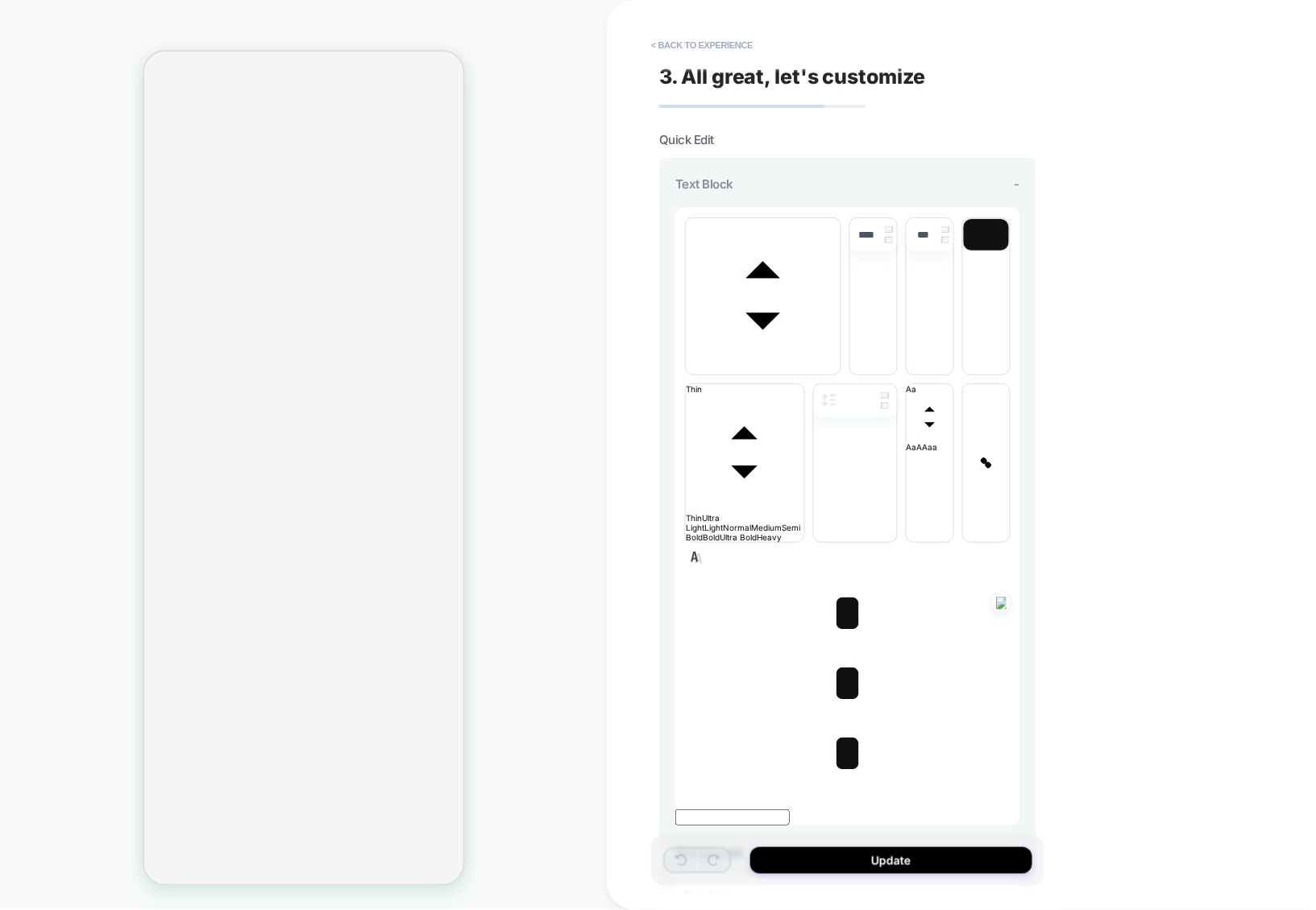
click at [835, 584] on span "*" at bounding box center [847, 613] width 33 height 57
type input "****"
click at [839, 584] on span "﻿ ﻿ *" at bounding box center [847, 613] width 33 height 57
click at [839, 655] on span "*" at bounding box center [847, 683] width 33 height 57
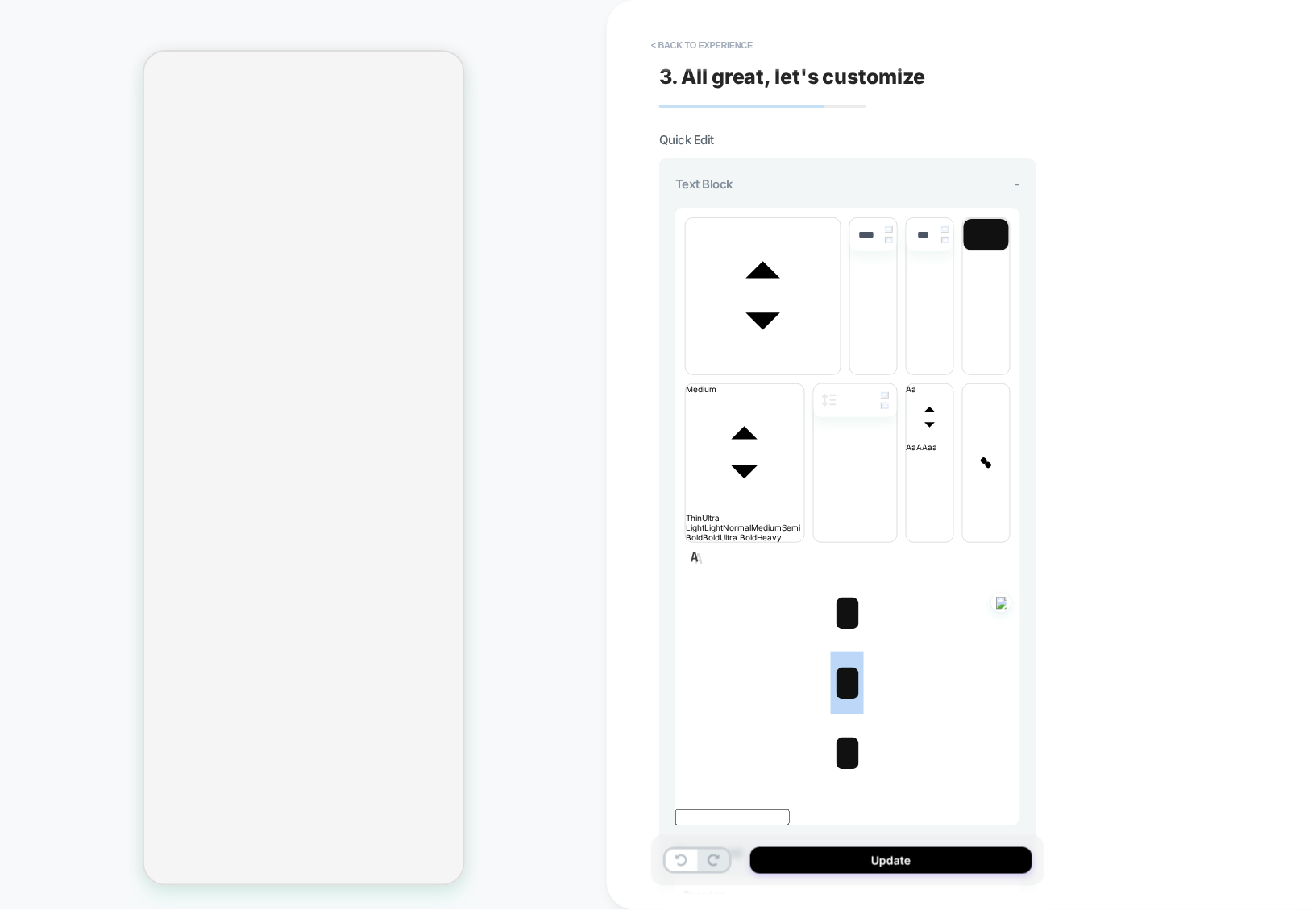
click at [839, 655] on span "*" at bounding box center [847, 683] width 33 height 57
click at [769, 365] on span "font" at bounding box center [763, 369] width 154 height 10
click at [840, 365] on span "font" at bounding box center [840, 369] width 0 height 10
click at [837, 655] on span "*" at bounding box center [847, 683] width 33 height 57
click at [839, 725] on span "*" at bounding box center [847, 753] width 33 height 57
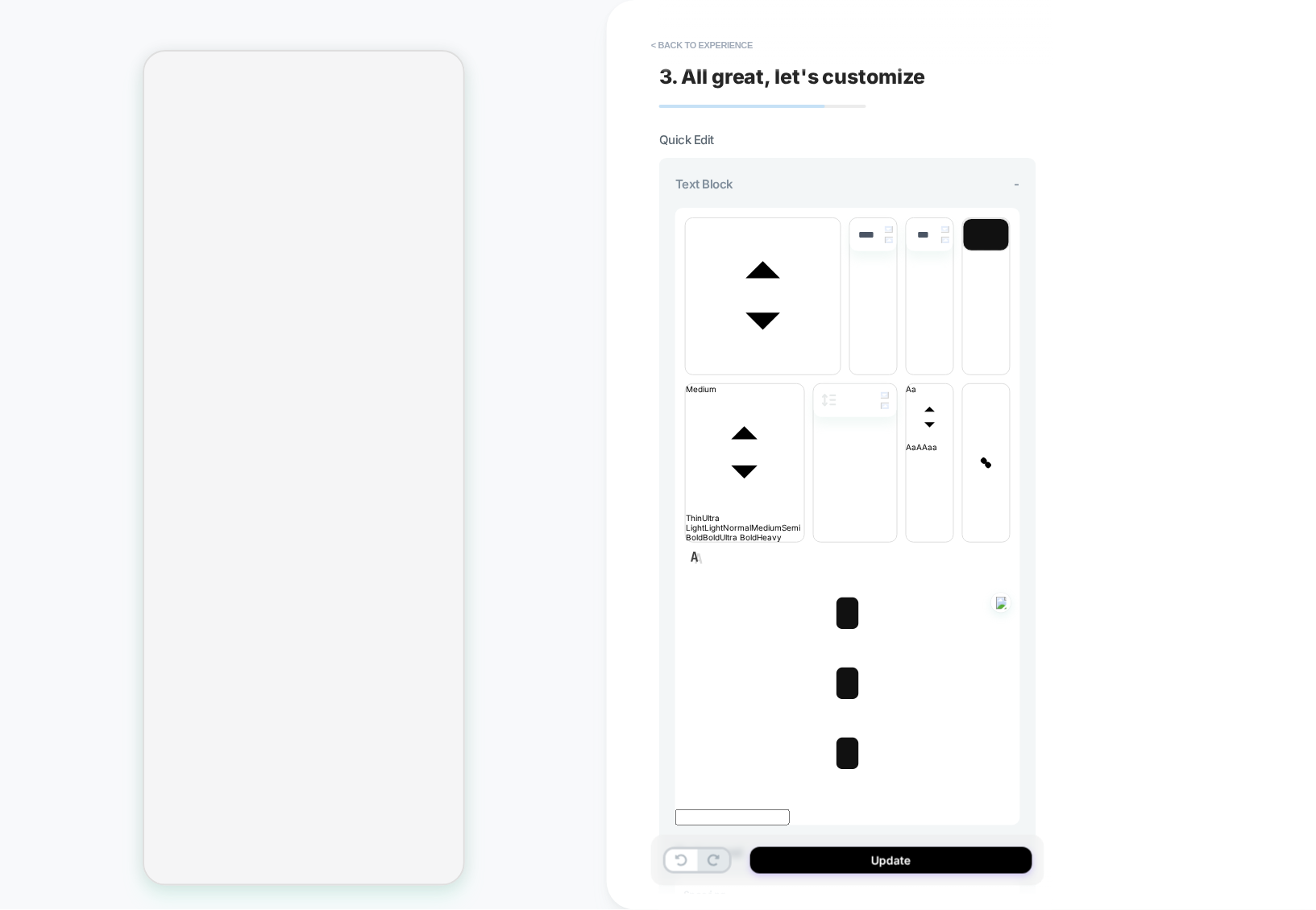
click at [847, 655] on span "*" at bounding box center [847, 683] width 33 height 57
click at [842, 655] on span "* ﻿" at bounding box center [847, 683] width 33 height 57
click at [817, 365] on span "font" at bounding box center [763, 369] width 154 height 10
click at [840, 365] on span "font" at bounding box center [840, 369] width 0 height 10
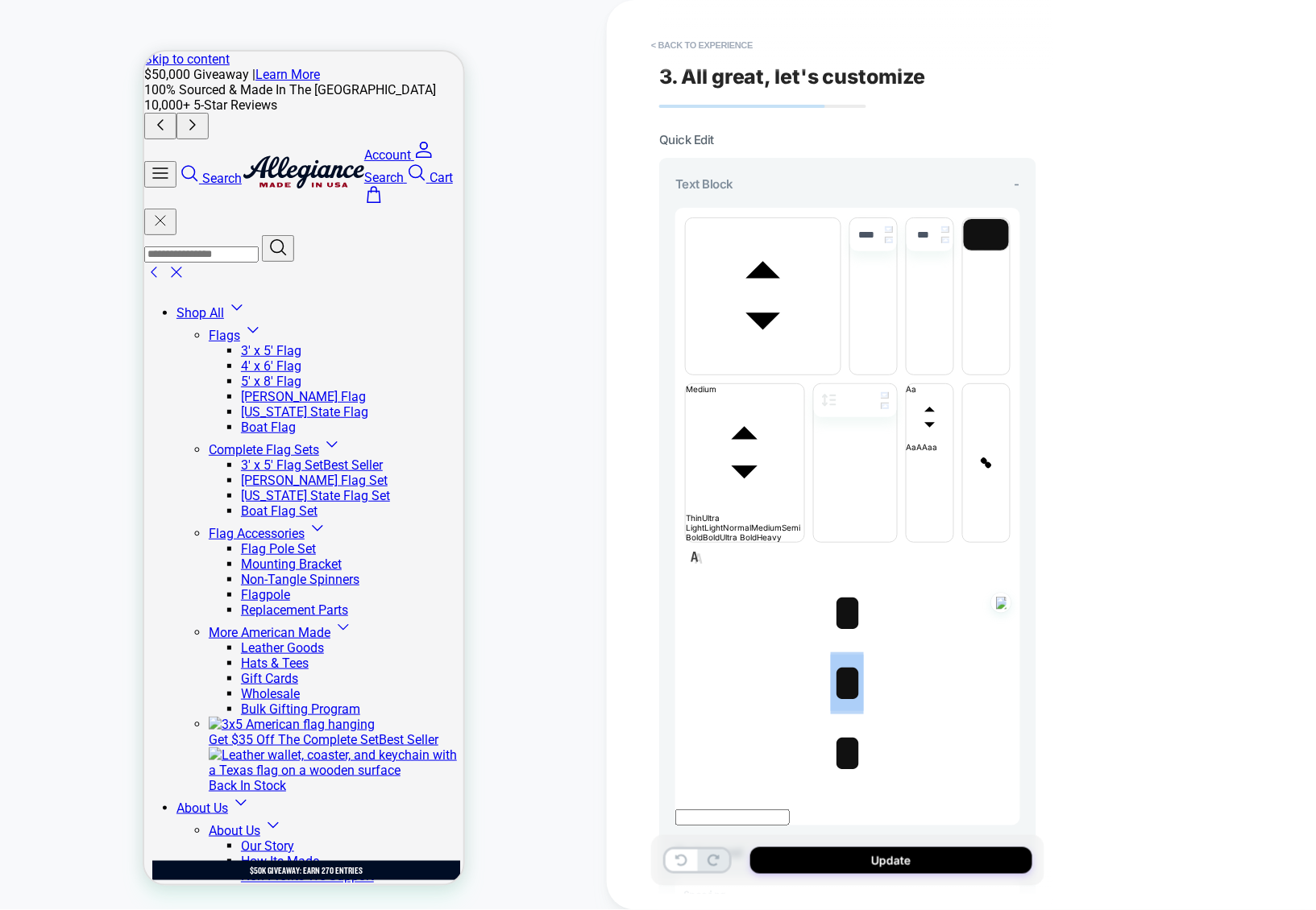
click at [838, 584] on span "*" at bounding box center [847, 613] width 33 height 57
click at [838, 584] on span "﻿ ﻿ *" at bounding box center [847, 613] width 33 height 57
click at [769, 365] on span "font" at bounding box center [763, 369] width 154 height 10
click at [840, 374] on span "font" at bounding box center [840, 369] width 0 height 10
click at [853, 725] on span "*" at bounding box center [847, 753] width 33 height 57
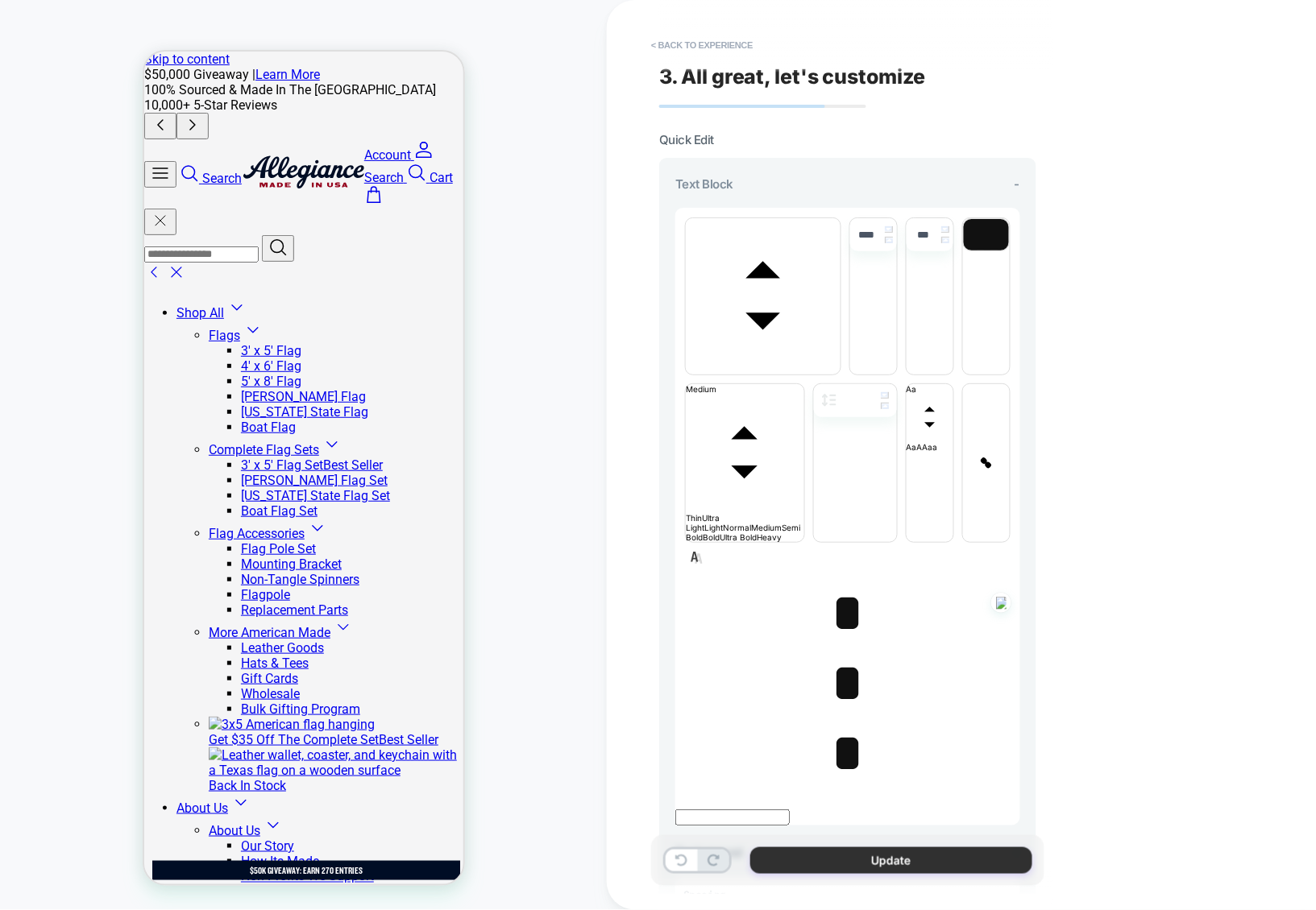
click at [833, 851] on button "Update" at bounding box center [892, 861] width 282 height 27
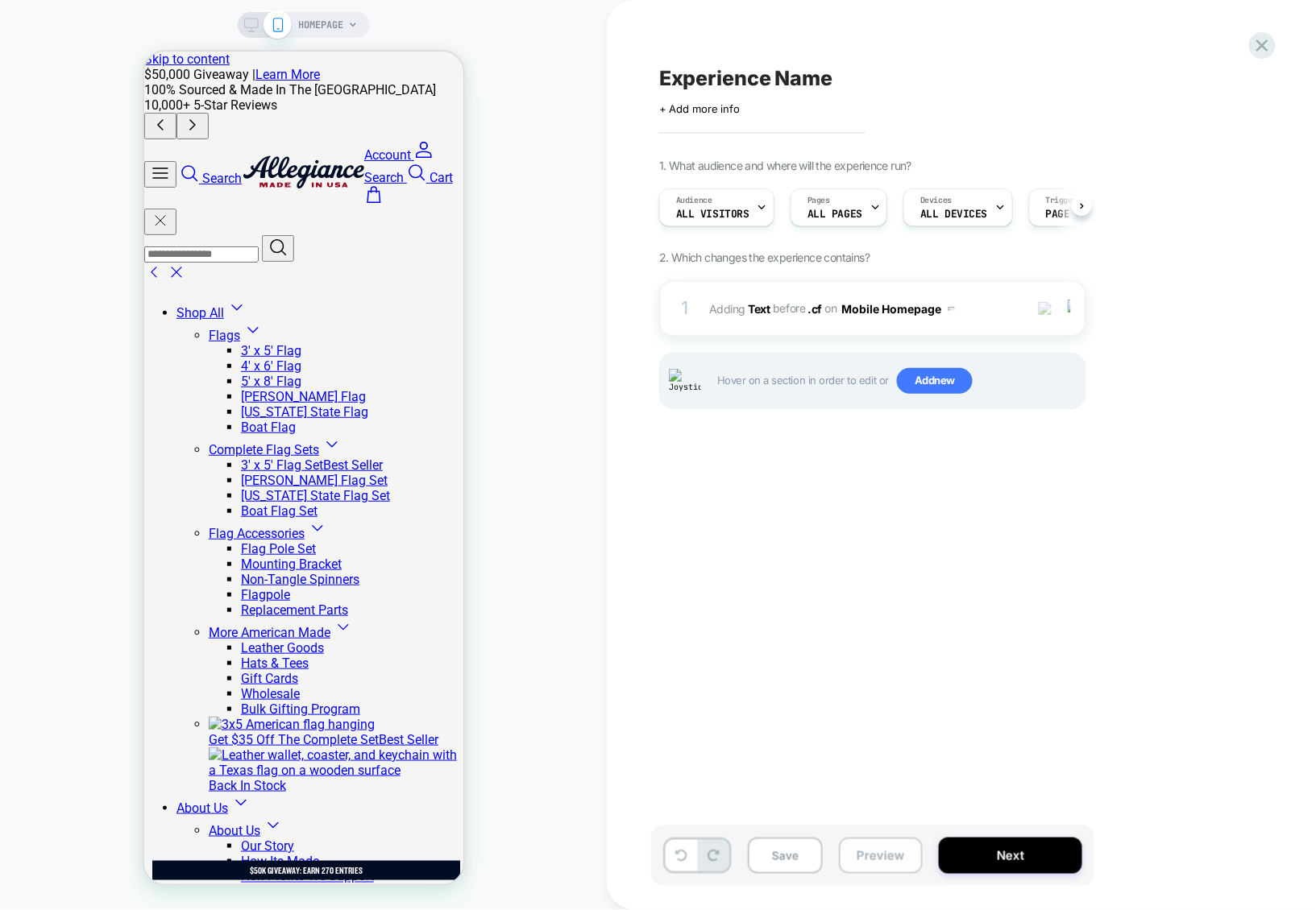
click at [902, 850] on button "Preview" at bounding box center [881, 856] width 83 height 36
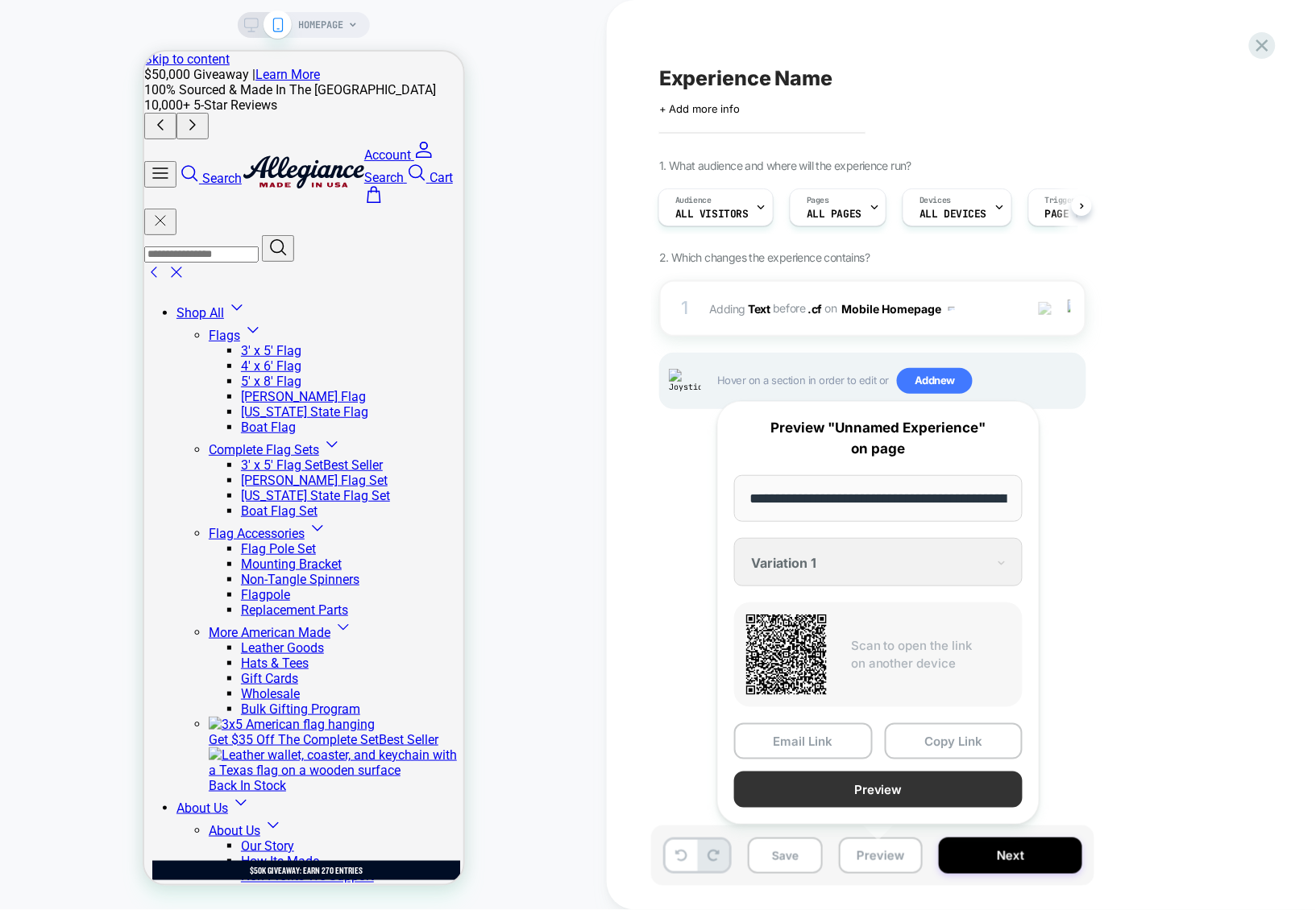
click at [849, 788] on button "Preview" at bounding box center [878, 789] width 288 height 36
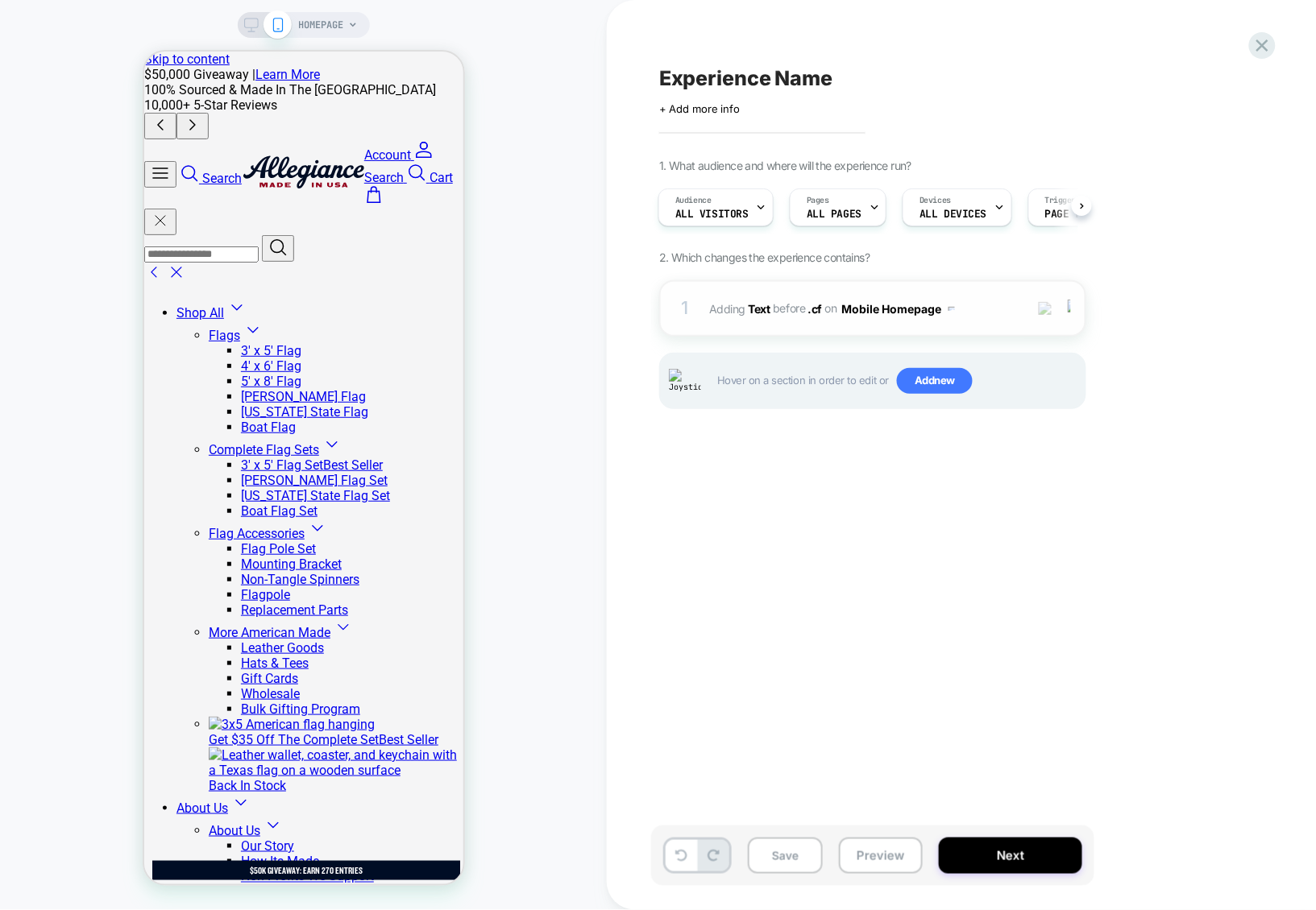
click at [975, 317] on span "#_loomi_addon_1756818552396 Adding Text BEFORE .cf .cf on Mobile Homepage" at bounding box center [863, 309] width 307 height 23
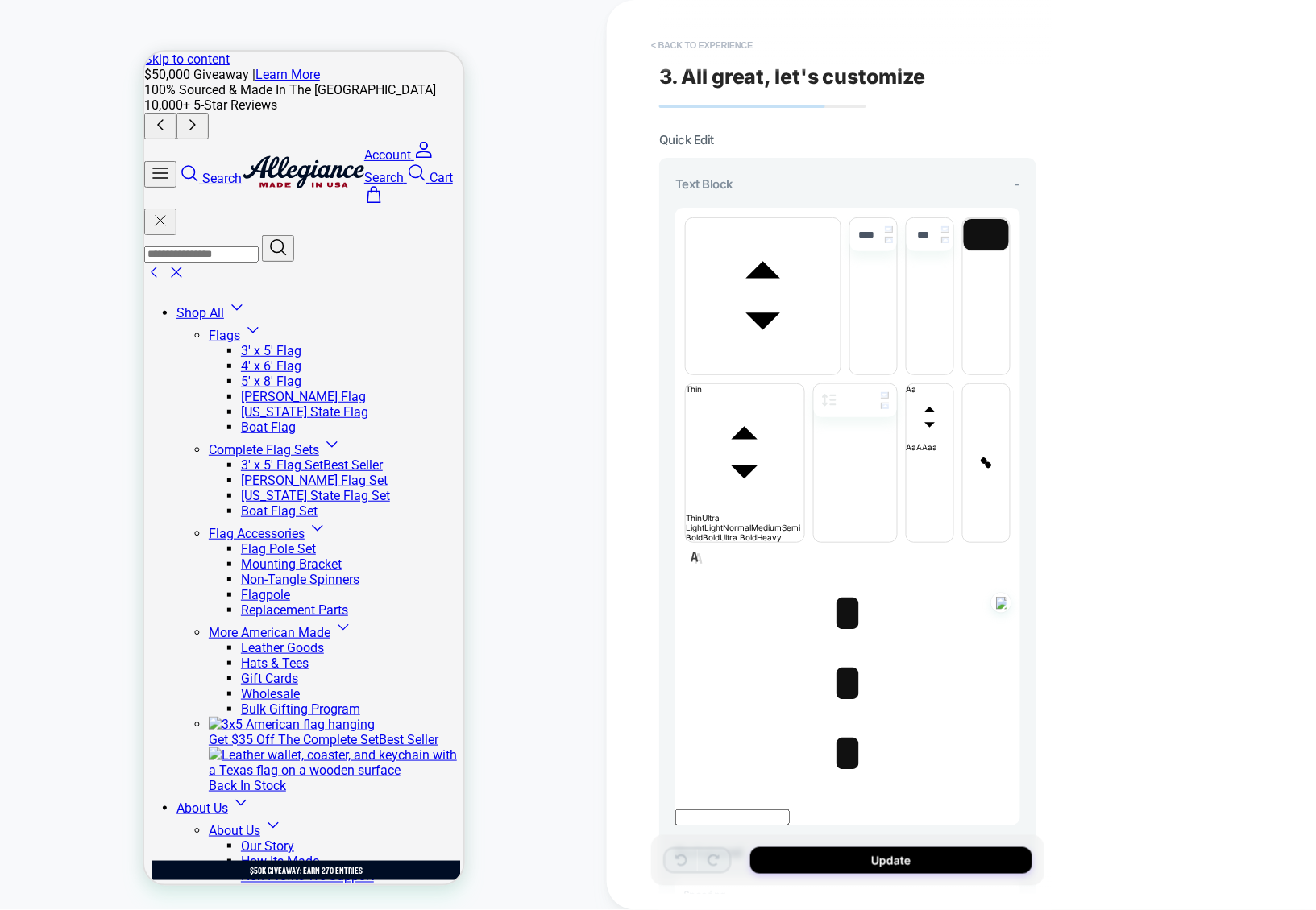
click at [738, 49] on button "< Back to experience" at bounding box center [702, 44] width 118 height 26
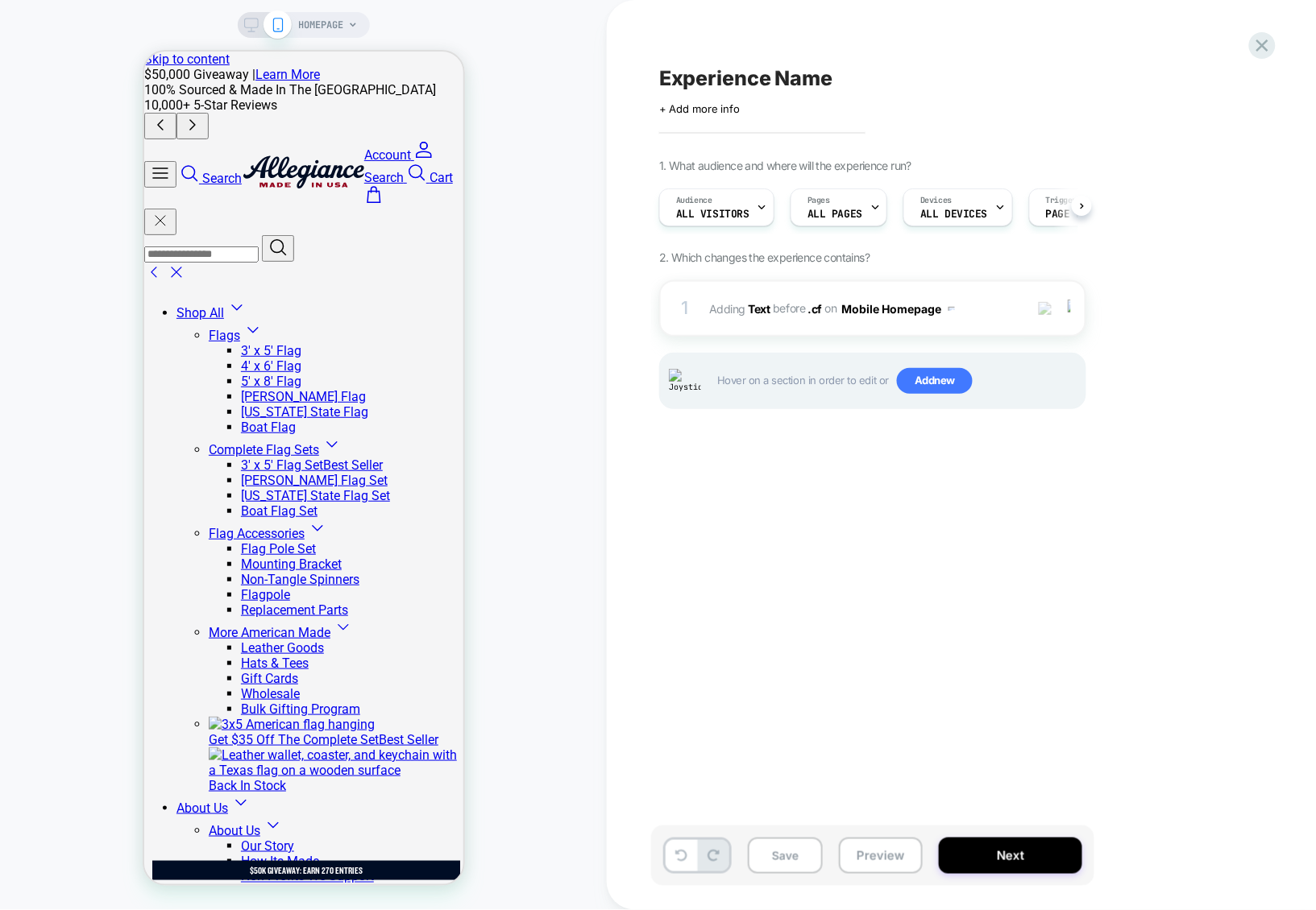
scroll to position [0, 1]
click at [973, 313] on span "#_loomi_addon_1756818552396 Adding Text BEFORE .cf .cf on Mobile Homepage" at bounding box center [863, 309] width 307 height 23
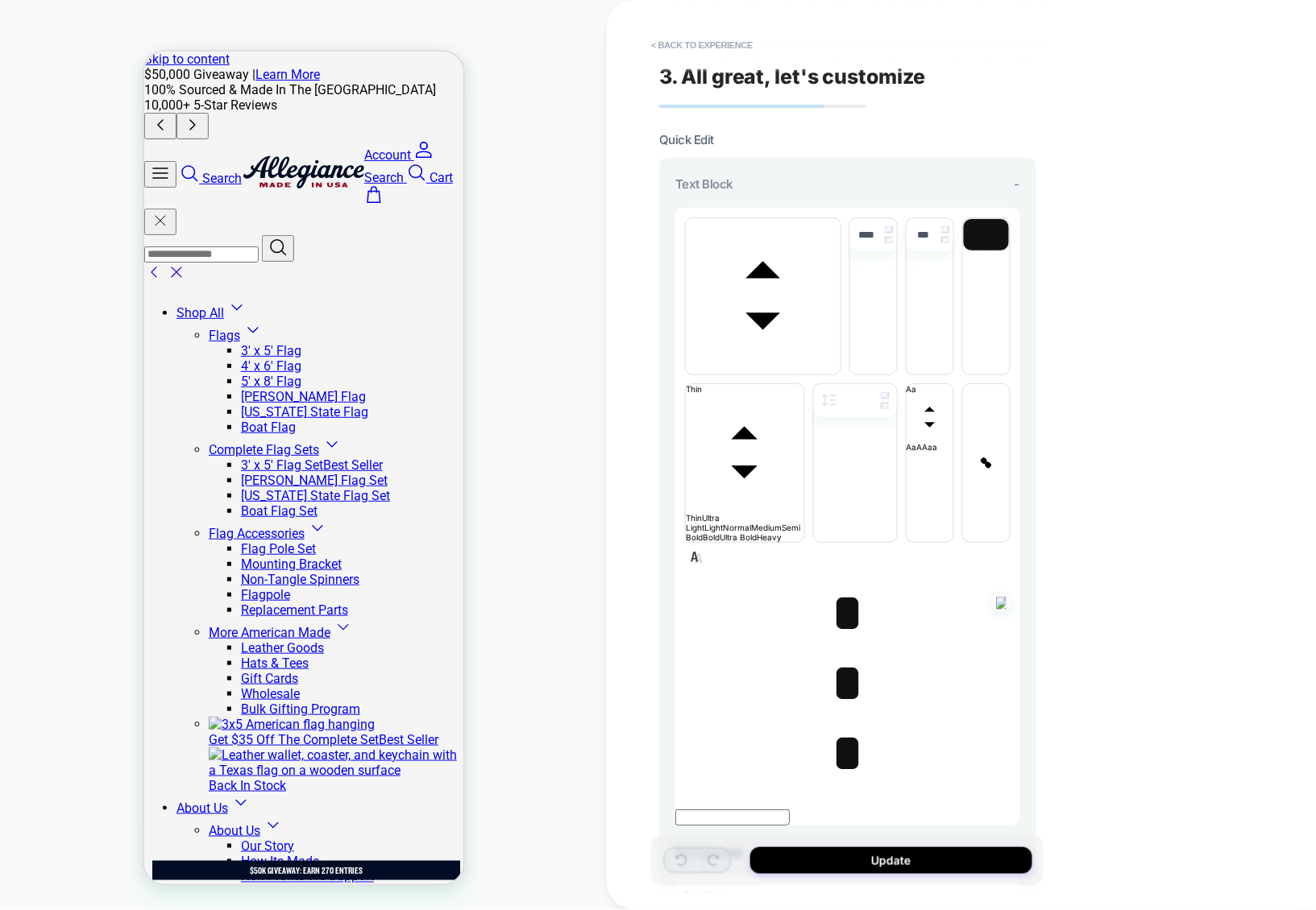
click at [841, 584] on span "*" at bounding box center [847, 613] width 33 height 57
click at [840, 584] on span "*" at bounding box center [847, 613] width 33 height 57
type input "****"
click at [840, 584] on span "﻿ ﻿ *" at bounding box center [847, 613] width 33 height 57
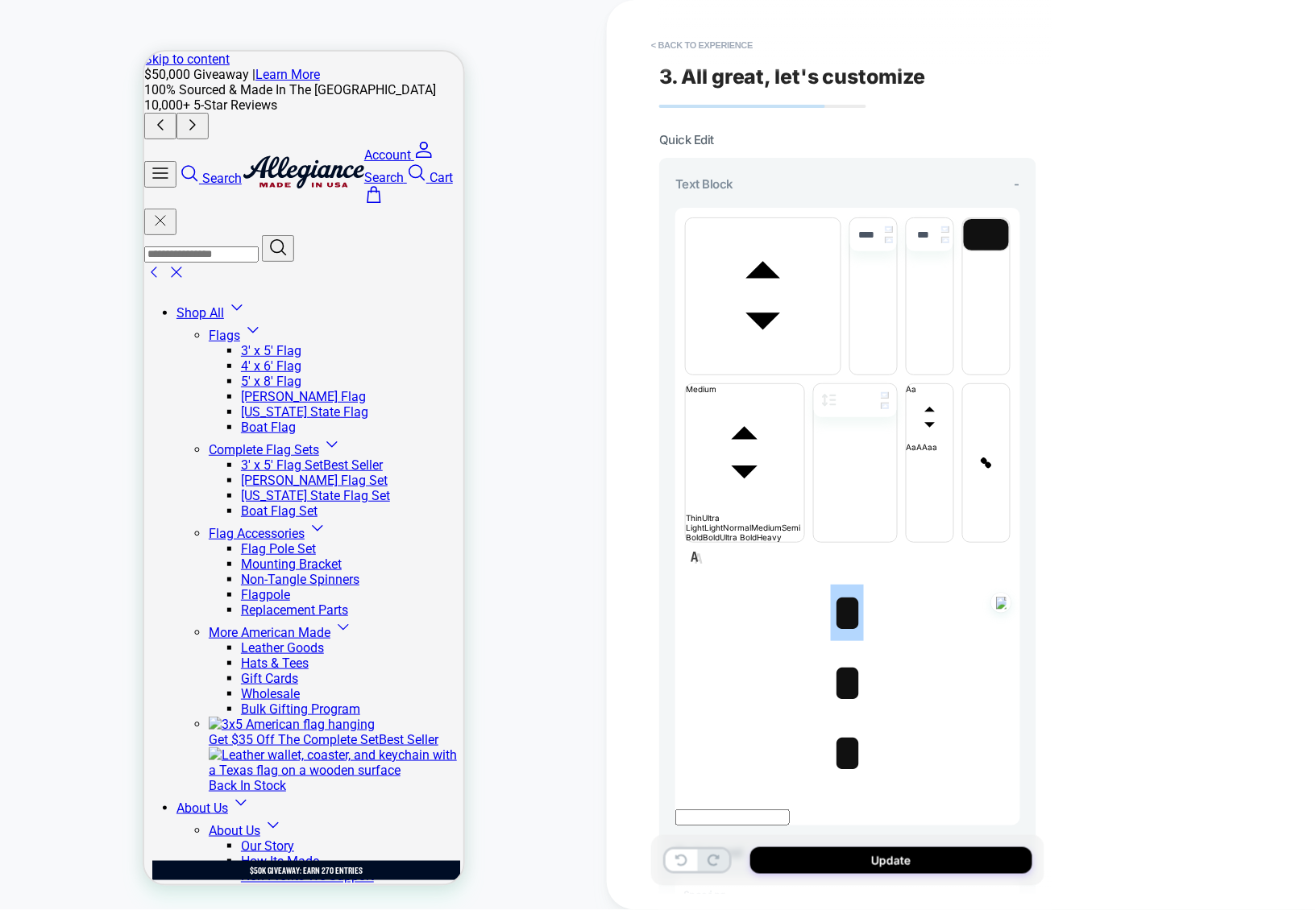
click at [796, 365] on span "font" at bounding box center [763, 369] width 154 height 10
click at [840, 365] on span "font" at bounding box center [840, 369] width 0 height 10
click at [845, 584] on span "*" at bounding box center [847, 613] width 33 height 57
click at [845, 584] on span "* ﻿" at bounding box center [847, 613] width 33 height 57
click at [780, 365] on span "font" at bounding box center [763, 369] width 154 height 10
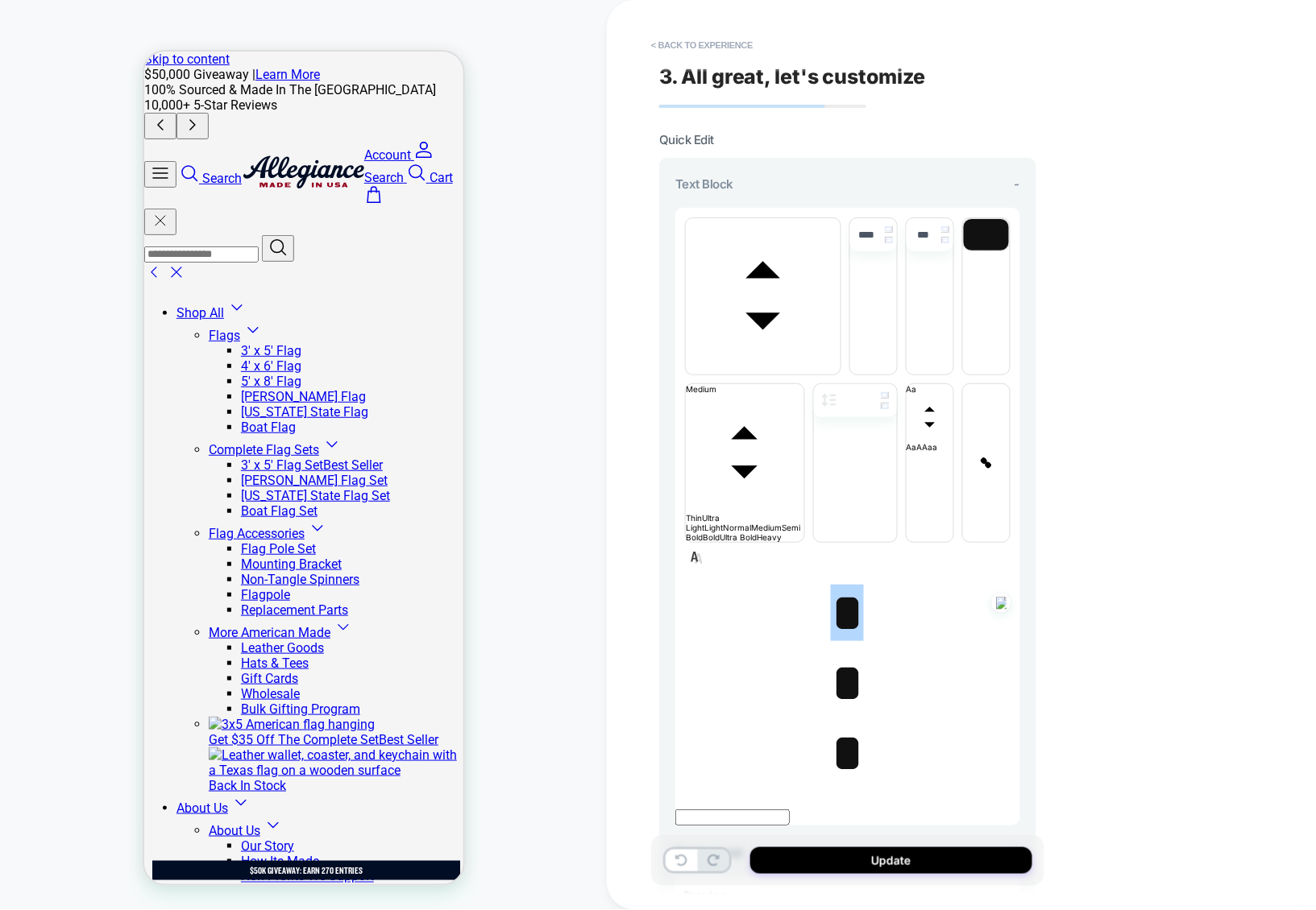
click at [840, 365] on span "font" at bounding box center [840, 369] width 0 height 10
click at [836, 655] on span "*" at bounding box center [847, 683] width 33 height 57
click at [779, 365] on span "font" at bounding box center [763, 369] width 154 height 10
click at [840, 365] on span "font" at bounding box center [840, 369] width 0 height 10
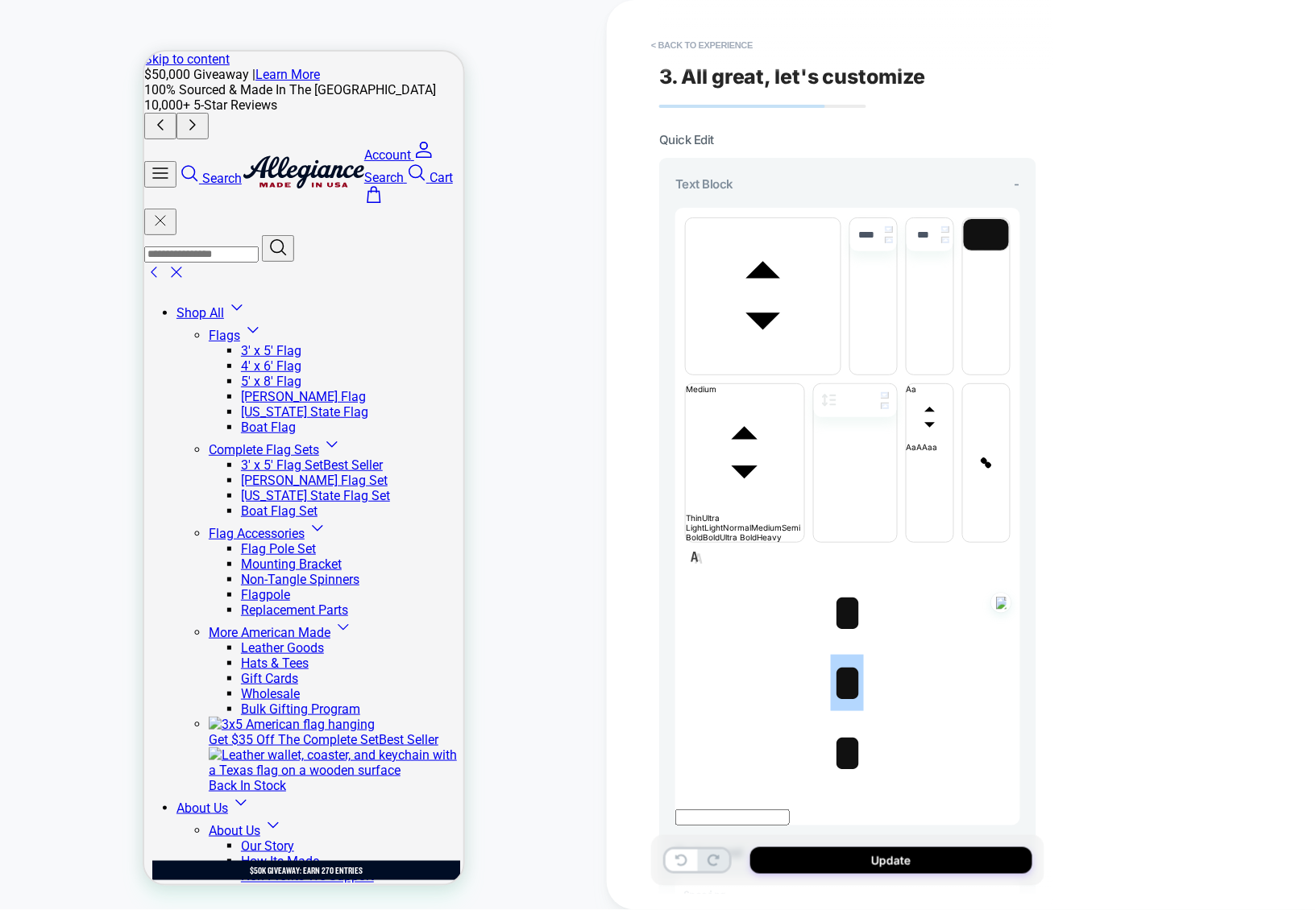
click at [822, 583] on p "*" at bounding box center [847, 614] width 345 height 62
click at [746, 53] on button "< Back to experience" at bounding box center [702, 44] width 118 height 26
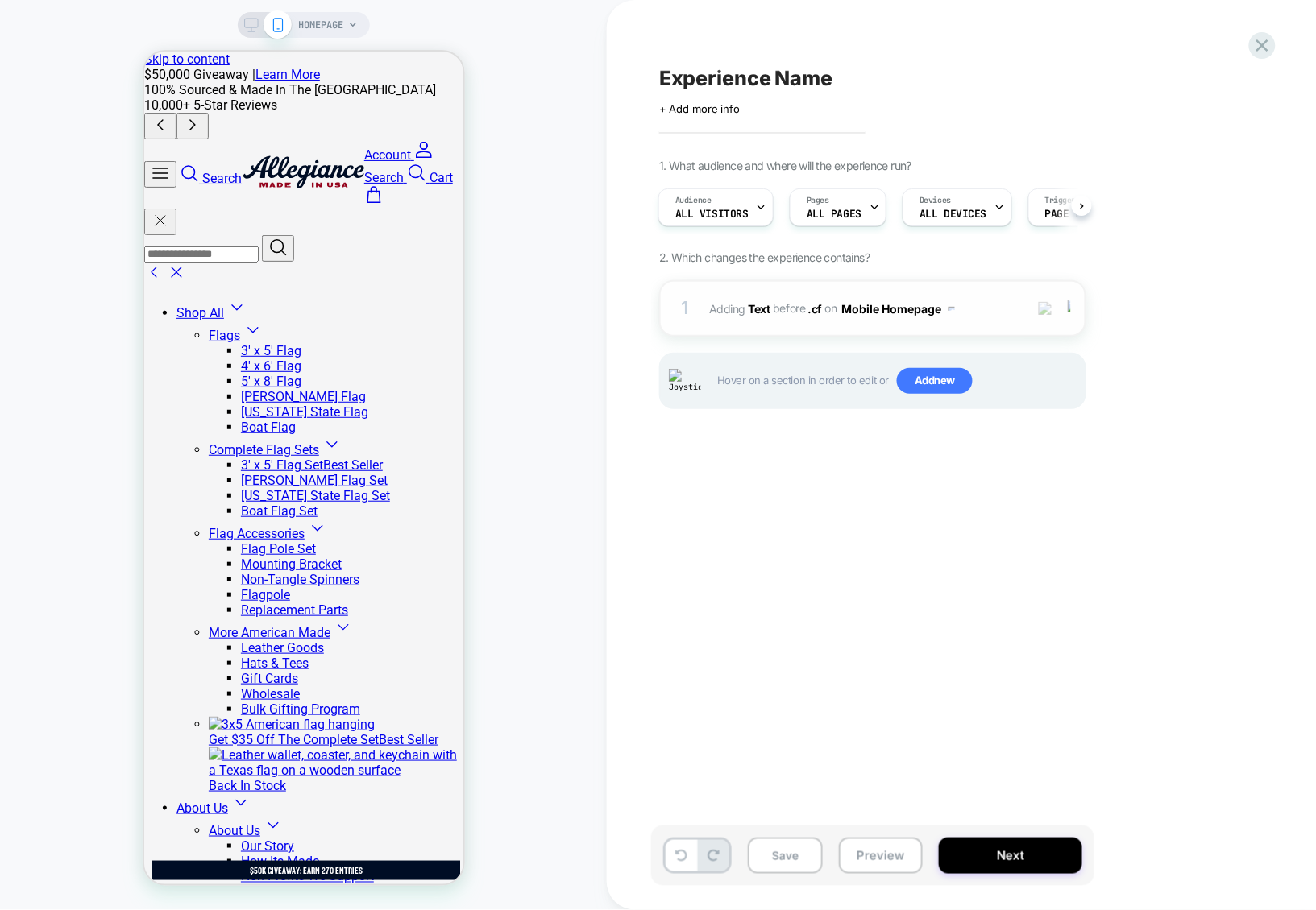
click at [991, 307] on span "#_loomi_addon_1756818552396 Adding Text BEFORE .cf .cf on Mobile Homepage" at bounding box center [863, 309] width 307 height 23
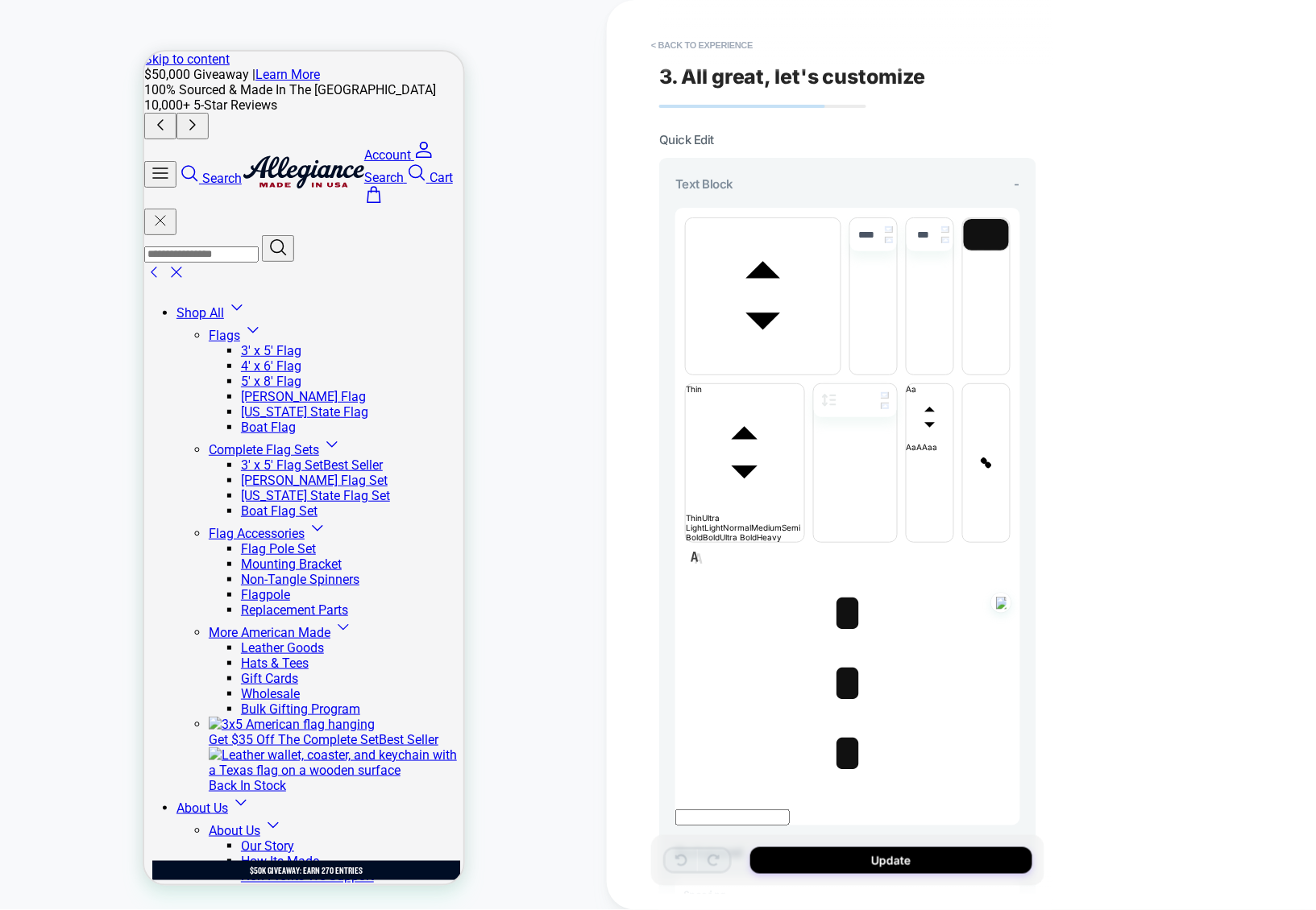
click at [838, 584] on span "*" at bounding box center [847, 613] width 33 height 57
type input "****"
click at [838, 584] on span "*" at bounding box center [847, 613] width 33 height 57
click at [835, 655] on span "*" at bounding box center [847, 683] width 33 height 57
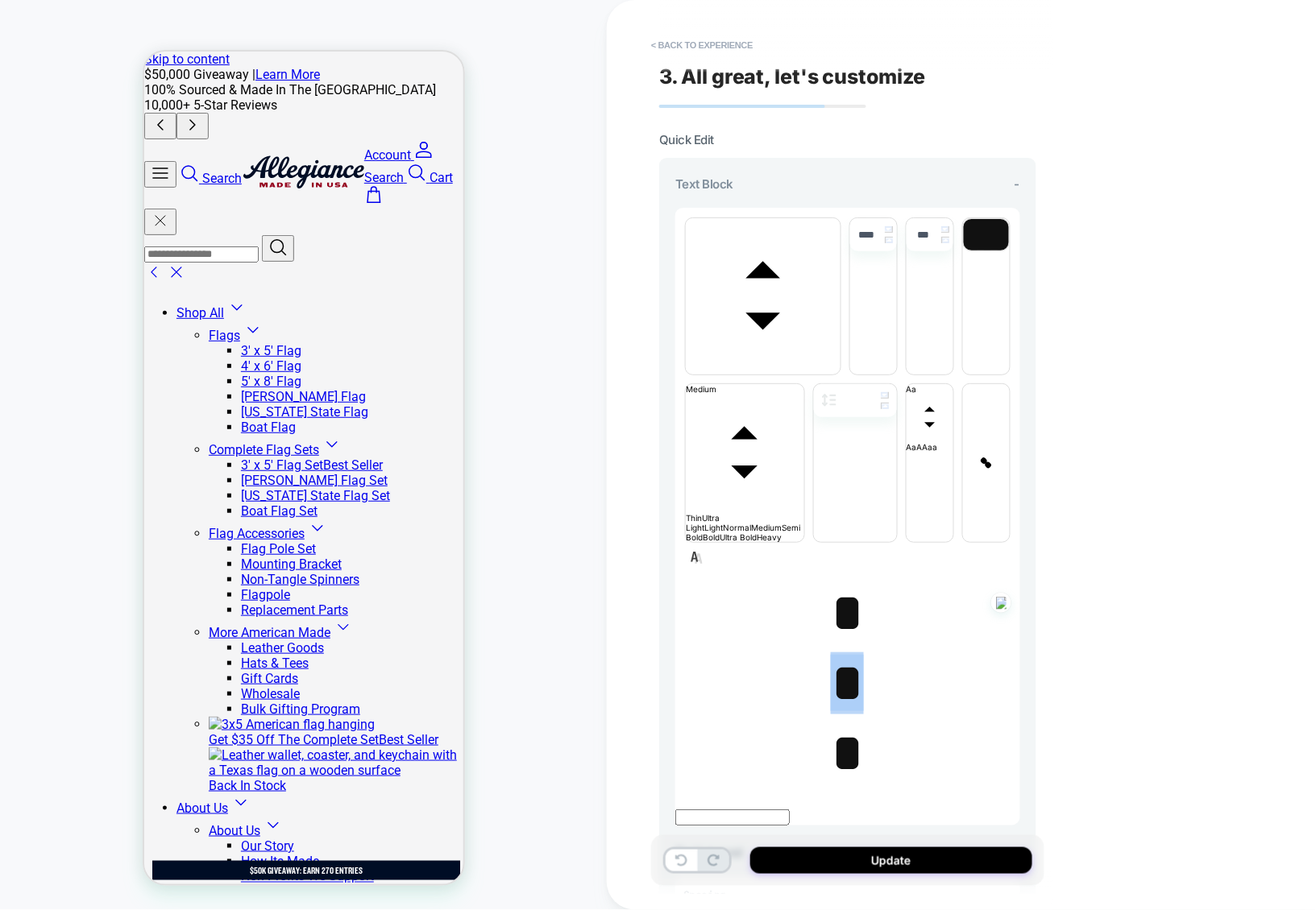
click at [781, 365] on span "font" at bounding box center [763, 369] width 154 height 10
click at [840, 365] on span "font" at bounding box center [840, 369] width 0 height 10
click at [839, 584] on span "*" at bounding box center [847, 613] width 33 height 57
click at [839, 584] on span "﻿ ﻿ *" at bounding box center [847, 613] width 33 height 57
click at [851, 655] on span "*" at bounding box center [847, 683] width 33 height 57
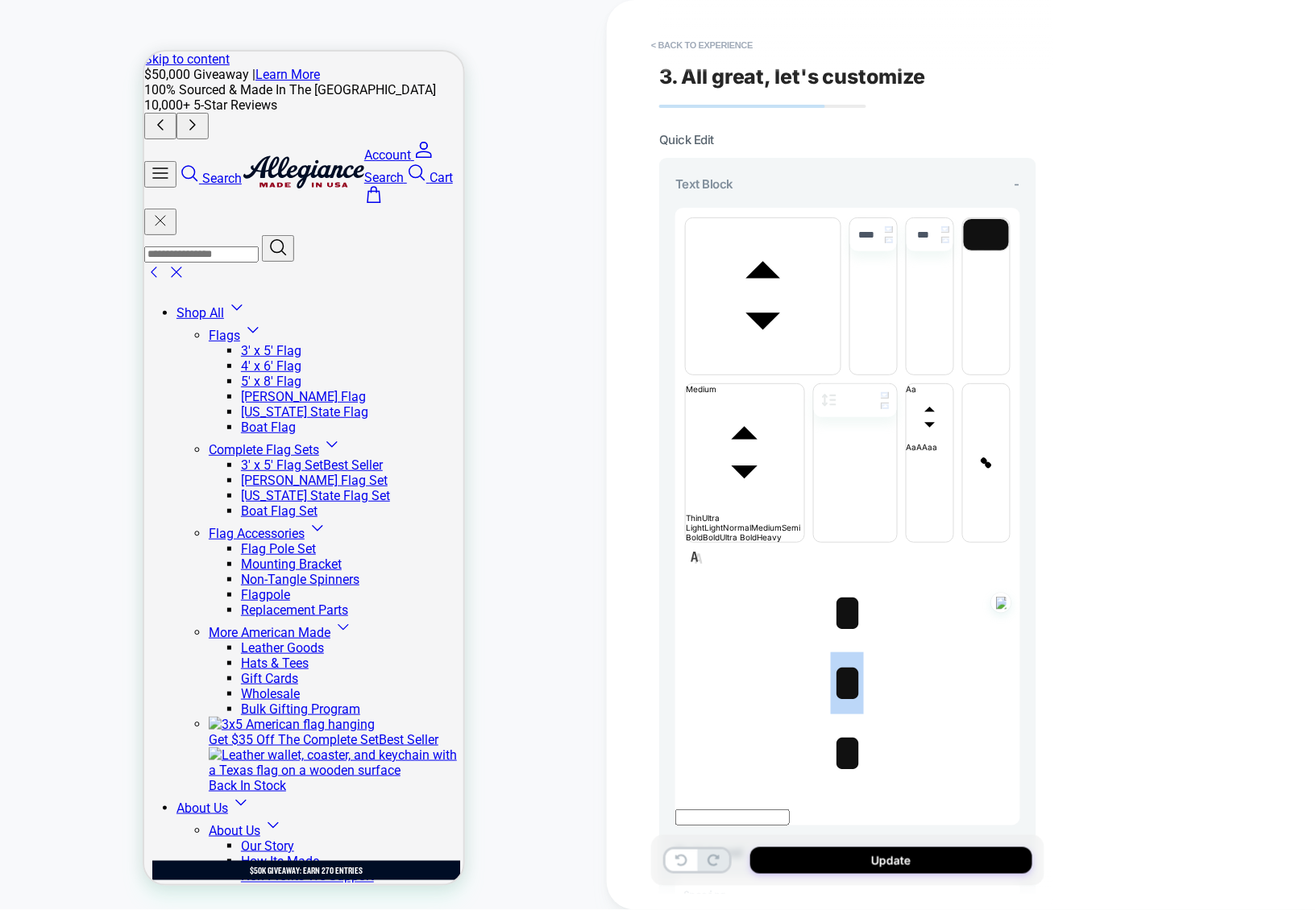
click at [851, 655] on span "* ﻿" at bounding box center [847, 683] width 33 height 57
click at [734, 50] on button "< Back to experience" at bounding box center [702, 44] width 118 height 26
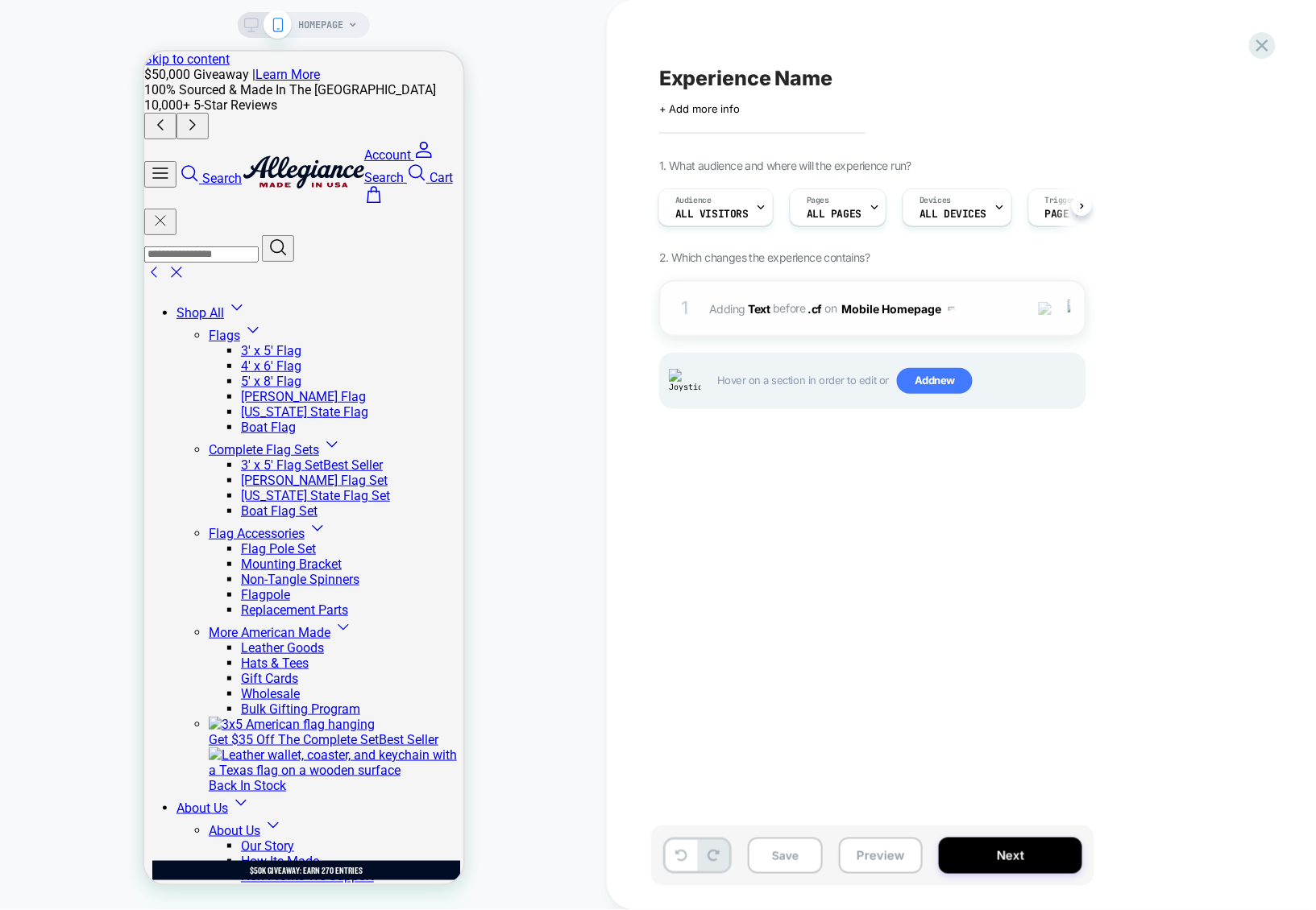
click at [1001, 299] on span "#_loomi_addon_1756818552396 Adding Text BEFORE .cf .cf on Mobile Homepage" at bounding box center [863, 309] width 307 height 23
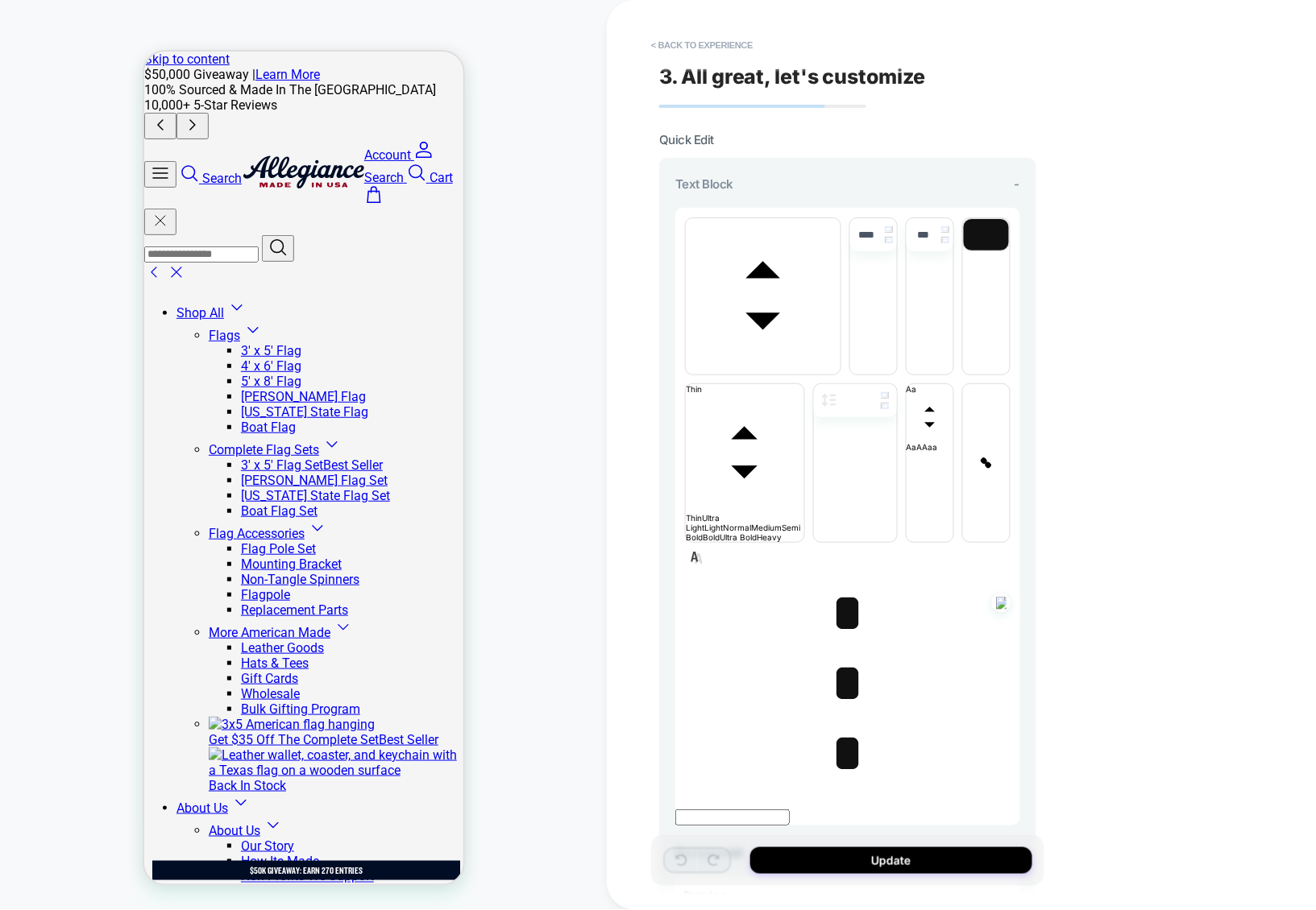
click at [785, 365] on span "font" at bounding box center [763, 369] width 154 height 10
click at [731, 49] on button "< Back to experience" at bounding box center [702, 44] width 118 height 26
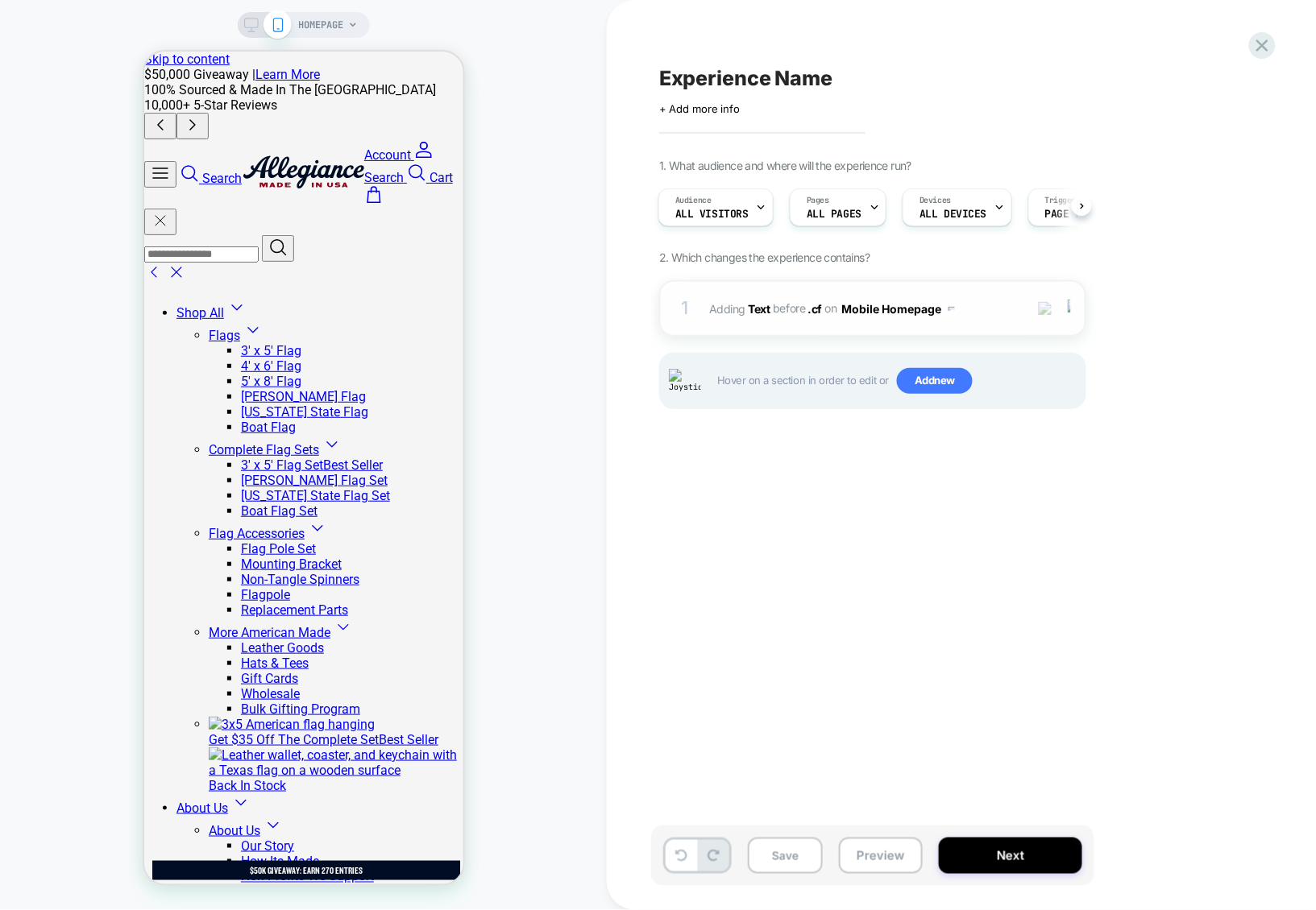
click at [910, 292] on div "1 #_loomi_addon_1756818552396 Adding Text BEFORE .cf .cf on Mobile Homepage Add…" at bounding box center [872, 309] width 427 height 57
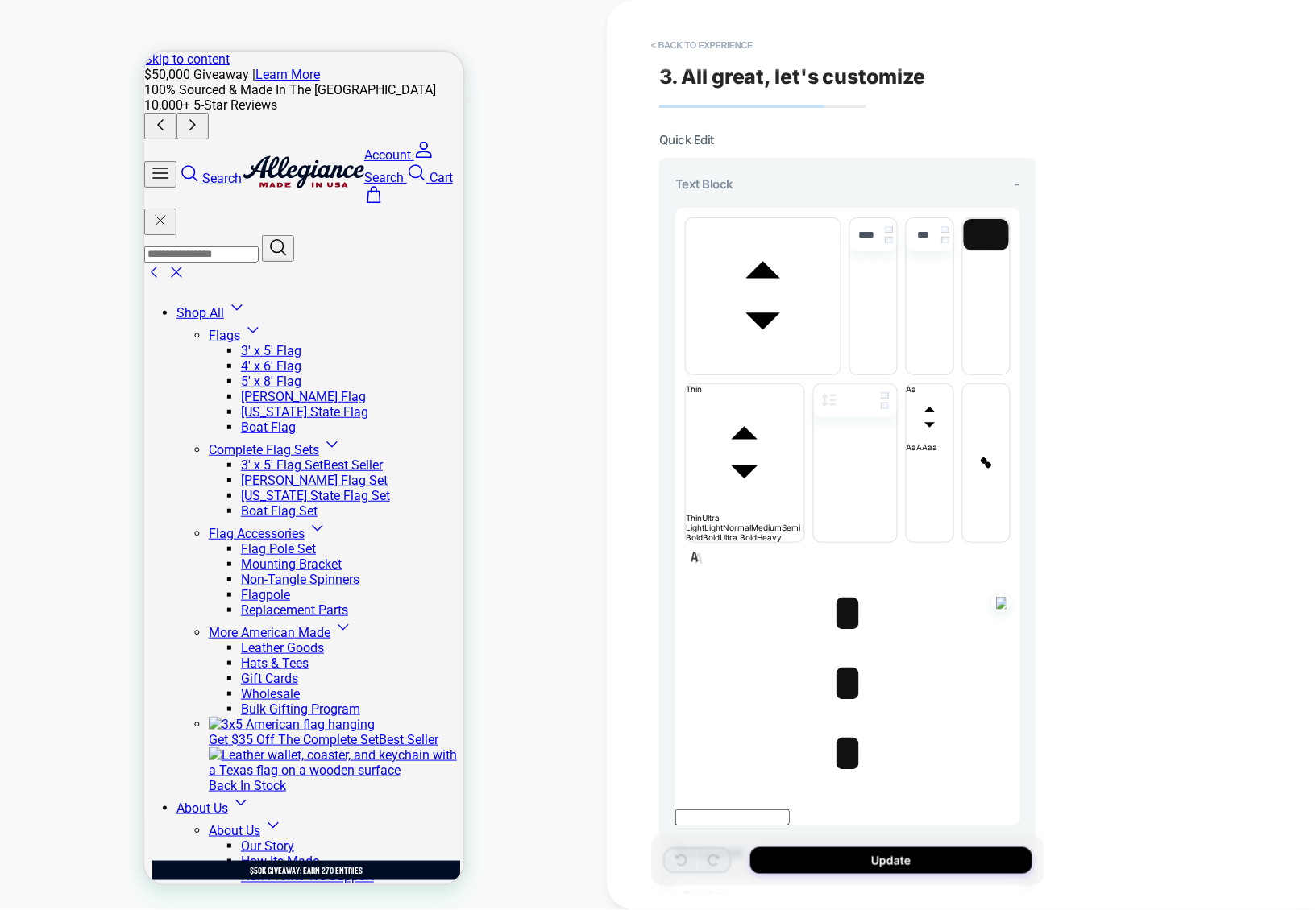
click at [764, 365] on span "font" at bounding box center [763, 369] width 154 height 10
click at [839, 584] on span "*" at bounding box center [847, 613] width 33 height 57
type input "****"
click at [839, 584] on span "﻿ ﻿ *" at bounding box center [847, 613] width 33 height 57
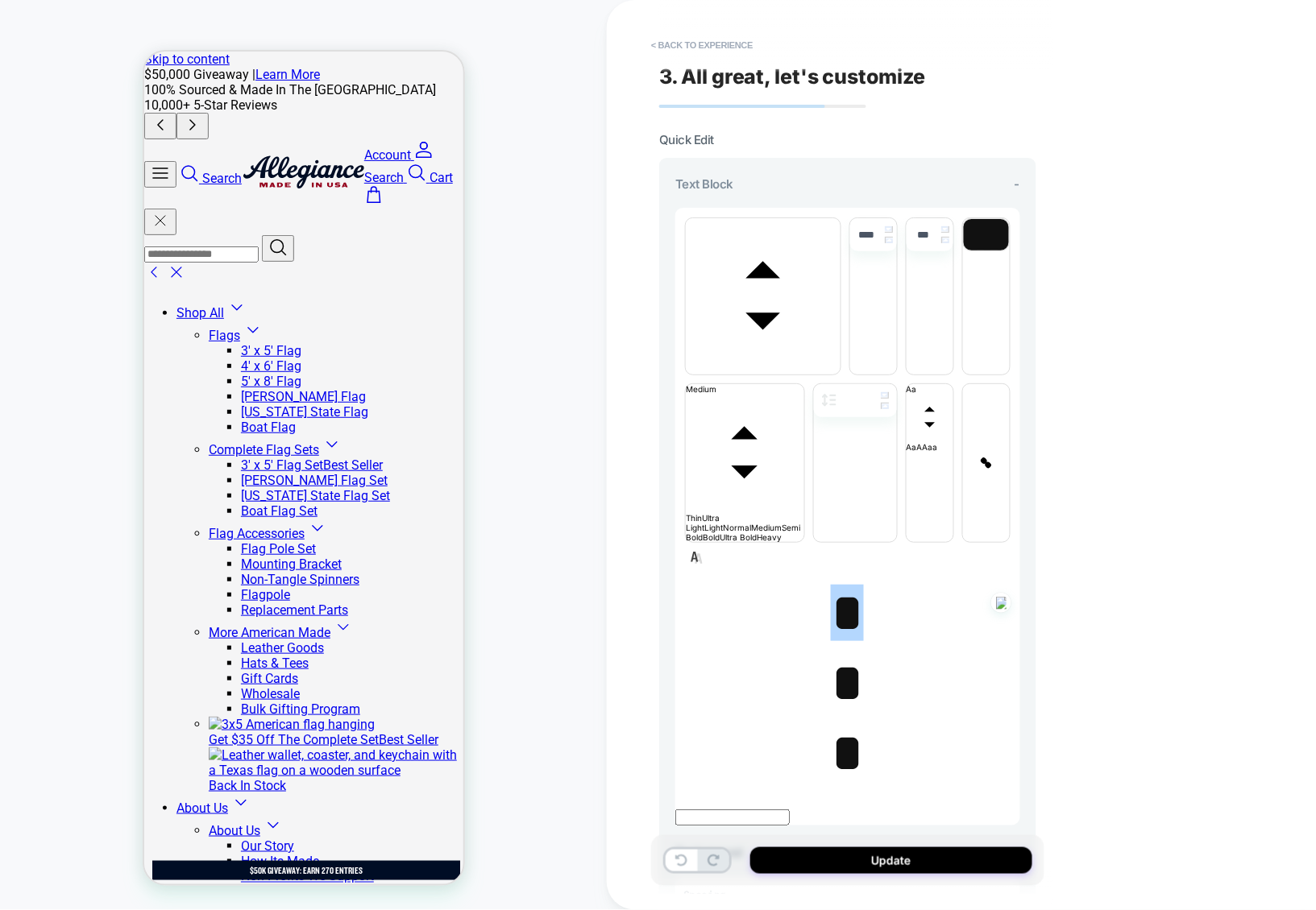
click at [797, 365] on span "font" at bounding box center [763, 369] width 154 height 10
click at [840, 365] on span "font" at bounding box center [840, 369] width 0 height 10
click at [832, 655] on span "*" at bounding box center [847, 683] width 33 height 57
click at [768, 365] on span "font" at bounding box center [763, 369] width 154 height 10
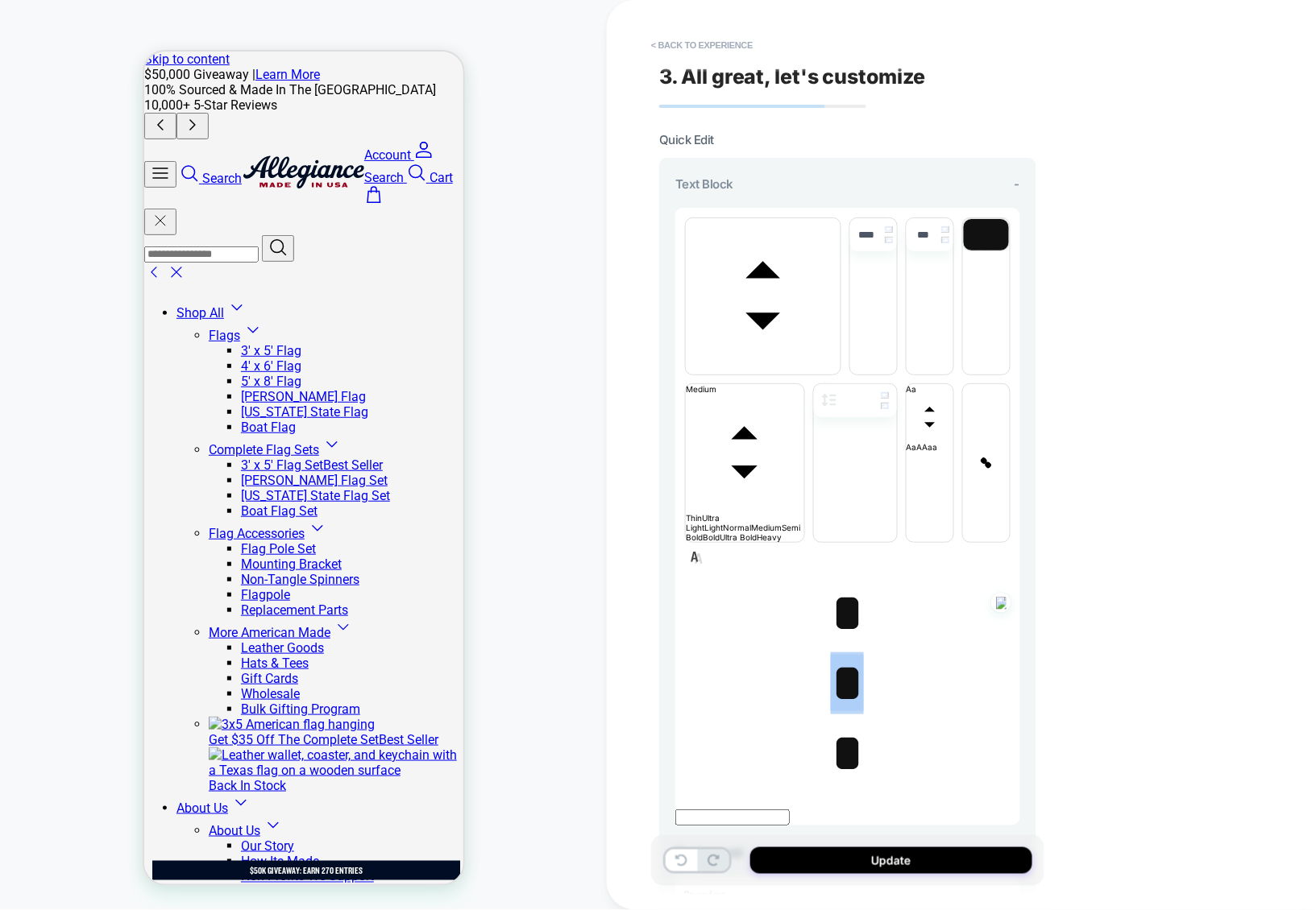
click at [840, 374] on span "font" at bounding box center [840, 369] width 0 height 10
click at [839, 584] on span "*" at bounding box center [847, 613] width 33 height 57
click at [837, 655] on span "*" at bounding box center [847, 683] width 33 height 57
click at [846, 584] on span "*" at bounding box center [847, 613] width 33 height 57
click at [846, 584] on span "* ﻿" at bounding box center [847, 613] width 33 height 57
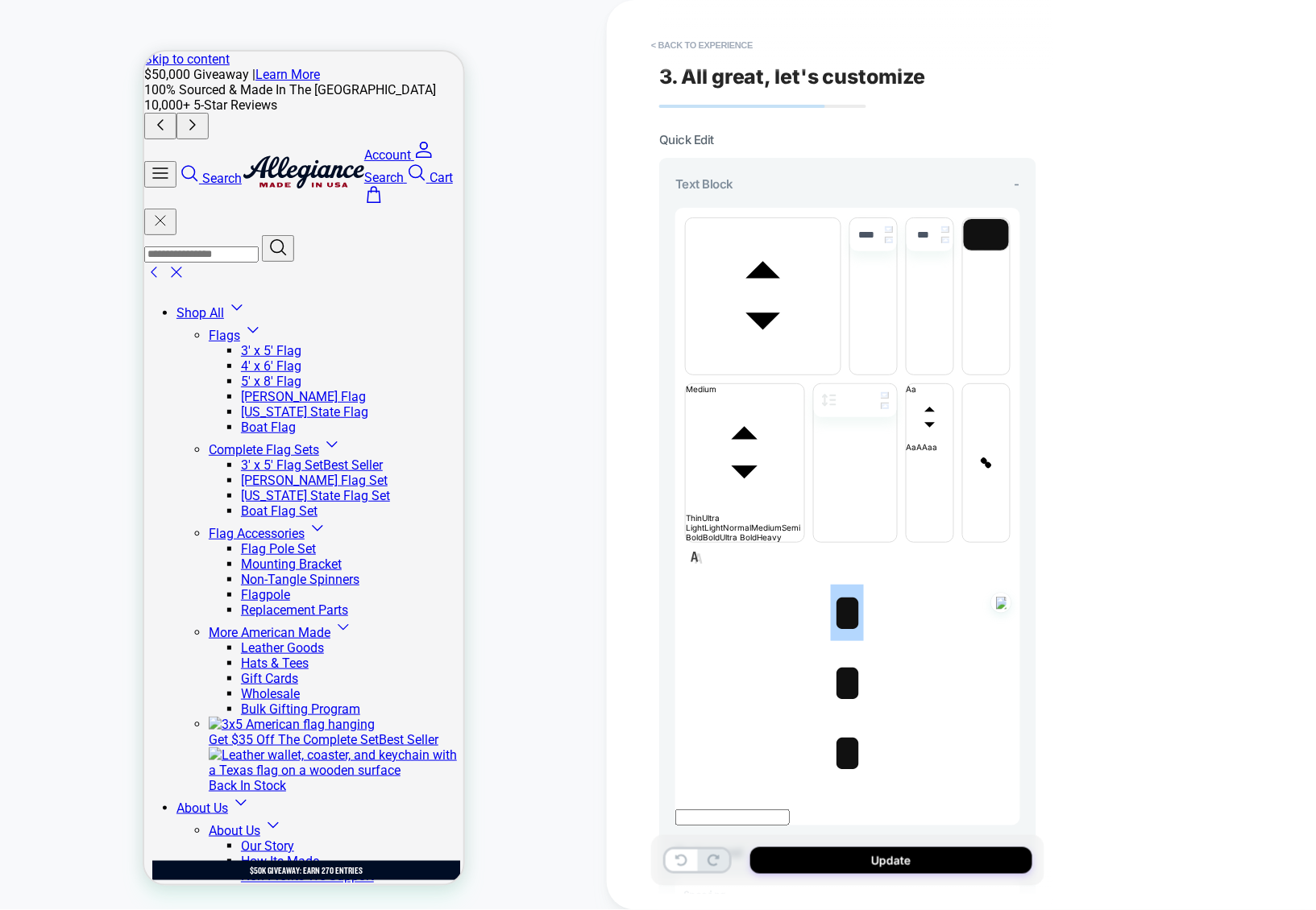
click at [849, 655] on span "*" at bounding box center [847, 683] width 33 height 57
click at [849, 655] on span "* ﻿" at bounding box center [847, 683] width 33 height 57
click at [841, 584] on span "*" at bounding box center [847, 613] width 33 height 57
click at [838, 725] on span "*" at bounding box center [847, 753] width 33 height 57
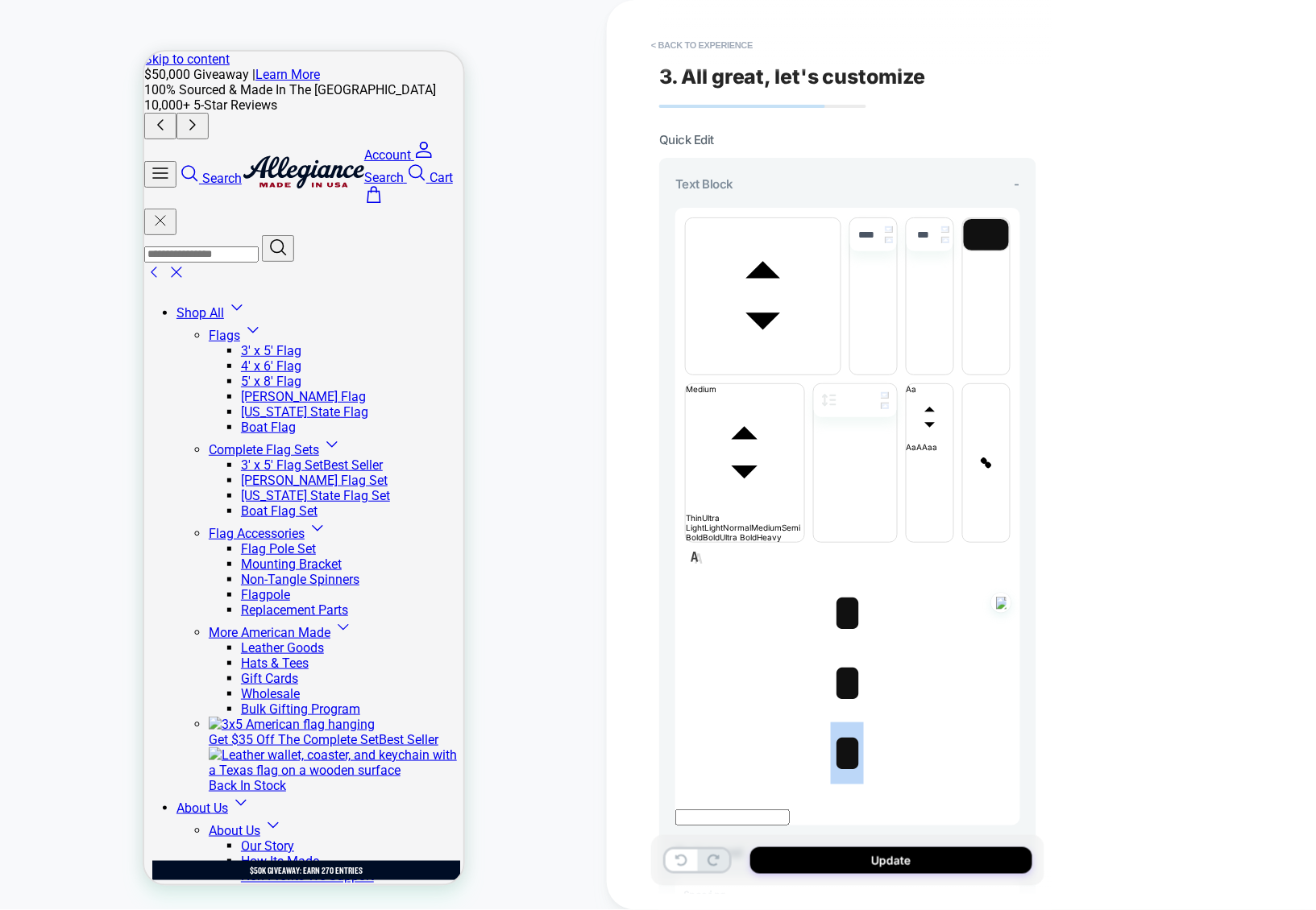
click at [838, 725] on span "﻿ *" at bounding box center [847, 753] width 33 height 57
click at [840, 655] on span "*" at bounding box center [847, 683] width 33 height 57
click at [840, 655] on span "﻿ *" at bounding box center [847, 683] width 33 height 57
click at [839, 584] on span "*" at bounding box center [847, 613] width 33 height 57
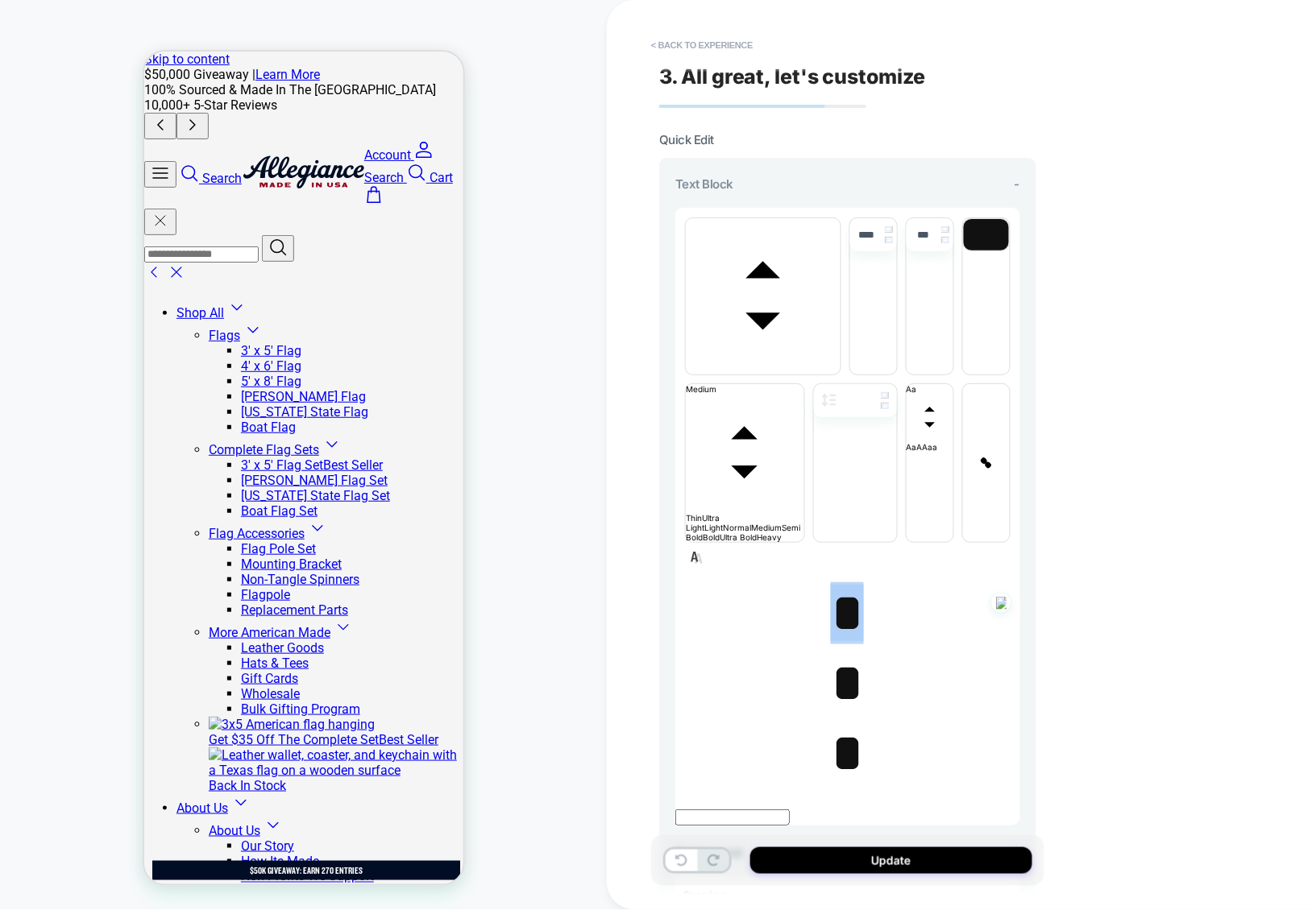
click at [831, 584] on span "*" at bounding box center [847, 613] width 33 height 57
click at [875, 852] on button "Update" at bounding box center [892, 861] width 282 height 27
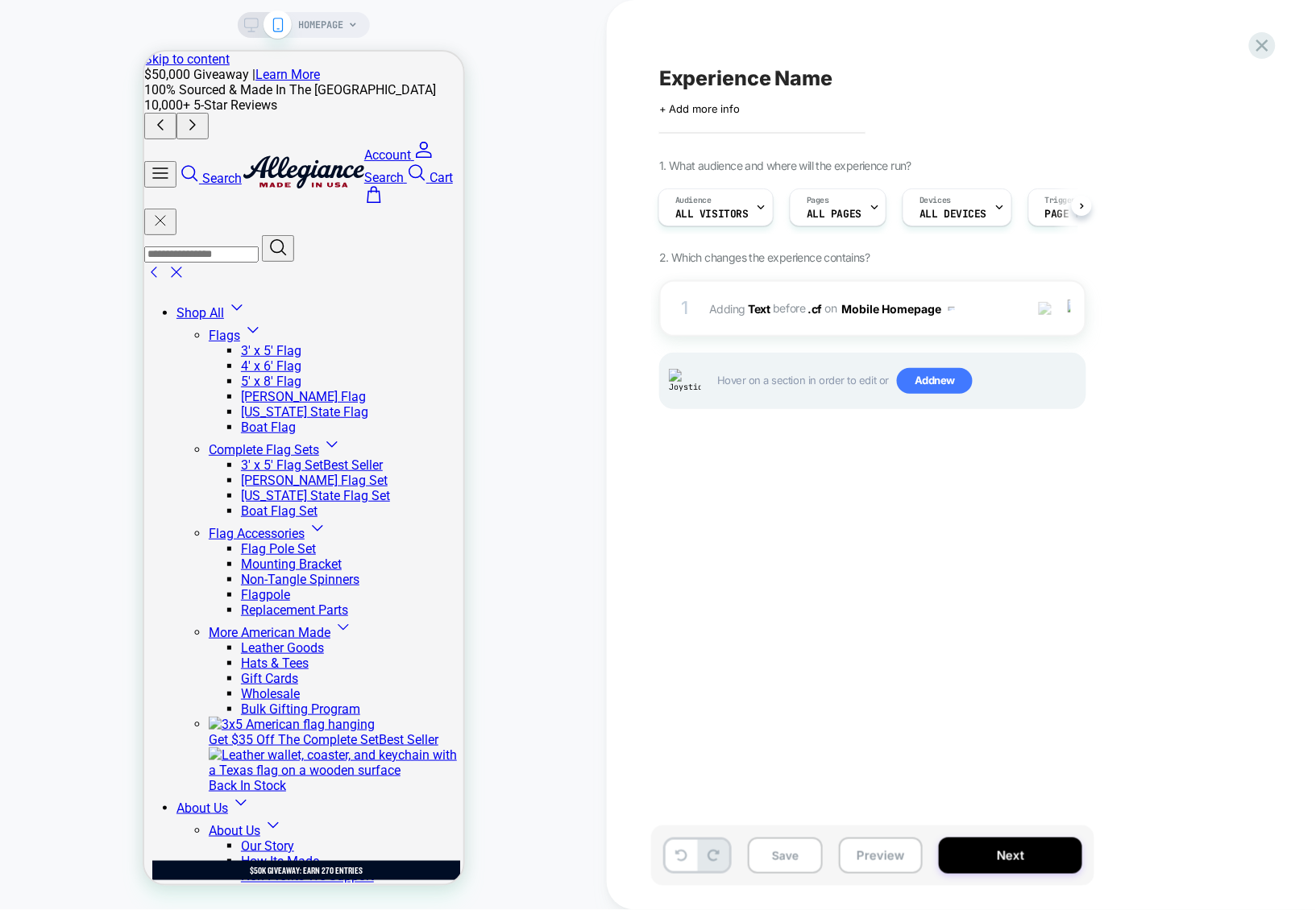
click at [875, 852] on button "Preview" at bounding box center [881, 856] width 83 height 36
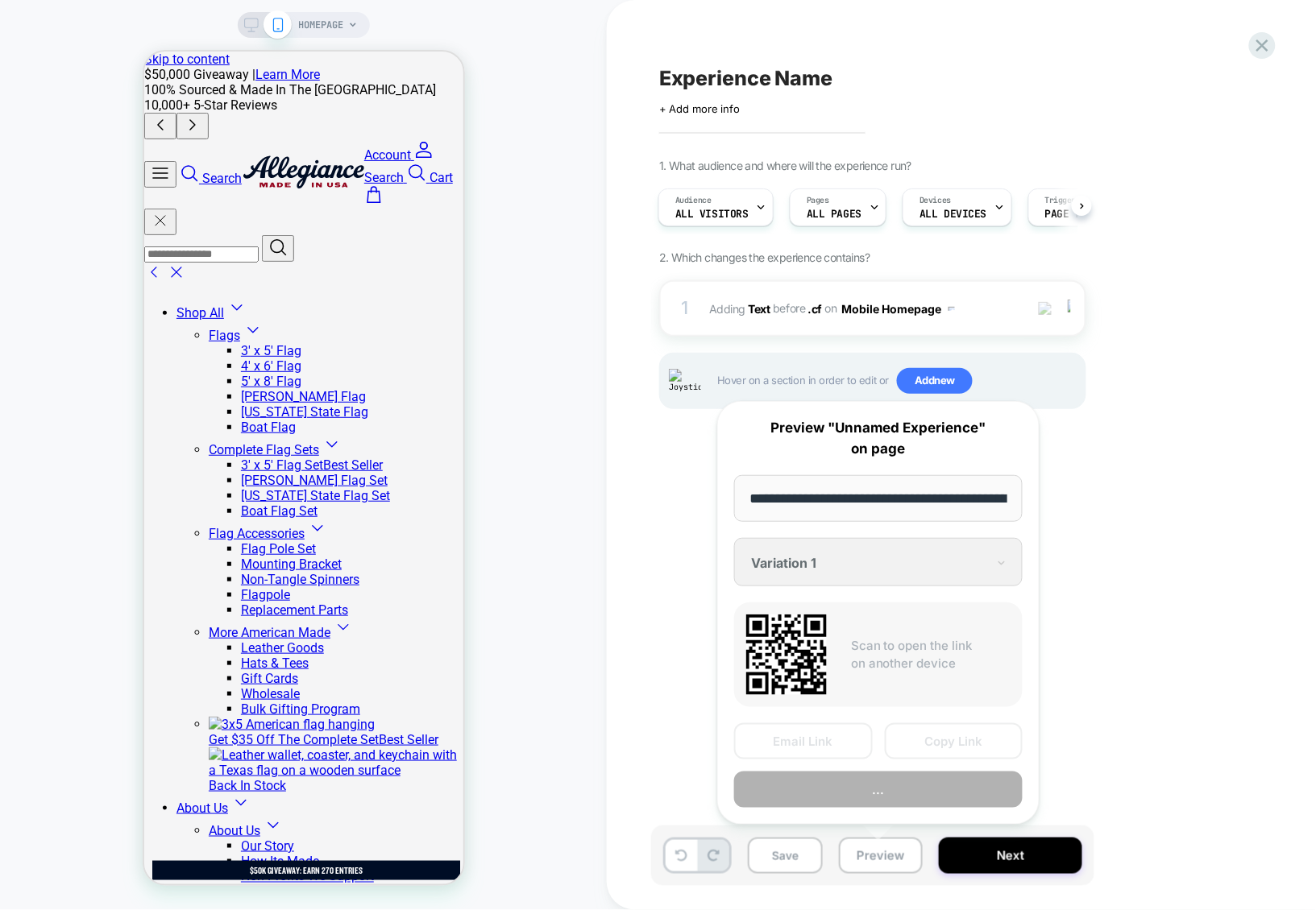
scroll to position [0, 91]
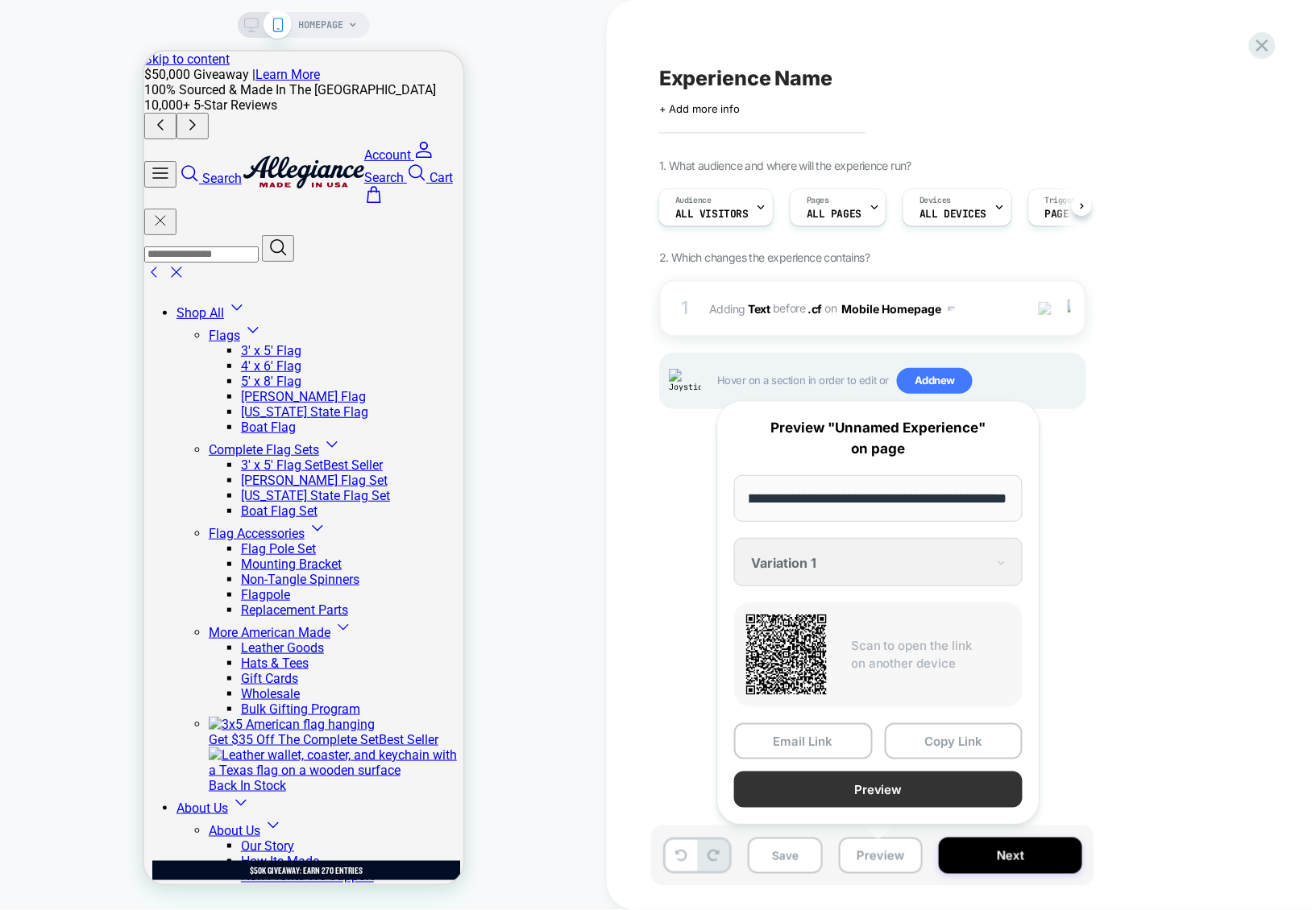
click at [887, 783] on button "Preview" at bounding box center [878, 789] width 288 height 36
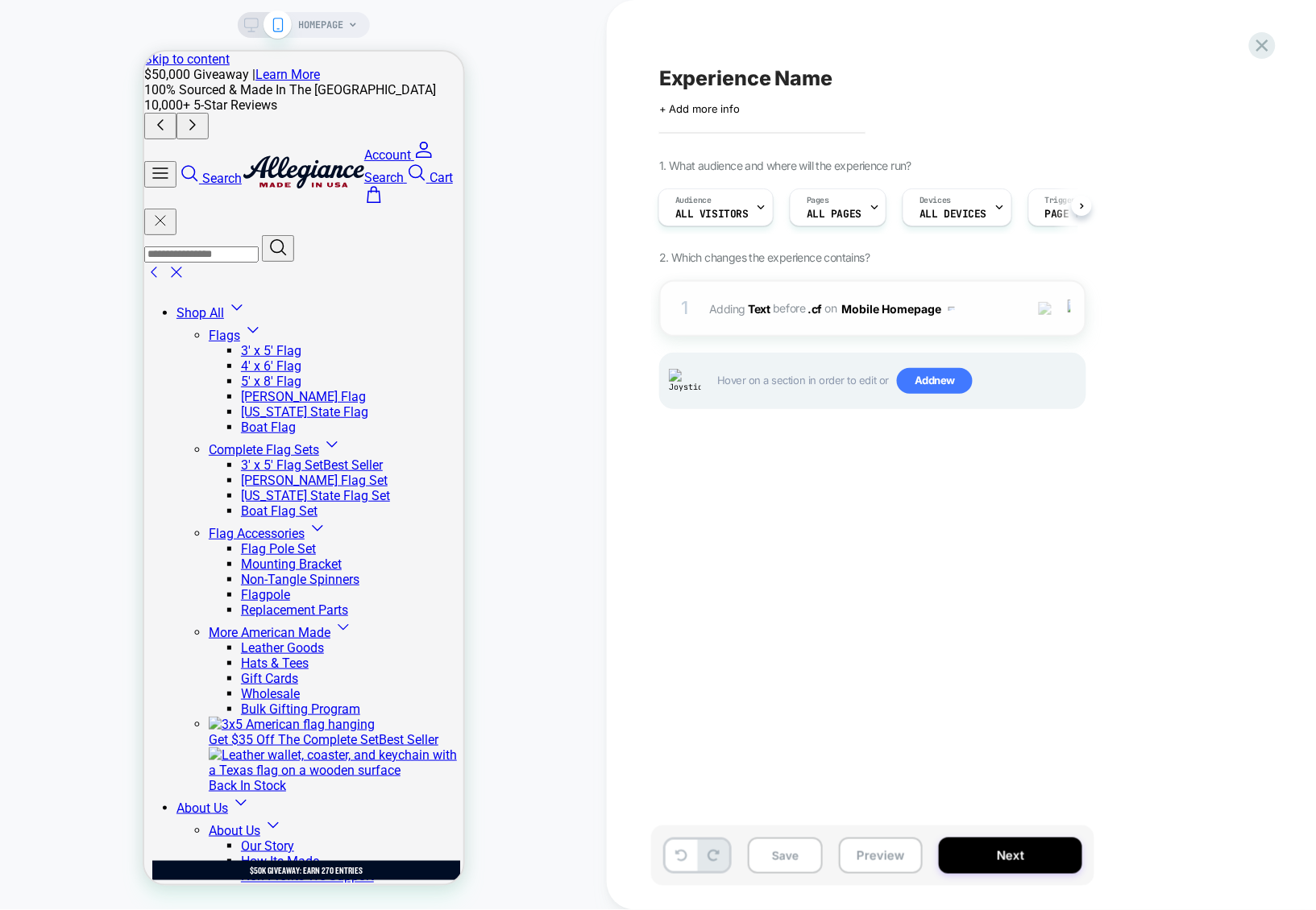
click at [997, 302] on span "#_loomi_addon_1756818552396 Adding Text BEFORE .cf .cf on Mobile Homepage" at bounding box center [863, 309] width 307 height 23
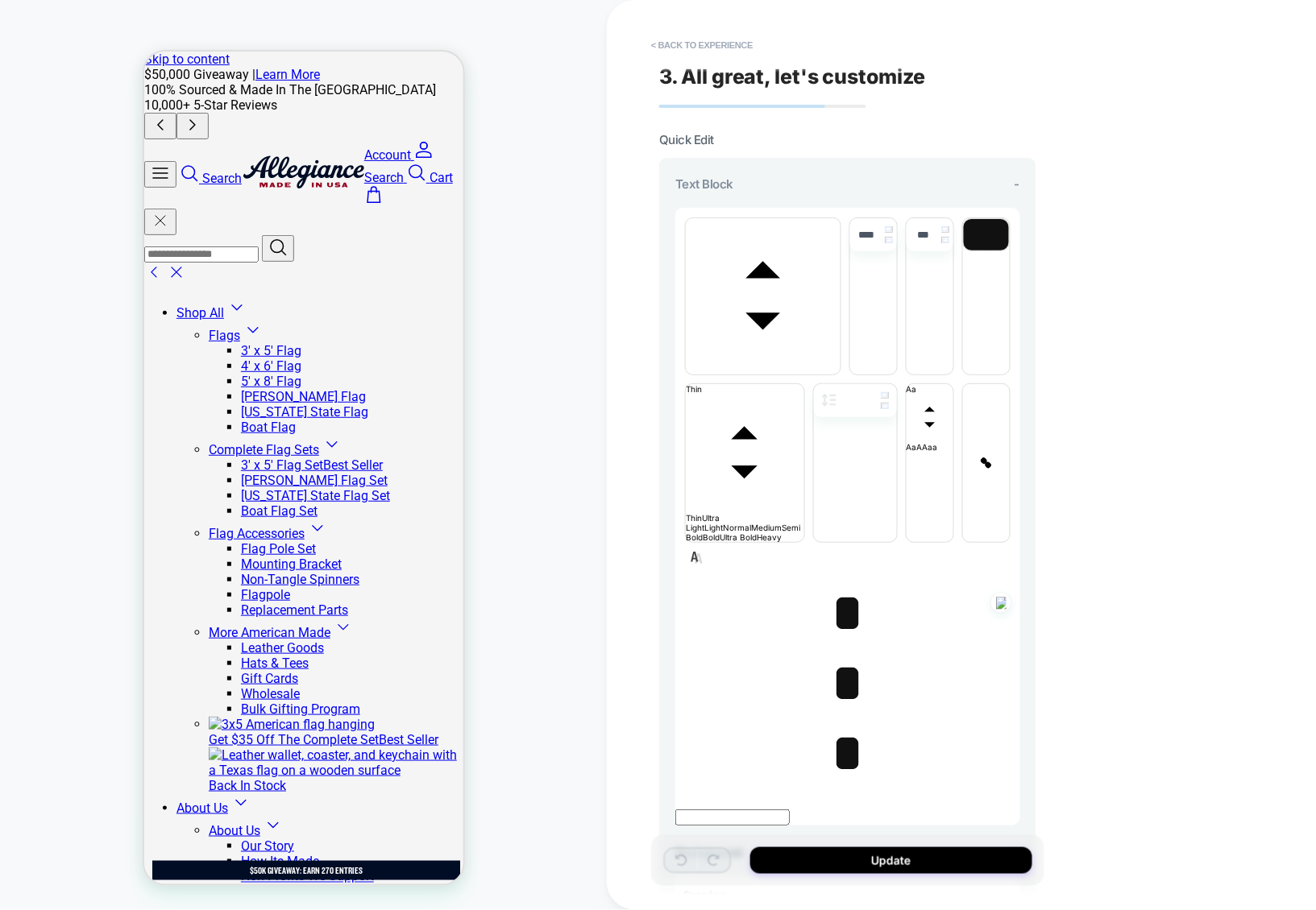
click at [839, 584] on span "*" at bounding box center [847, 613] width 33 height 57
type input "****"
click at [839, 584] on span "﻿﻿ ﻿ *" at bounding box center [847, 613] width 33 height 57
click at [846, 655] on span "*" at bounding box center [847, 683] width 33 height 57
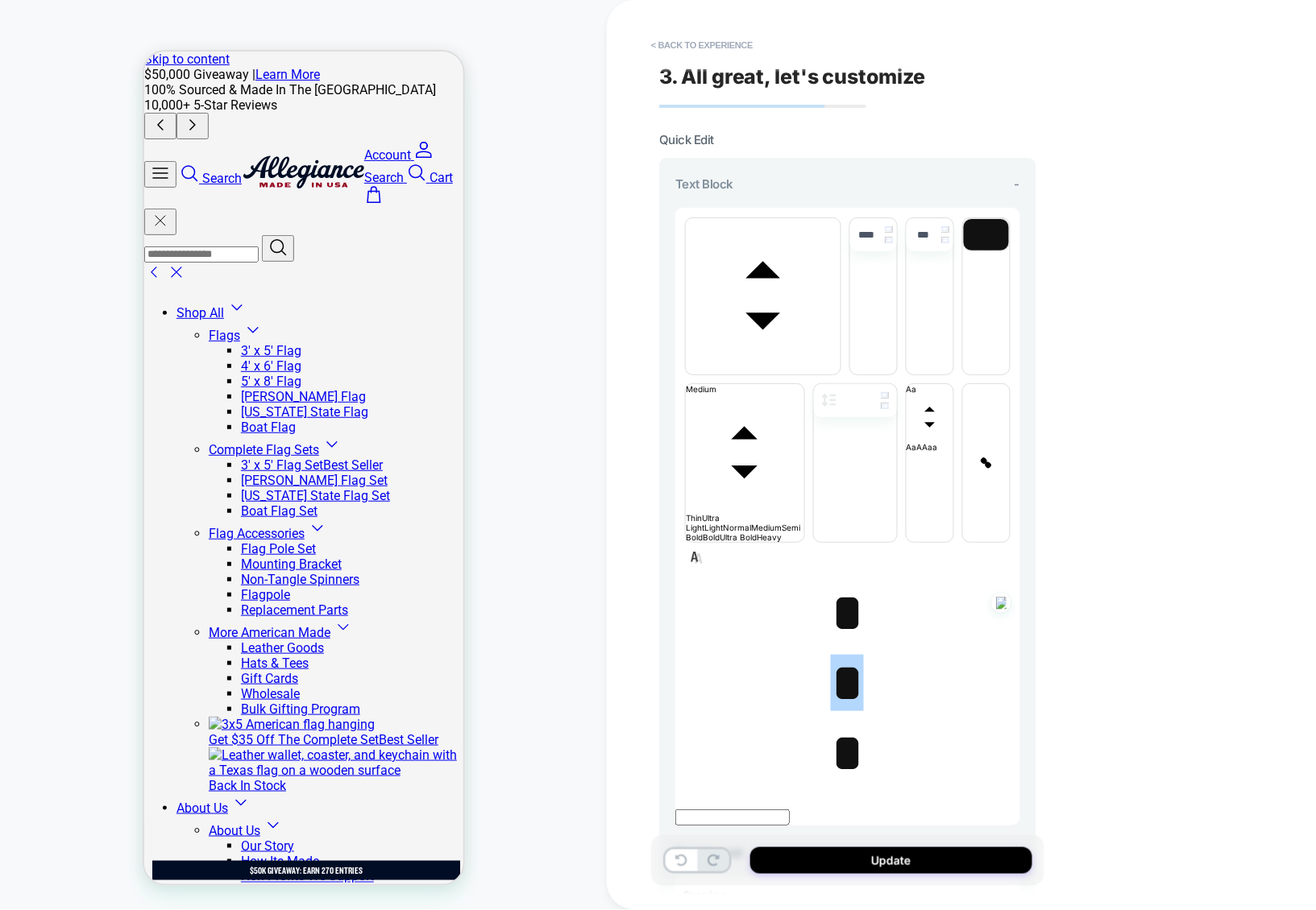
click at [839, 725] on span "*" at bounding box center [847, 753] width 33 height 57
click at [839, 725] on span "﻿ *" at bounding box center [847, 753] width 33 height 57
click at [841, 584] on span "*" at bounding box center [847, 613] width 33 height 57
click at [841, 584] on span "﻿﻿ ﻿ *" at bounding box center [847, 613] width 33 height 57
